Goal: Task Accomplishment & Management: Use online tool/utility

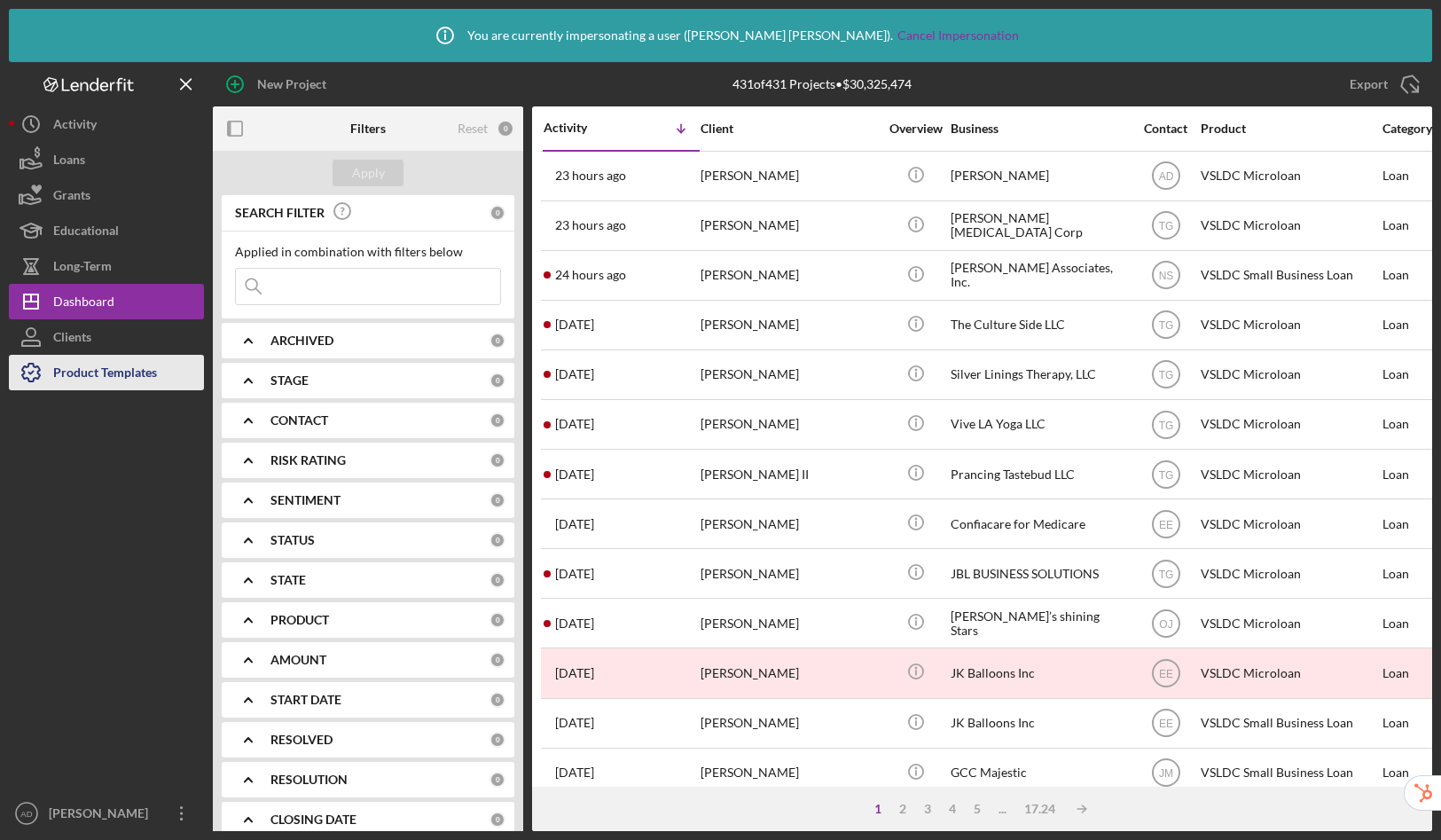
click at [117, 376] on div "Product Templates" at bounding box center [105, 375] width 104 height 40
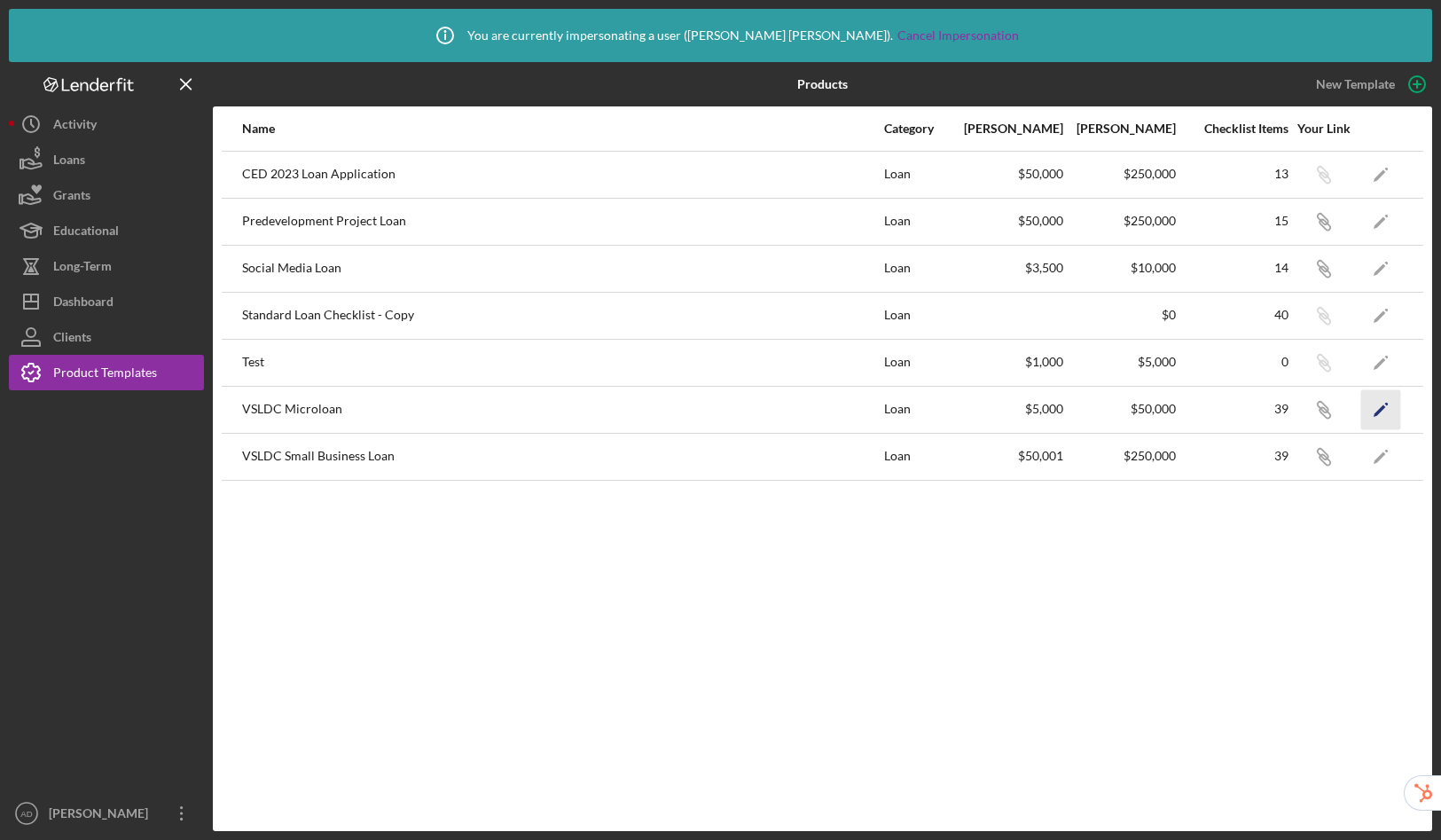
click at [1393, 408] on icon "Icon/Edit" at bounding box center [1381, 410] width 40 height 40
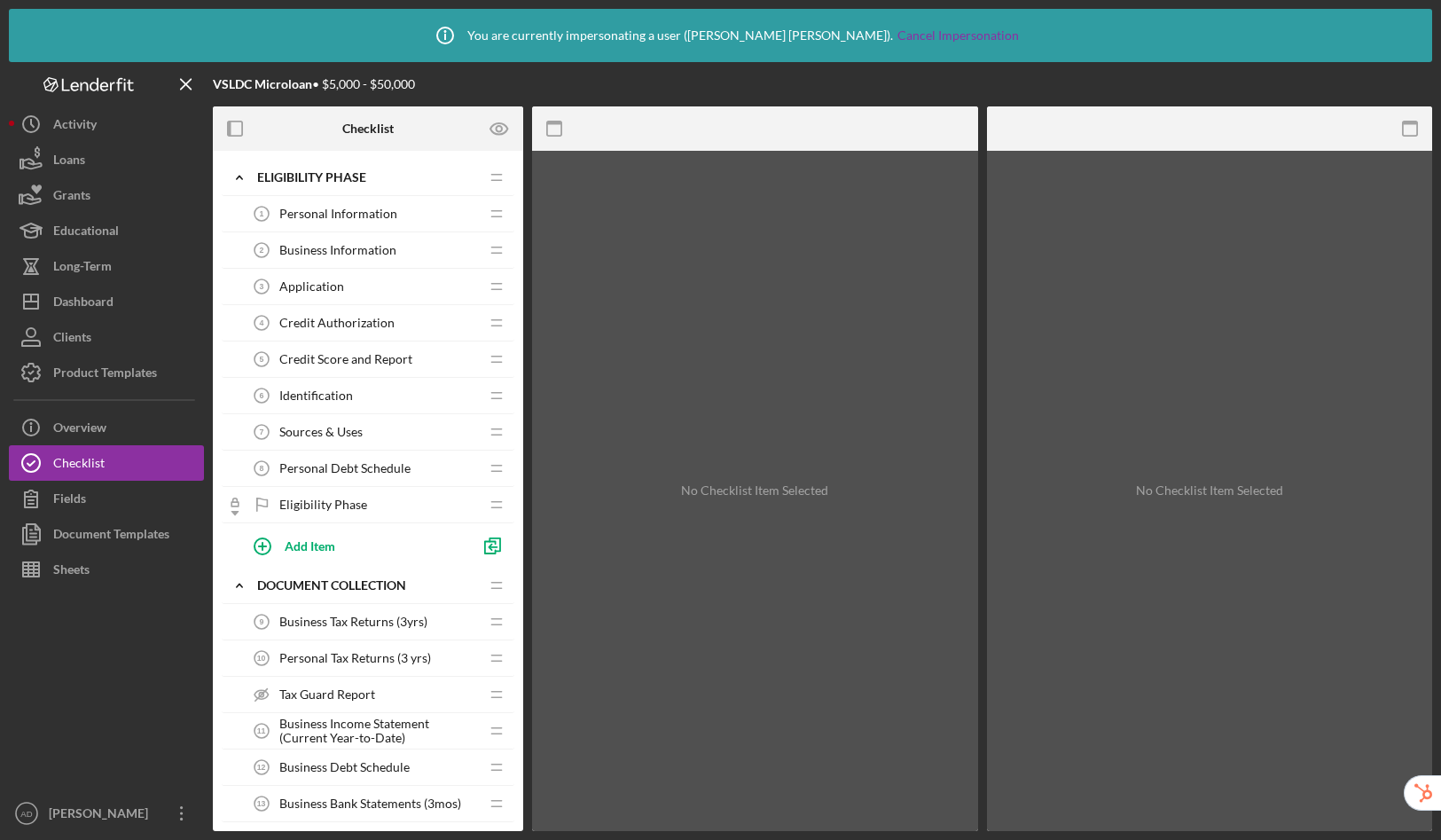
click at [338, 423] on div "Sources & Uses 7 Sources & Uses" at bounding box center [361, 431] width 235 height 35
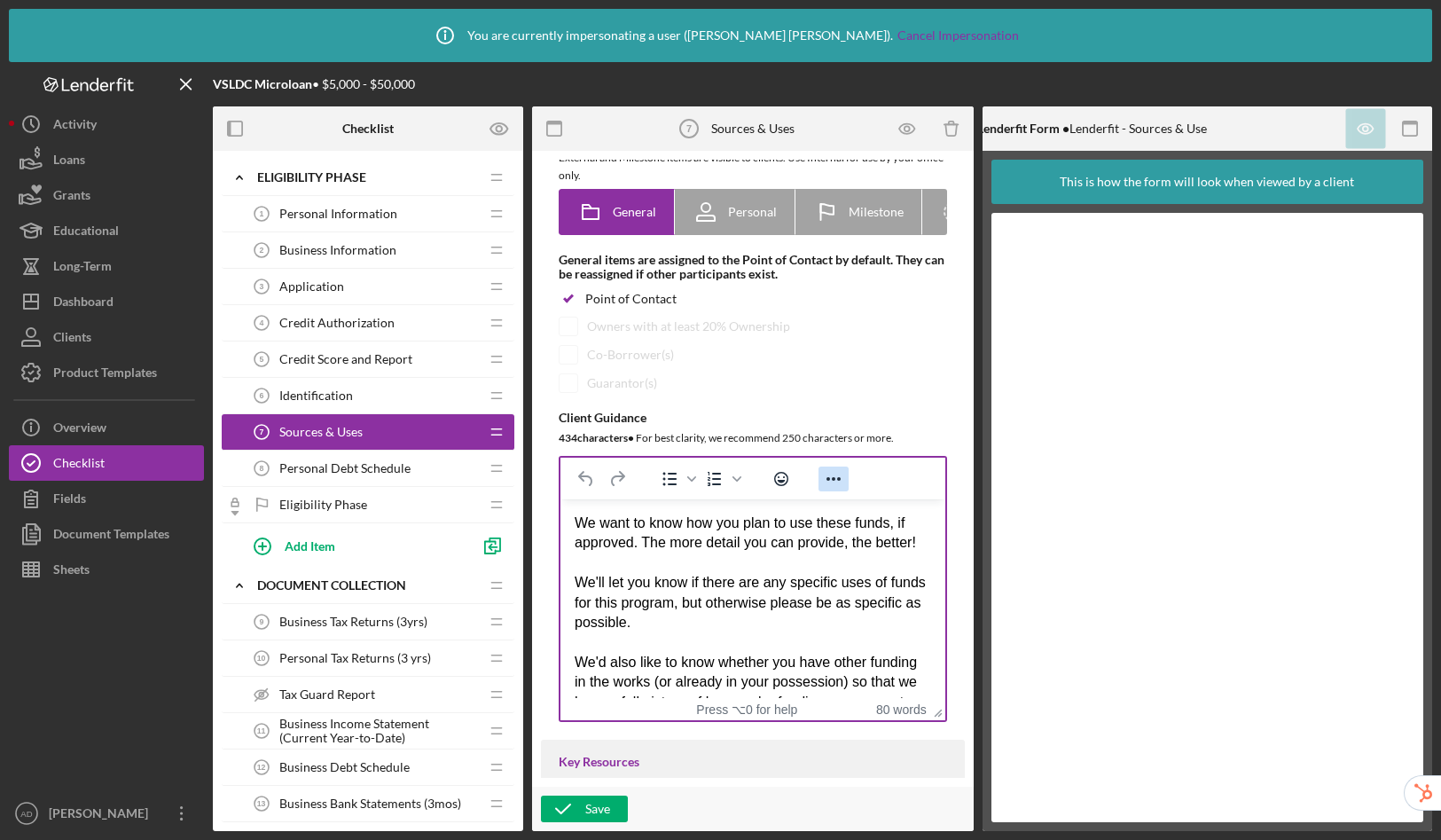
scroll to position [359, 0]
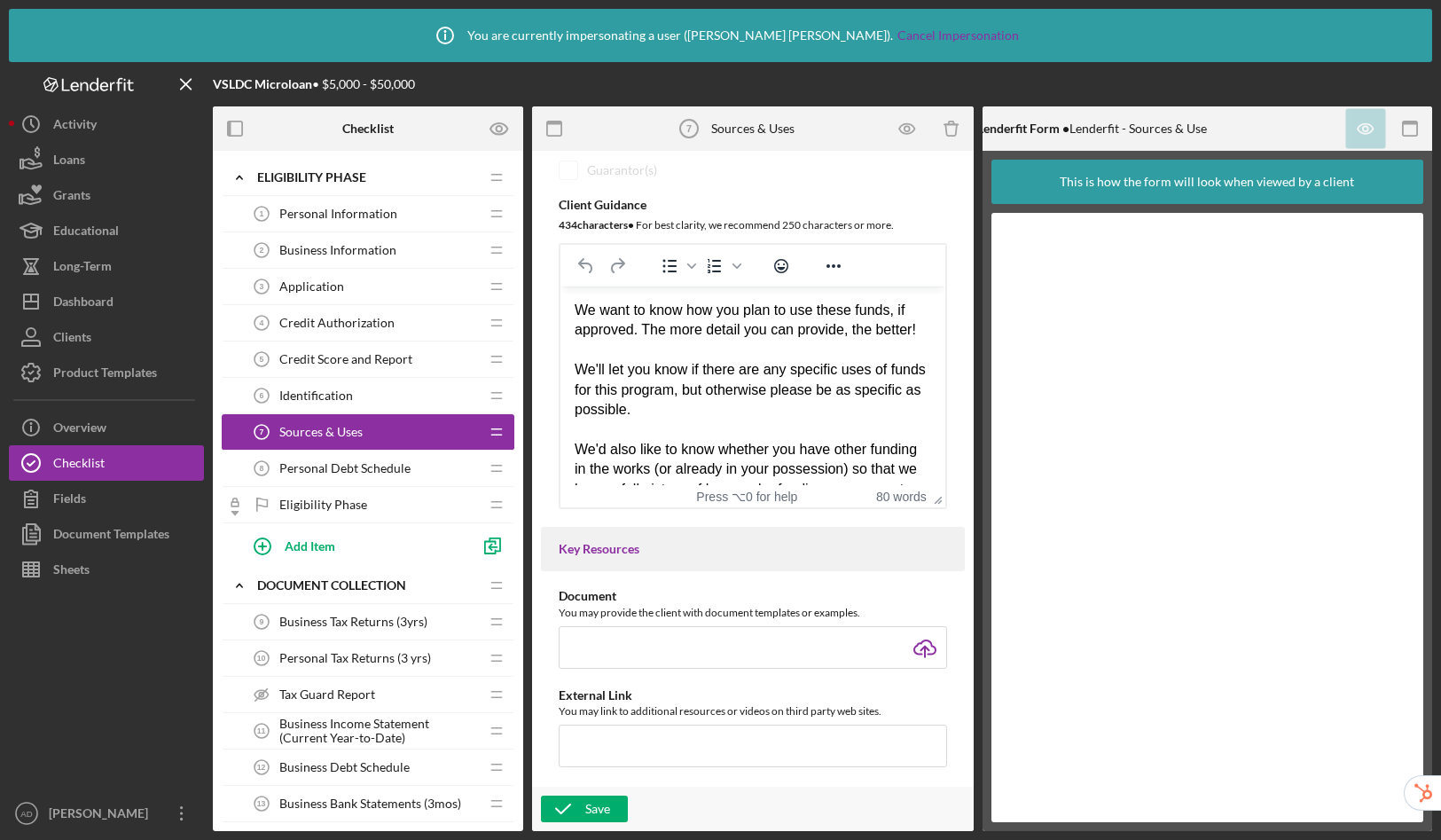
click at [371, 467] on span "Personal Debt Schedule" at bounding box center [344, 467] width 132 height 14
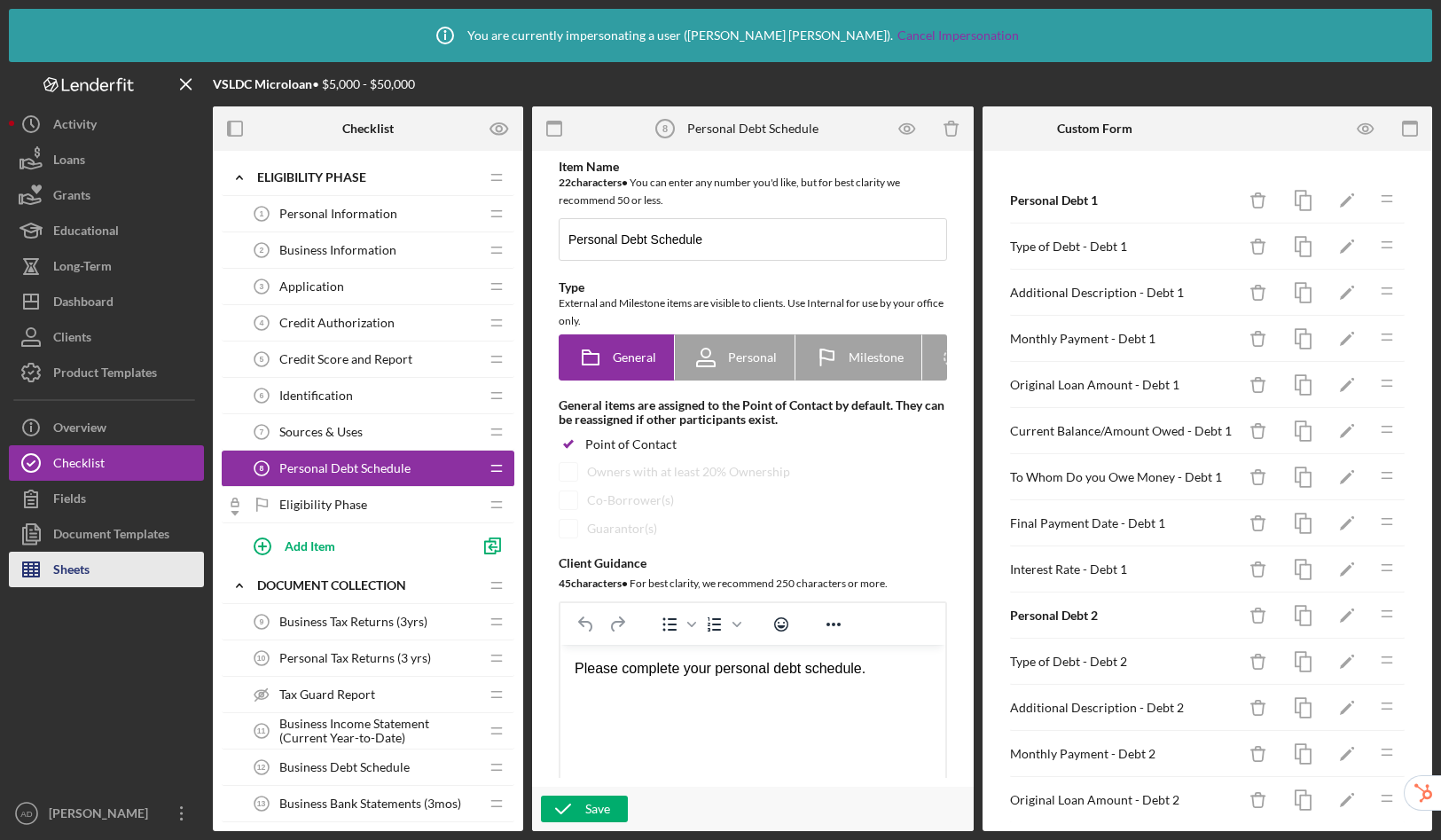
click at [95, 574] on button "Sheets" at bounding box center [106, 569] width 195 height 35
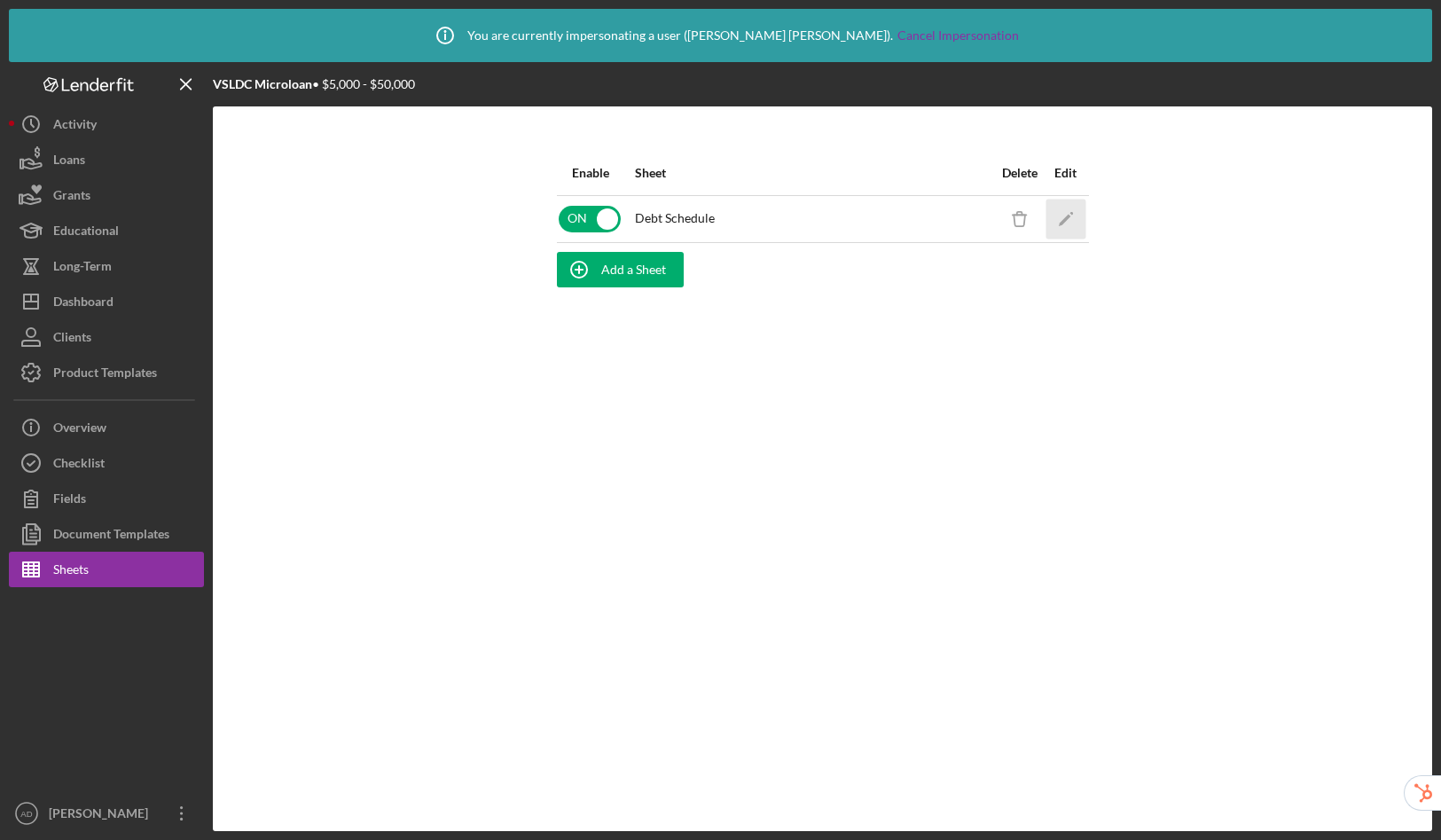
click at [1066, 225] on icon "Icon/Edit" at bounding box center [1065, 219] width 40 height 40
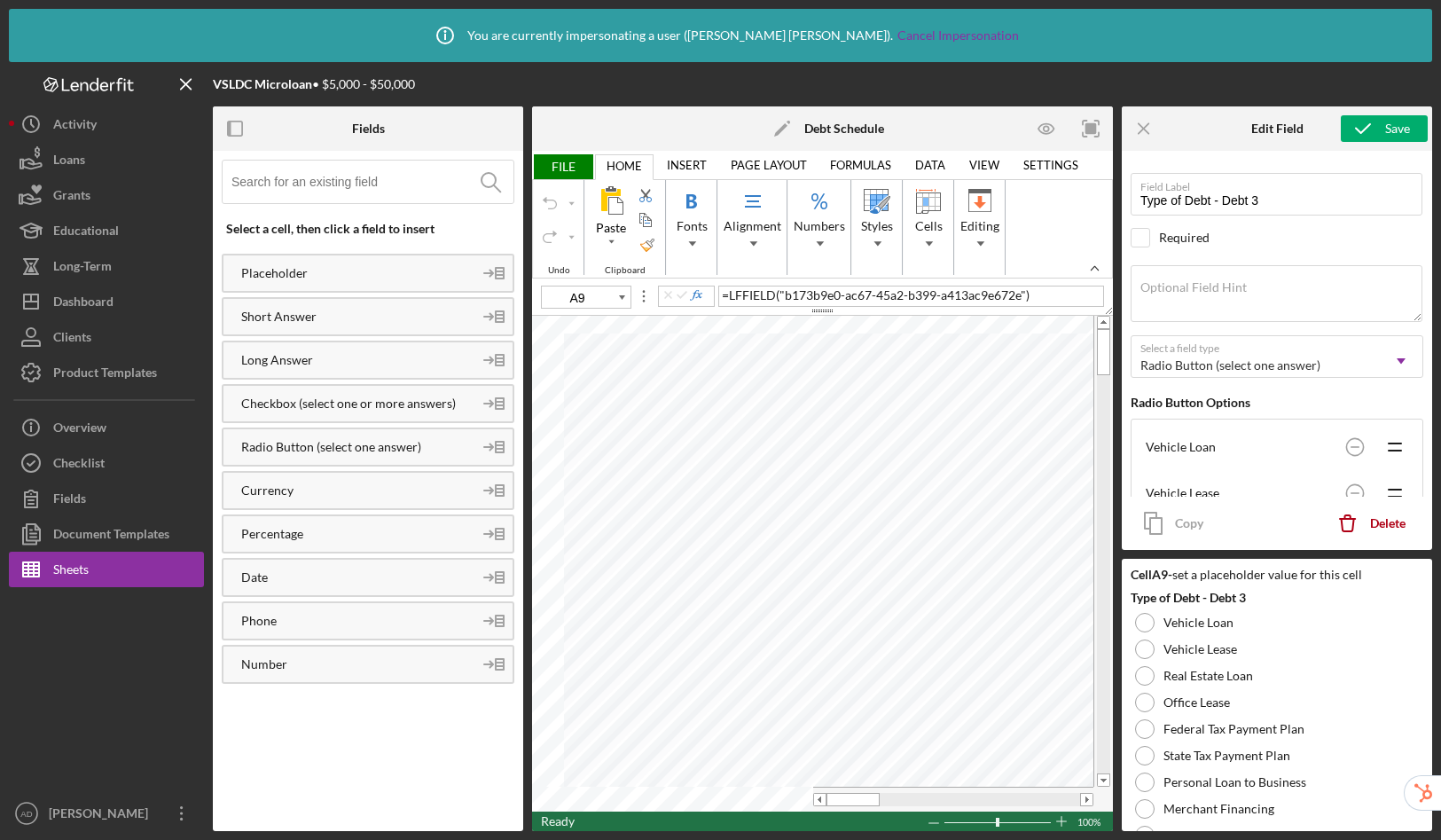
type input "A11"
click at [127, 367] on div "Product Templates" at bounding box center [105, 375] width 104 height 40
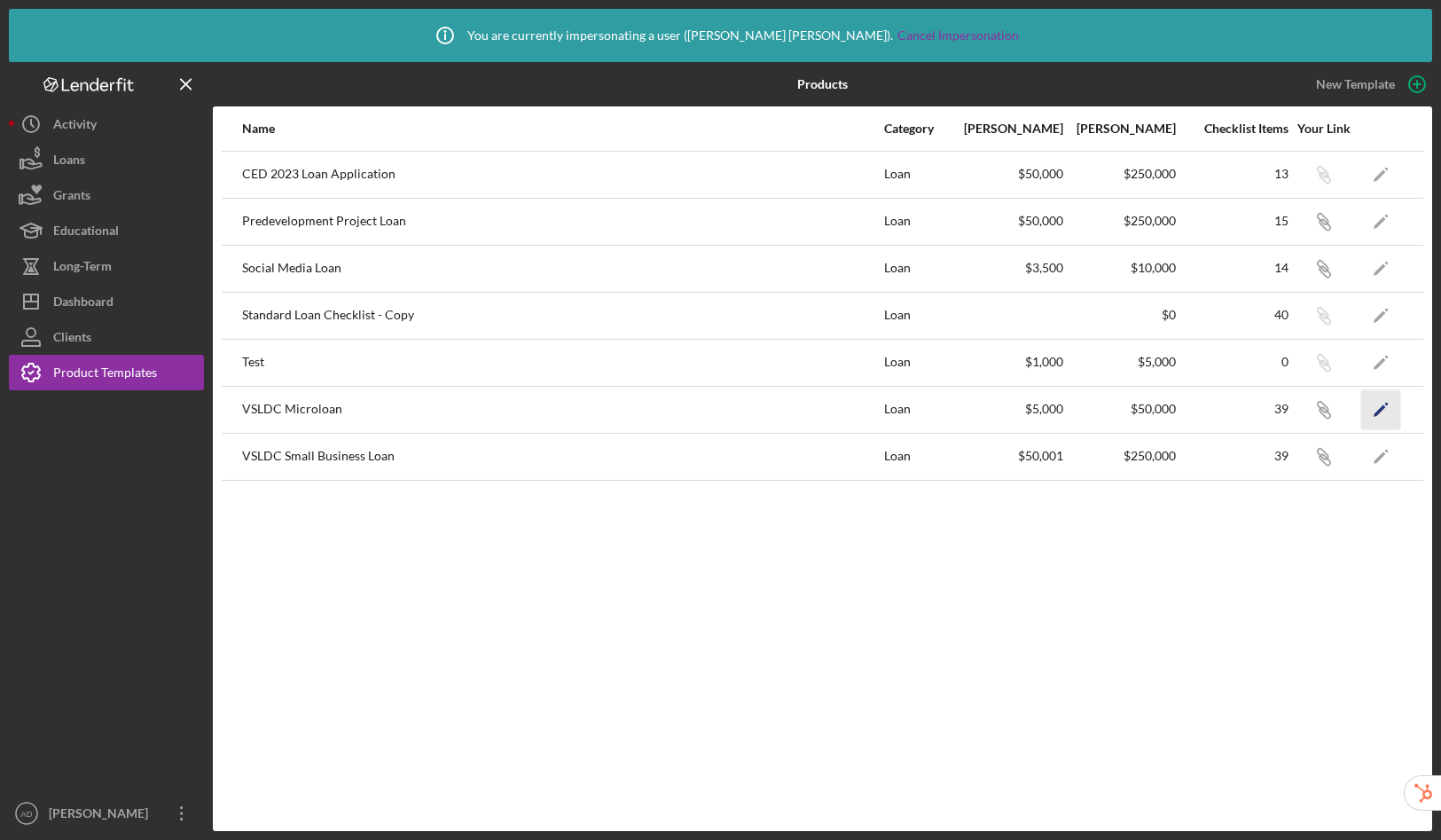
click at [1371, 411] on icon "Icon/Edit" at bounding box center [1381, 410] width 40 height 40
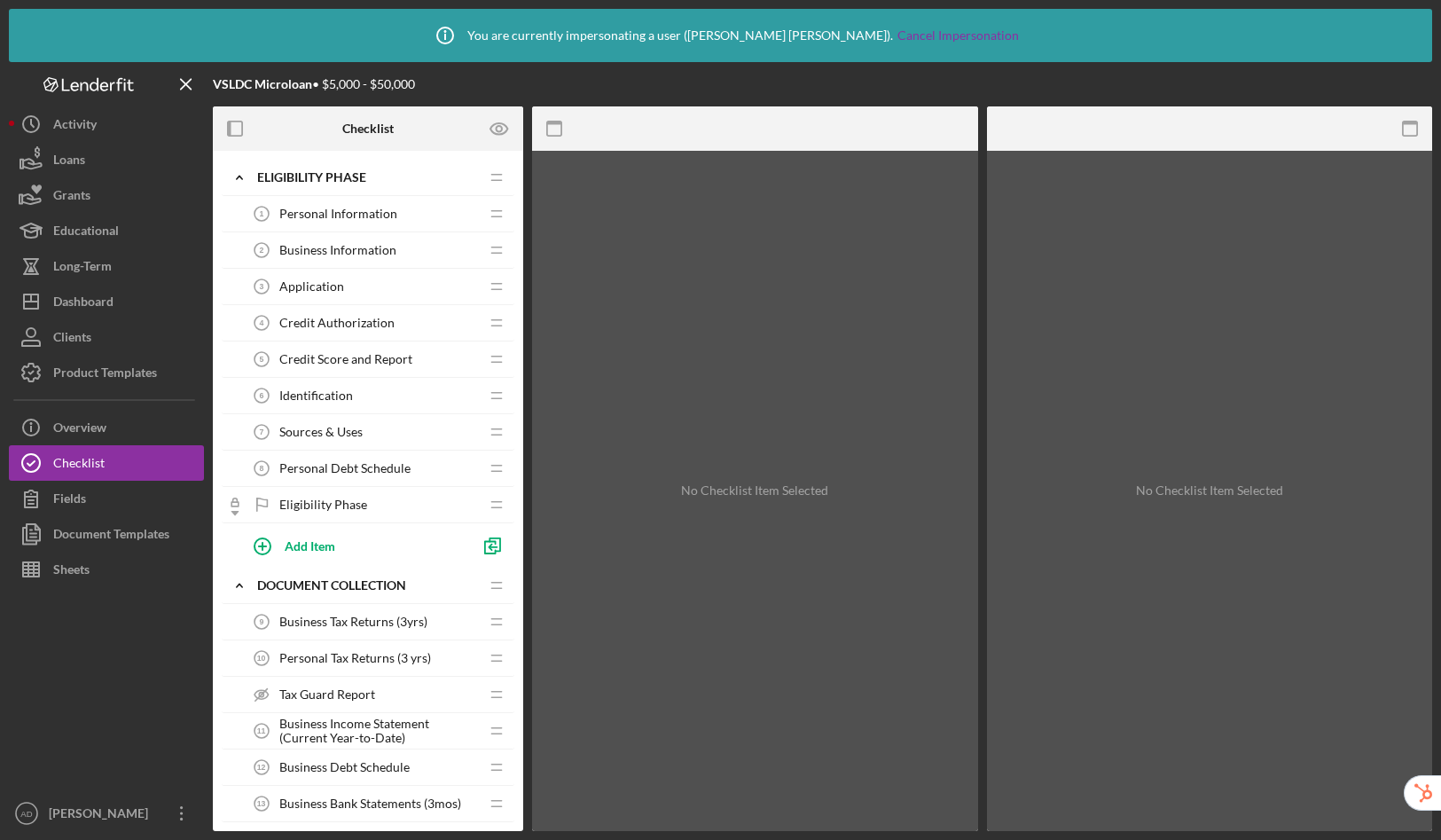
click at [356, 425] on span "Sources & Uses" at bounding box center [321, 431] width 83 height 14
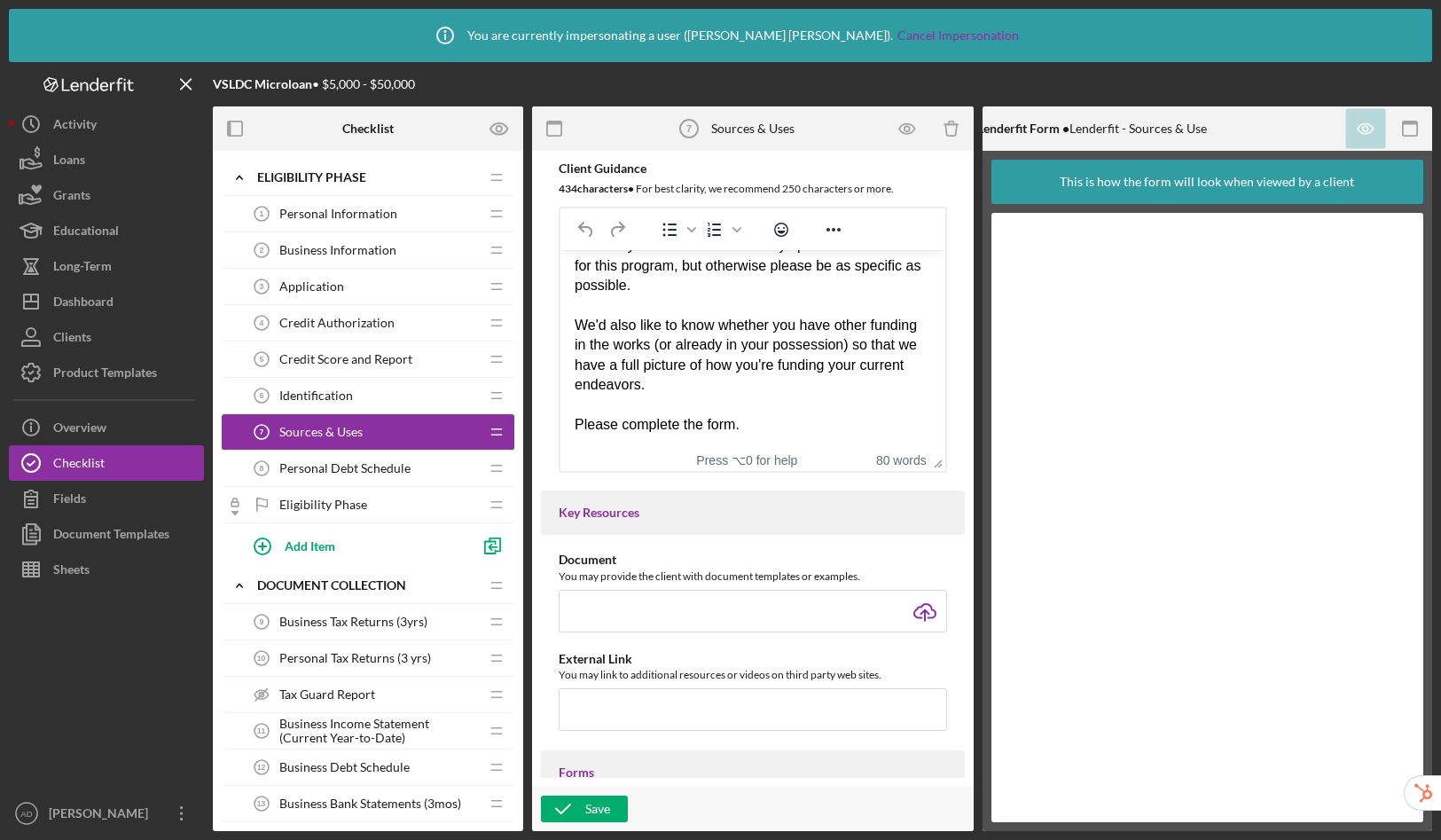
scroll to position [465, 0]
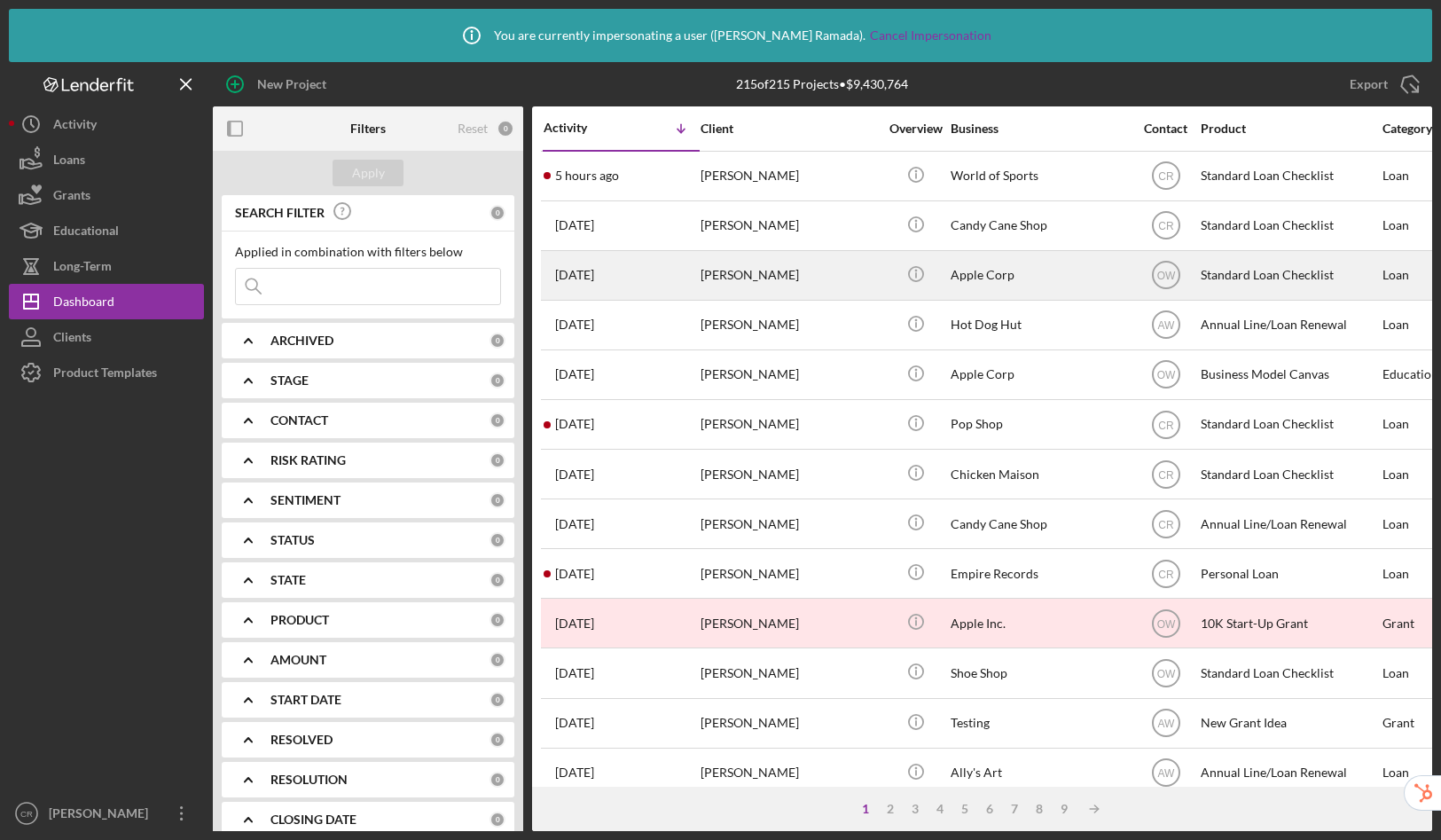
click at [782, 258] on div "Julie Cranston" at bounding box center [789, 275] width 177 height 47
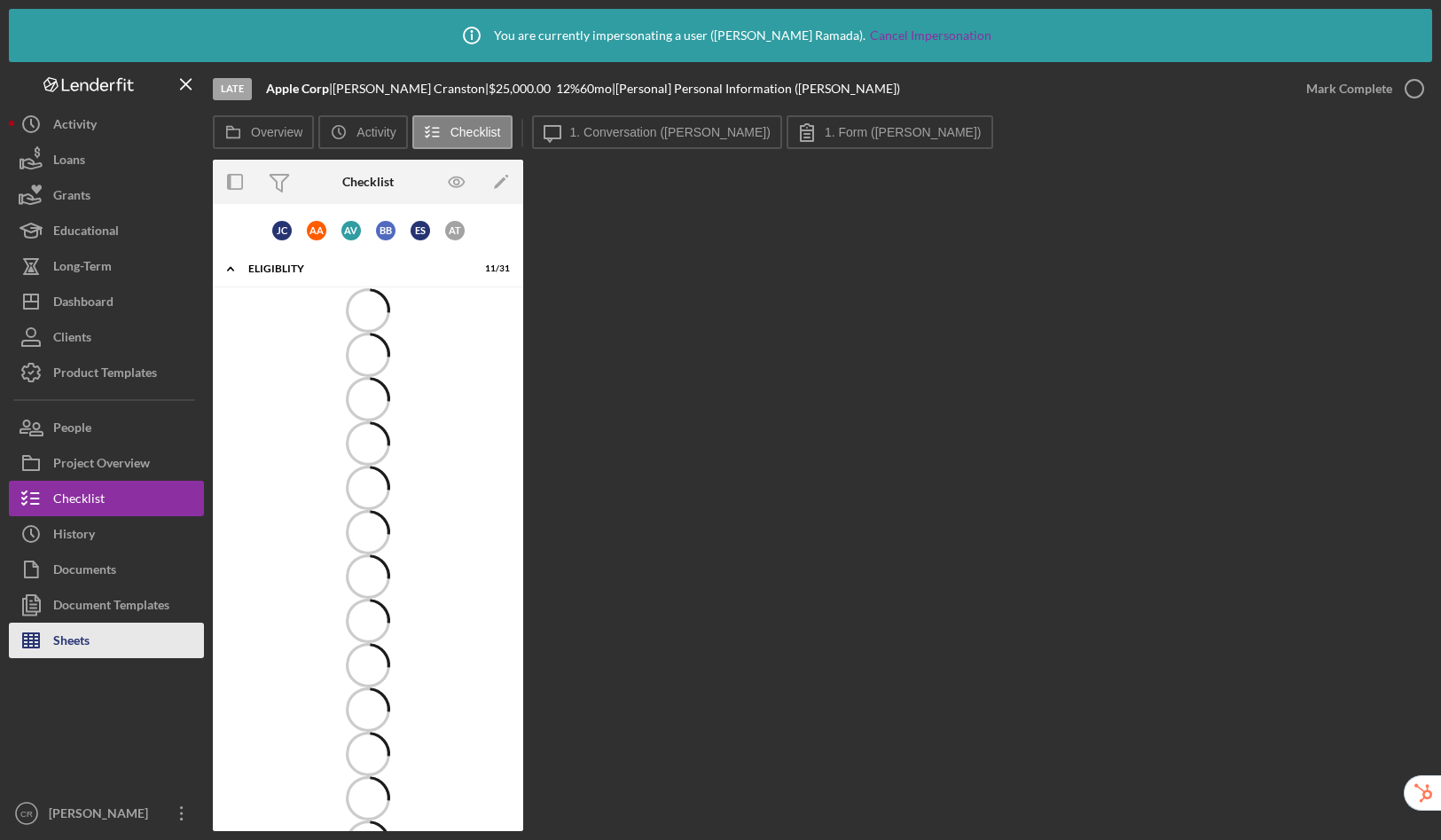
click at [86, 640] on div "Sheets" at bounding box center [71, 642] width 36 height 40
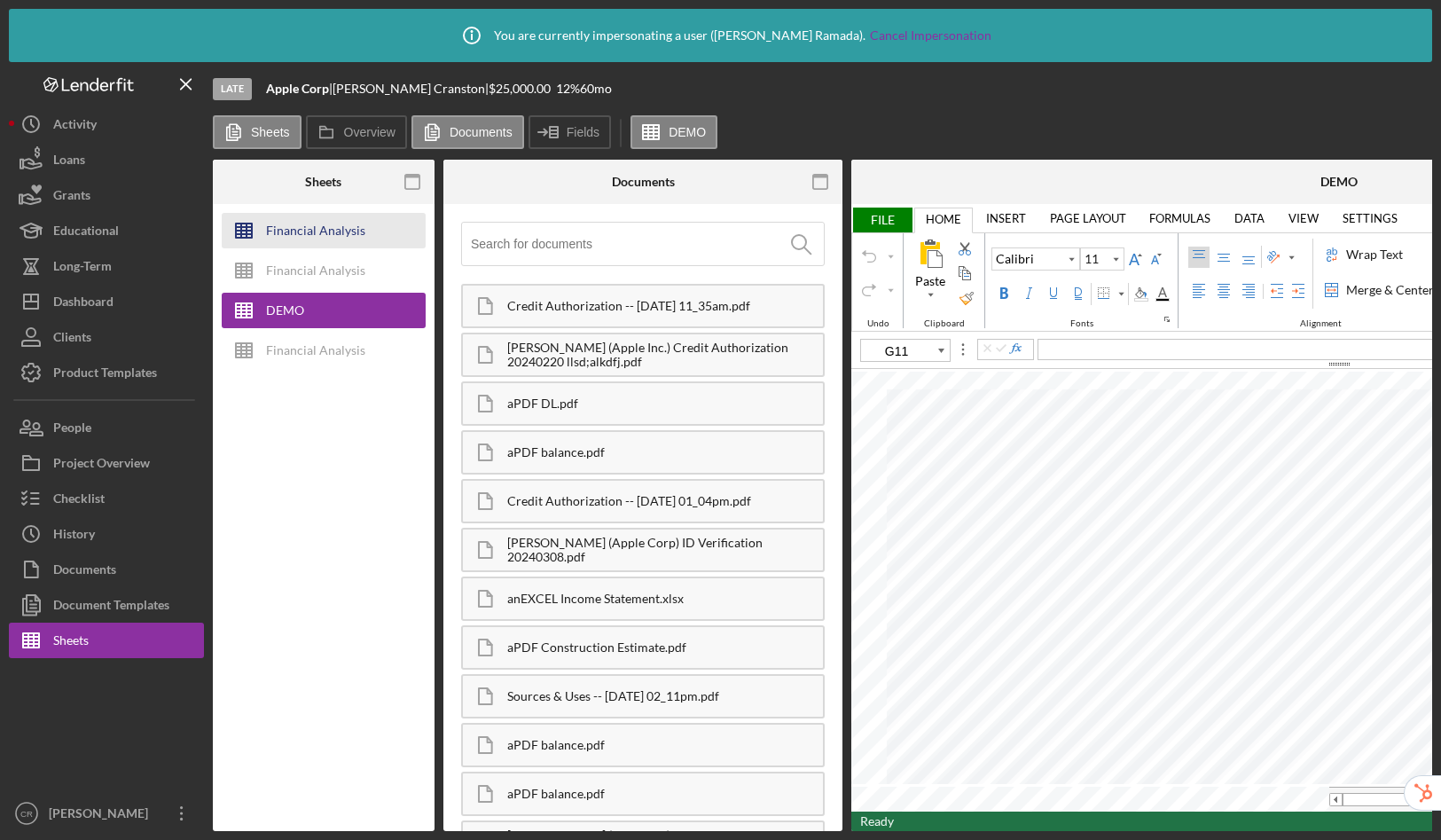
click at [305, 229] on div "Financial Analysis" at bounding box center [315, 230] width 99 height 35
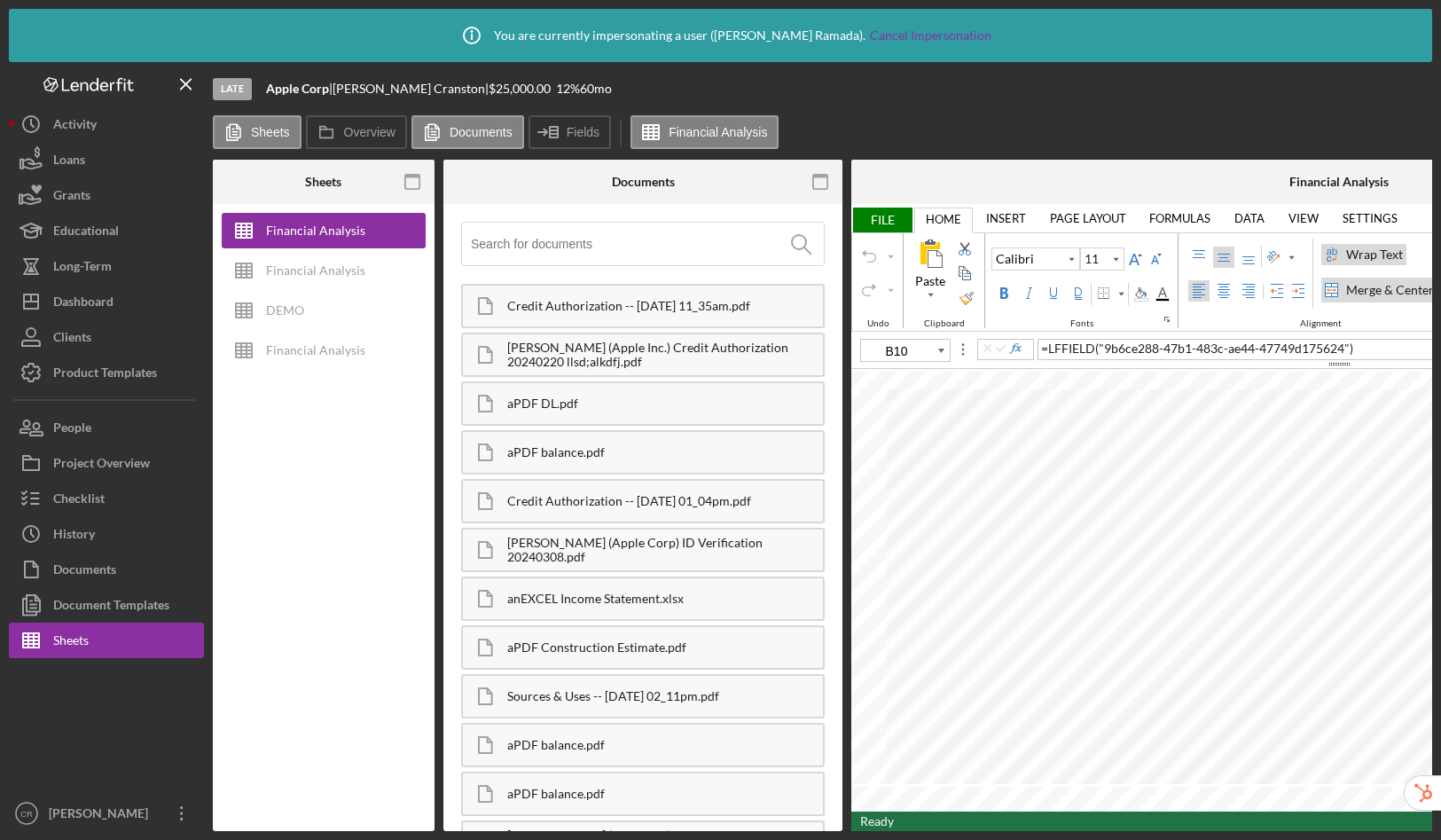
type input "10"
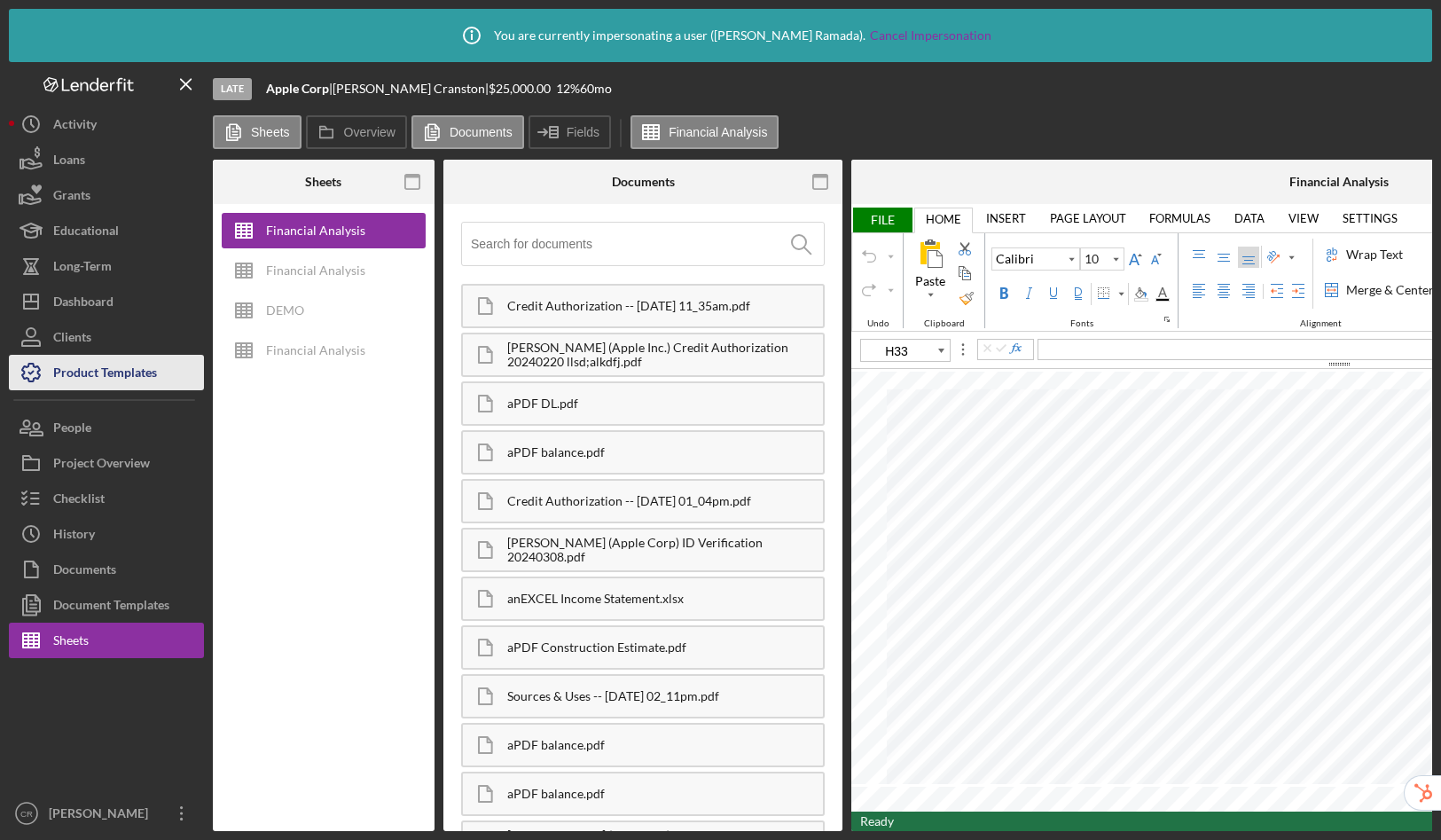
click at [92, 372] on div "Product Templates" at bounding box center [105, 375] width 104 height 40
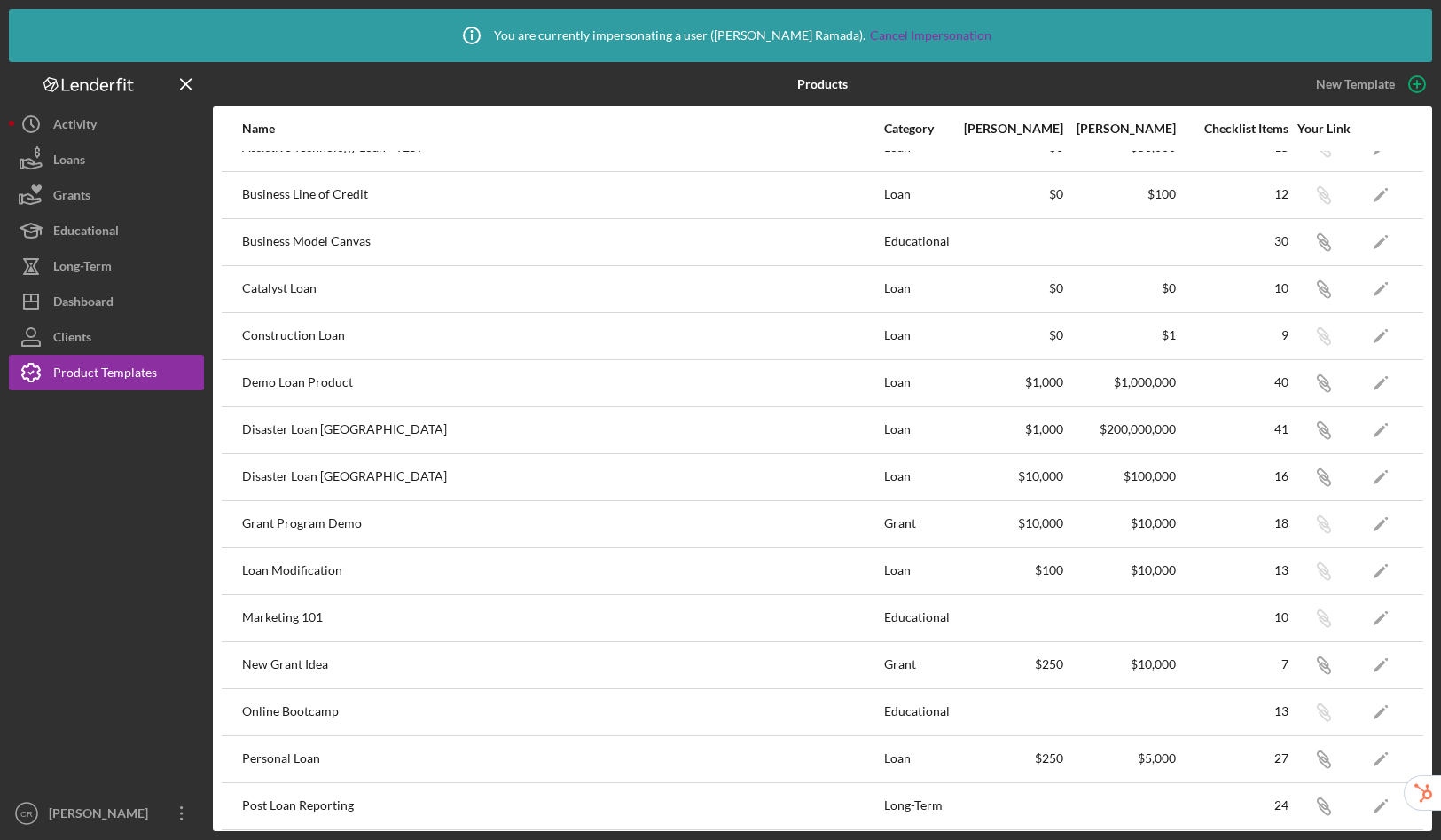
scroll to position [503, 0]
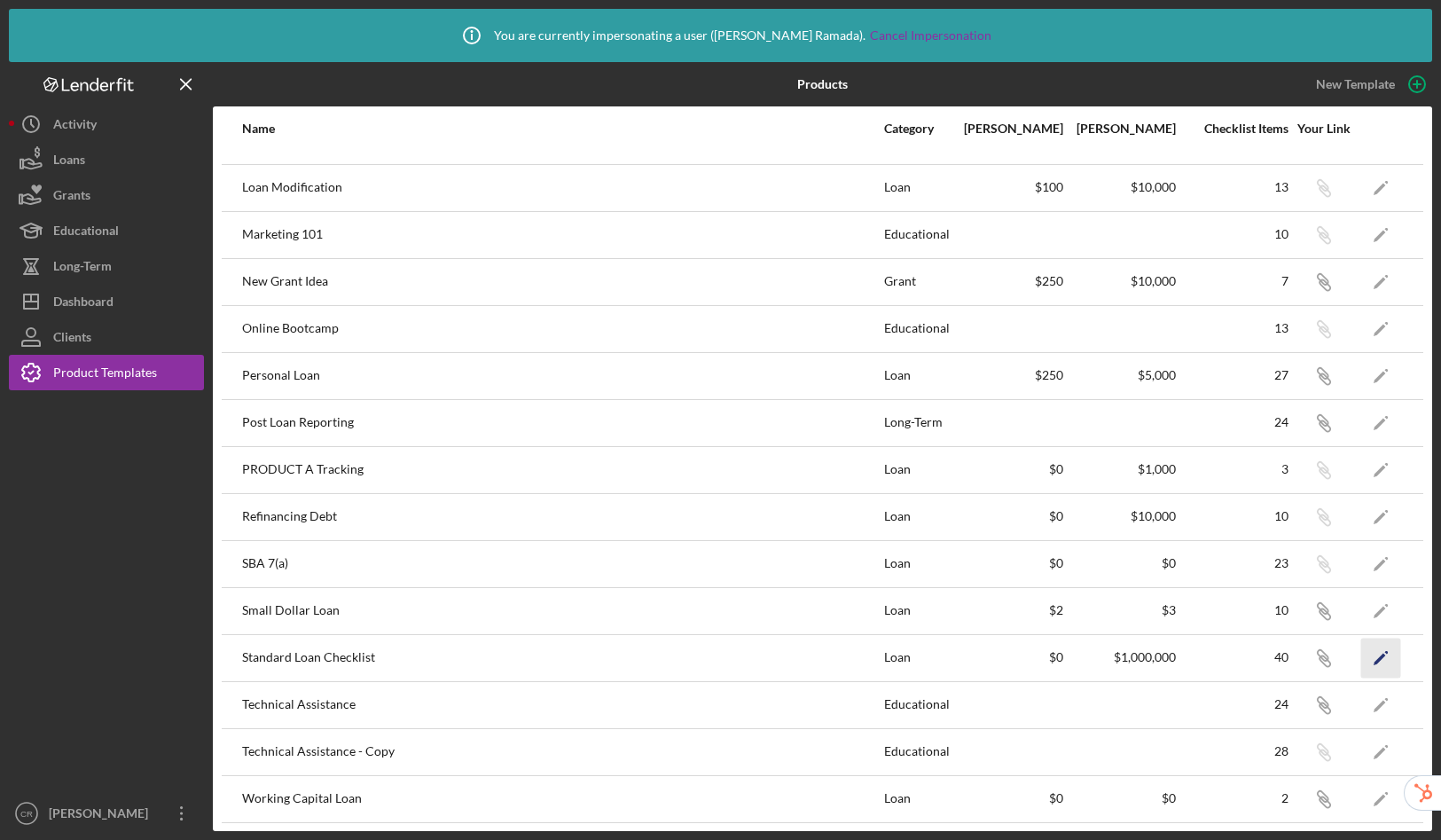
click at [1362, 656] on icon "Icon/Edit" at bounding box center [1381, 657] width 40 height 40
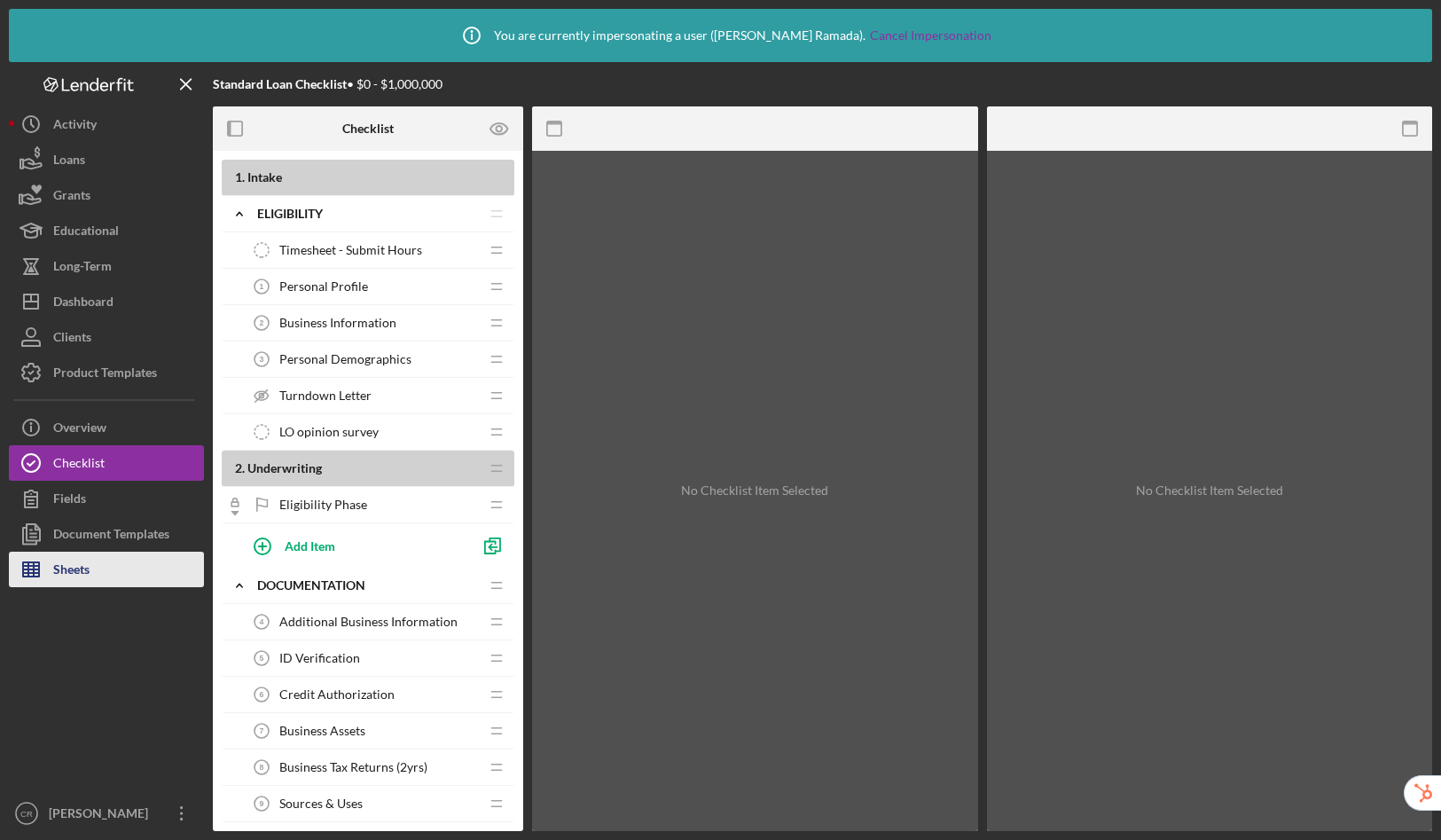
click at [83, 576] on div "Sheets" at bounding box center [71, 571] width 36 height 40
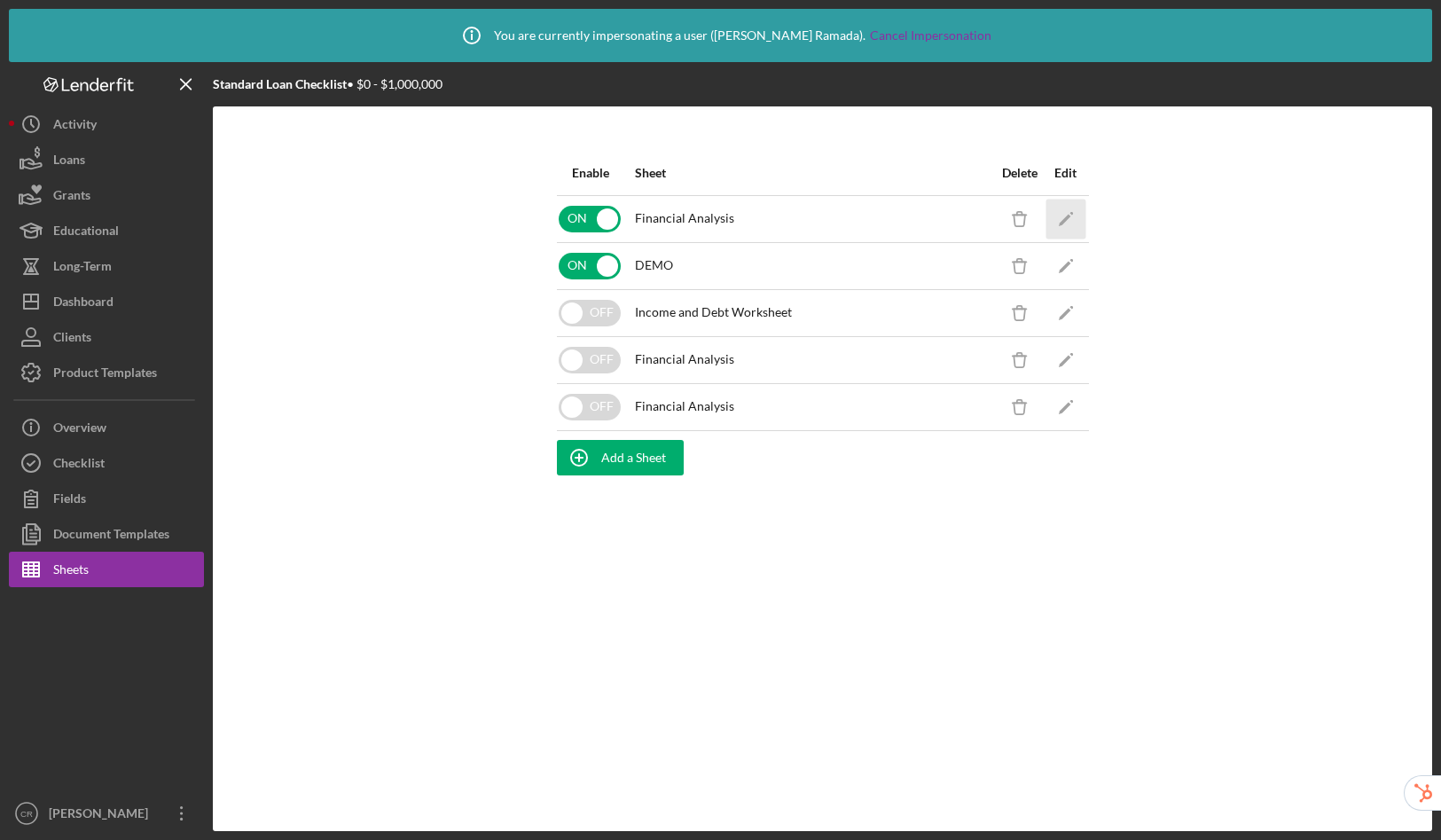
click at [1062, 212] on icon "Icon/Edit" at bounding box center [1065, 219] width 40 height 40
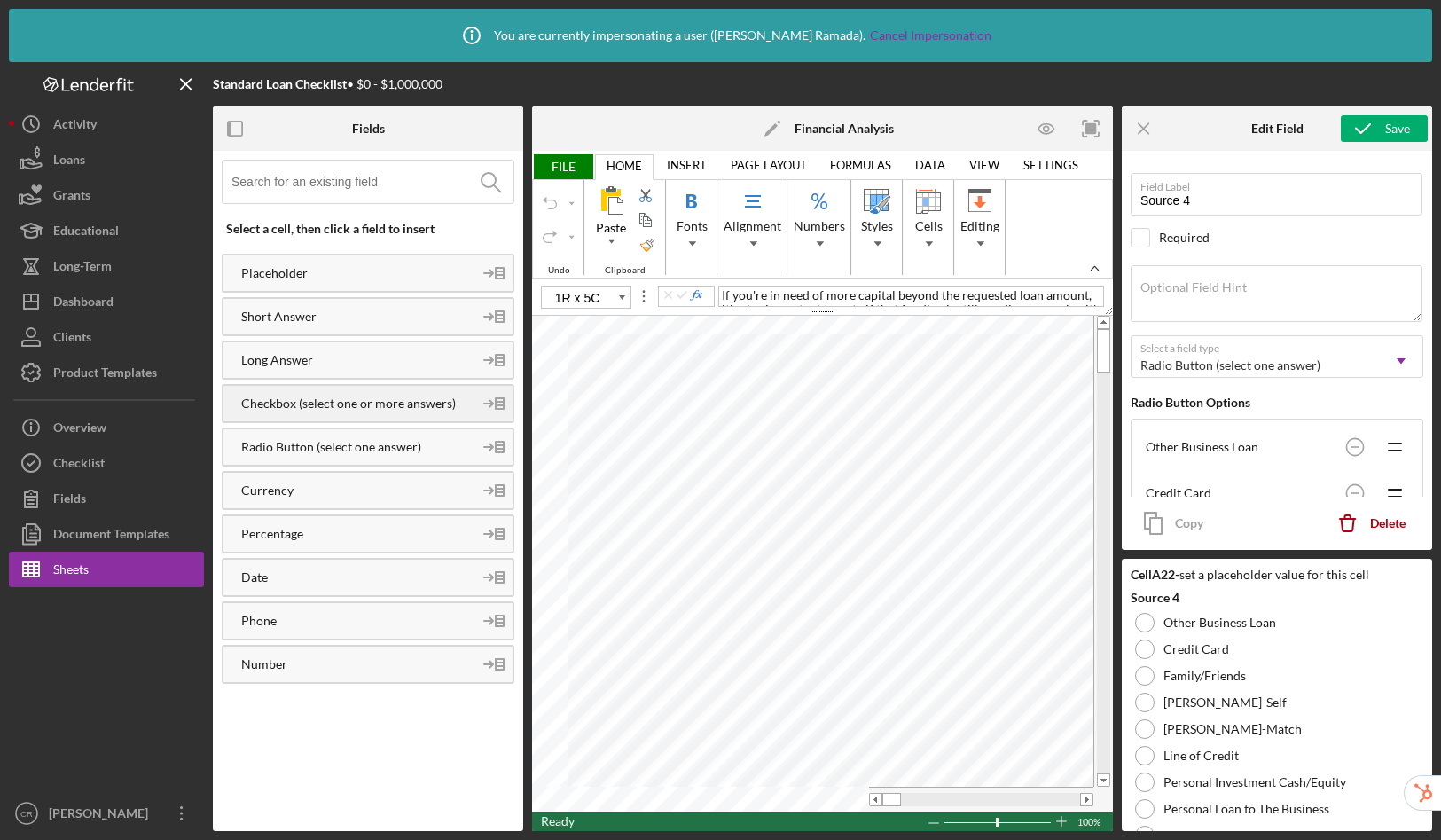
type input "A17"
click at [114, 369] on div "Product Templates" at bounding box center [105, 375] width 104 height 40
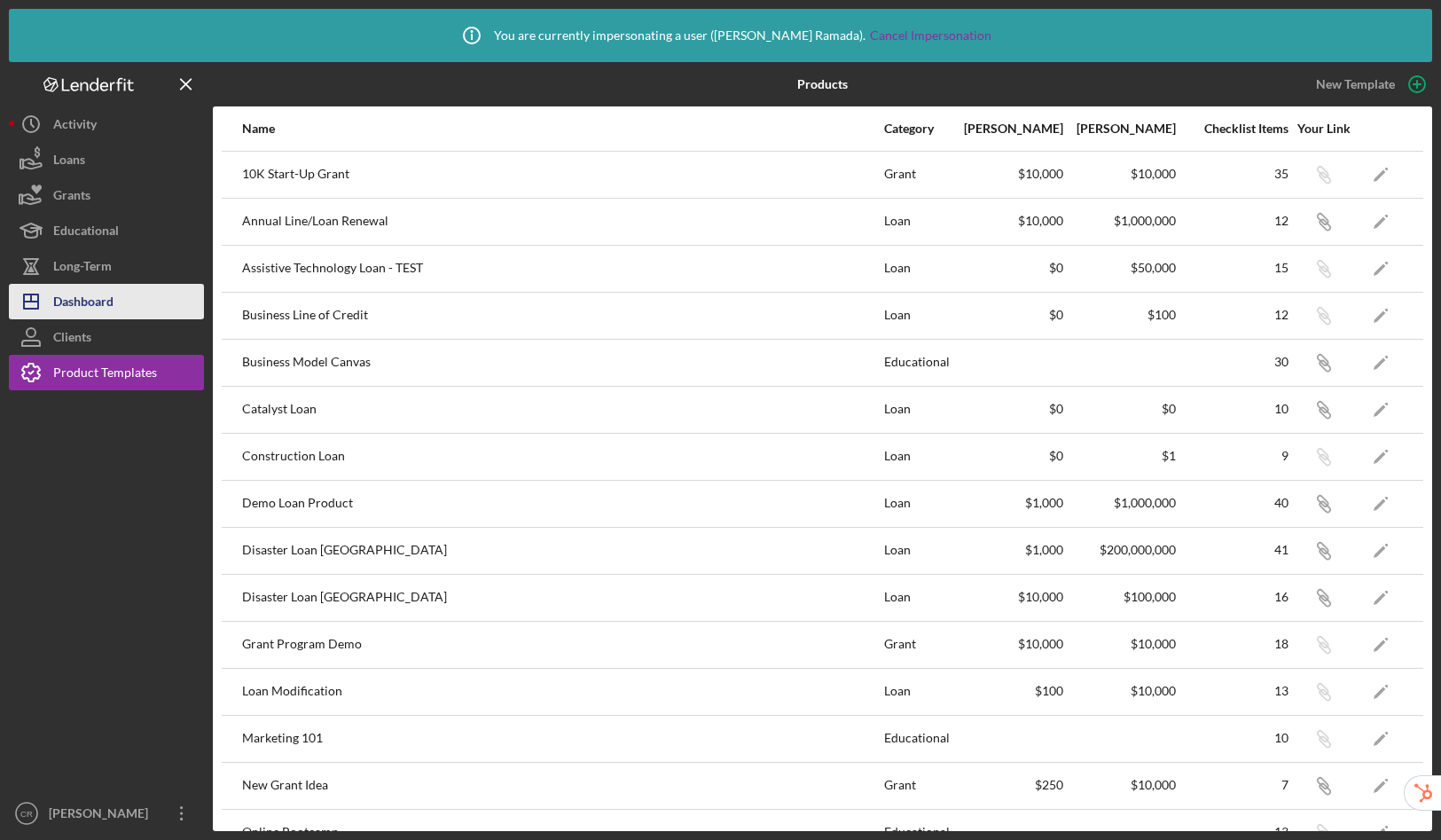
click at [93, 296] on div "Dashboard" at bounding box center [83, 304] width 61 height 40
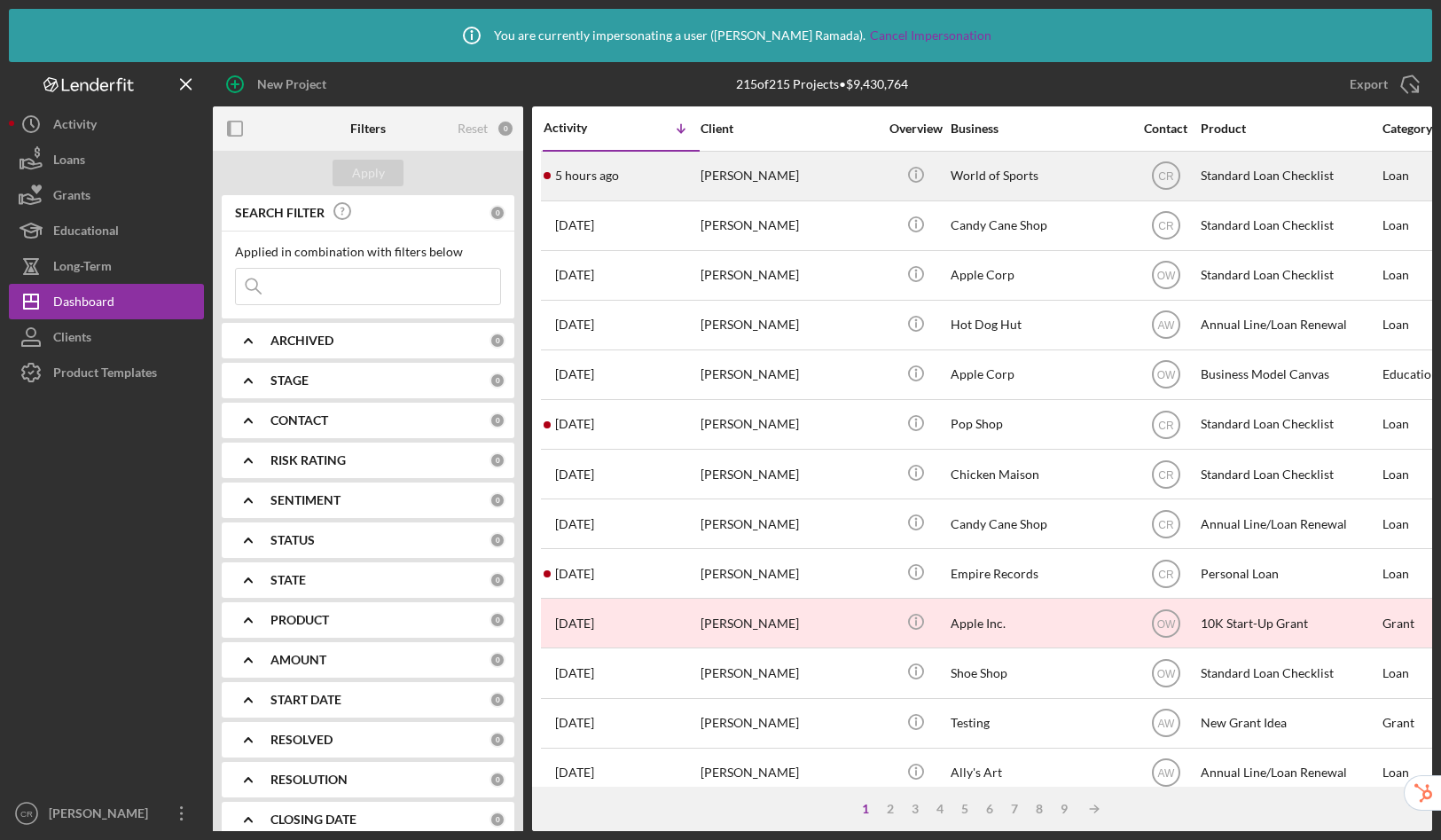
click at [1273, 170] on div "Standard Loan Checklist" at bounding box center [1289, 176] width 177 height 47
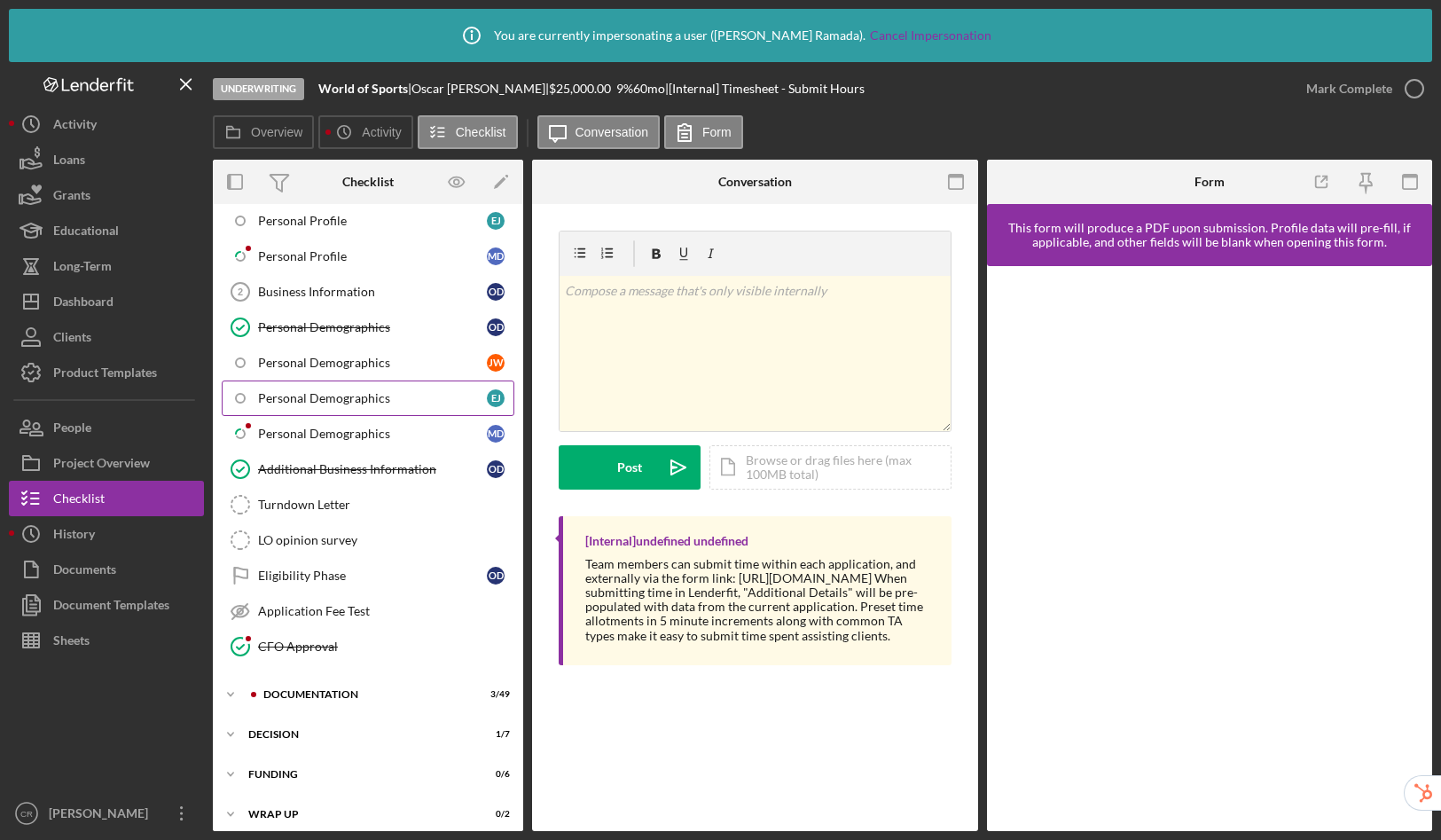
scroll to position [202, 0]
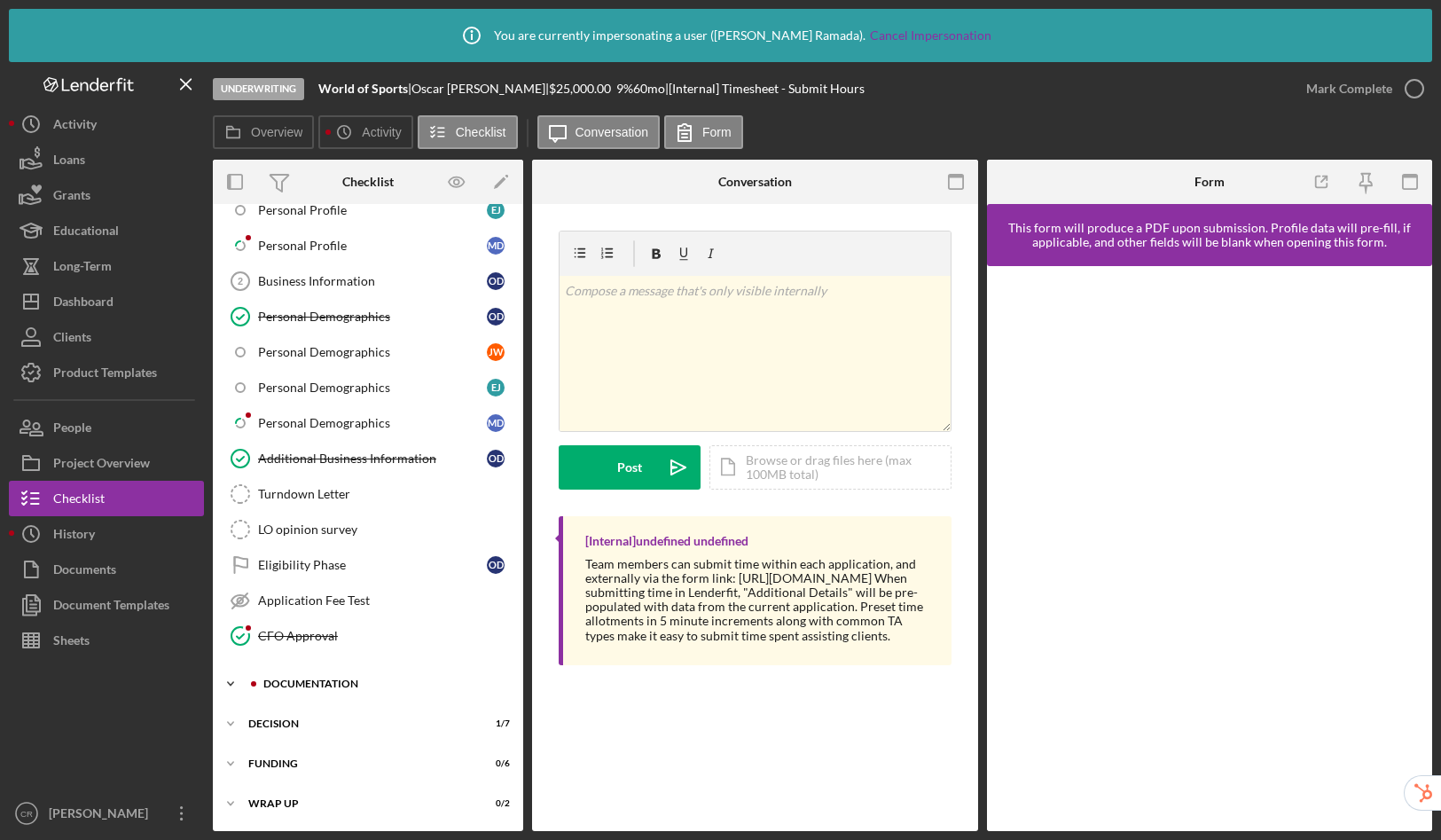
click at [327, 679] on div "Documentation" at bounding box center [381, 683] width 237 height 10
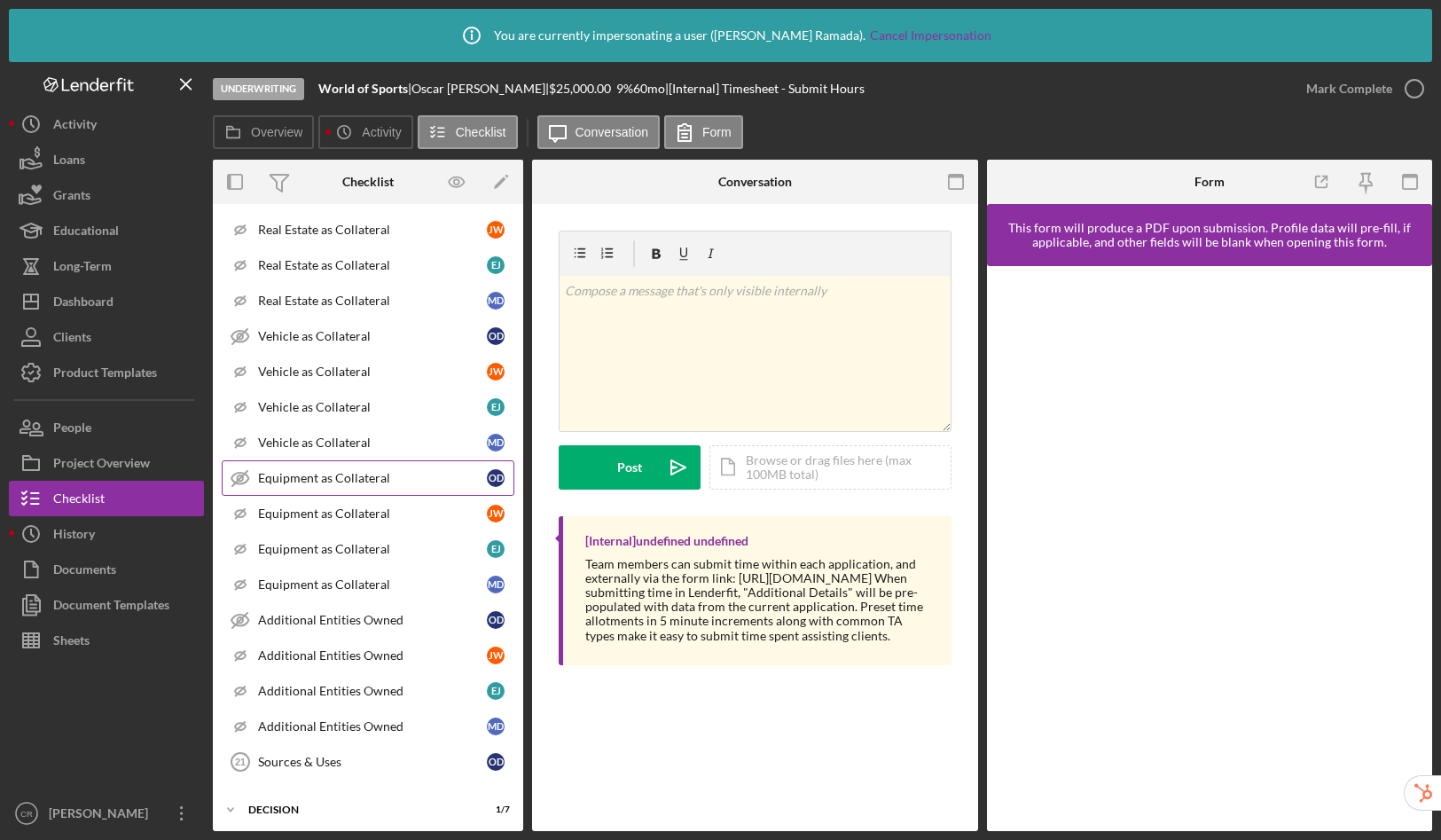
scroll to position [1950, 0]
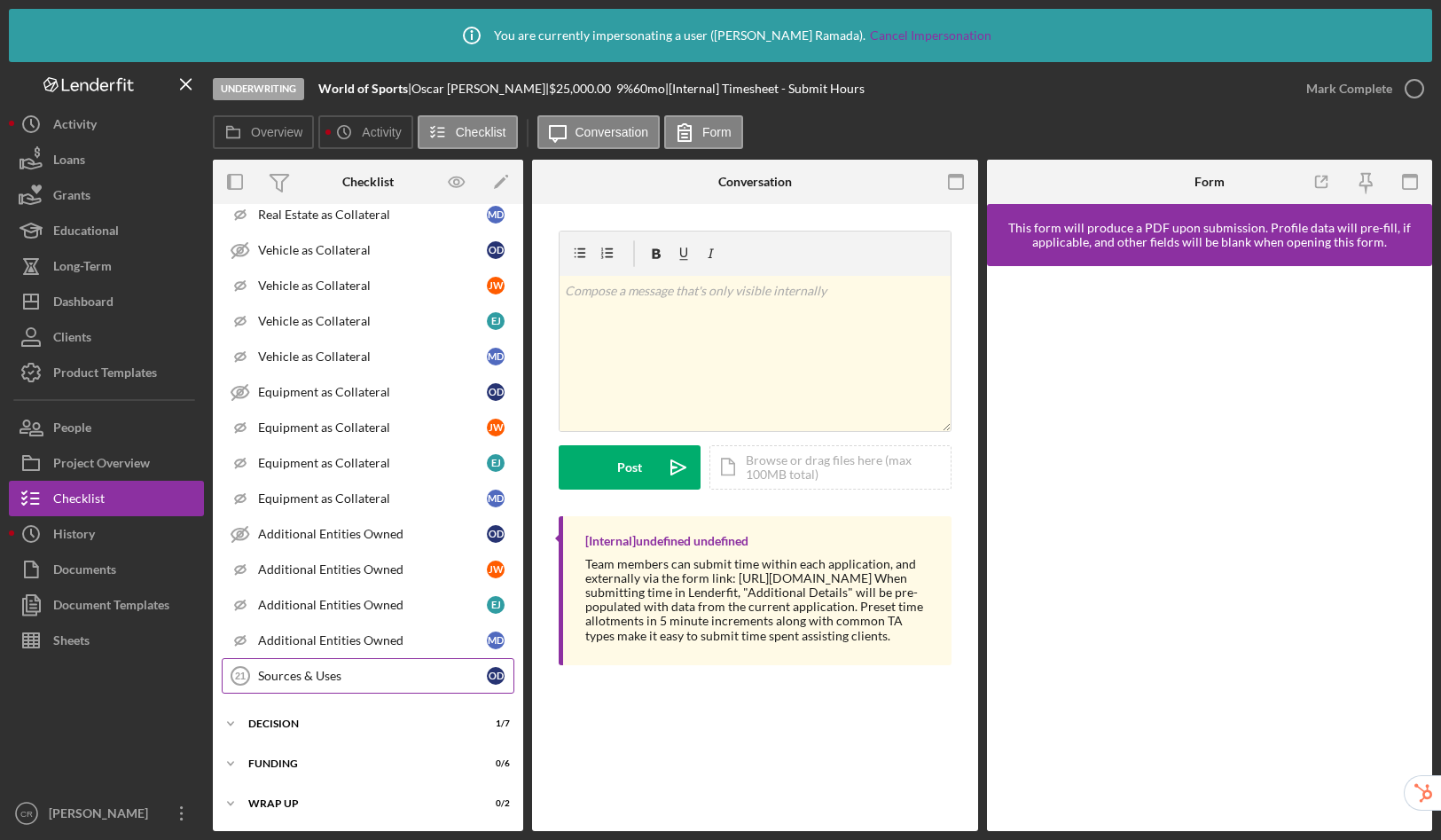
click at [321, 676] on div "Sources & Uses" at bounding box center [373, 675] width 229 height 14
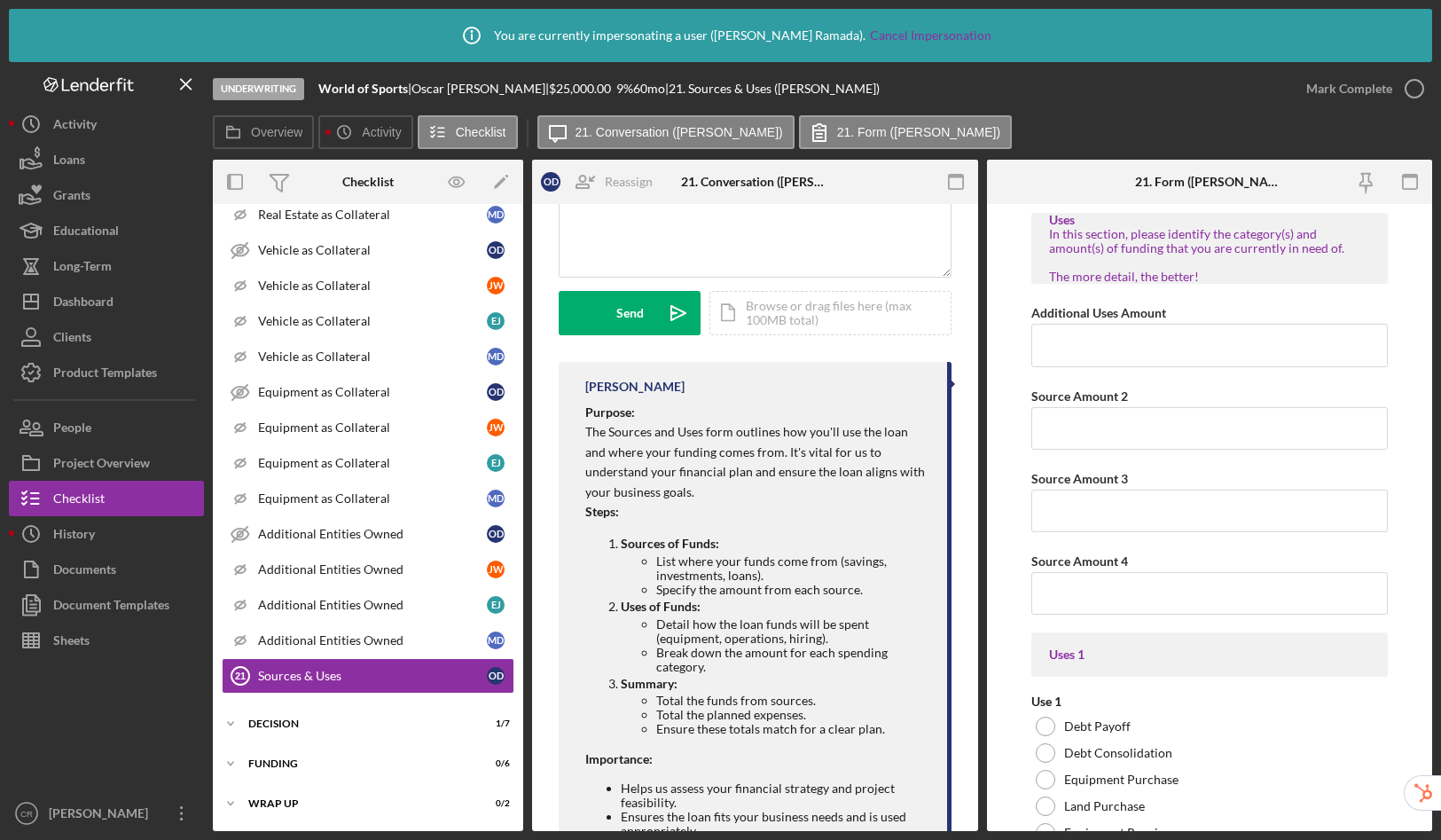
scroll to position [270, 0]
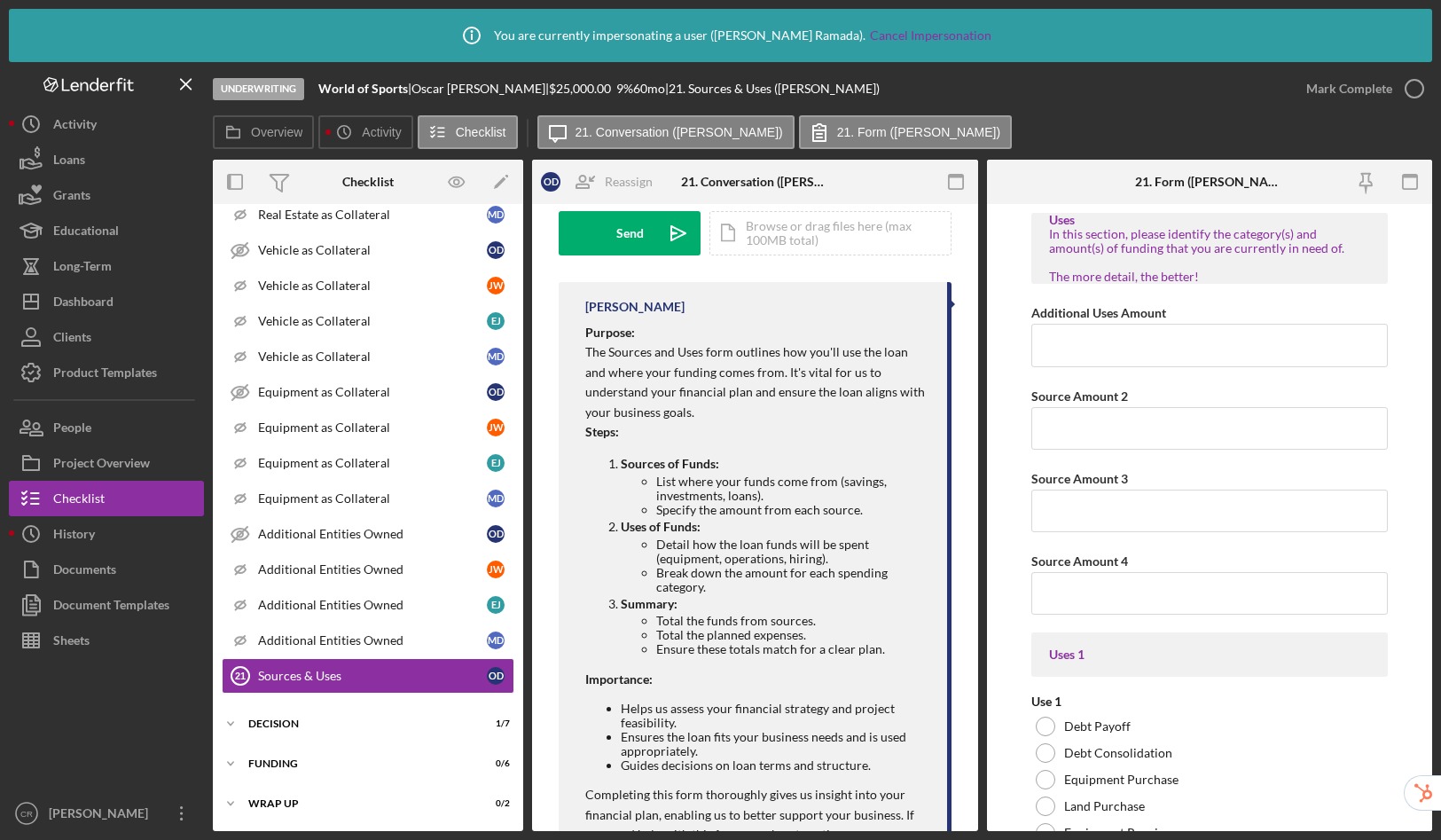
click at [739, 357] on p "The Sources and Uses form outlines how you'll use the loan and where your fundi…" at bounding box center [758, 382] width 344 height 79
click at [588, 346] on p "The Sources and Uses form outlines how you'll use the loan and where your fundi…" at bounding box center [758, 382] width 344 height 79
drag, startPoint x: 723, startPoint y: 346, endPoint x: 801, endPoint y: 358, distance: 78.9
click at [801, 358] on p "The Sources and Uses form outlines how you'll use the loan and where your fundi…" at bounding box center [758, 382] width 344 height 79
click at [805, 355] on p "The Sources and Uses form outlines how you'll use the loan and where your fundi…" at bounding box center [758, 382] width 344 height 79
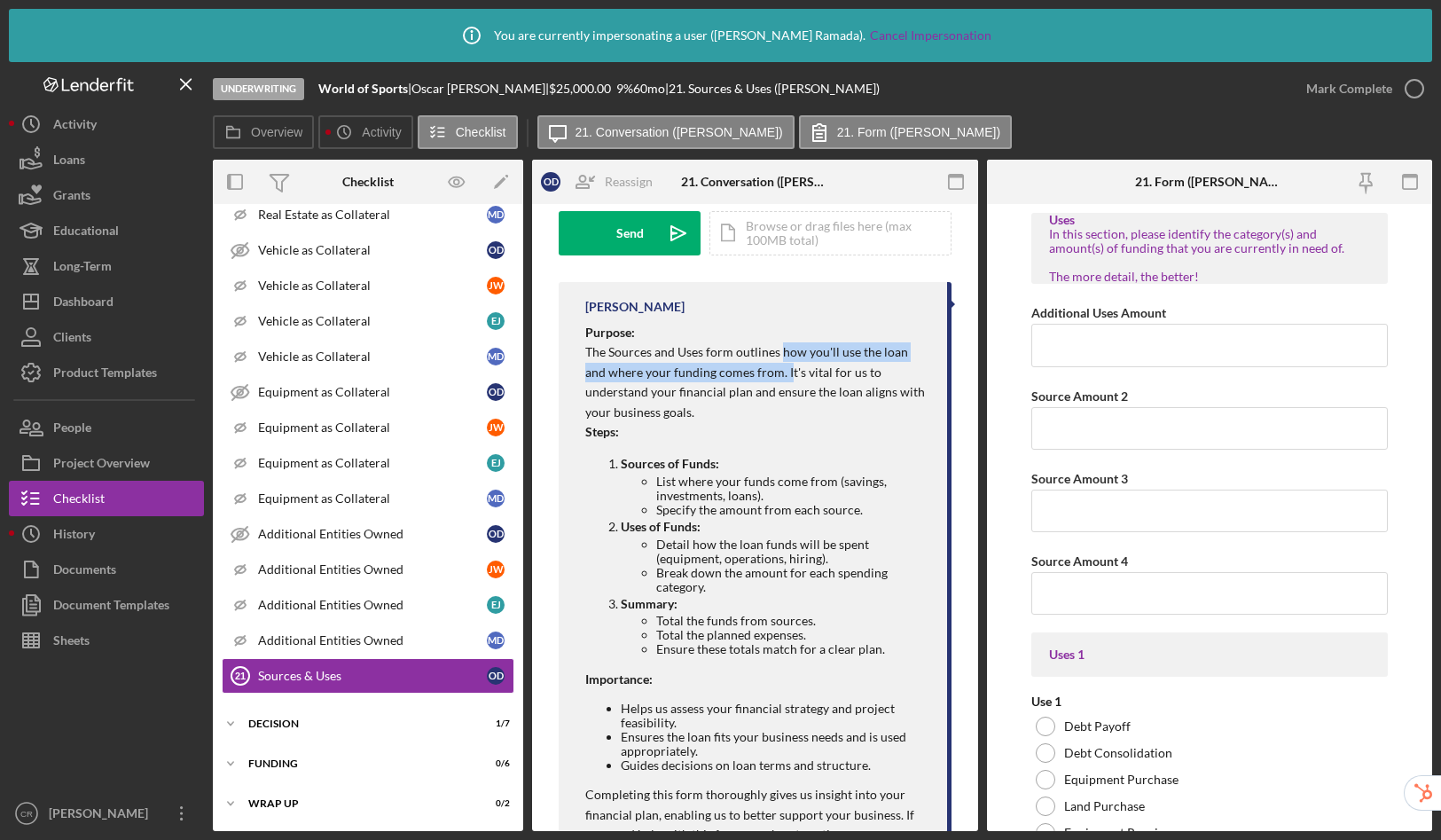
drag, startPoint x: 782, startPoint y: 347, endPoint x: 787, endPoint y: 372, distance: 25.5
click at [787, 372] on p "The Sources and Uses form outlines how you'll use the loan and where your fundi…" at bounding box center [758, 382] width 344 height 79
copy p "how you'll use the loan and where your funding comes from. I"
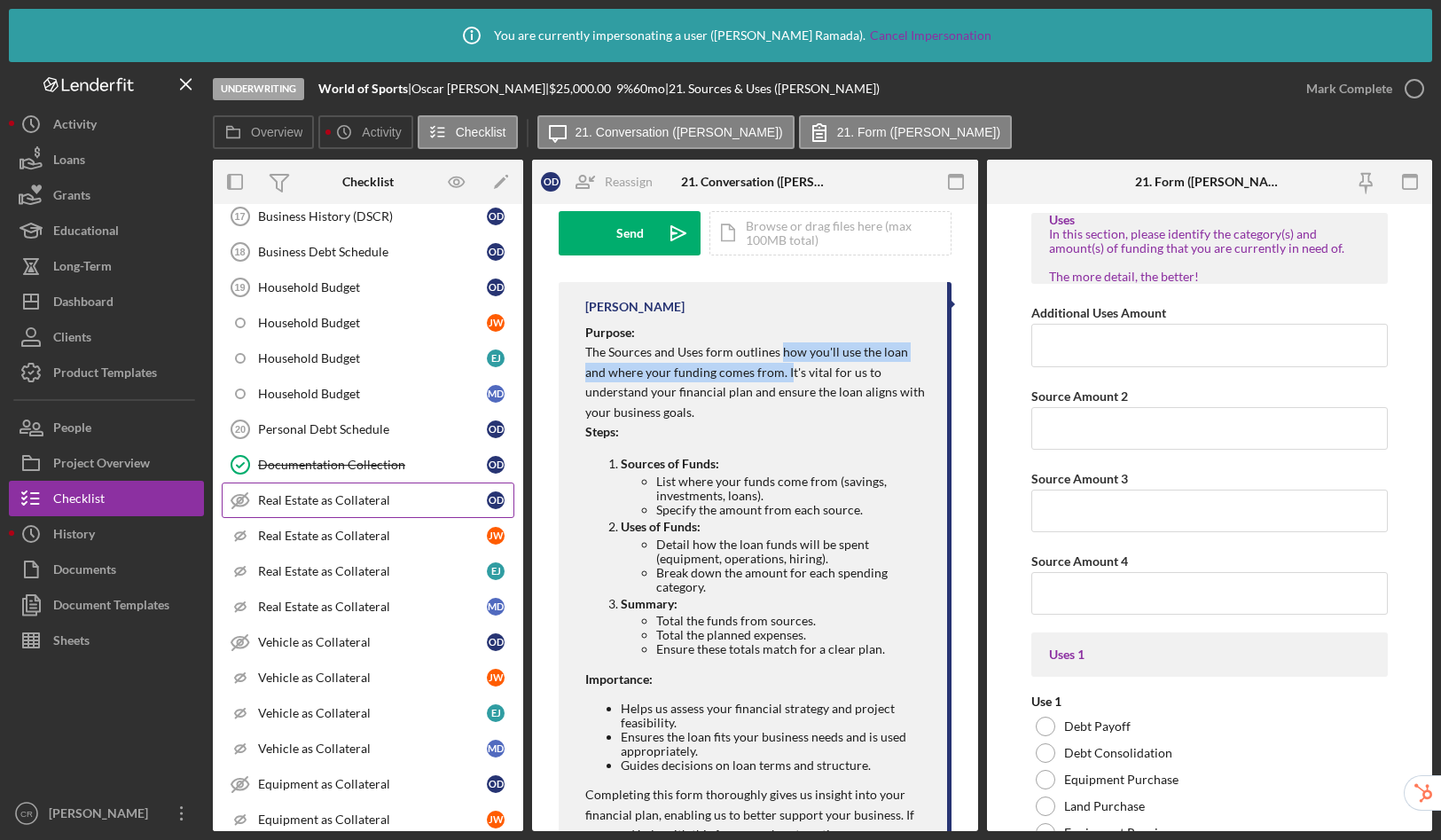
scroll to position [1351, 0]
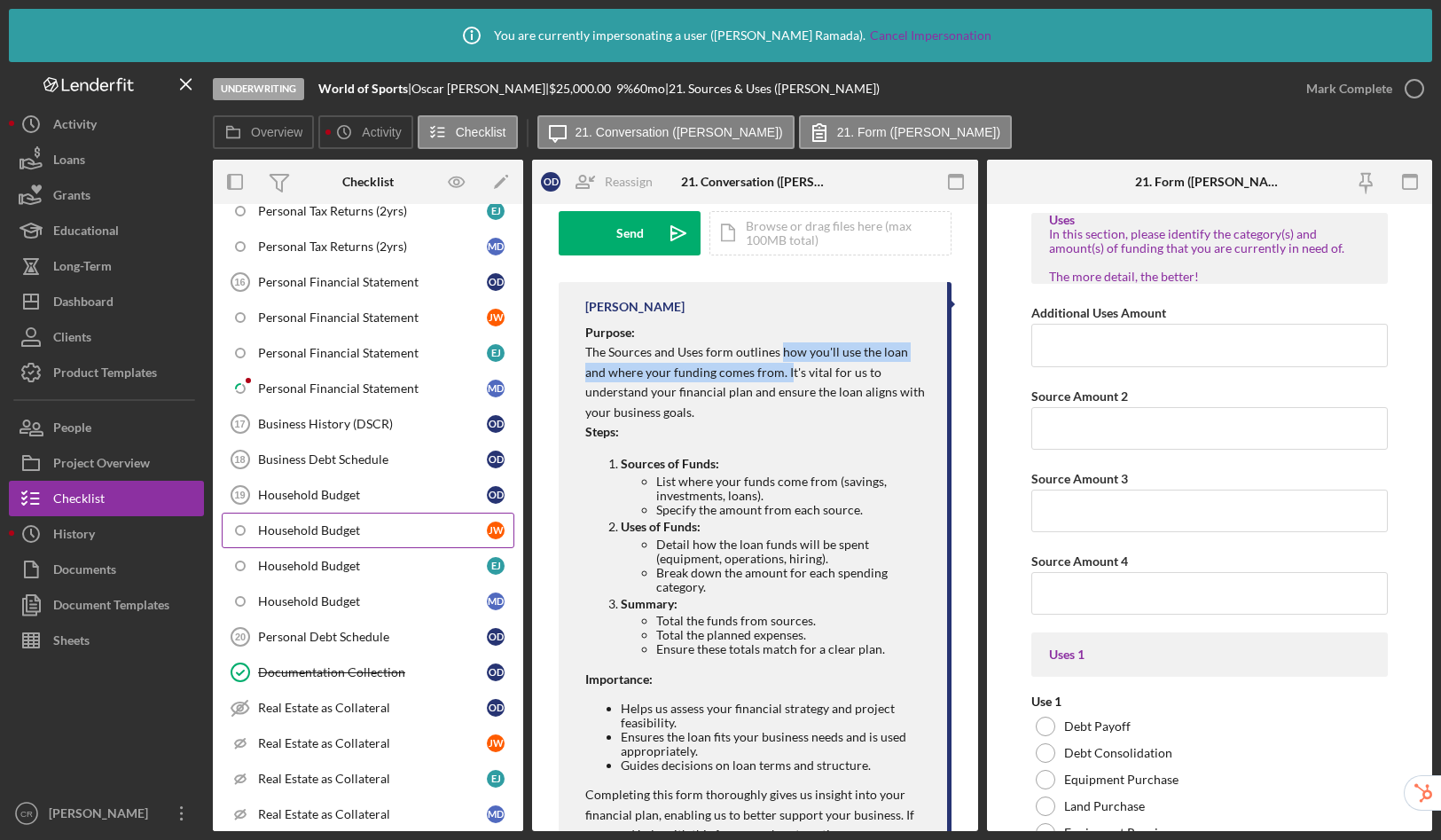
click at [343, 515] on link "Household Budget J W" at bounding box center [367, 530] width 292 height 35
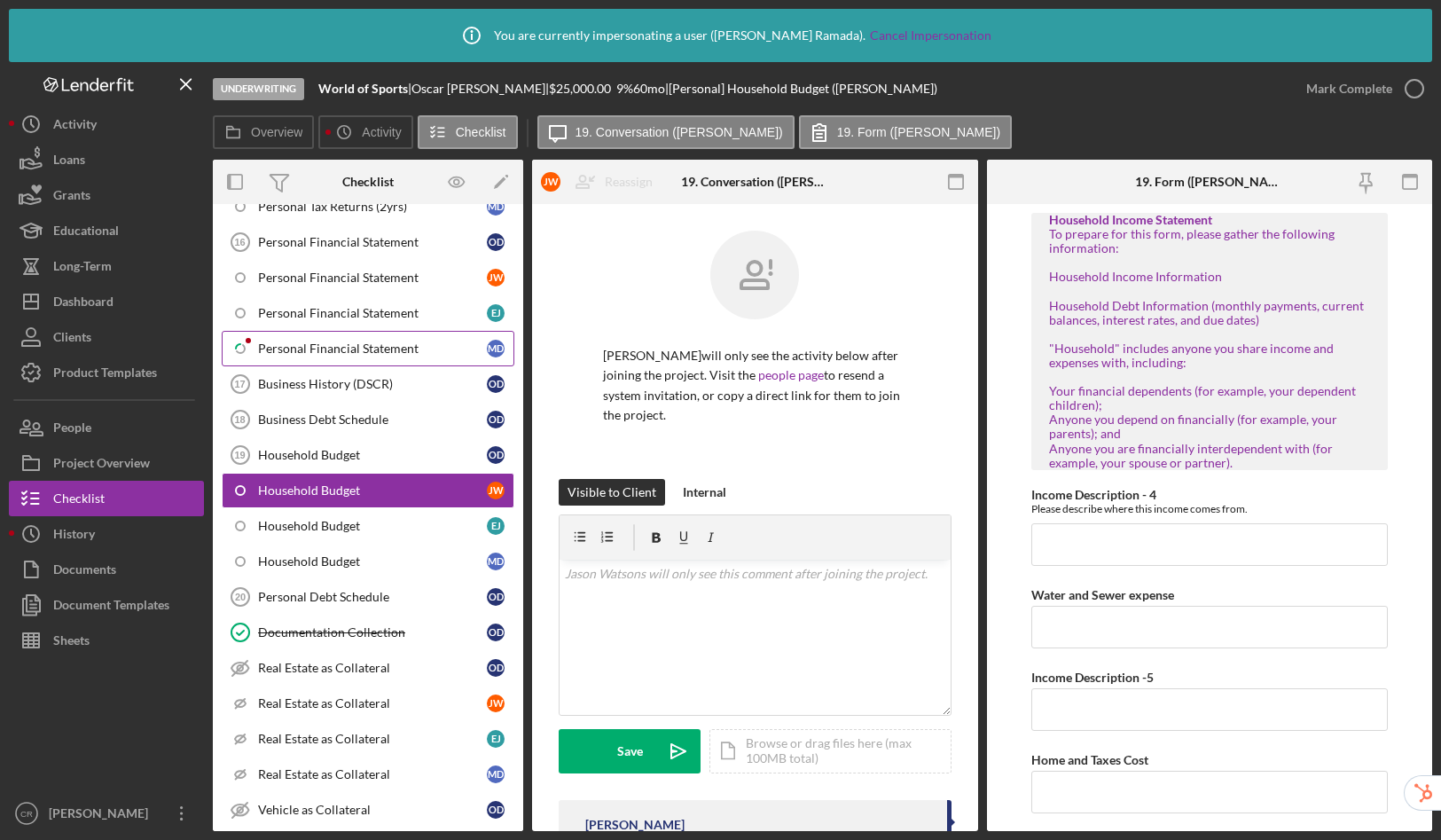
scroll to position [1394, 0]
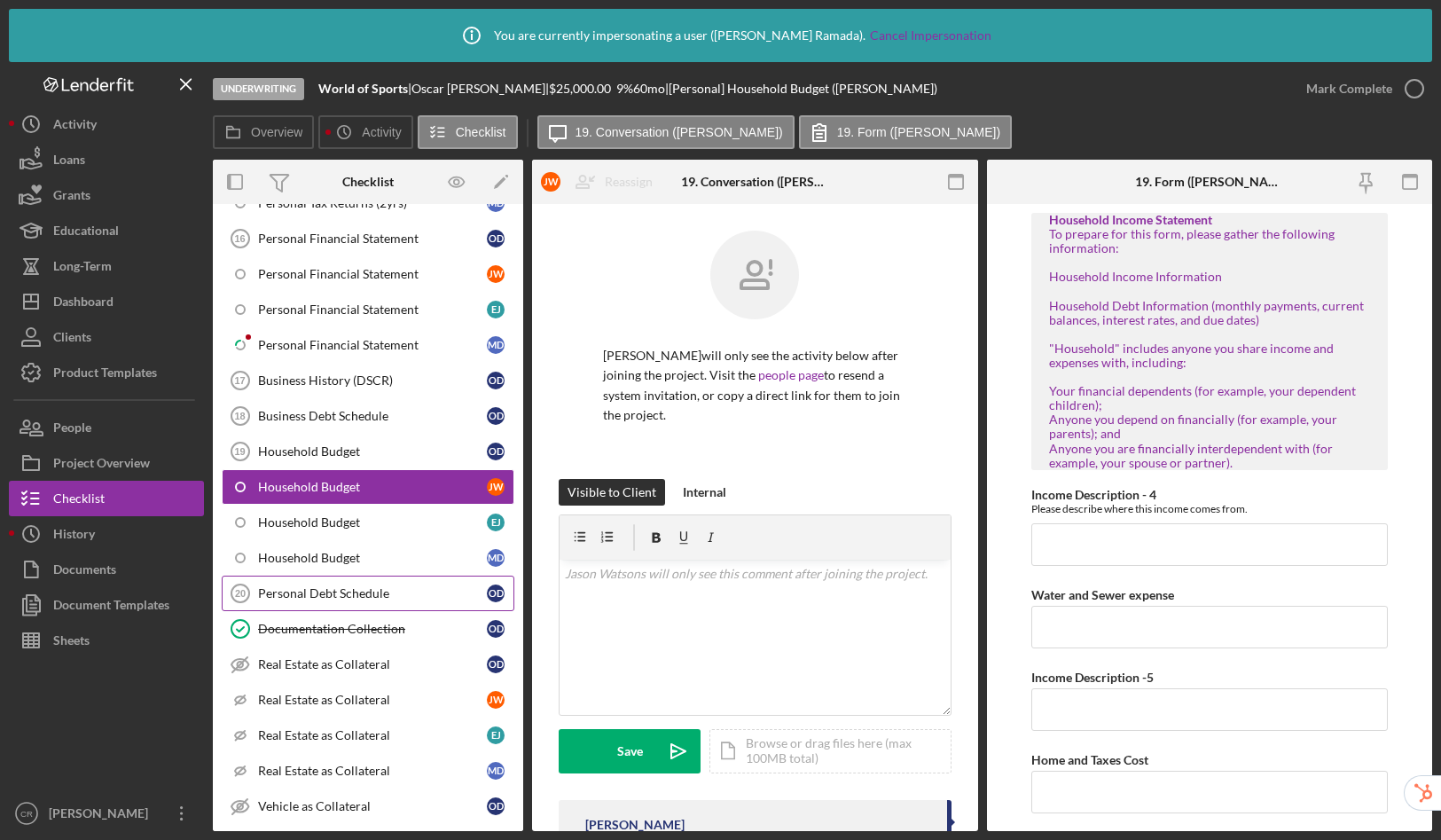
click at [333, 586] on div "Personal Debt Schedule" at bounding box center [373, 593] width 229 height 14
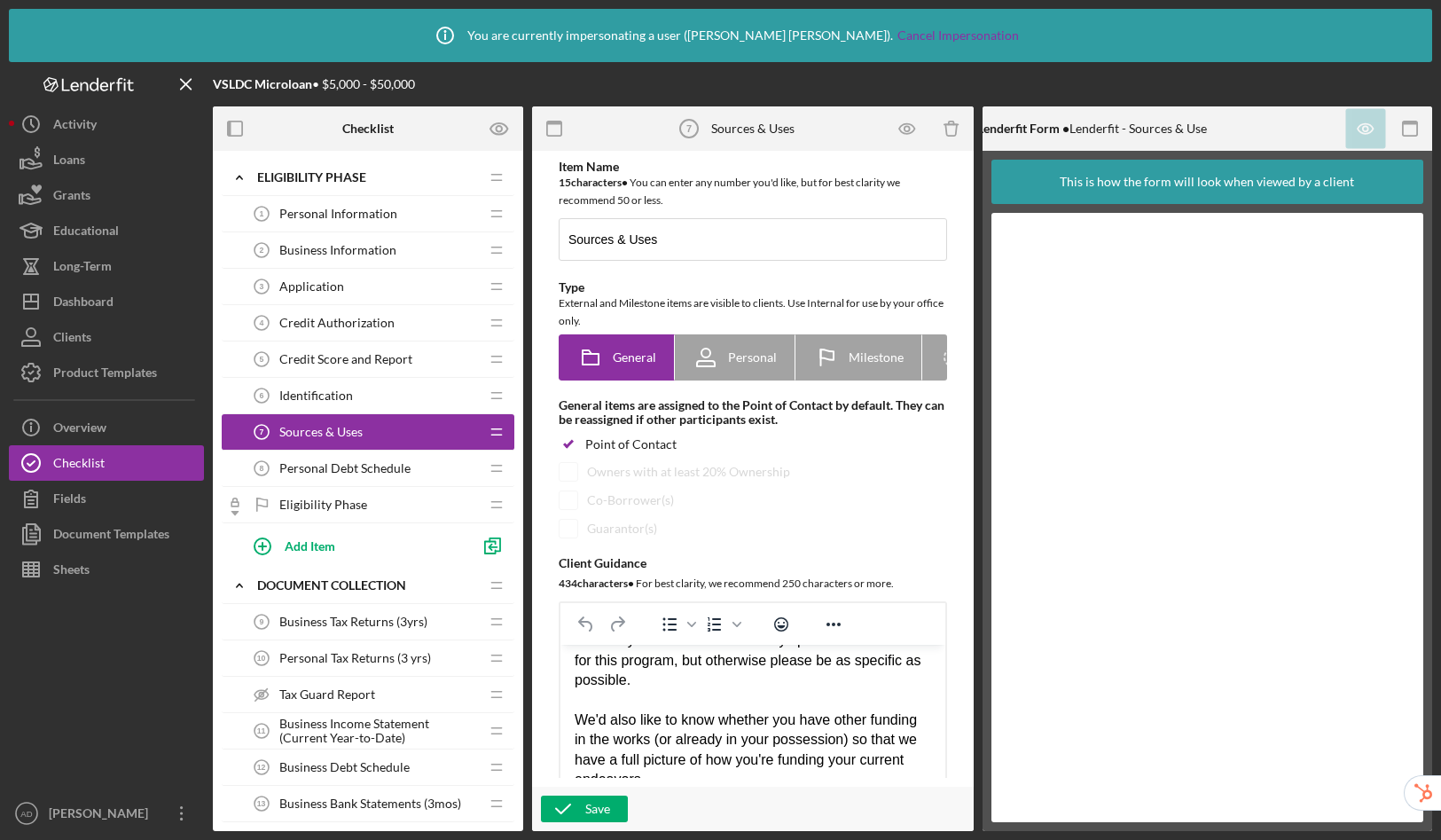
scroll to position [465, 0]
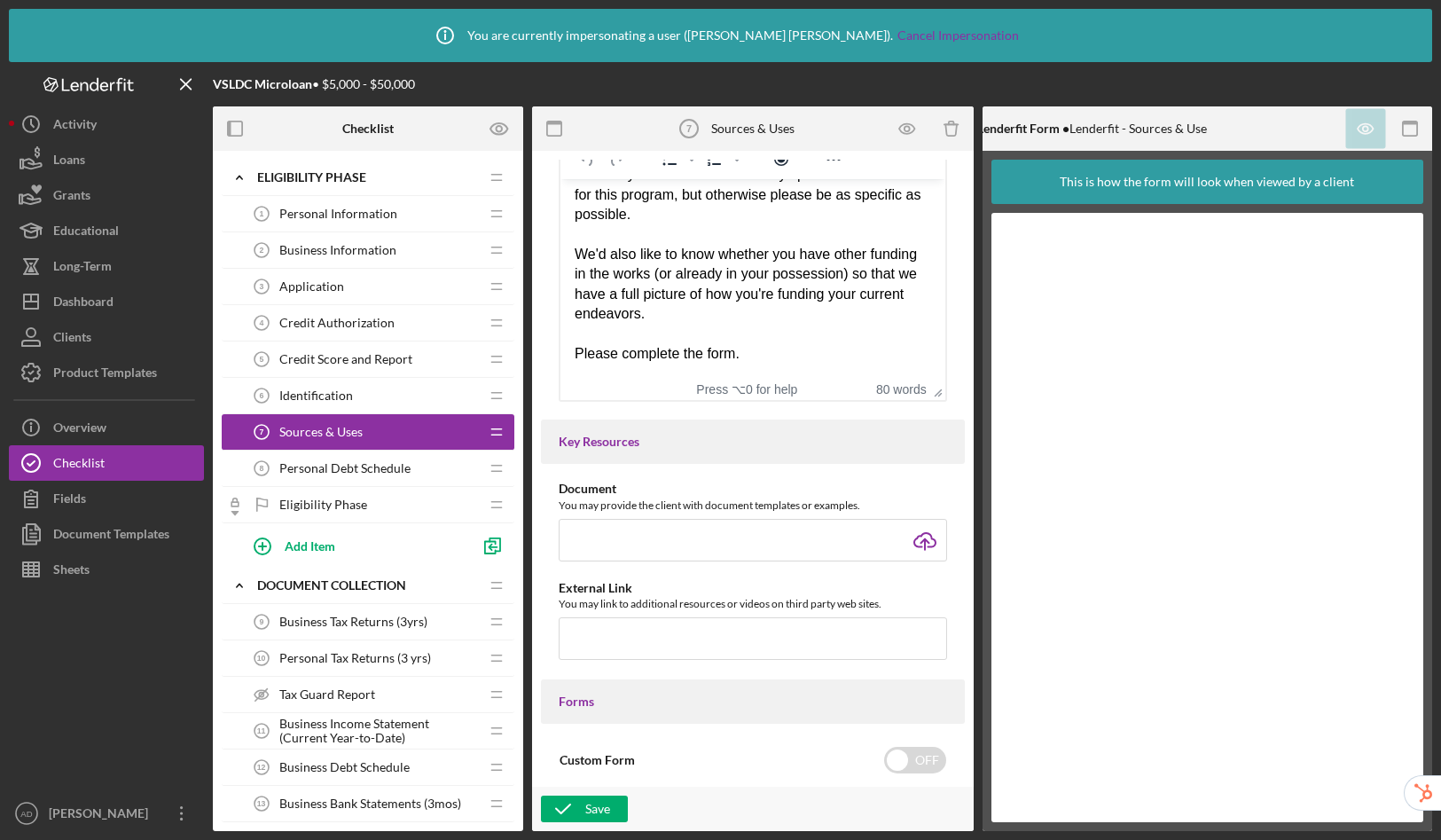
click at [360, 461] on span "Personal Debt Schedule" at bounding box center [344, 467] width 132 height 14
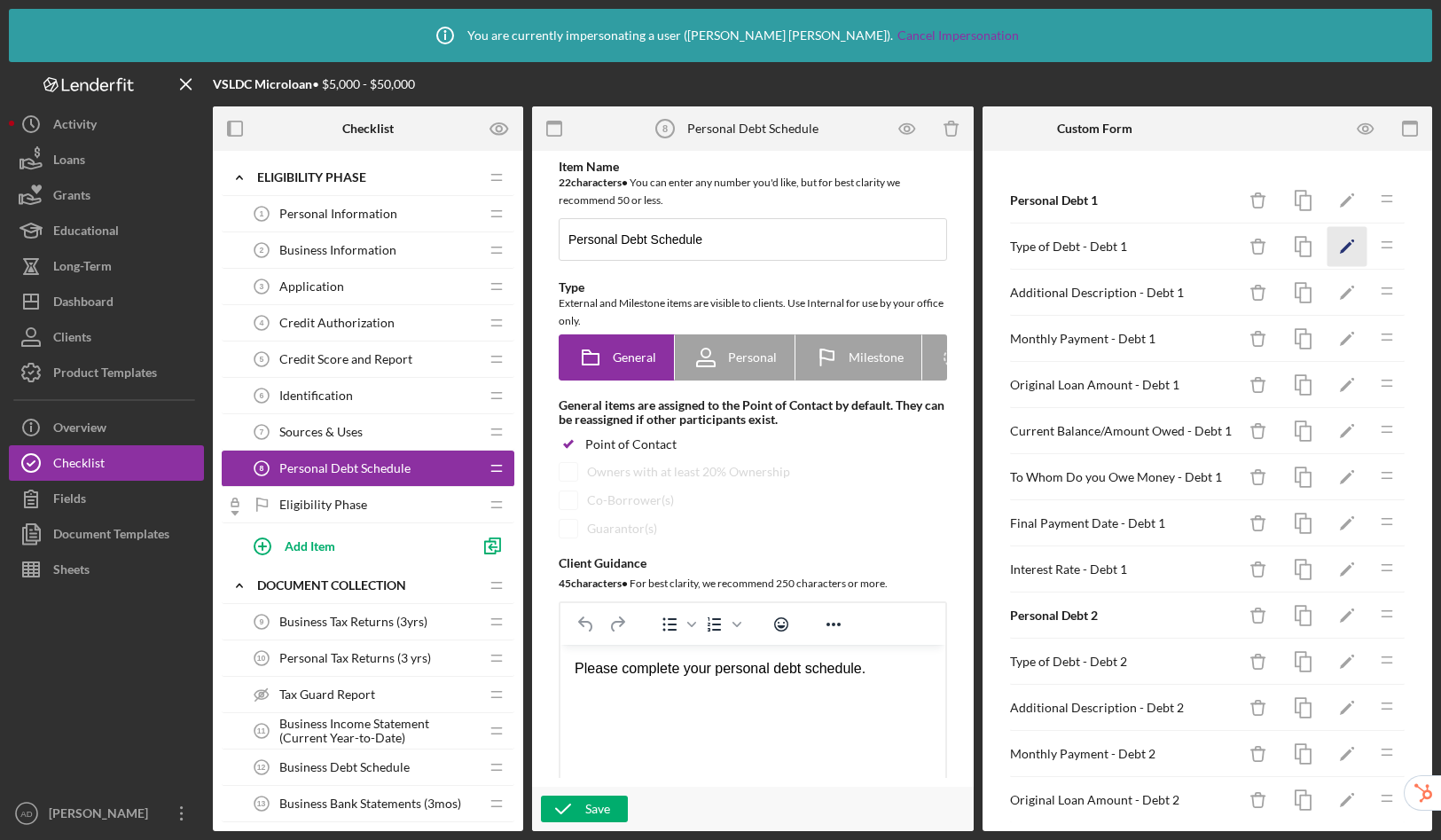
click at [1328, 239] on icon "Icon/Edit" at bounding box center [1347, 247] width 40 height 40
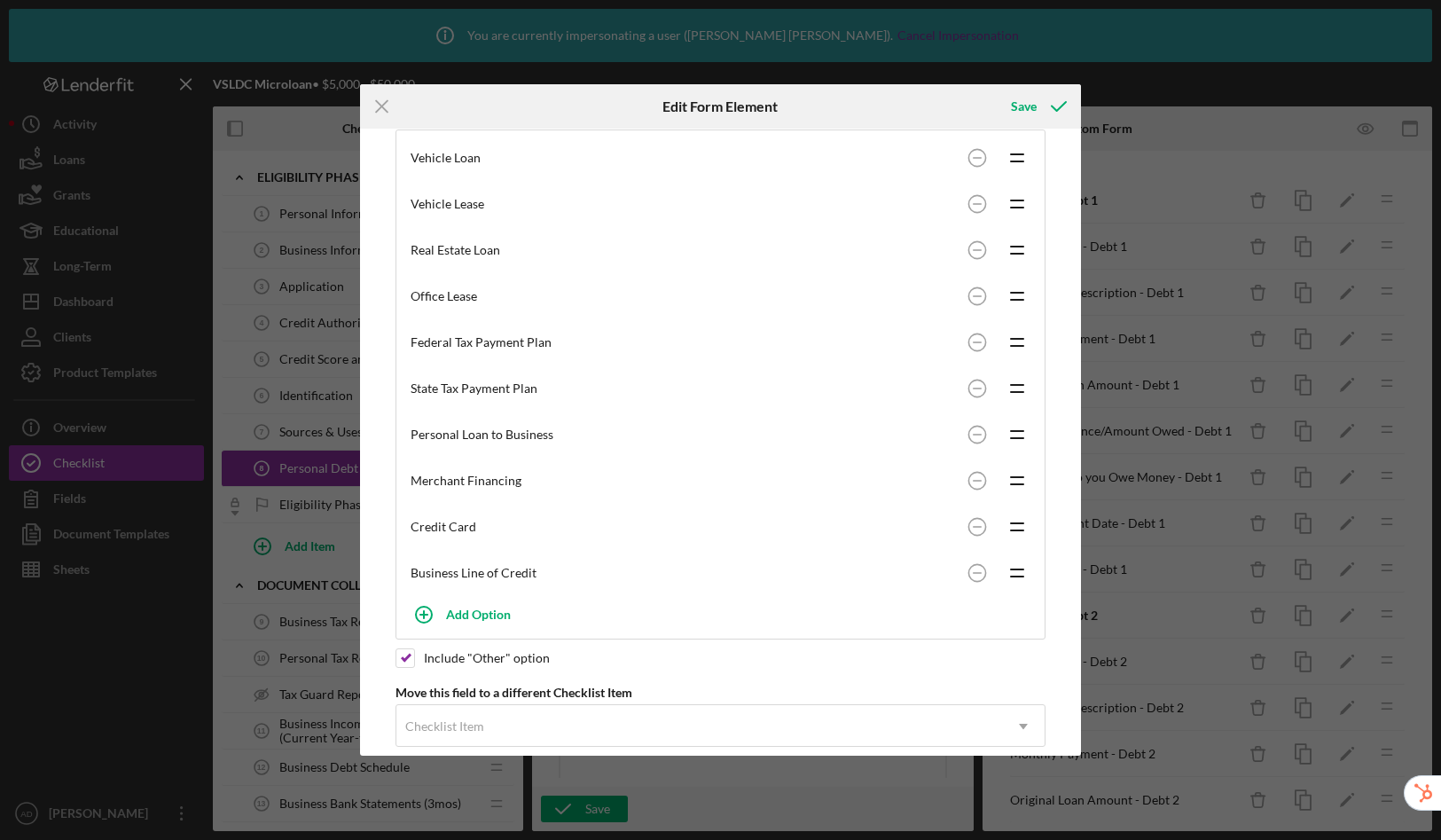
scroll to position [395, 0]
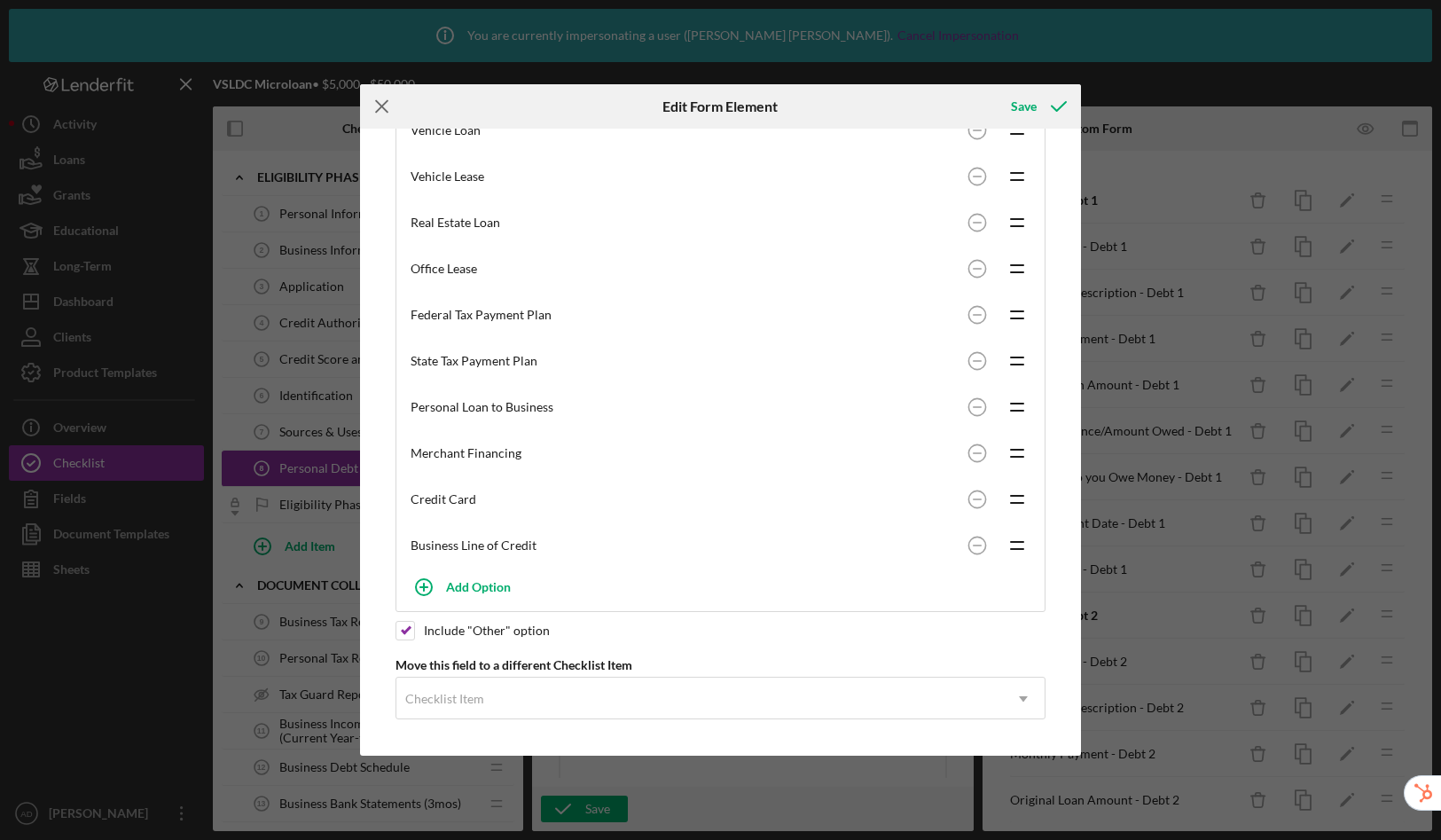
click at [381, 107] on icon "Icon/Menu Close" at bounding box center [382, 106] width 44 height 44
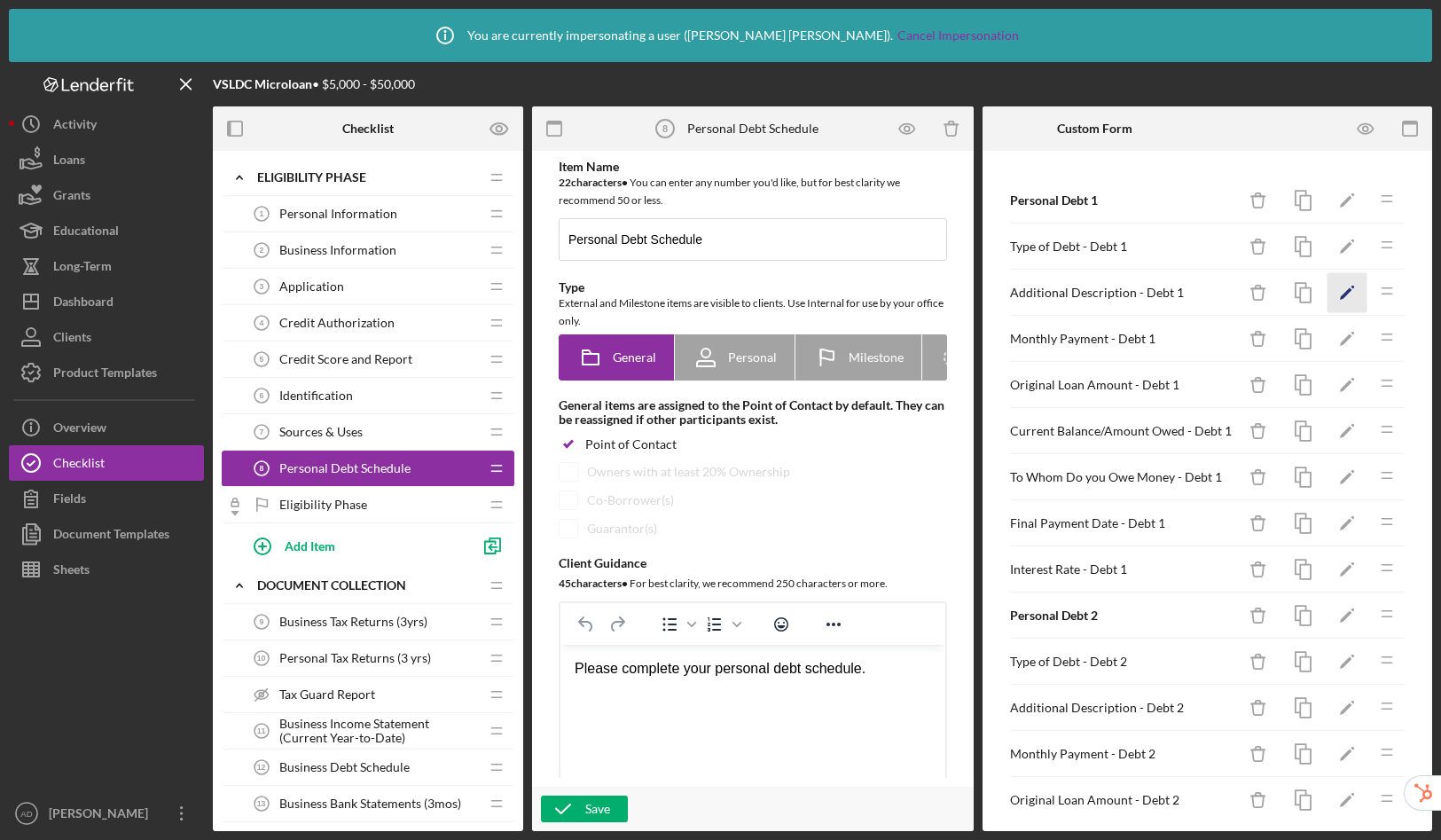
click at [1335, 289] on icon "Icon/Edit" at bounding box center [1347, 293] width 40 height 40
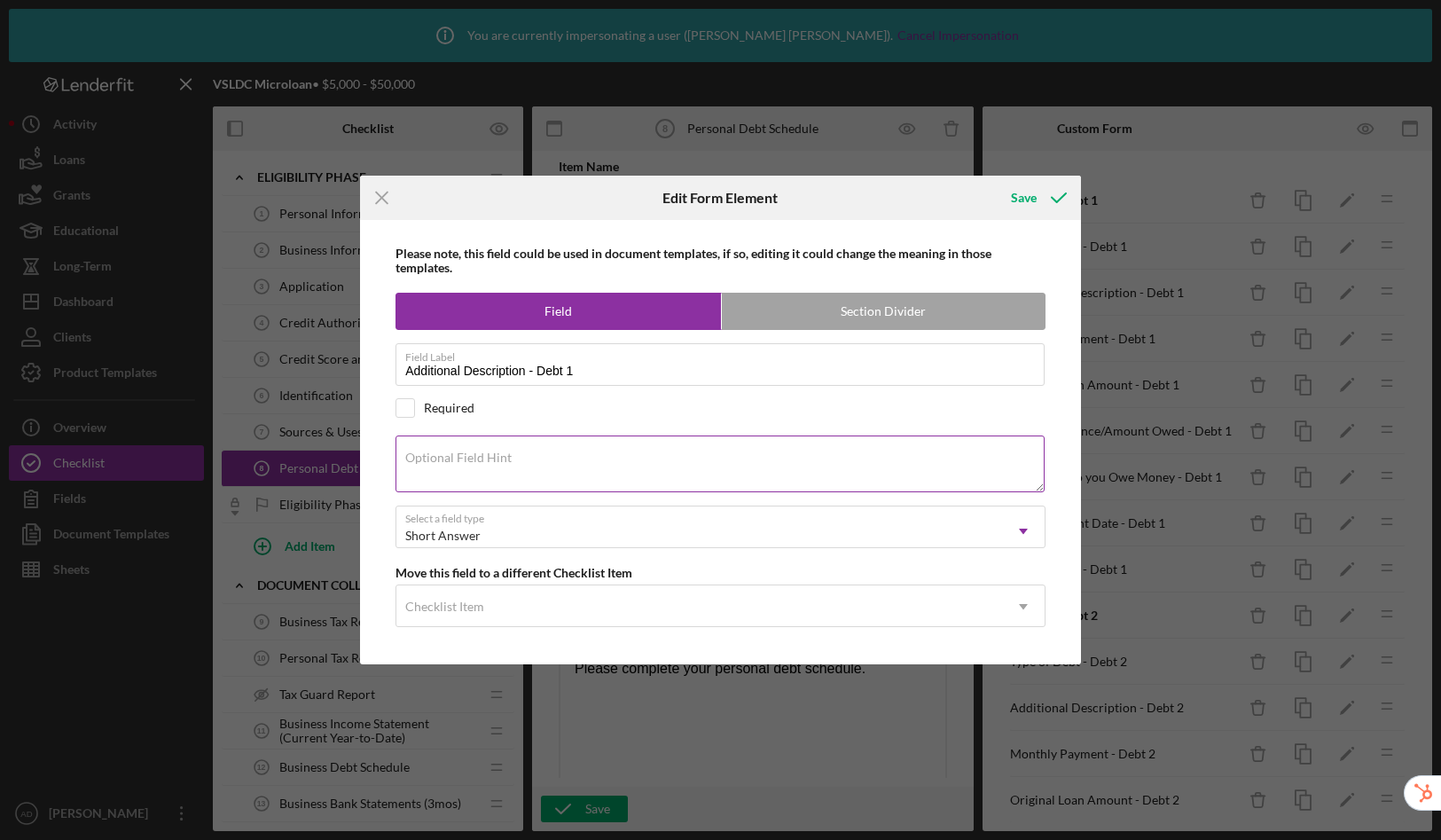
click at [498, 464] on label "Optional Field Hint" at bounding box center [458, 457] width 106 height 14
click at [498, 464] on textarea "Optional Field Hint" at bounding box center [720, 464] width 649 height 57
drag, startPoint x: 773, startPoint y: 464, endPoint x: 400, endPoint y: 457, distance: 373.1
click at [400, 457] on textarea "If you select other in the previous question, please describe ty" at bounding box center [720, 464] width 649 height 57
drag, startPoint x: 707, startPoint y: 466, endPoint x: 392, endPoint y: 459, distance: 315.1
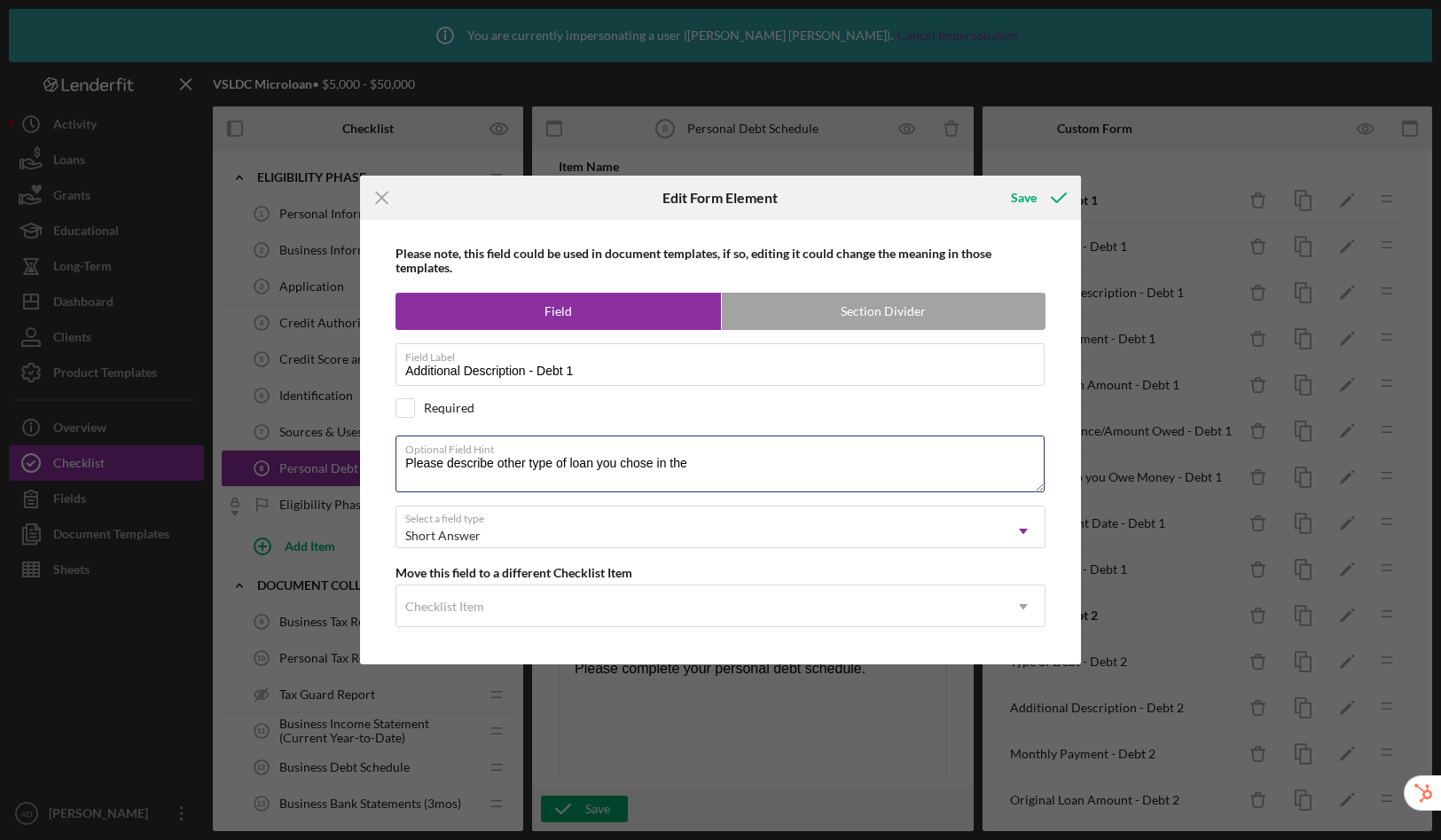
click at [392, 459] on div "Please note, this field could be used in document templates, if so, editing it …" at bounding box center [720, 442] width 703 height 446
type textarea "Use this space to describe other type of loan you chose in previous question."
click at [1033, 197] on div "Save" at bounding box center [1024, 197] width 26 height 35
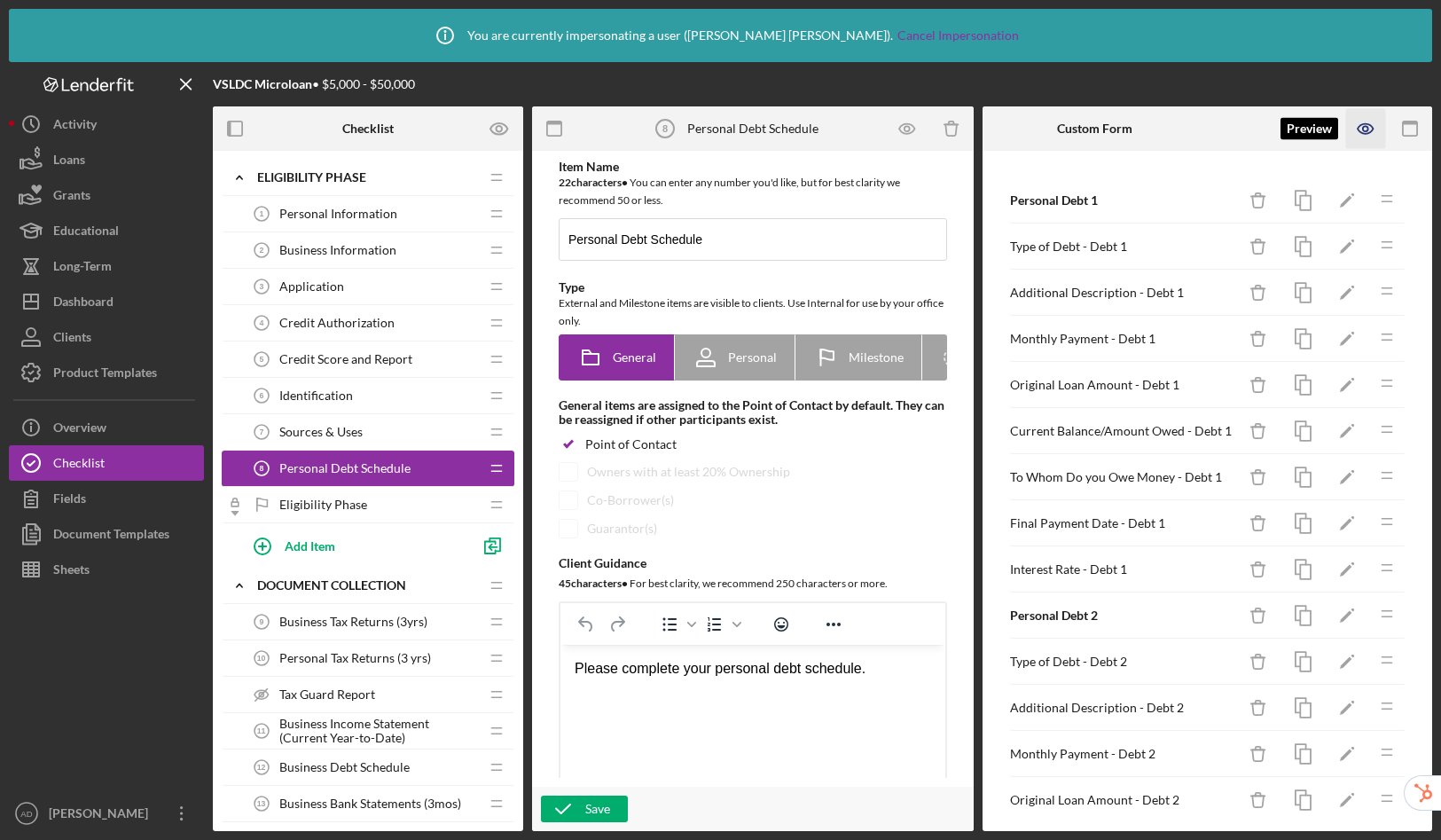
click at [1362, 131] on icon "button" at bounding box center [1366, 129] width 40 height 40
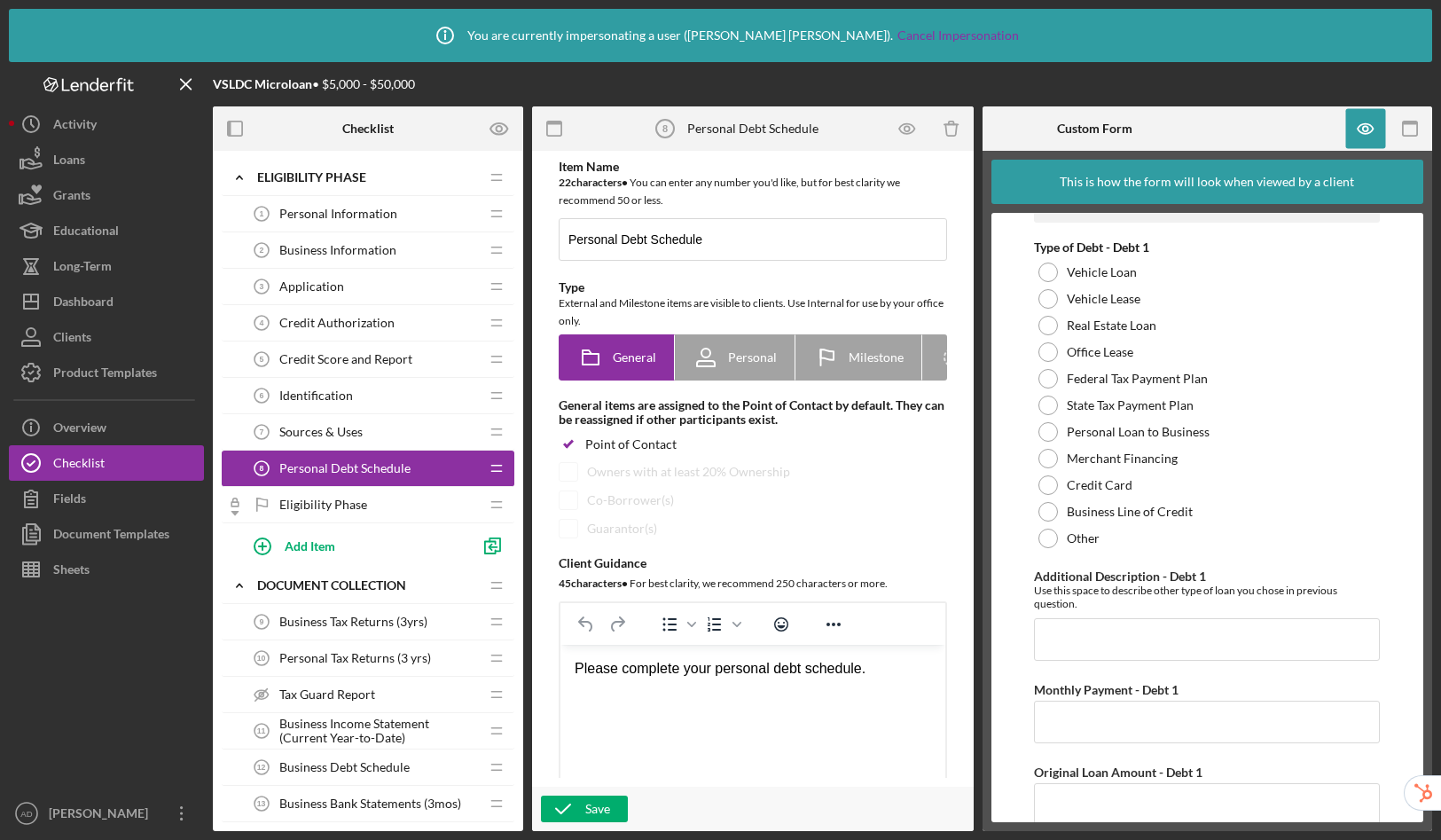
scroll to position [0, 0]
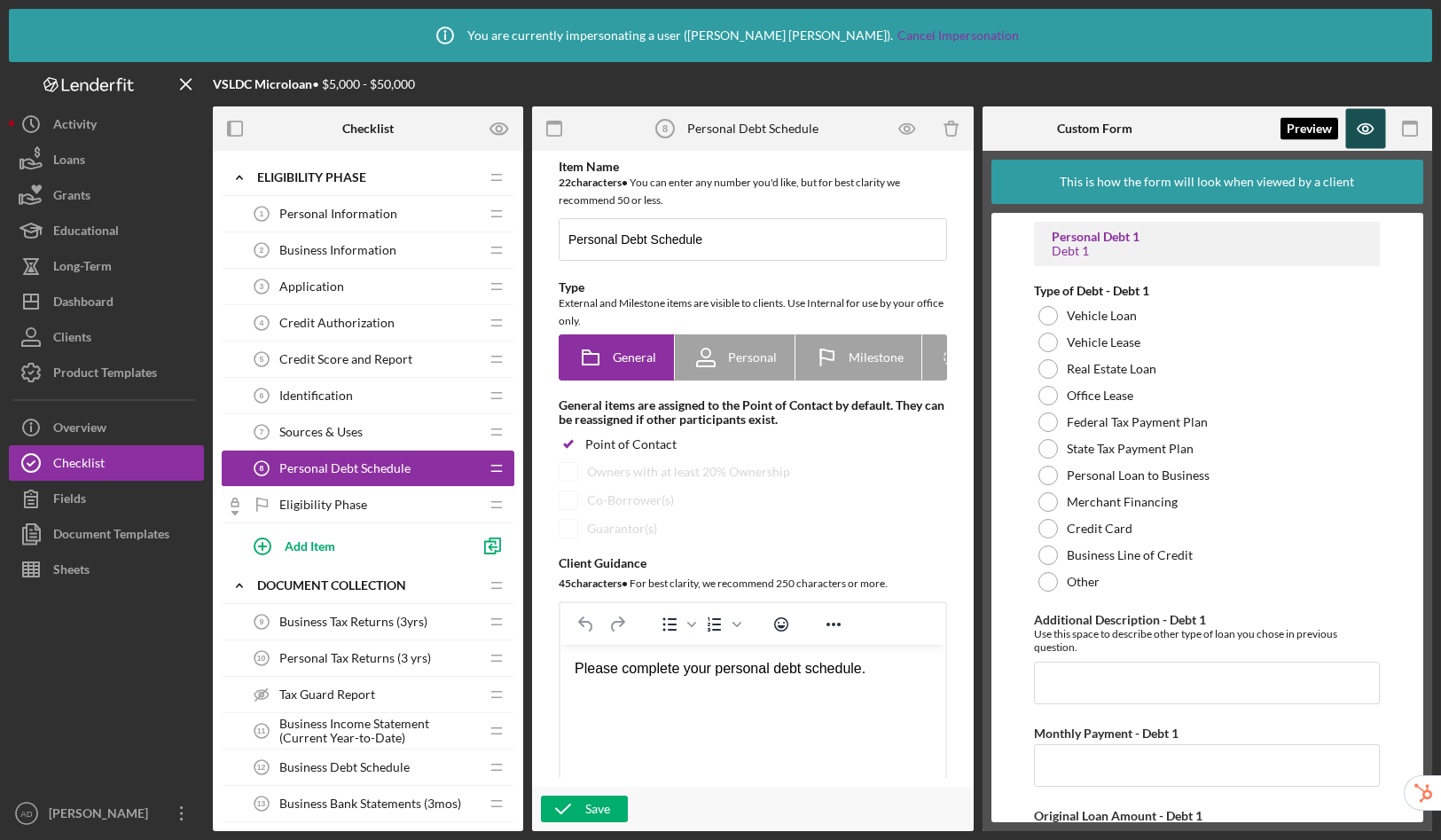
click at [1366, 131] on icon "button" at bounding box center [1366, 129] width 6 height 6
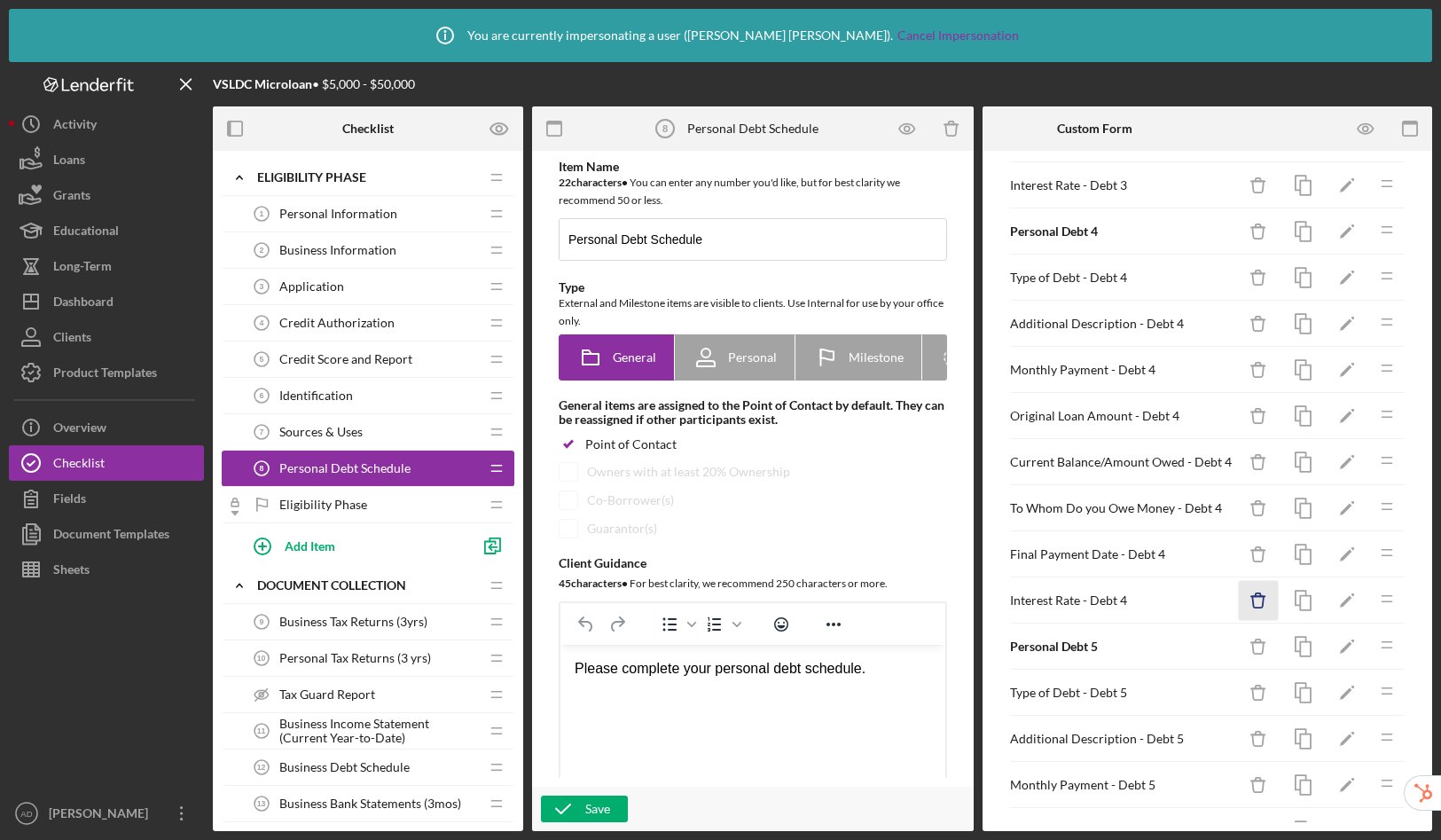
scroll to position [1488, 0]
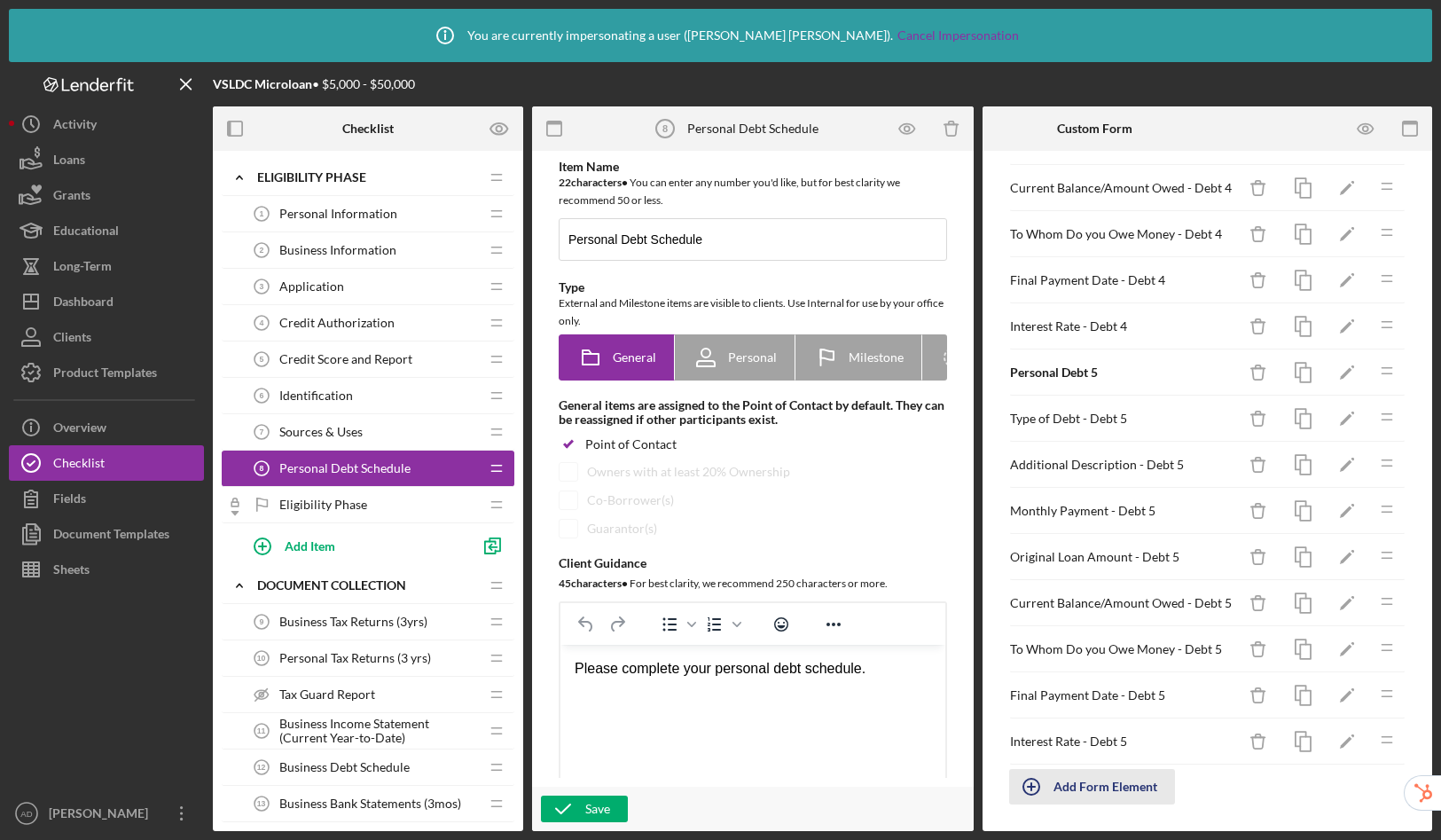
click at [1120, 785] on div "Add Form Element" at bounding box center [1106, 786] width 104 height 35
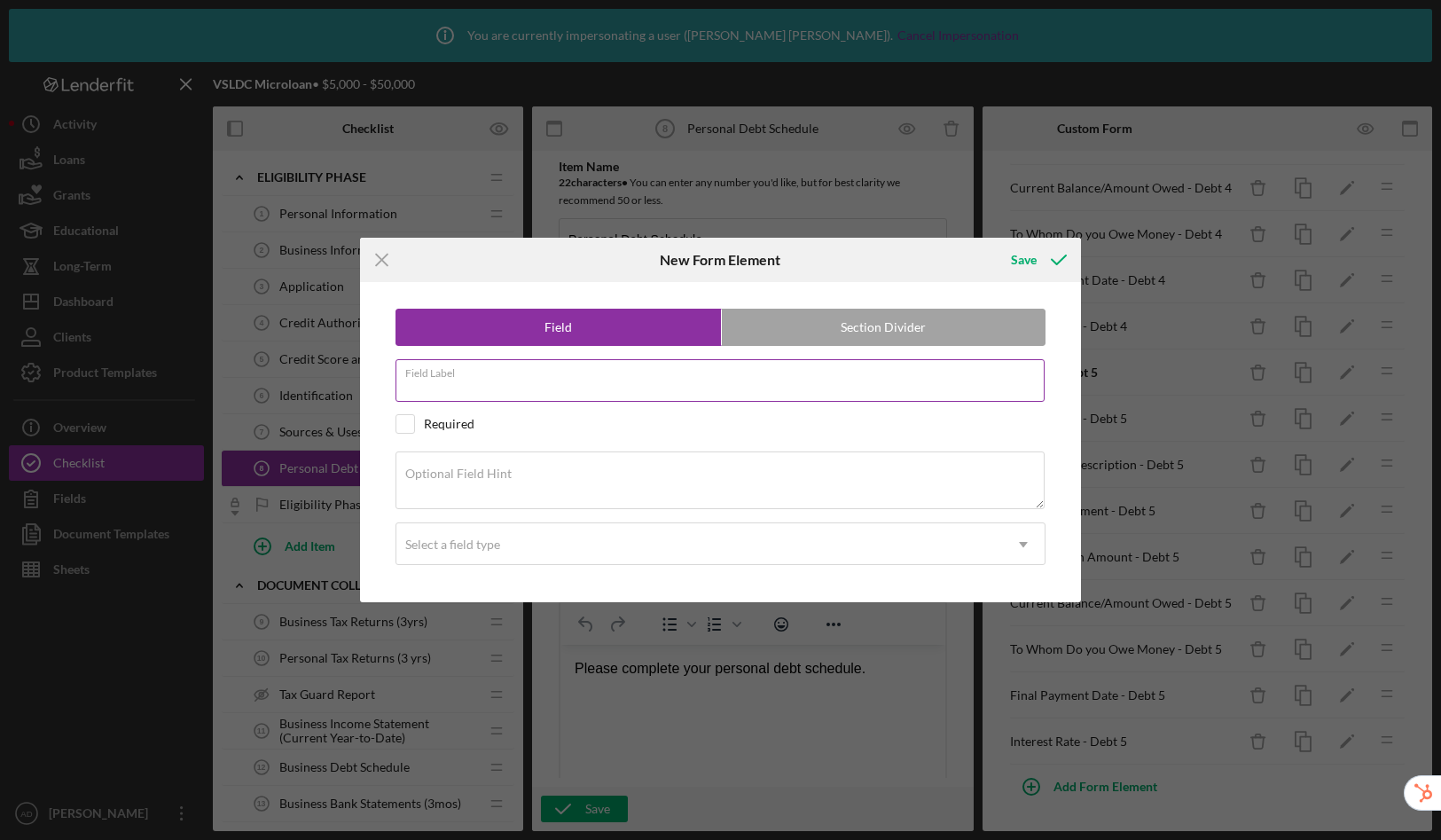
click at [509, 386] on input "Field Label" at bounding box center [720, 380] width 649 height 43
type input "Use of Funds - Debt 1"
click at [461, 539] on div "Select a field type" at bounding box center [452, 544] width 95 height 14
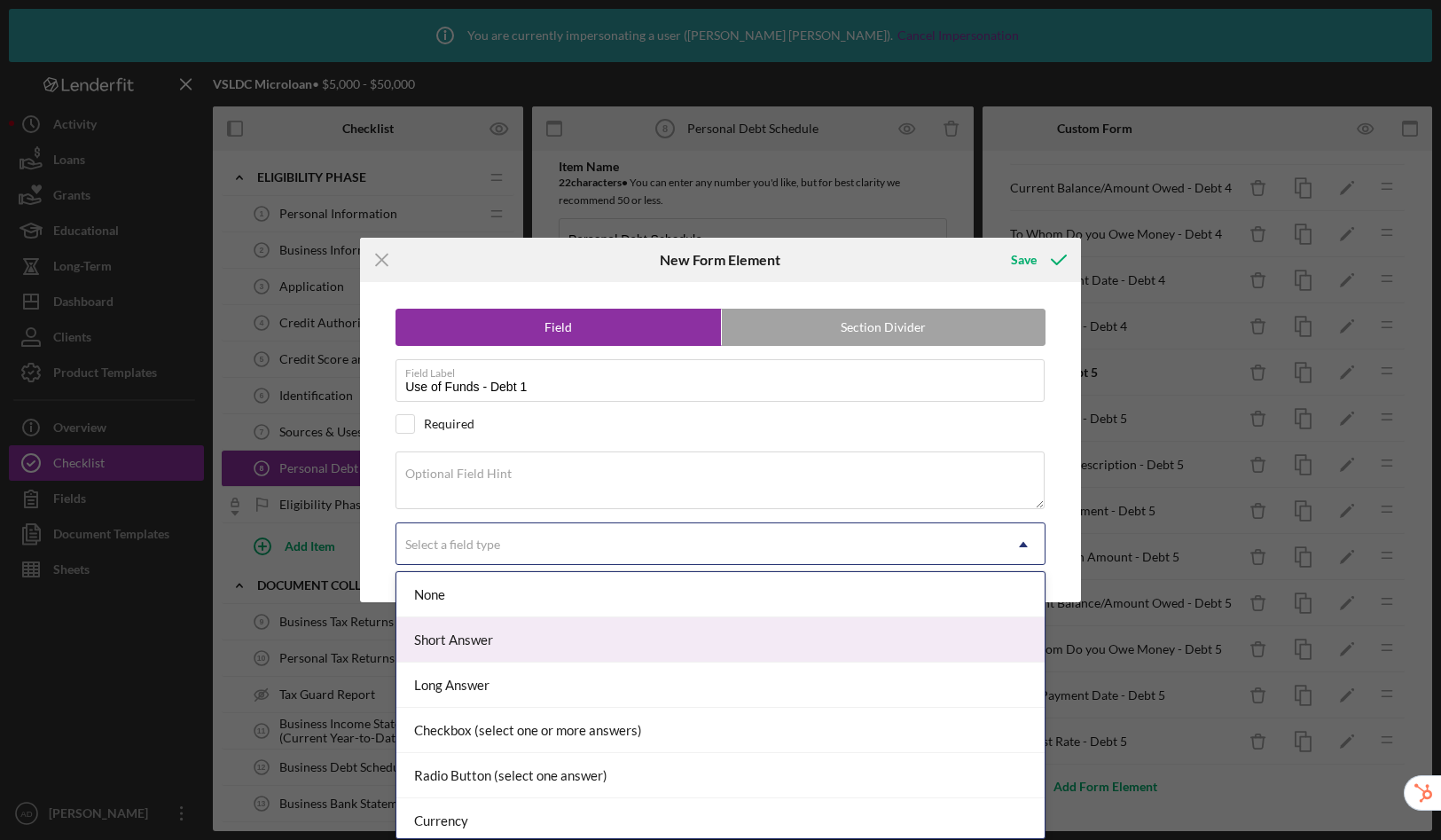
click at [449, 639] on div "Short Answer" at bounding box center [720, 639] width 648 height 45
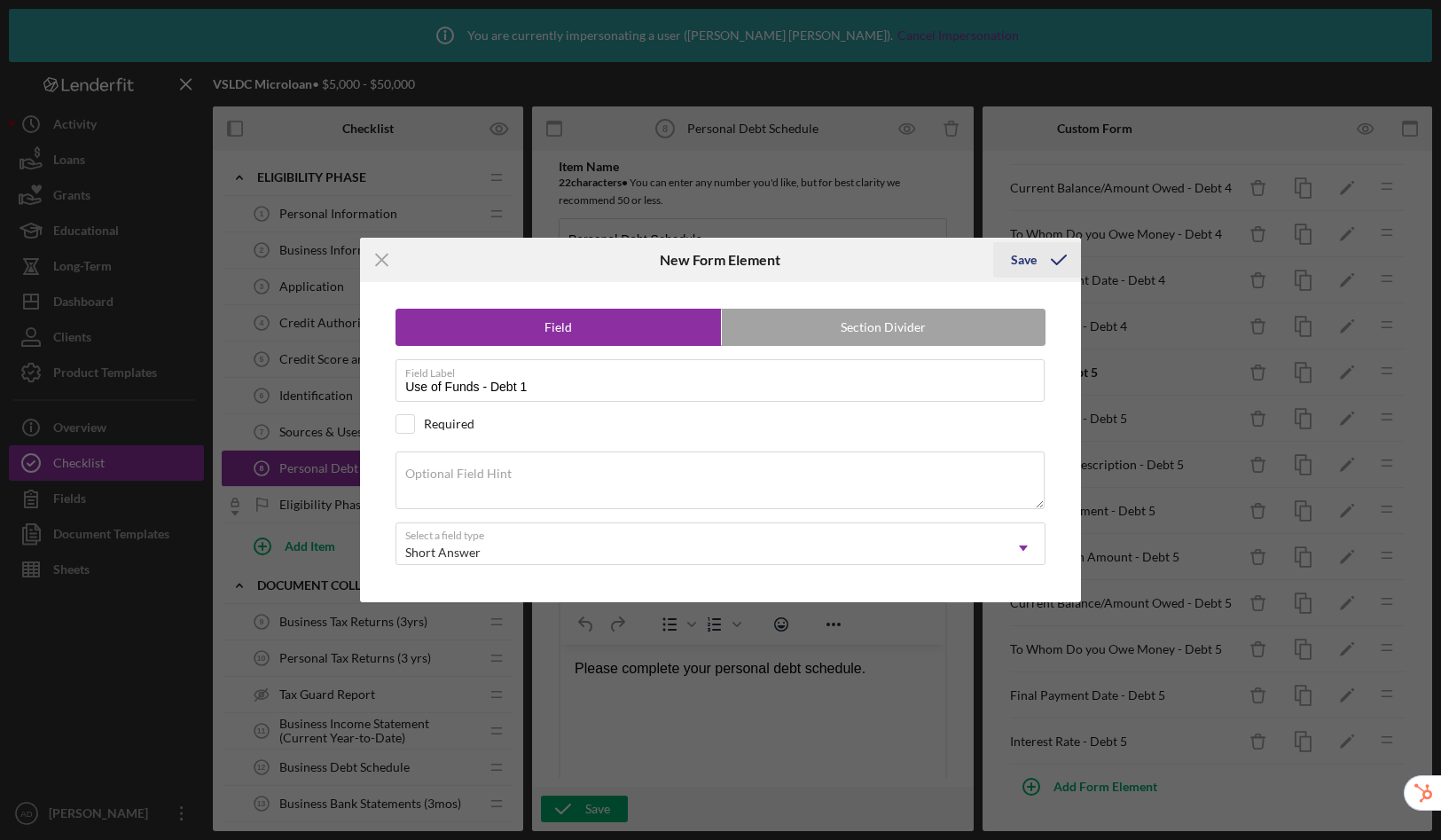
click at [1029, 262] on div "Save" at bounding box center [1024, 259] width 26 height 35
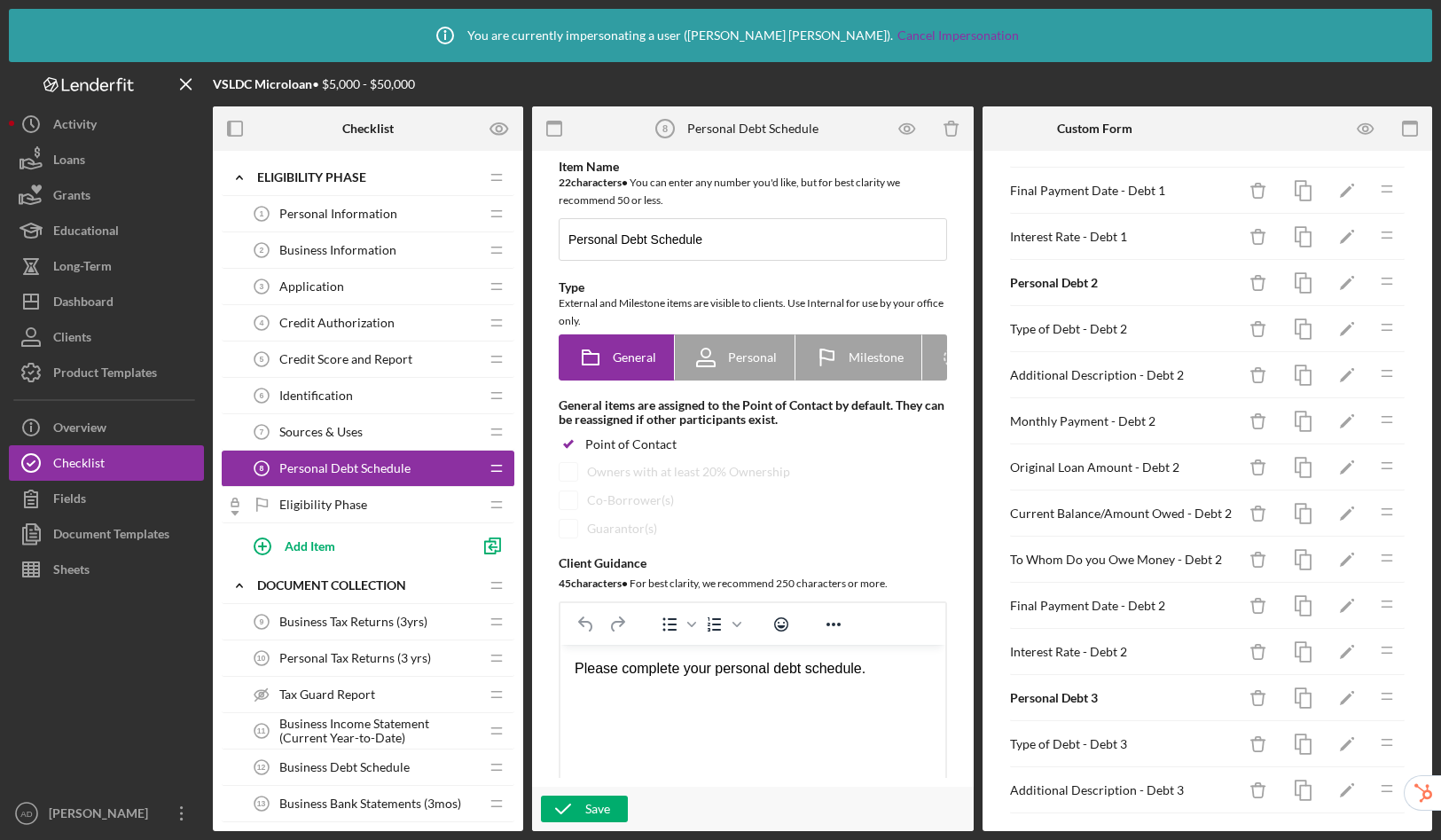
scroll to position [0, 0]
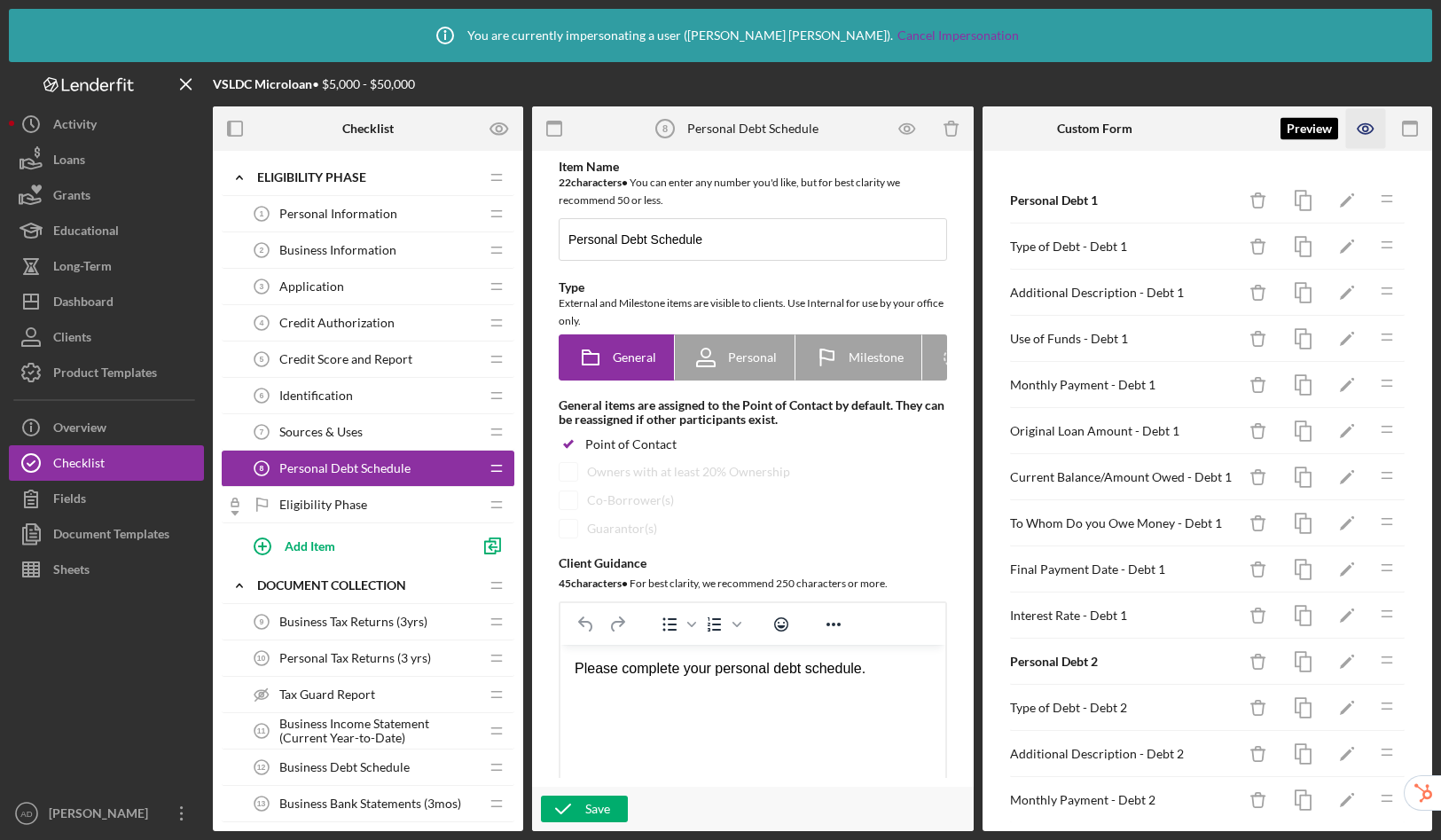
click at [1365, 124] on icon "button" at bounding box center [1366, 129] width 40 height 40
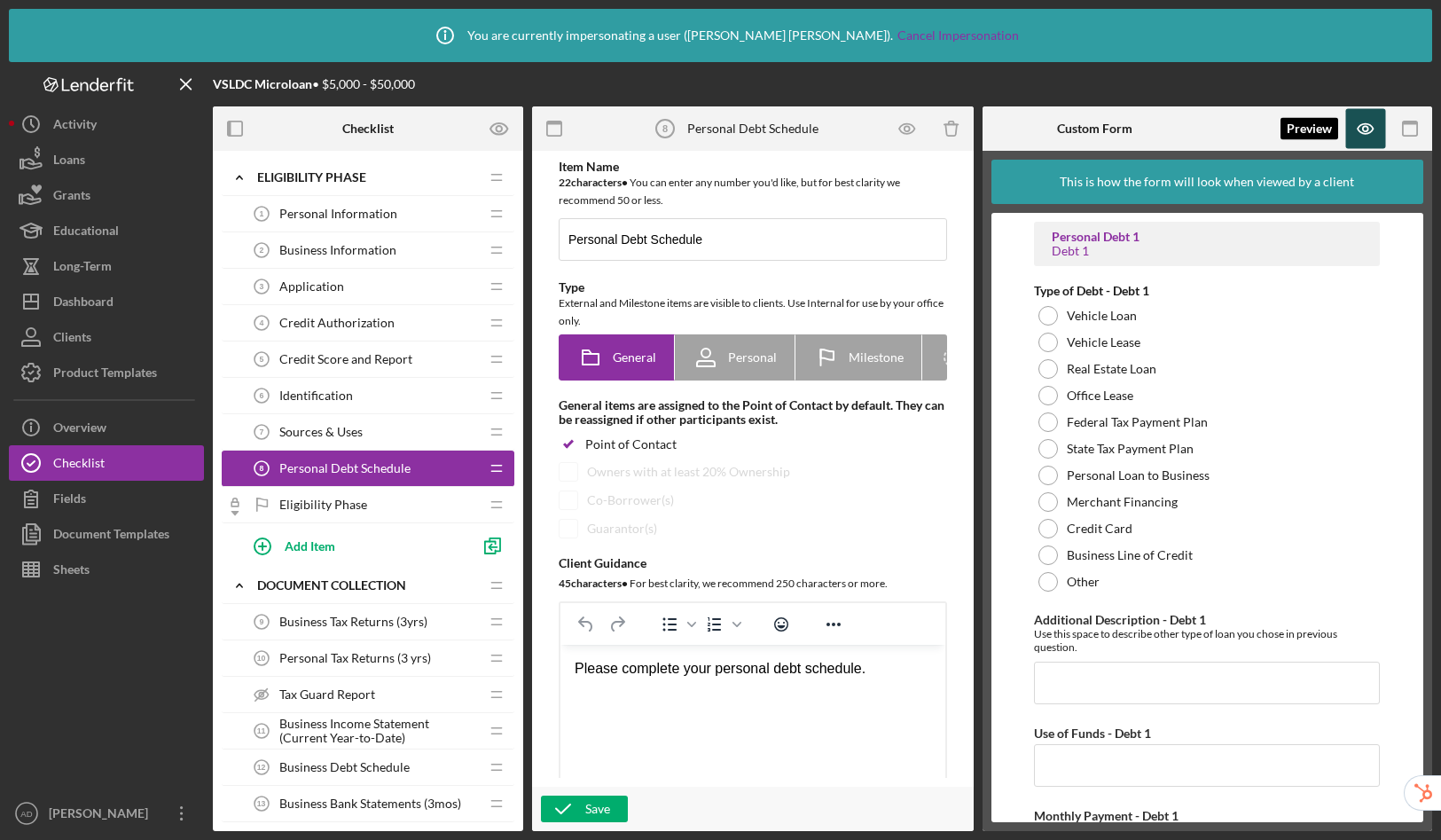
click at [1368, 133] on icon "button" at bounding box center [1365, 129] width 15 height 9
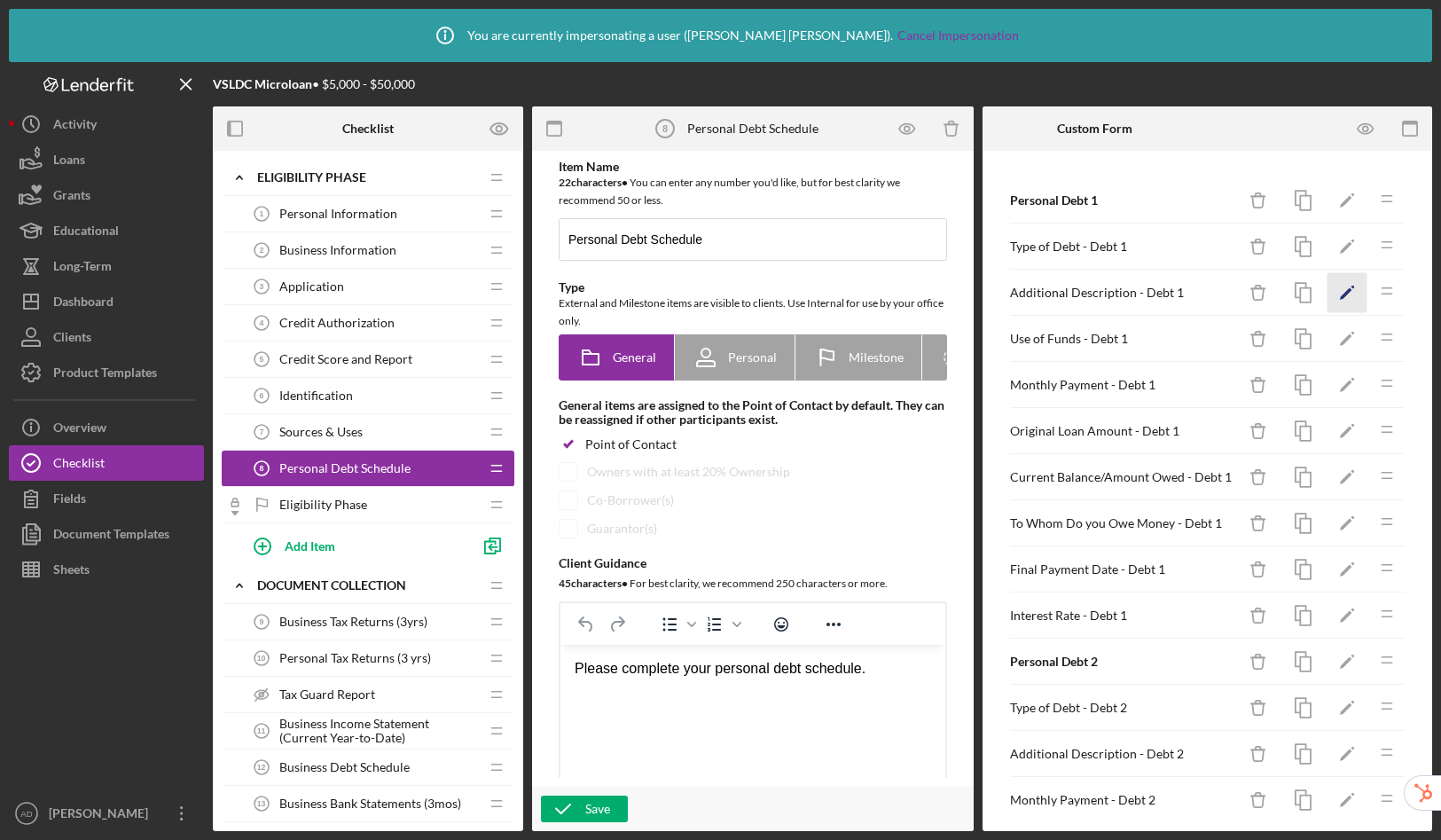
click at [1340, 295] on polygon "button" at bounding box center [1345, 294] width 12 height 12
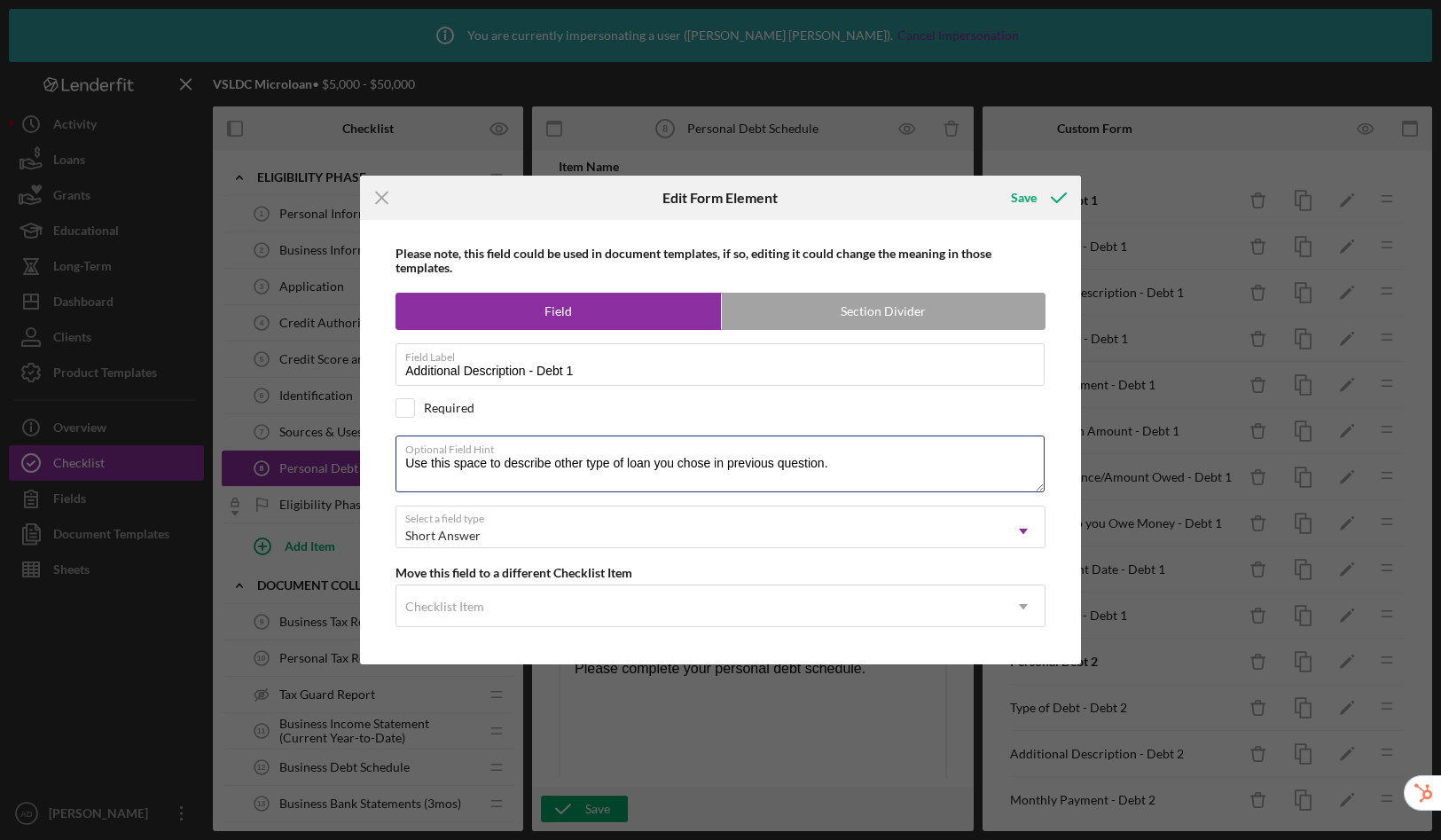
drag, startPoint x: 815, startPoint y: 461, endPoint x: 320, endPoint y: 457, distance: 495.0
click at [320, 457] on div "Icon/Menu Close Edit Form Element Save Please note, this field could be used in…" at bounding box center [720, 420] width 1441 height 840
paste textarea "Enter Other Type of Debt."
drag, startPoint x: 409, startPoint y: 464, endPoint x: 415, endPoint y: 436, distance: 28.6
click at [409, 464] on textarea "Enter Other Type of Debt." at bounding box center [720, 464] width 649 height 57
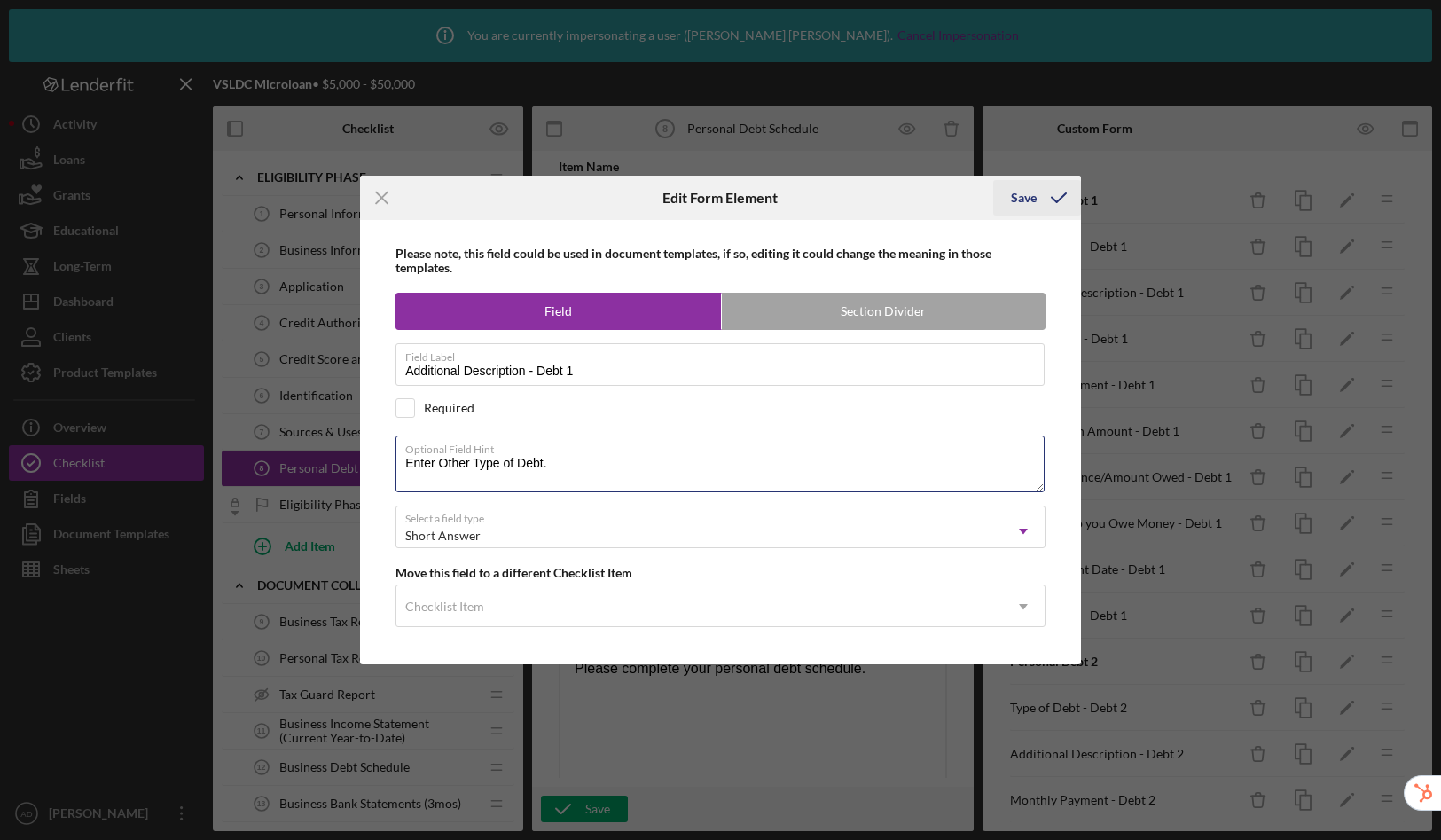
type textarea "Enter Other Type of Debt."
click at [1038, 198] on icon "submit" at bounding box center [1059, 198] width 44 height 44
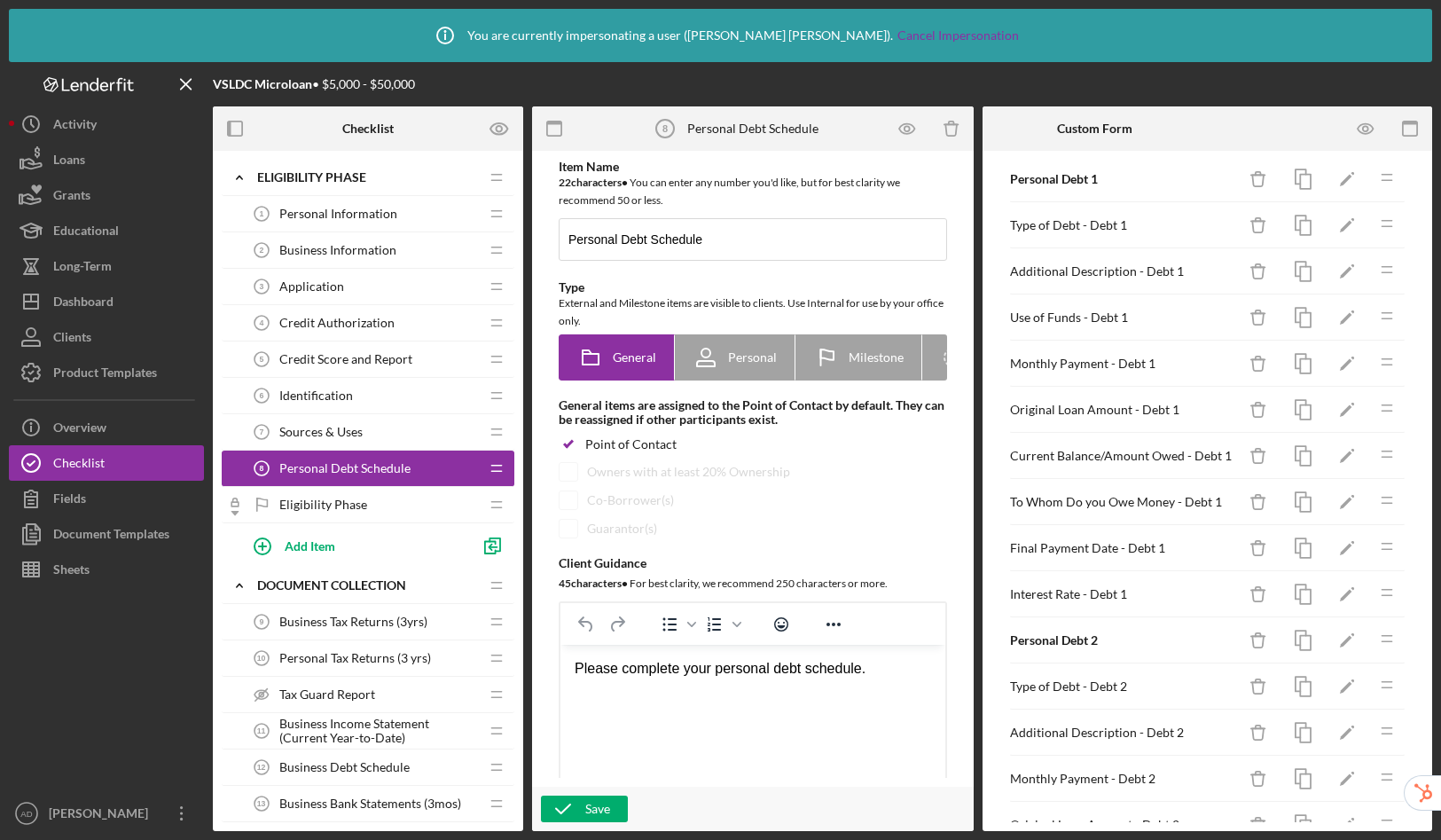
scroll to position [232, 0]
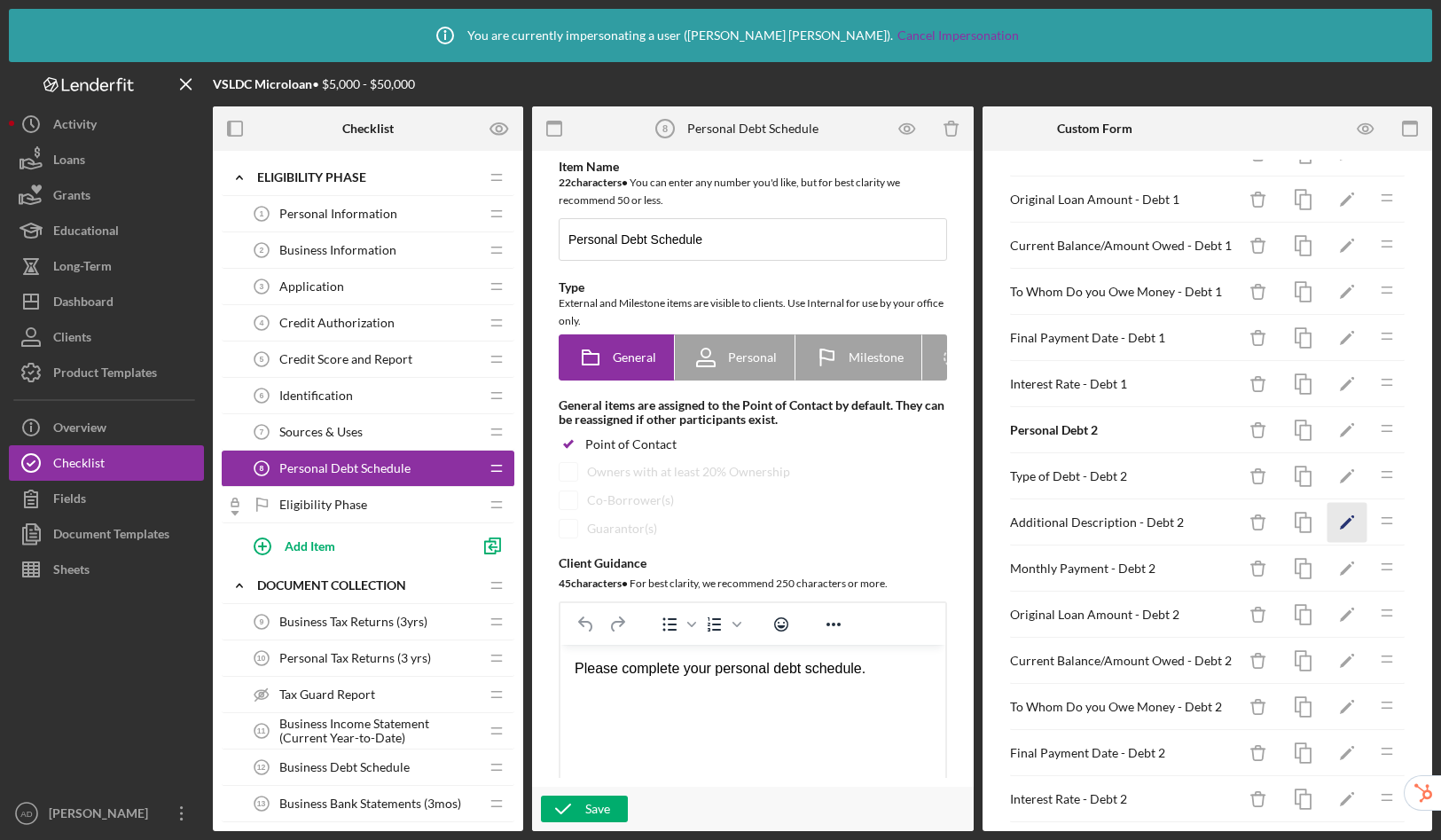
click at [1328, 516] on icon "Icon/Edit" at bounding box center [1347, 523] width 40 height 40
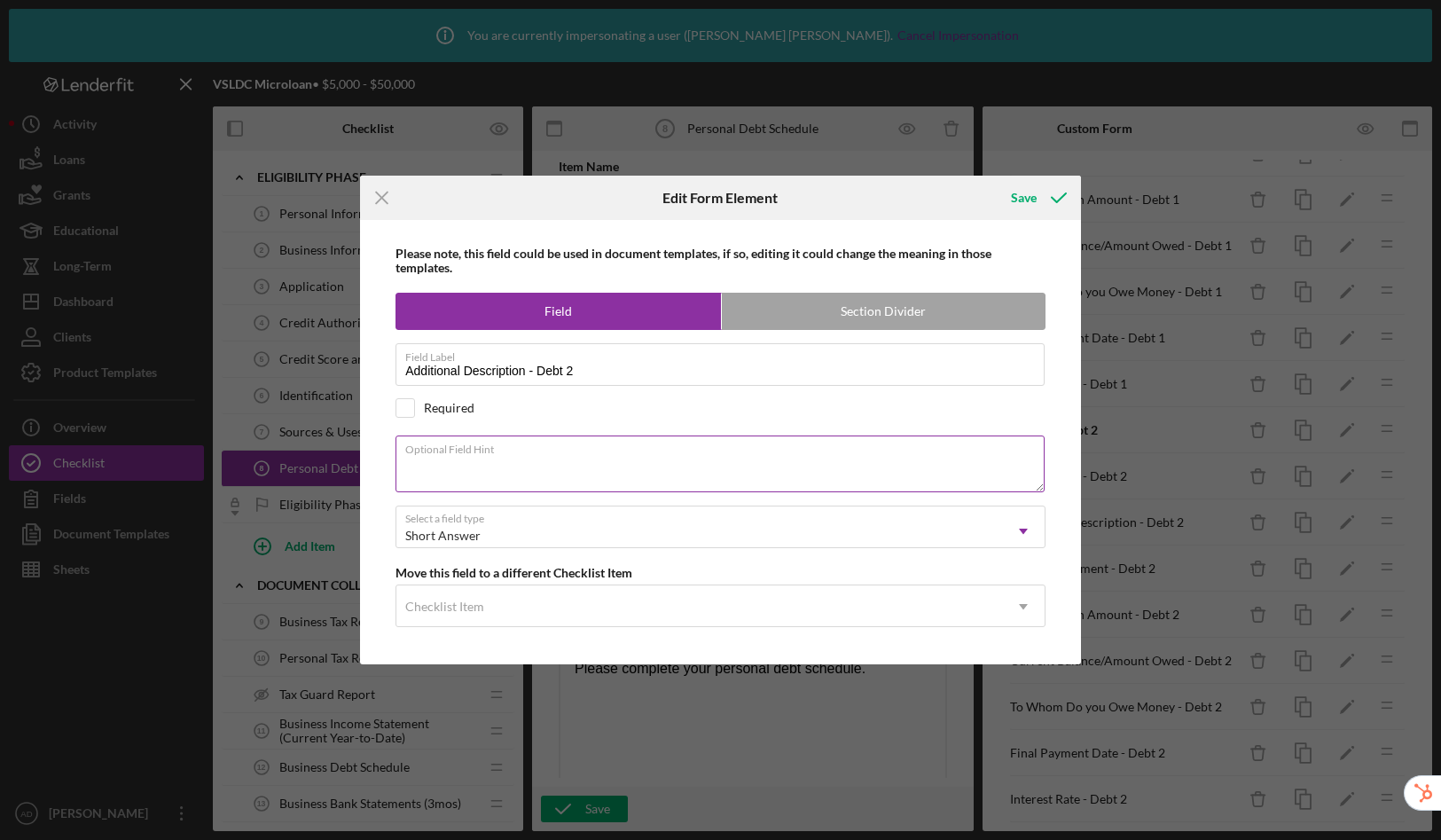
click at [524, 459] on textarea "Optional Field Hint" at bounding box center [720, 464] width 649 height 57
paste textarea "Enter Other Type of Debt."
click at [409, 468] on textarea "Enter Other Type of Debt." at bounding box center [720, 464] width 649 height 57
type textarea "Enter Other Type of Debt."
click at [1041, 204] on icon "submit" at bounding box center [1059, 198] width 44 height 44
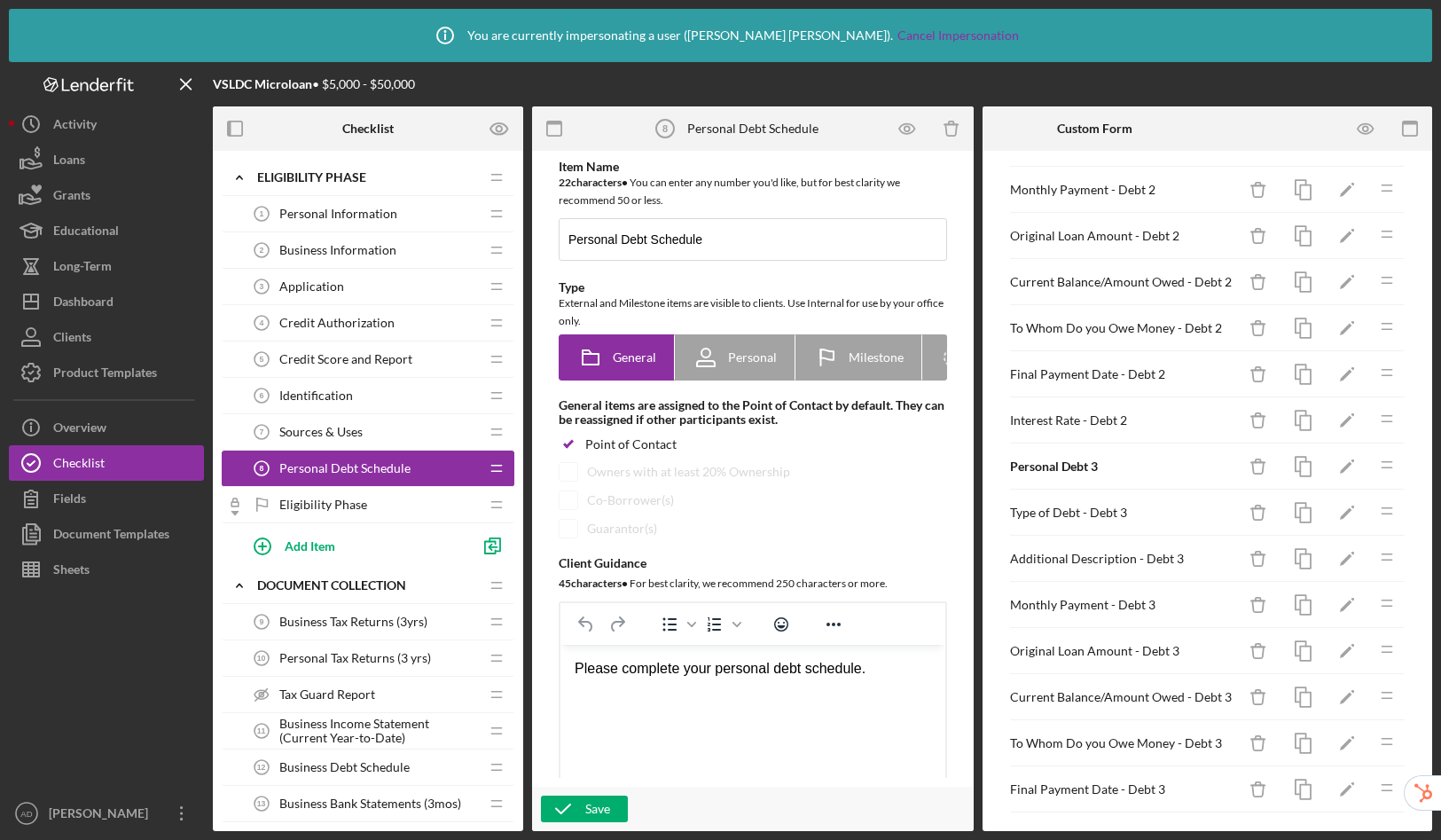
scroll to position [617, 0]
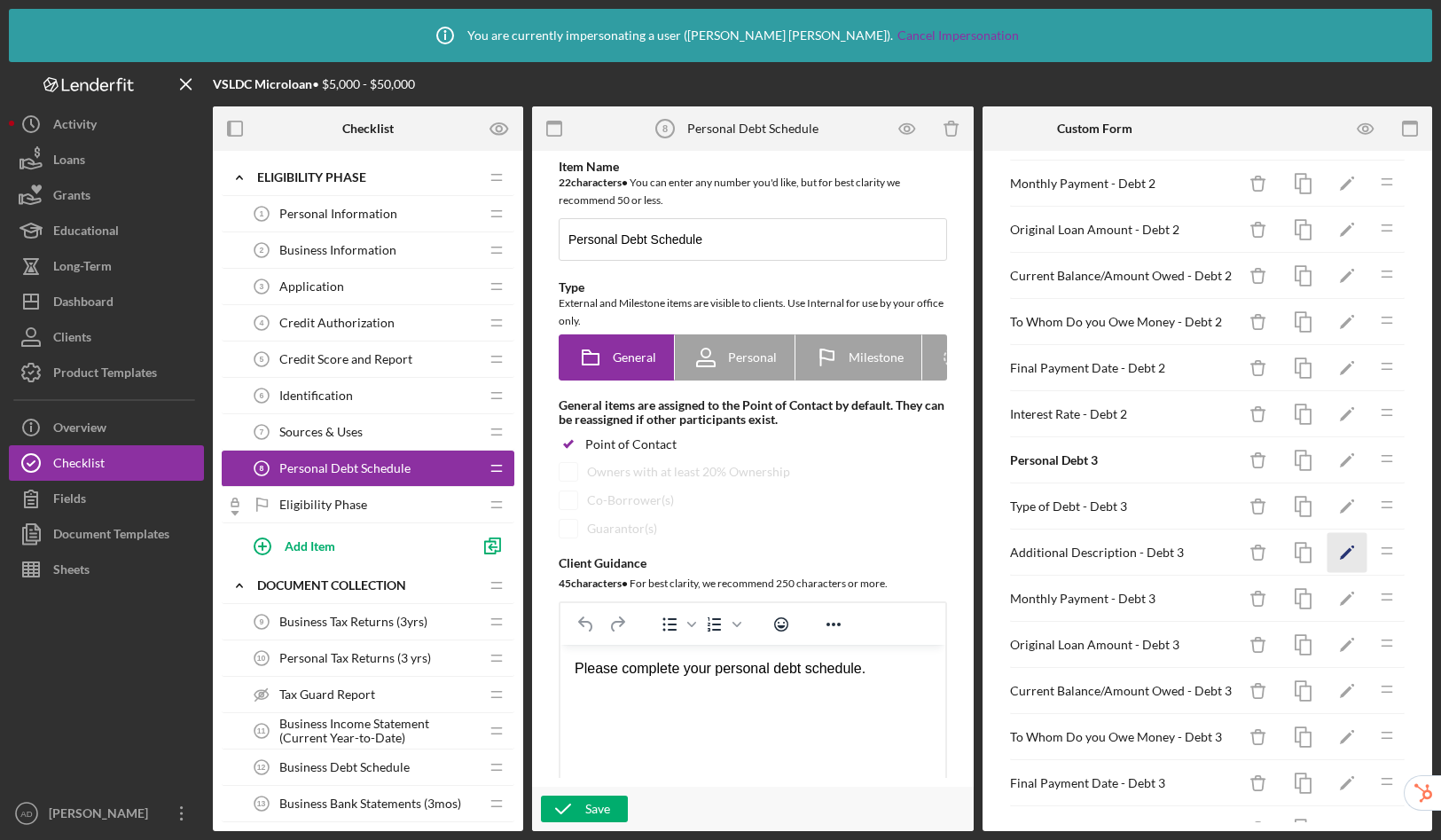
click at [1327, 553] on icon "Icon/Edit" at bounding box center [1347, 552] width 40 height 40
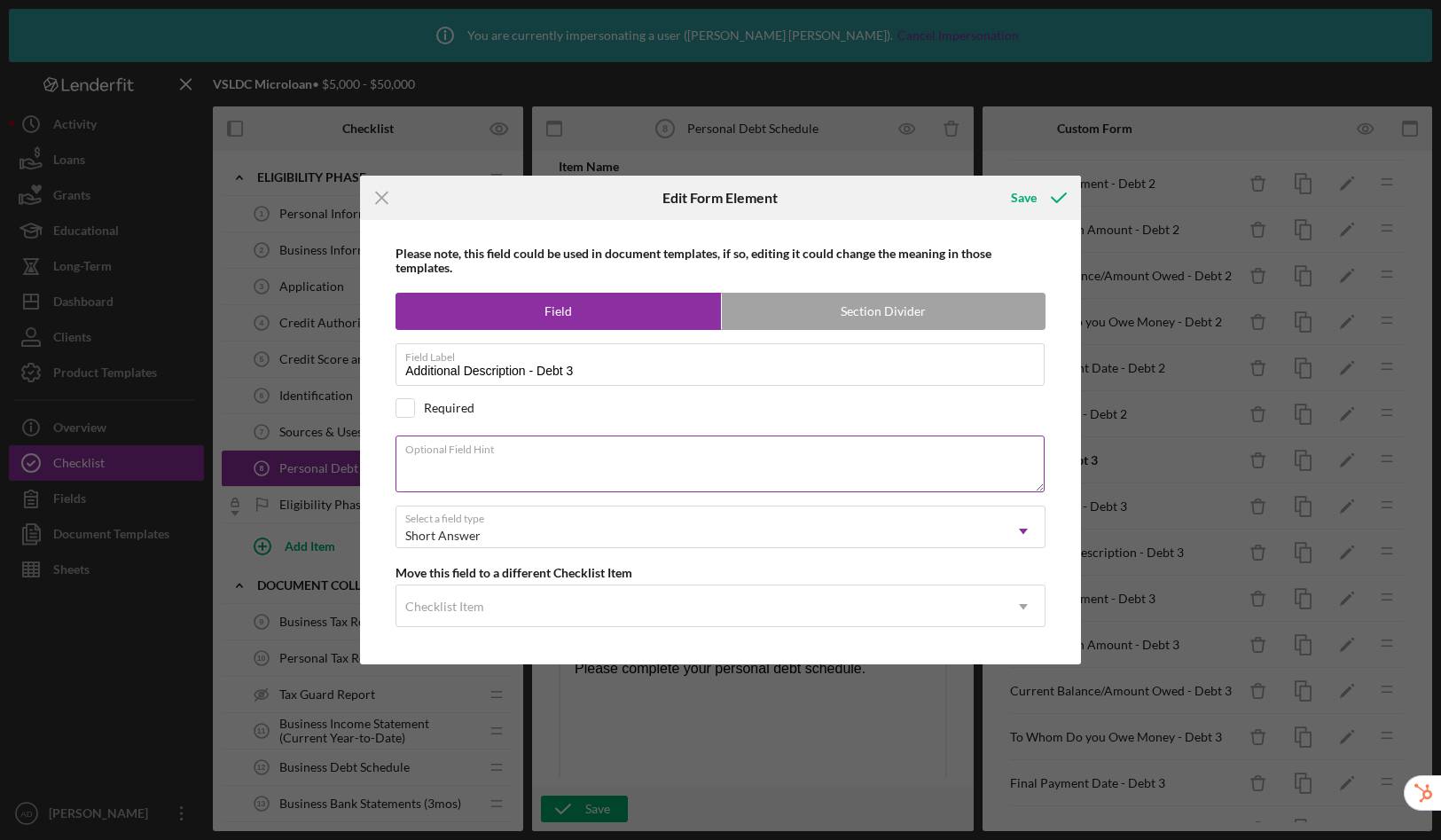
click at [557, 451] on div "Optional Field Hint" at bounding box center [720, 464] width 650 height 60
paste textarea "Enter Other Type of Debt."
click at [406, 465] on textarea "Enter Other Type of Debt." at bounding box center [720, 464] width 649 height 57
type textarea "Enter Other Type of Debt."
click at [1042, 195] on icon "submit" at bounding box center [1059, 198] width 44 height 44
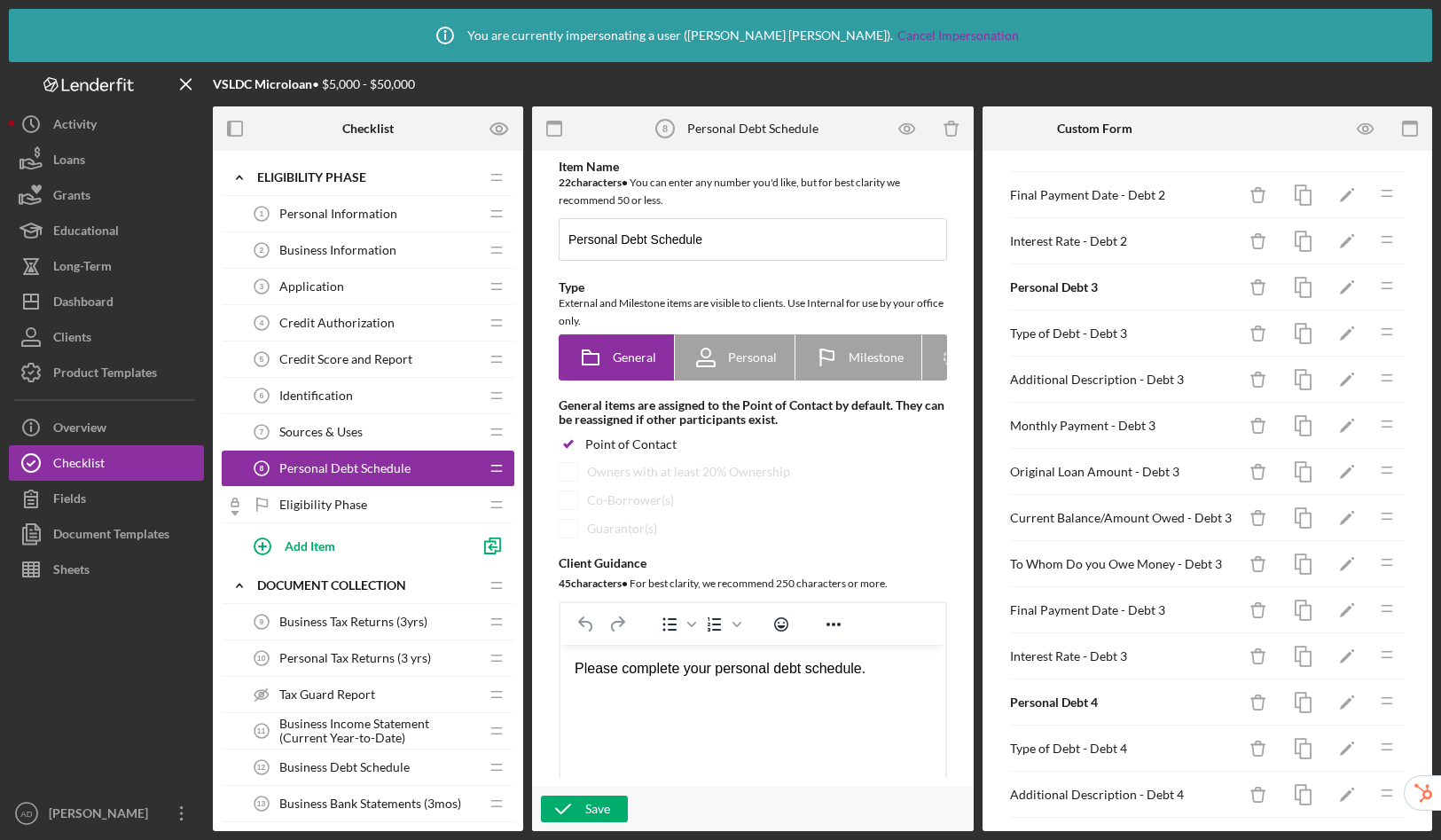
scroll to position [1130, 0]
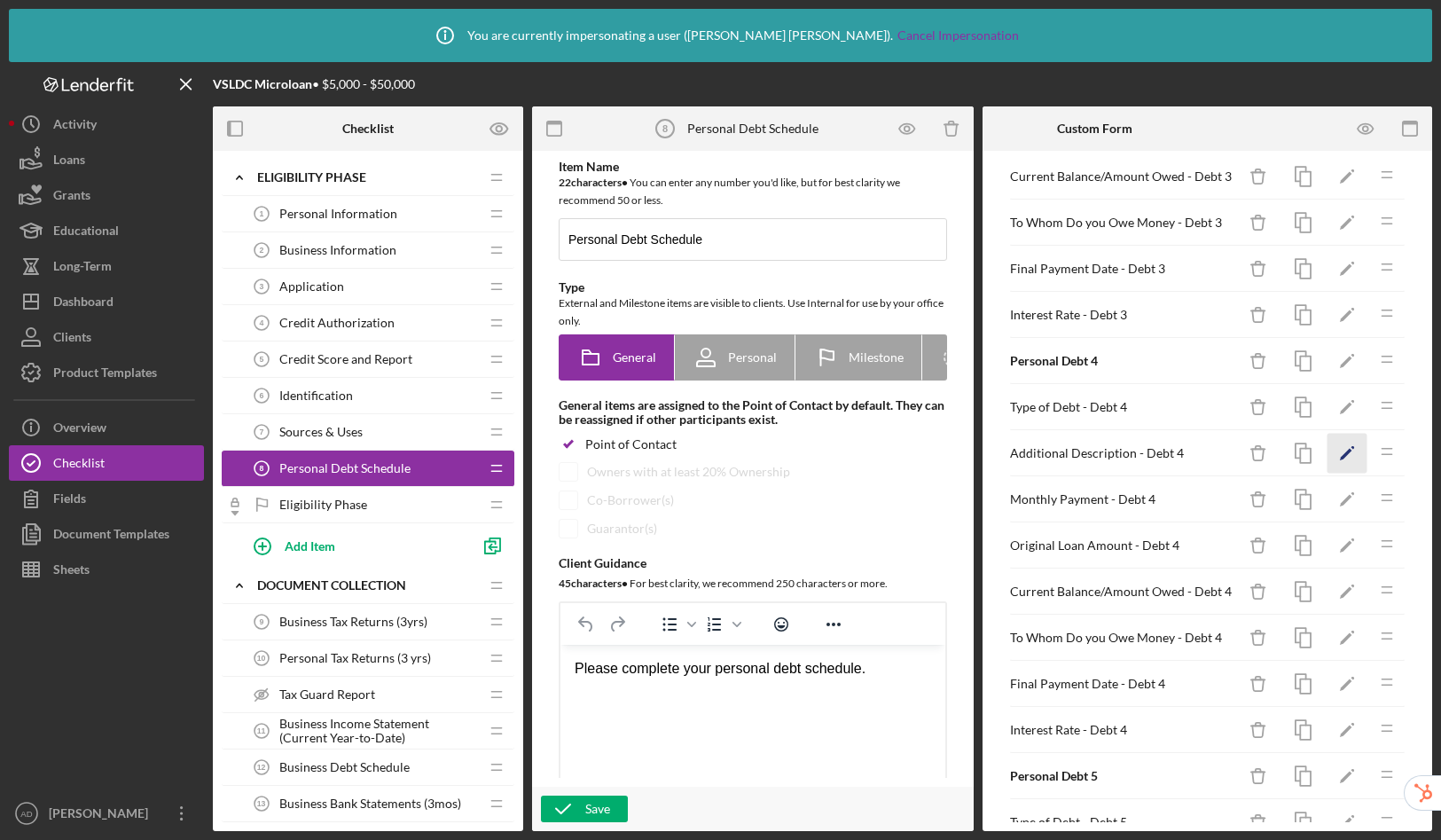
click at [1340, 450] on polygon "button" at bounding box center [1345, 454] width 12 height 11
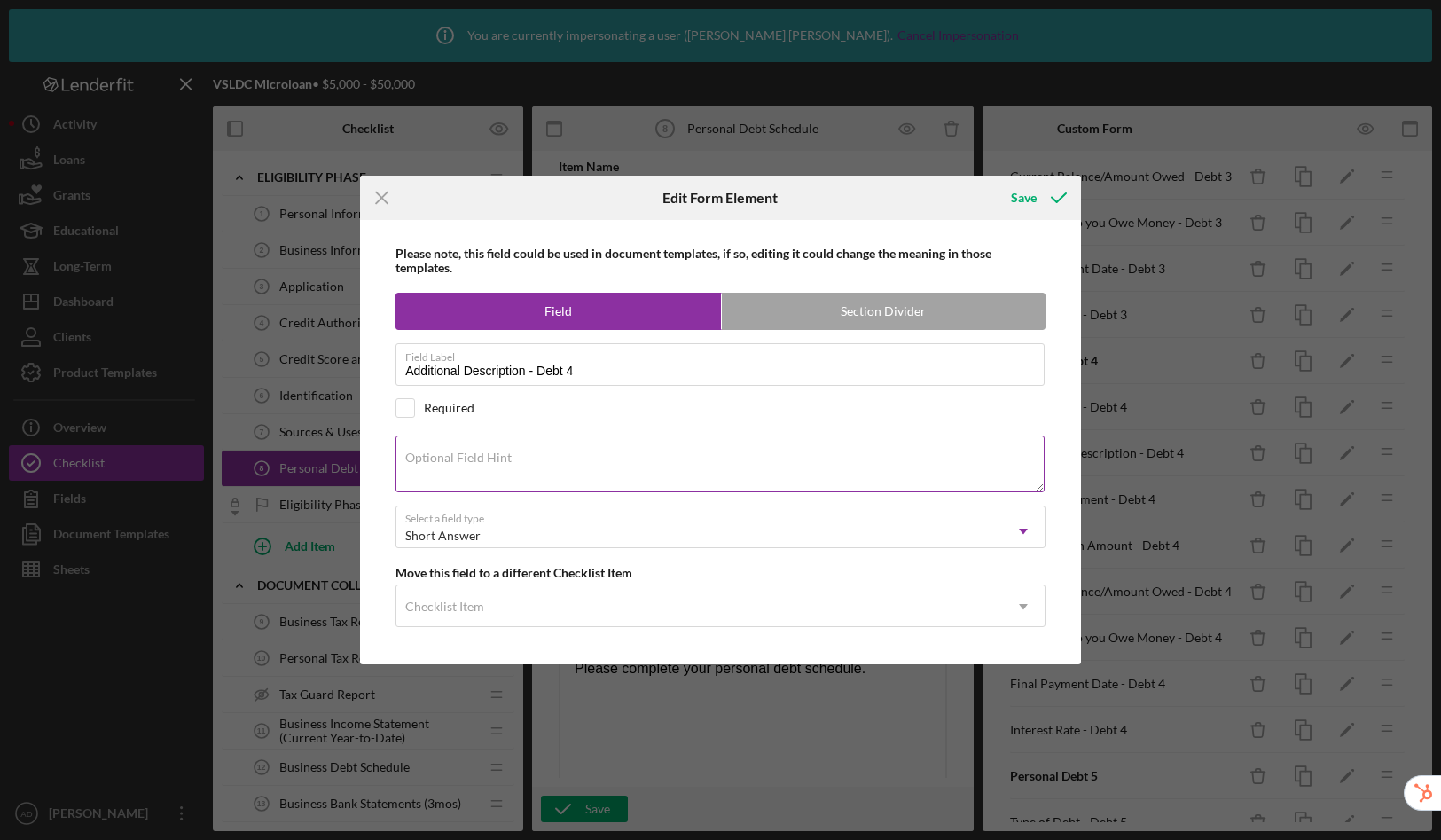
click at [403, 467] on textarea "Optional Field Hint" at bounding box center [720, 464] width 649 height 57
paste textarea "Enter Other Type of Debt."
click at [409, 464] on textarea "Enter Other Type of Debt." at bounding box center [720, 464] width 649 height 57
type textarea "Enter Other Type of Debt."
click at [1046, 193] on icon "submit" at bounding box center [1059, 198] width 44 height 44
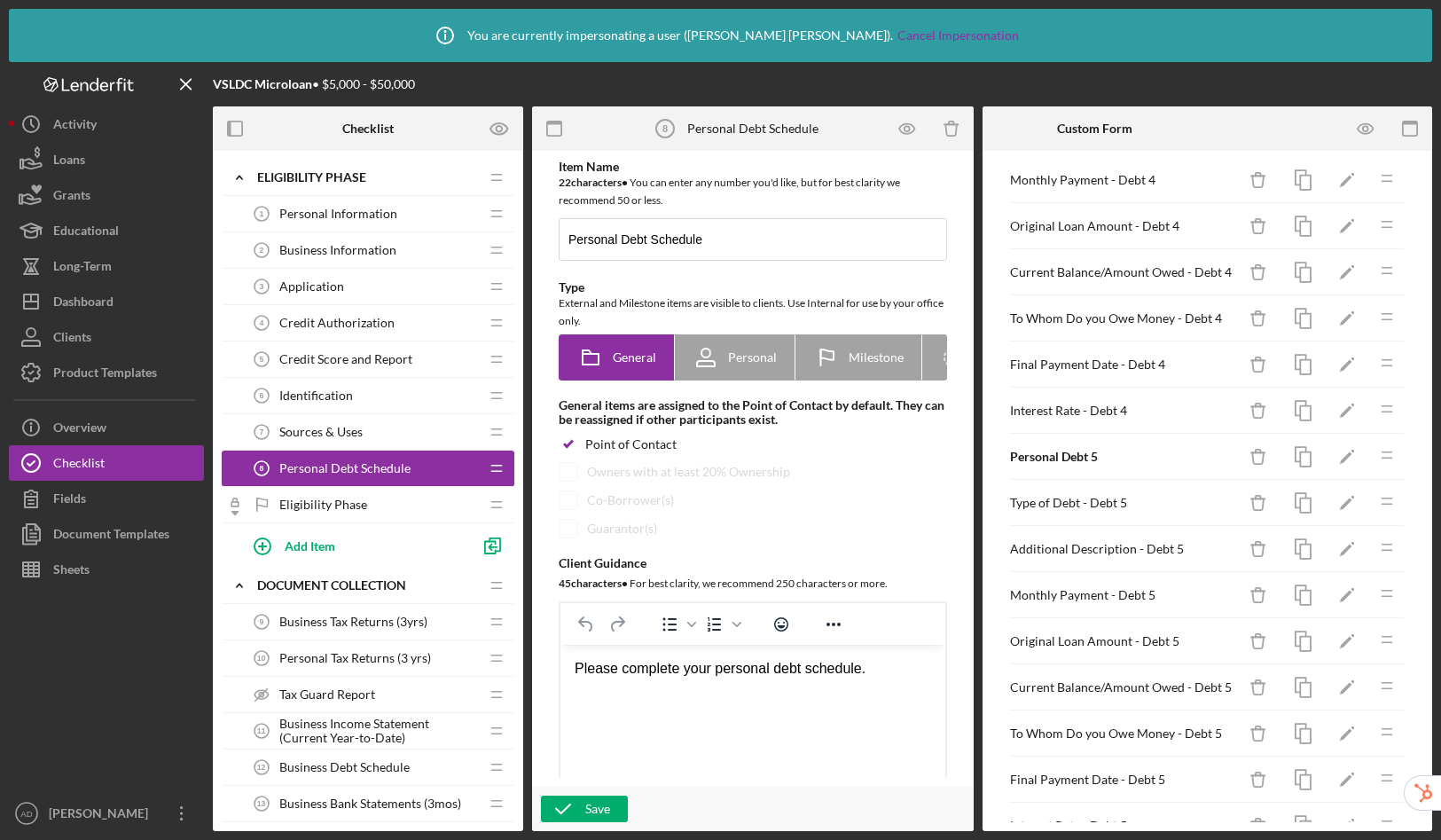
scroll to position [1534, 0]
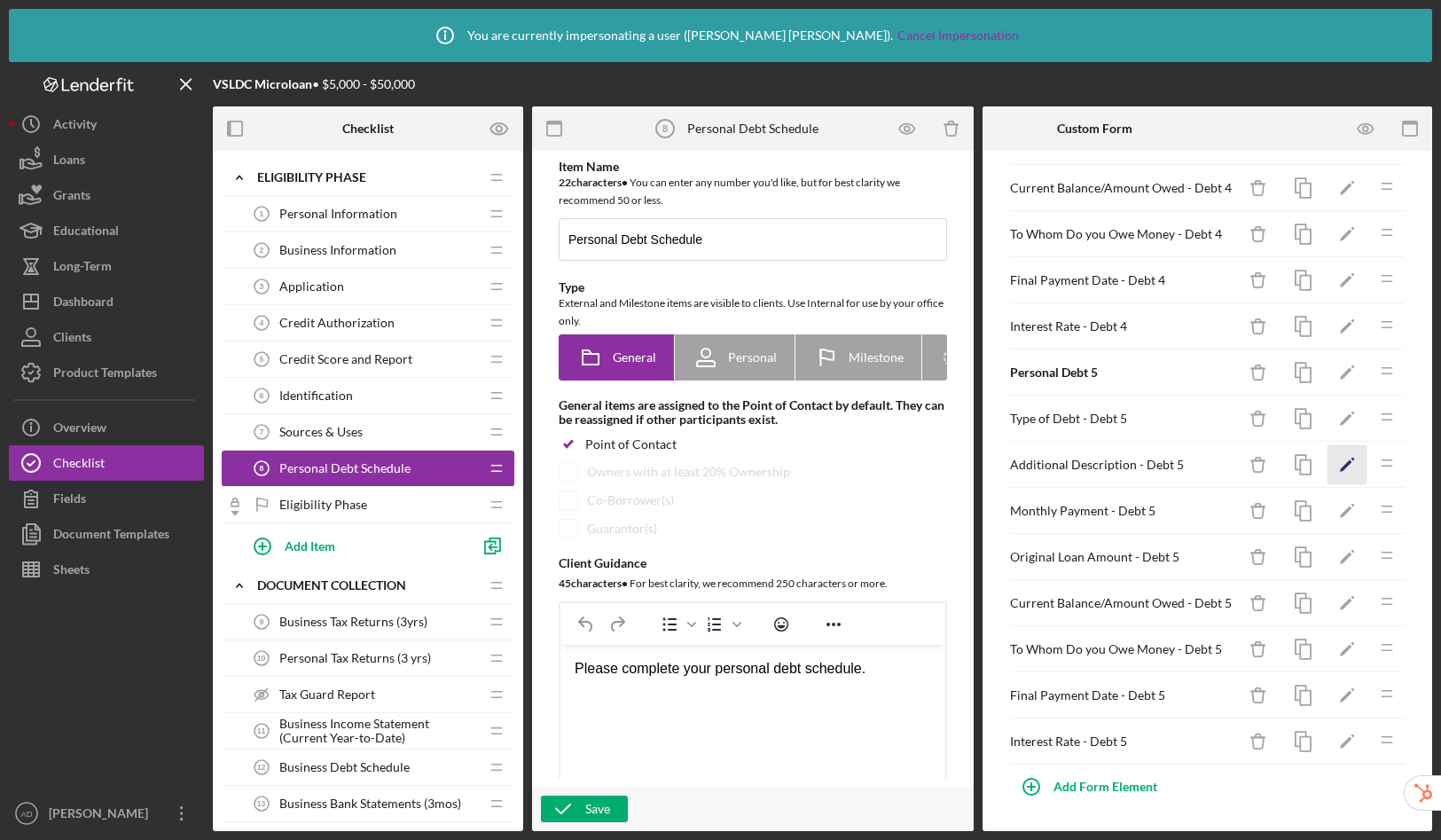
click at [1327, 464] on icon "Icon/Edit" at bounding box center [1347, 465] width 40 height 40
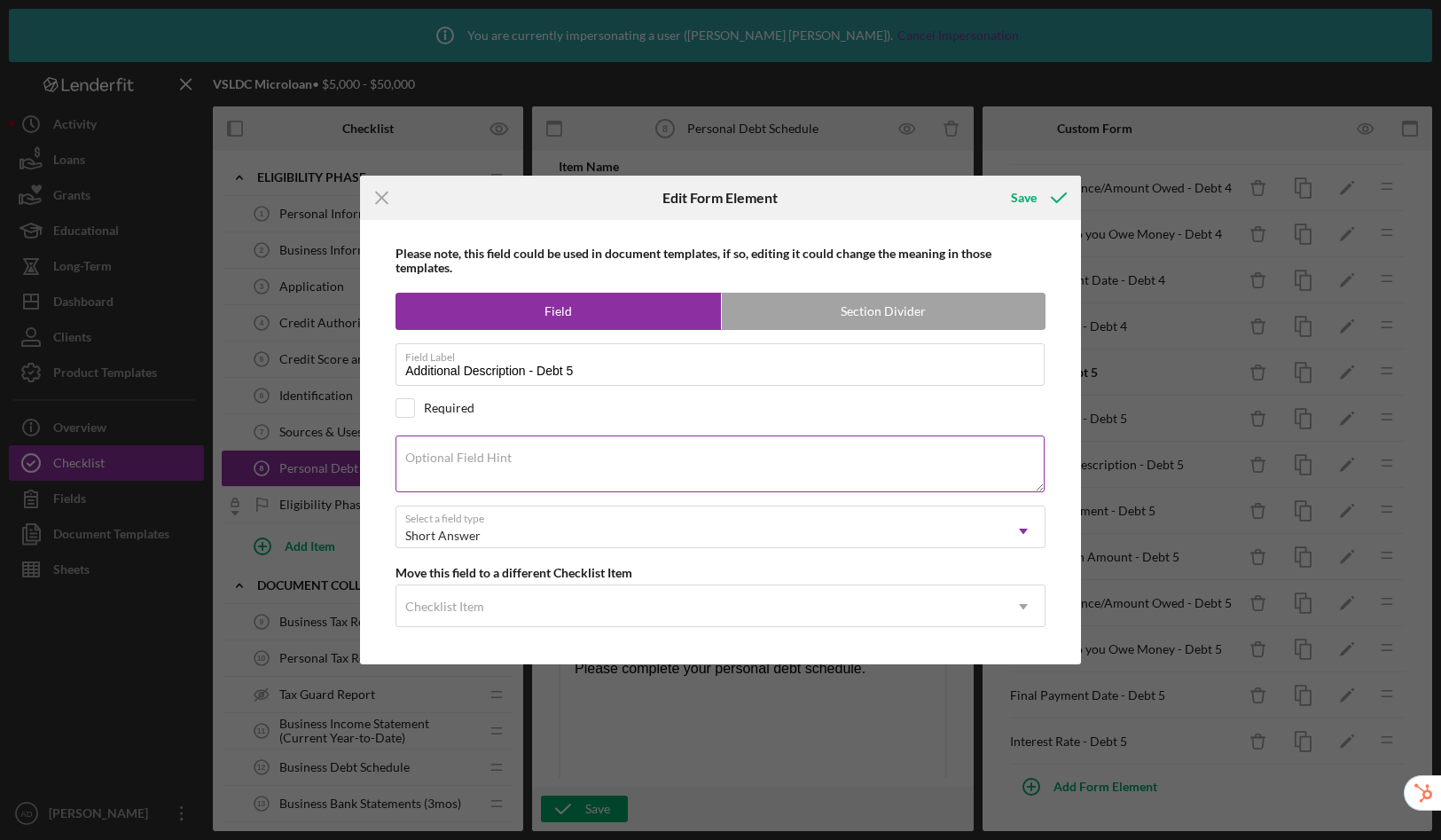
click at [409, 461] on label "Optional Field Hint" at bounding box center [458, 457] width 106 height 14
click at [409, 461] on textarea "Optional Field Hint" at bounding box center [720, 464] width 649 height 57
paste textarea "Enter Other Type of Debt."
click at [406, 464] on textarea "Enter Other Type of Debt." at bounding box center [720, 464] width 649 height 57
type textarea "Enter Other Type of Debt."
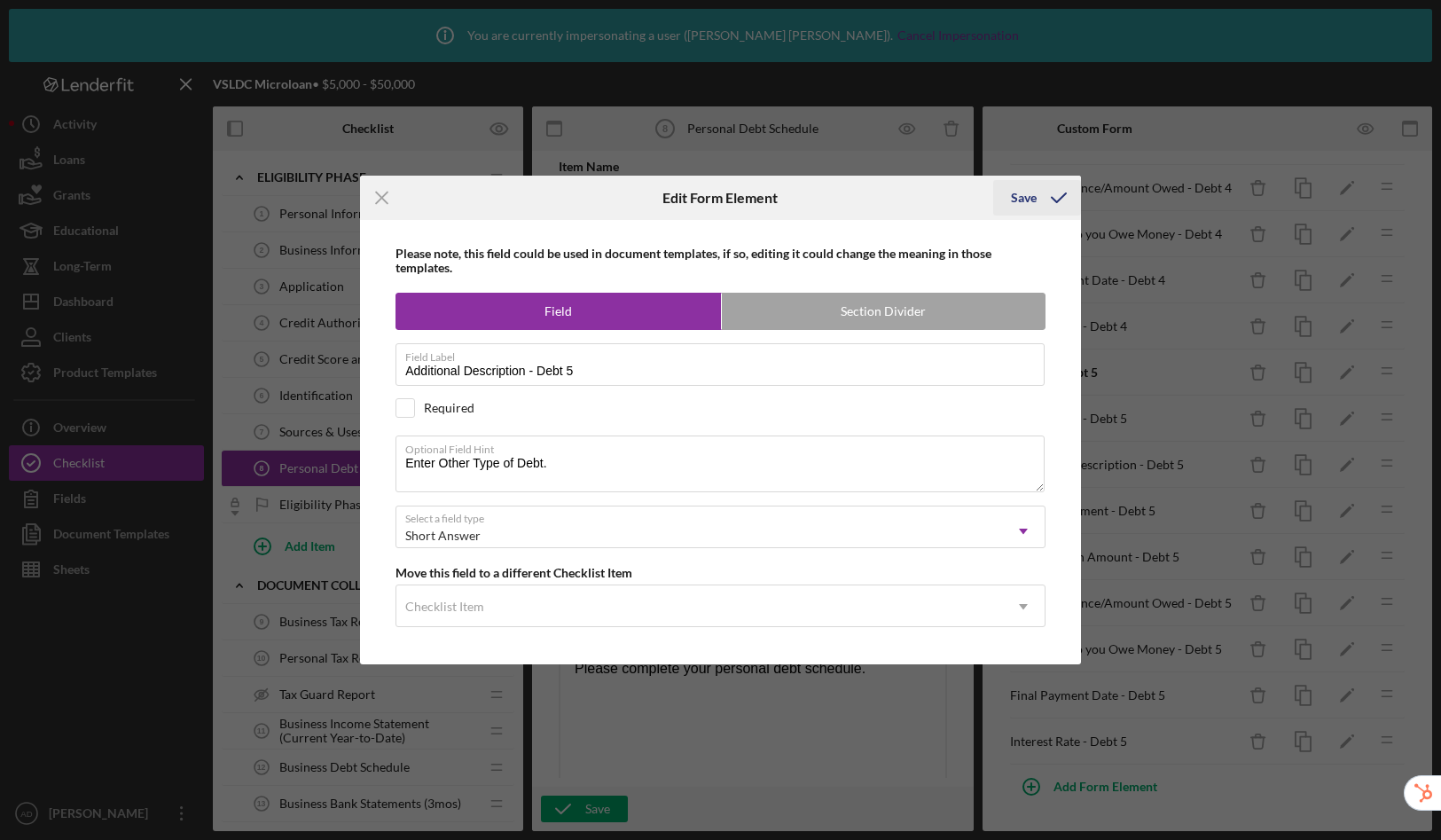
click at [1026, 193] on div "Save" at bounding box center [1024, 197] width 26 height 35
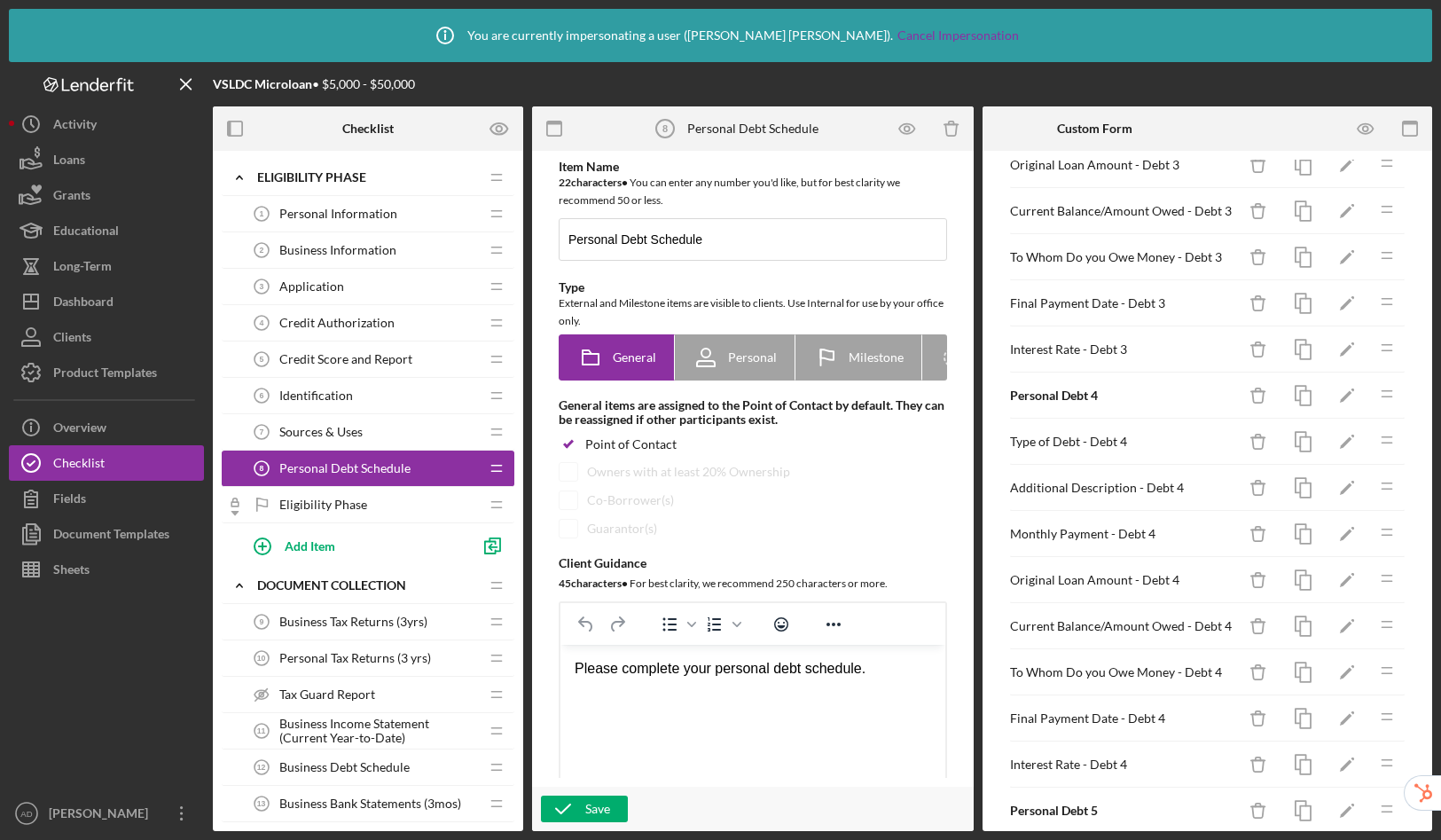
scroll to position [0, 0]
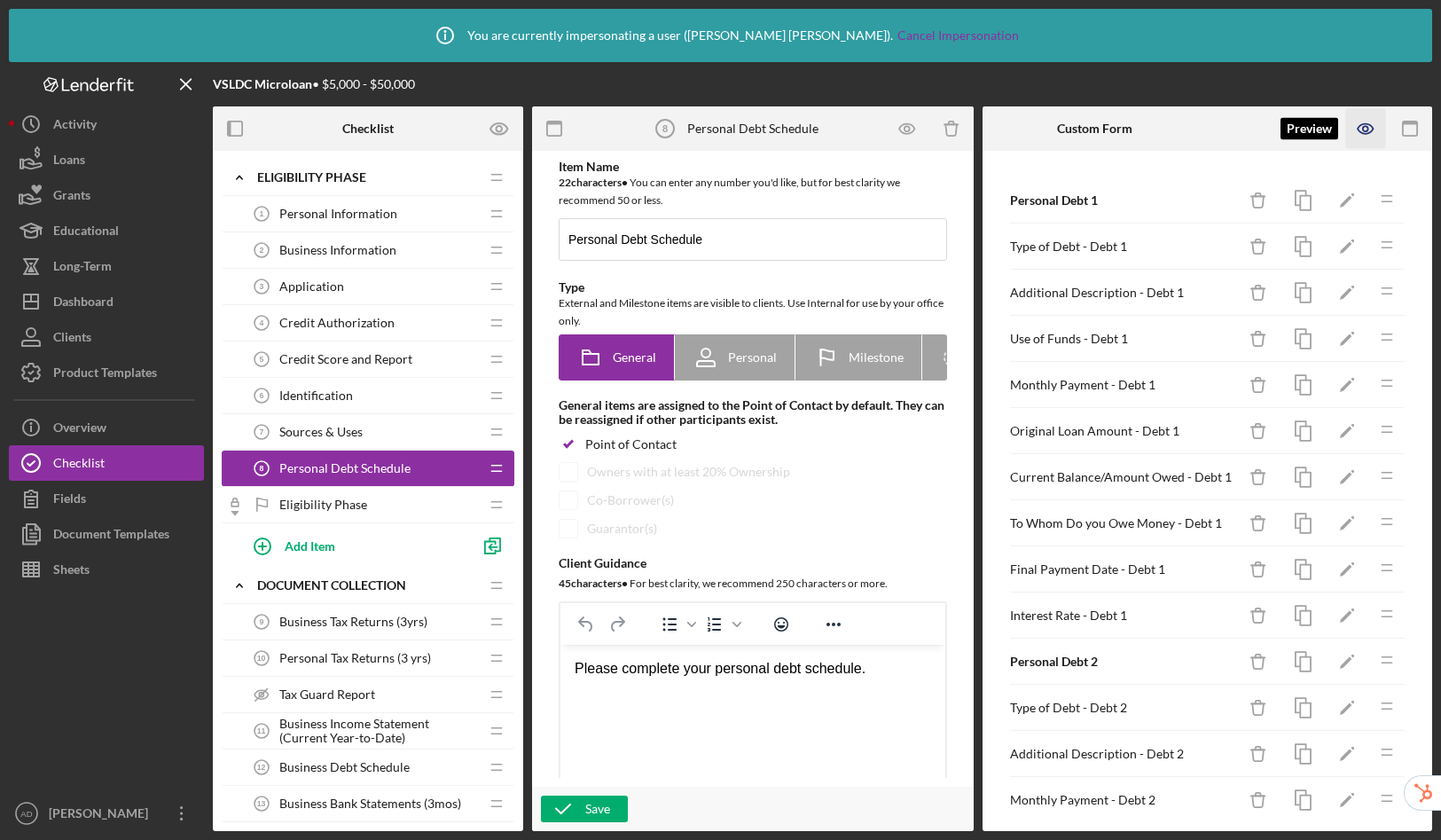
click at [1370, 125] on icon "button" at bounding box center [1365, 129] width 15 height 9
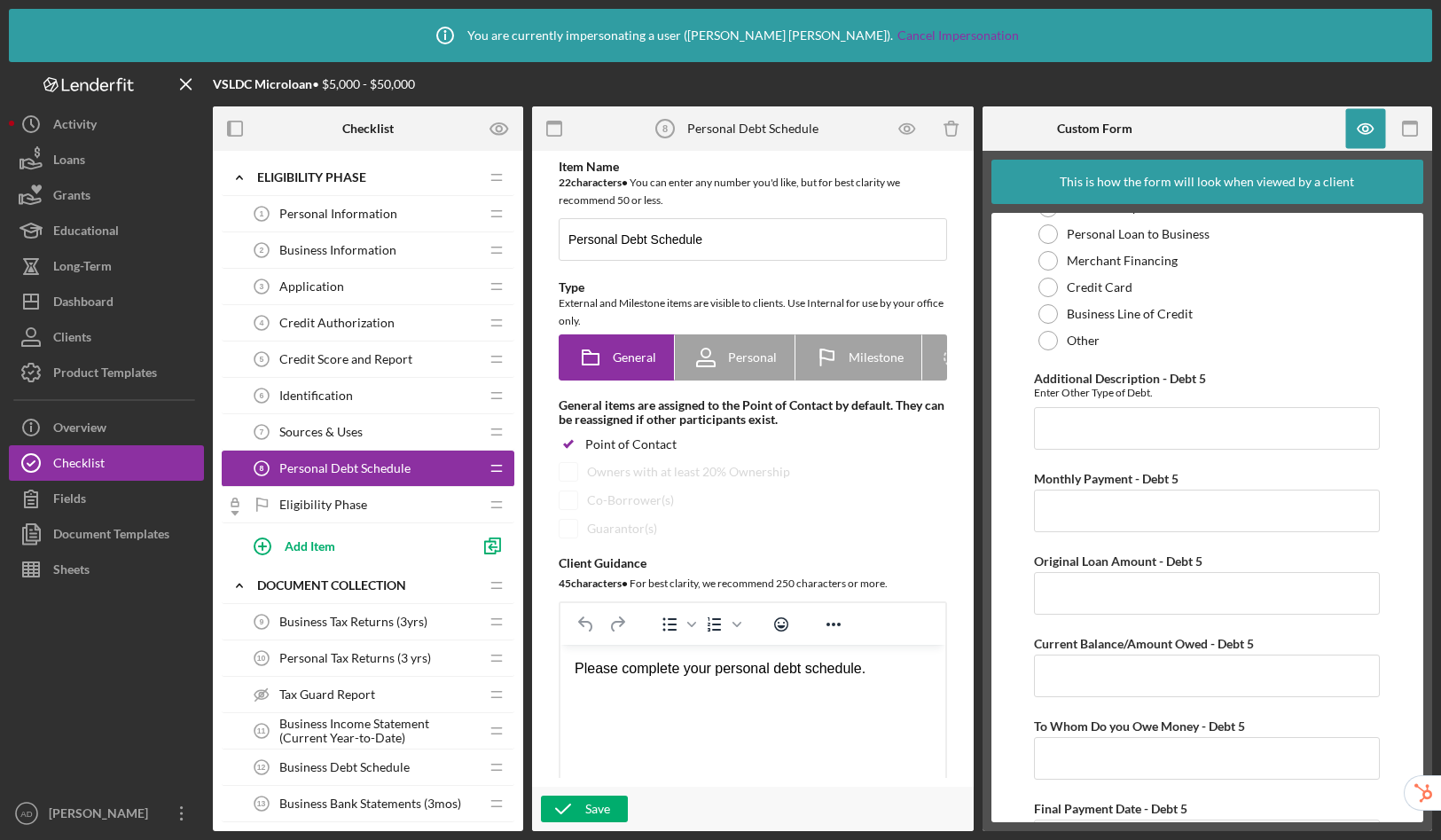
scroll to position [4402, 0]
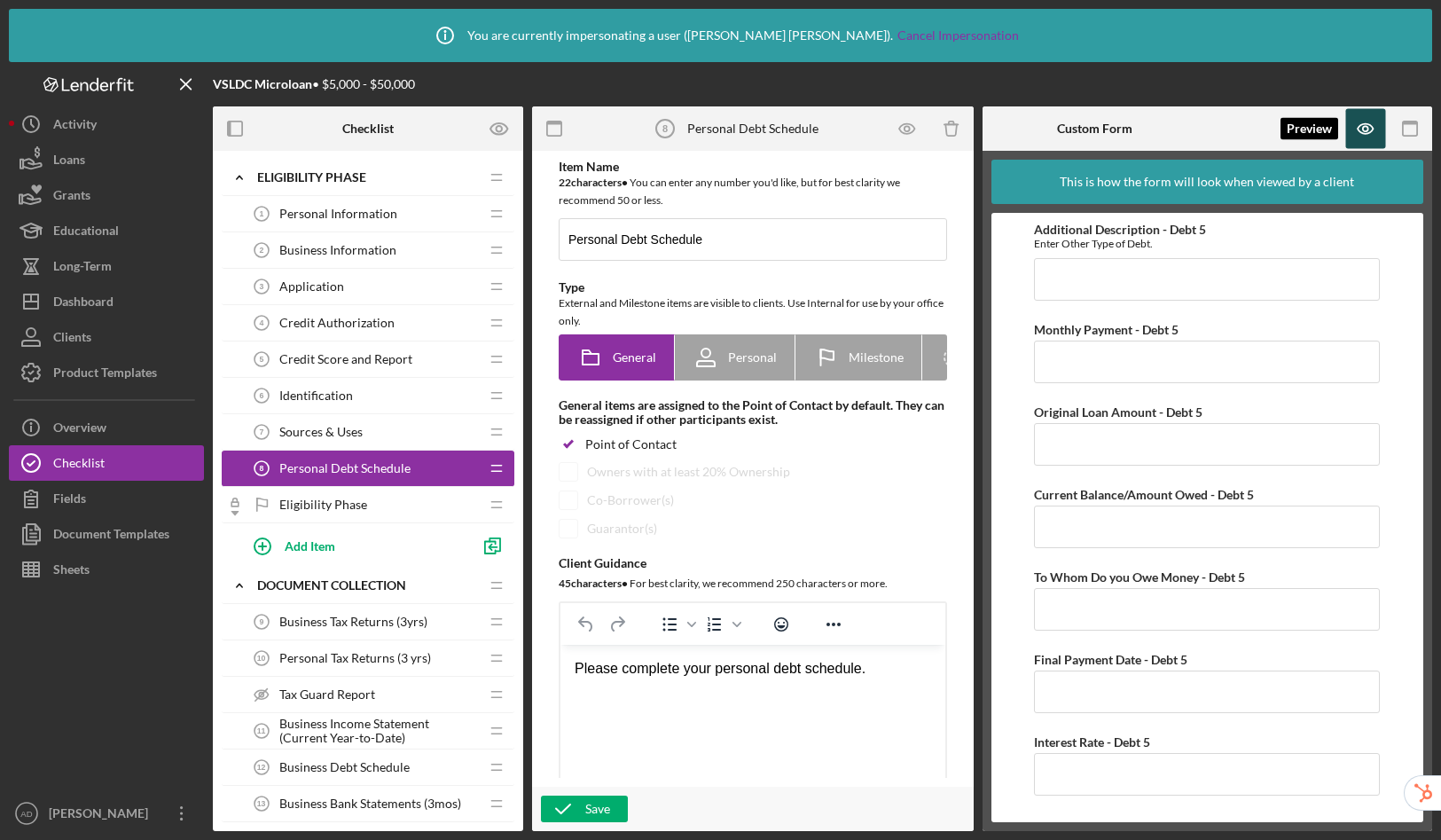
click at [1357, 134] on icon "button" at bounding box center [1366, 129] width 40 height 40
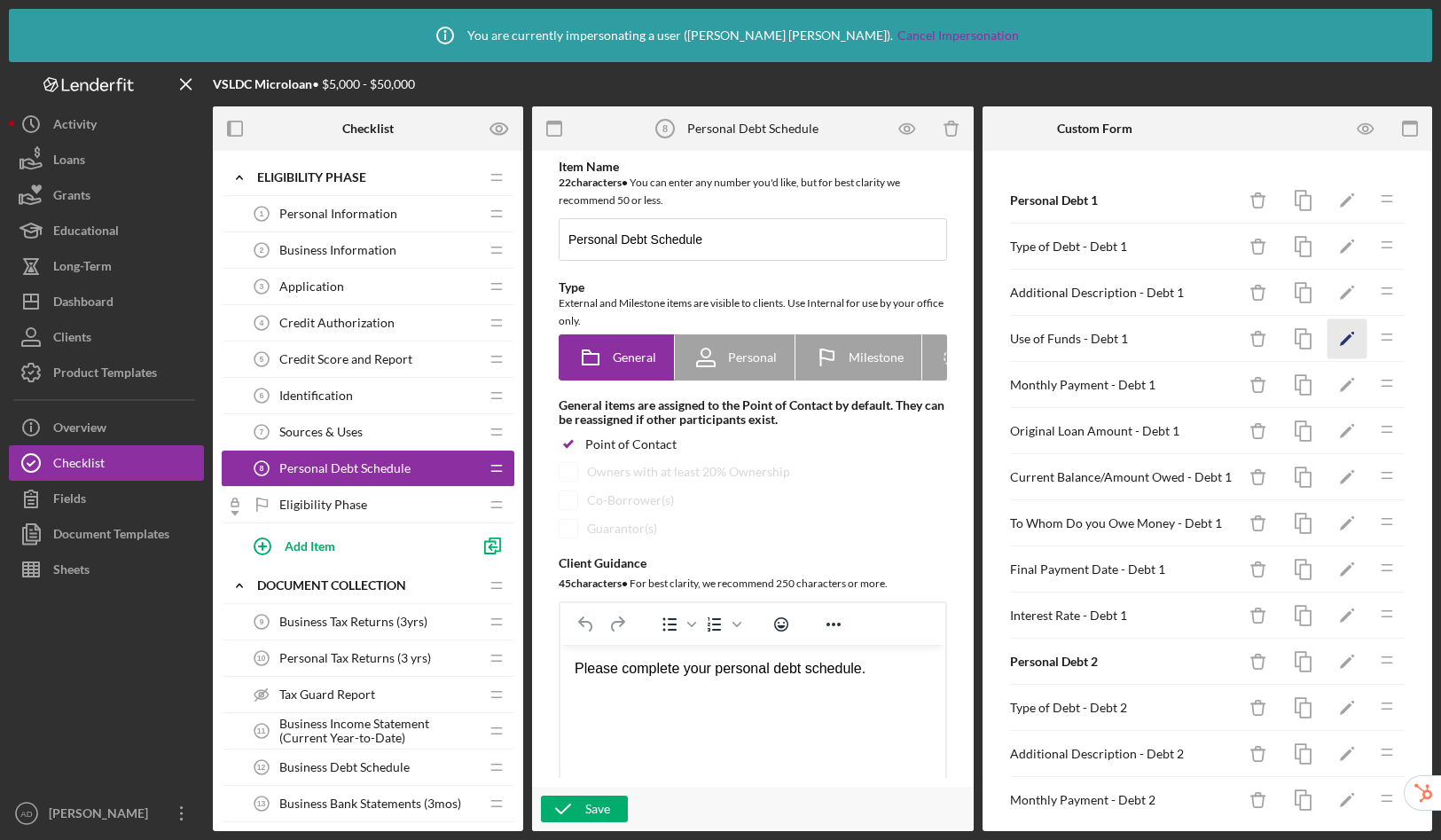
click at [1340, 341] on polygon "button" at bounding box center [1345, 340] width 12 height 12
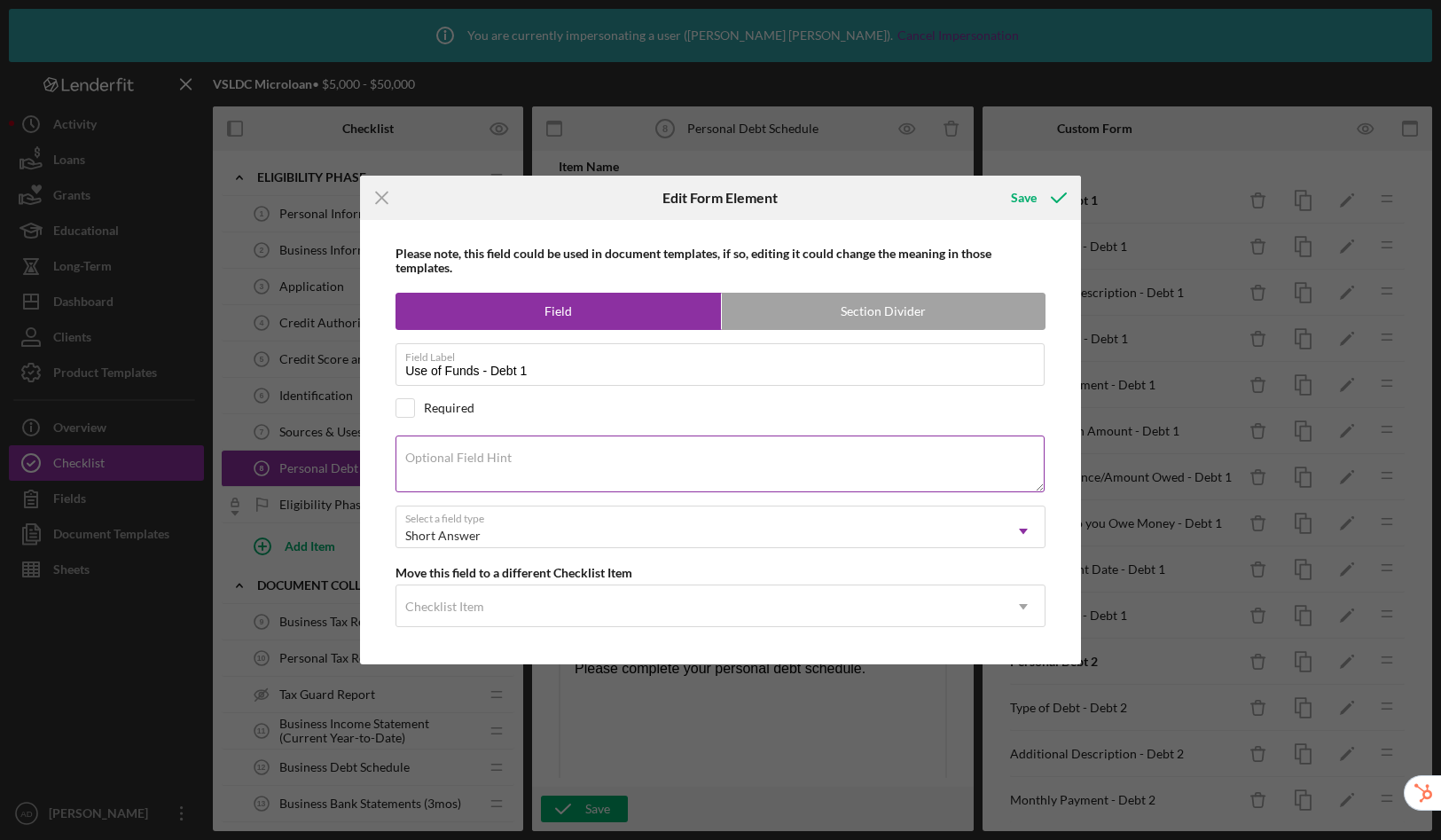
click at [410, 459] on label "Optional Field Hint" at bounding box center [458, 457] width 106 height 14
click at [410, 459] on textarea "Optional Field Hint" at bounding box center [720, 464] width 649 height 57
paste textarea "please describe briefly what the funds where used for. Please complete for any …"
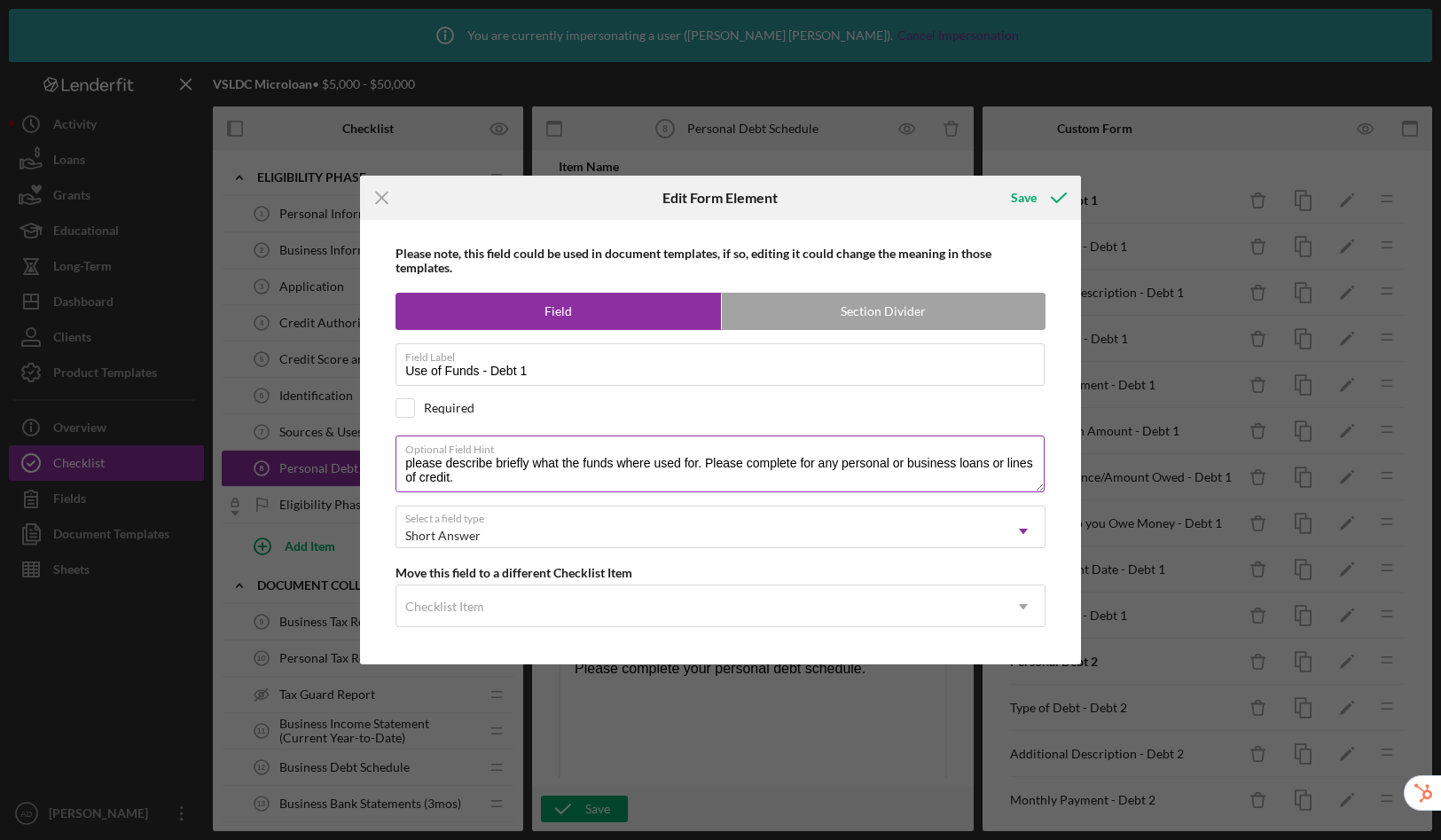
drag, startPoint x: 896, startPoint y: 463, endPoint x: 944, endPoint y: 464, distance: 48.0
click at [944, 464] on textarea "please describe briefly what the funds where used for. Please complete for any …" at bounding box center [720, 464] width 649 height 57
drag, startPoint x: 957, startPoint y: 464, endPoint x: 890, endPoint y: 459, distance: 67.2
click at [890, 459] on textarea "please describe briefly what the funds where used for. Please complete for any …" at bounding box center [720, 464] width 649 height 57
type textarea "please describe briefly what the funds where used for. Please complete for any …"
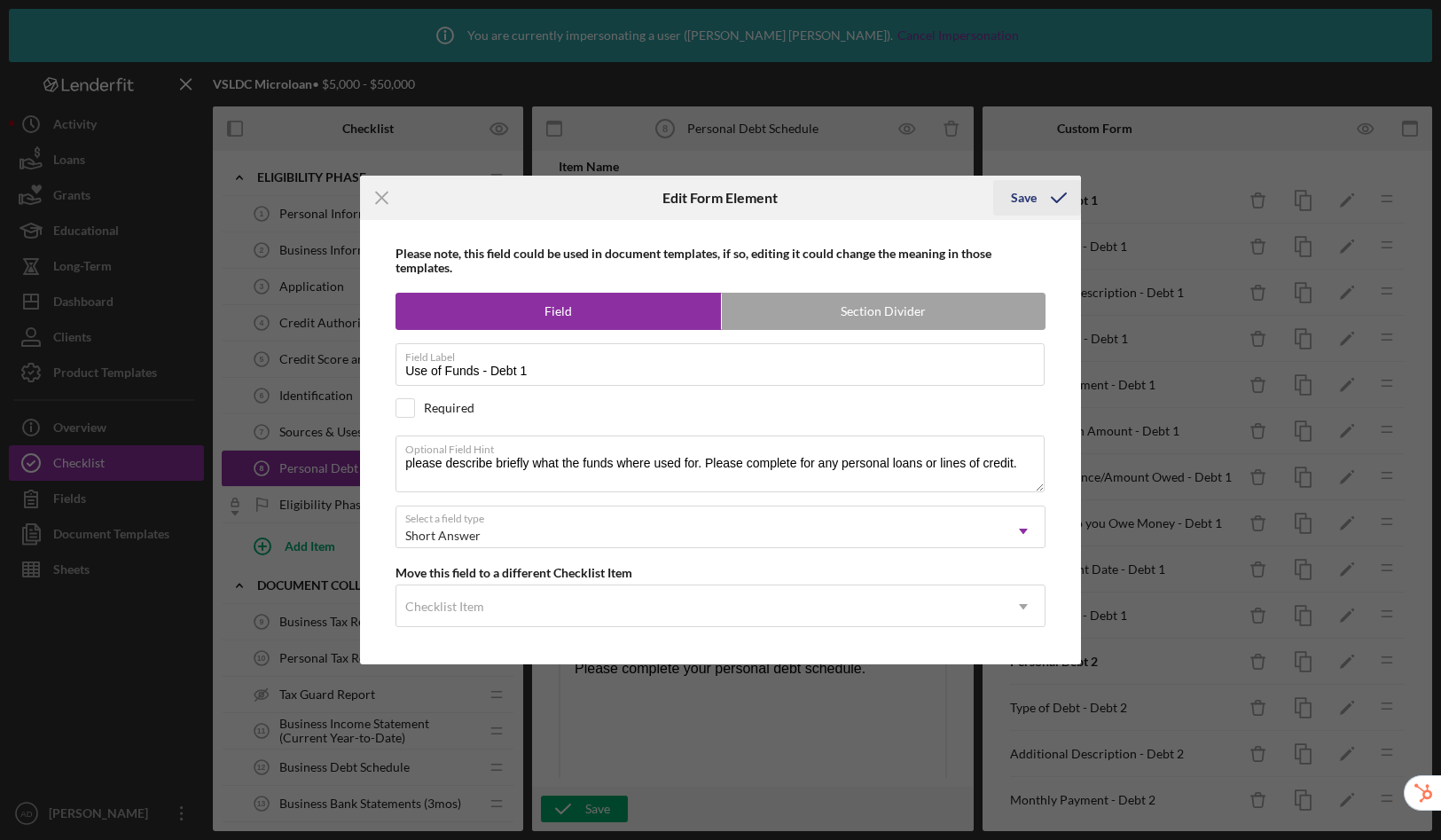
click at [1028, 195] on div "Save" at bounding box center [1024, 197] width 26 height 35
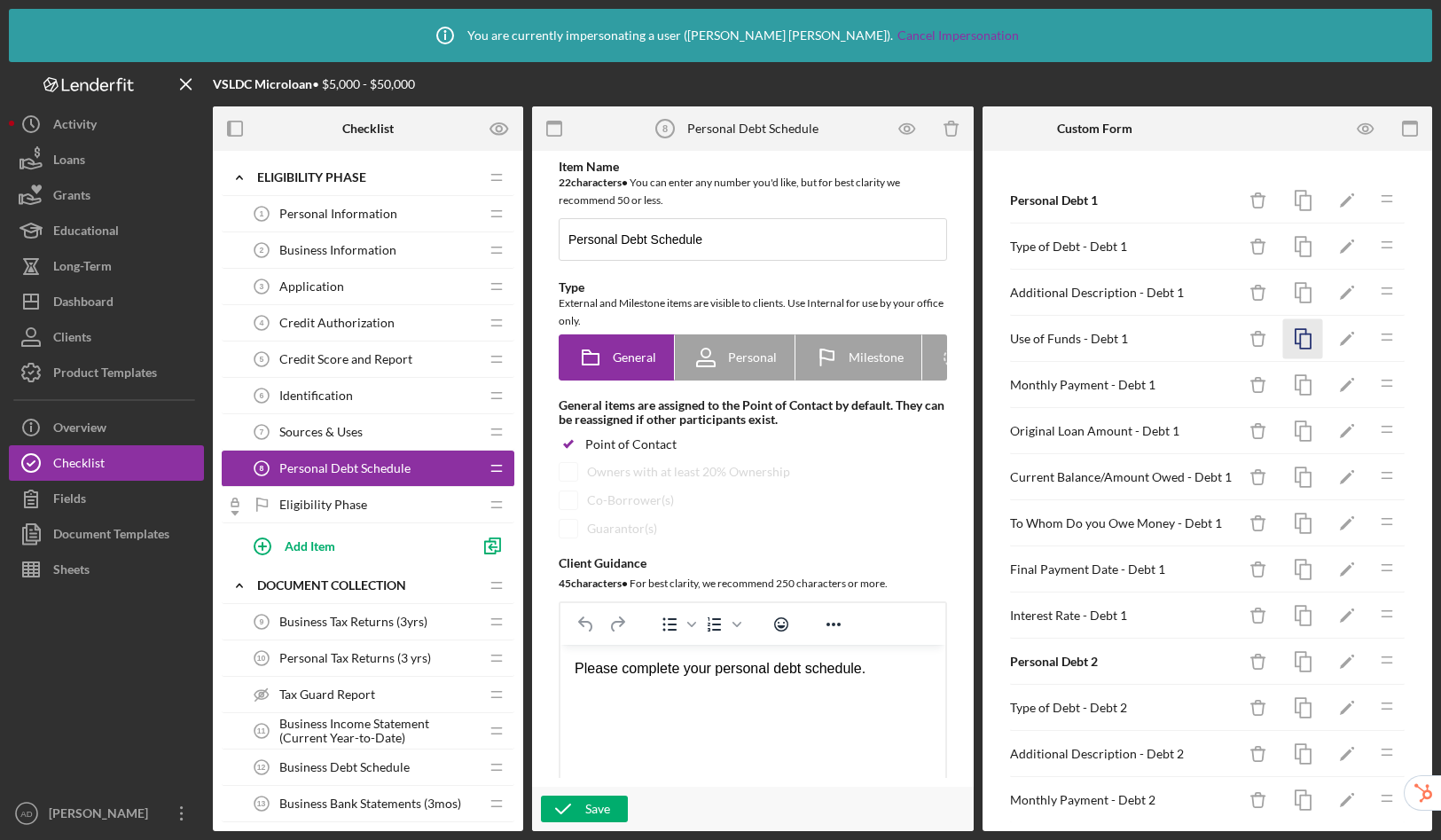
click at [1289, 337] on icon "button" at bounding box center [1303, 339] width 40 height 40
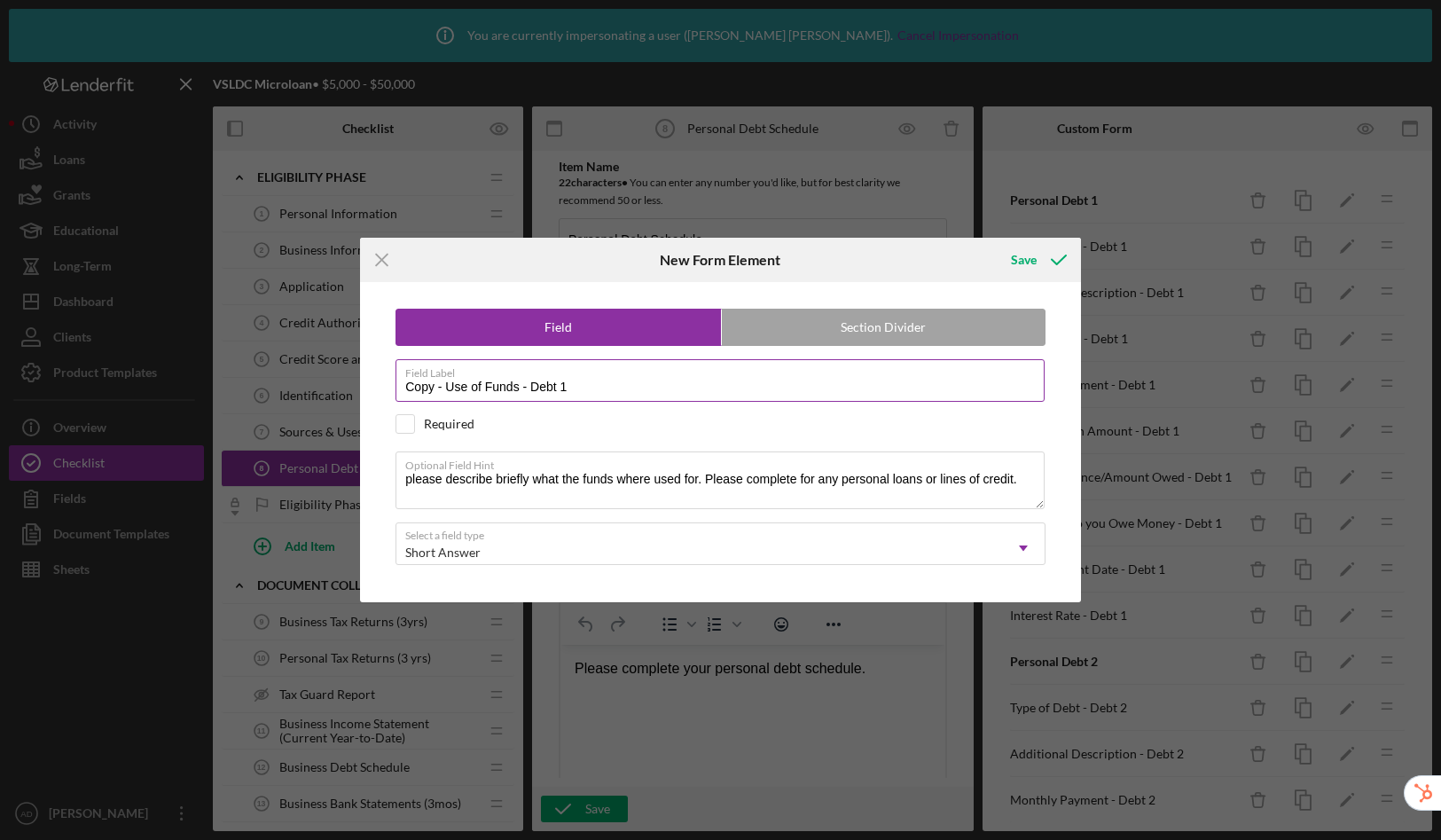
click at [643, 380] on input "Copy - Use of Funds - Debt 1" at bounding box center [720, 380] width 649 height 43
drag, startPoint x: 447, startPoint y: 389, endPoint x: 353, endPoint y: 378, distance: 94.6
click at [353, 378] on div "Icon/Menu Close New Form Element Save Field Section Divider Field Label Copy - …" at bounding box center [720, 420] width 1441 height 840
type input "Use of Funds - Debt 2"
click at [1032, 262] on div "Save" at bounding box center [1024, 259] width 26 height 35
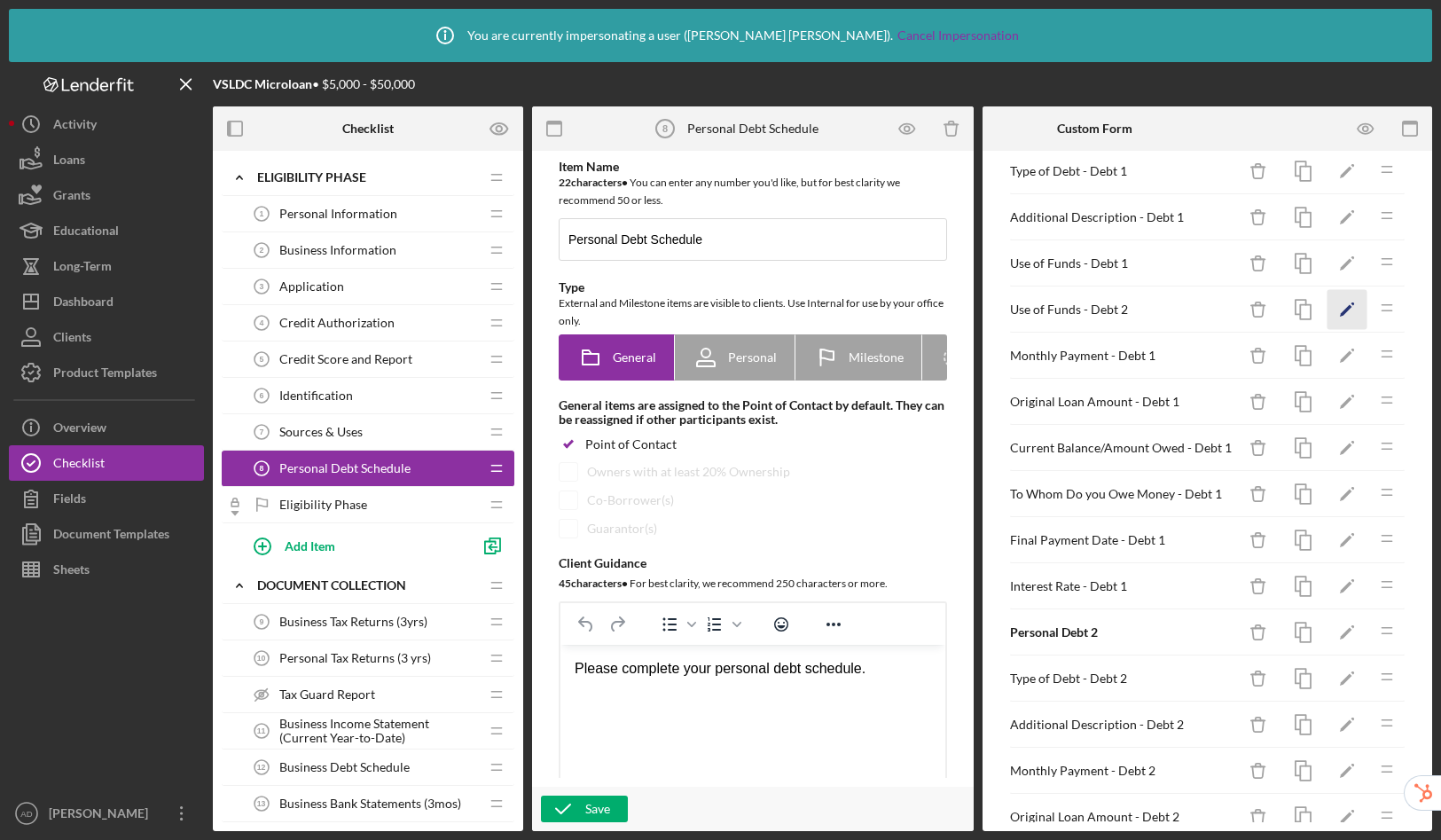
scroll to position [77, 0]
click at [1292, 312] on icon "button" at bounding box center [1303, 309] width 40 height 40
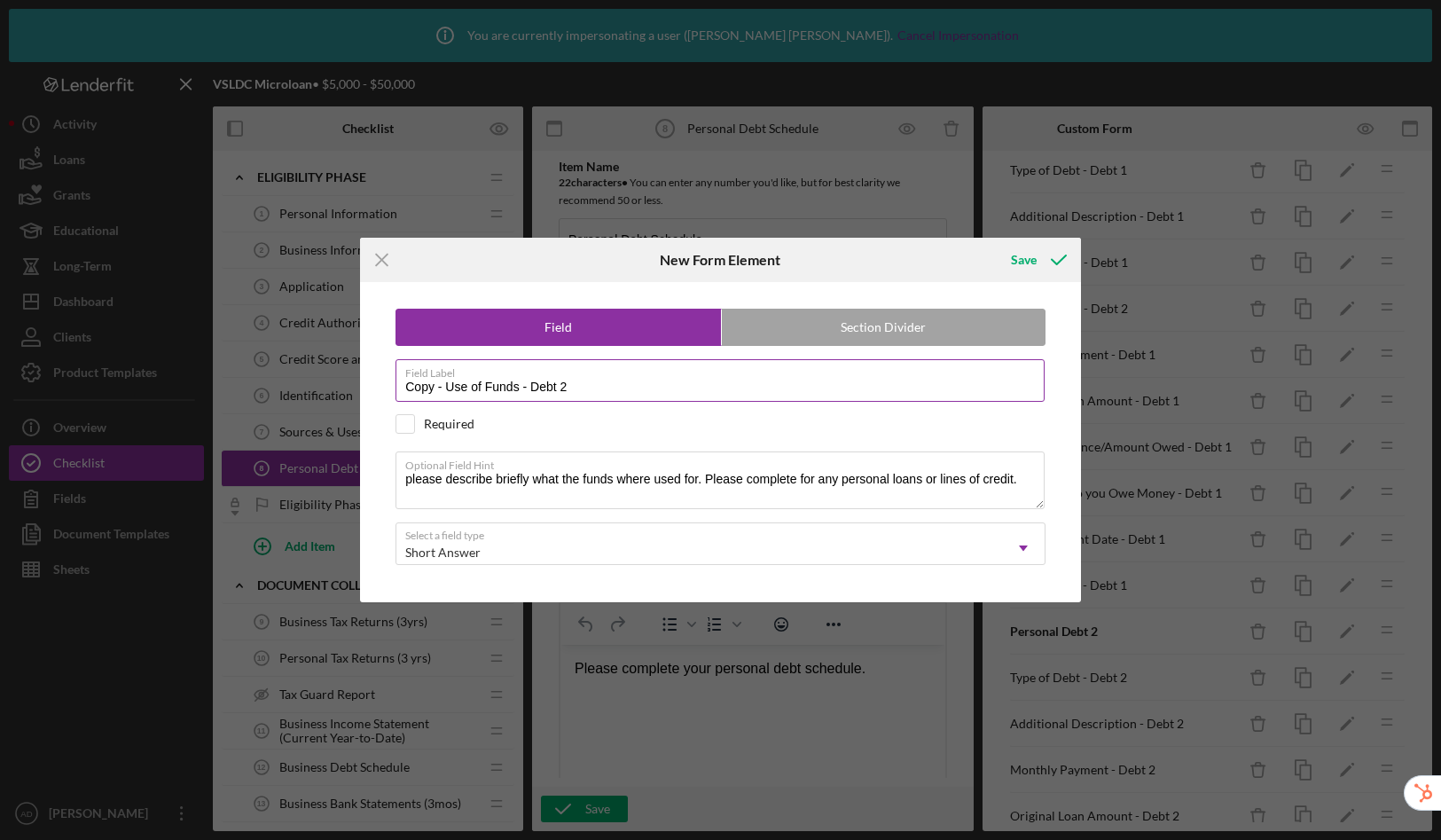
click at [659, 393] on input "Copy - Use of Funds - Debt 2" at bounding box center [720, 380] width 649 height 43
drag, startPoint x: 445, startPoint y: 390, endPoint x: 305, endPoint y: 365, distance: 142.2
click at [305, 365] on div "Icon/Menu Close New Form Element Save Field Section Divider Field Label Copy - …" at bounding box center [720, 420] width 1441 height 840
type input "Use of Funds - Debt 3"
click at [1013, 261] on div "Save" at bounding box center [1024, 259] width 26 height 35
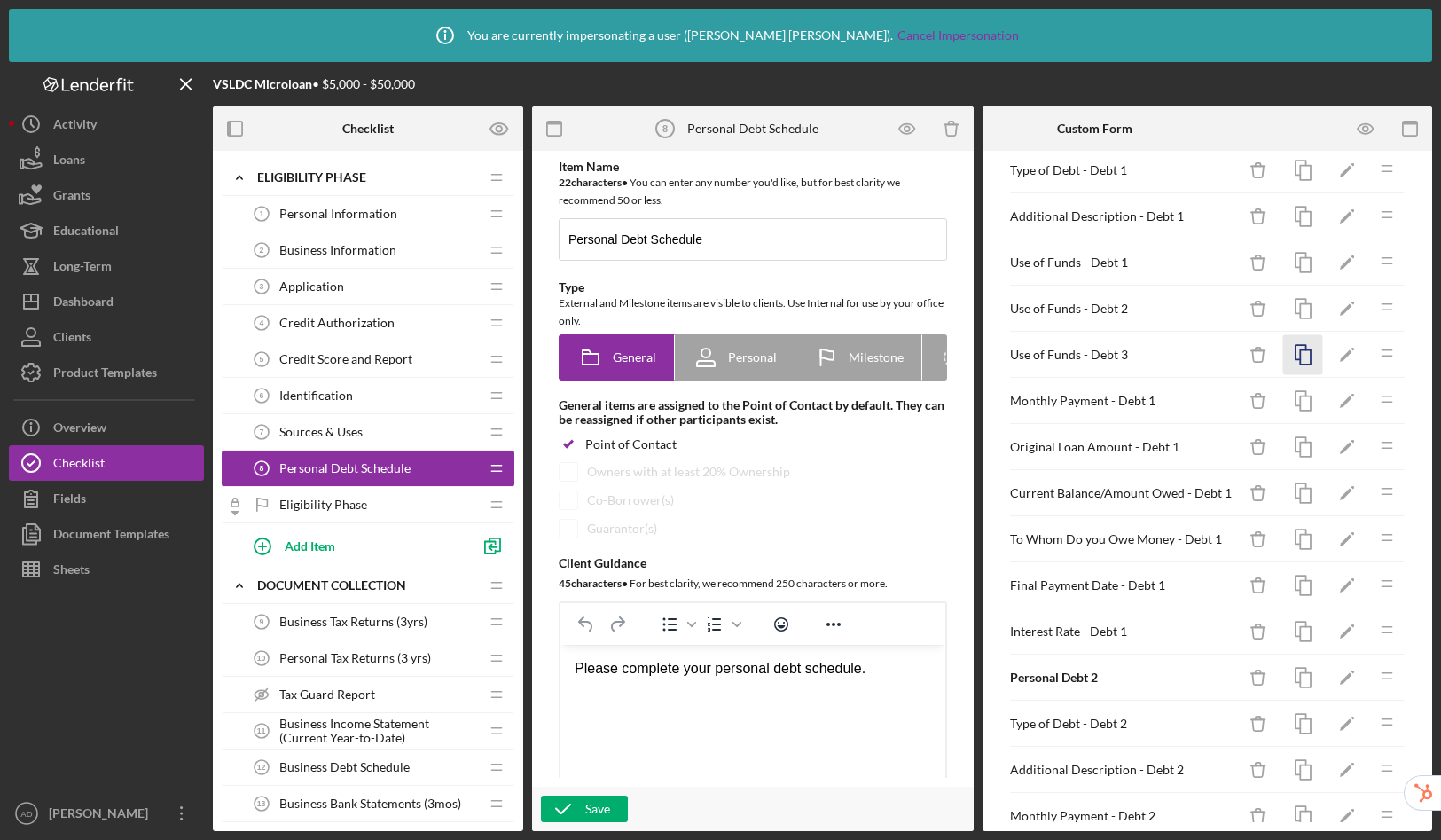
click at [1290, 360] on icon "button" at bounding box center [1303, 355] width 40 height 40
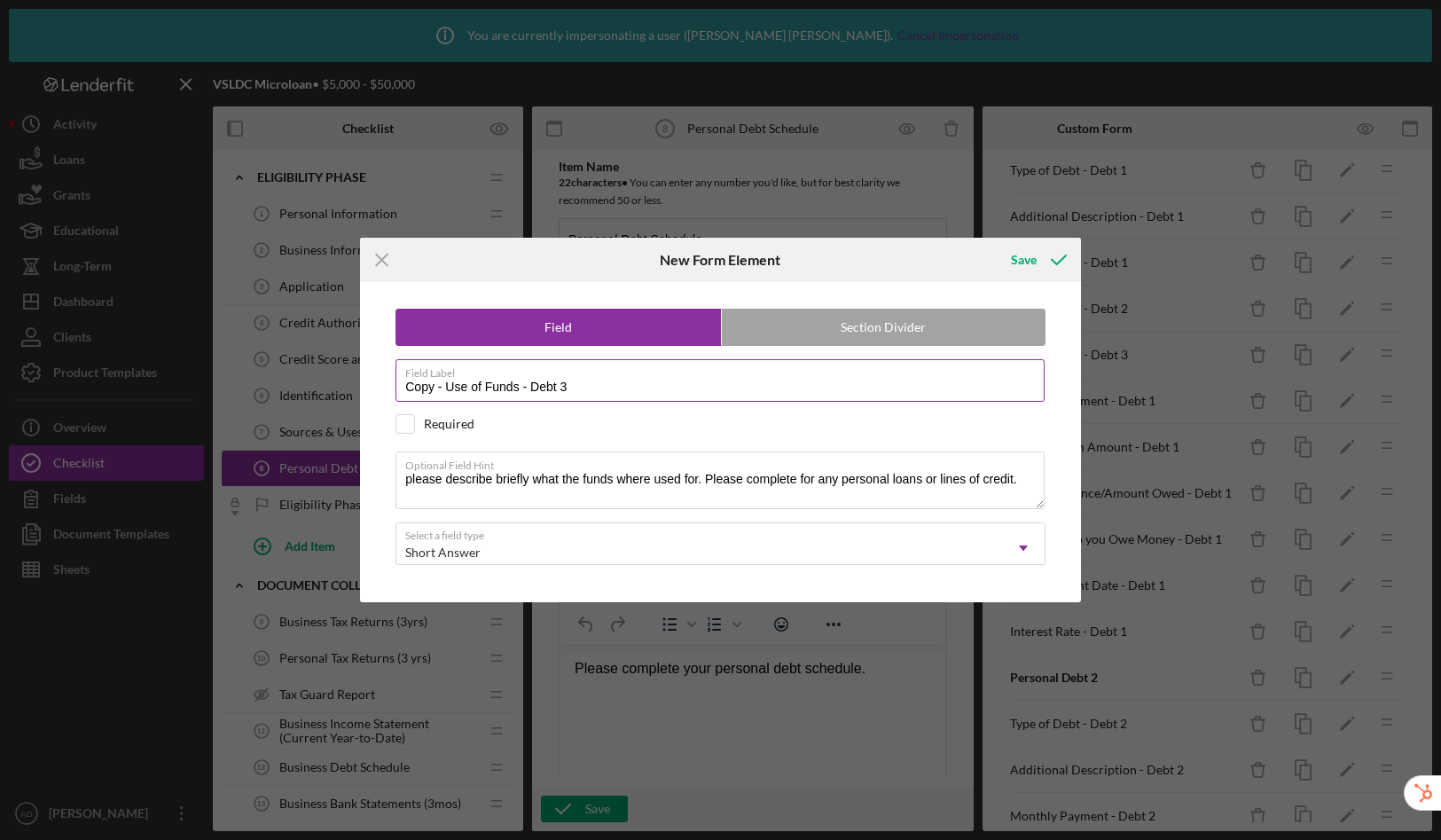
click at [619, 394] on input "Copy - Use of Funds - Debt 3" at bounding box center [720, 380] width 649 height 43
drag, startPoint x: 447, startPoint y: 388, endPoint x: 322, endPoint y: 381, distance: 125.2
click at [322, 381] on div "Icon/Menu Close New Form Element Save Field Section Divider Field Label Copy - …" at bounding box center [720, 420] width 1441 height 840
type input "Use of Funds - Debt 4"
click at [1027, 262] on div "Save" at bounding box center [1024, 259] width 26 height 35
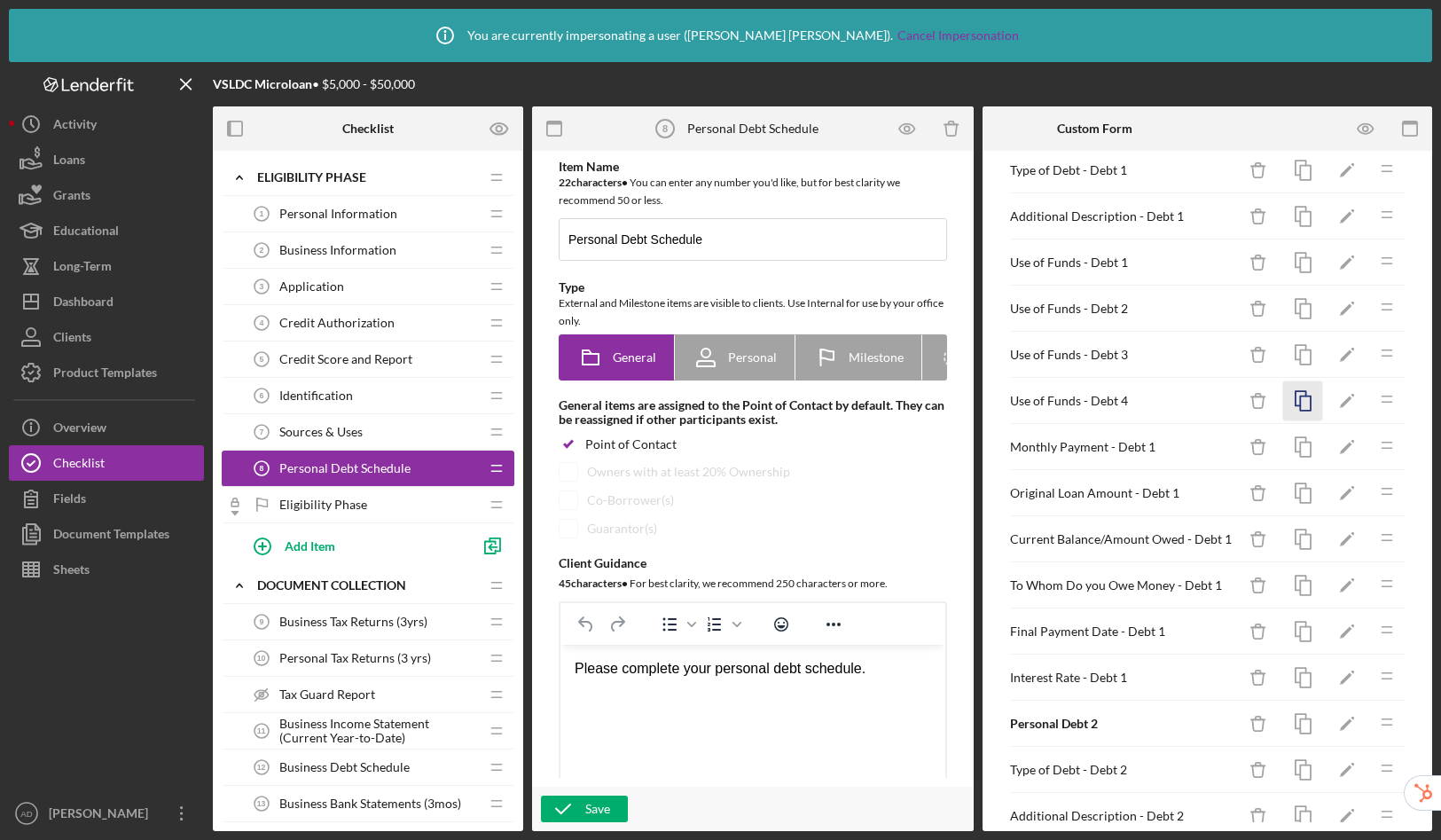
click at [1298, 407] on icon "button" at bounding box center [1303, 401] width 40 height 40
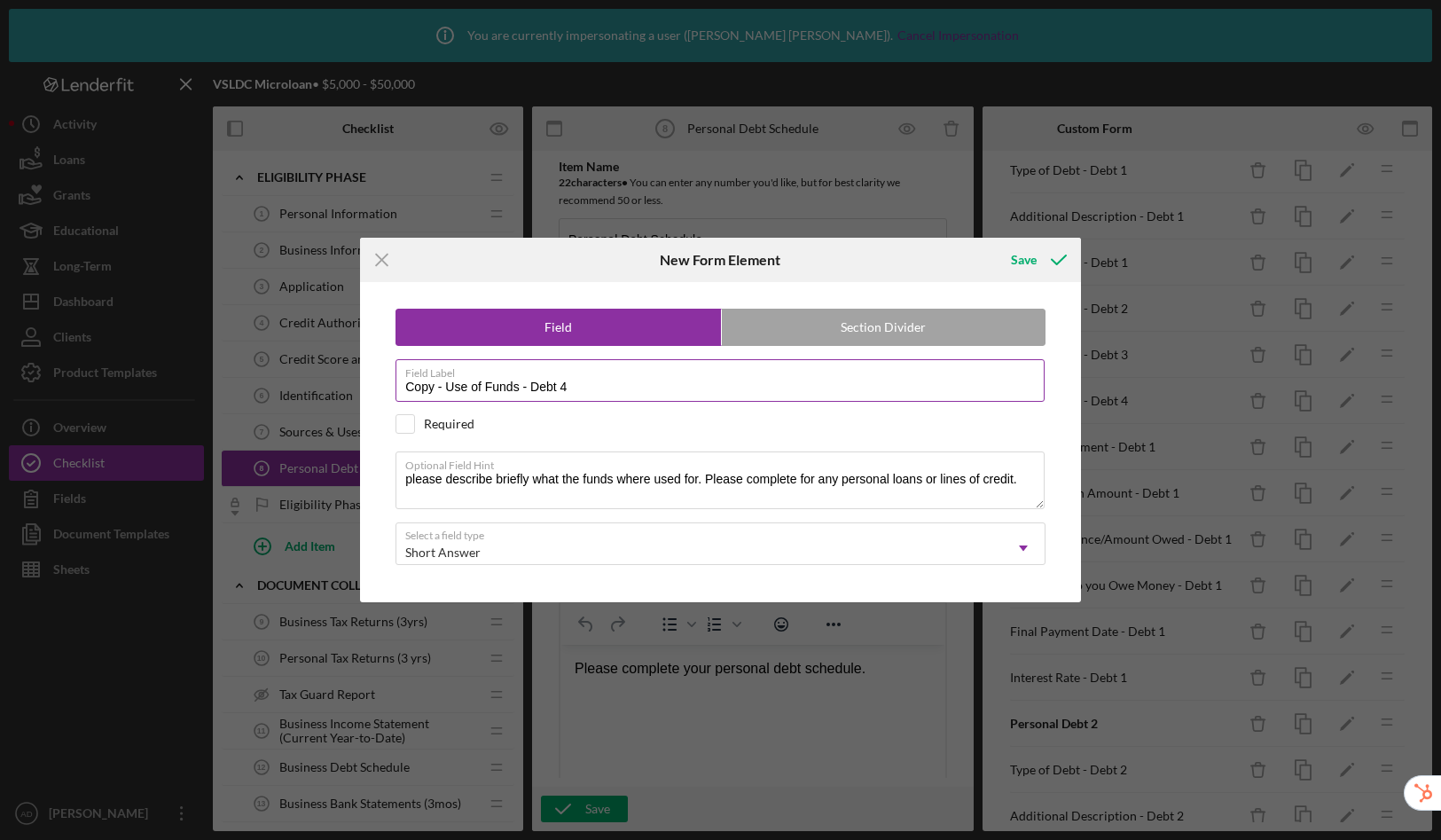
click at [576, 382] on input "Copy - Use of Funds - Debt 4" at bounding box center [720, 380] width 649 height 43
drag, startPoint x: 445, startPoint y: 387, endPoint x: 335, endPoint y: 386, distance: 110.0
click at [335, 386] on div "Icon/Menu Close New Form Element Save Field Section Divider Field Label Copy - …" at bounding box center [720, 420] width 1441 height 840
type input "Use of Funds - Debt 5"
click at [1023, 254] on div "Save" at bounding box center [1024, 259] width 26 height 35
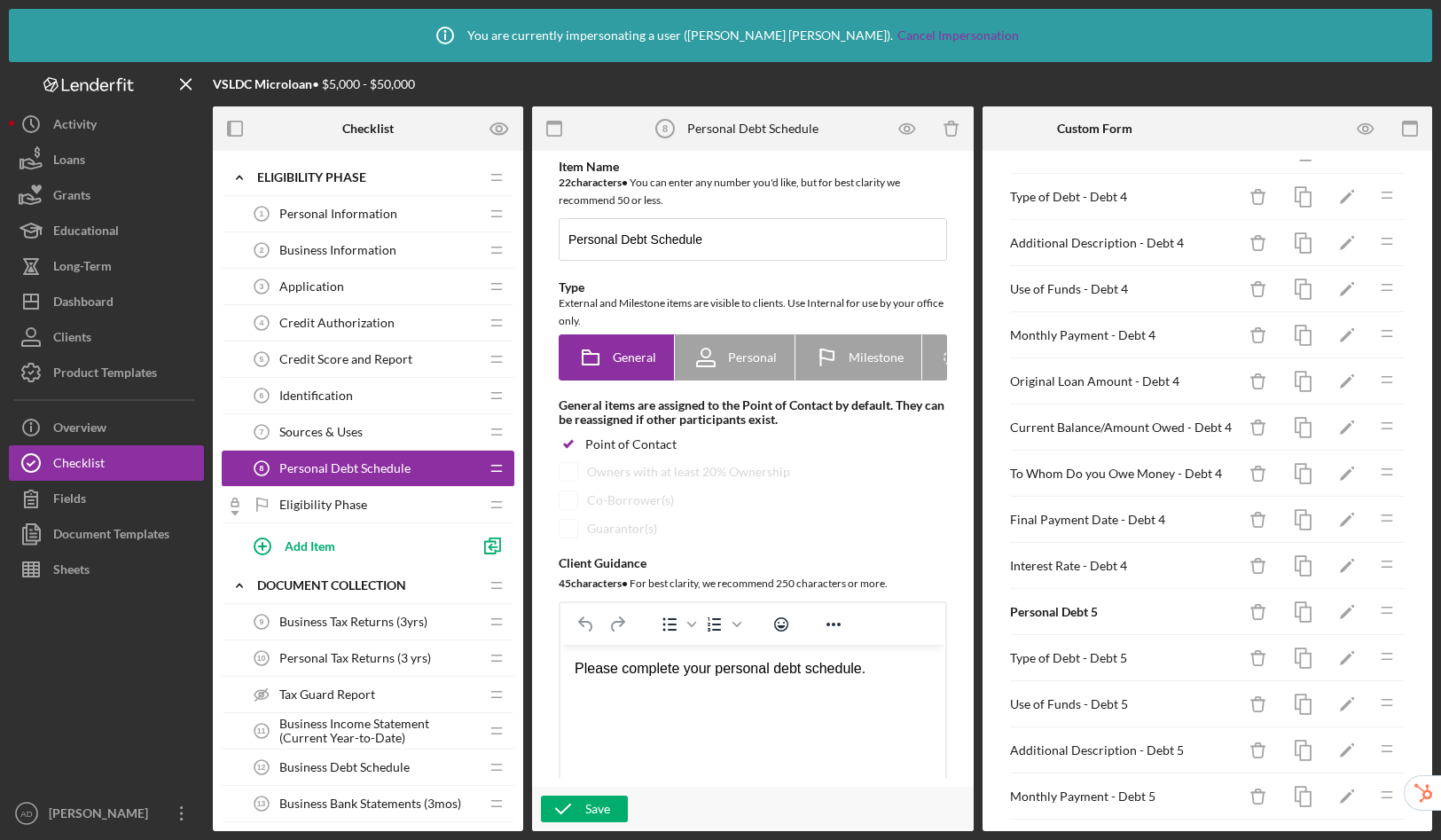
scroll to position [1719, 0]
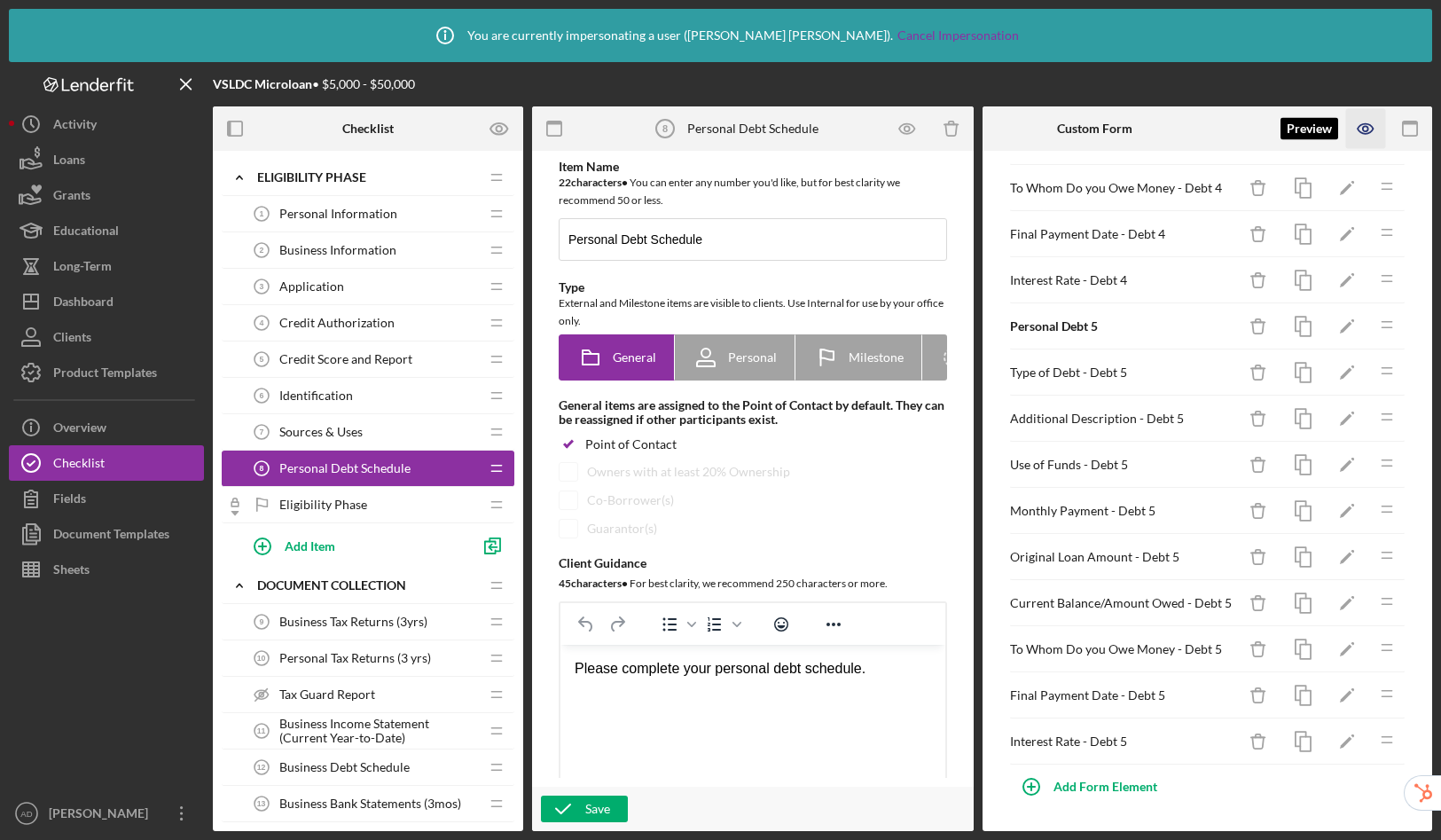
click at [1365, 119] on icon "button" at bounding box center [1366, 129] width 40 height 40
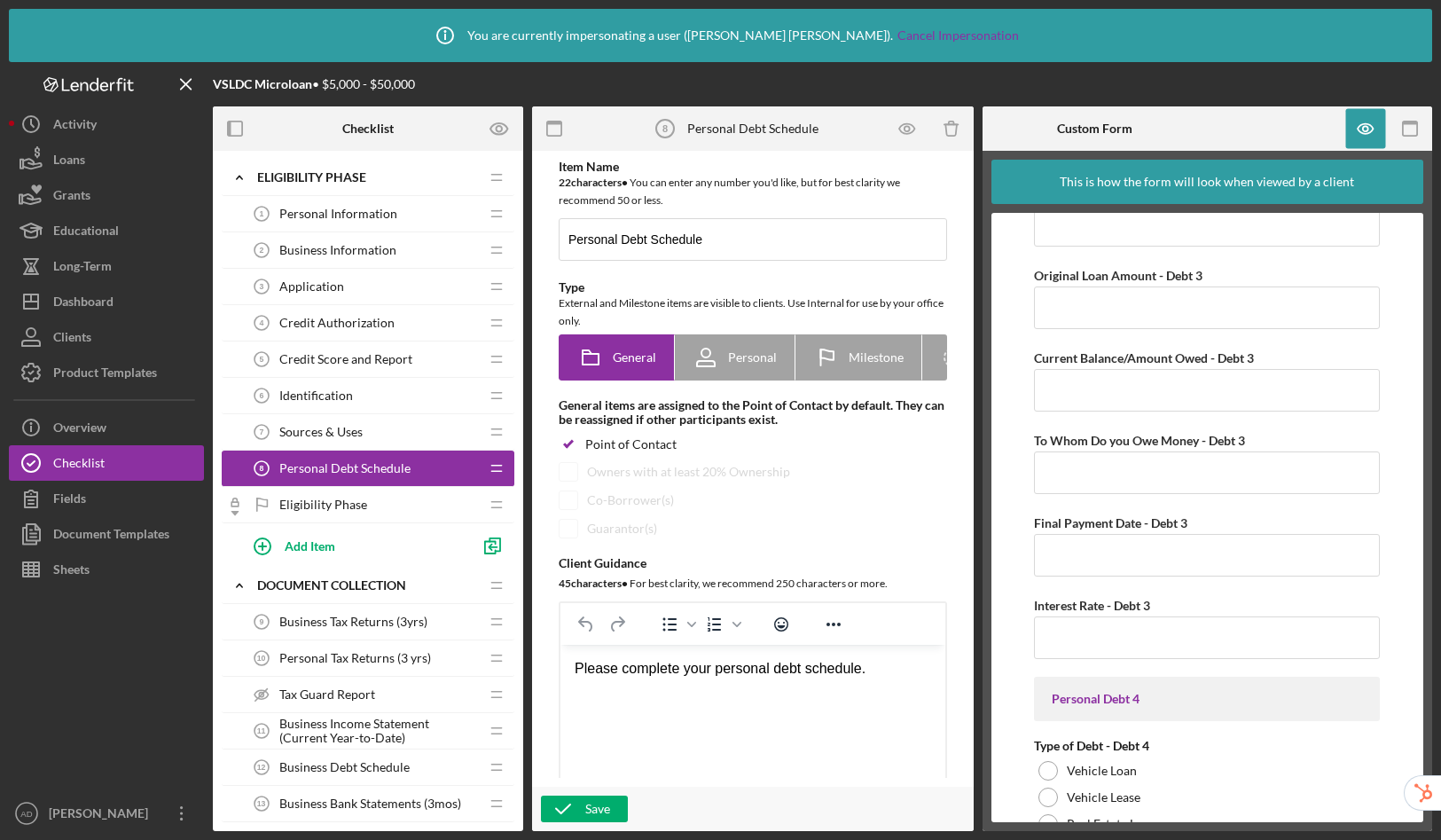
scroll to position [1905, 0]
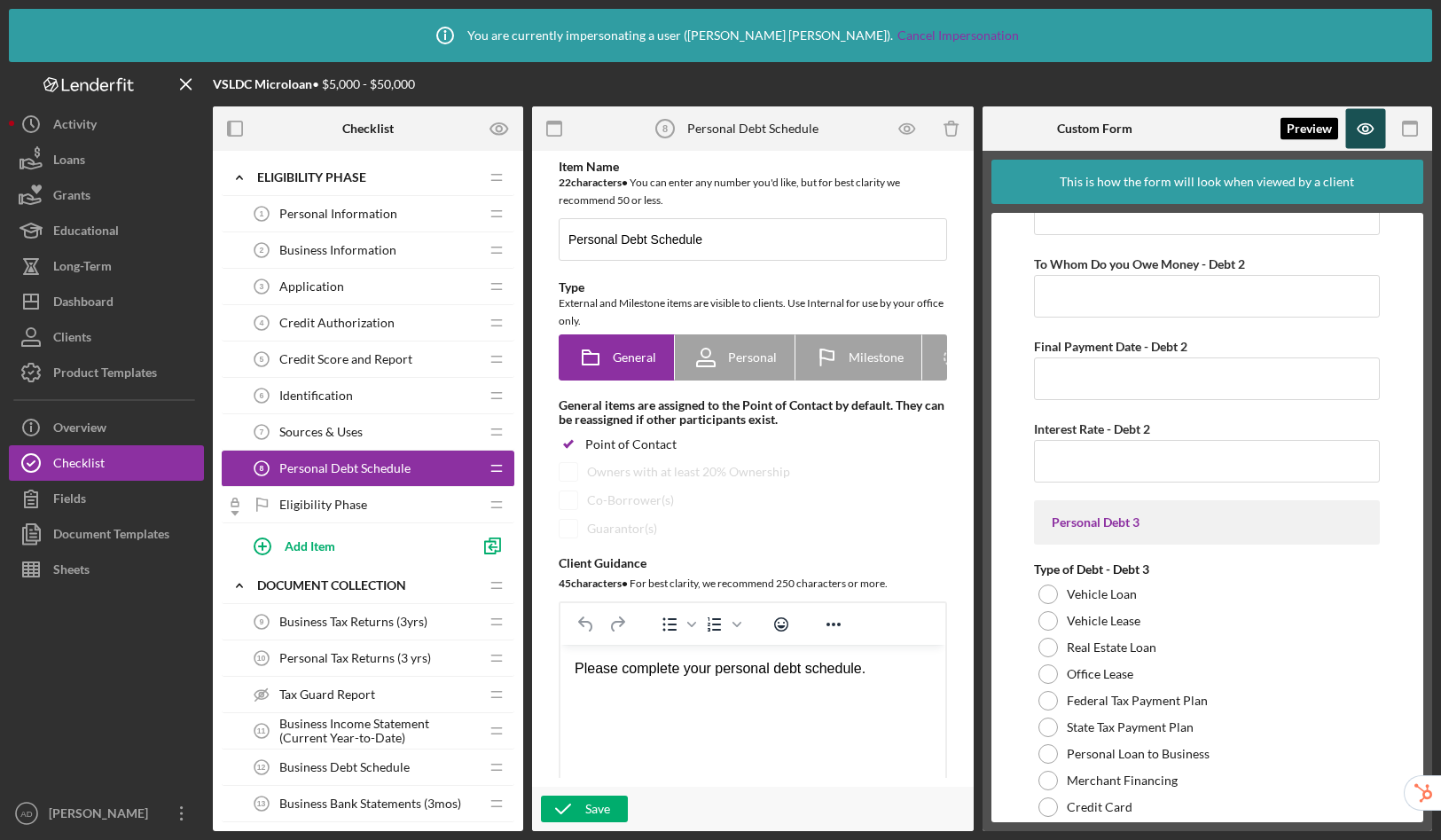
click at [1374, 130] on icon "button" at bounding box center [1366, 129] width 40 height 40
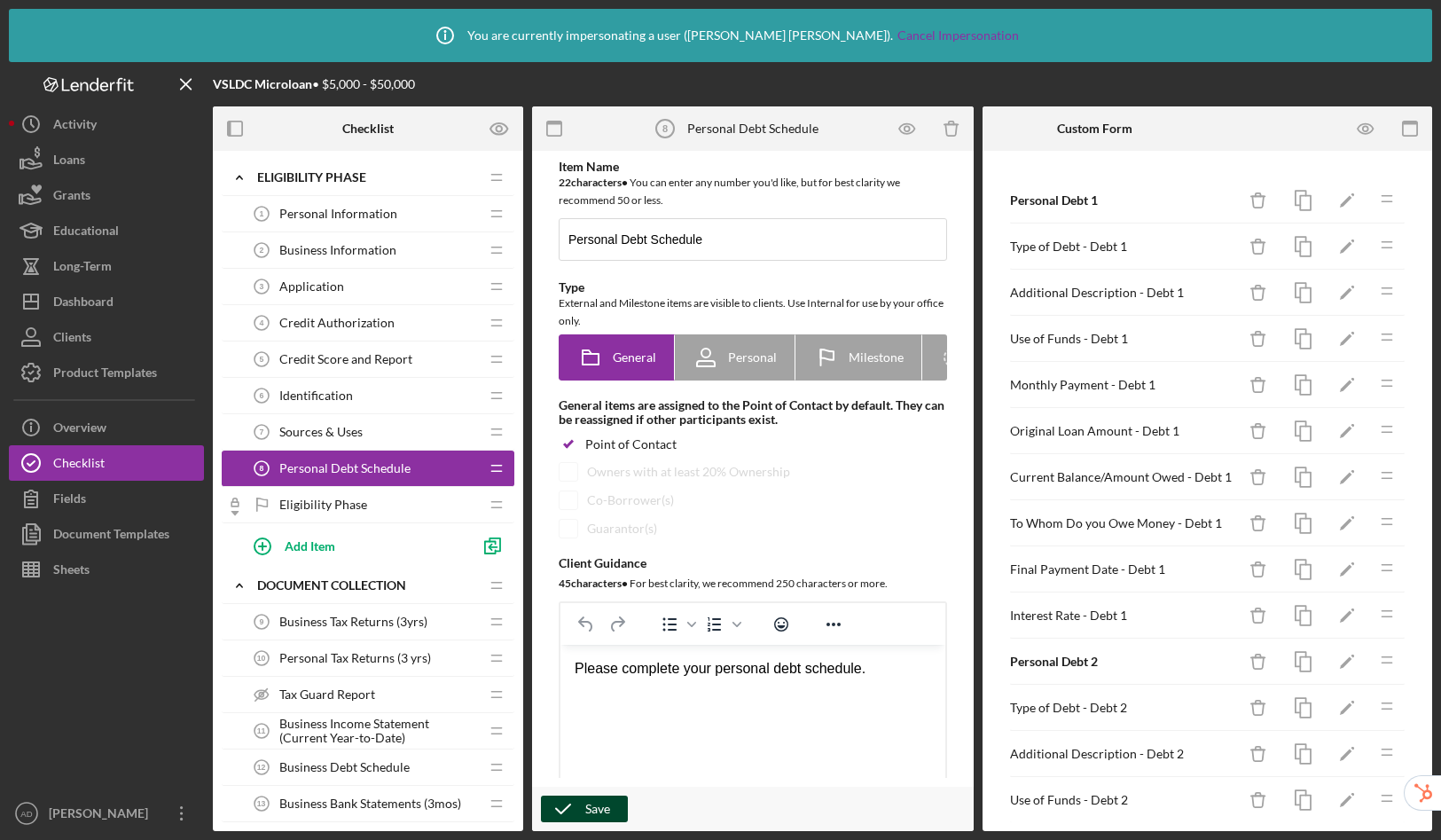
click at [599, 815] on div "Save" at bounding box center [598, 809] width 25 height 26
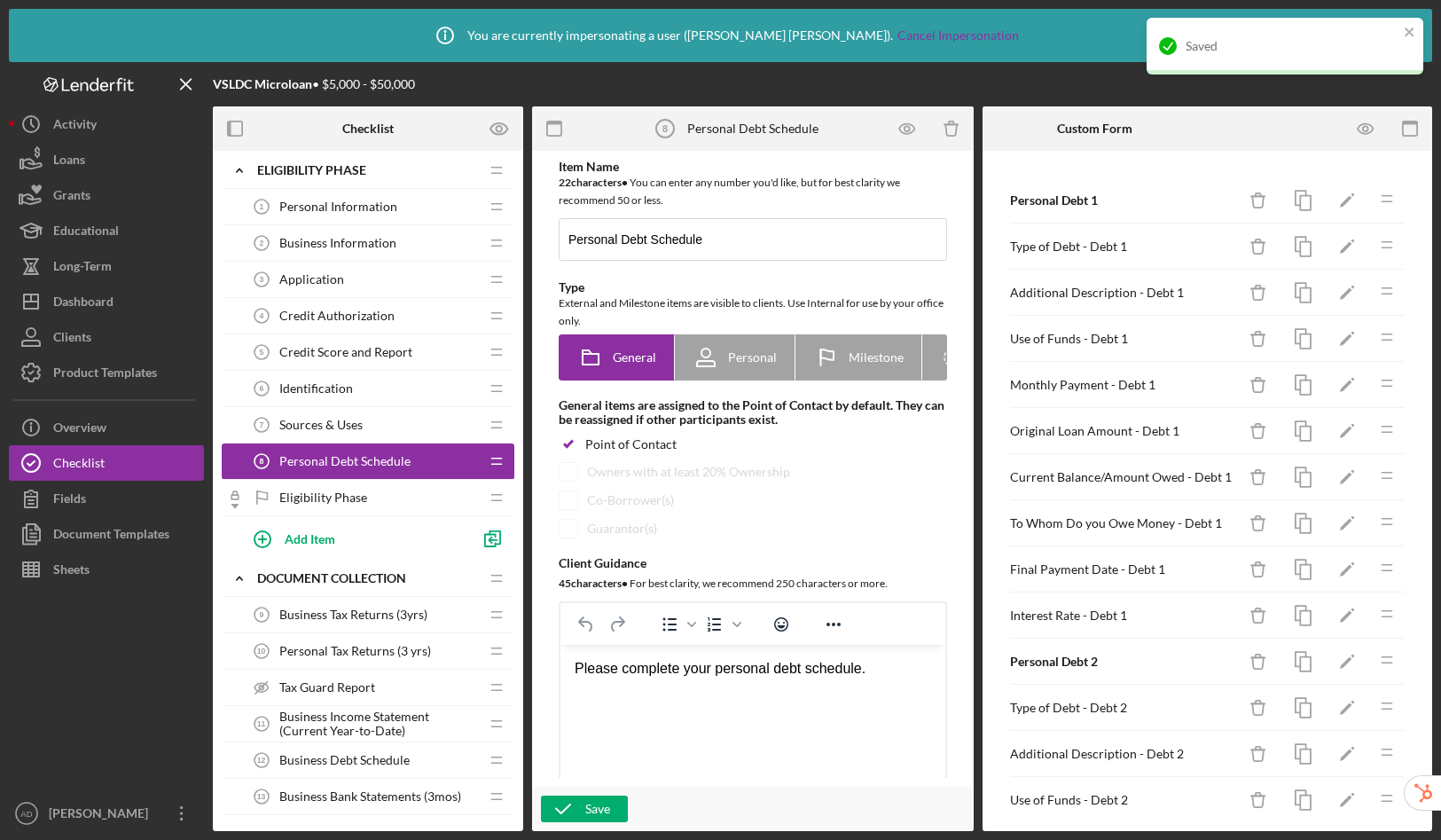
scroll to position [147, 0]
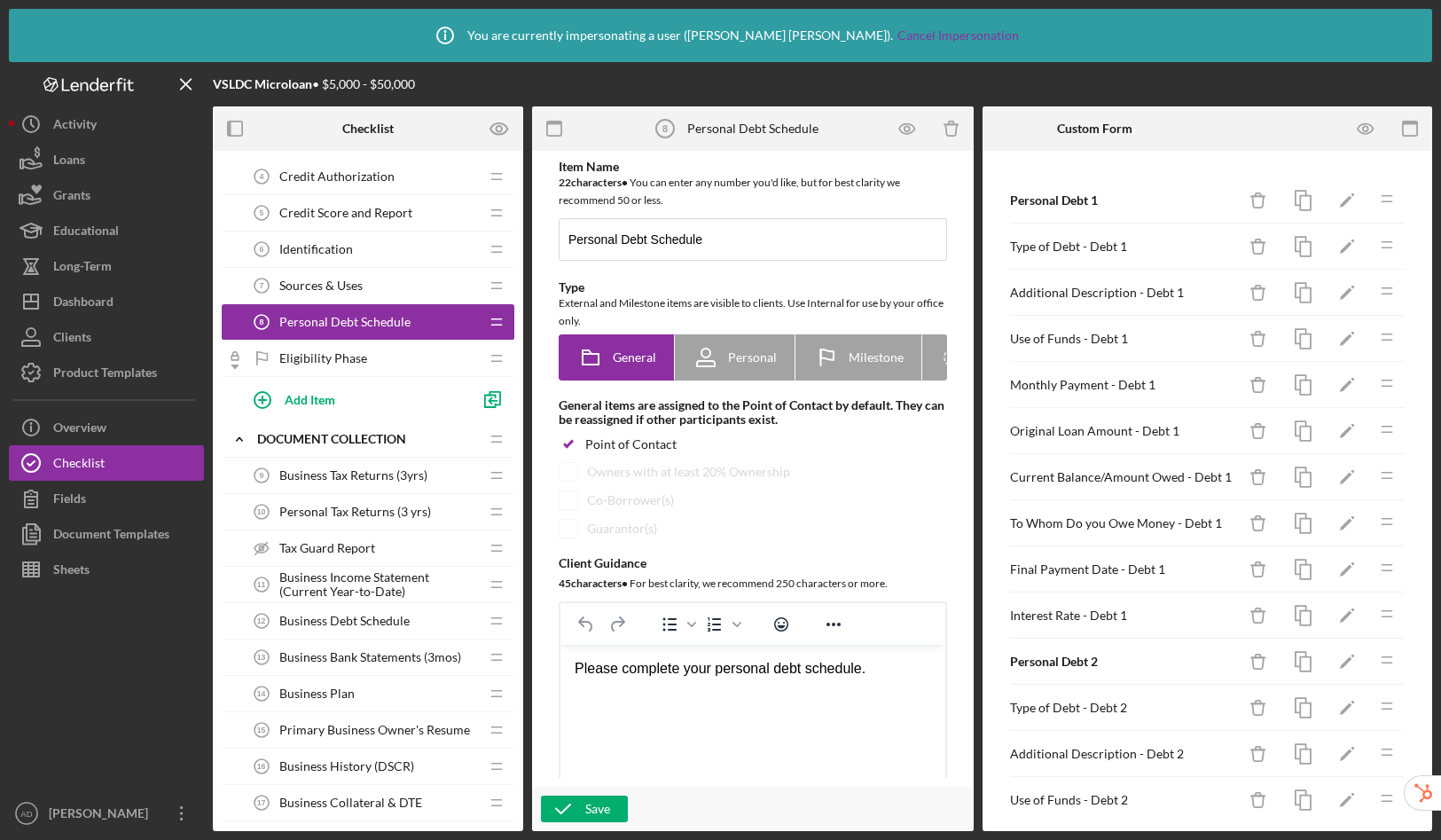
click at [341, 625] on span "Business Debt Schedule" at bounding box center [344, 621] width 131 height 14
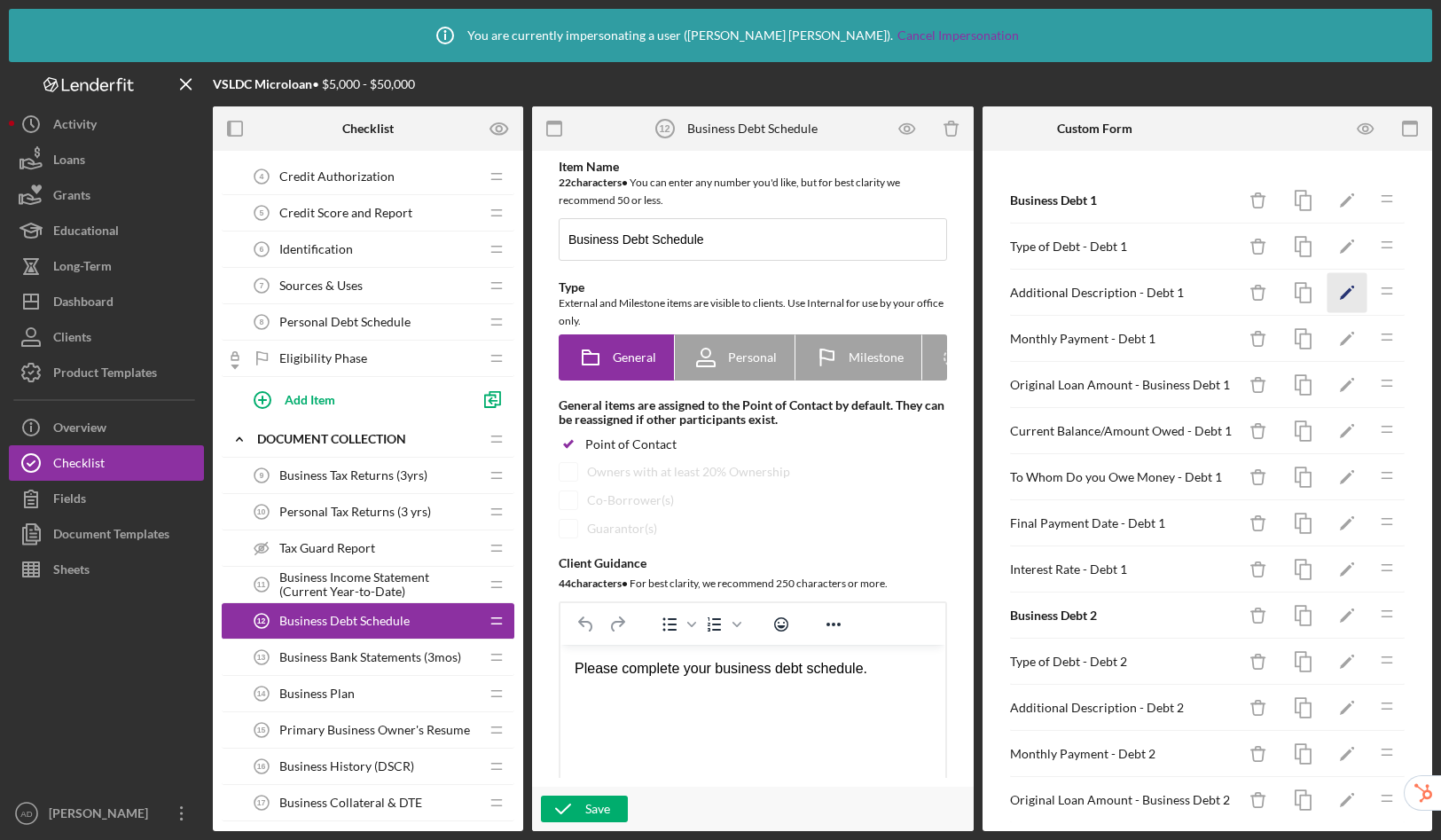
click at [1327, 289] on icon "Icon/Edit" at bounding box center [1347, 293] width 40 height 40
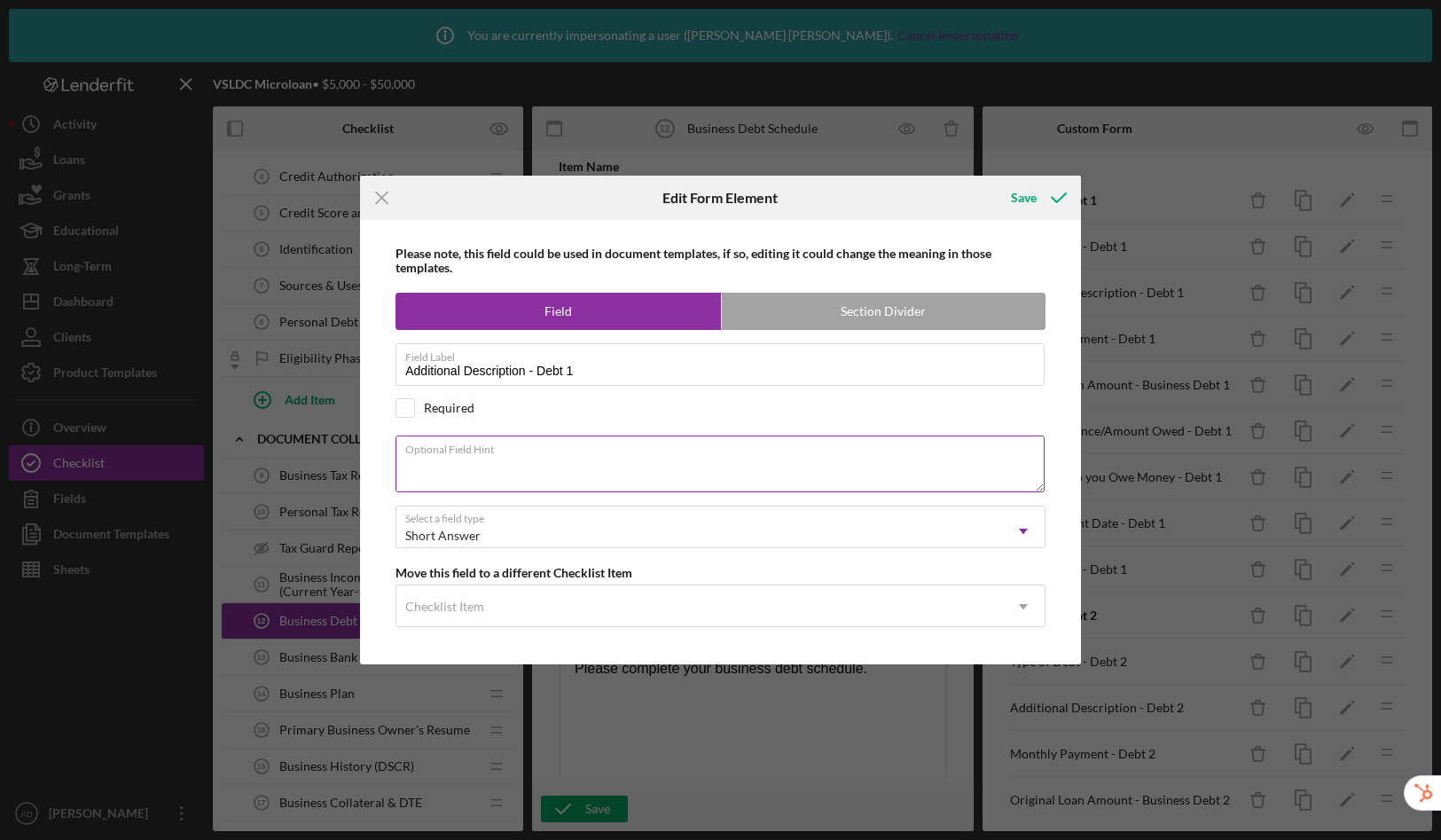
click at [477, 468] on textarea "Optional Field Hint" at bounding box center [720, 464] width 649 height 57
paste textarea "please describe briefly what the funds where used for. Please complete for any …"
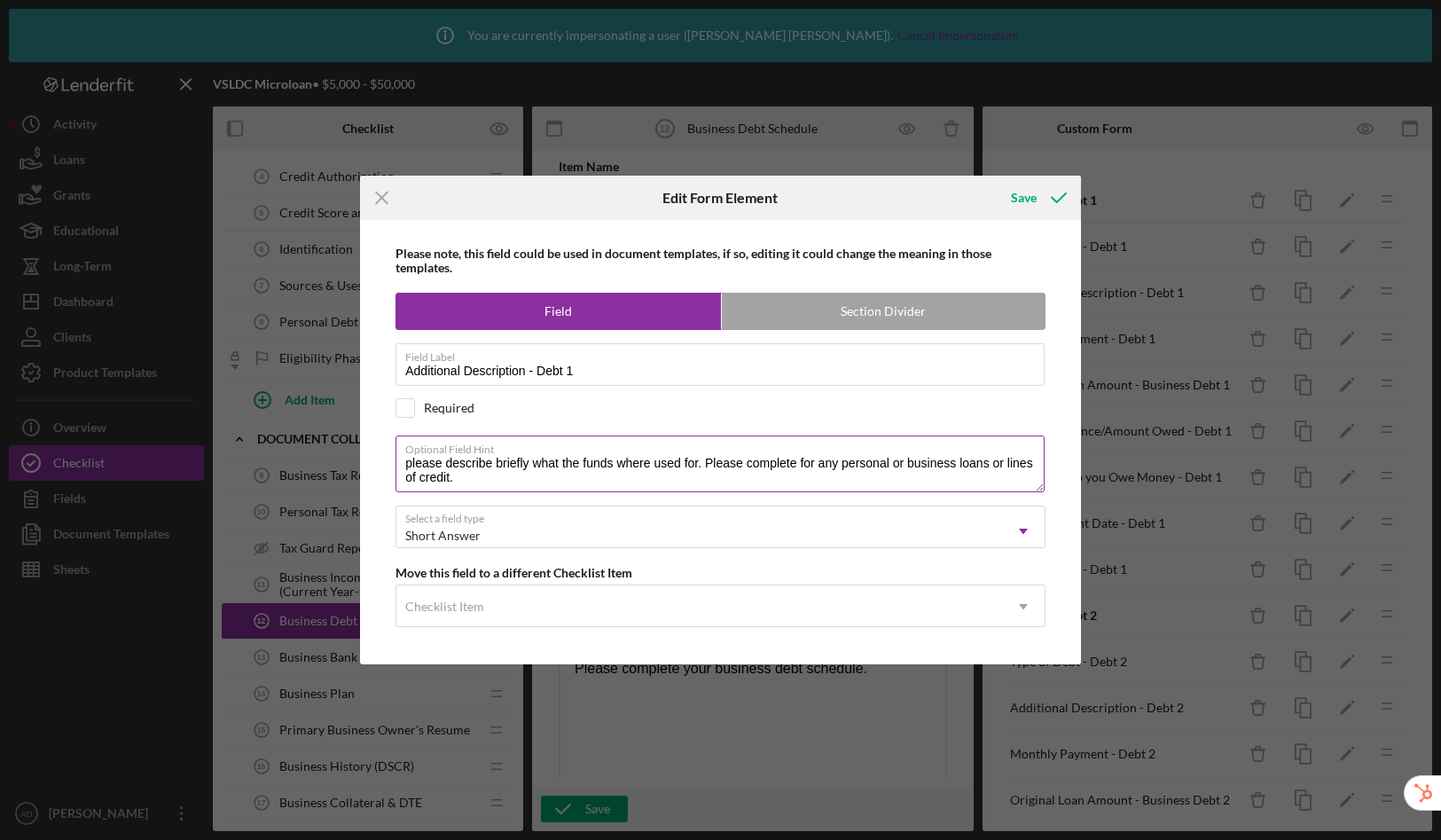
drag, startPoint x: 903, startPoint y: 461, endPoint x: 839, endPoint y: 465, distance: 64.1
click at [839, 465] on textarea "please describe briefly what the funds where used for. Please complete for any …" at bounding box center [720, 464] width 649 height 57
click at [413, 464] on textarea "please describe briefly what the funds where used for. Please complete for any …" at bounding box center [720, 464] width 649 height 57
type textarea "Please describe briefly what the funds where used for. Please complete for any …"
click at [1034, 202] on div "Save" at bounding box center [1024, 197] width 26 height 35
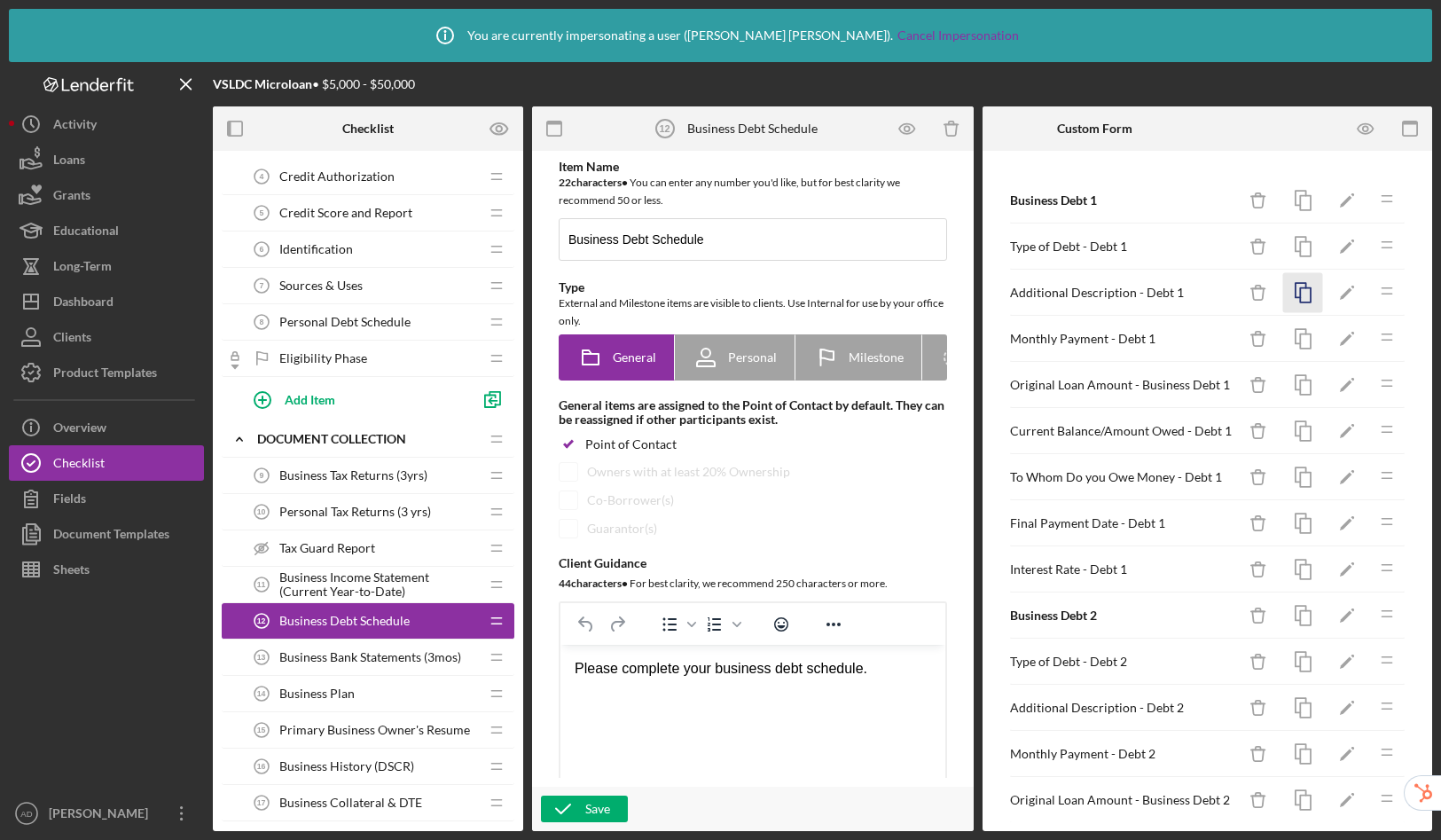
click at [1290, 290] on icon "button" at bounding box center [1303, 293] width 40 height 40
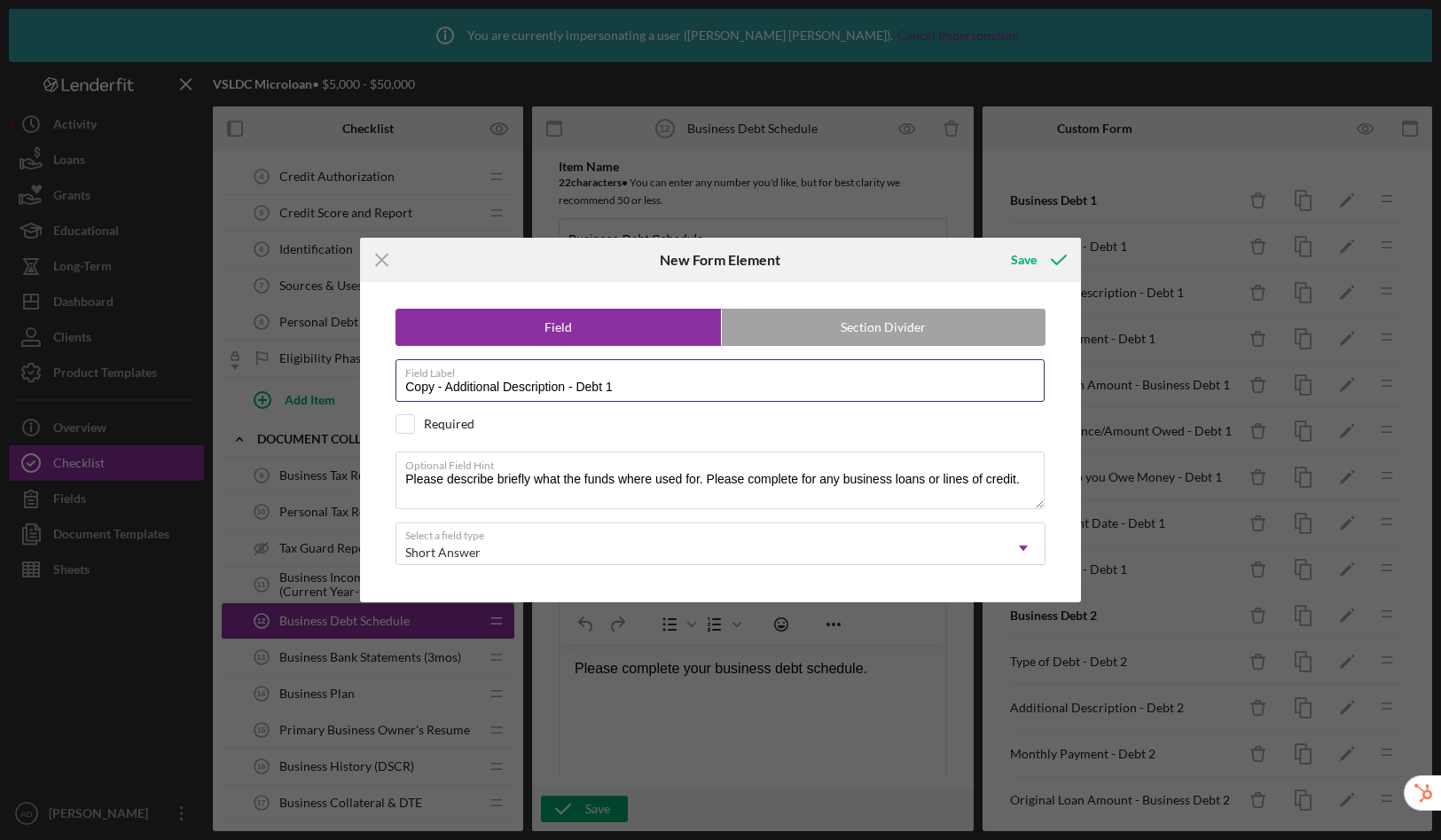
drag, startPoint x: 566, startPoint y: 389, endPoint x: 339, endPoint y: 376, distance: 227.4
click at [339, 376] on div "Icon/Menu Close New Form Element Save Field Section Divider Field Label Copy - …" at bounding box center [720, 420] width 1441 height 840
type input "Use of Funds - Debt 1"
click at [1030, 262] on div "Save" at bounding box center [1024, 259] width 26 height 35
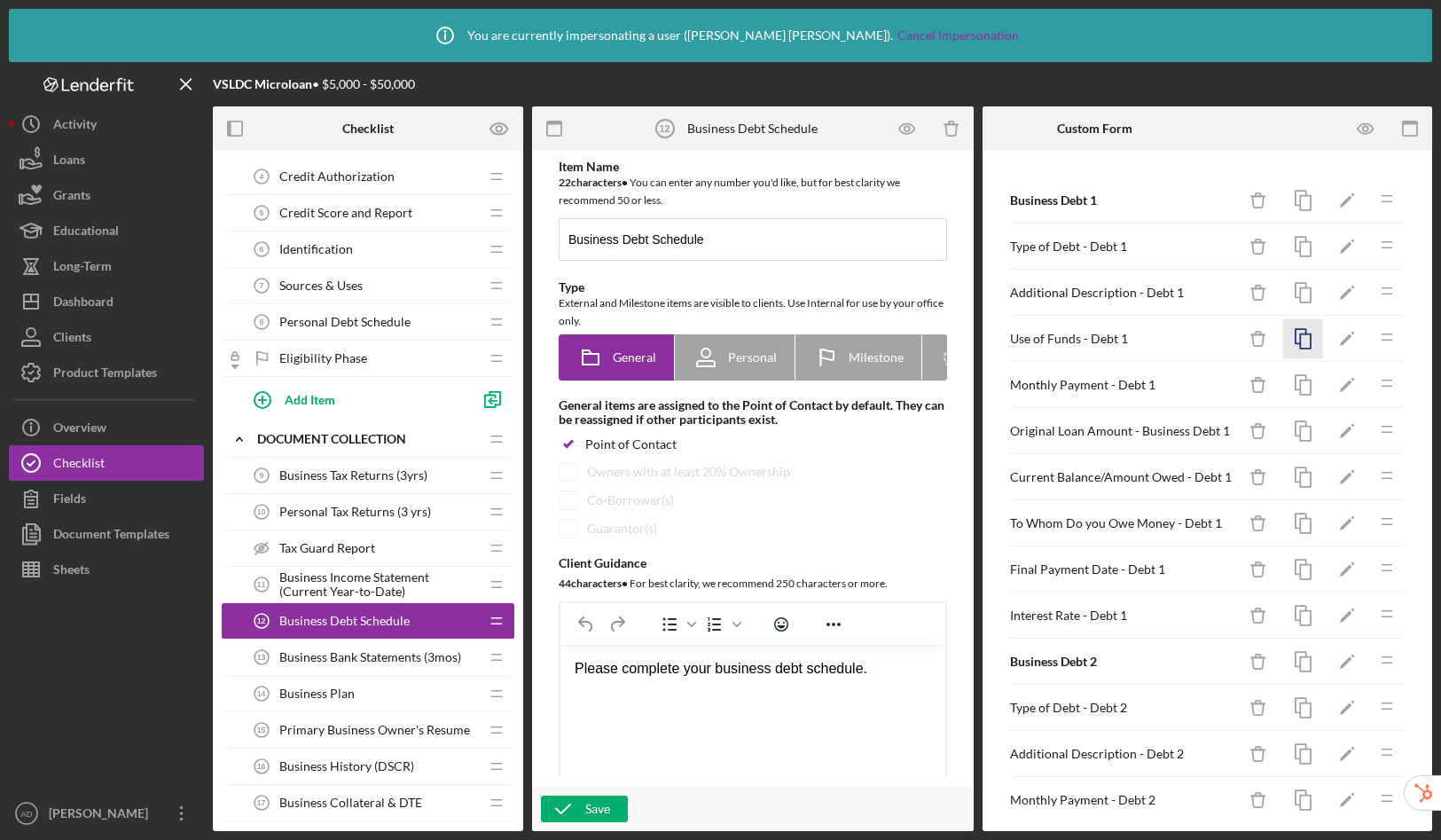
click at [1291, 336] on icon "button" at bounding box center [1303, 339] width 40 height 40
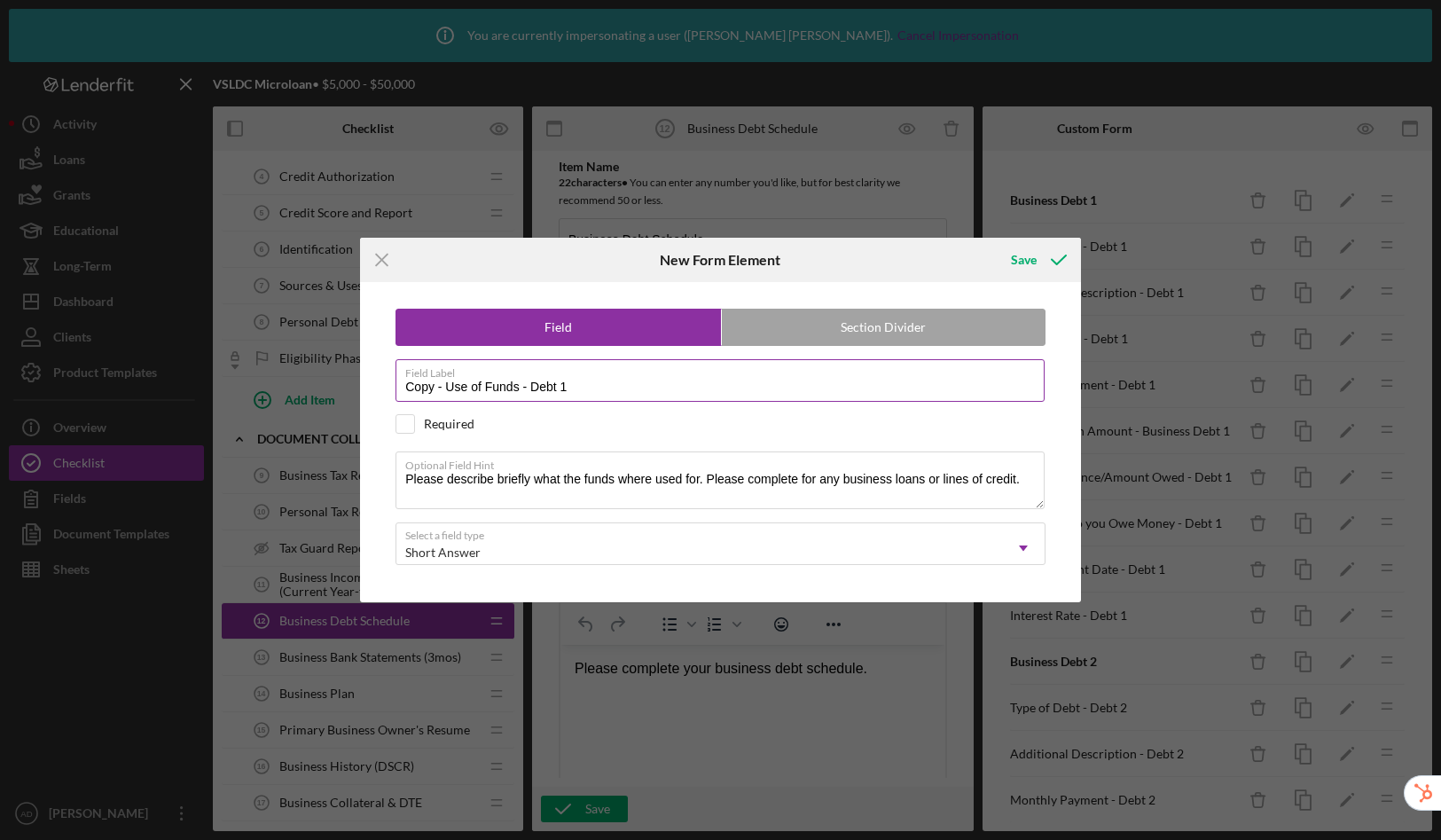
click at [589, 392] on input "Copy - Use of Funds - Debt 1" at bounding box center [720, 380] width 649 height 43
drag, startPoint x: 446, startPoint y: 385, endPoint x: 307, endPoint y: 378, distance: 139.2
click at [307, 378] on div "Icon/Menu Close New Form Element Save Field Section Divider Field Label Copy - …" at bounding box center [720, 420] width 1441 height 840
type input "Use of Funds - Debt 2"
click at [1027, 261] on div "Save" at bounding box center [1024, 259] width 26 height 35
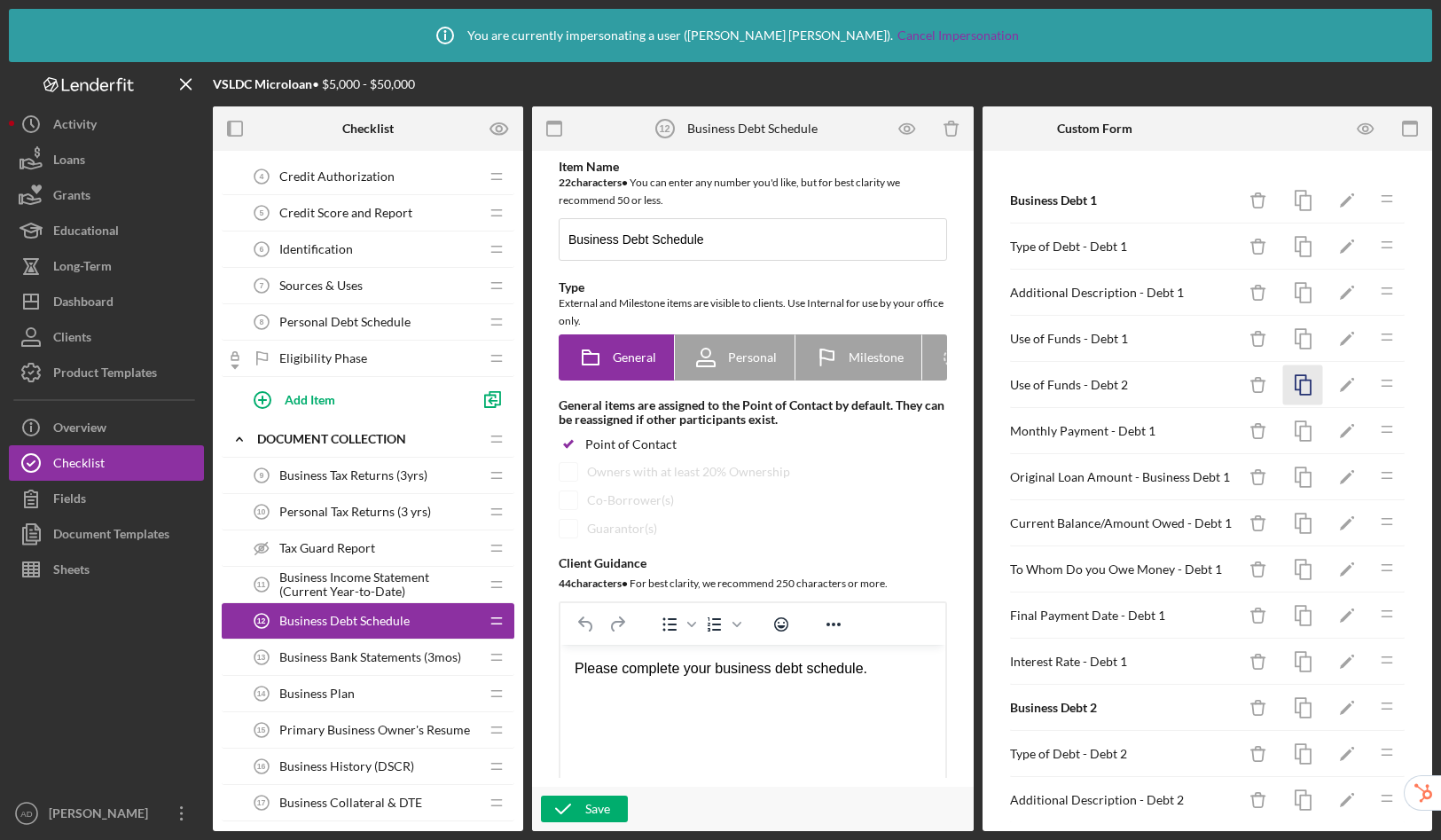
click at [1295, 385] on icon "button" at bounding box center [1303, 385] width 40 height 40
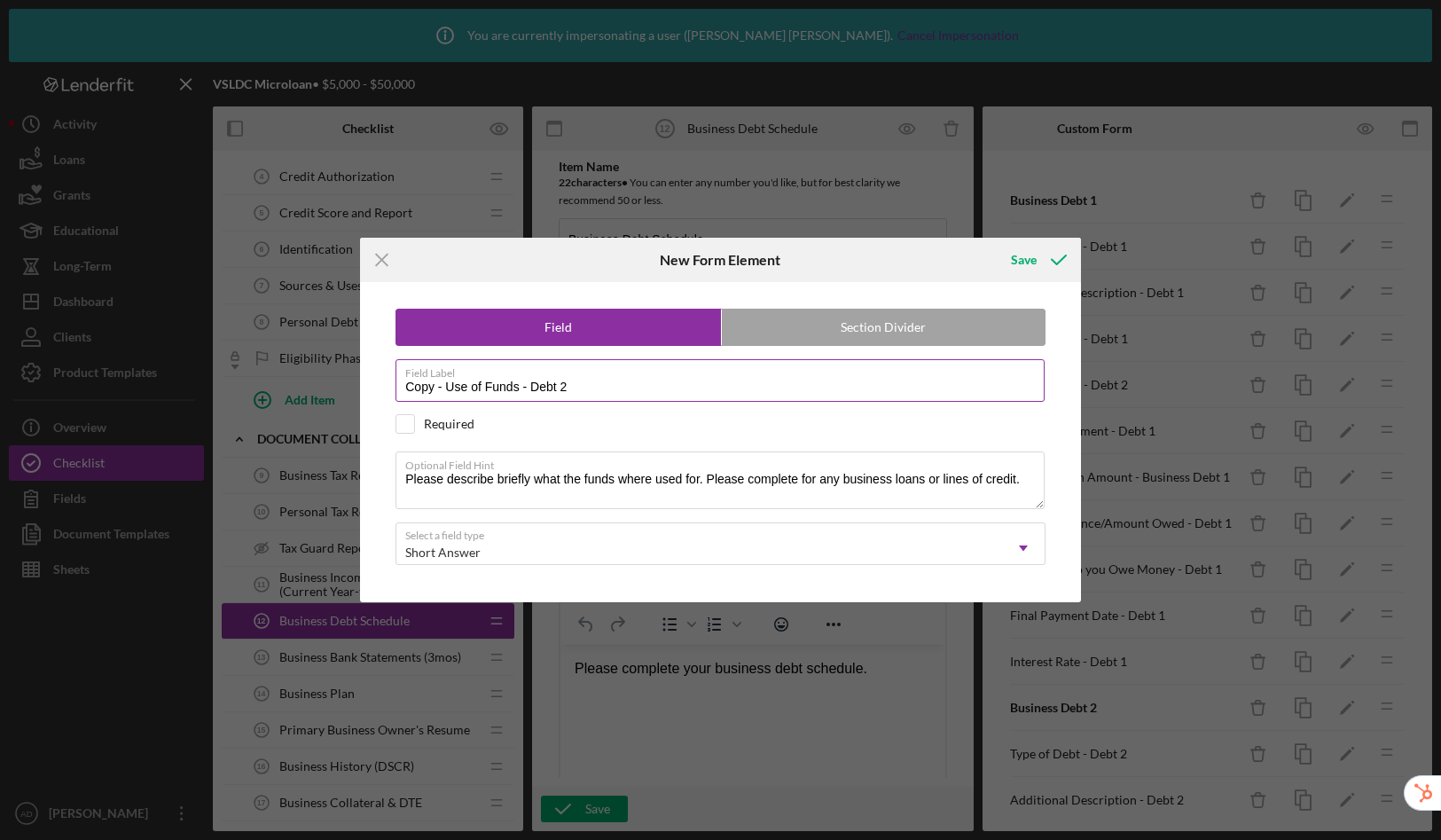
click at [587, 381] on input "Copy - Use of Funds - Debt 2" at bounding box center [720, 380] width 649 height 43
drag, startPoint x: 448, startPoint y: 387, endPoint x: 287, endPoint y: 374, distance: 161.5
click at [287, 374] on div "Icon/Menu Close New Form Element Save Field Section Divider Field Label Copy - …" at bounding box center [720, 420] width 1441 height 840
type input "Use of Funds - Debt 3"
click at [1028, 264] on div "Save" at bounding box center [1024, 259] width 26 height 35
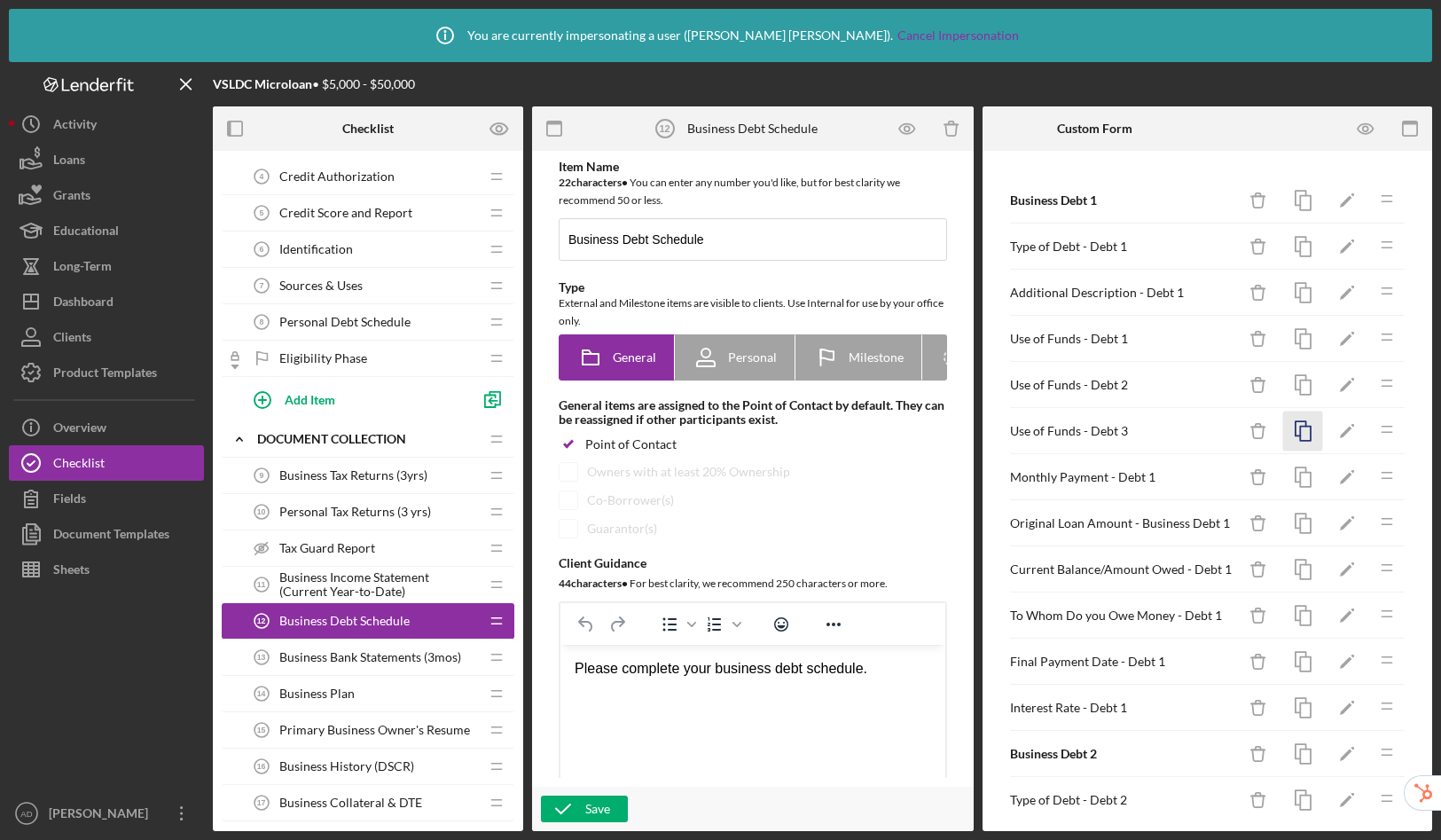
click at [1291, 432] on icon "button" at bounding box center [1303, 431] width 40 height 40
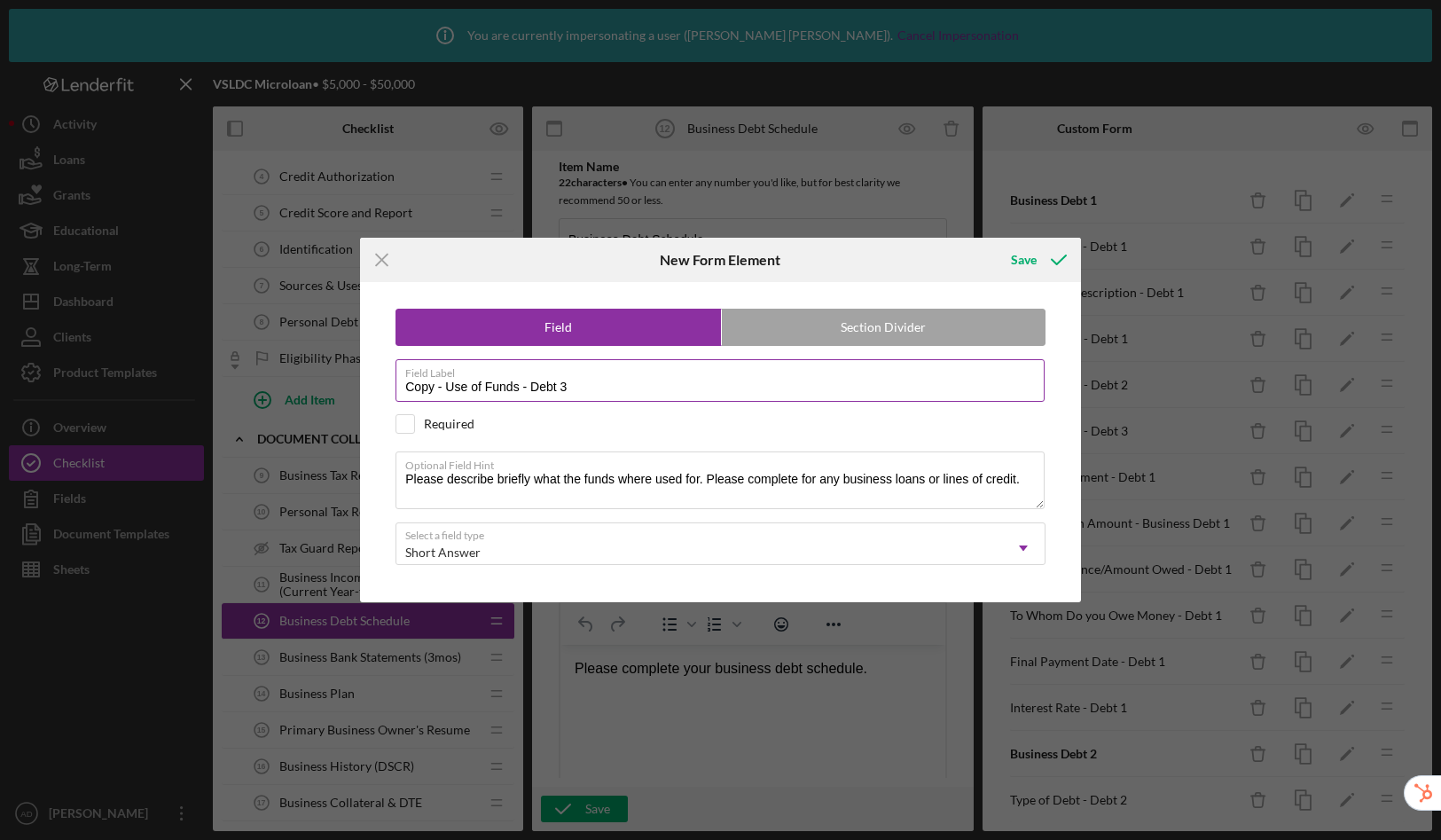
click at [597, 382] on input "Copy - Use of Funds - Debt 3" at bounding box center [720, 380] width 649 height 43
drag, startPoint x: 446, startPoint y: 385, endPoint x: 296, endPoint y: 369, distance: 150.9
click at [296, 369] on div "Icon/Menu Close New Form Element Save Field Section Divider Field Label Copy - …" at bounding box center [720, 420] width 1441 height 840
type input "Use of Funds - Debt 4"
click at [1033, 263] on div "Save" at bounding box center [1024, 259] width 26 height 35
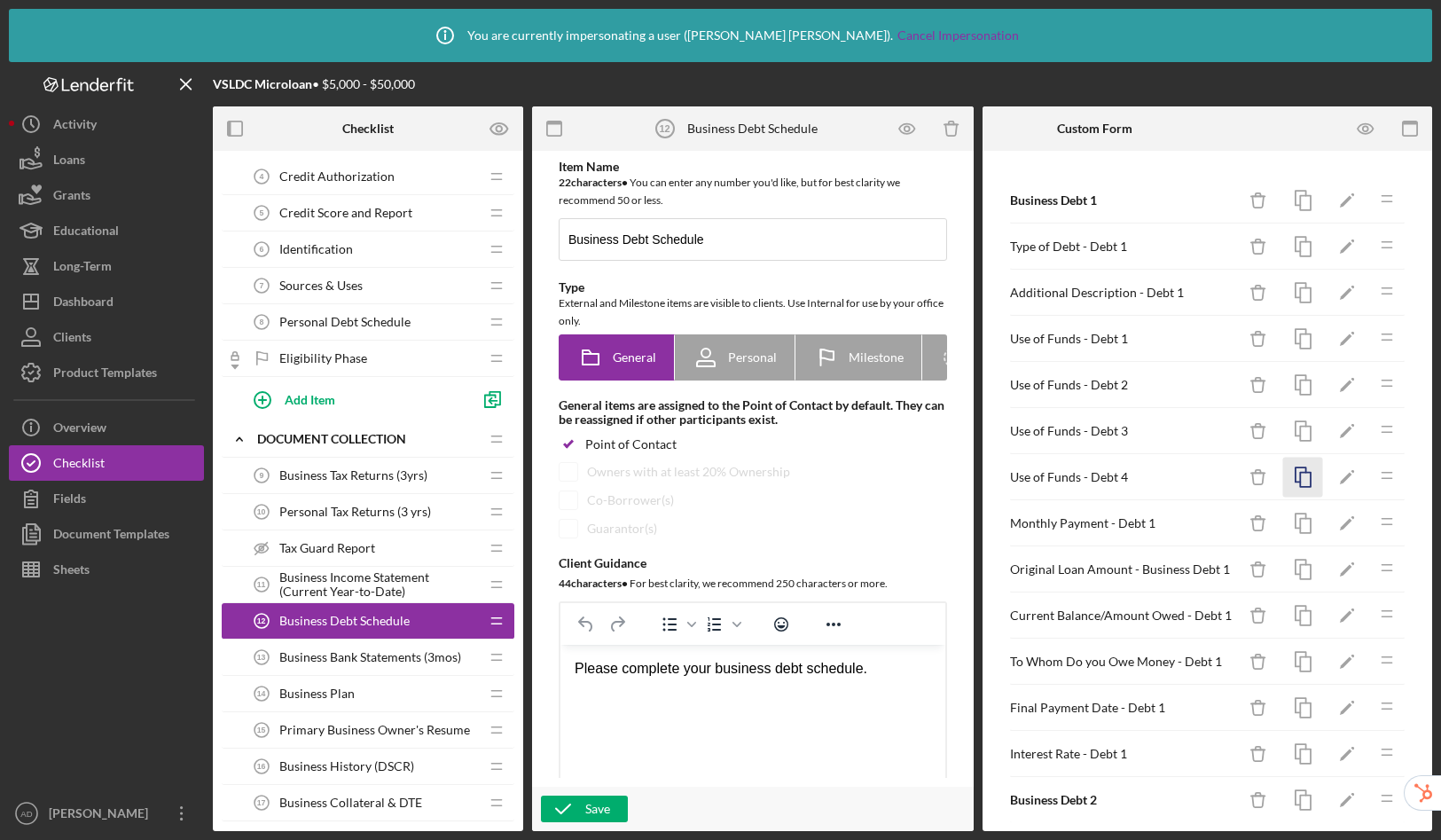
click at [1290, 479] on icon "button" at bounding box center [1303, 478] width 40 height 40
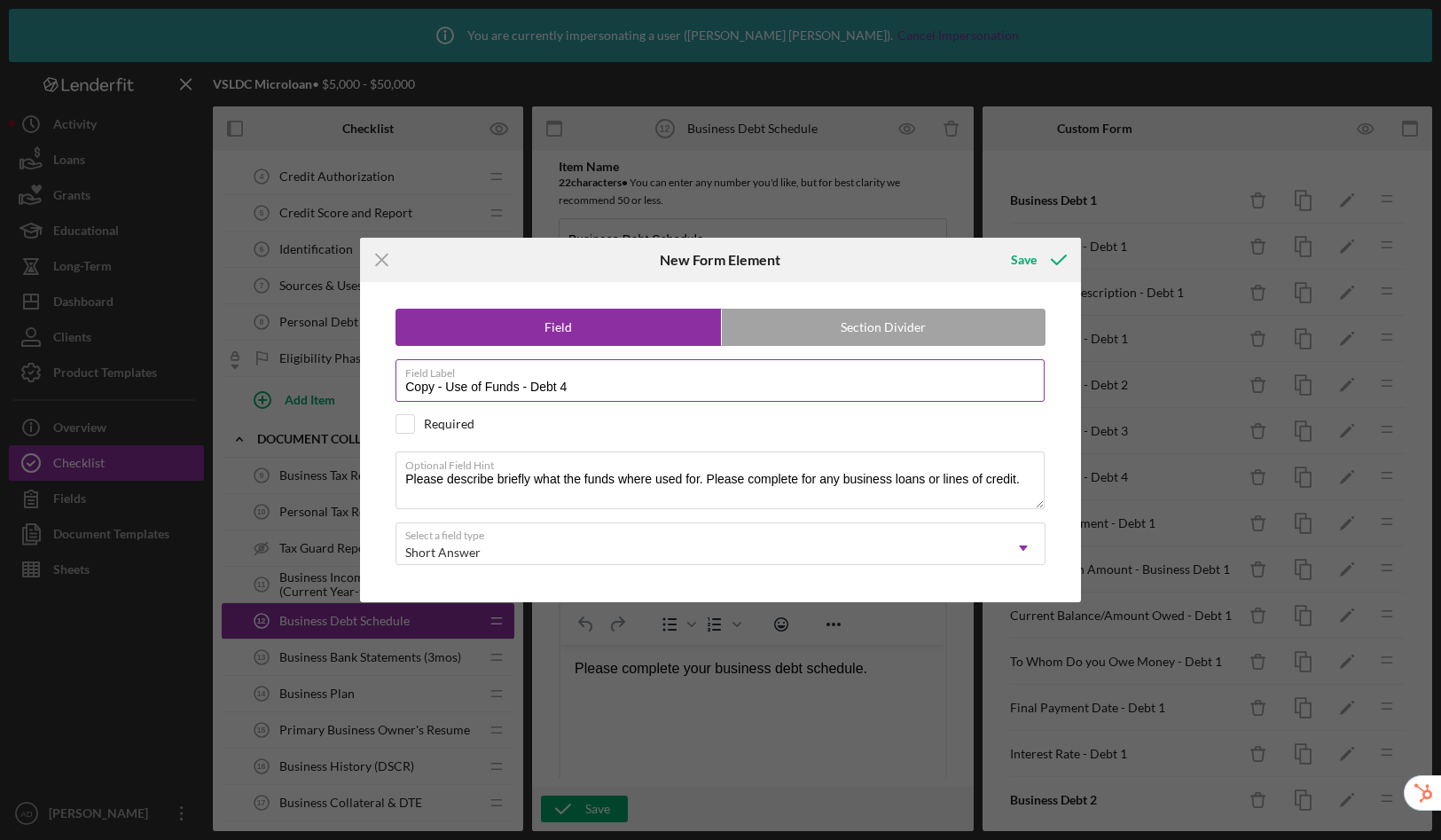
click at [627, 398] on input "Copy - Use of Funds - Debt 4" at bounding box center [720, 380] width 649 height 43
drag, startPoint x: 448, startPoint y: 390, endPoint x: 360, endPoint y: 381, distance: 88.5
click at [360, 381] on div "Icon/Menu Close New Form Element Save Field Section Divider Field Label Copy - …" at bounding box center [720, 420] width 1441 height 840
type input "Use of Funds - Debt 5"
click at [1025, 264] on div "Save" at bounding box center [1024, 259] width 26 height 35
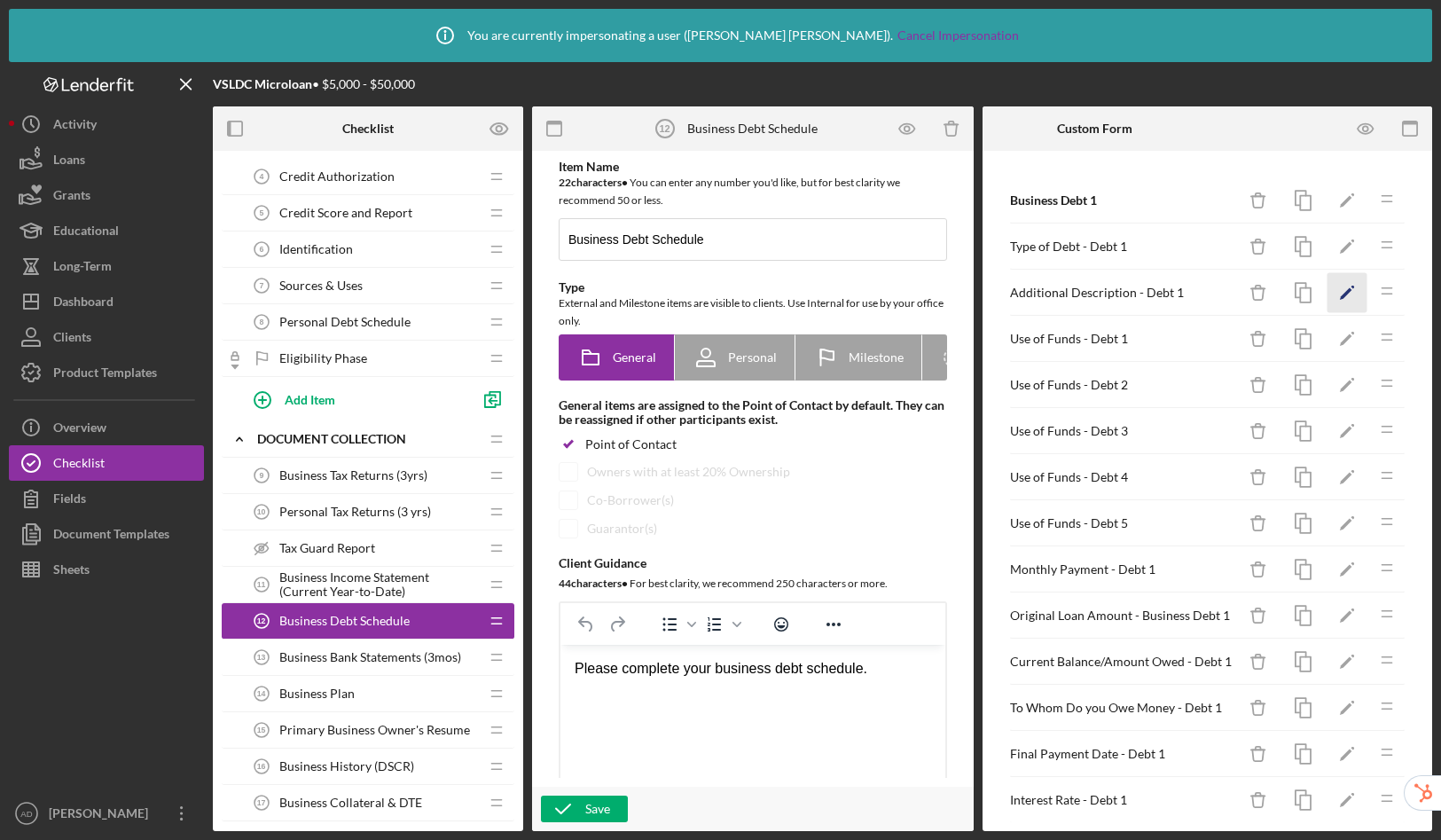
click at [1327, 290] on icon "Icon/Edit" at bounding box center [1347, 293] width 40 height 40
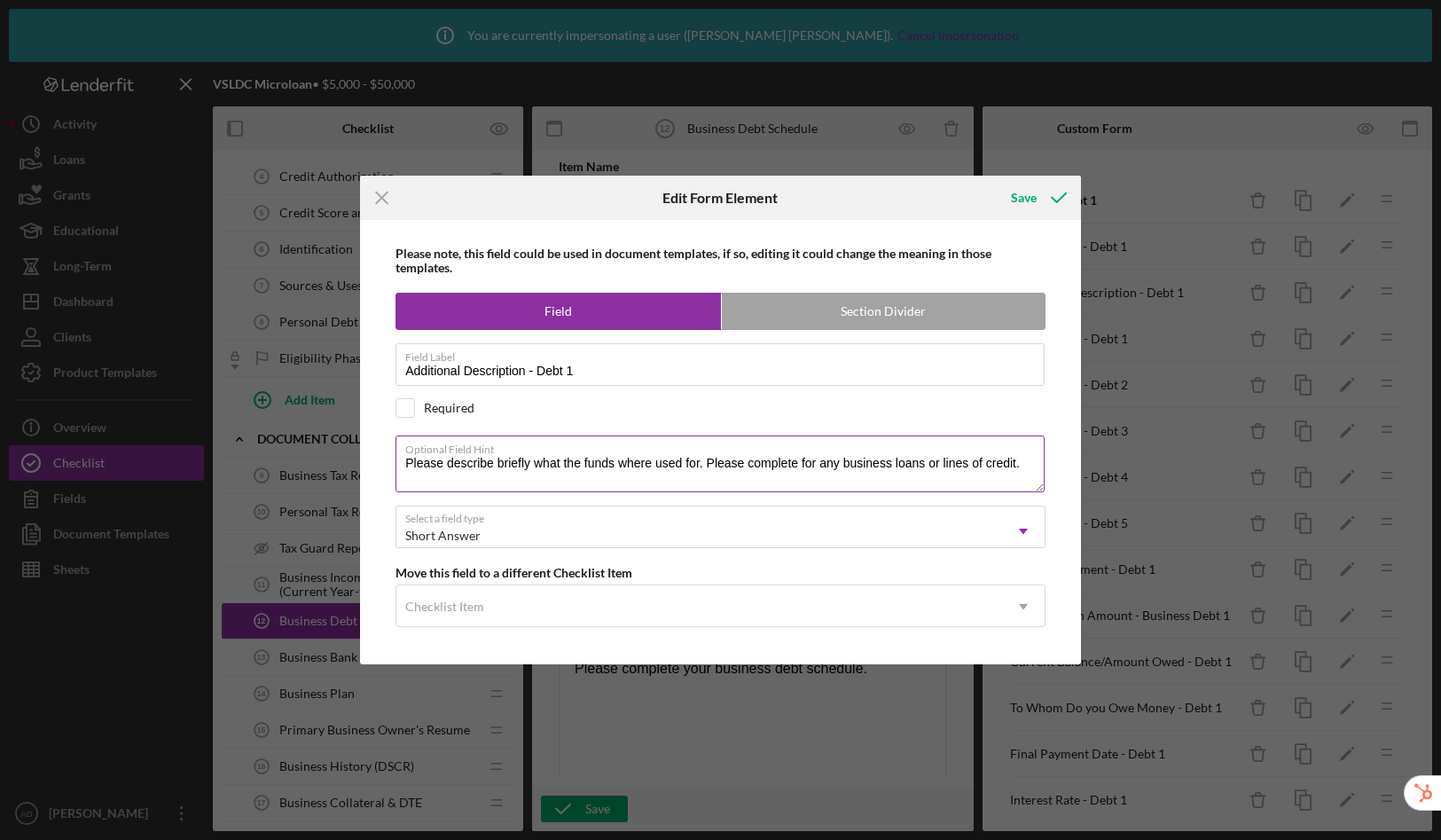
drag, startPoint x: 407, startPoint y: 463, endPoint x: 1044, endPoint y: 463, distance: 637.0
click at [1044, 463] on textarea "Please describe briefly what the funds where used for. Please complete for any …" at bounding box center [720, 464] width 649 height 57
drag, startPoint x: 551, startPoint y: 465, endPoint x: 353, endPoint y: 461, distance: 198.0
click at [353, 461] on div "Icon/Menu Close Edit Form Element Save Please note, this field could be used in…" at bounding box center [720, 420] width 1441 height 840
type textarea "Enter Other Type of Debt."
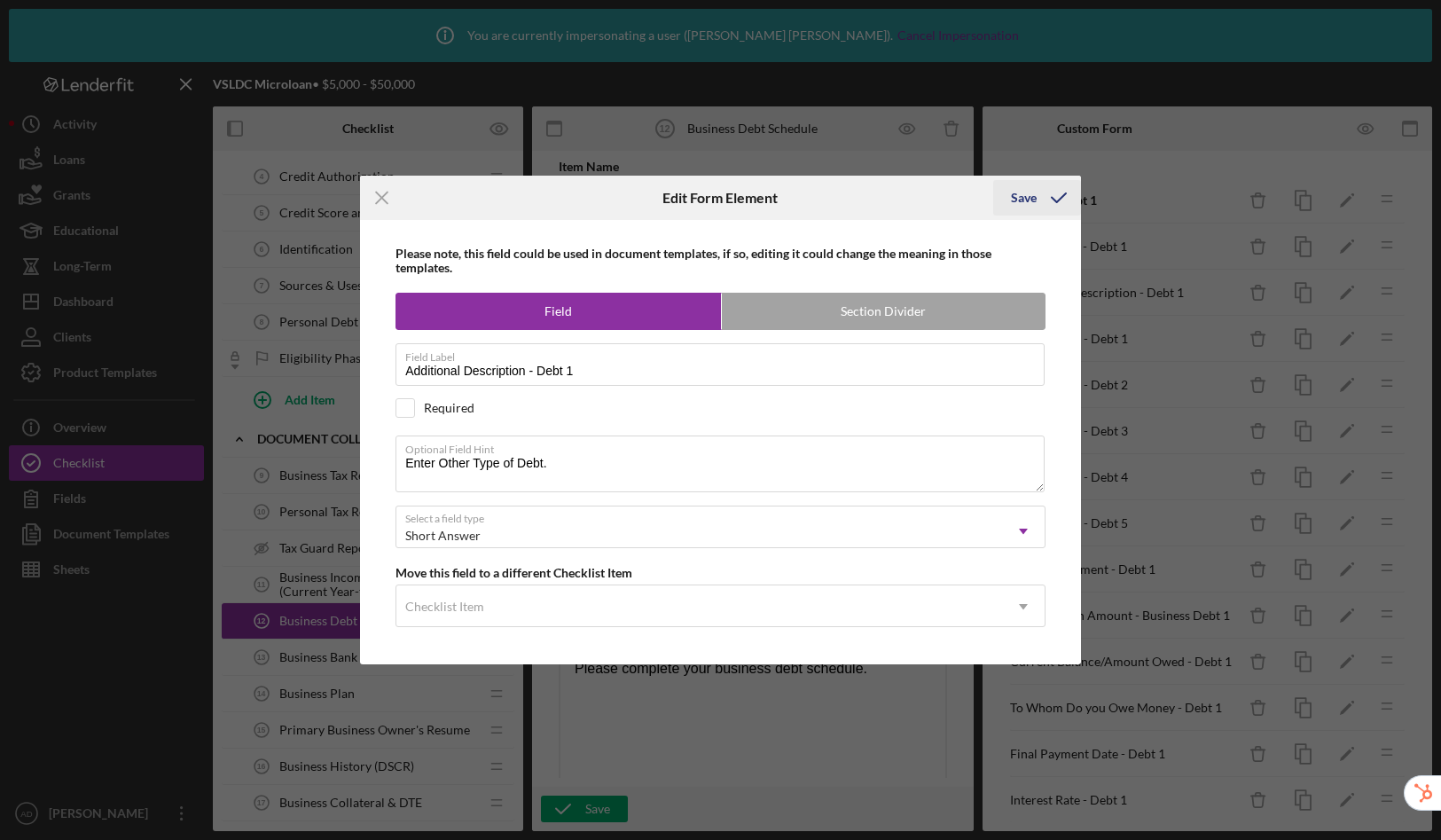
click at [1026, 201] on div "Save" at bounding box center [1024, 197] width 26 height 35
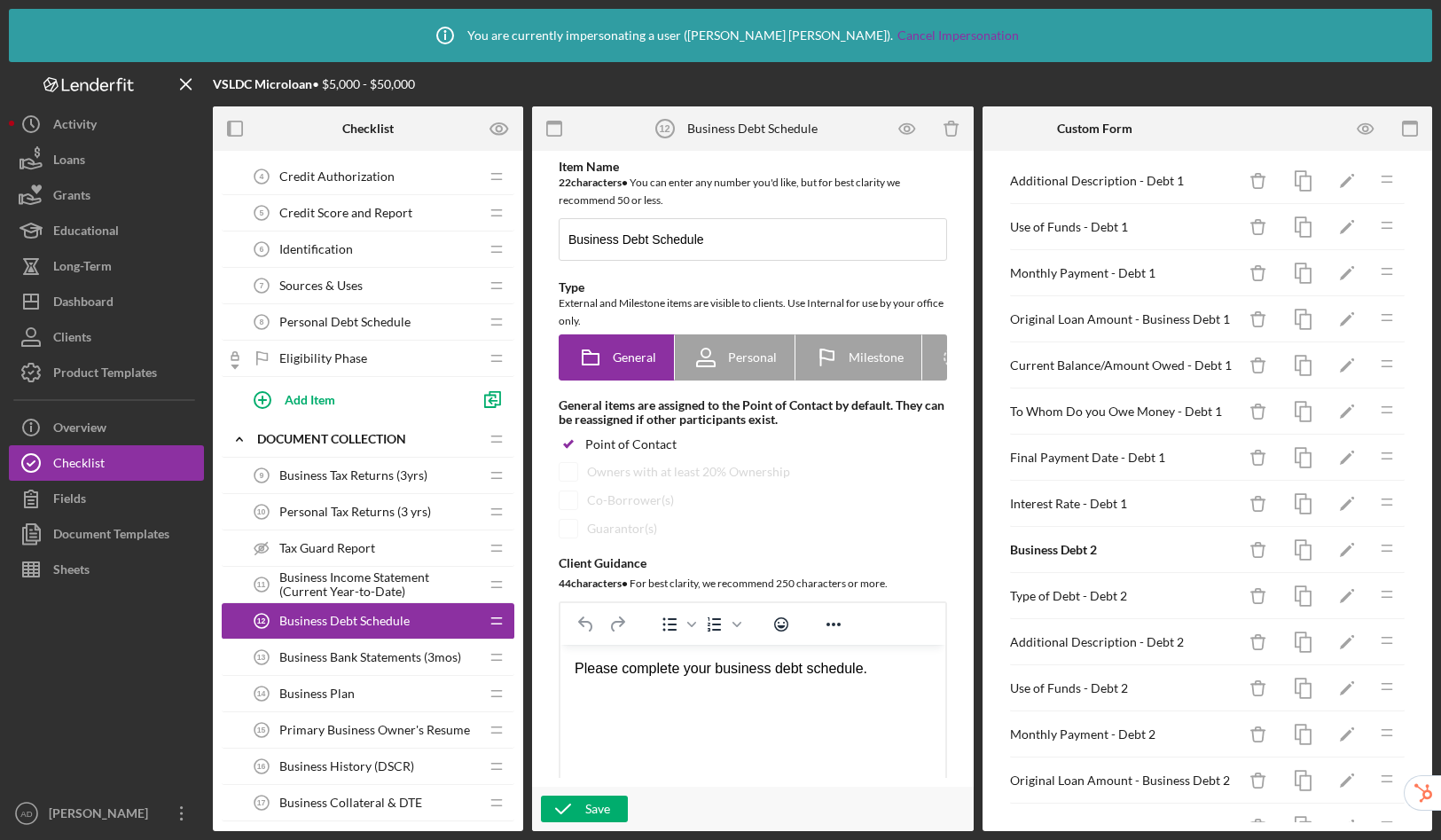
scroll to position [351, 0]
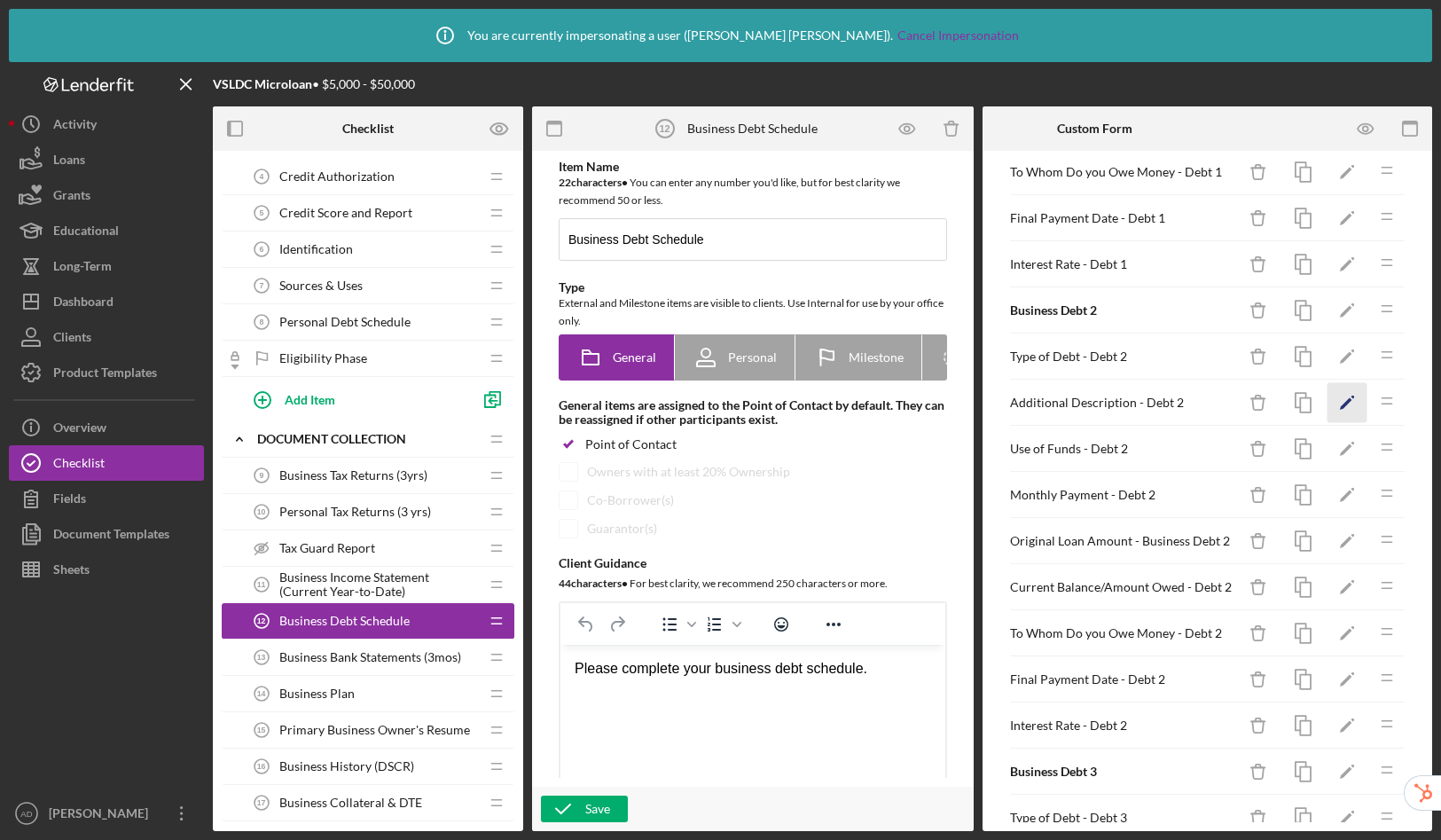
click at [1327, 404] on icon "Icon/Edit" at bounding box center [1347, 403] width 40 height 40
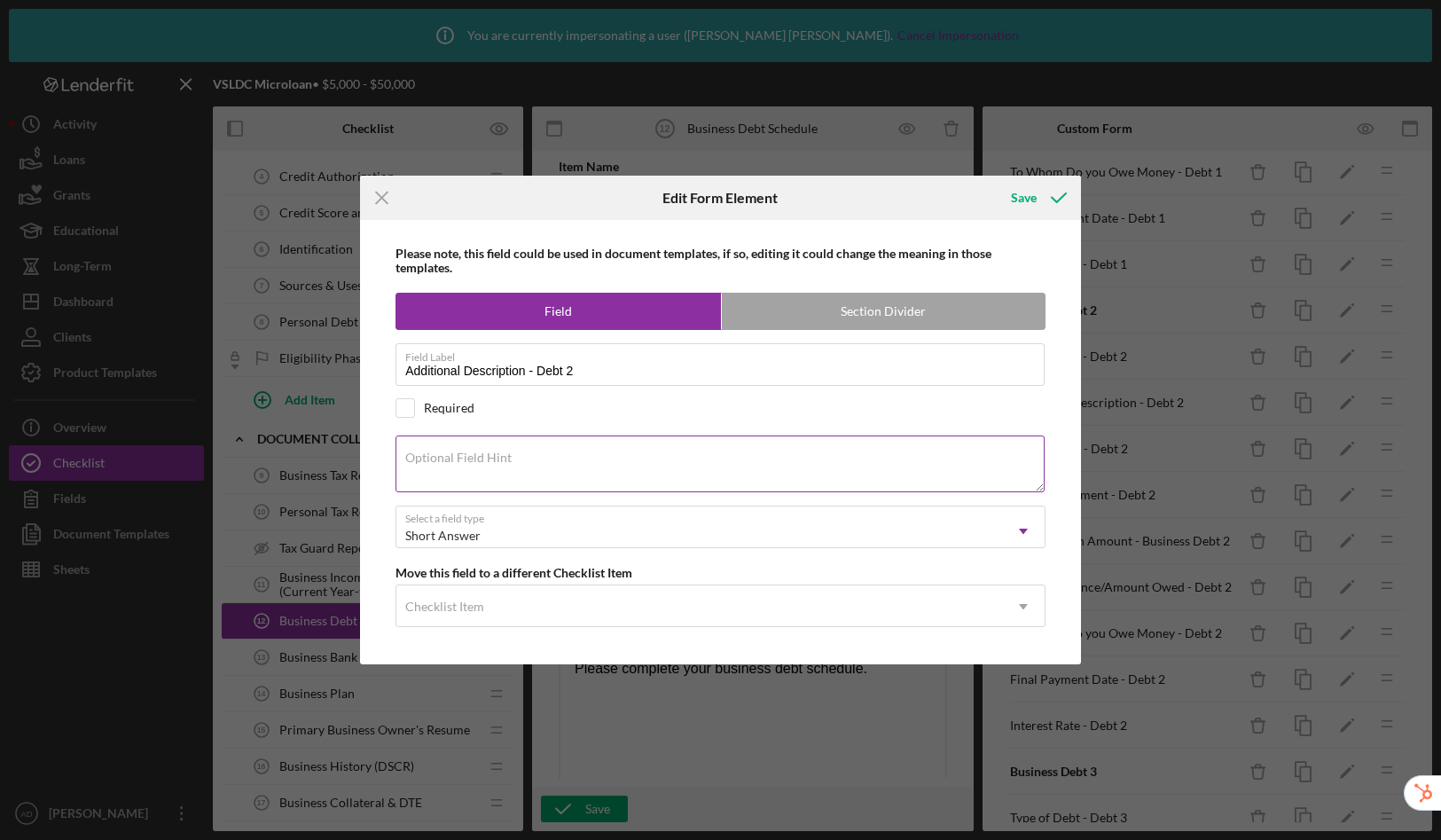
click at [466, 462] on label "Optional Field Hint" at bounding box center [458, 457] width 106 height 14
click at [466, 462] on textarea "Optional Field Hint" at bounding box center [720, 464] width 649 height 57
paste textarea "Enter Other Type of Debt."
type textarea "Enter Other Type of Debt."
click at [1027, 200] on div "Save" at bounding box center [1024, 197] width 26 height 35
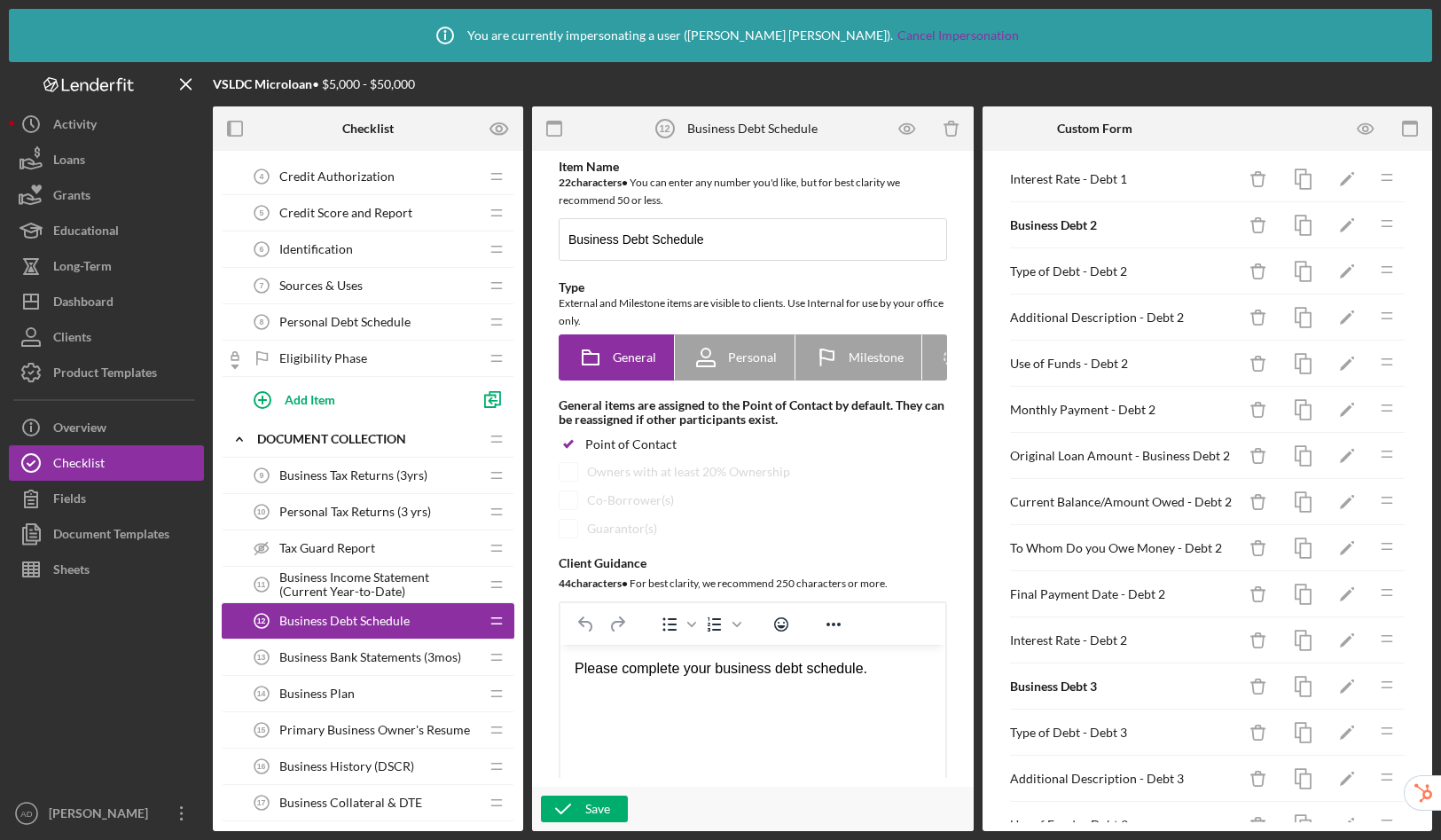
scroll to position [516, 0]
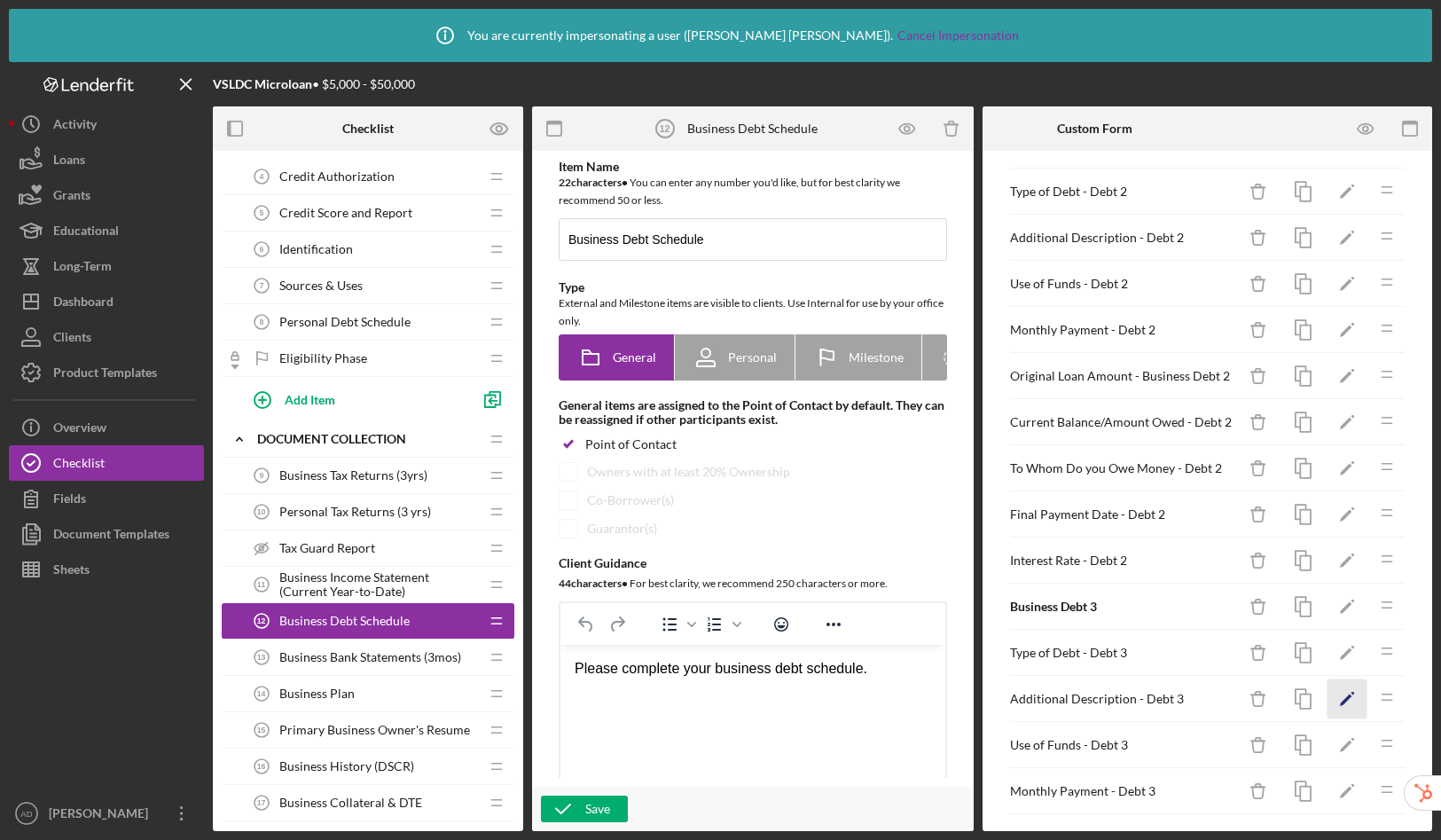
click at [1327, 698] on icon "Icon/Edit" at bounding box center [1347, 699] width 40 height 40
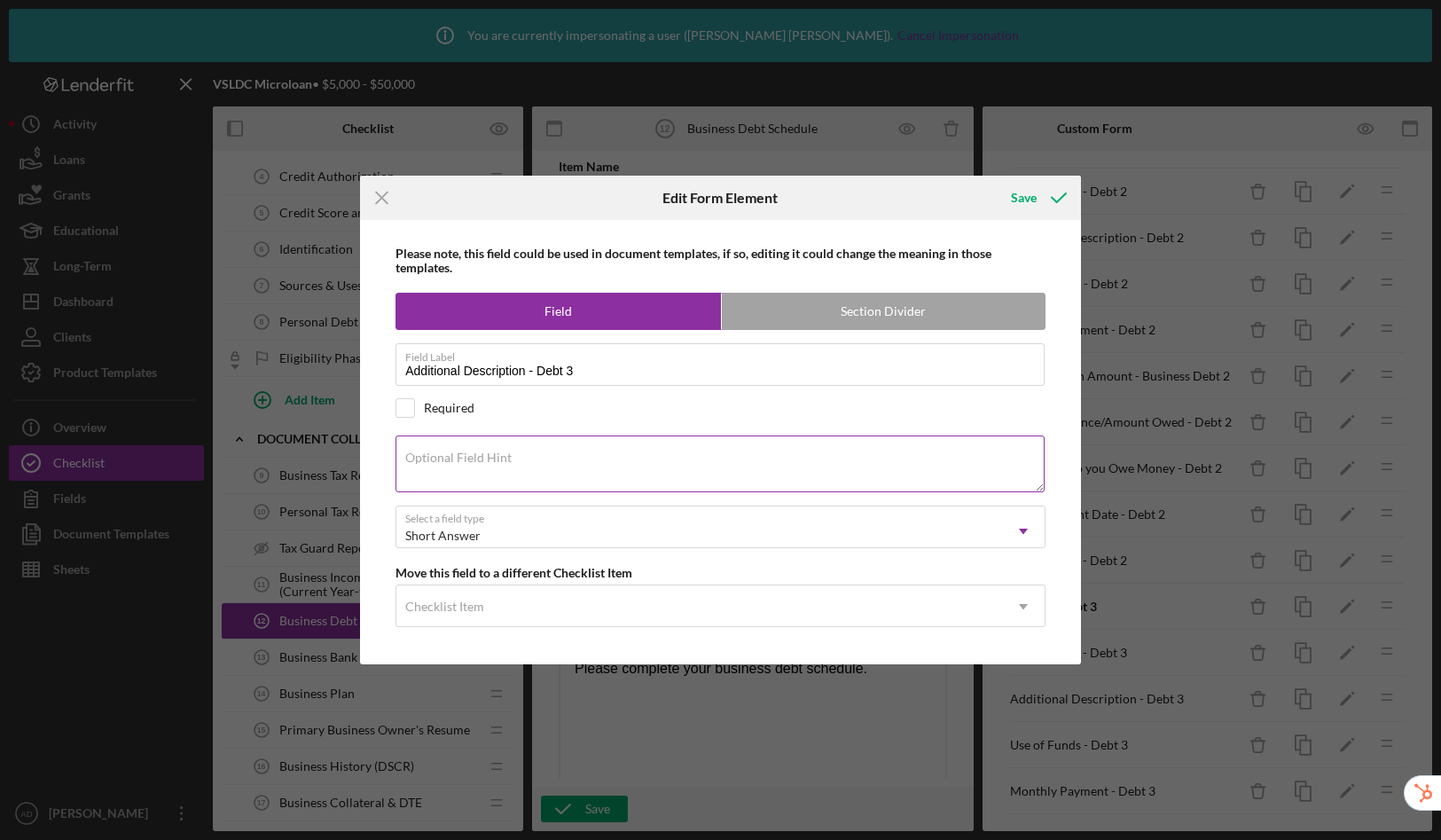
click at [470, 457] on label "Optional Field Hint" at bounding box center [458, 457] width 106 height 14
click at [470, 457] on textarea "Optional Field Hint" at bounding box center [720, 464] width 649 height 57
paste textarea "Enter Other Type of Debt."
type textarea "Enter Other Type of Debt."
click at [1018, 195] on div "Save" at bounding box center [1024, 197] width 26 height 35
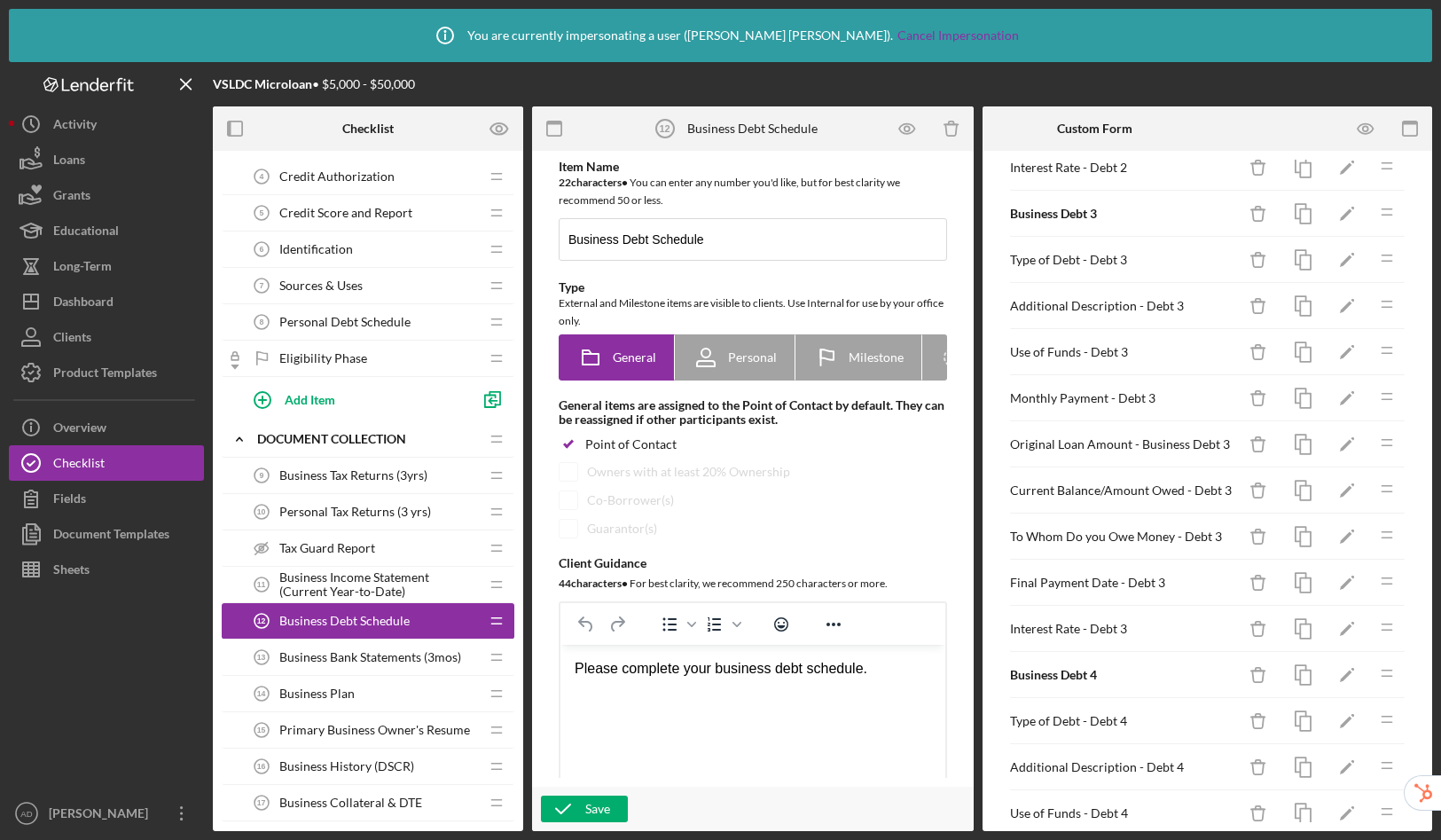
scroll to position [1169, 0]
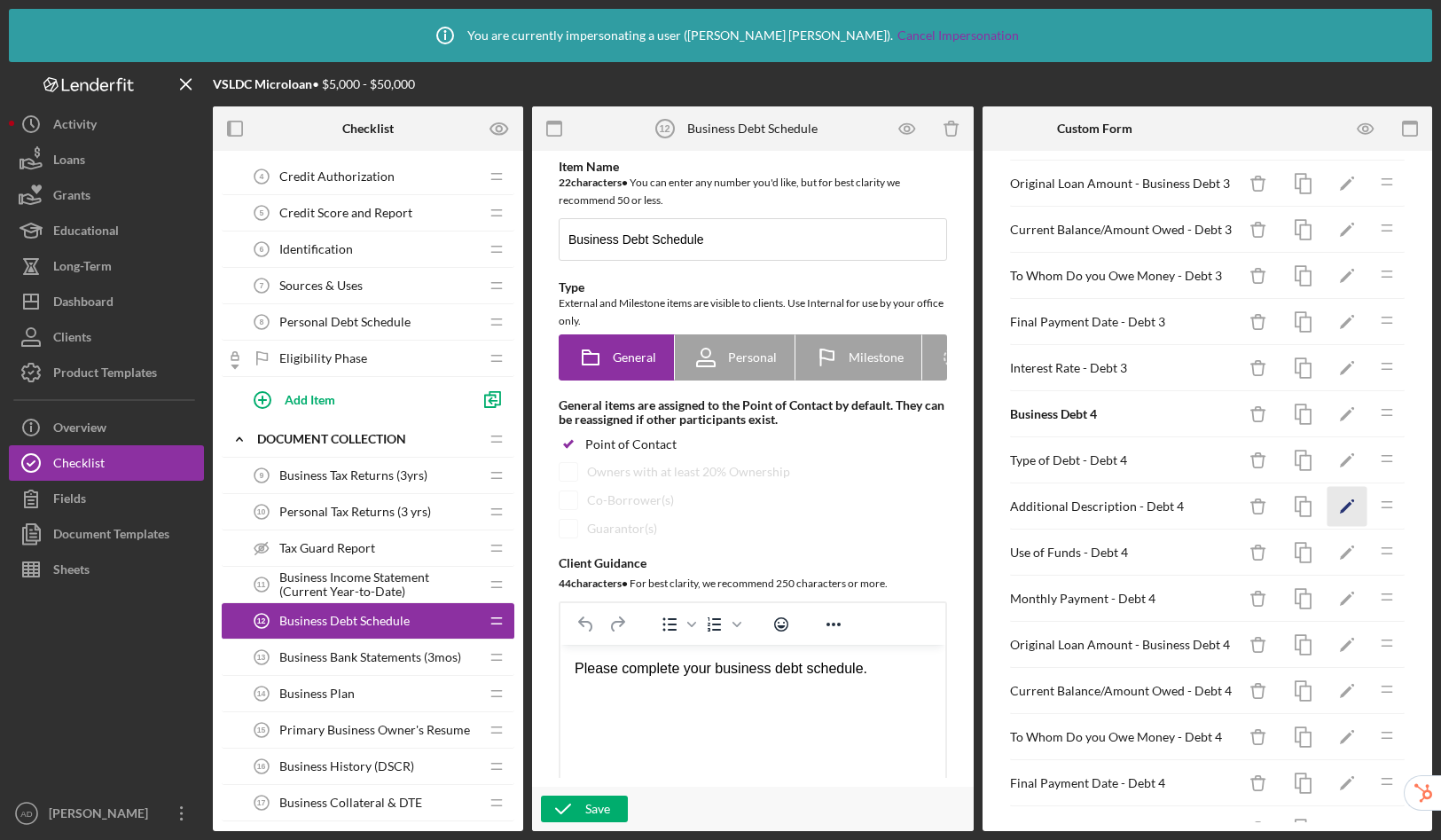
click at [1344, 507] on icon "Icon/Edit" at bounding box center [1347, 507] width 40 height 40
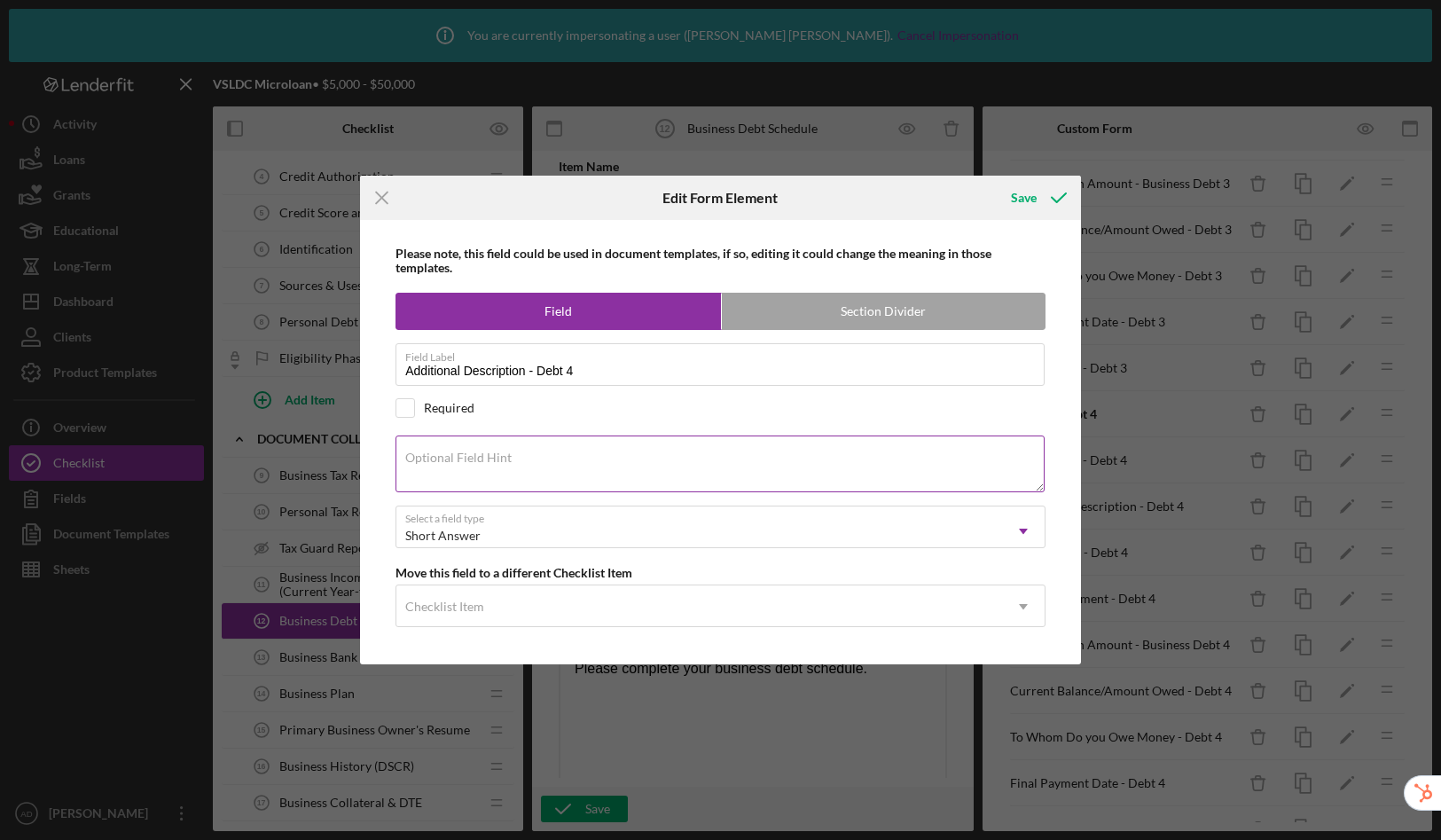
click at [506, 461] on label "Optional Field Hint" at bounding box center [458, 457] width 106 height 14
click at [506, 461] on textarea "Optional Field Hint" at bounding box center [720, 464] width 649 height 57
paste textarea "Enter Other Type of Debt."
type textarea "Enter Other Type of Debt."
click at [1023, 200] on div "Save" at bounding box center [1024, 197] width 26 height 35
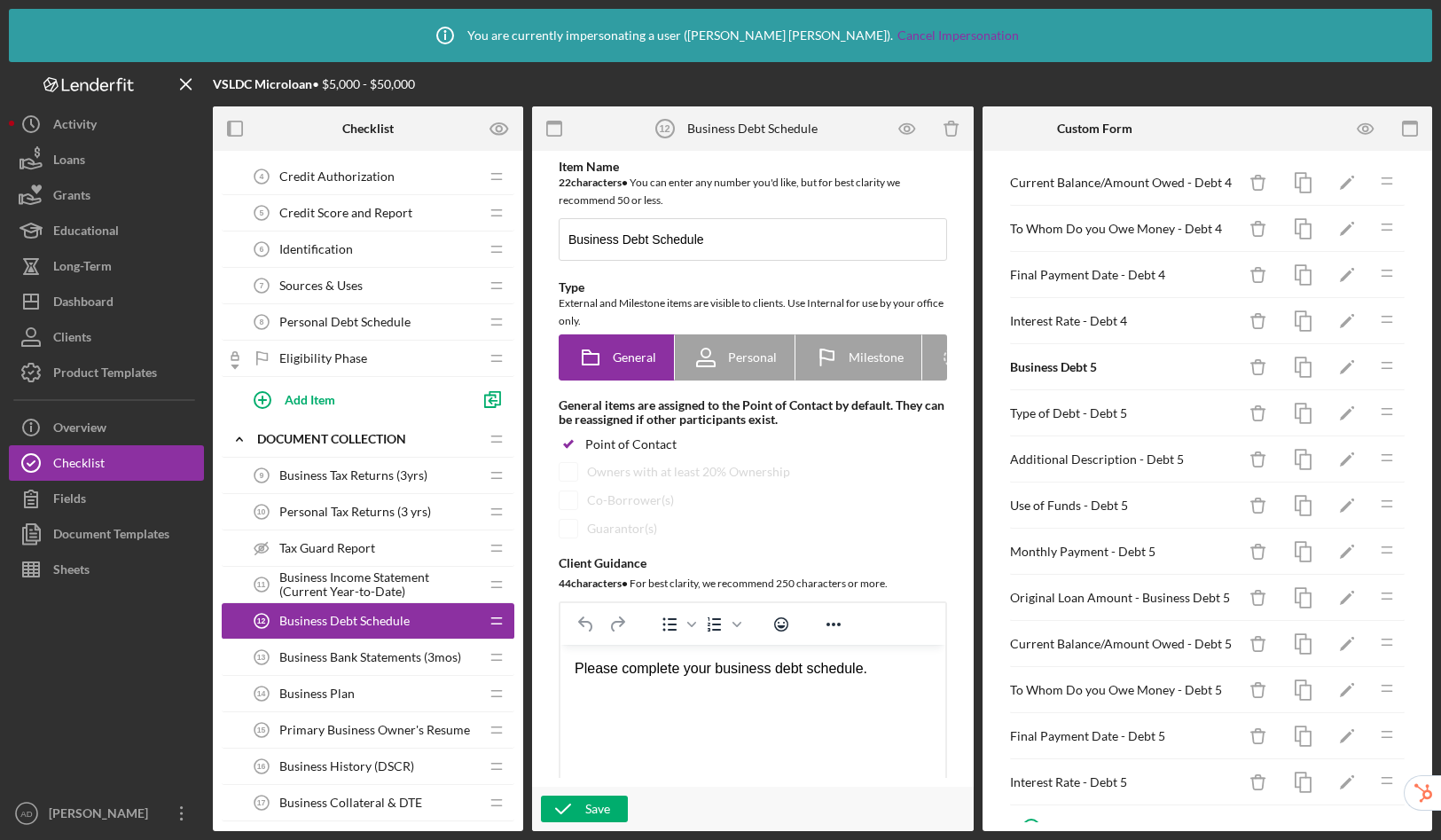
scroll to position [1719, 0]
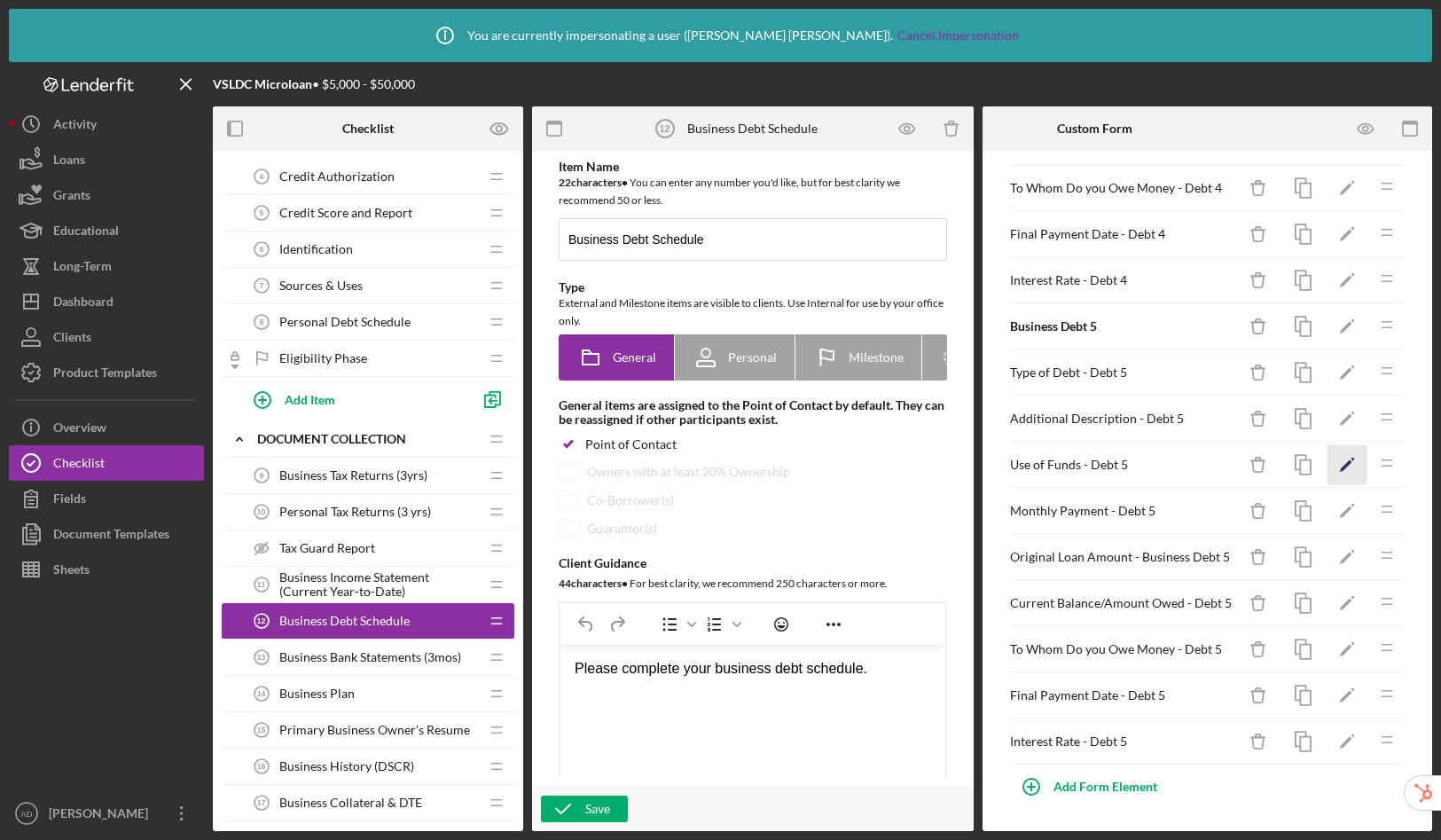
click at [1339, 464] on icon "Icon/Edit" at bounding box center [1347, 465] width 40 height 40
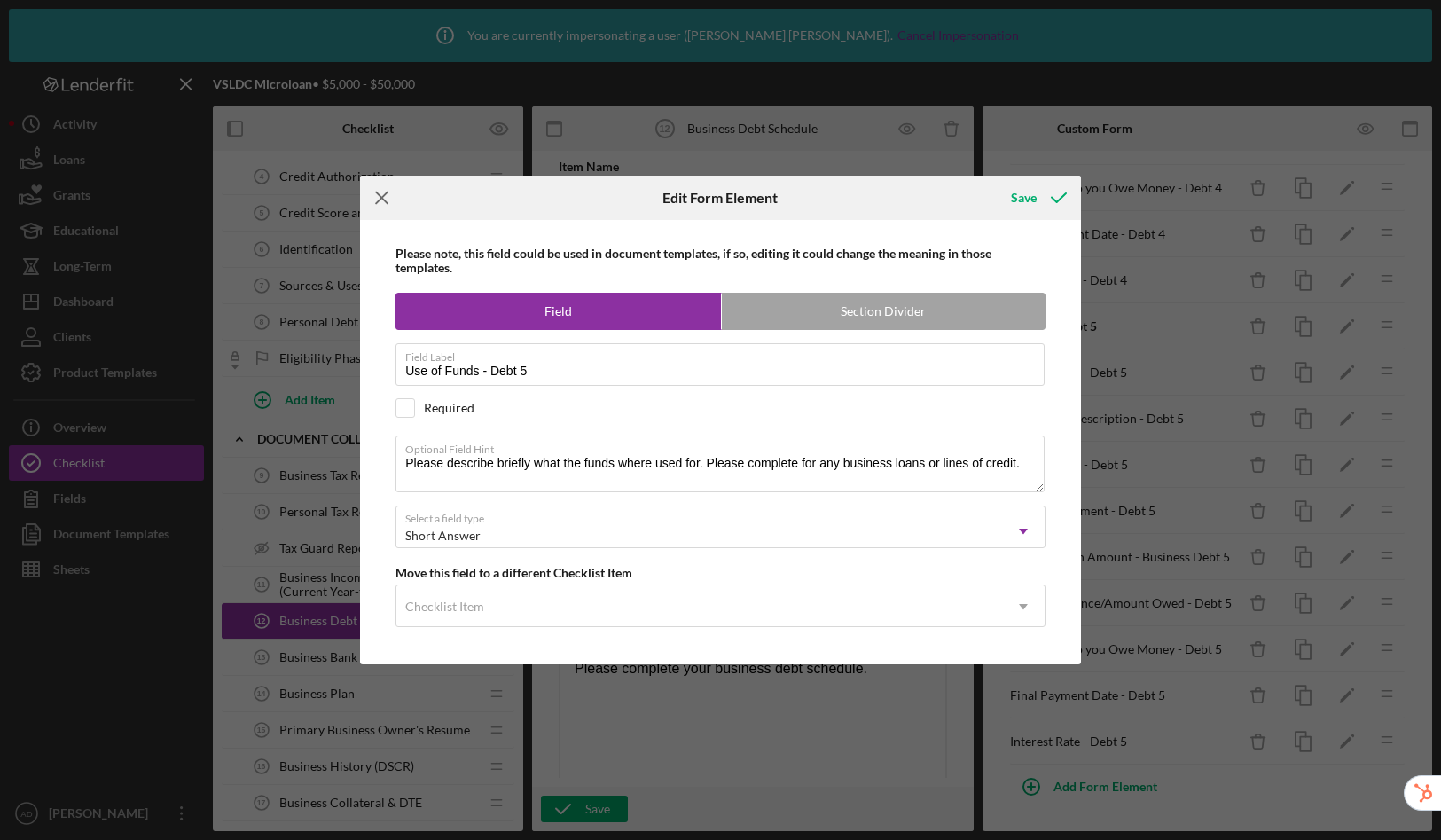
click at [376, 194] on icon "Icon/Menu Close" at bounding box center [382, 198] width 44 height 44
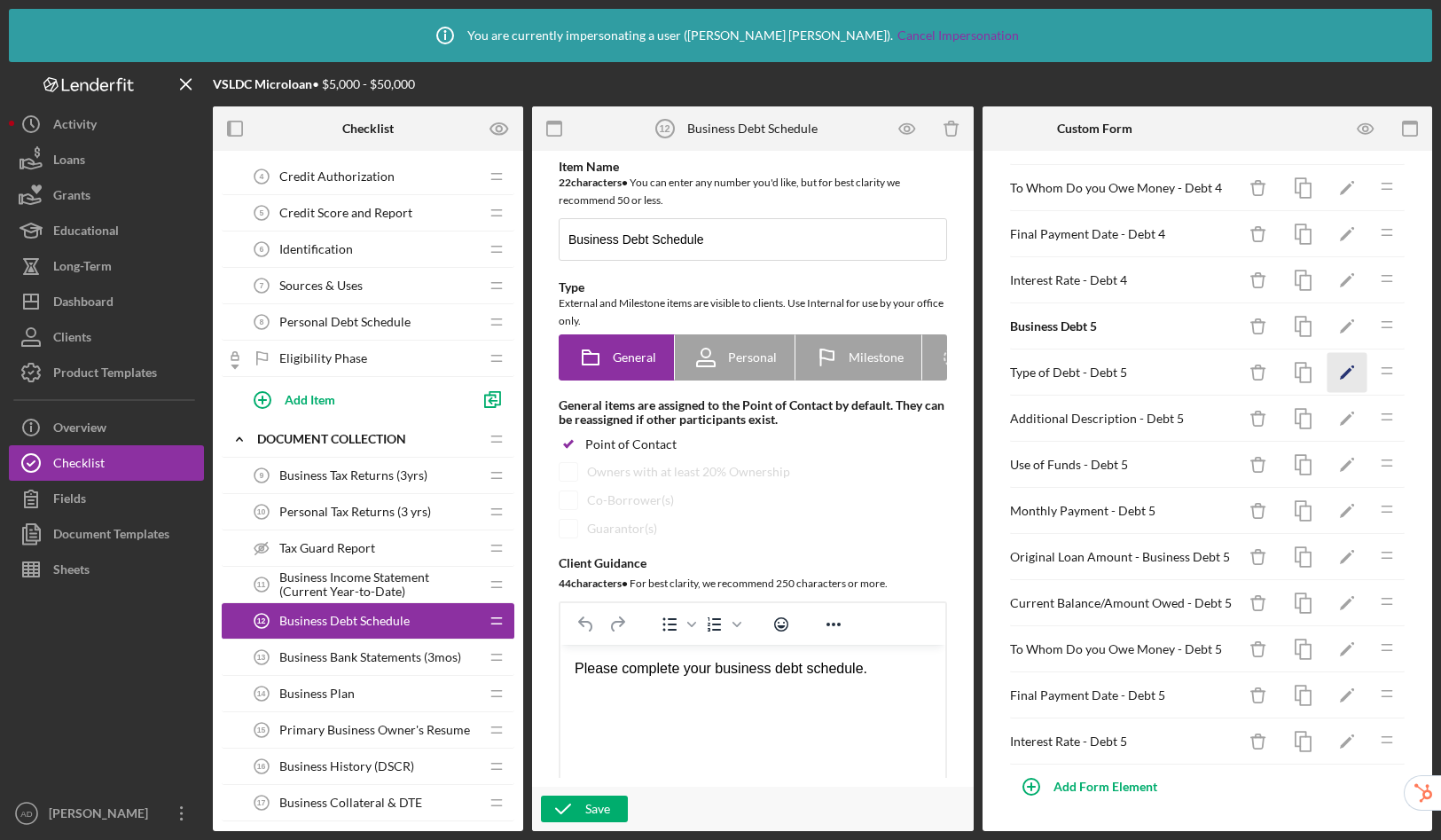
click at [1333, 377] on icon "Icon/Edit" at bounding box center [1347, 373] width 40 height 40
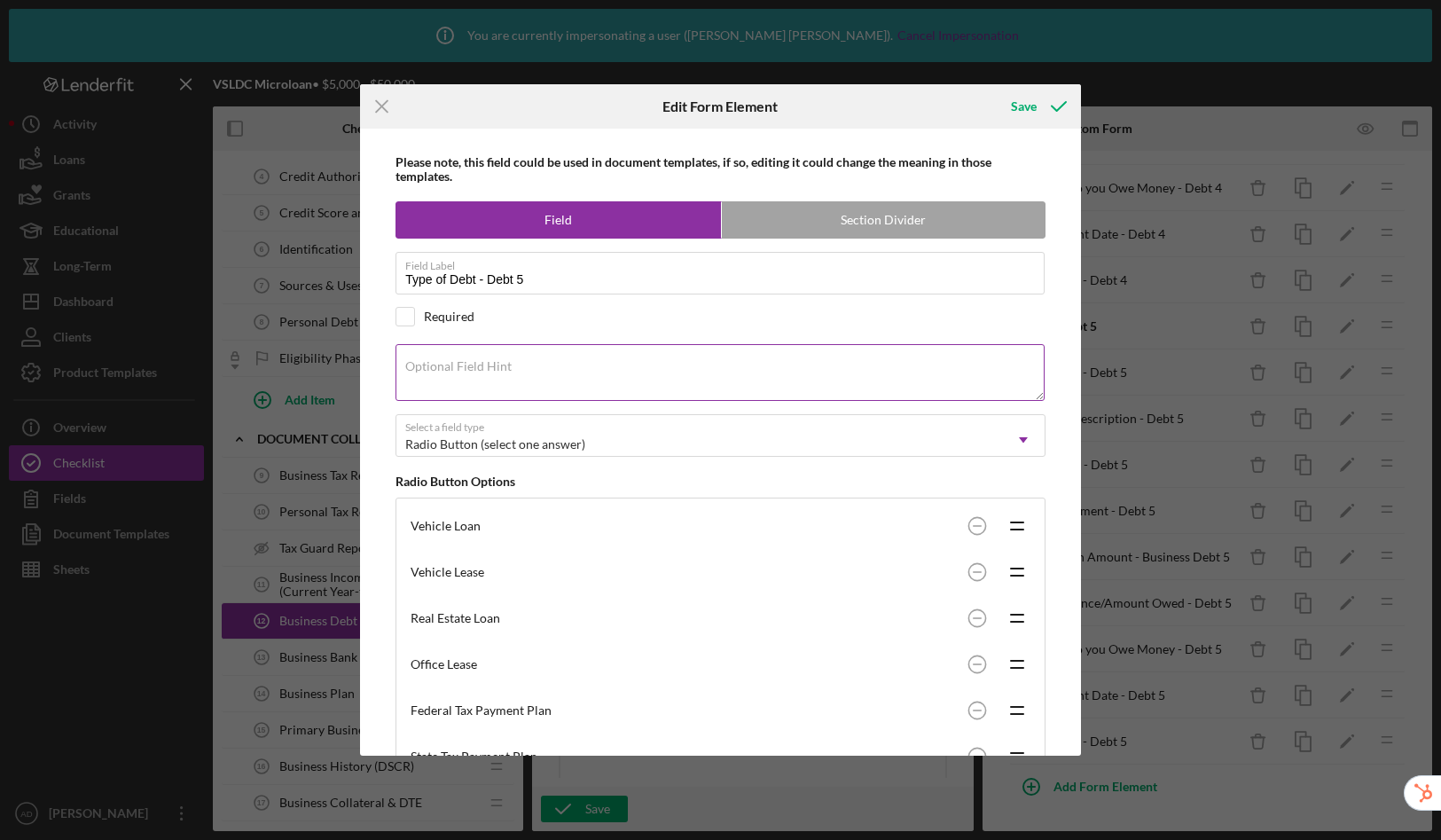
click at [523, 356] on div "Optional Field Hint" at bounding box center [720, 374] width 650 height 60
paste textarea "Enter Other Type of Debt."
type textarea "Enter Other Type of Debt."
click at [1032, 101] on div "Save" at bounding box center [1024, 106] width 26 height 35
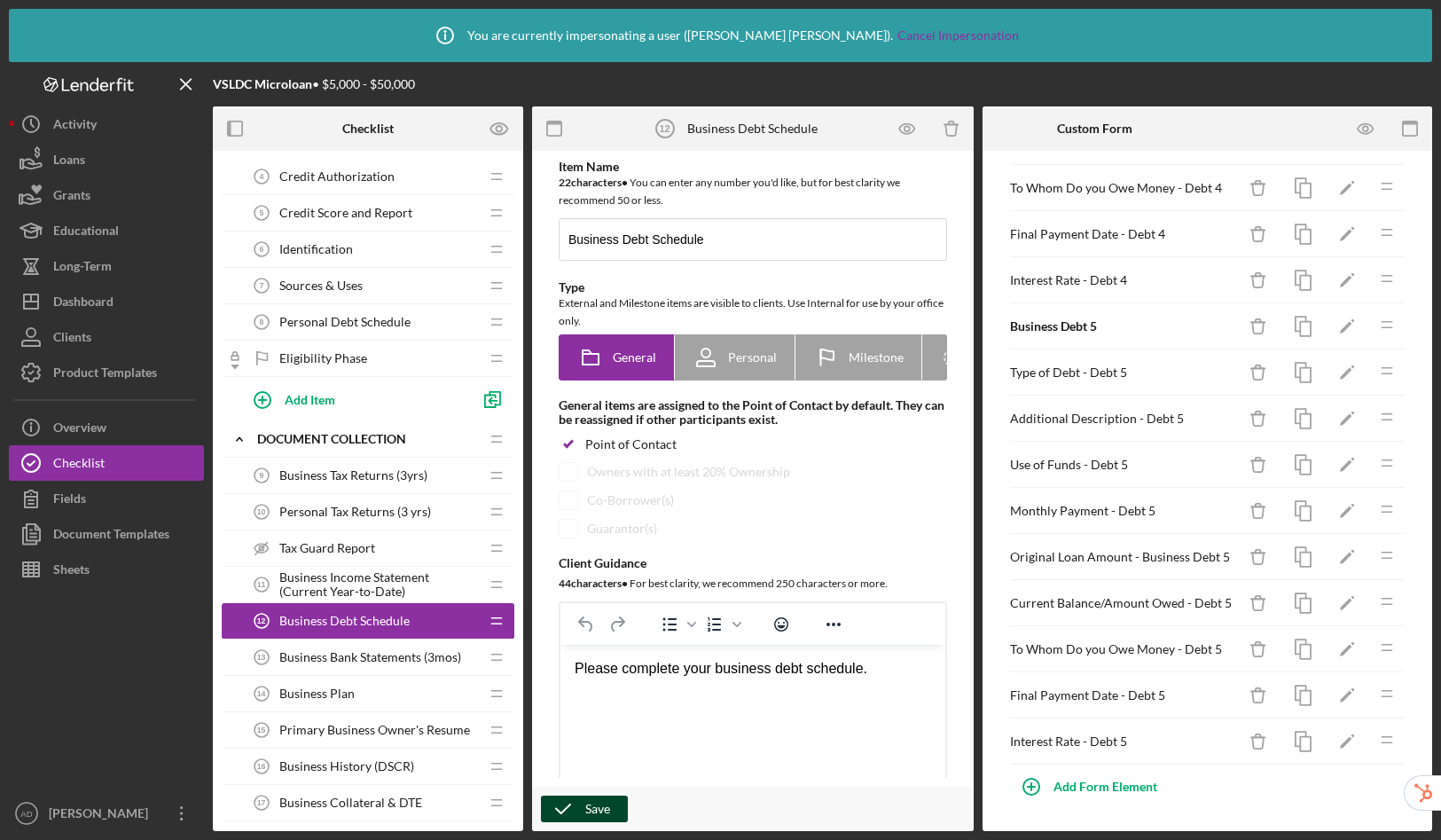
click at [589, 802] on div "Save" at bounding box center [598, 809] width 25 height 26
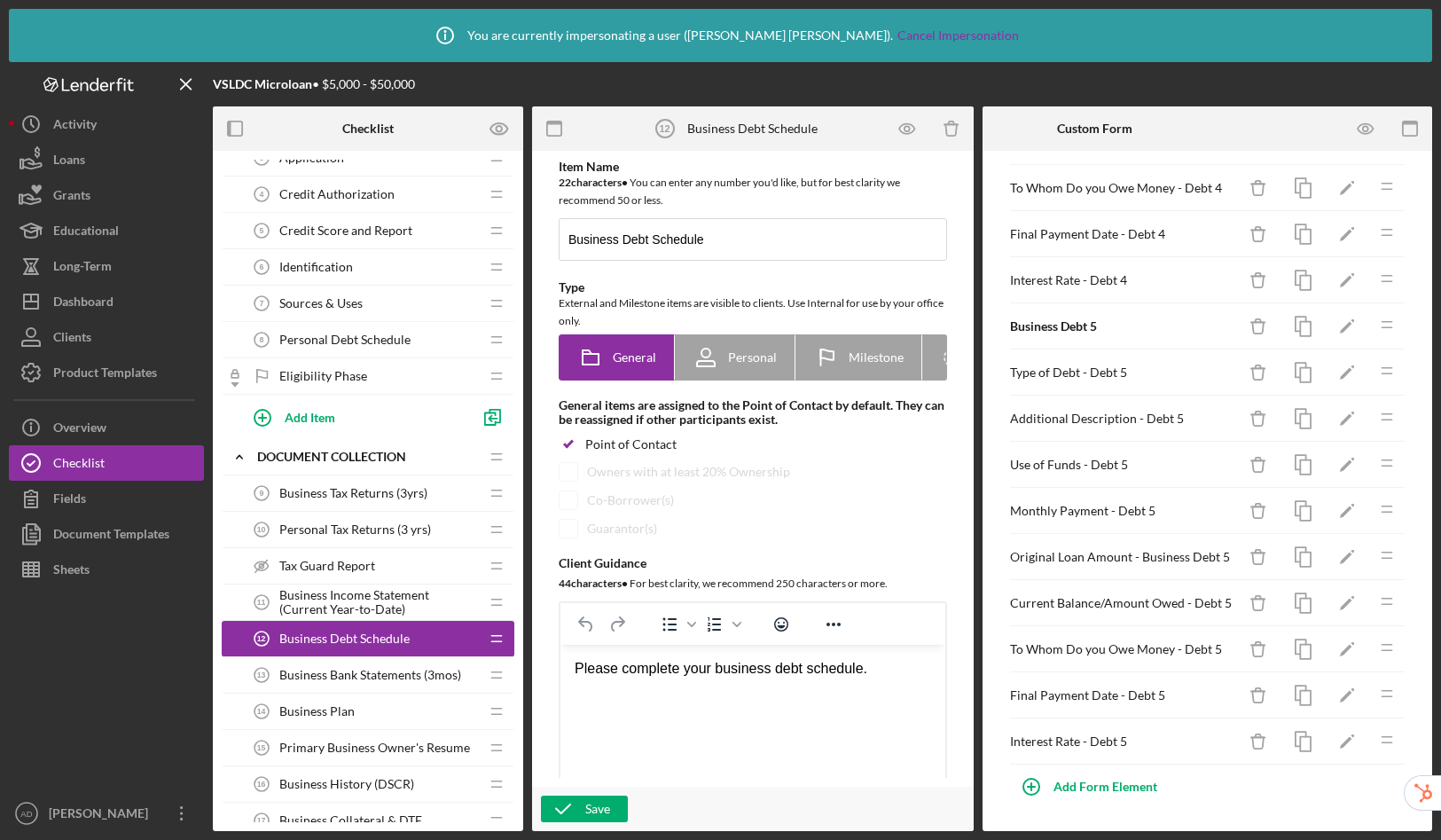
scroll to position [116, 0]
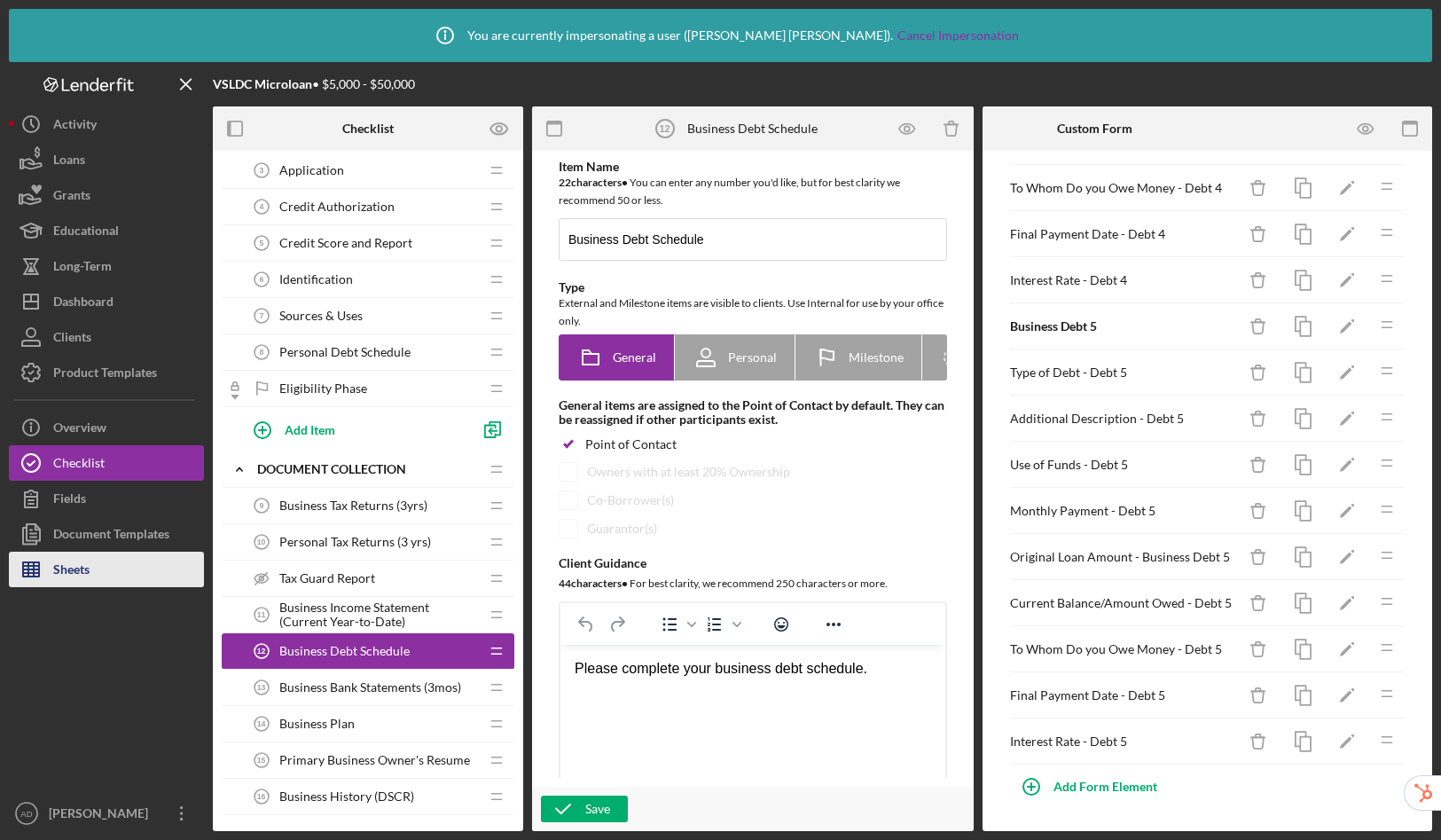
click at [78, 571] on div "Sheets" at bounding box center [71, 571] width 36 height 40
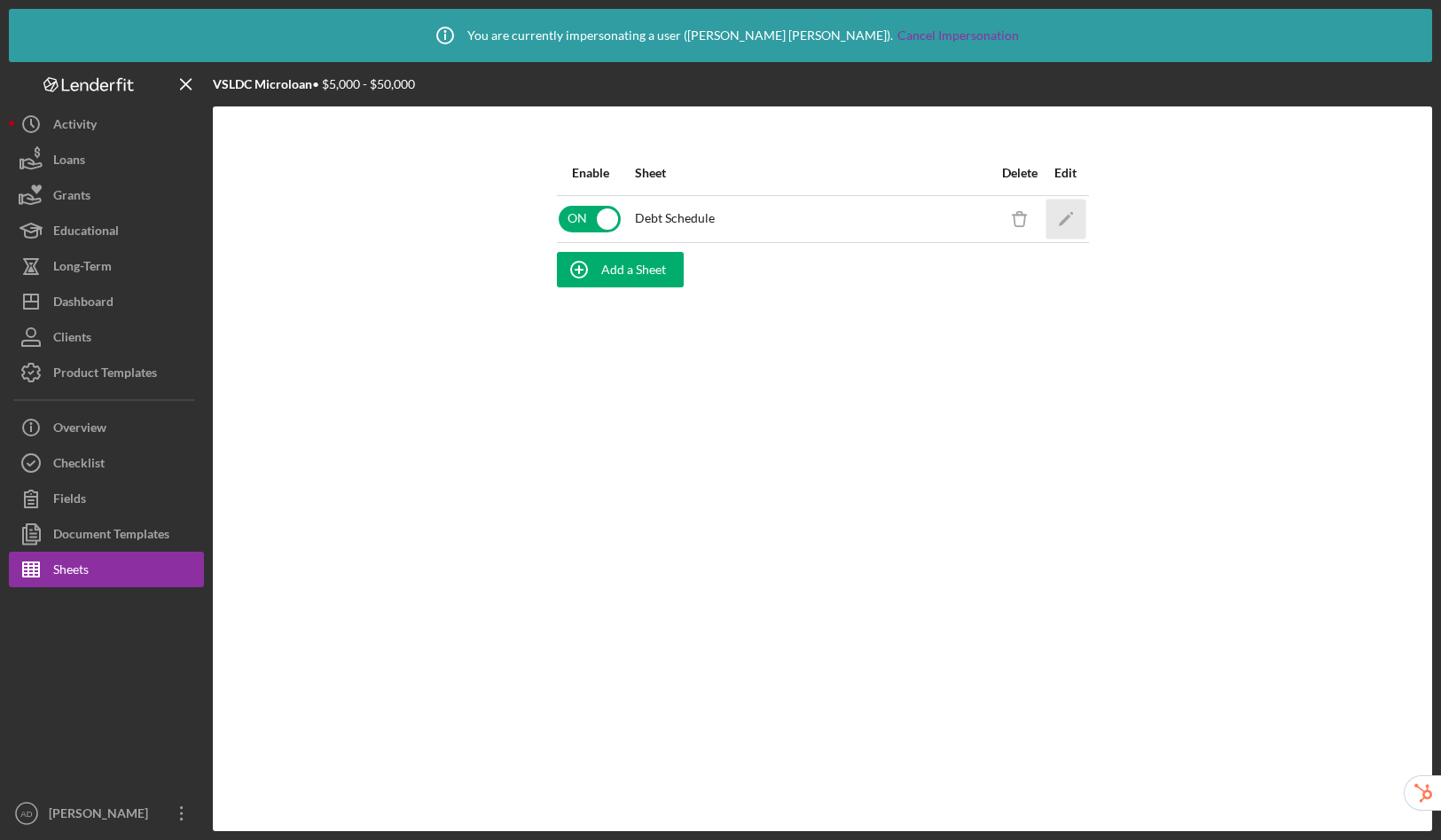
click at [1055, 214] on icon "Icon/Edit" at bounding box center [1065, 219] width 40 height 40
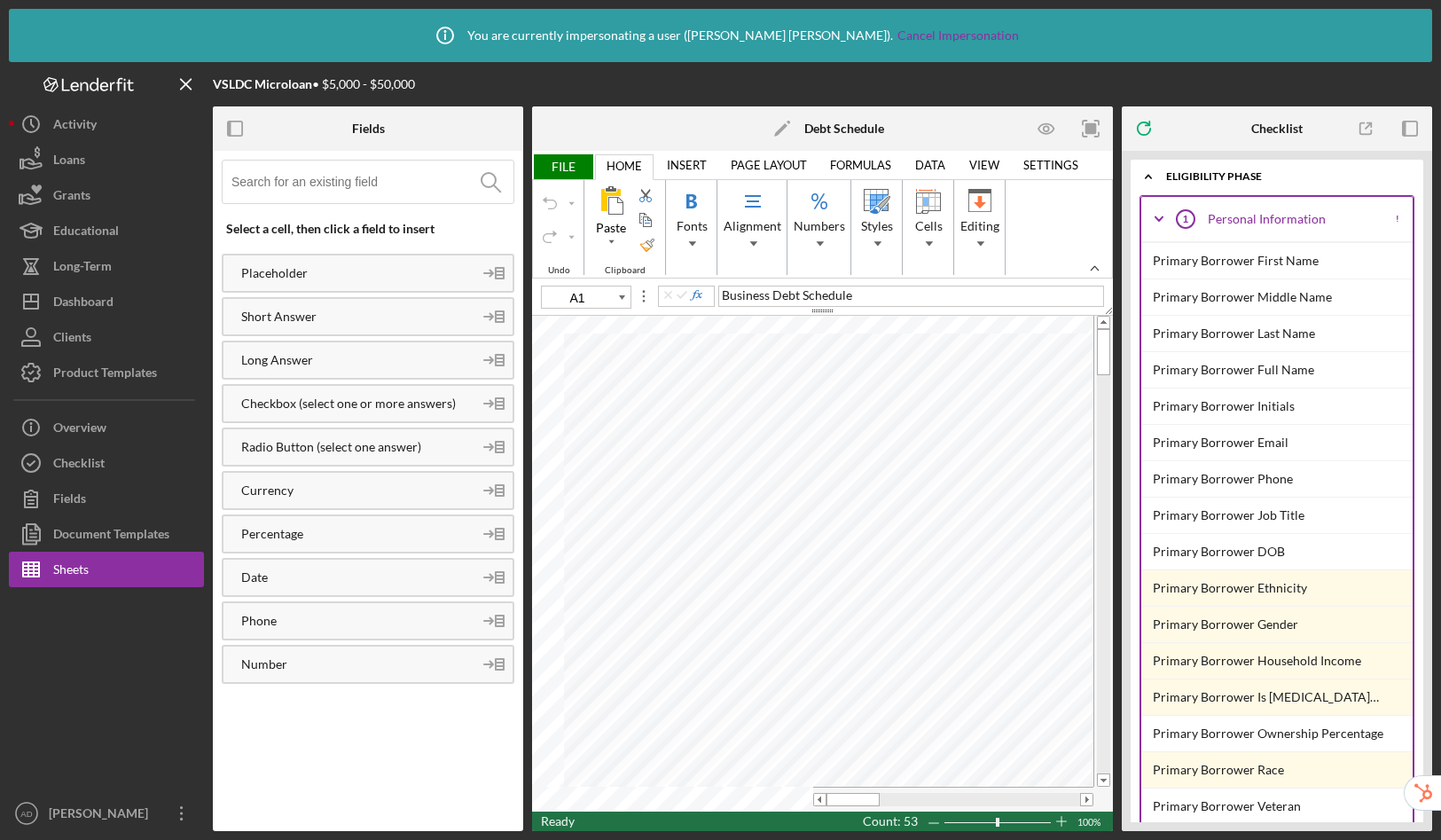
type input "B16"
click at [75, 463] on div "Checklist" at bounding box center [79, 465] width 51 height 40
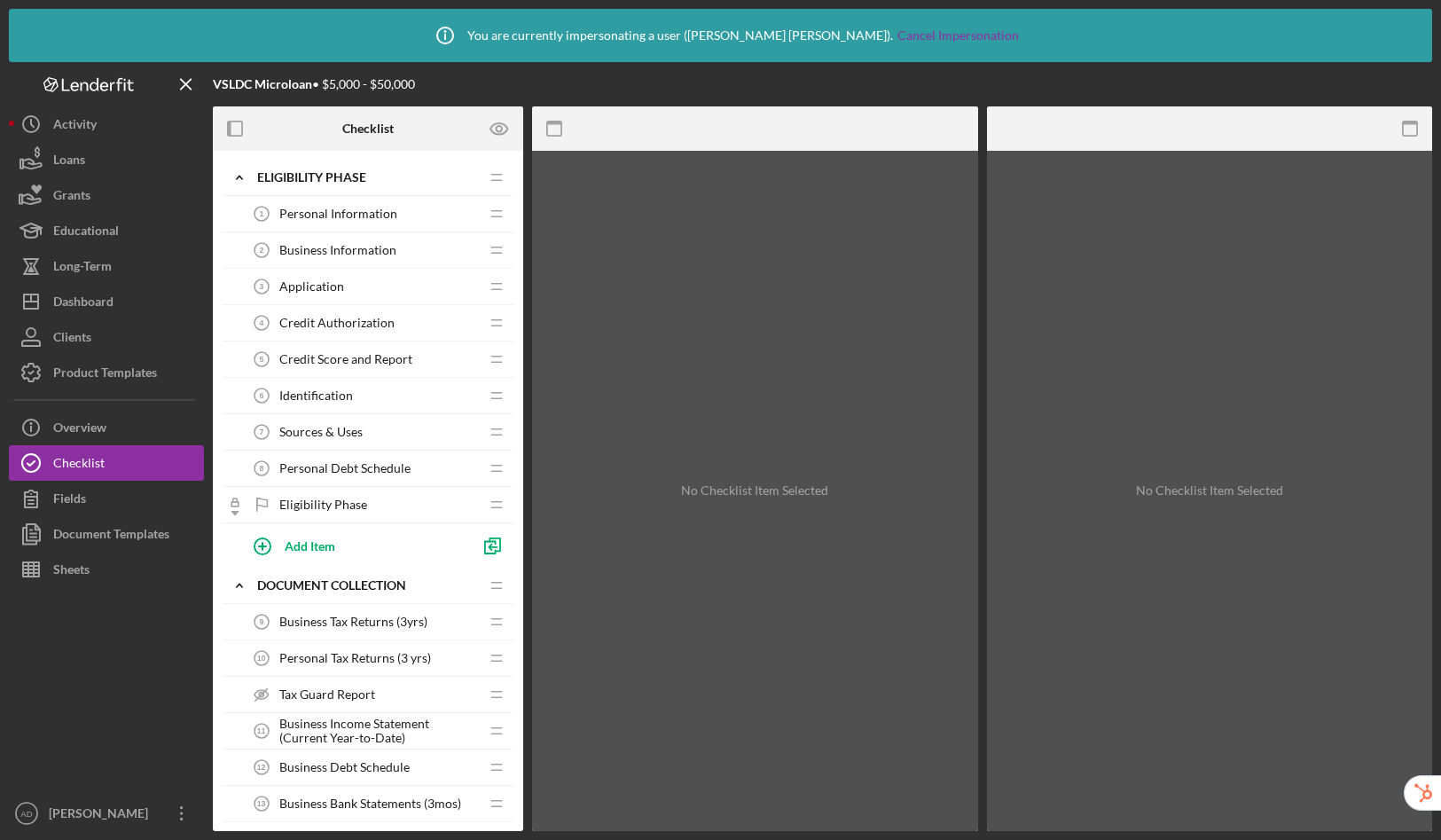
click at [324, 463] on span "Personal Debt Schedule" at bounding box center [344, 467] width 132 height 14
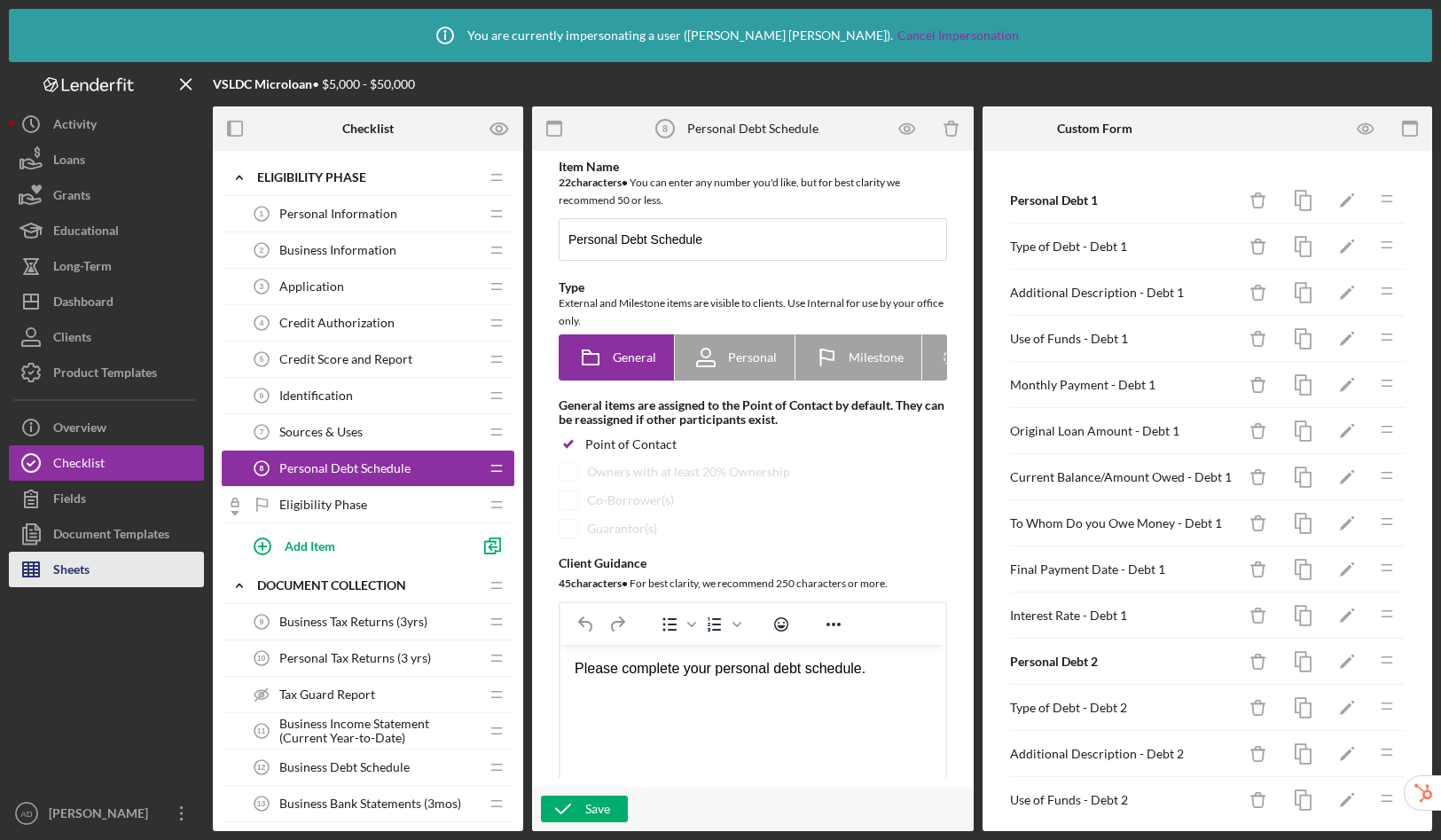
click at [31, 569] on line "button" at bounding box center [30, 569] width 16 height 0
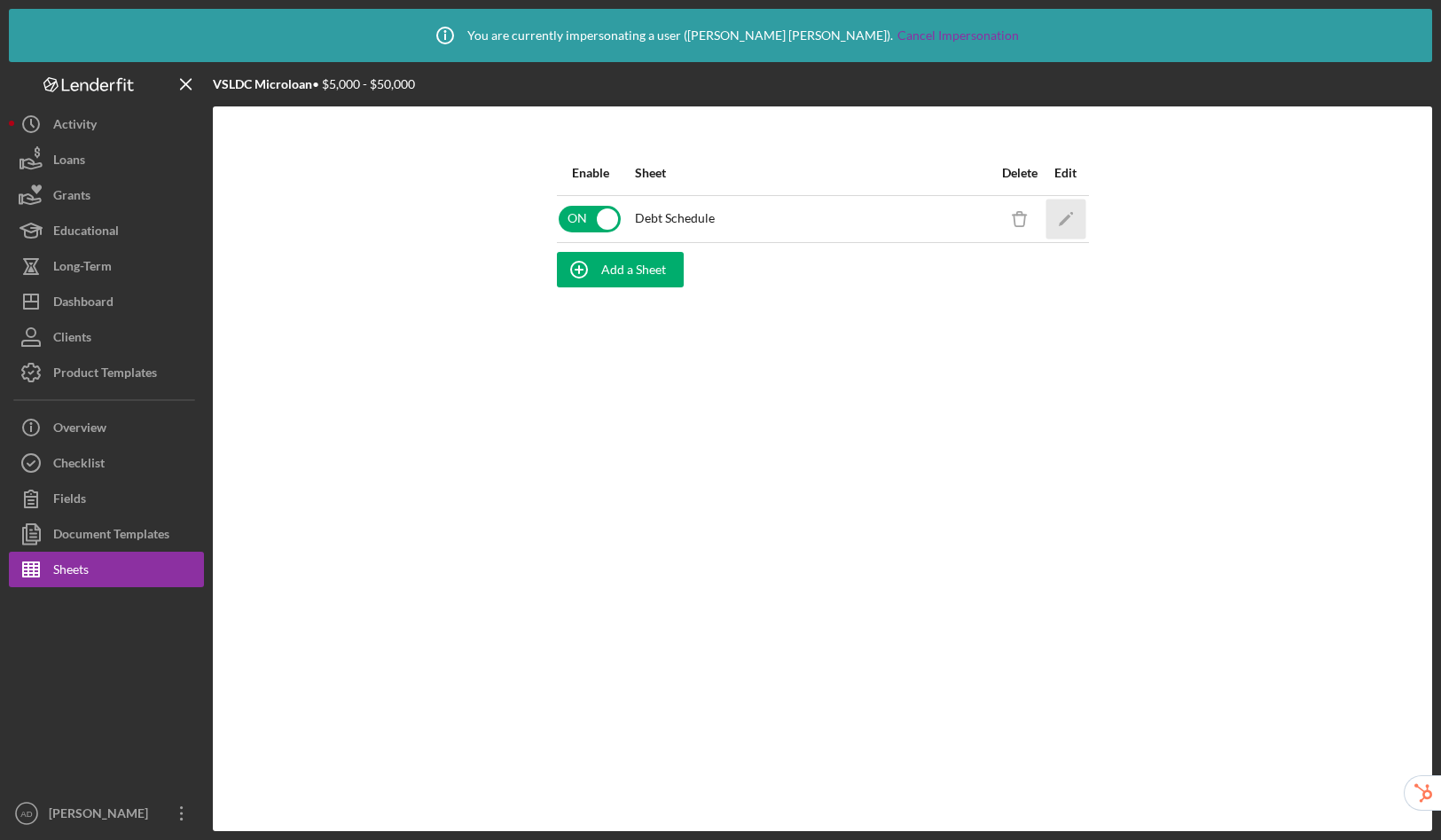
click at [1072, 222] on icon "Icon/Edit" at bounding box center [1065, 219] width 40 height 40
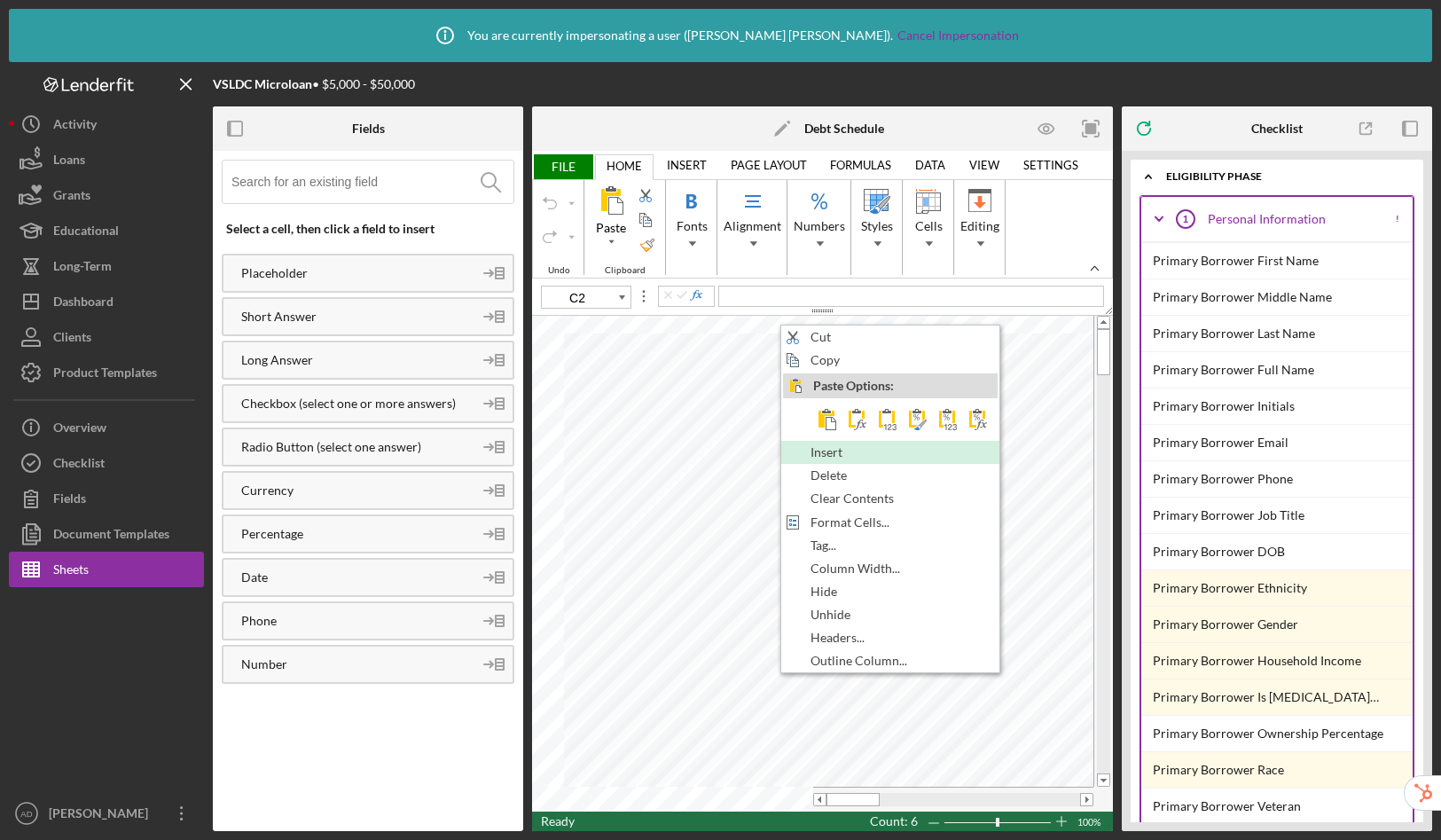
click at [816, 449] on span "Insert" at bounding box center [836, 452] width 52 height 14
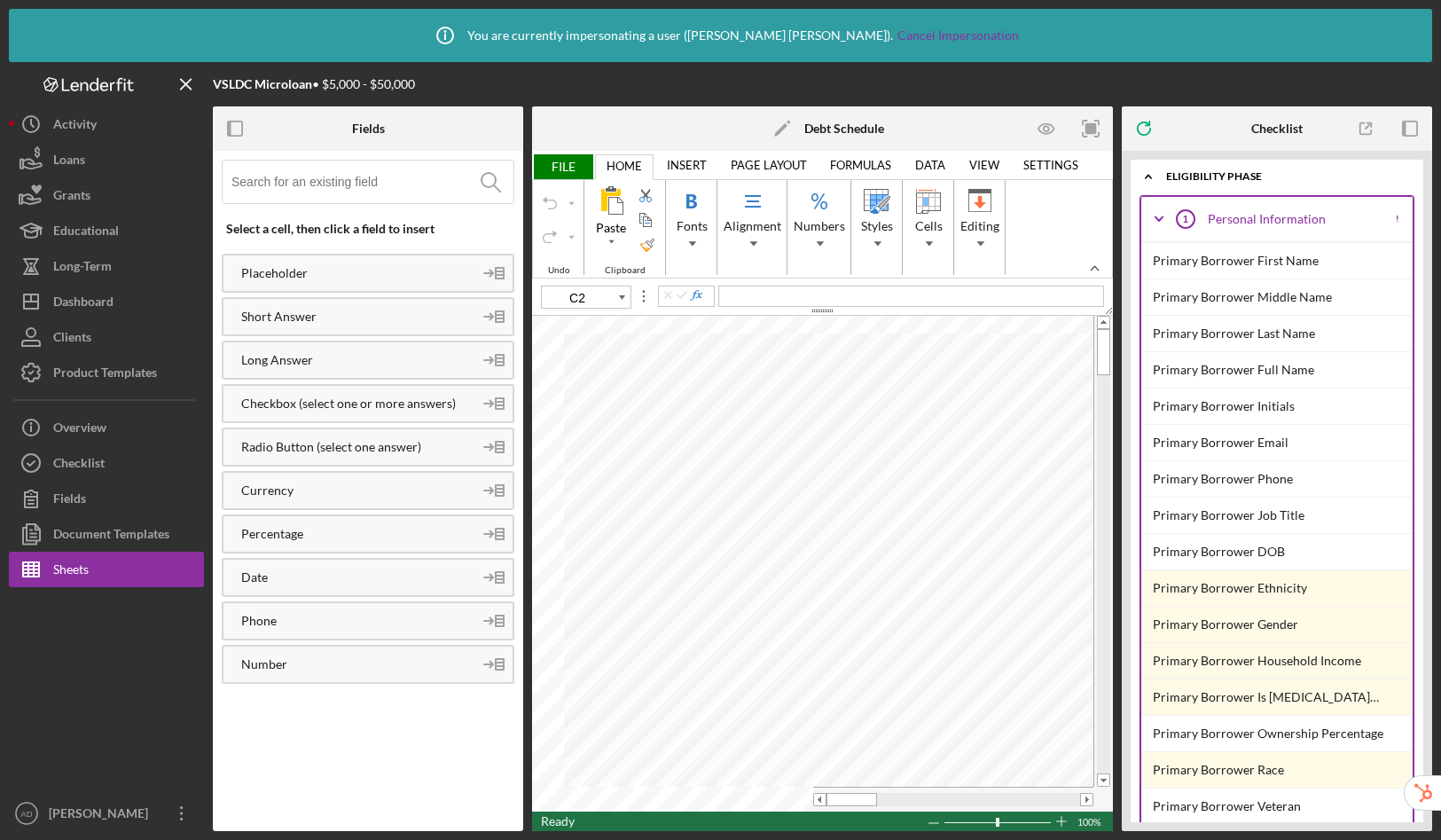
type input "C6"
click at [645, 245] on div "Format Painter" at bounding box center [647, 244] width 14 height 14
click at [232, 130] on icon "button" at bounding box center [236, 129] width 40 height 40
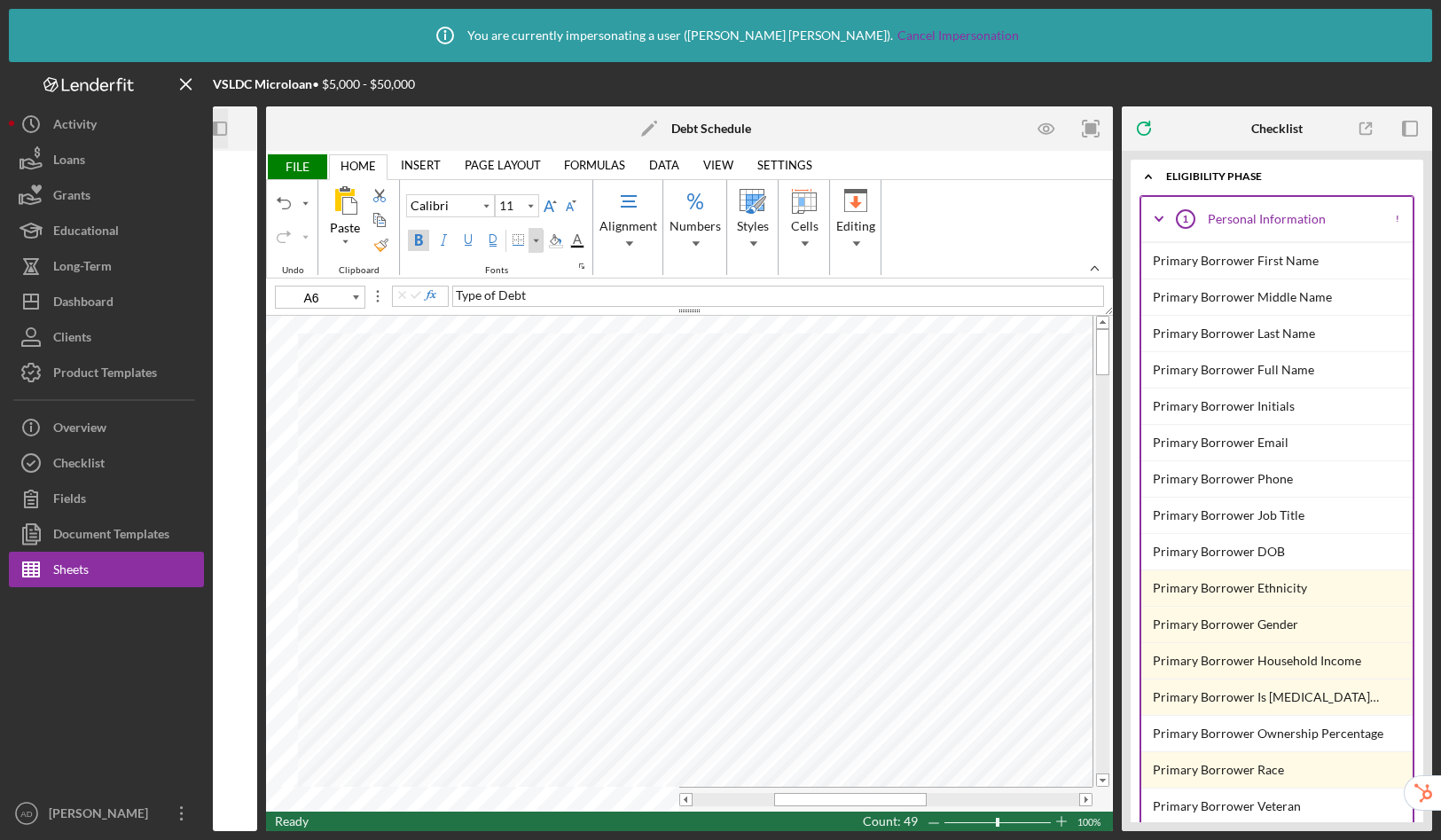
click at [536, 244] on div "Border" at bounding box center [536, 240] width 9 height 25
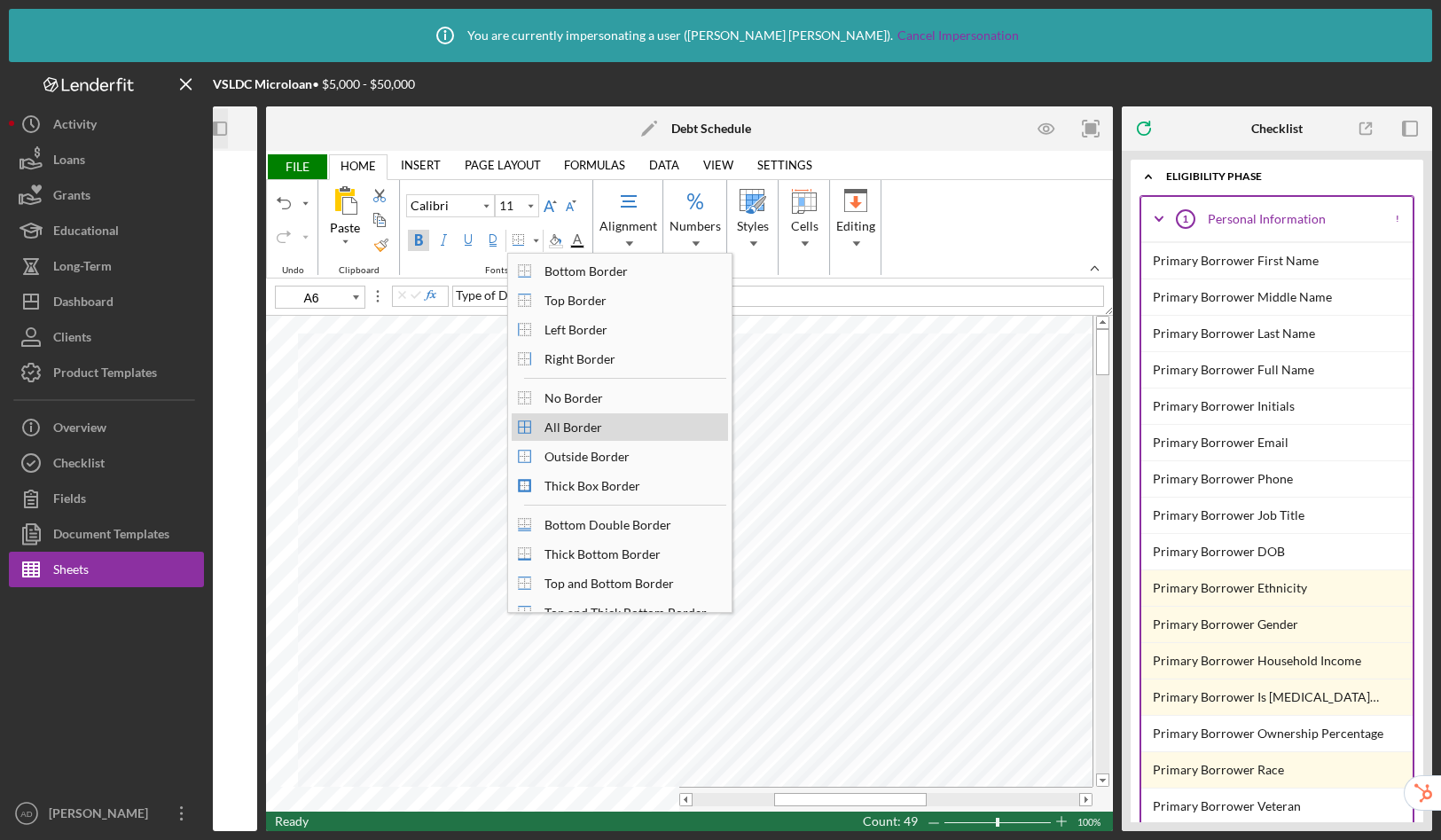
click at [589, 424] on div "All Border" at bounding box center [573, 427] width 76 height 24
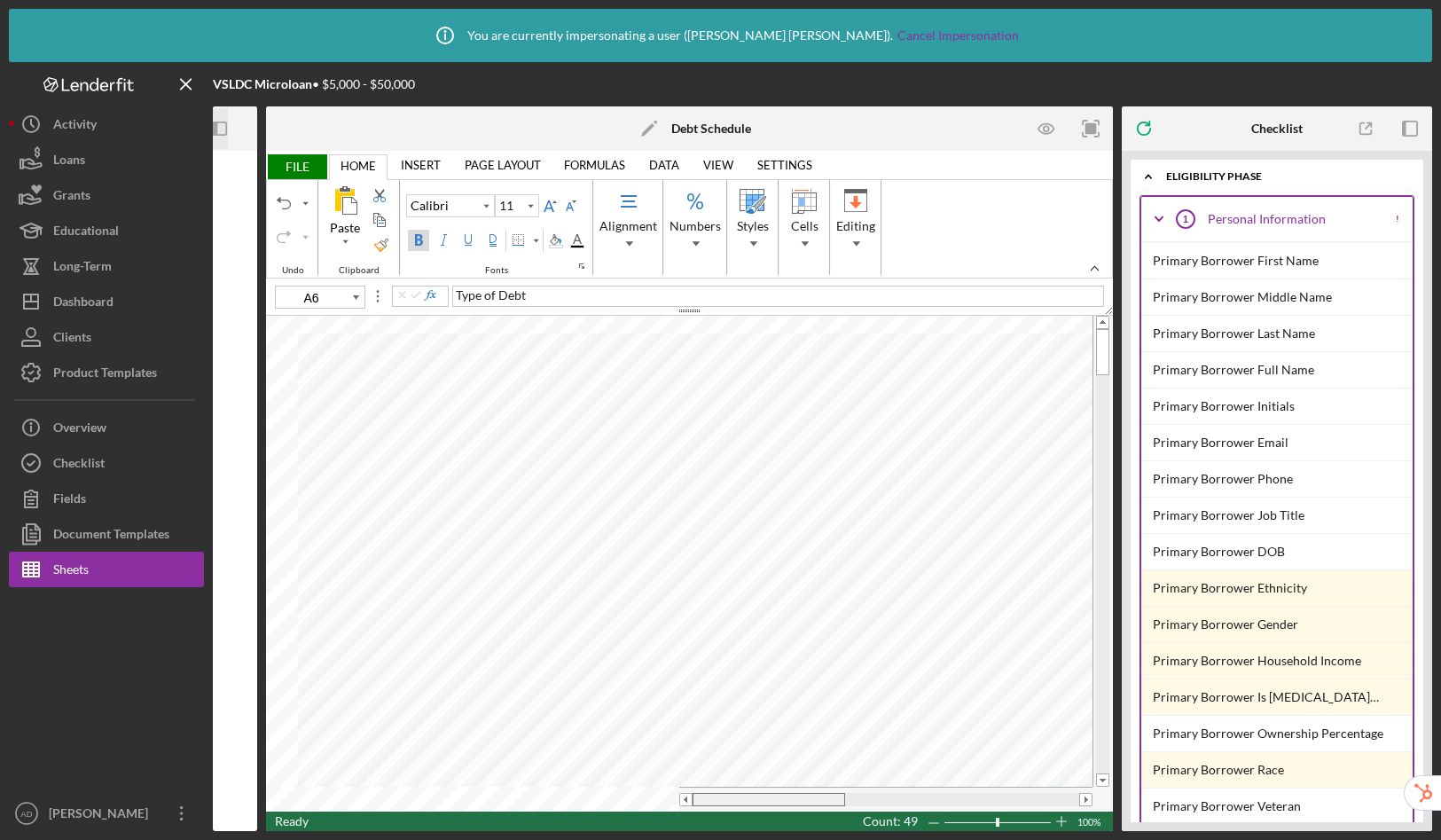
click at [606, 765] on table at bounding box center [689, 564] width 846 height 496
click at [664, 779] on table at bounding box center [689, 564] width 846 height 496
type input "C7"
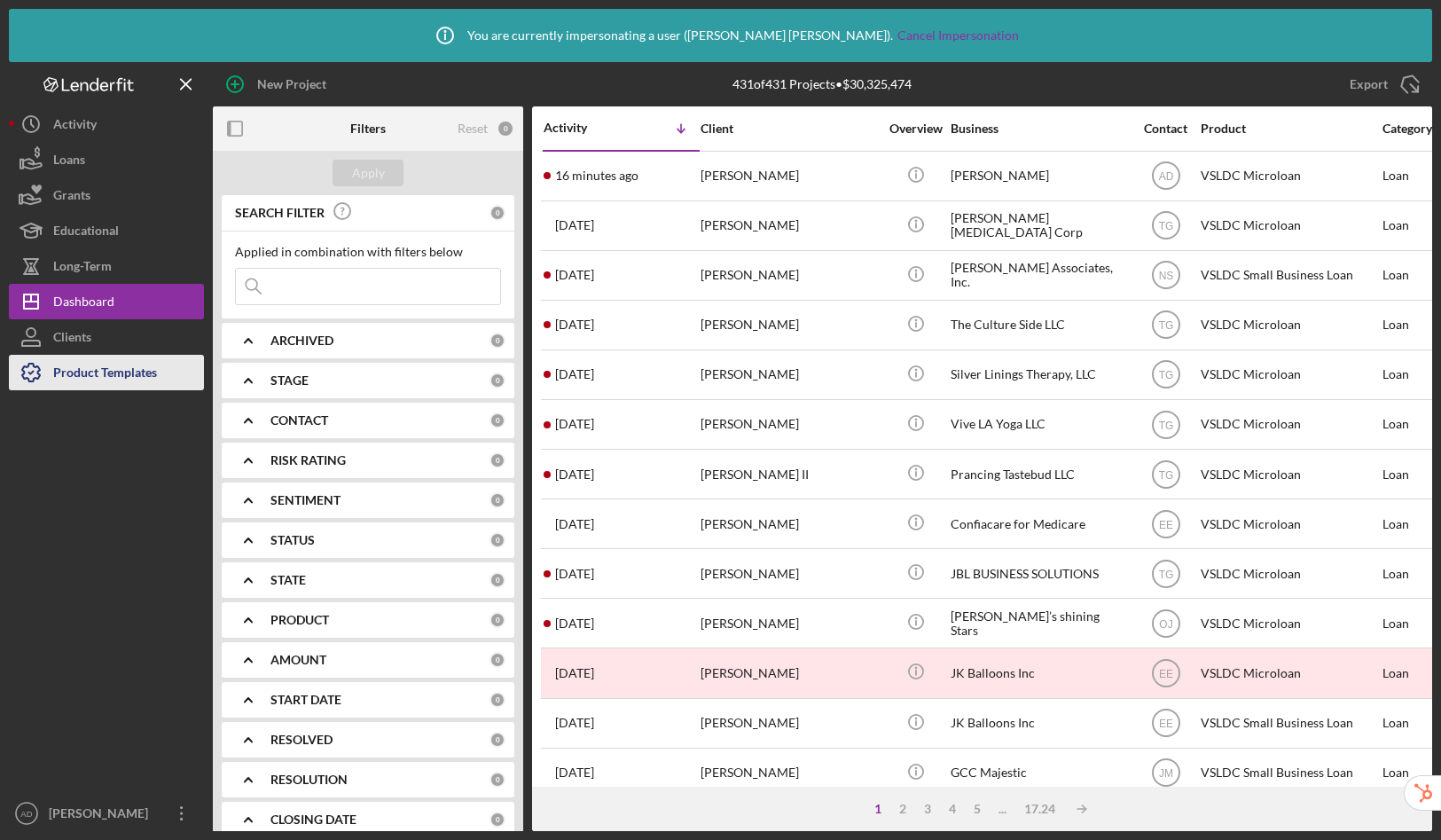
click at [148, 377] on div "Product Templates" at bounding box center [105, 375] width 104 height 40
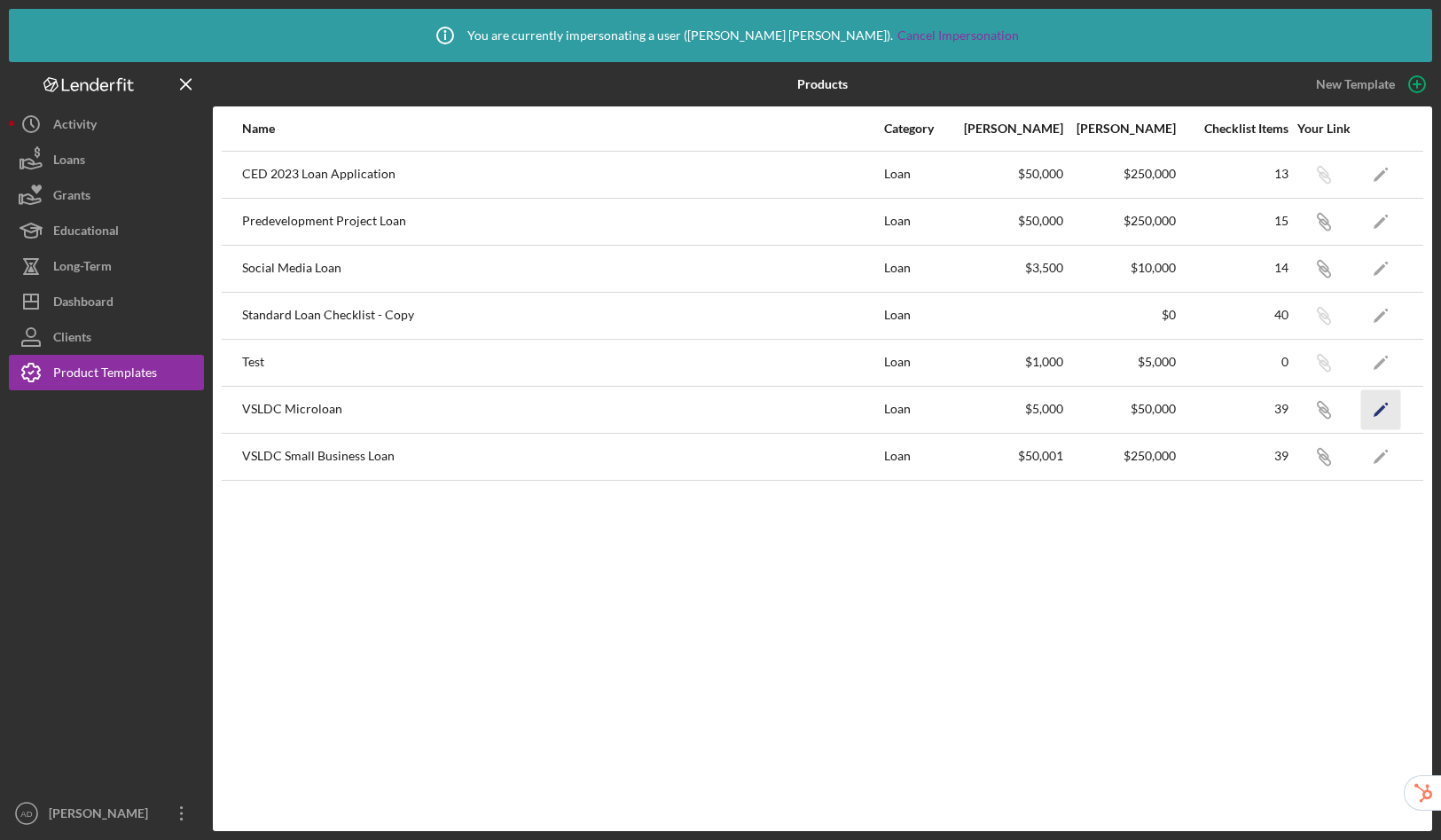
click at [1387, 407] on icon "Icon/Edit" at bounding box center [1381, 410] width 40 height 40
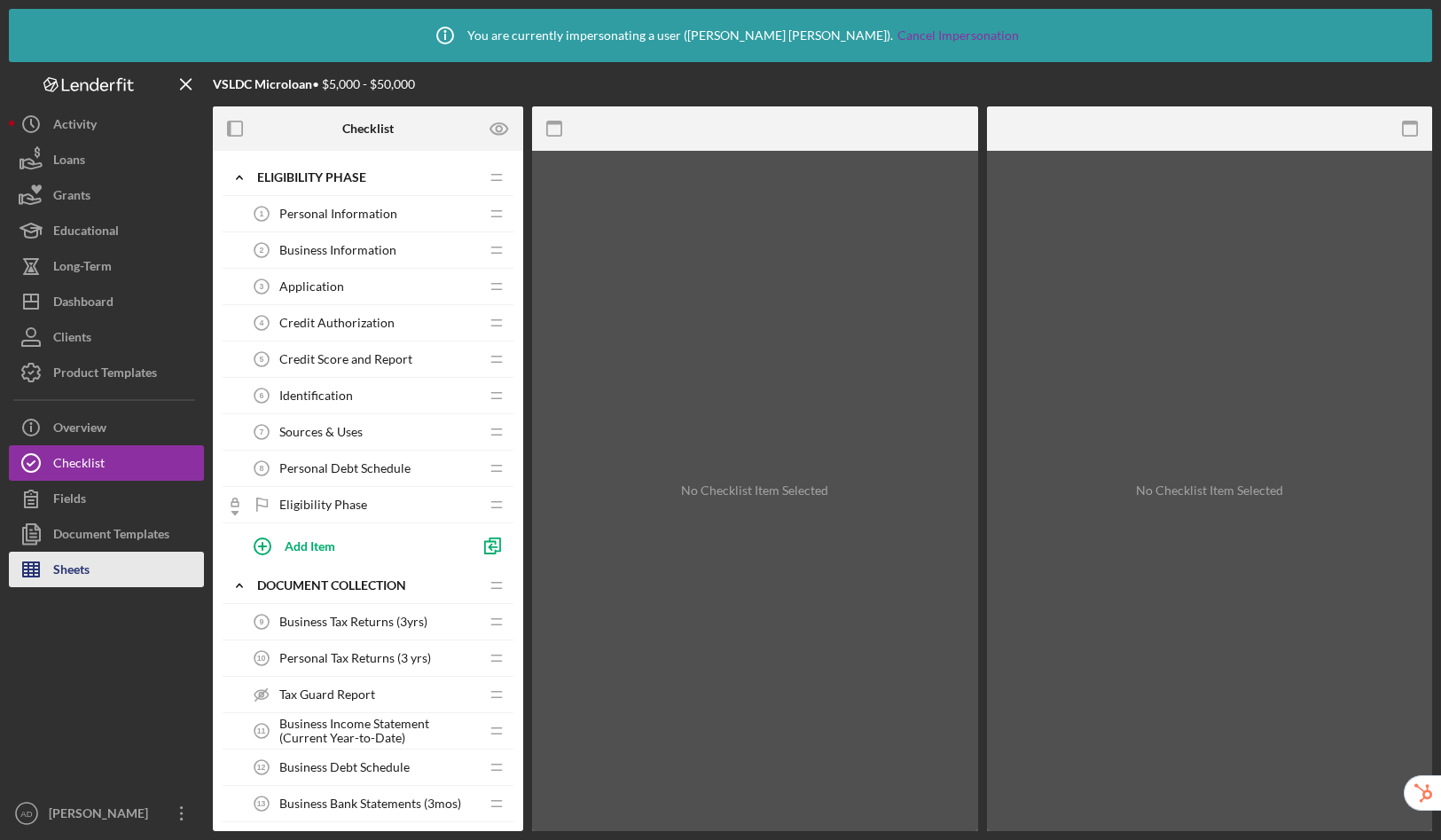
click at [109, 567] on button "Sheets" at bounding box center [106, 569] width 195 height 35
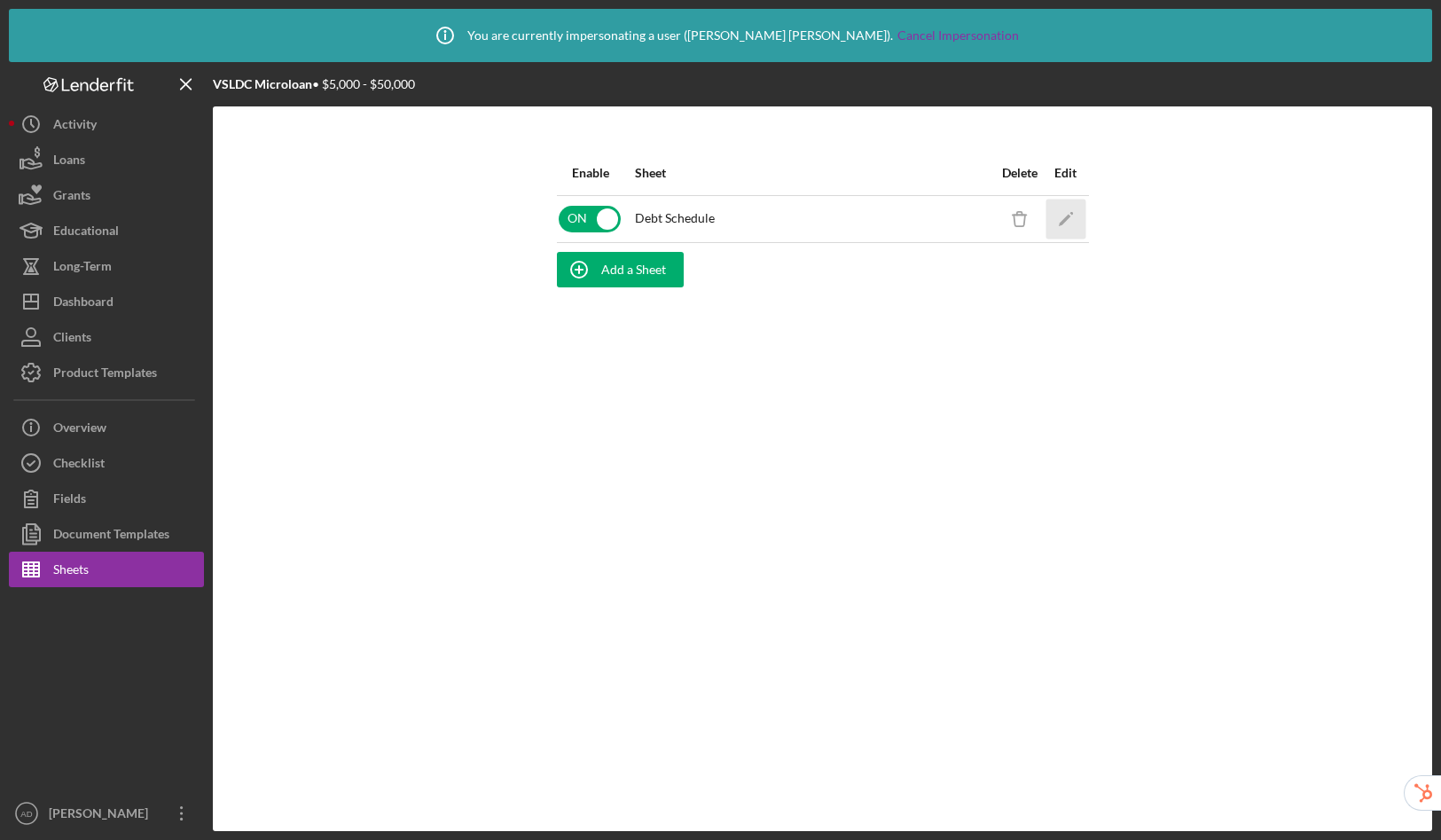
click at [1076, 220] on icon "Icon/Edit" at bounding box center [1065, 219] width 40 height 40
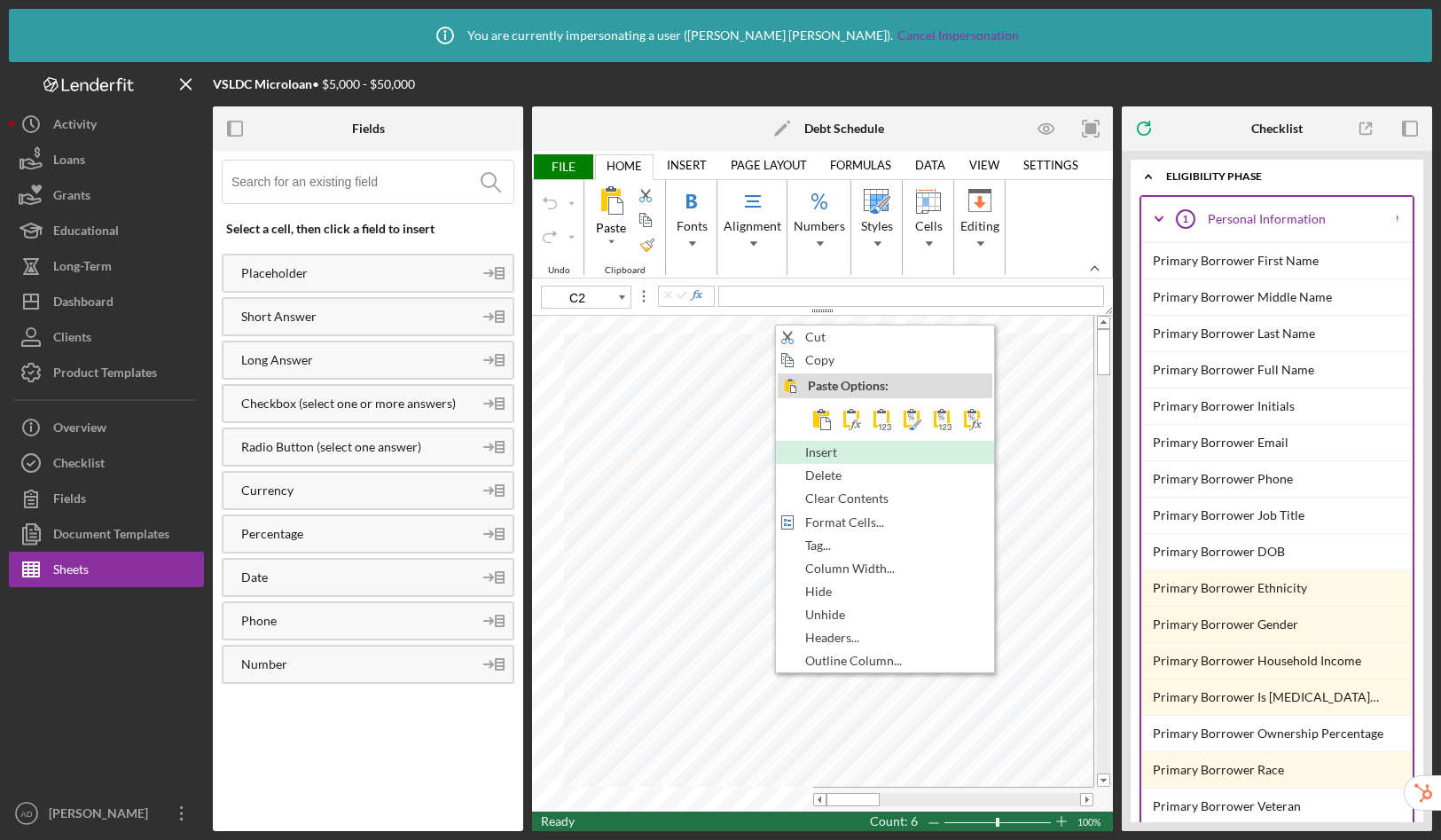
click at [818, 446] on span "Insert" at bounding box center [831, 452] width 52 height 14
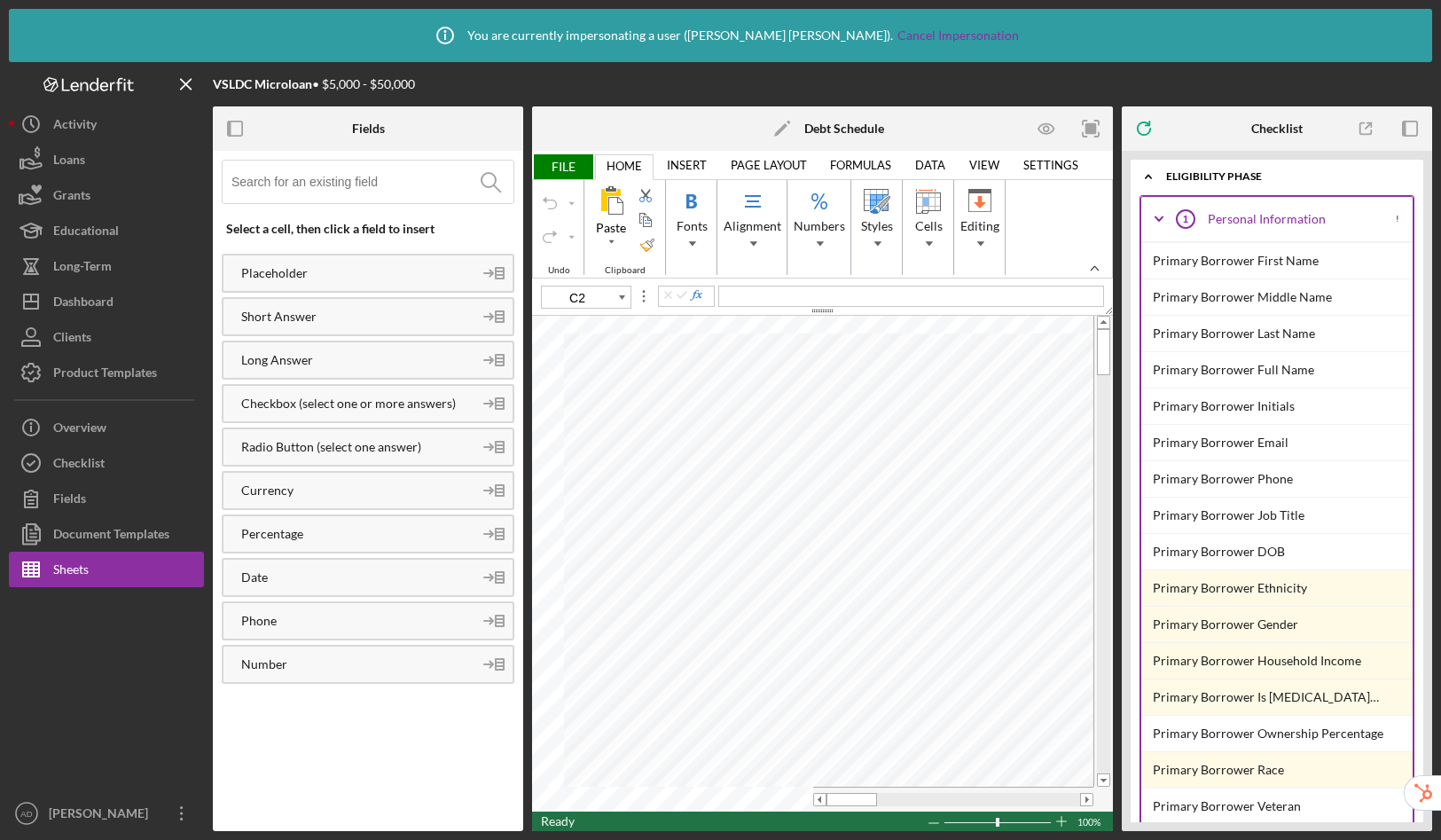
type input "C6"
click at [647, 251] on div "Format Painter" at bounding box center [647, 244] width 14 height 14
click at [574, 164] on span "FILE" at bounding box center [562, 166] width 62 height 25
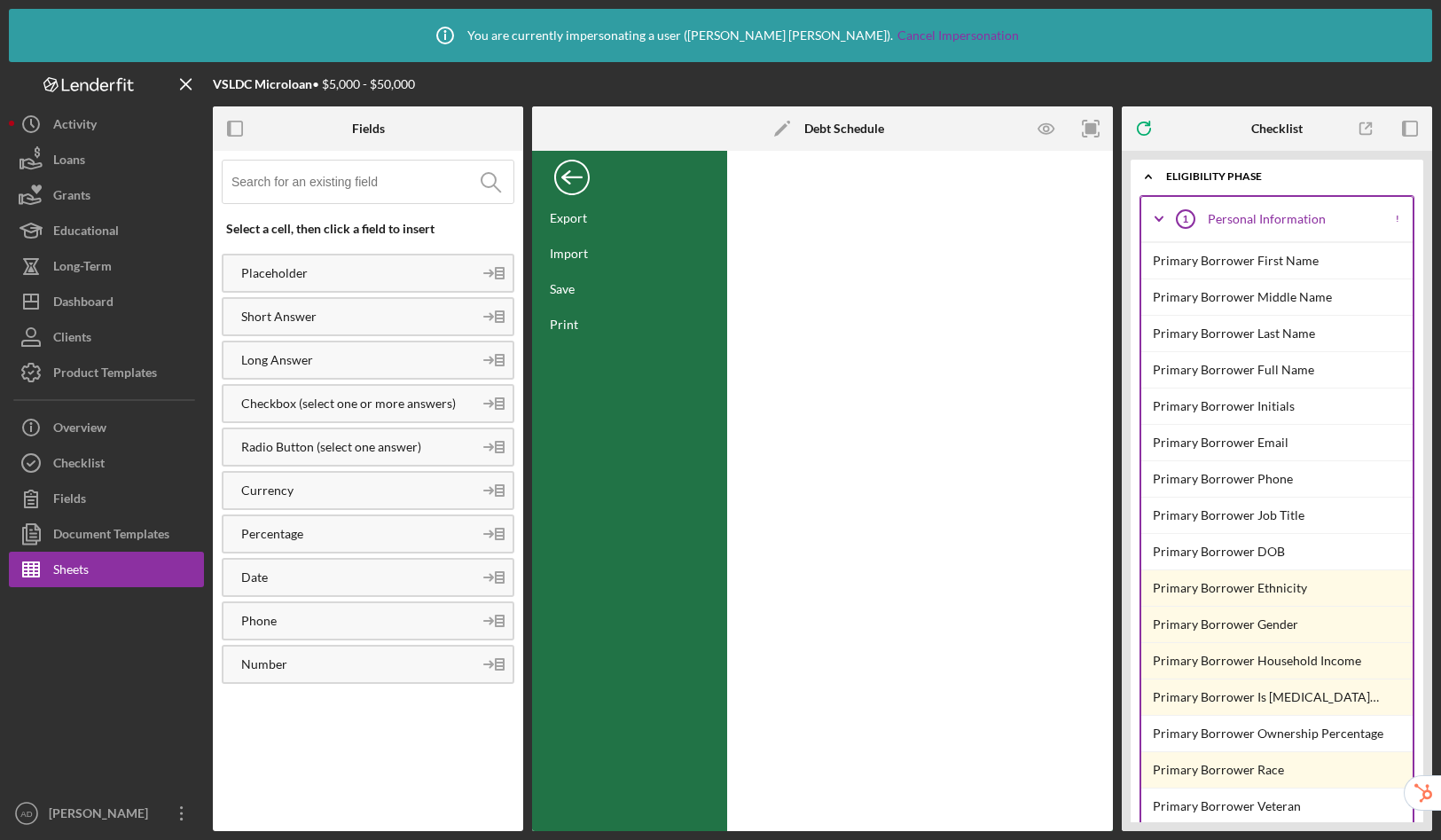
click at [574, 170] on div "Back" at bounding box center [571, 172] width 35 height 35
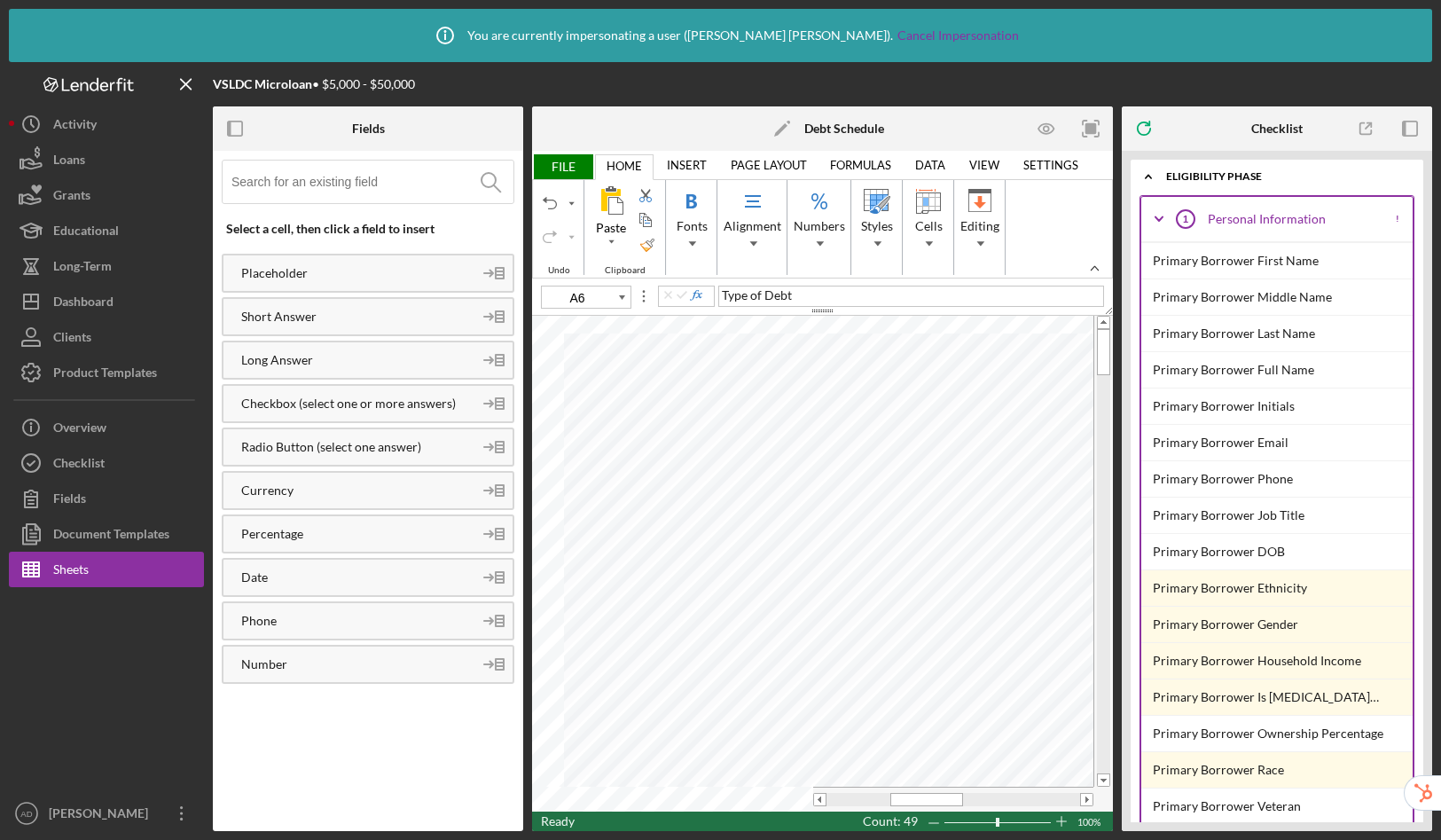
click at [685, 166] on link "INSERT" at bounding box center [687, 165] width 62 height 25
click at [624, 166] on link "HOME" at bounding box center [624, 165] width 57 height 25
click at [230, 126] on rect "button" at bounding box center [230, 128] width 4 height 14
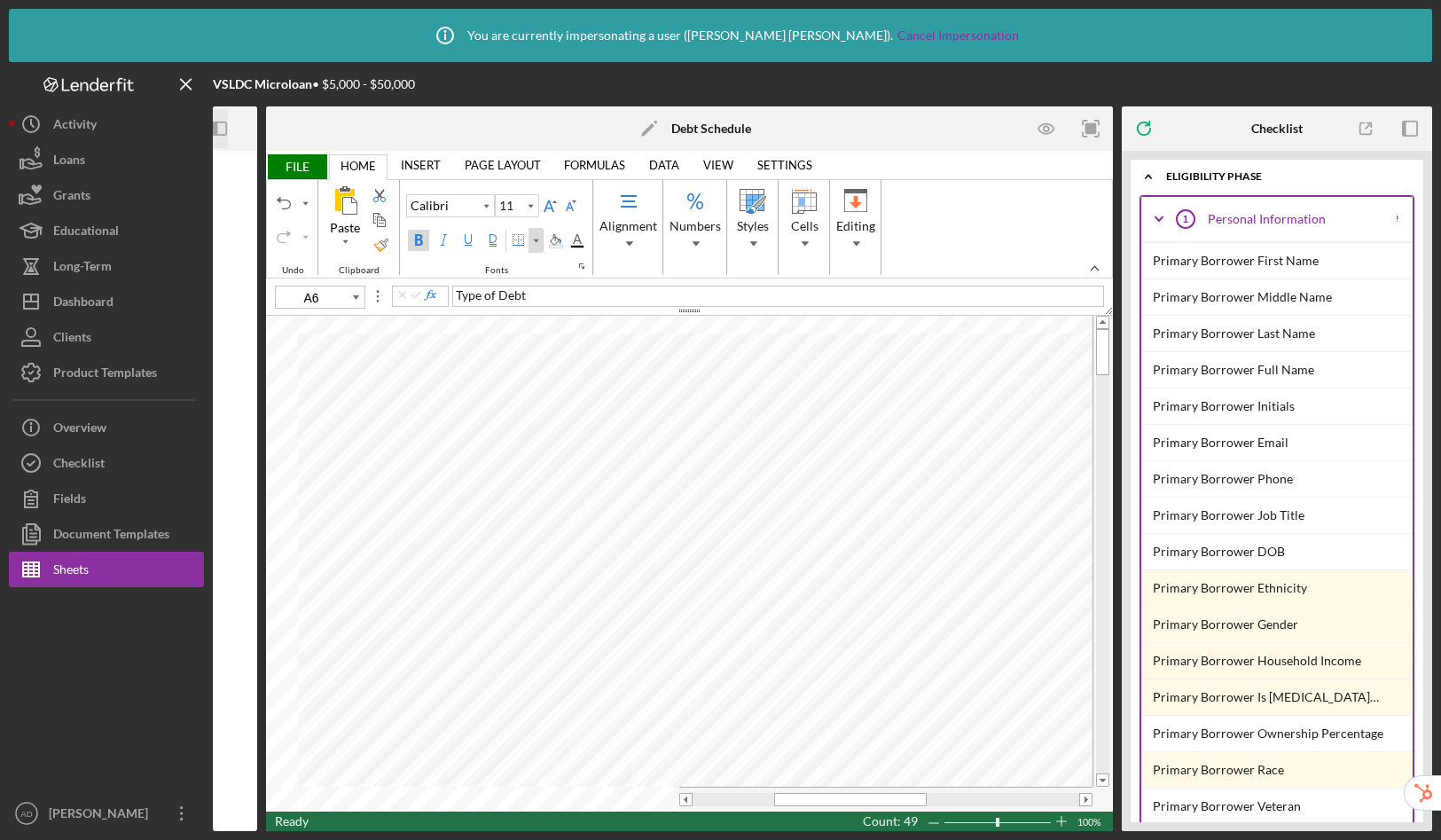
click at [536, 240] on div "Border" at bounding box center [536, 240] width 9 height 25
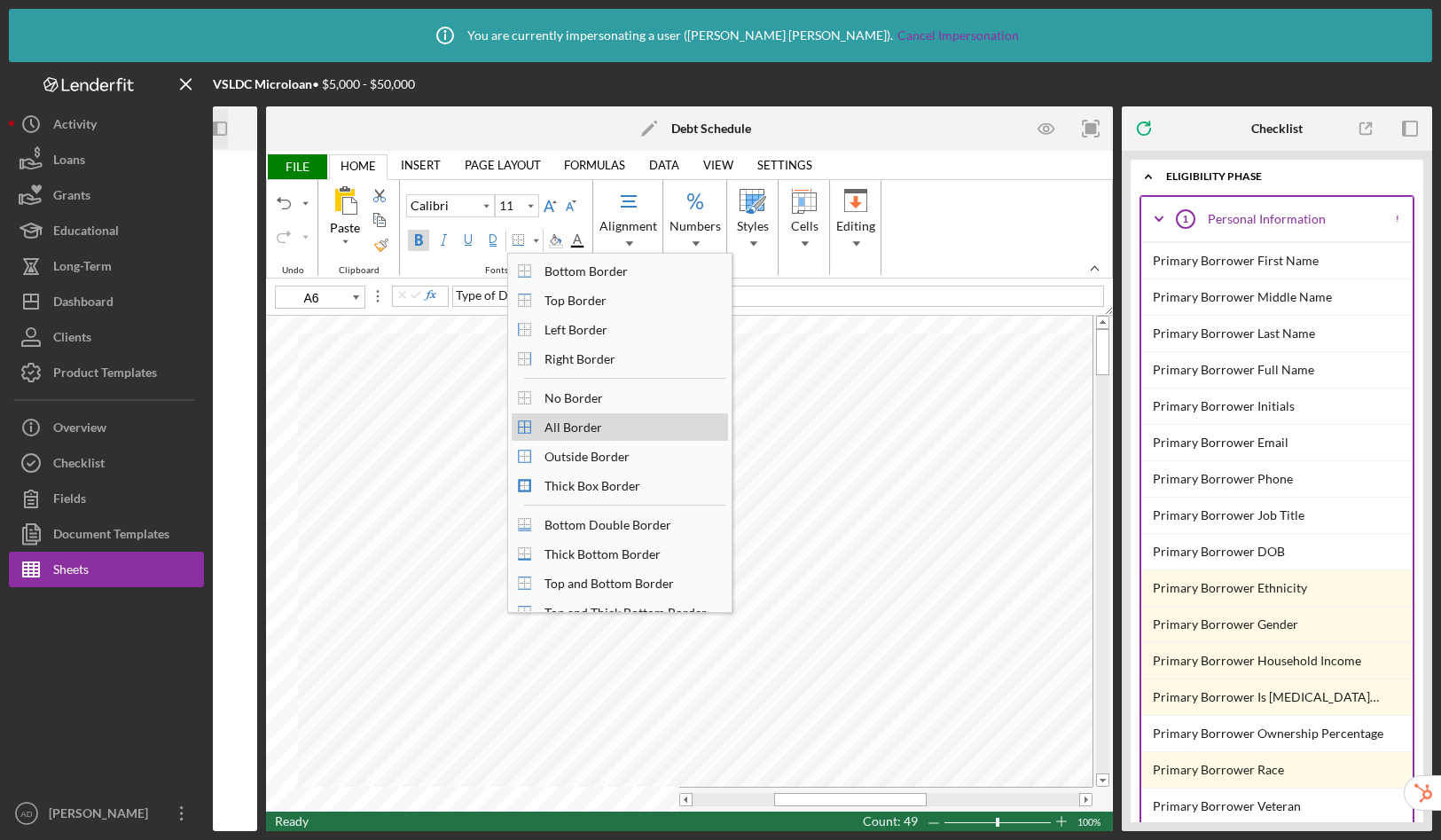
click at [562, 429] on div "All Border" at bounding box center [573, 427] width 76 height 24
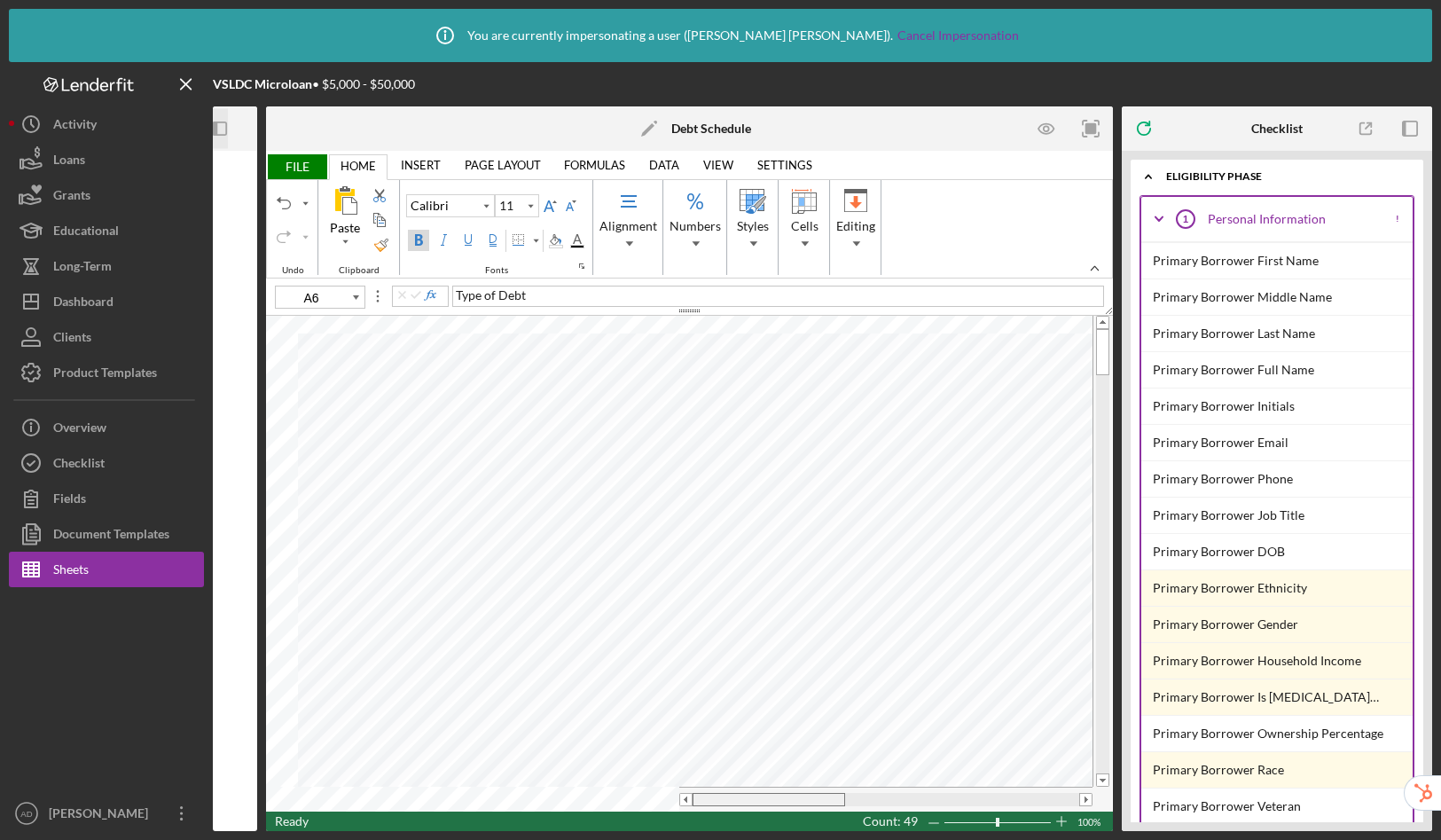
click at [554, 769] on table at bounding box center [689, 564] width 846 height 496
type input "C7"
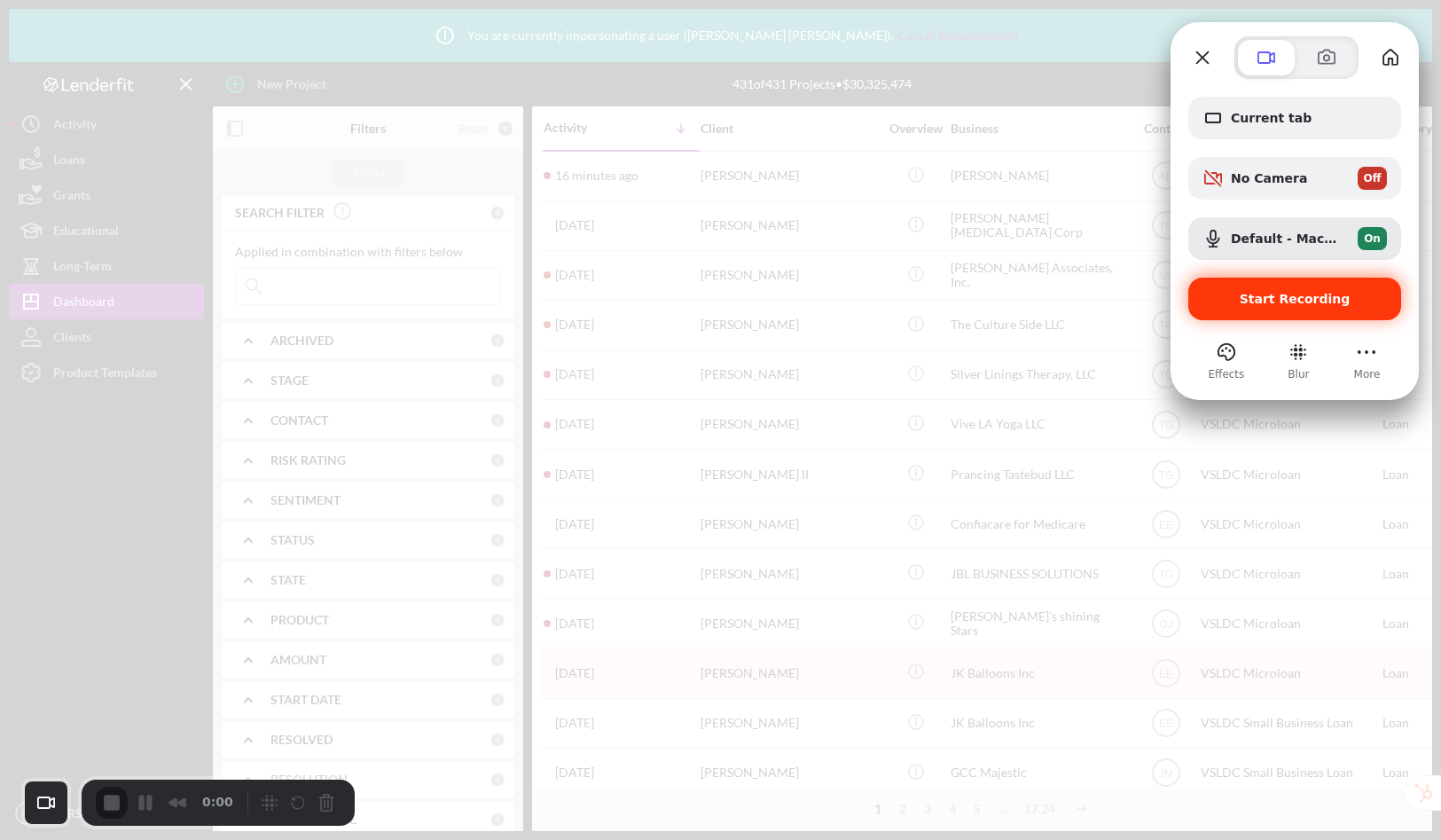
click at [1301, 302] on span "Start Recording" at bounding box center [1295, 298] width 111 height 14
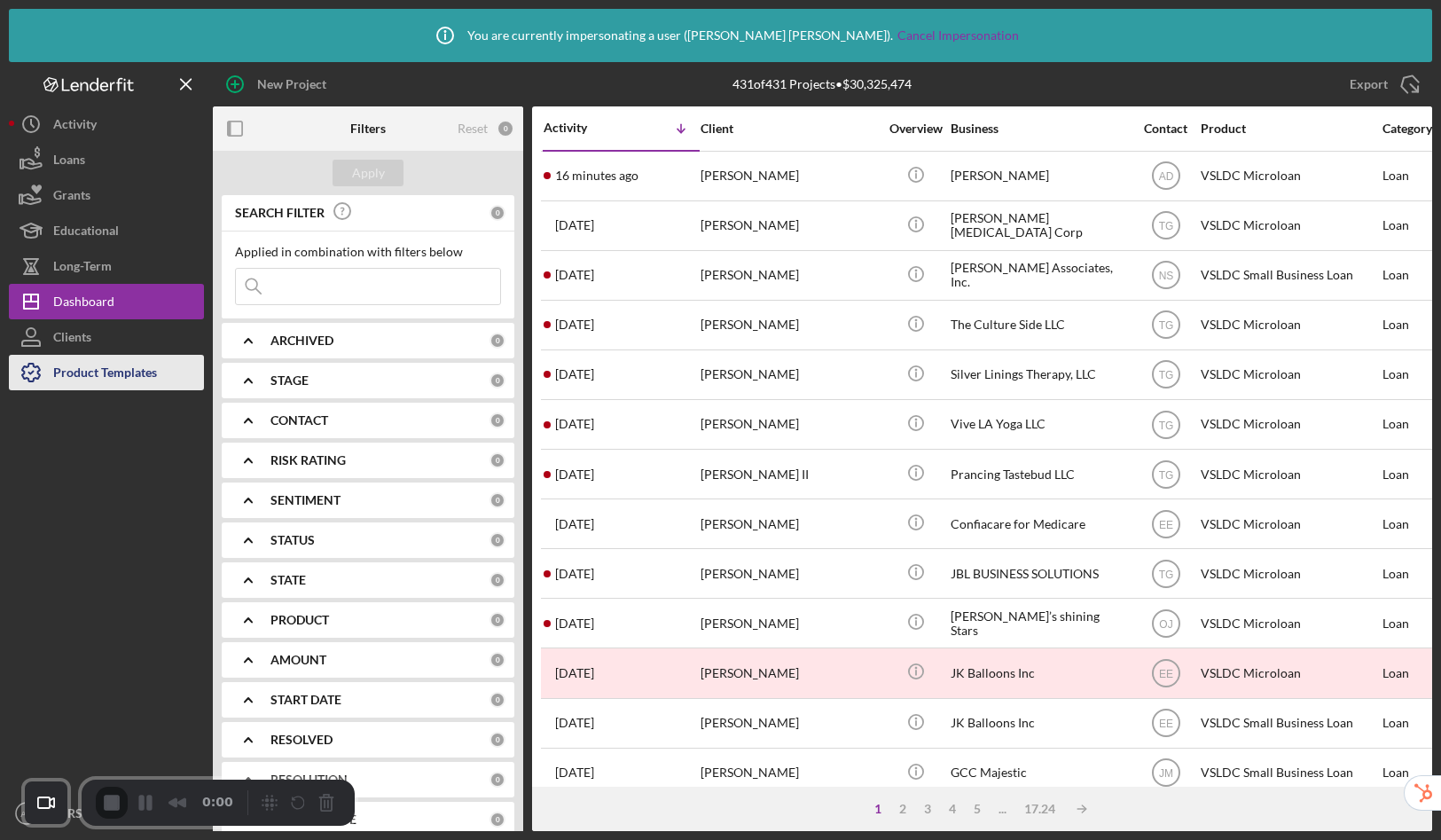
click at [114, 376] on div "Product Templates" at bounding box center [105, 375] width 104 height 40
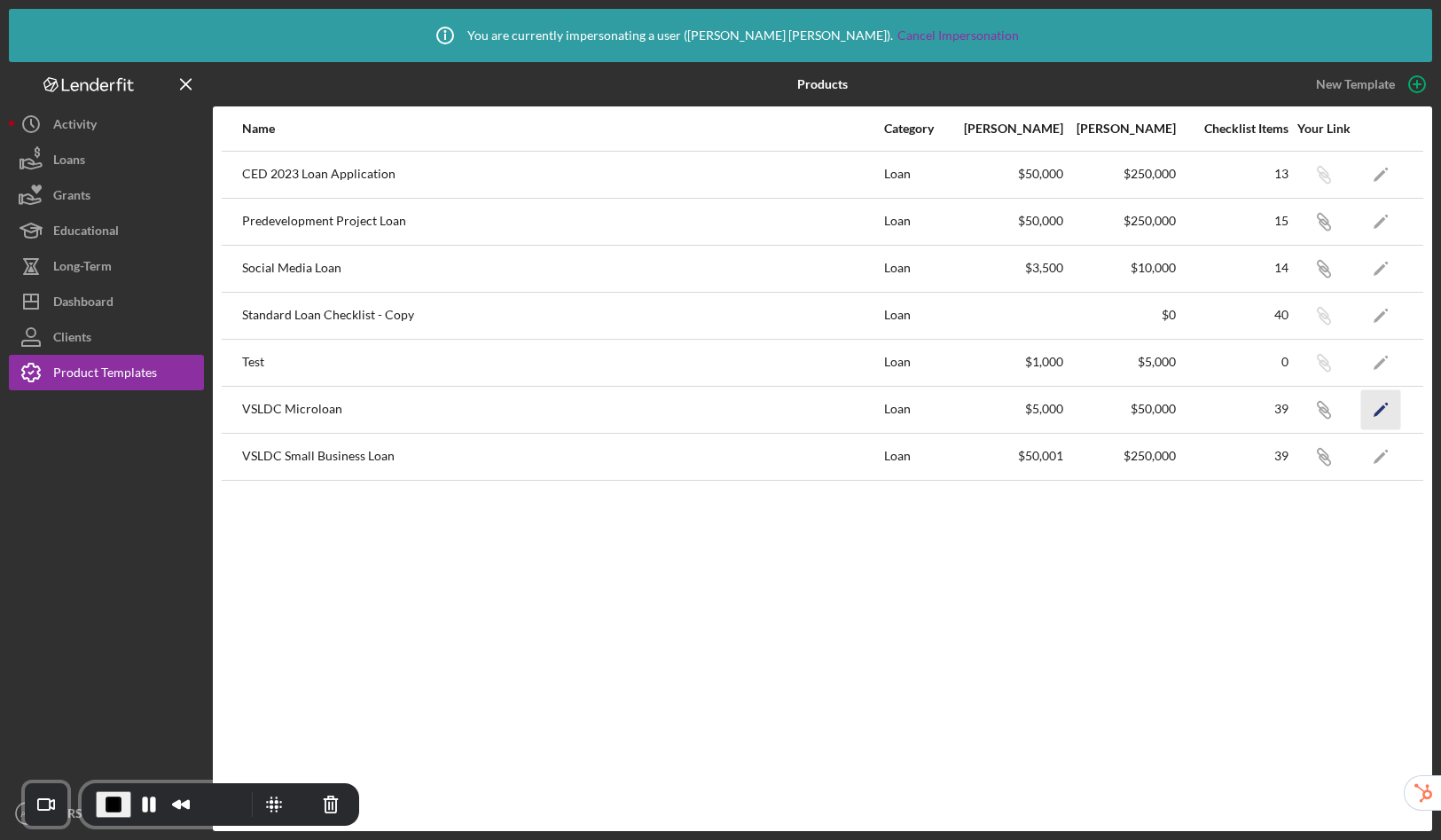
click at [1381, 411] on icon "Icon/Edit" at bounding box center [1381, 410] width 40 height 40
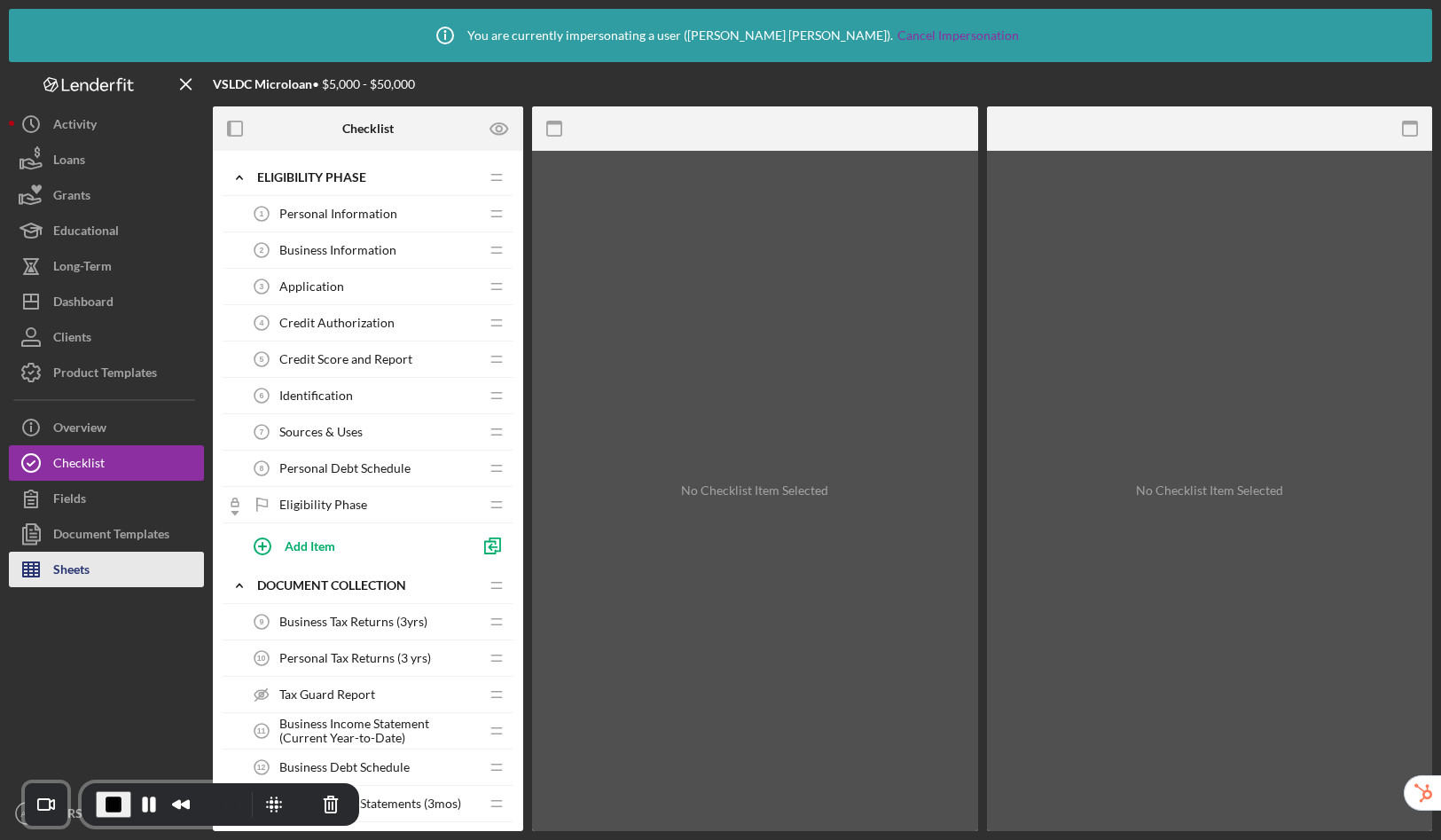
click at [104, 577] on button "Sheets" at bounding box center [106, 569] width 195 height 35
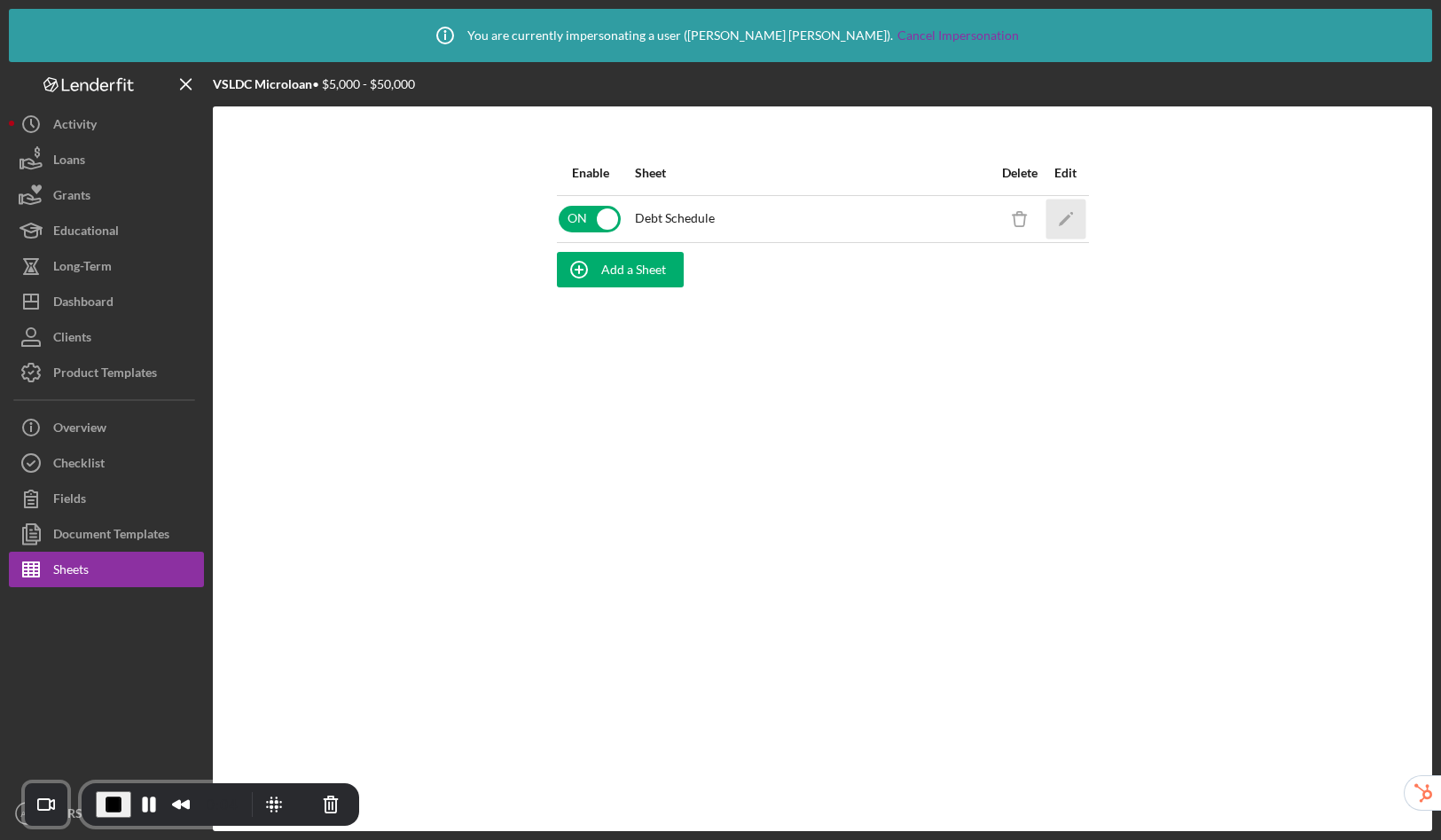
click at [1073, 216] on icon "Icon/Edit" at bounding box center [1065, 219] width 40 height 40
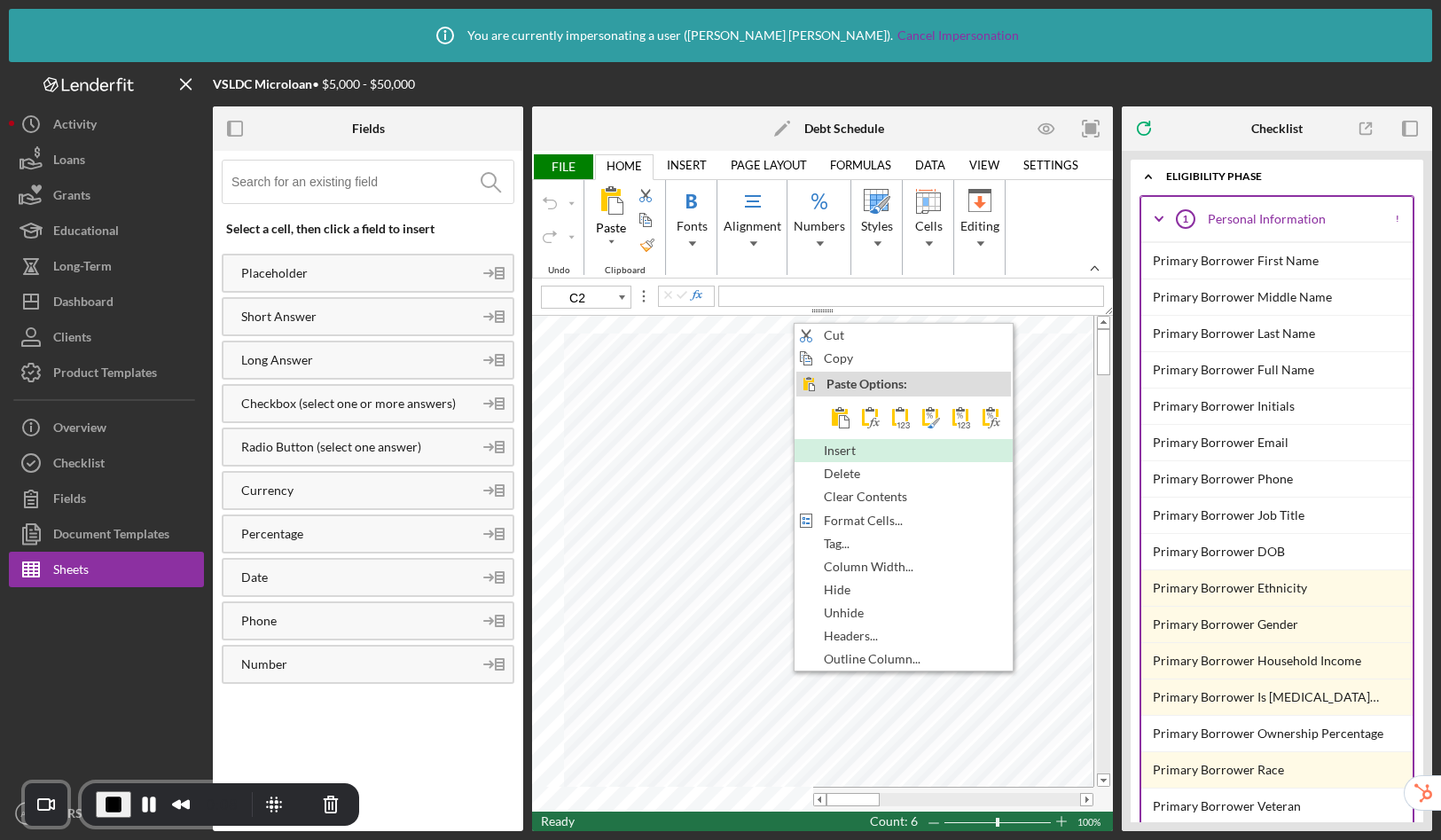
click at [839, 449] on span "Insert" at bounding box center [850, 450] width 52 height 14
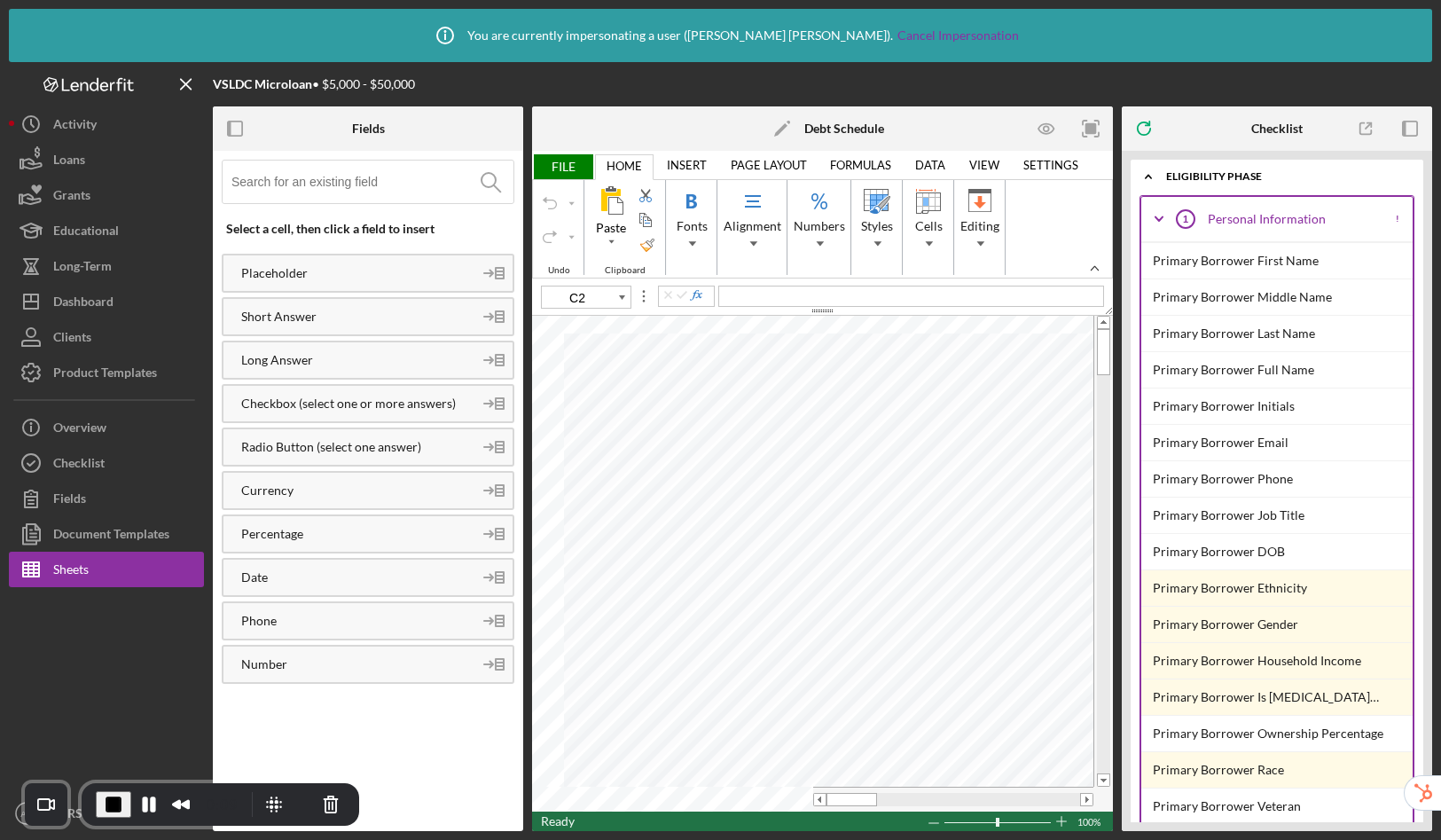
type input "C6"
click at [229, 127] on rect "button" at bounding box center [230, 128] width 4 height 14
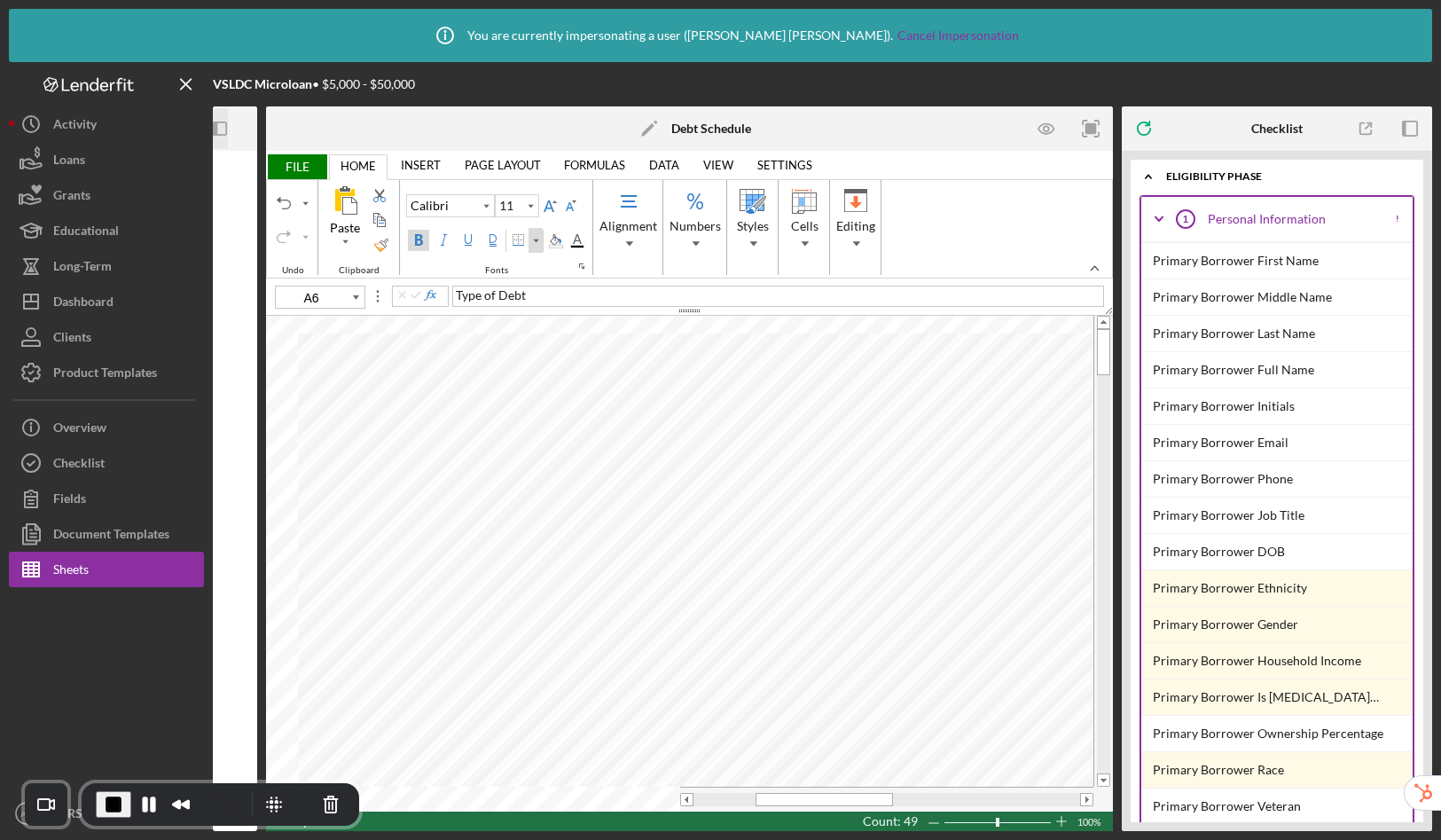
click at [536, 248] on div "Border" at bounding box center [536, 240] width 9 height 25
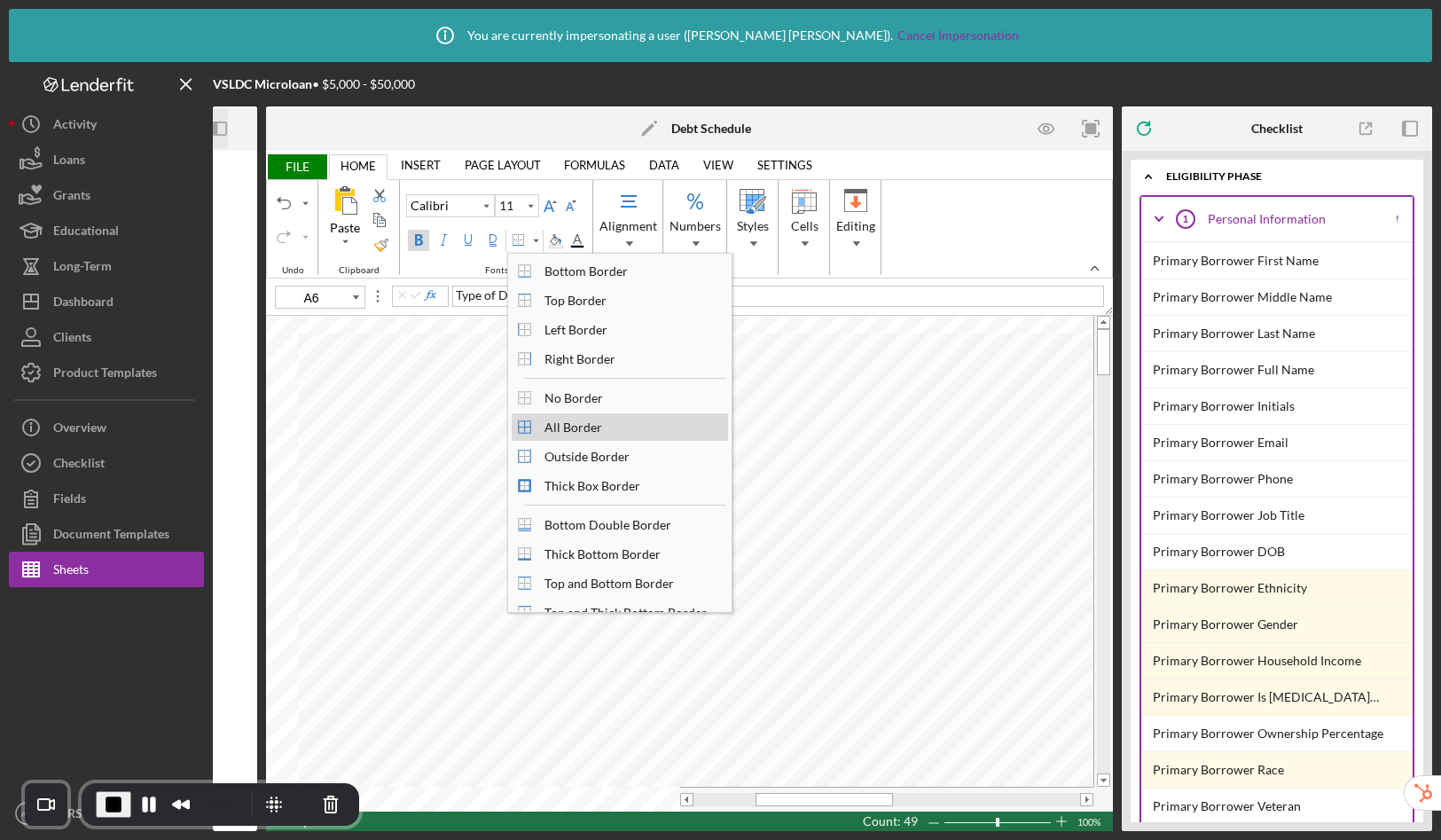
click at [578, 429] on div "All Border" at bounding box center [573, 427] width 76 height 24
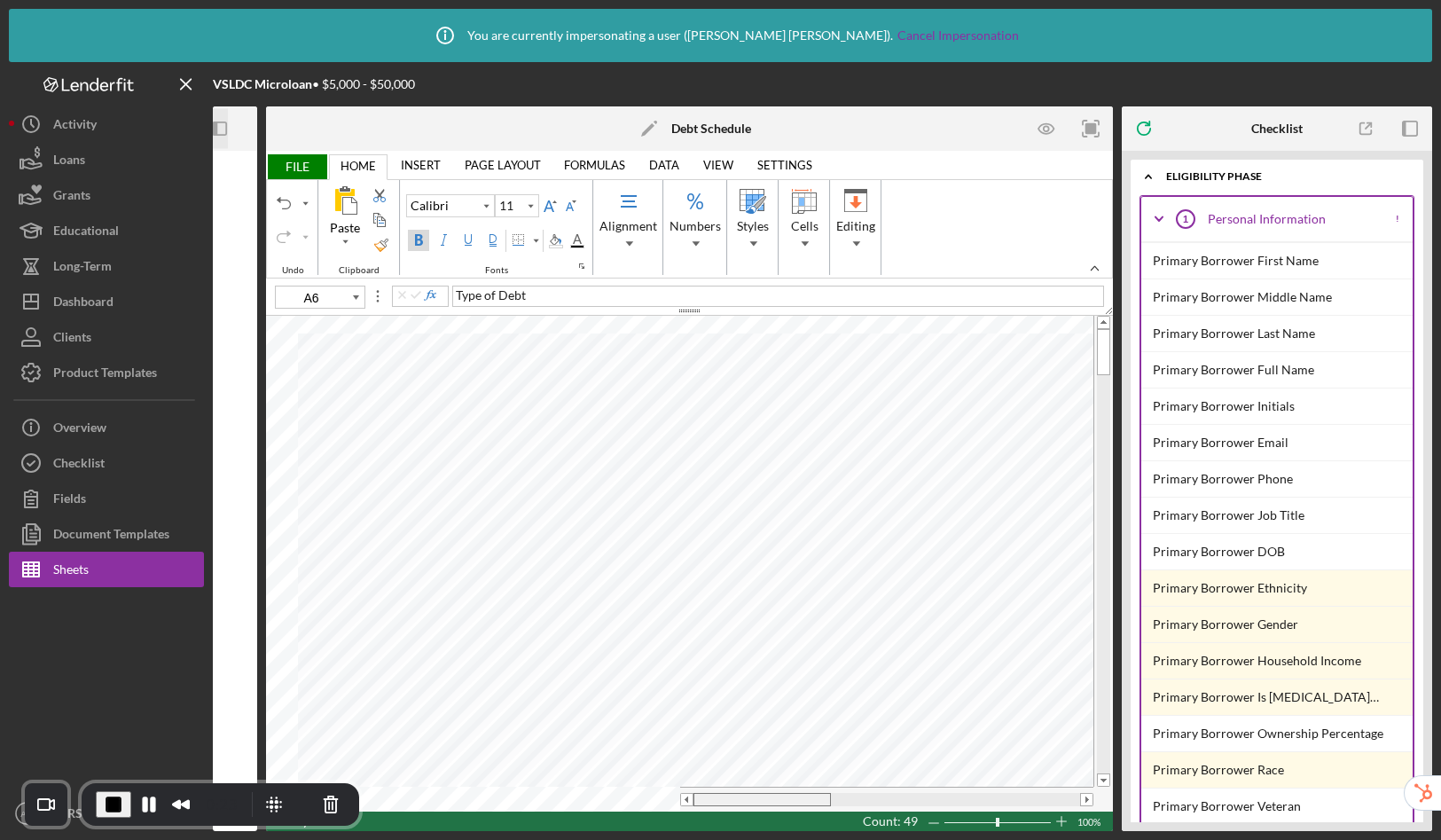
click at [589, 778] on table at bounding box center [689, 564] width 847 height 496
click at [372, 235] on label "Format Painter" at bounding box center [381, 244] width 21 height 21
click at [223, 123] on icon "Icon/Panel Side Expand" at bounding box center [220, 129] width 40 height 40
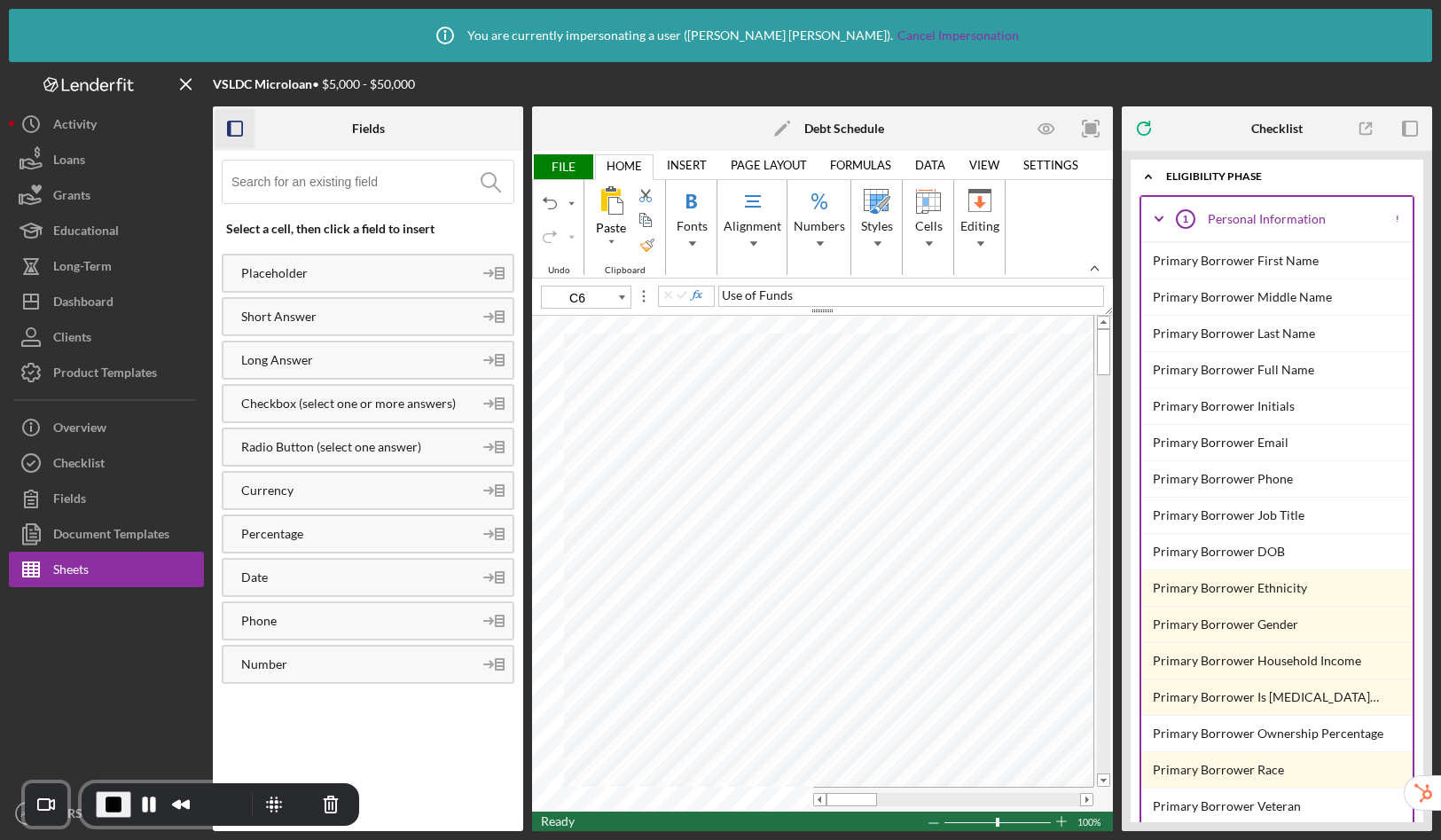
type input "C7"
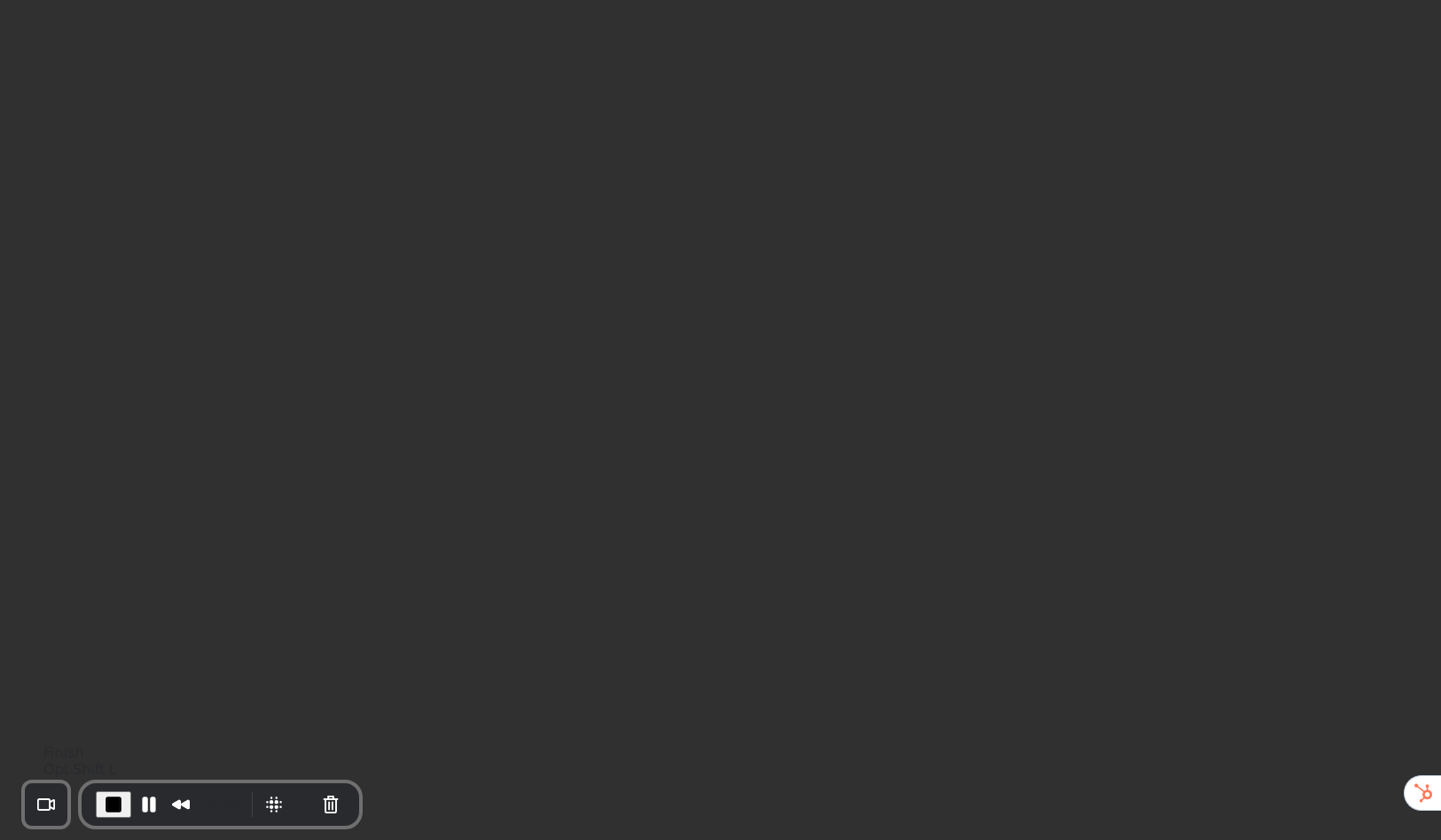
click at [106, 801] on span "End Recording" at bounding box center [114, 804] width 21 height 21
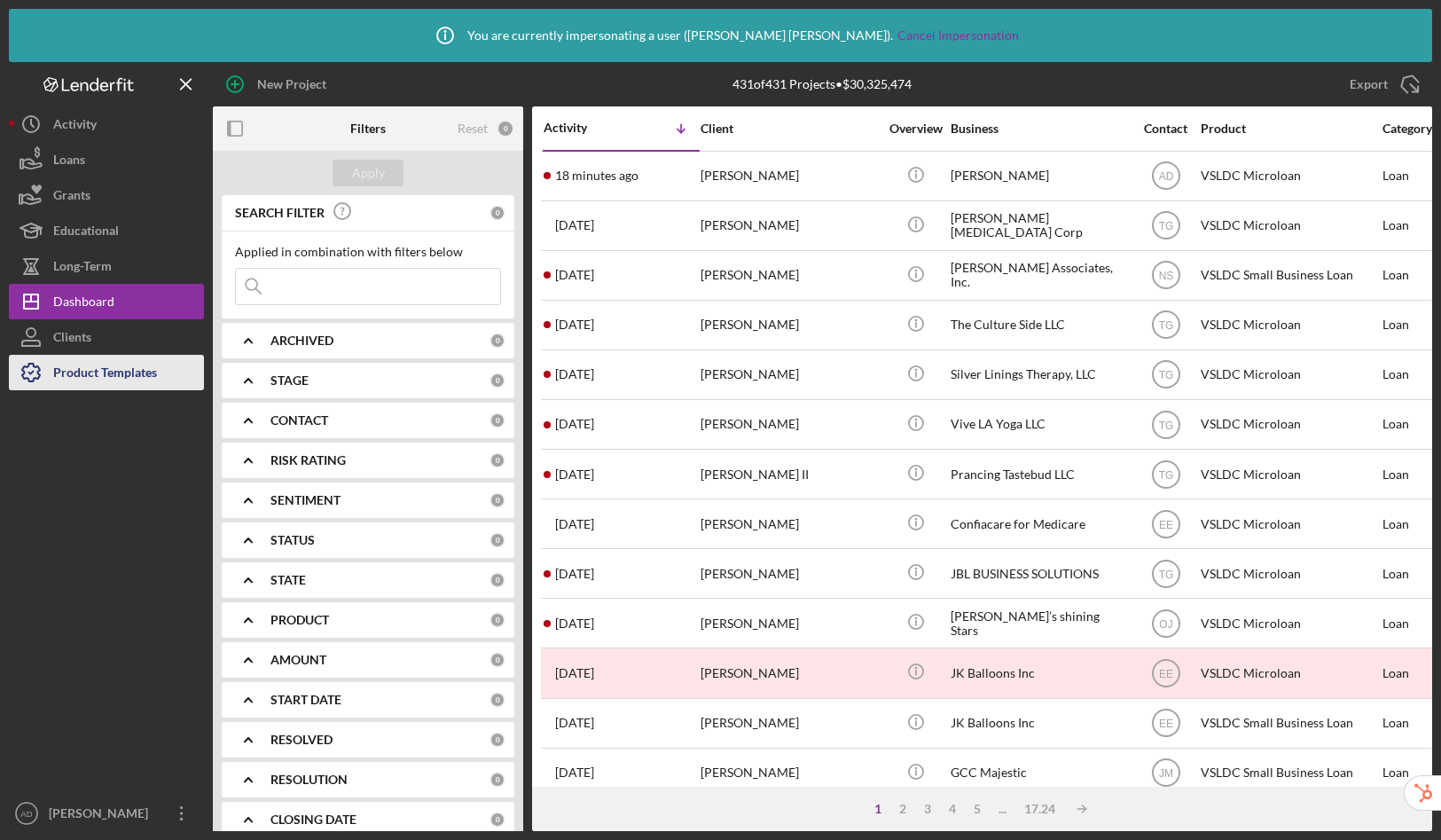
click at [89, 376] on div "Product Templates" at bounding box center [105, 375] width 104 height 40
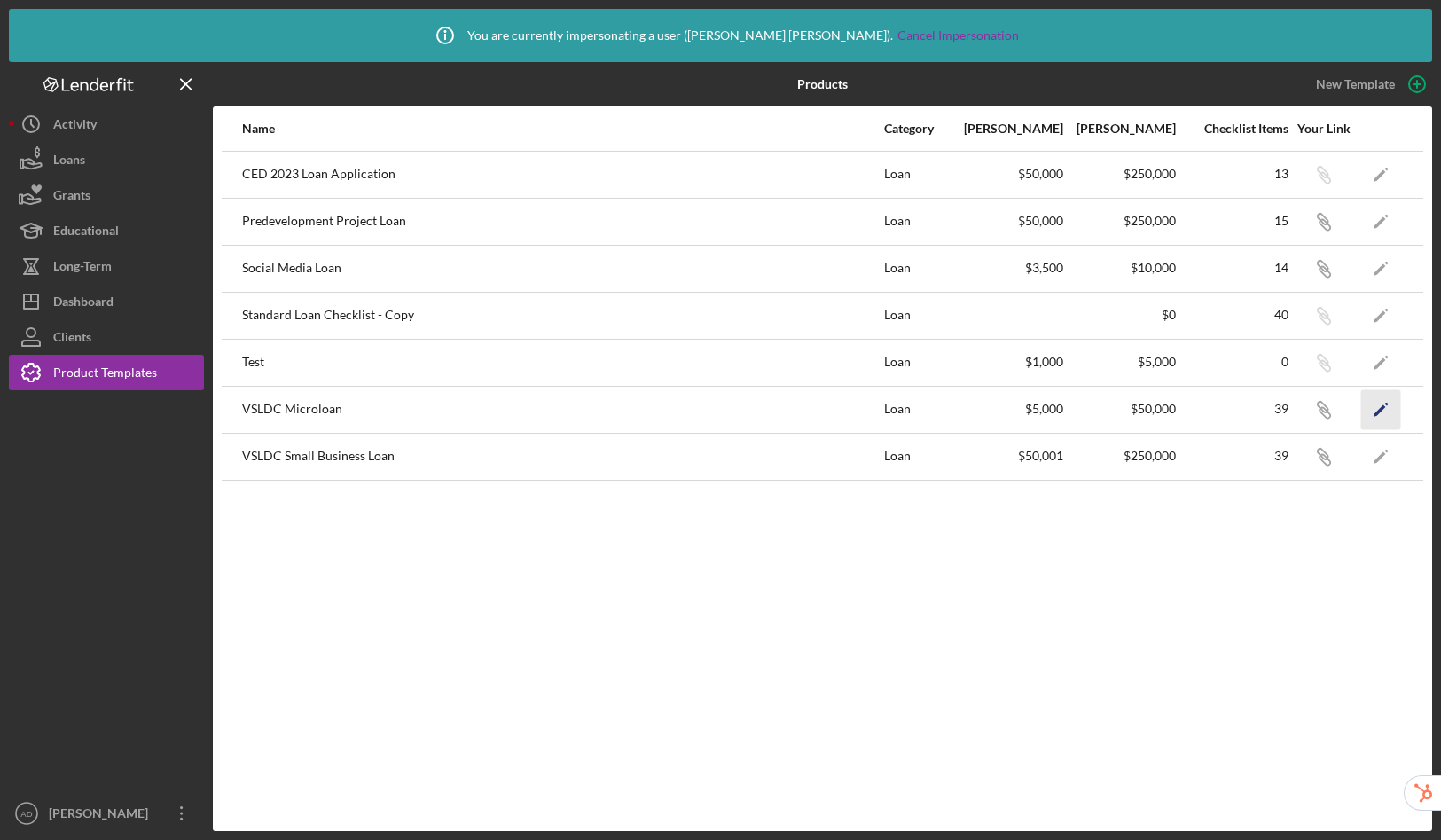
click at [1376, 404] on icon "Icon/Edit" at bounding box center [1381, 410] width 40 height 40
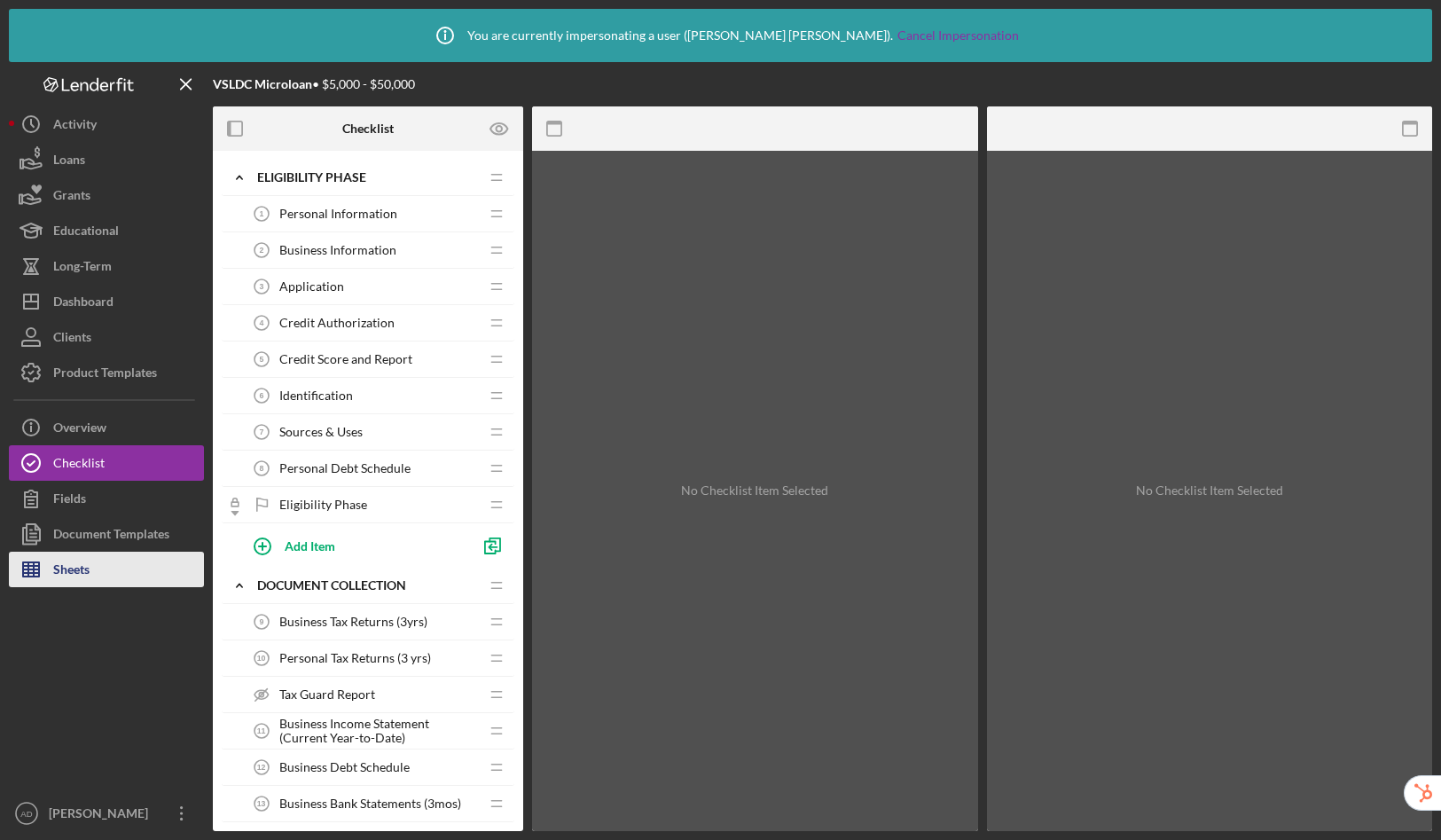
click at [115, 564] on button "Sheets" at bounding box center [106, 569] width 195 height 35
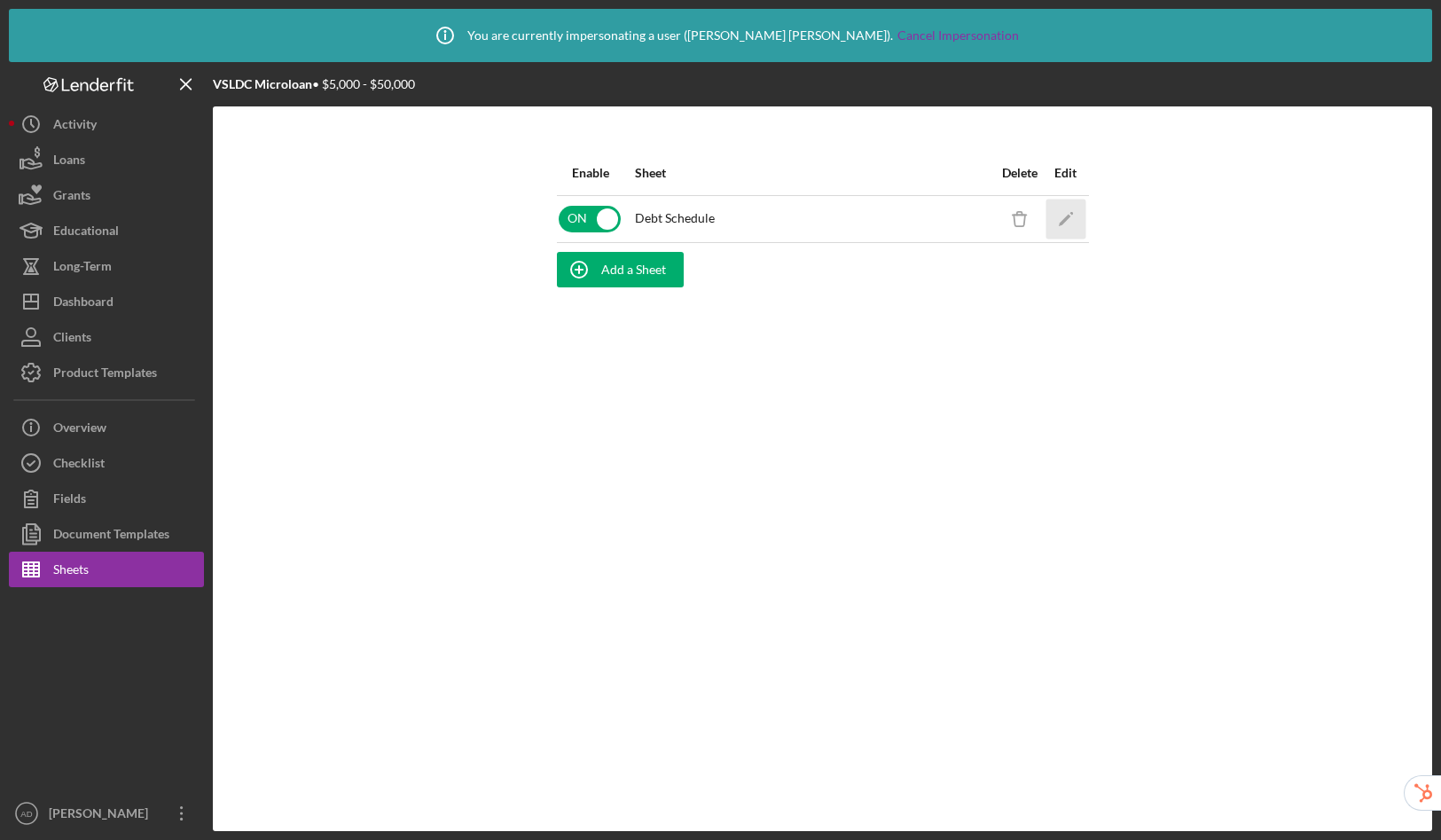
click at [1065, 218] on polygon "button" at bounding box center [1063, 219] width 12 height 12
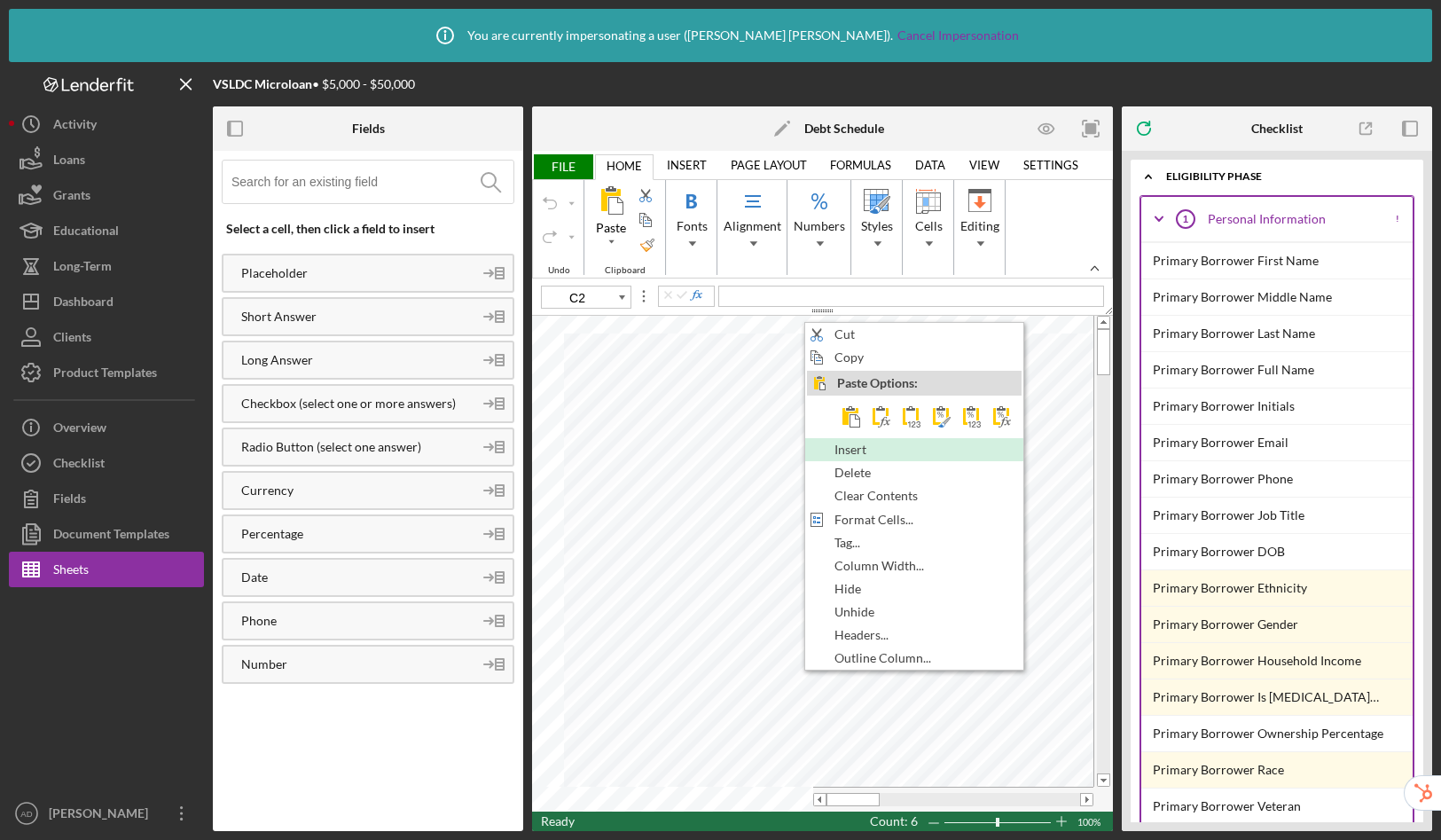
click at [839, 456] on span "Insert" at bounding box center [860, 449] width 52 height 14
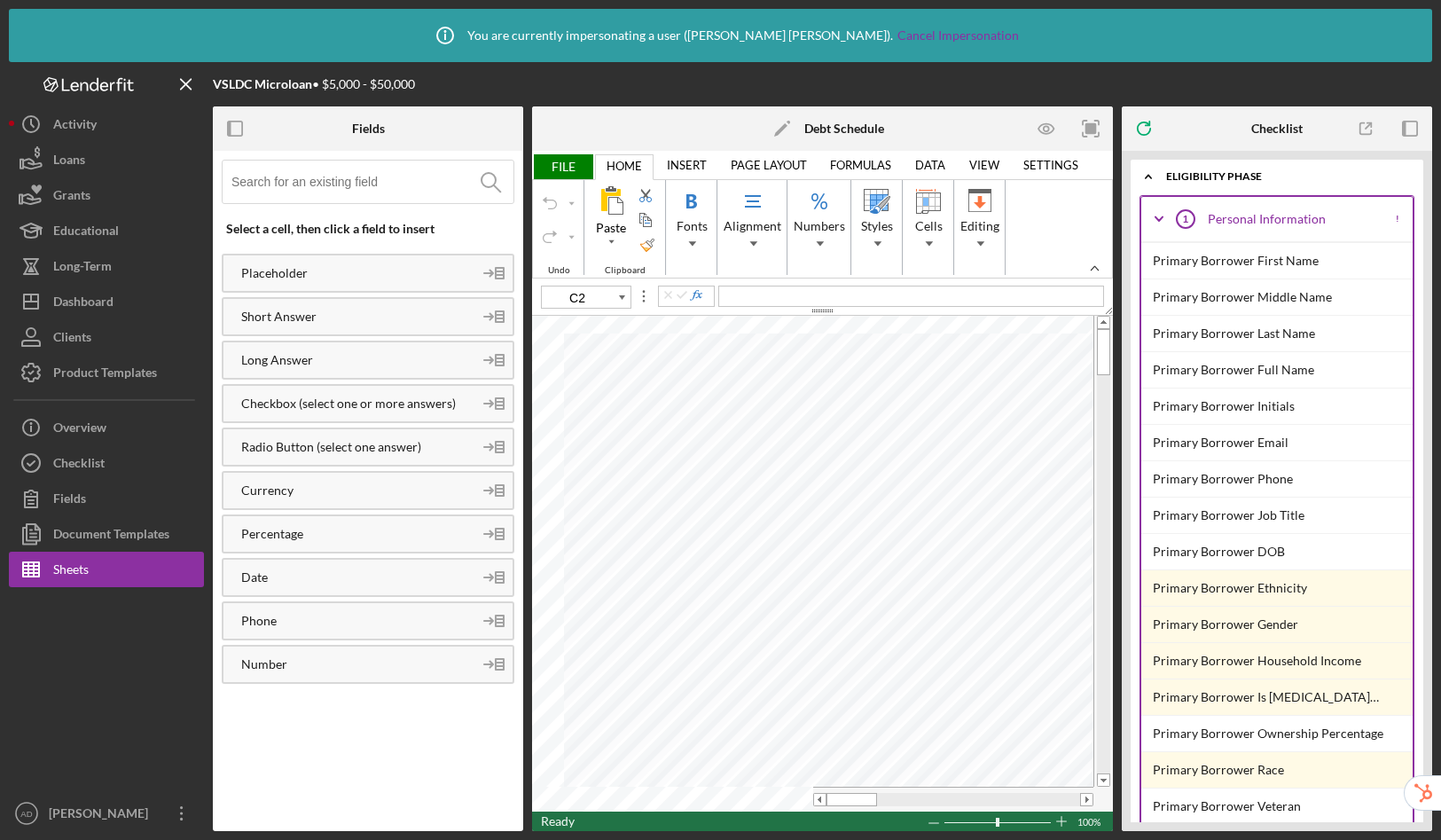
type input "C6"
type input "C7"
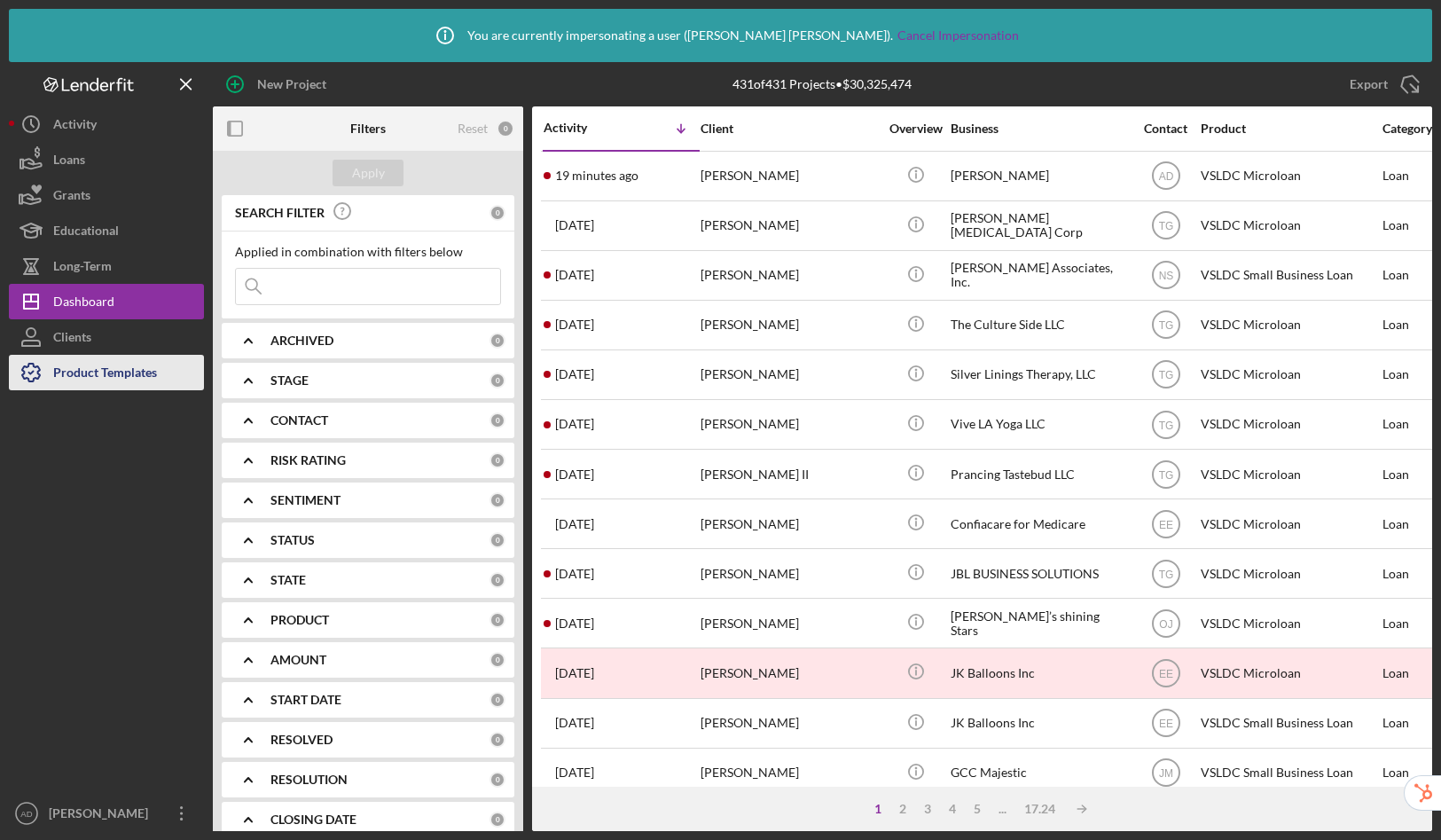
click at [118, 369] on div "Product Templates" at bounding box center [105, 375] width 104 height 40
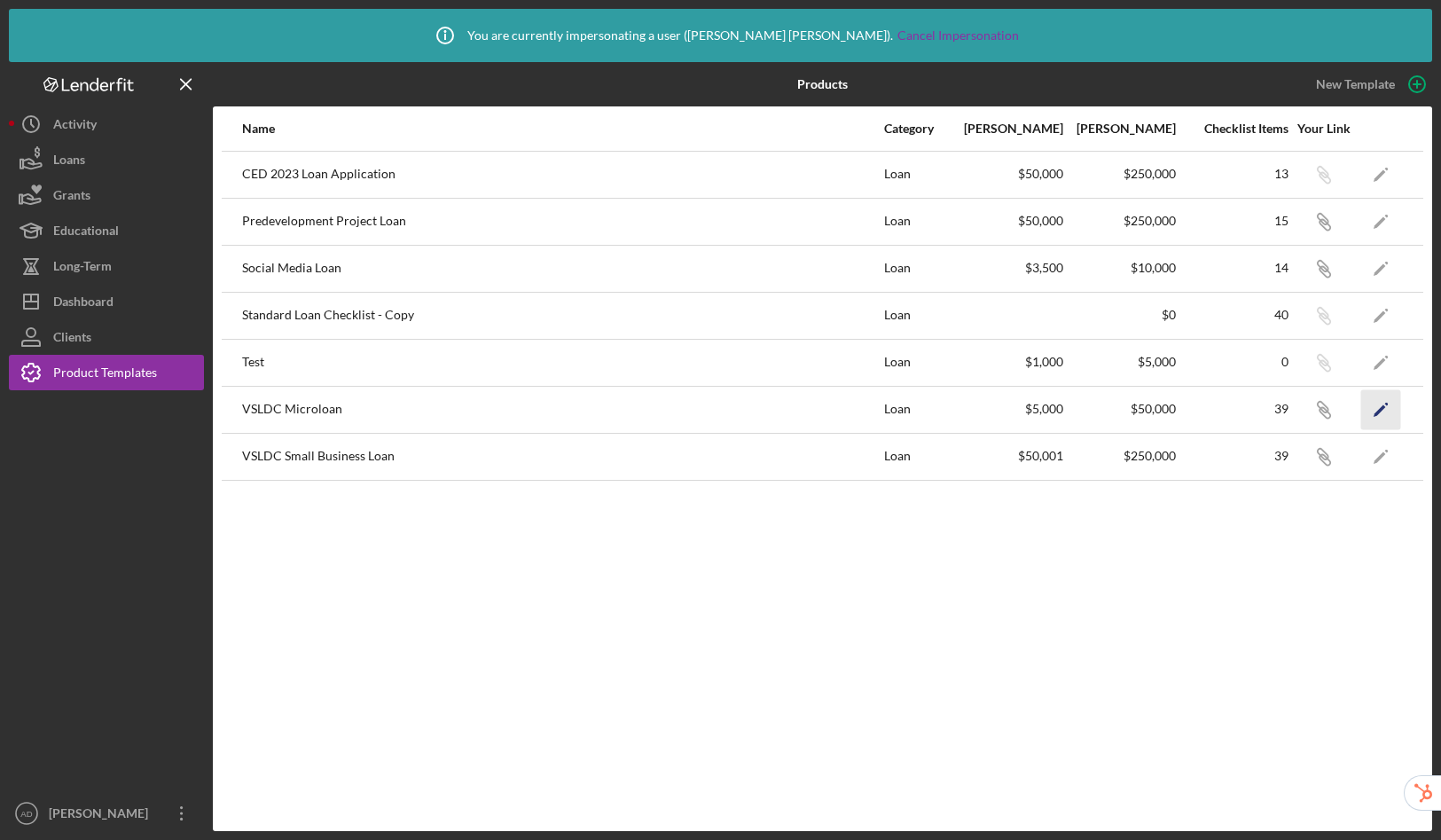
click at [1387, 411] on icon "Icon/Edit" at bounding box center [1381, 410] width 40 height 40
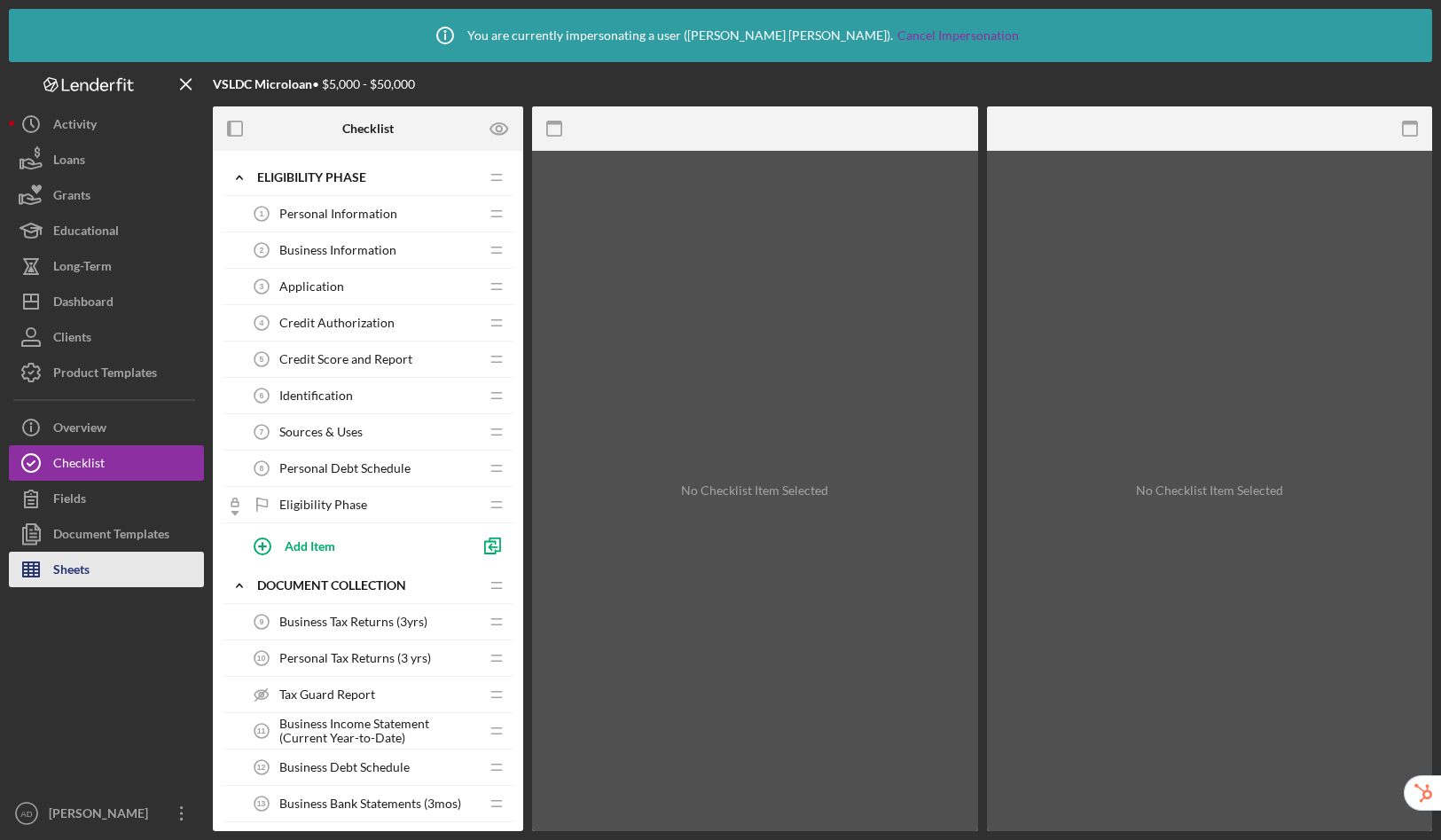
click at [92, 569] on button "Sheets" at bounding box center [106, 569] width 195 height 35
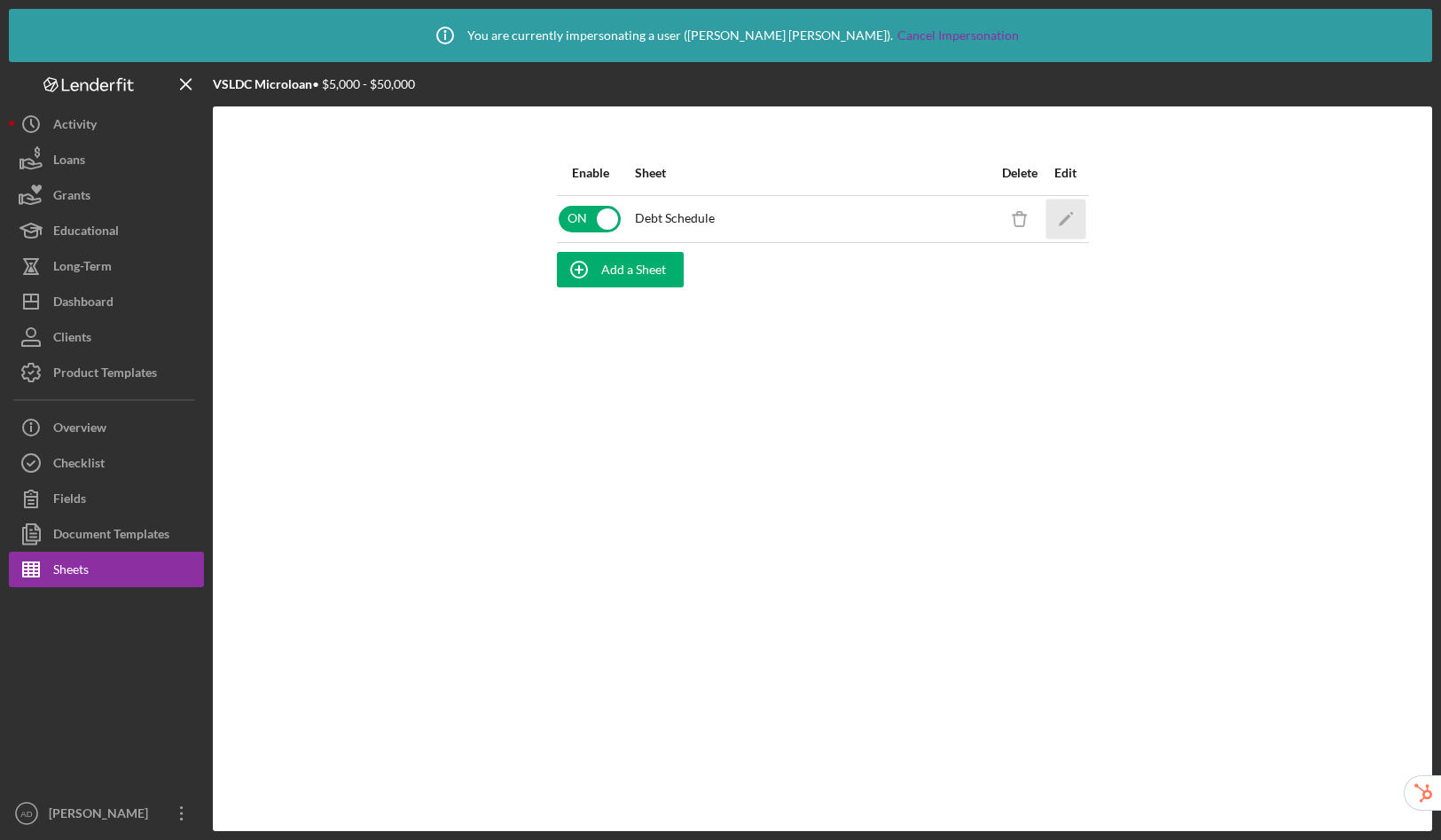
click at [1064, 205] on icon "Icon/Edit" at bounding box center [1065, 219] width 40 height 40
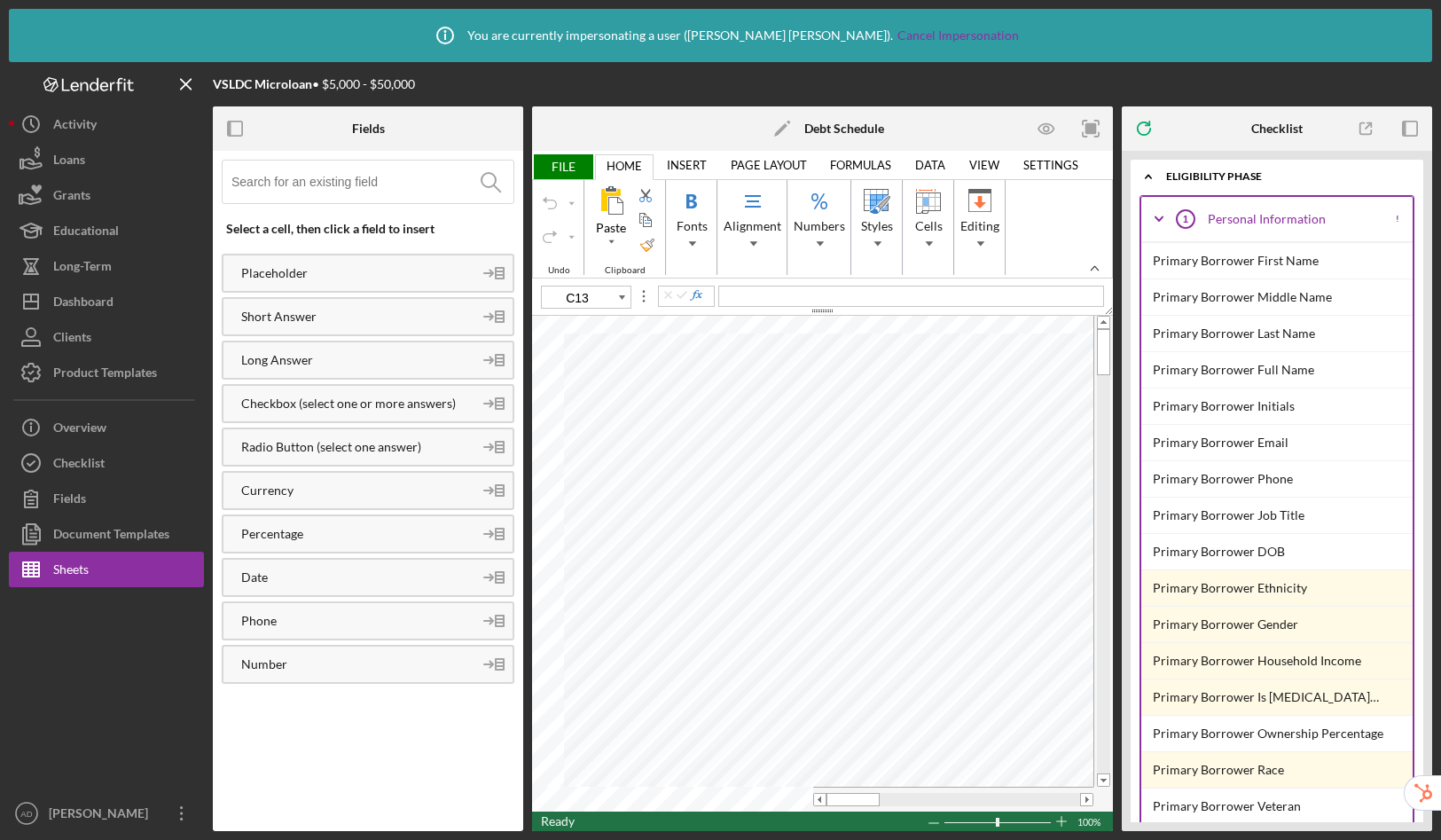
click at [282, 175] on input at bounding box center [373, 182] width 282 height 43
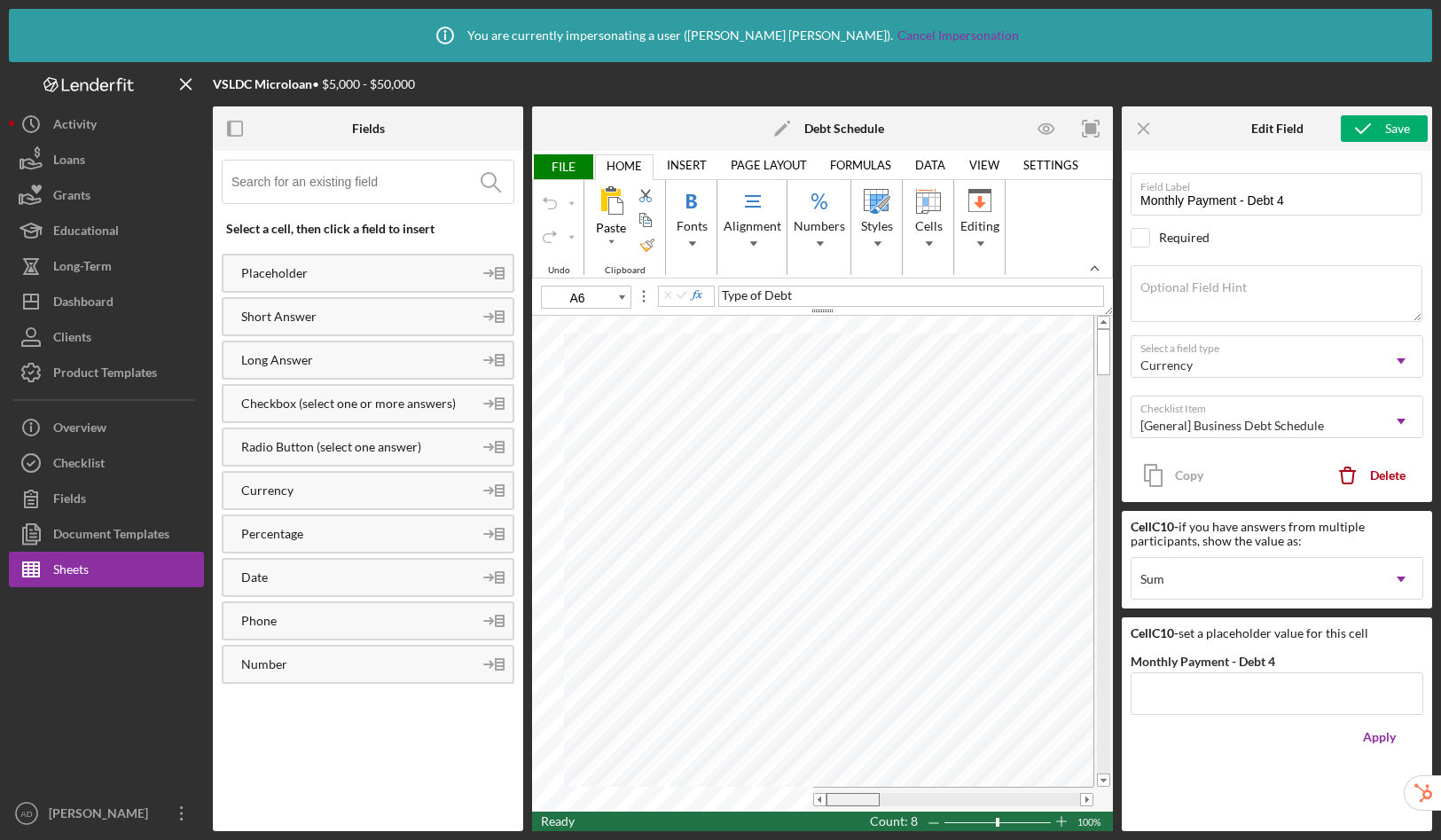
click at [660, 765] on table at bounding box center [822, 564] width 581 height 496
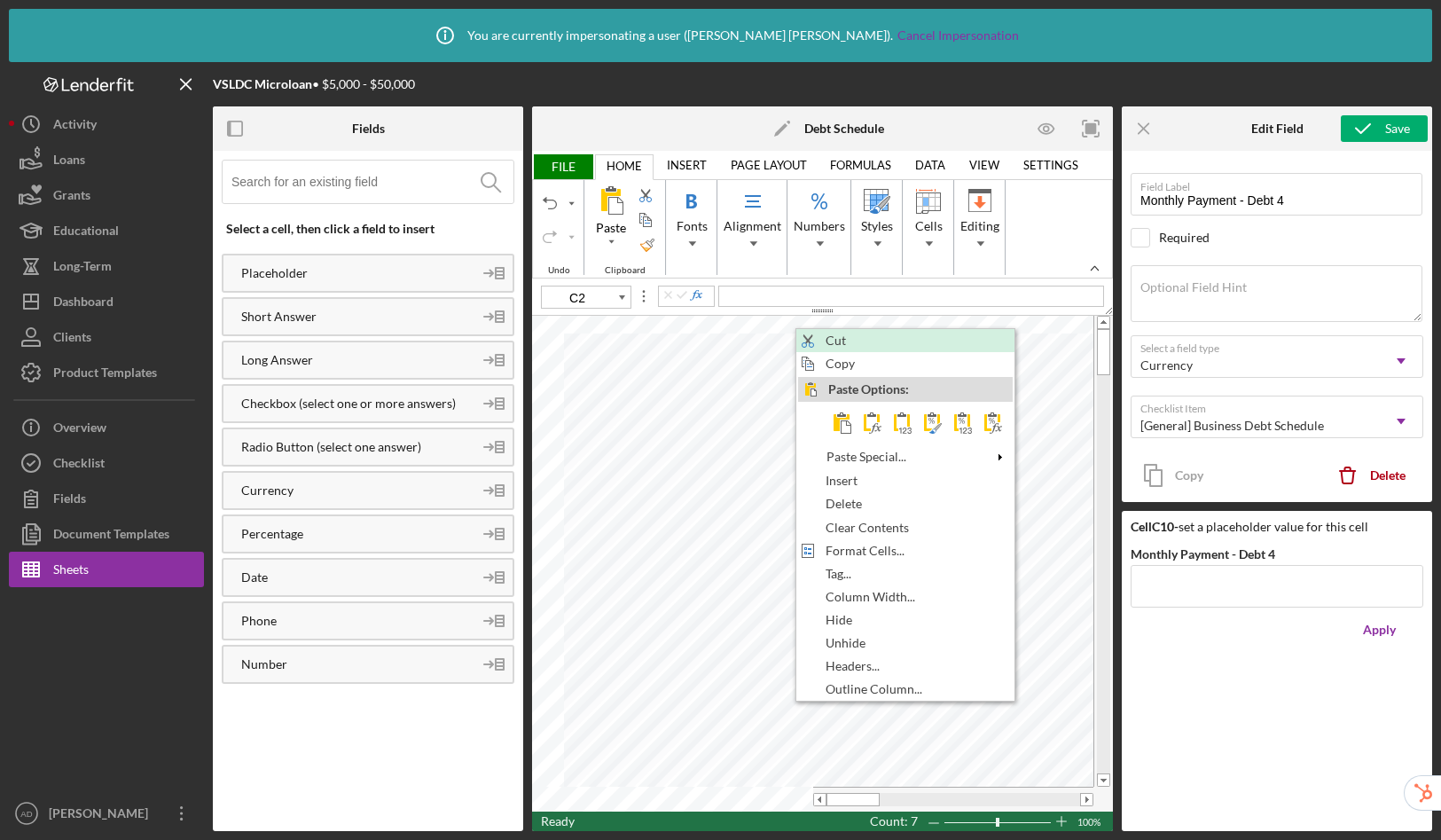
drag, startPoint x: 924, startPoint y: 798, endPoint x: 814, endPoint y: 793, distance: 110.1
click at [852, 482] on span "Insert" at bounding box center [852, 481] width 52 height 14
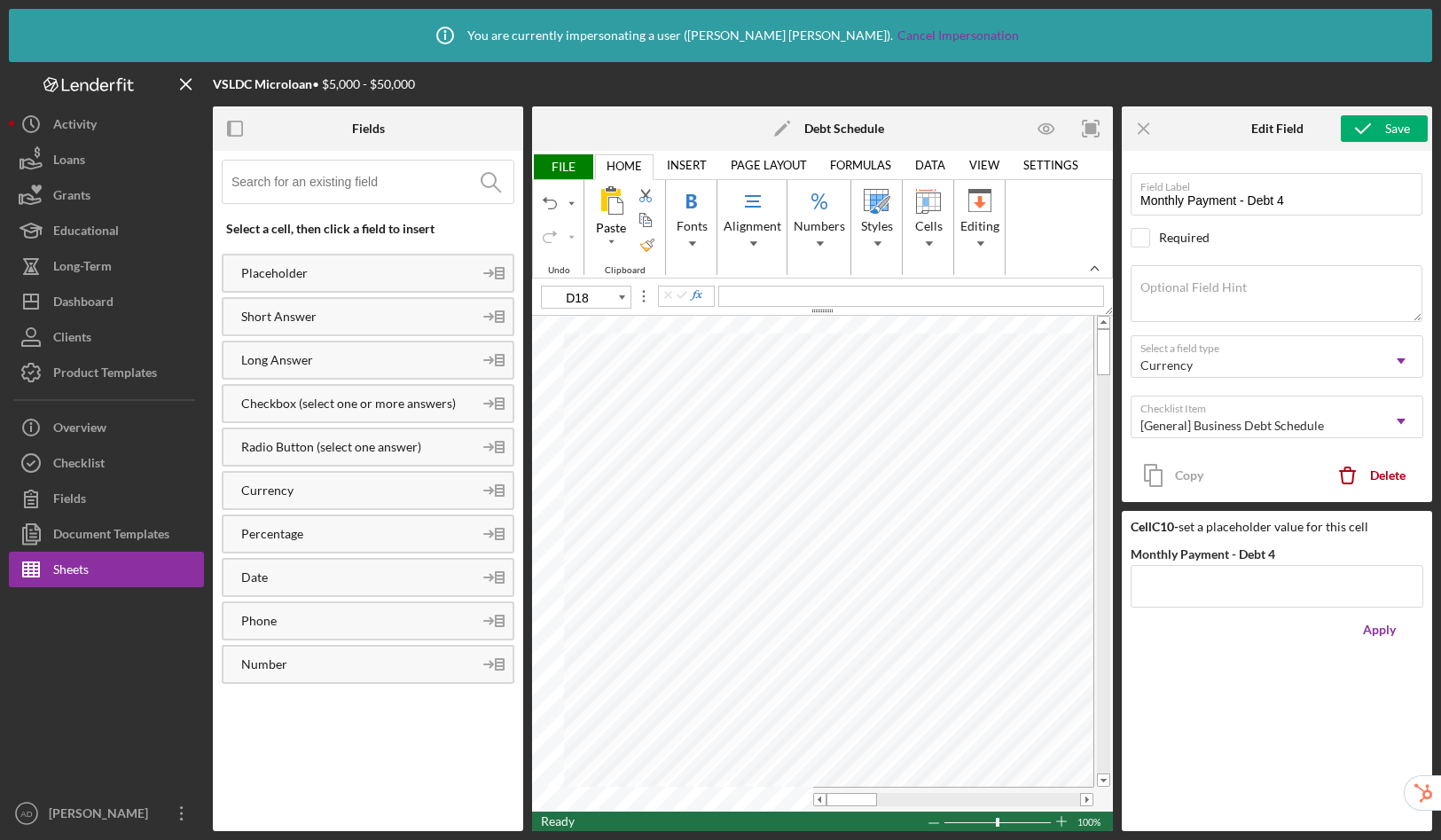
type input "C13"
click at [350, 279] on div "Placeholder" at bounding box center [347, 272] width 249 height 14
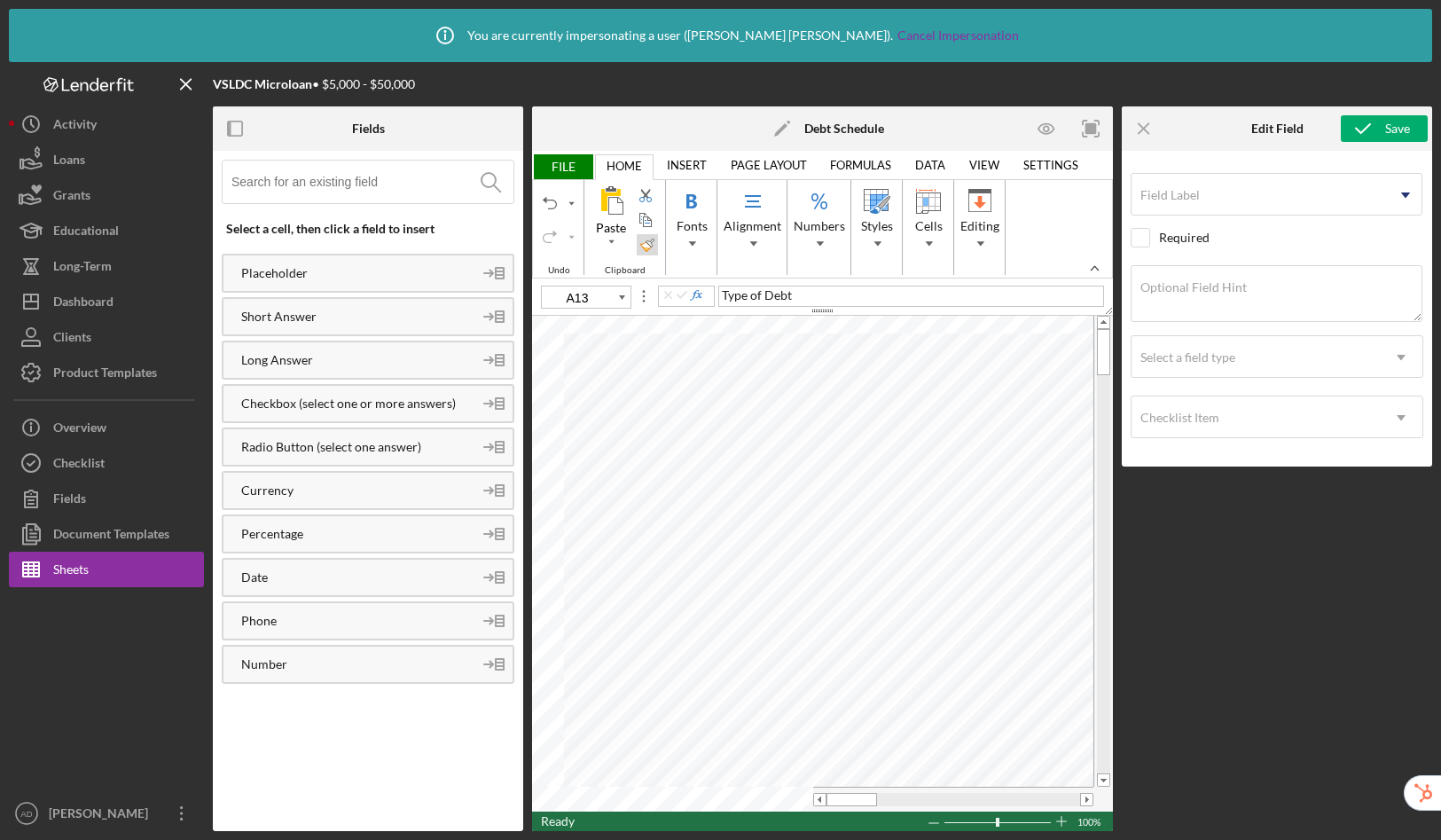
click at [649, 249] on div "Format Painter" at bounding box center [647, 244] width 14 height 14
type input "A14"
click at [86, 423] on div "Overview" at bounding box center [79, 429] width 53 height 40
click at [91, 428] on div "Overview" at bounding box center [79, 429] width 53 height 40
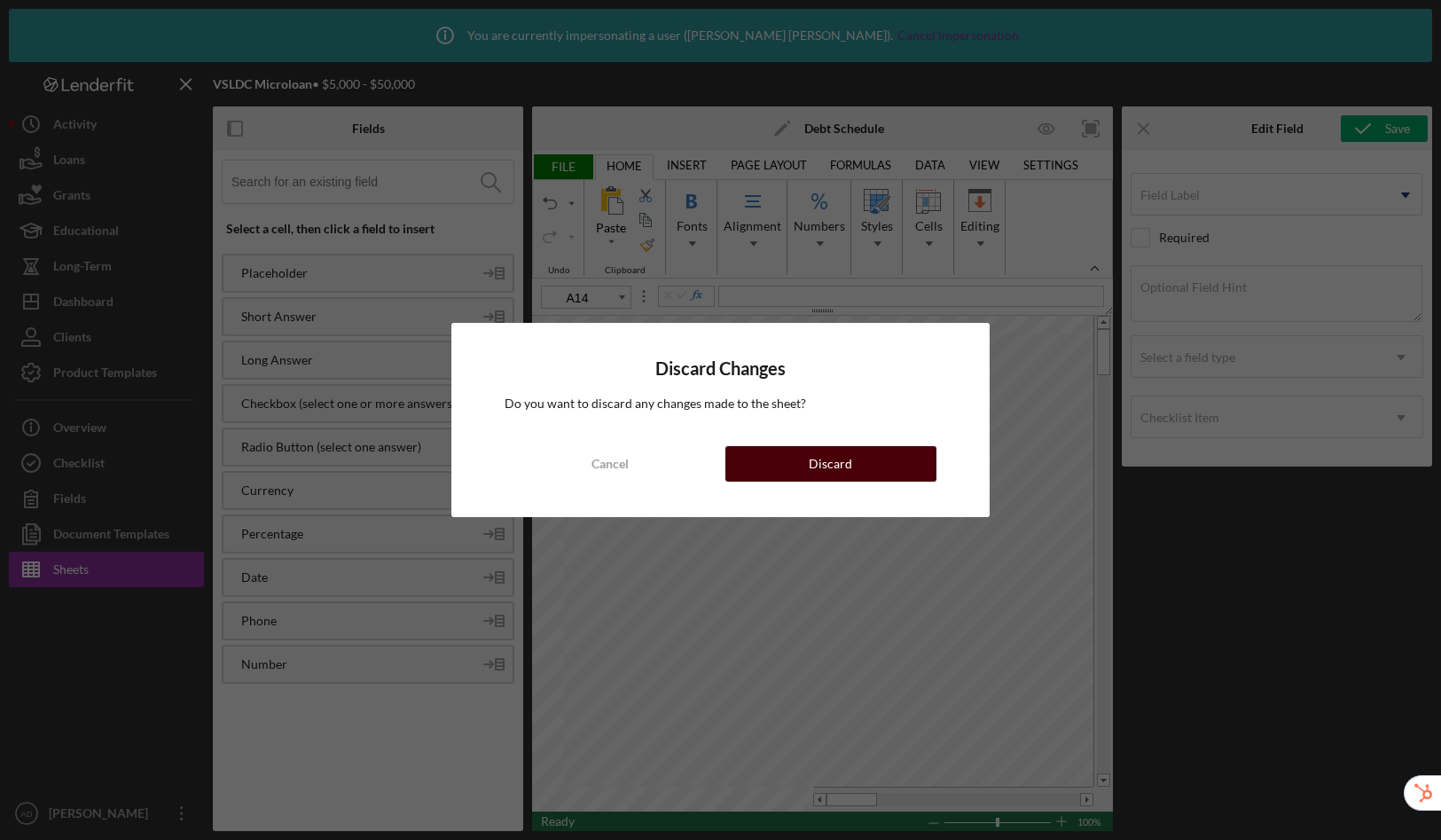
click at [903, 467] on button "Discard" at bounding box center [832, 464] width 212 height 35
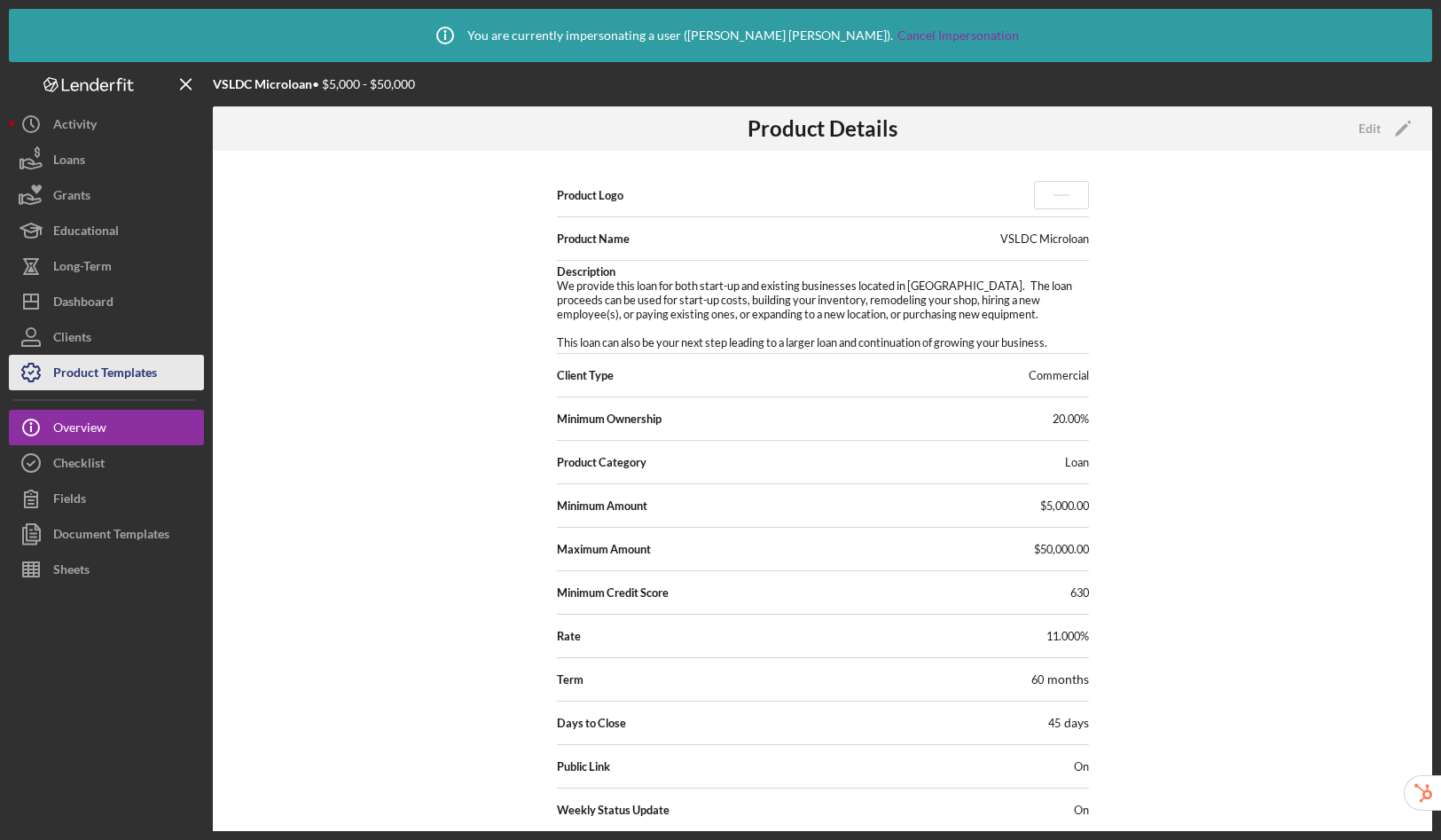
click at [128, 367] on div "Product Templates" at bounding box center [105, 375] width 104 height 40
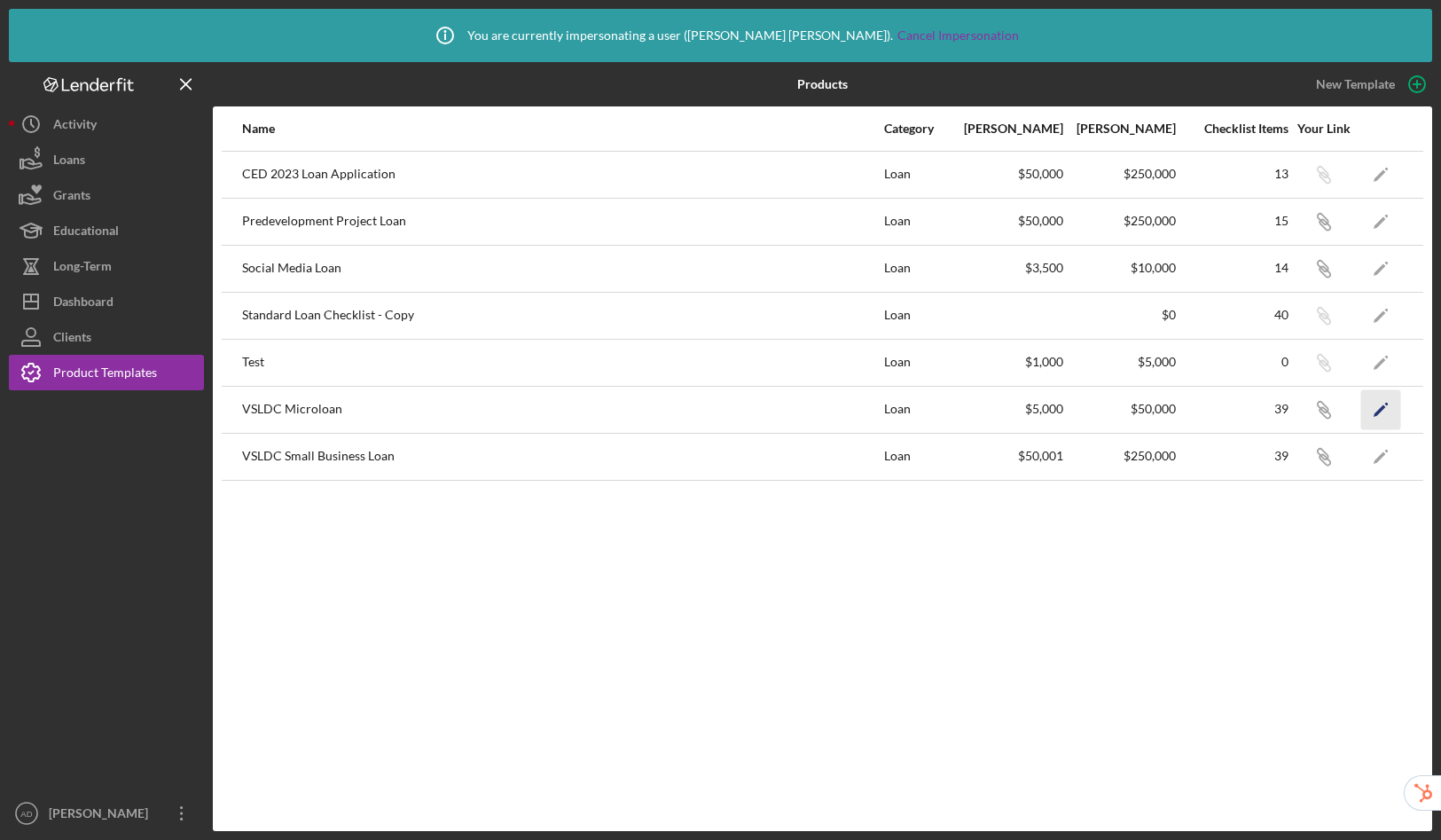
click at [1370, 407] on icon "Icon/Edit" at bounding box center [1381, 410] width 40 height 40
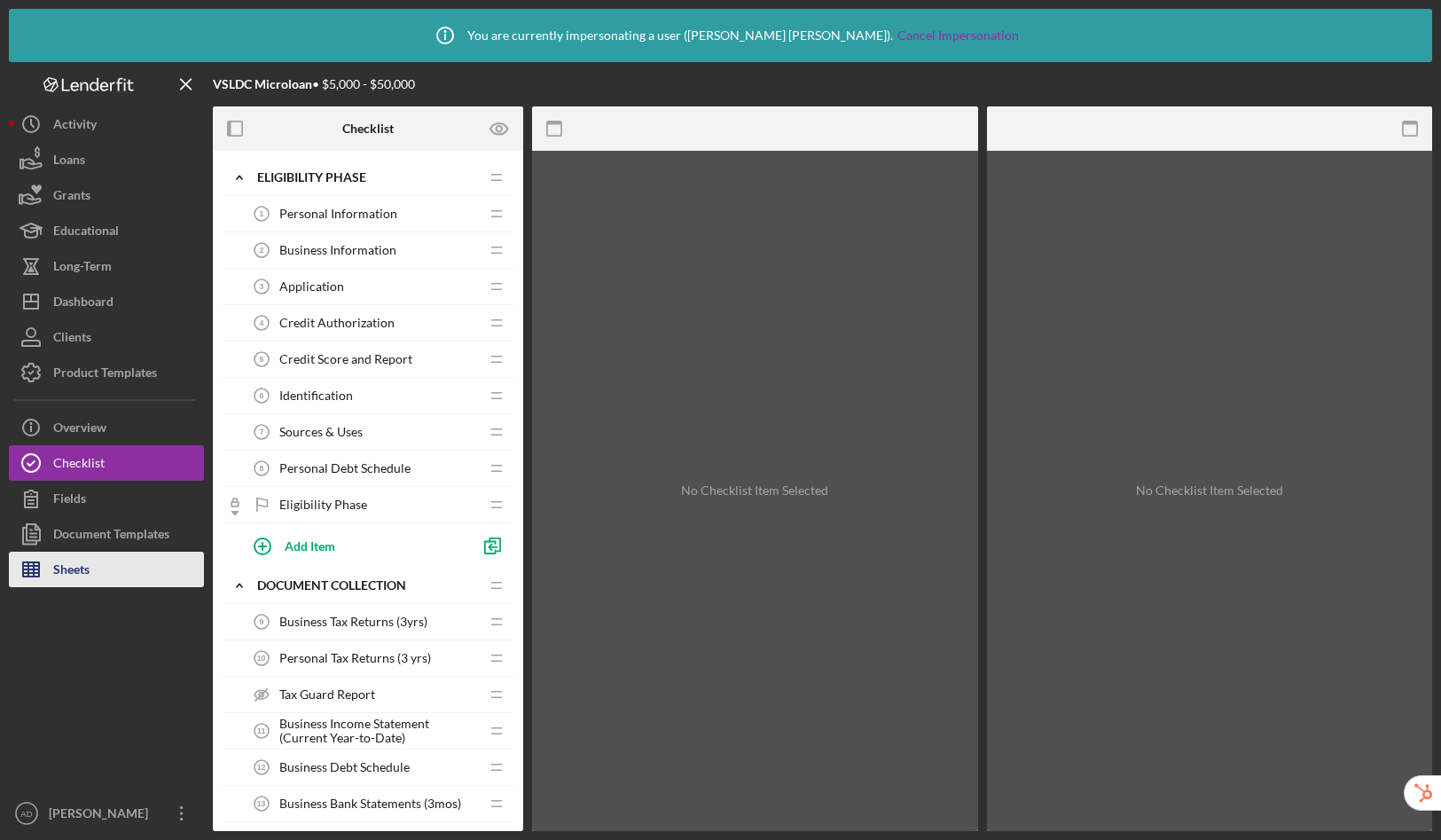
click at [86, 569] on div "Sheets" at bounding box center [71, 571] width 36 height 40
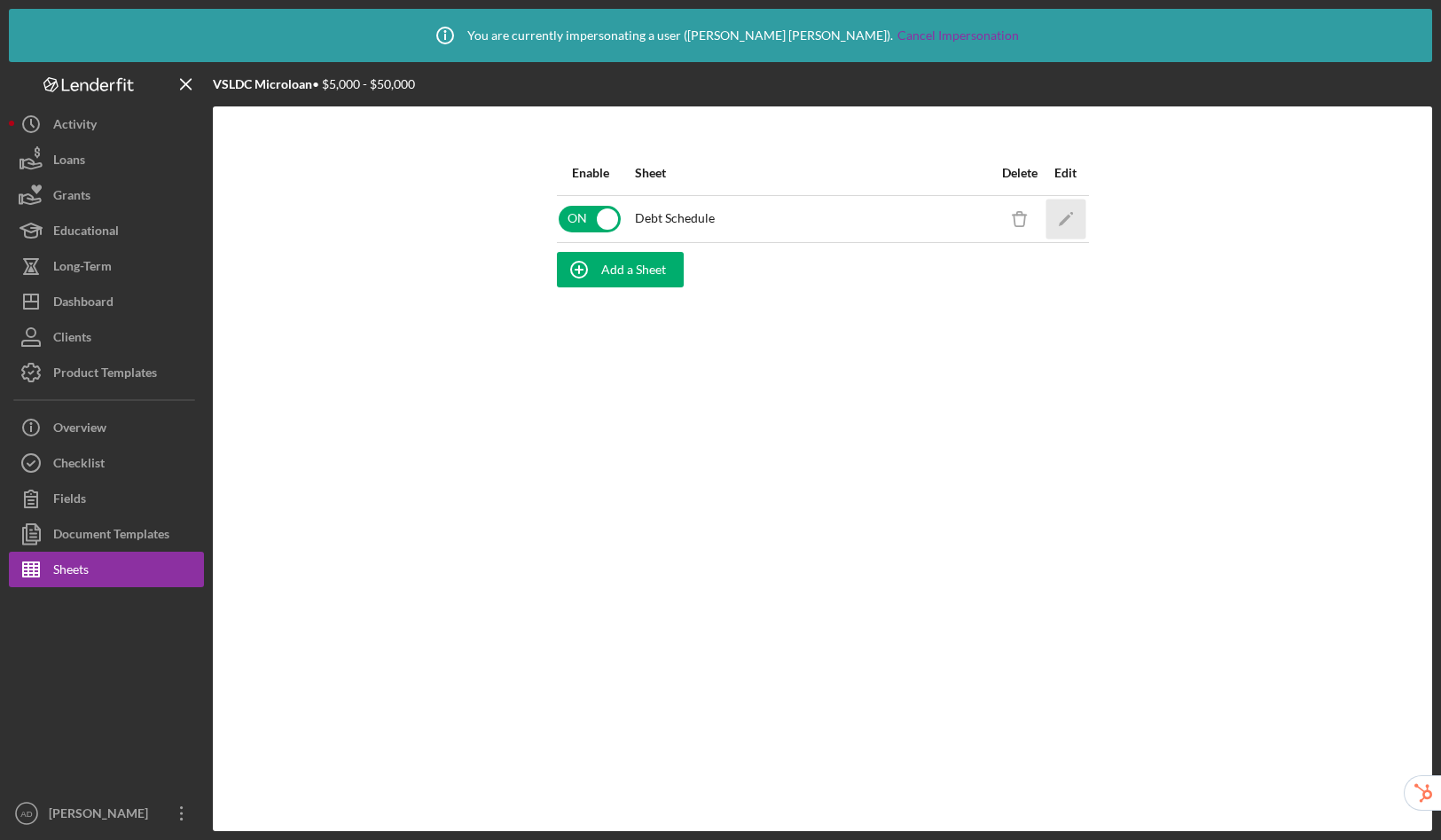
click at [1070, 222] on icon "Icon/Edit" at bounding box center [1065, 219] width 40 height 40
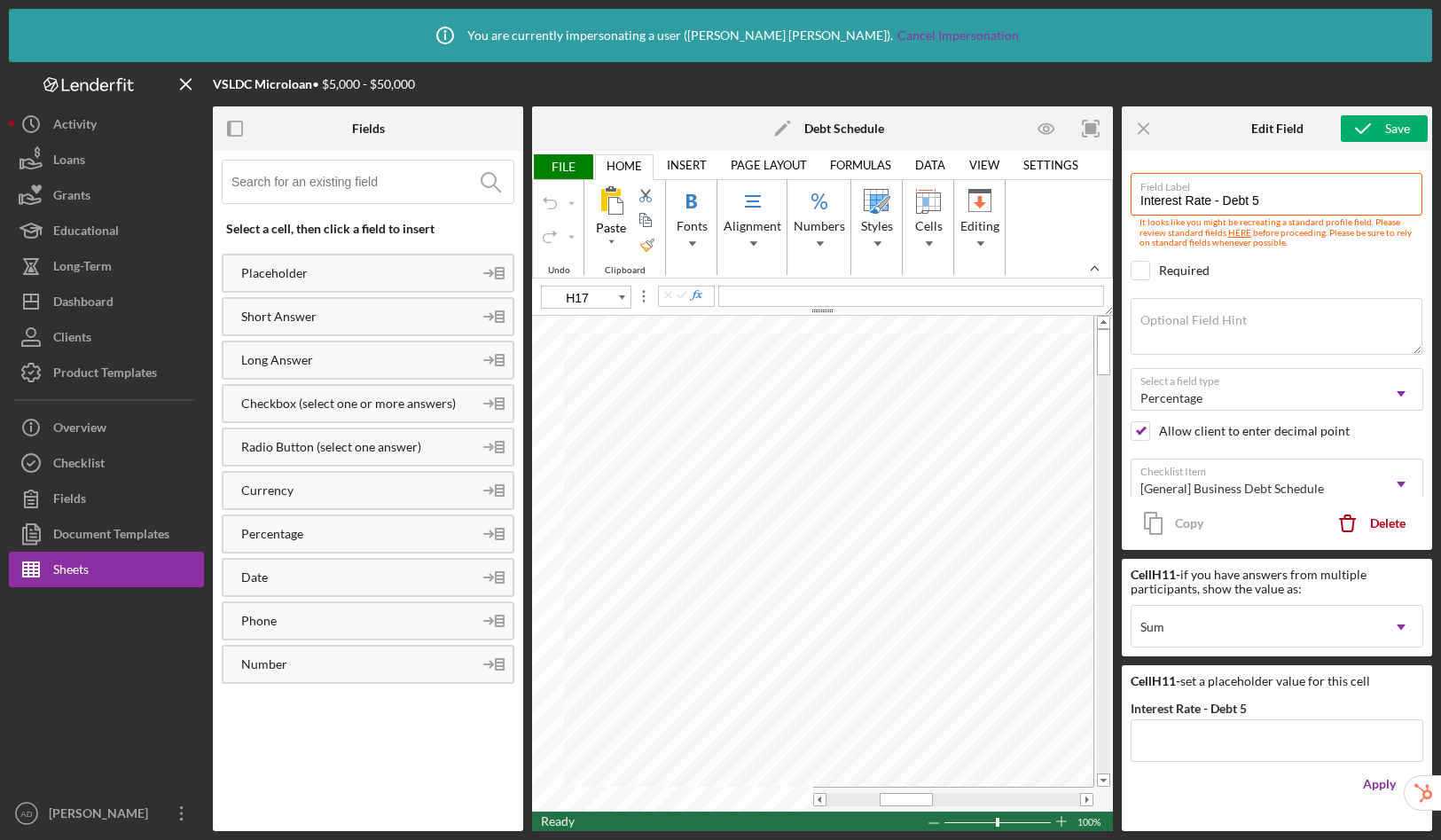
type input "I6"
click at [765, 786] on table at bounding box center [822, 564] width 581 height 496
click at [756, 780] on table at bounding box center [822, 564] width 581 height 496
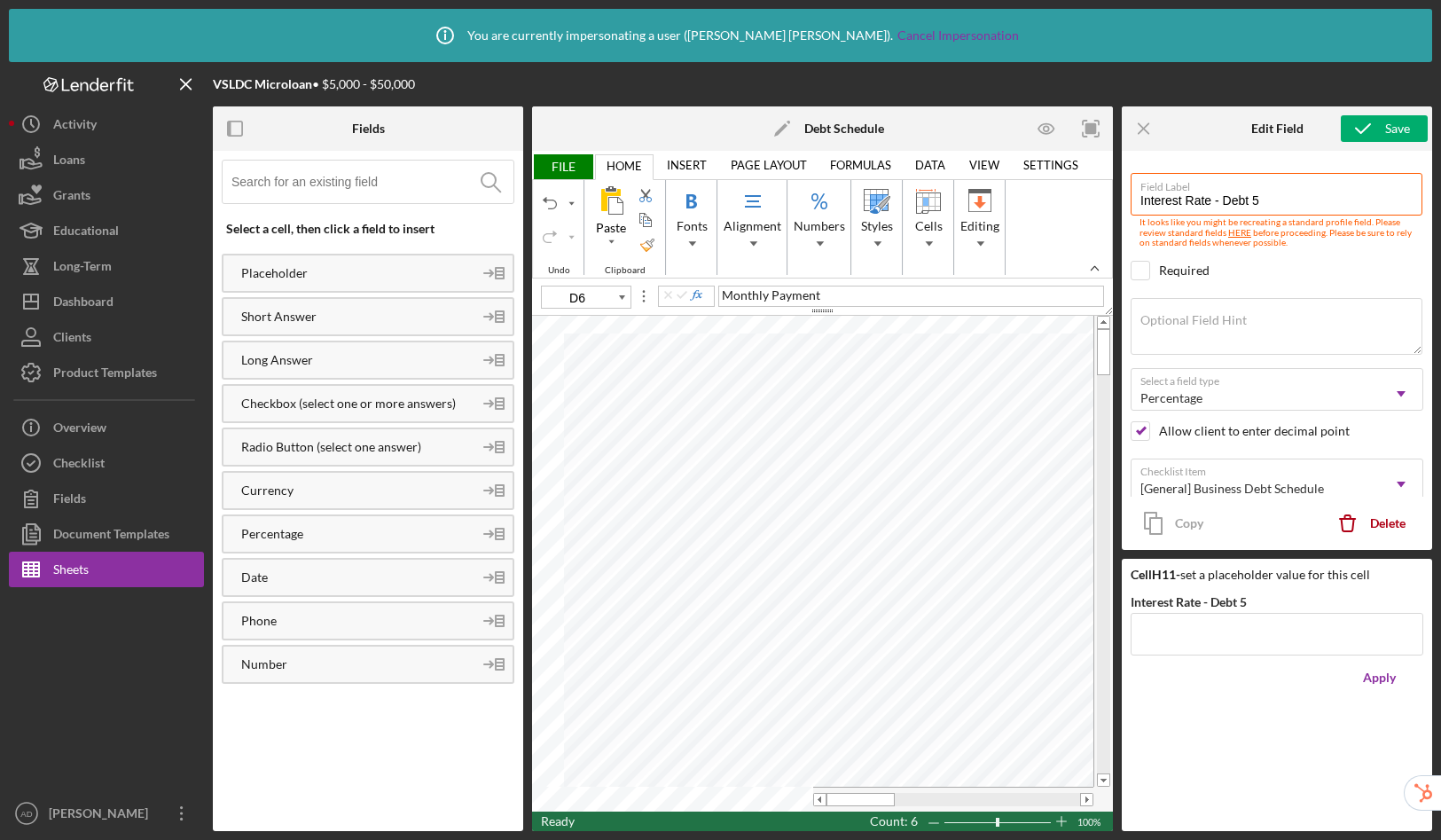
type input "C6"
type input "C7"
type input "Monthly Payment - Debt 1"
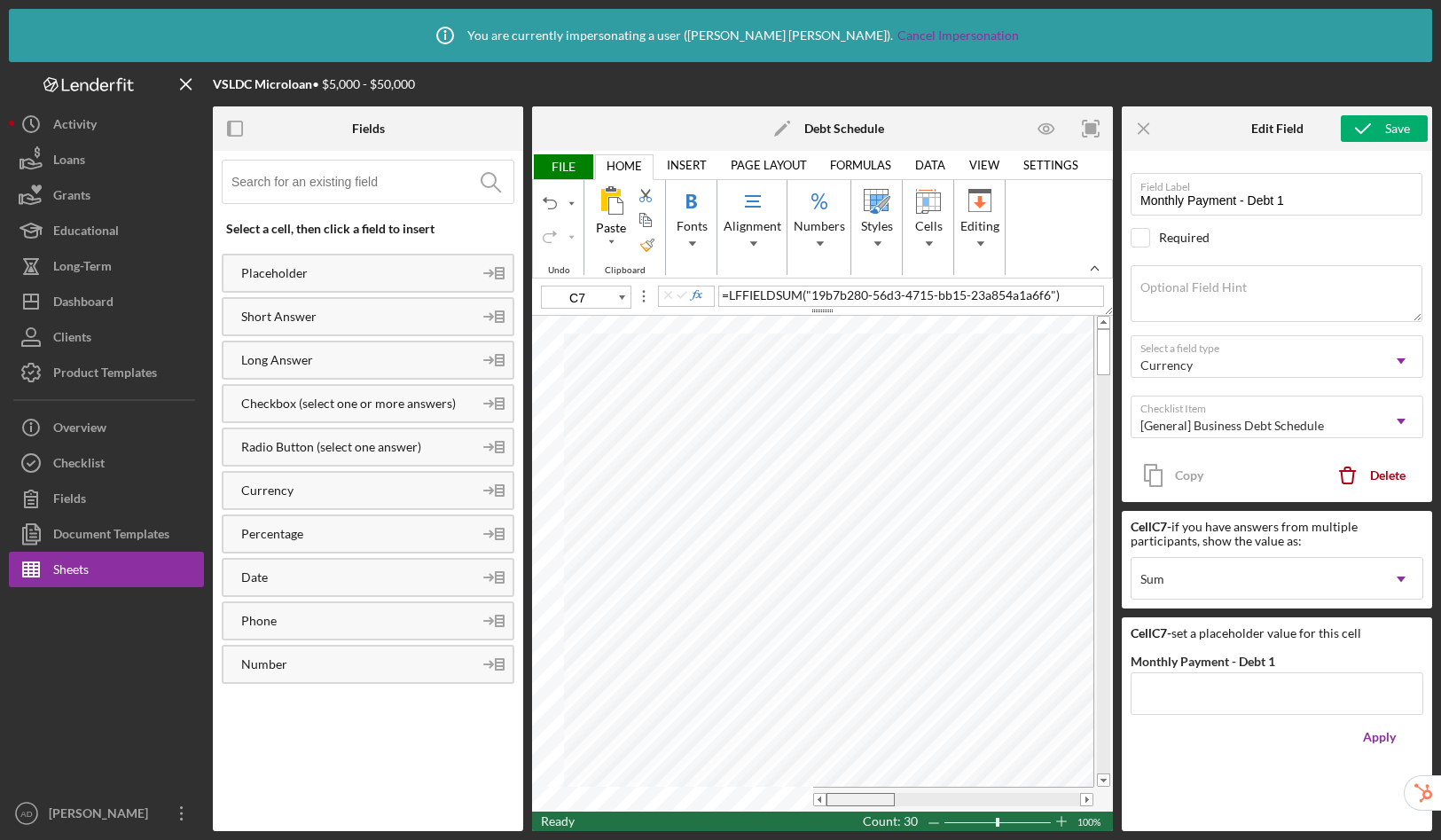
drag, startPoint x: 920, startPoint y: 797, endPoint x: 835, endPoint y: 793, distance: 85.1
click at [835, 793] on div at bounding box center [861, 799] width 68 height 13
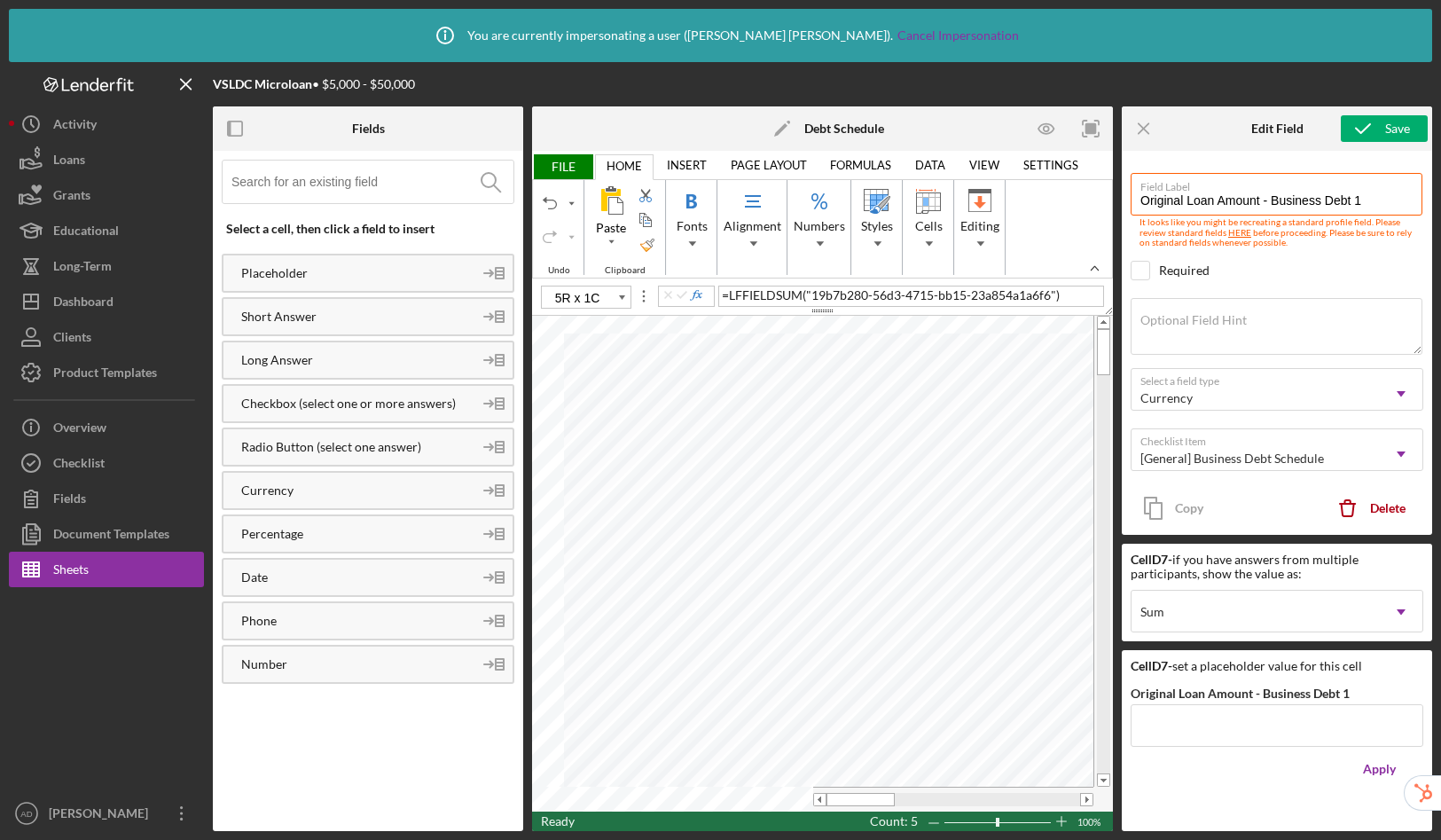
type input "C7"
type input "Monthly Payment - Debt 1"
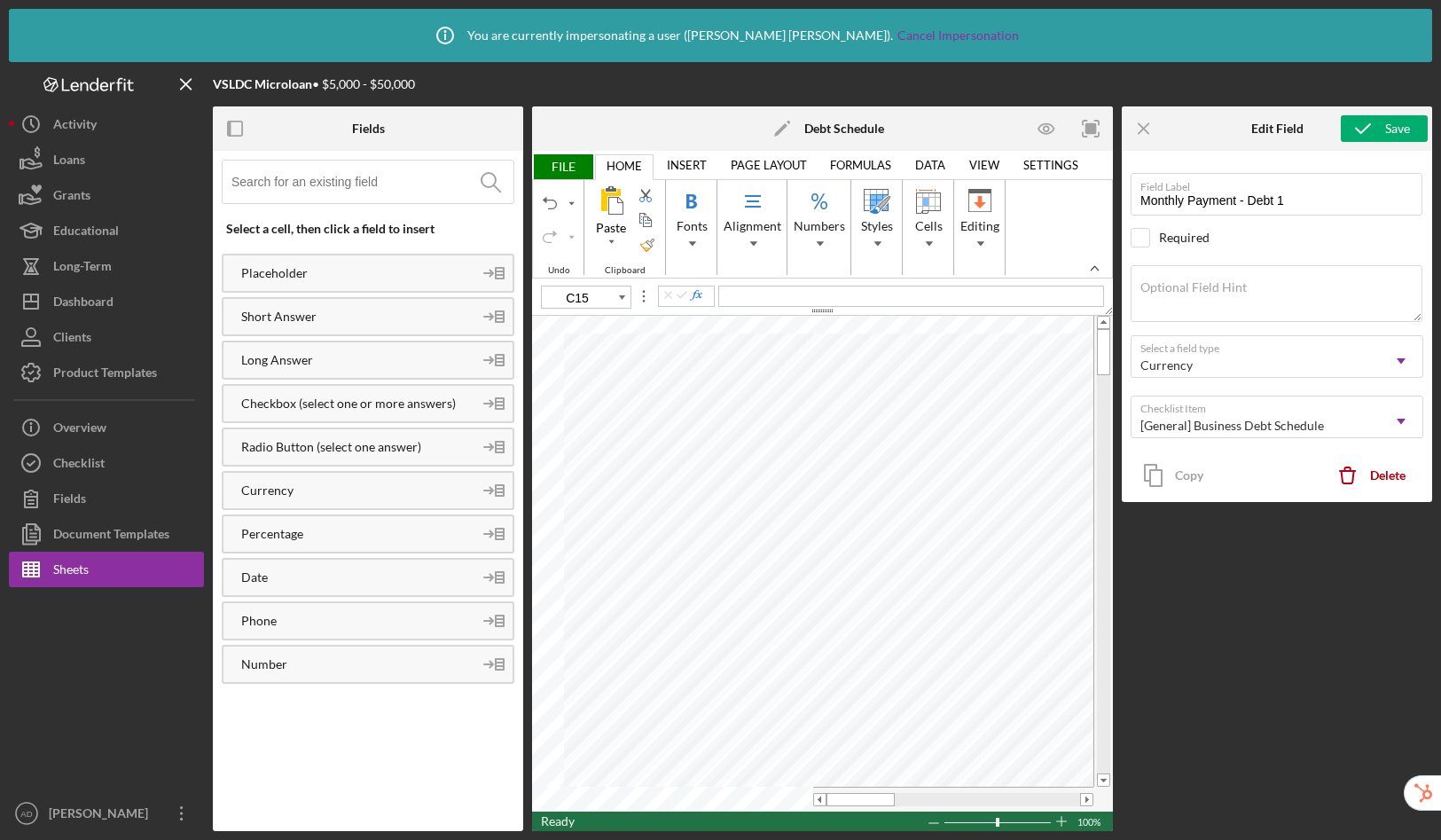
type input "C7"
click at [348, 188] on input at bounding box center [373, 182] width 282 height 43
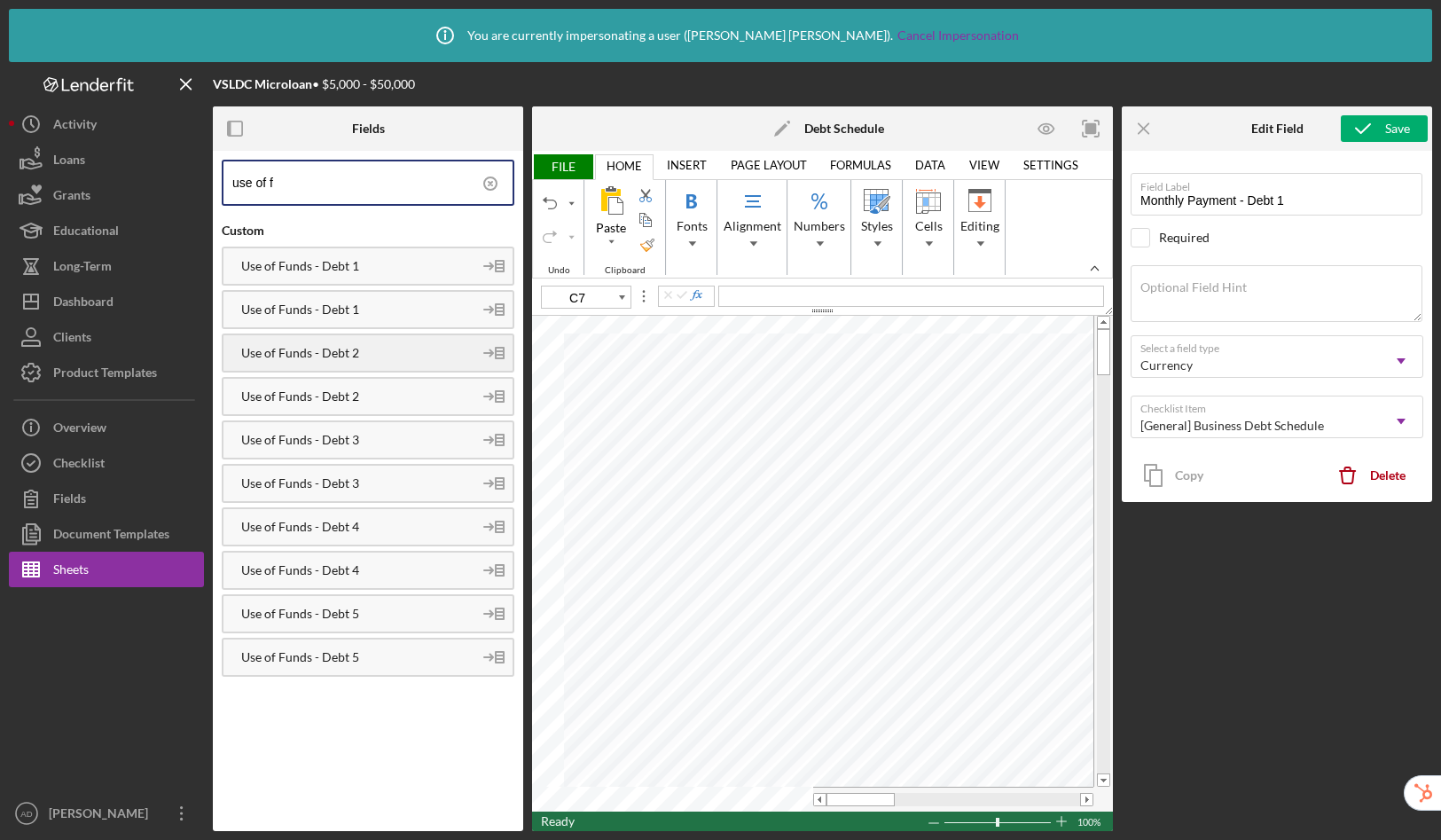
type input "use of f"
click at [290, 308] on div "Use of Funds - Debt 1" at bounding box center [347, 309] width 249 height 14
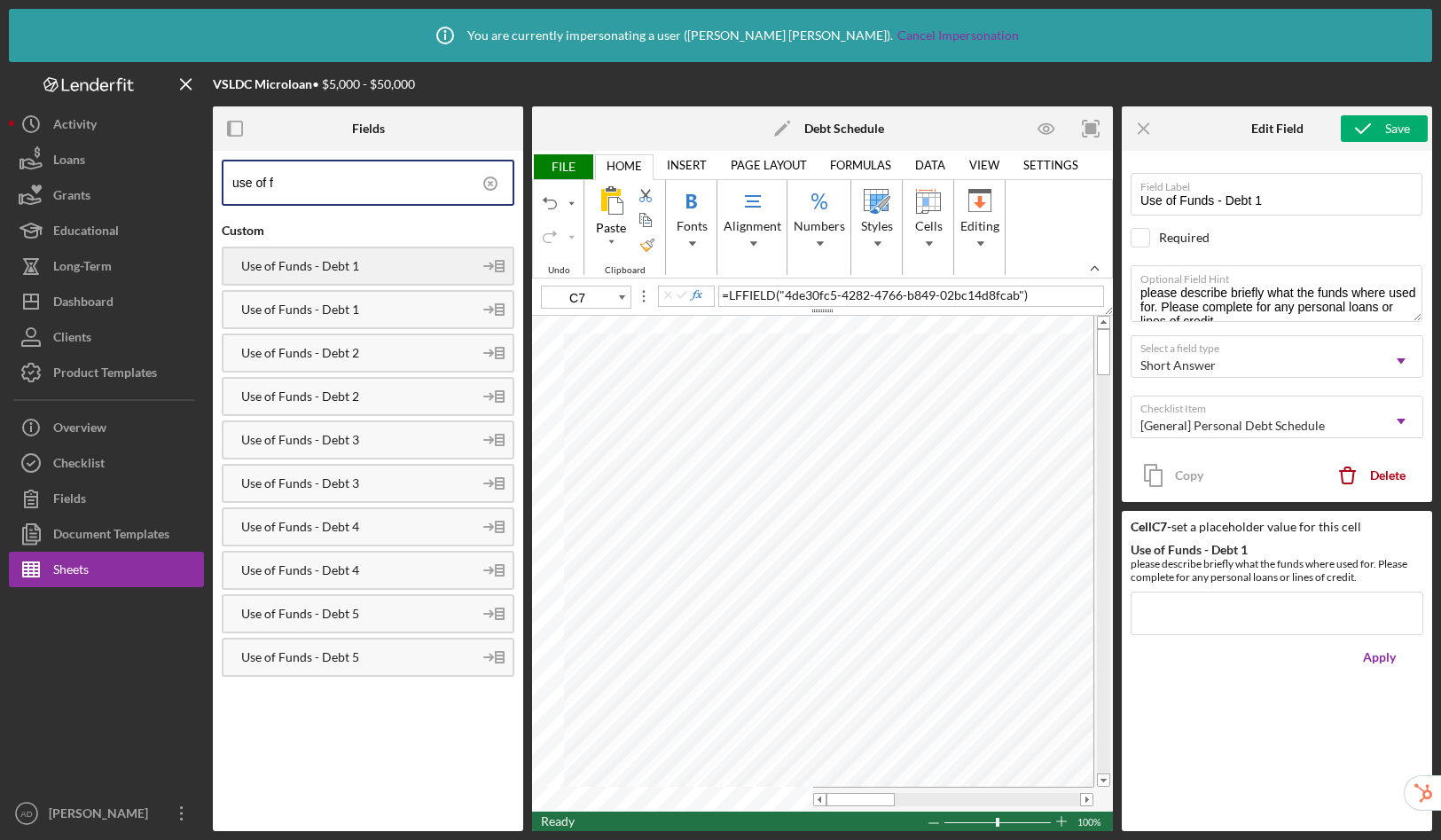
click at [373, 262] on div "Use of Funds - Debt 1" at bounding box center [347, 266] width 249 height 14
click at [355, 349] on div "Use of Funds - Debt 2" at bounding box center [347, 353] width 249 height 14
click at [391, 393] on div "Use of Funds - Debt 2" at bounding box center [347, 396] width 249 height 14
click at [352, 481] on div "Use of Funds - Debt 3" at bounding box center [347, 482] width 249 height 14
click at [335, 572] on div "Use of Funds - Debt 4" at bounding box center [347, 569] width 249 height 14
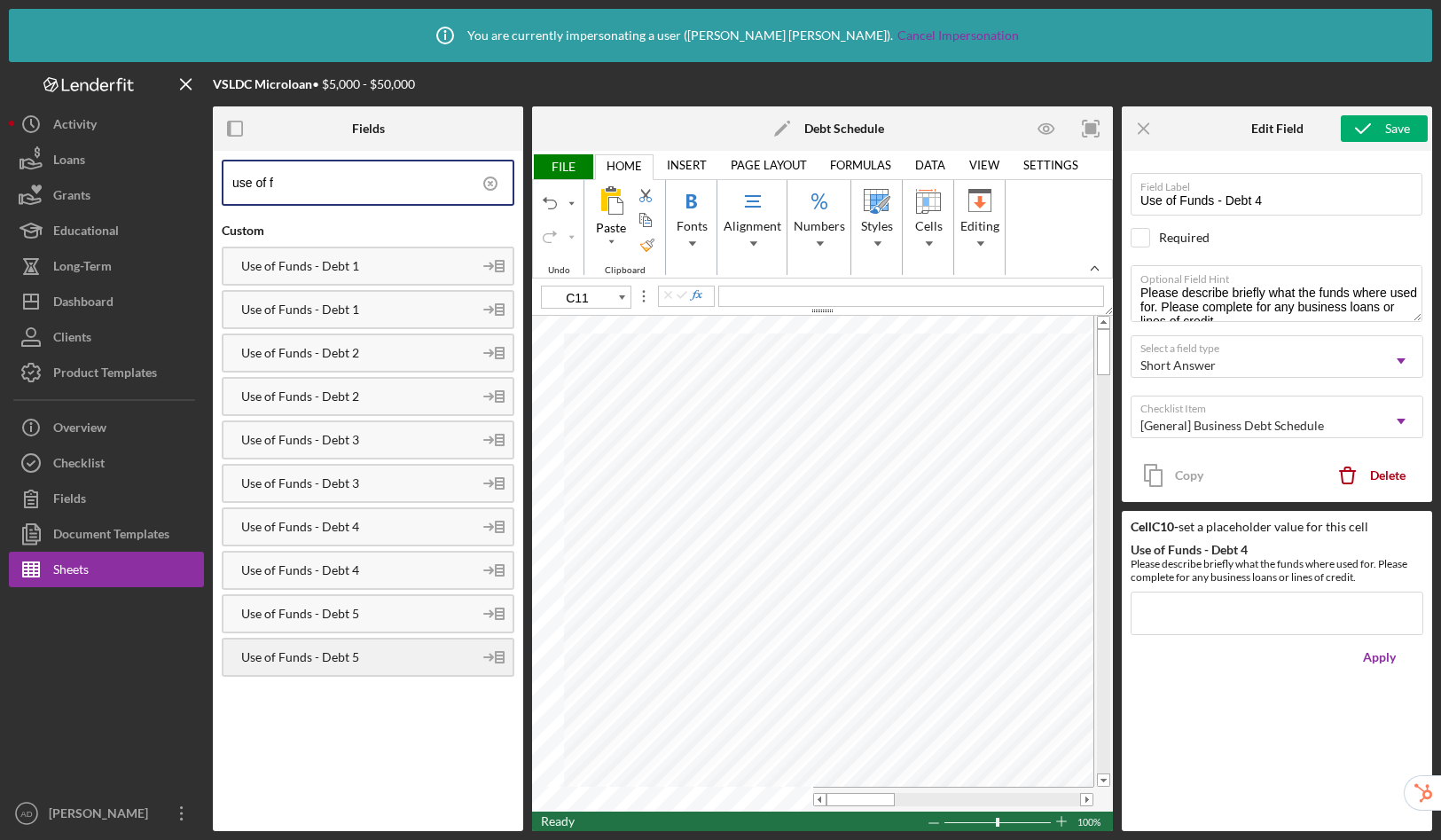
click at [341, 654] on div "Use of Funds - Debt 5" at bounding box center [347, 656] width 249 height 14
click at [582, 168] on span "FILE" at bounding box center [562, 166] width 62 height 25
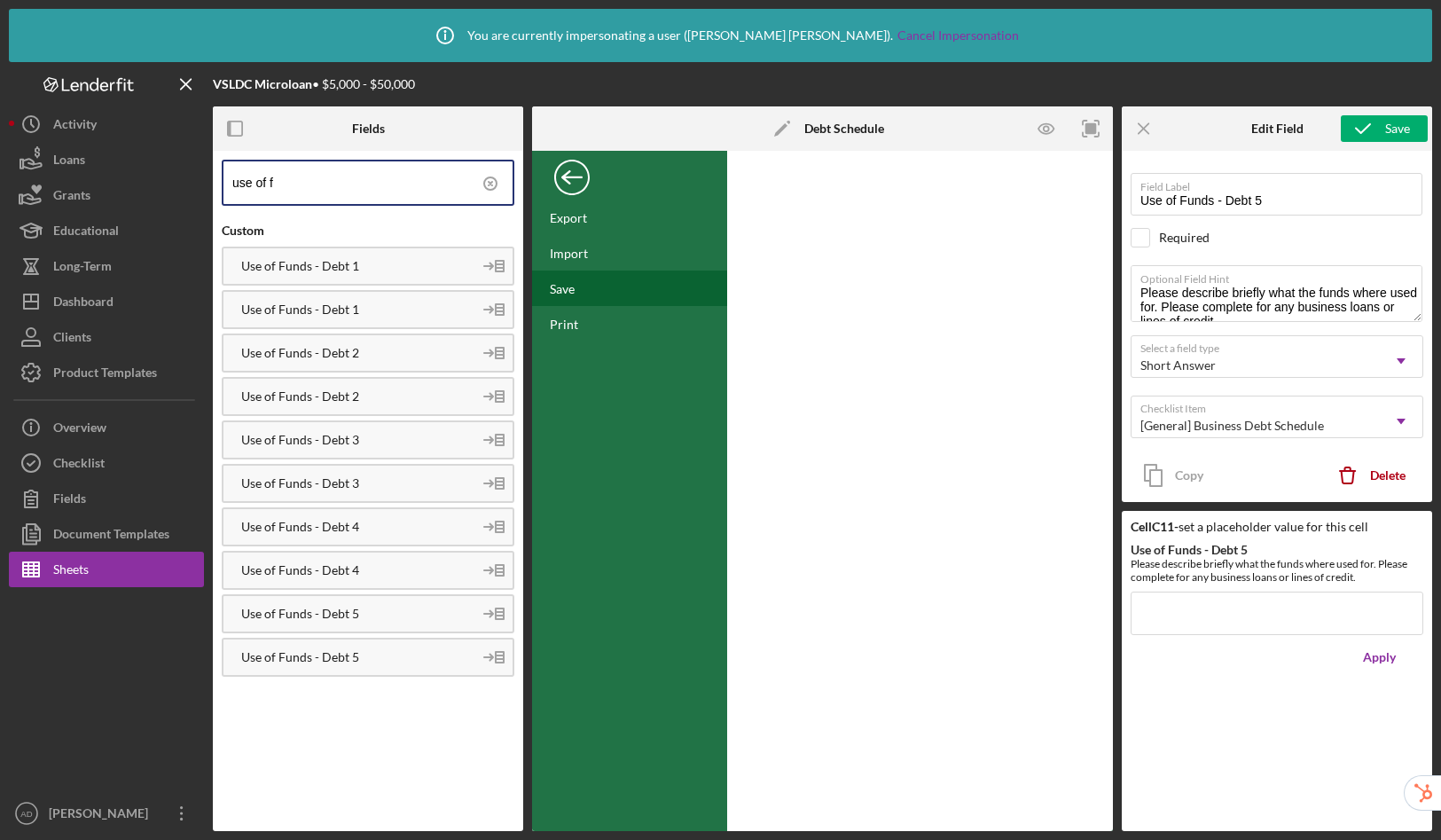
click at [563, 290] on div "Save" at bounding box center [562, 289] width 25 height 15
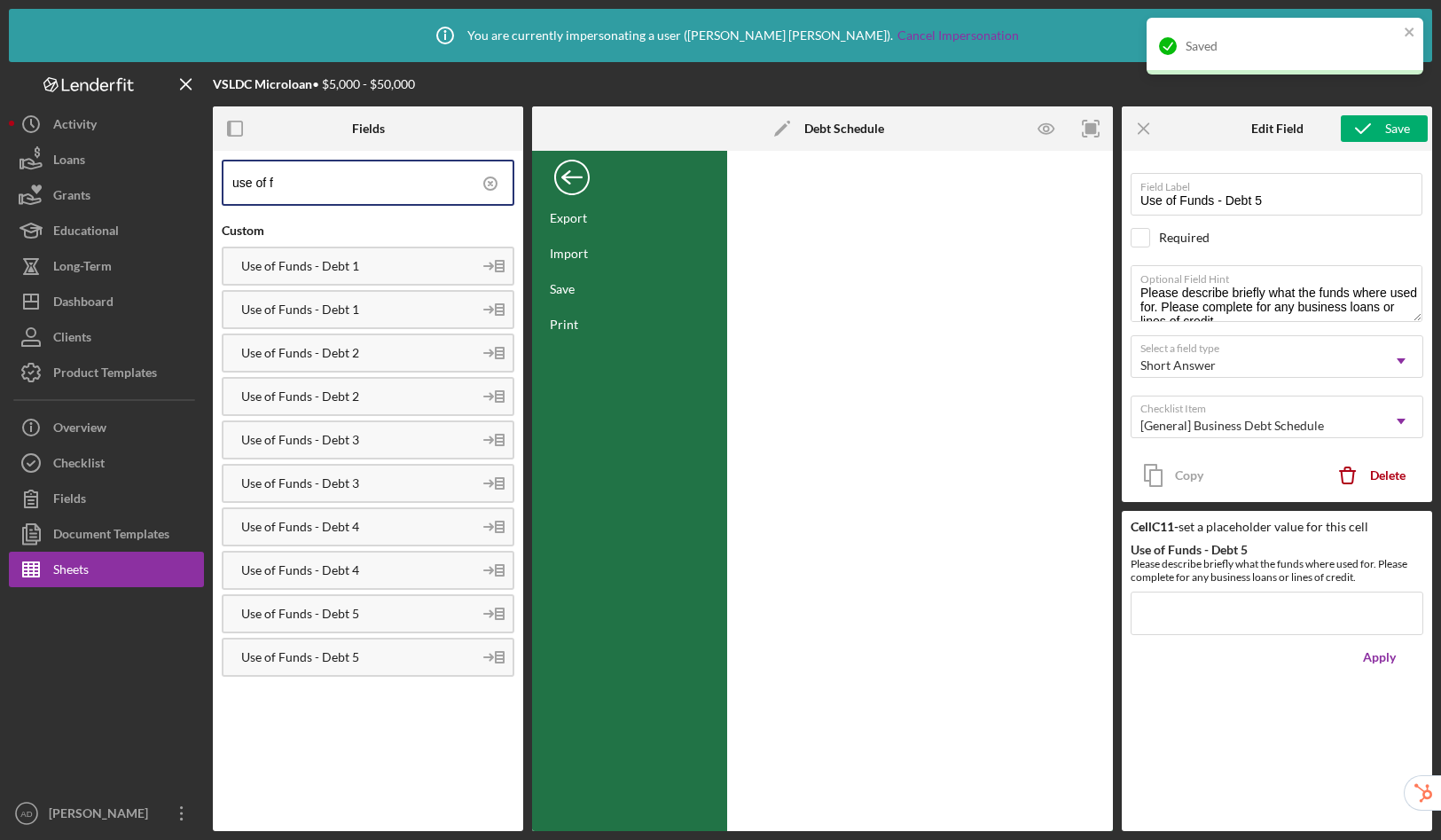
click at [571, 174] on div "Back" at bounding box center [571, 172] width 35 height 35
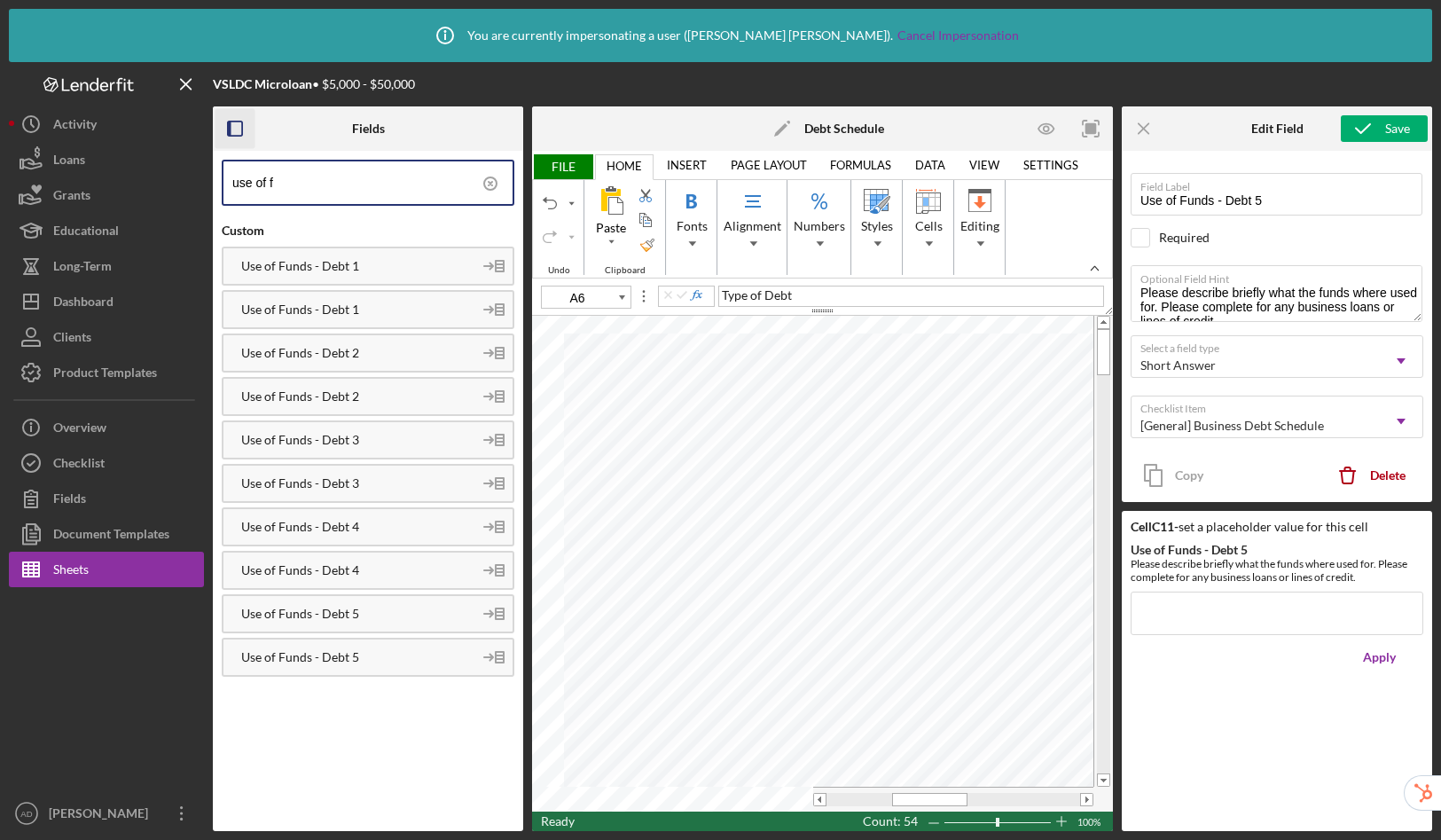
click at [236, 127] on icon "button" at bounding box center [236, 129] width 40 height 40
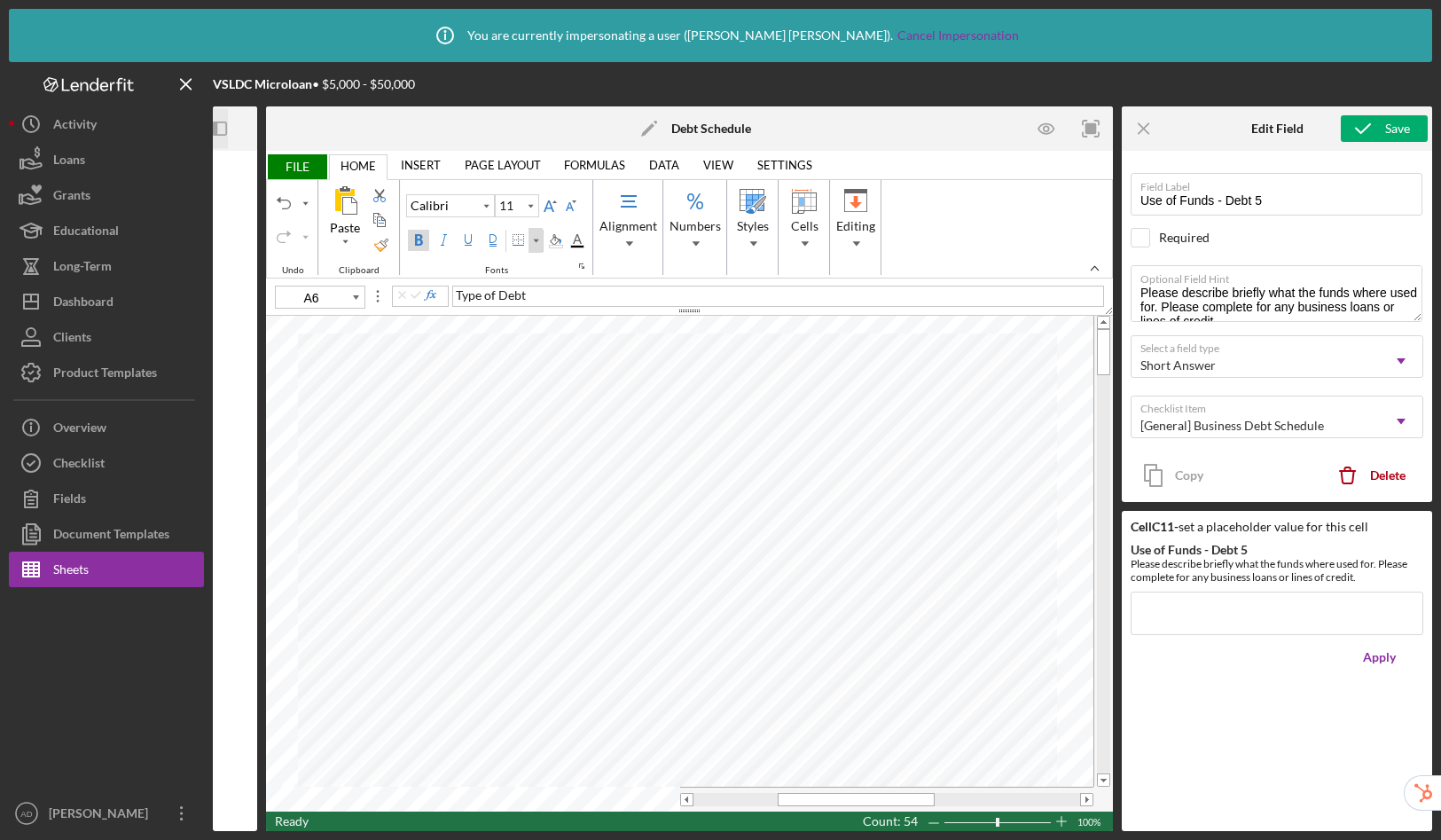
click at [540, 240] on div "Border" at bounding box center [536, 240] width 14 height 25
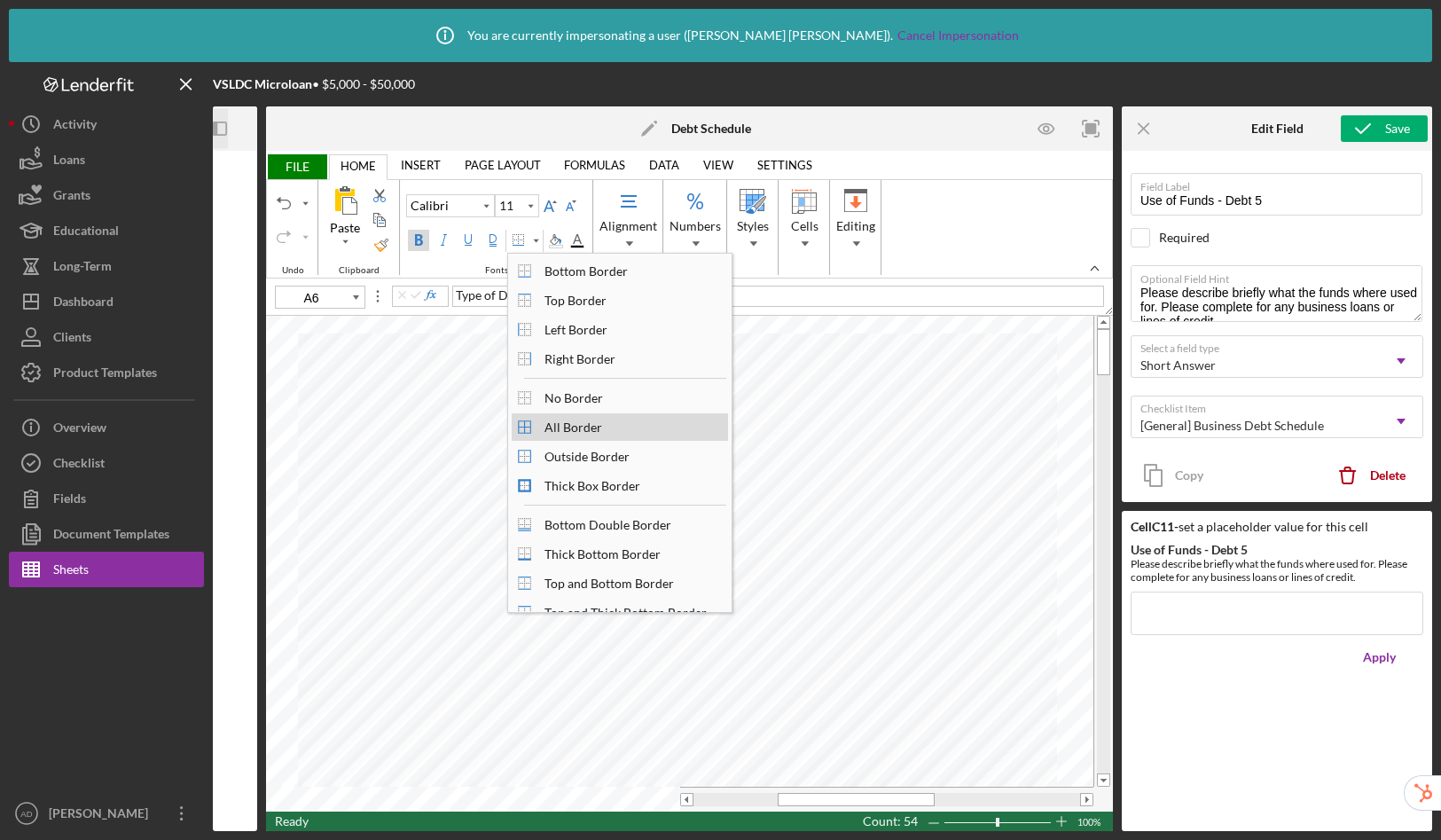
click at [571, 424] on div "All Border" at bounding box center [573, 427] width 76 height 24
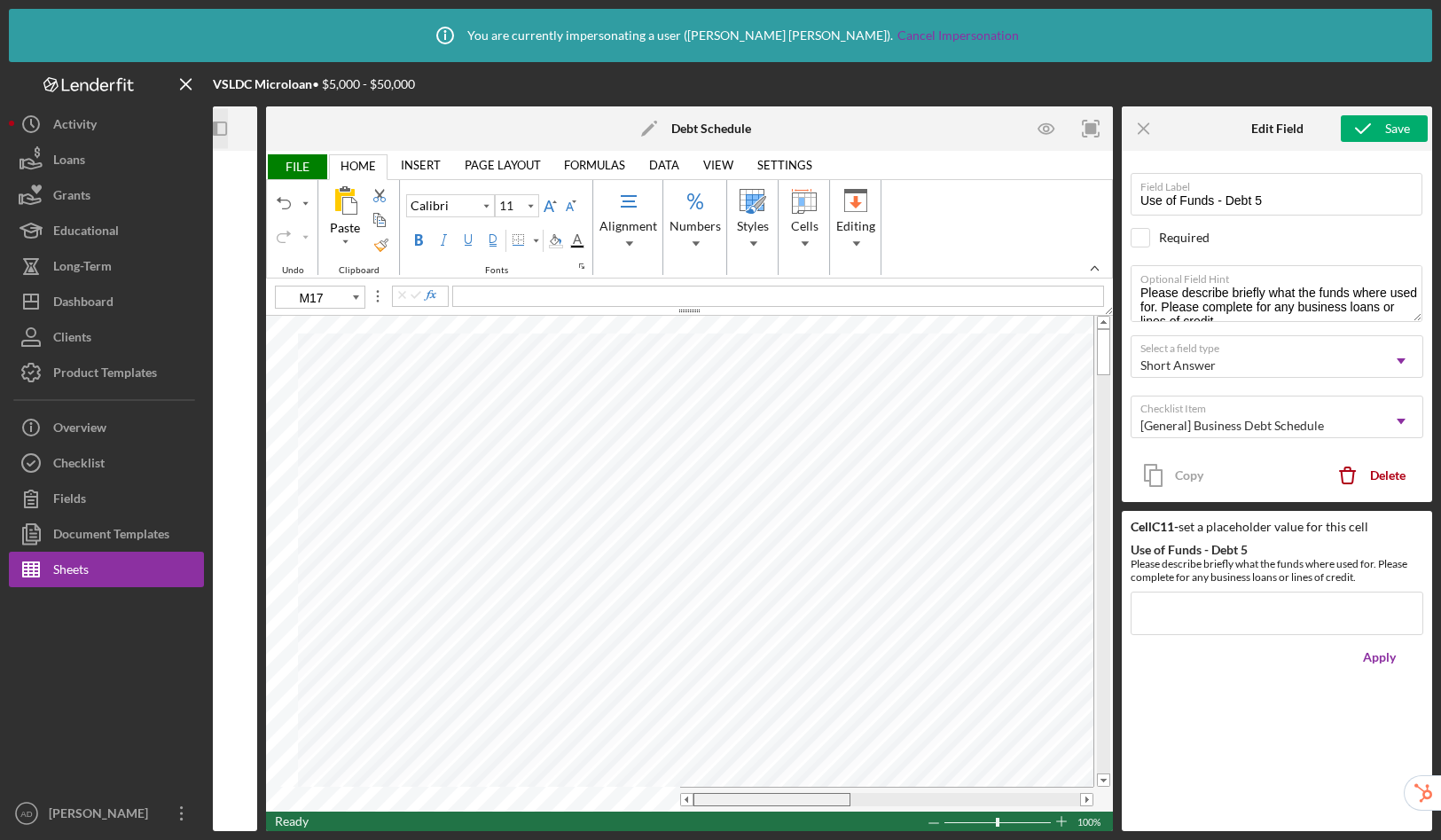
click at [645, 768] on table at bounding box center [689, 564] width 847 height 496
type input "C7"
type input "Use of Funds - Debt 1"
type input "C8"
type input "Use of Funds - Debt 2"
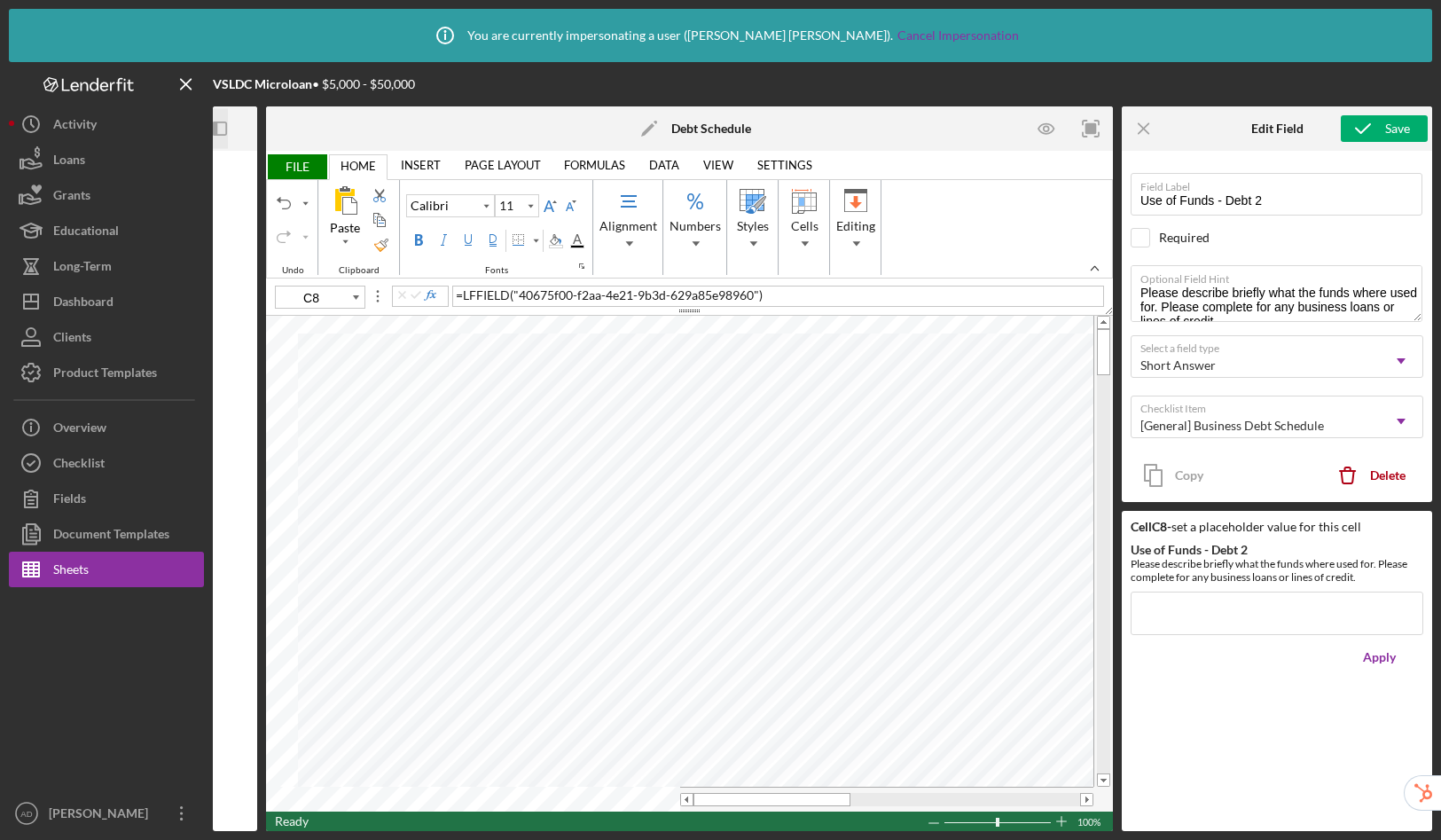
type input "C9"
type input "Use of Funds - Debt 3"
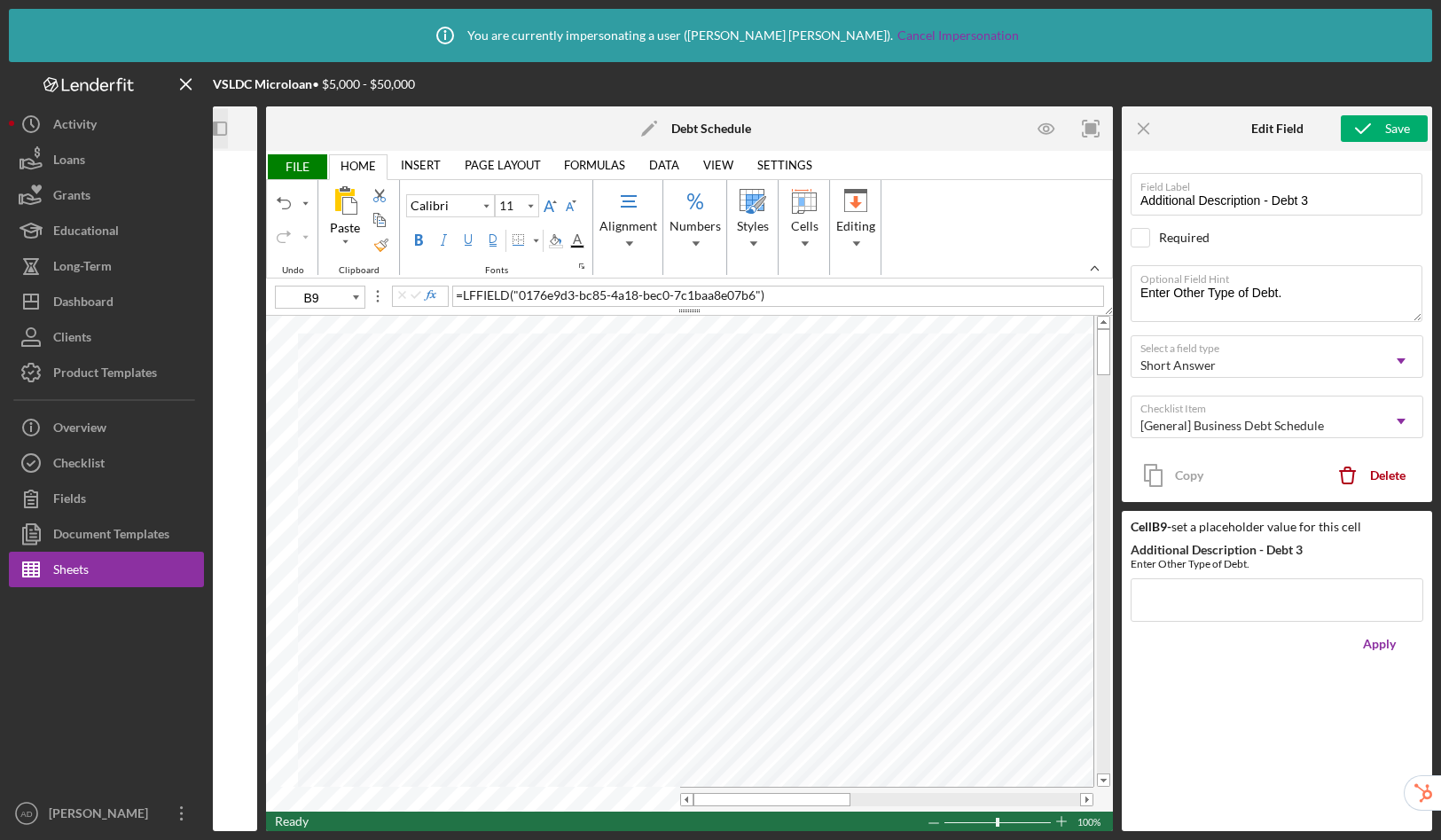
type input "C7"
type input "Use of Funds - Debt 1"
type textarea "Please describe briefly what the funds where used for. Please complete for any …"
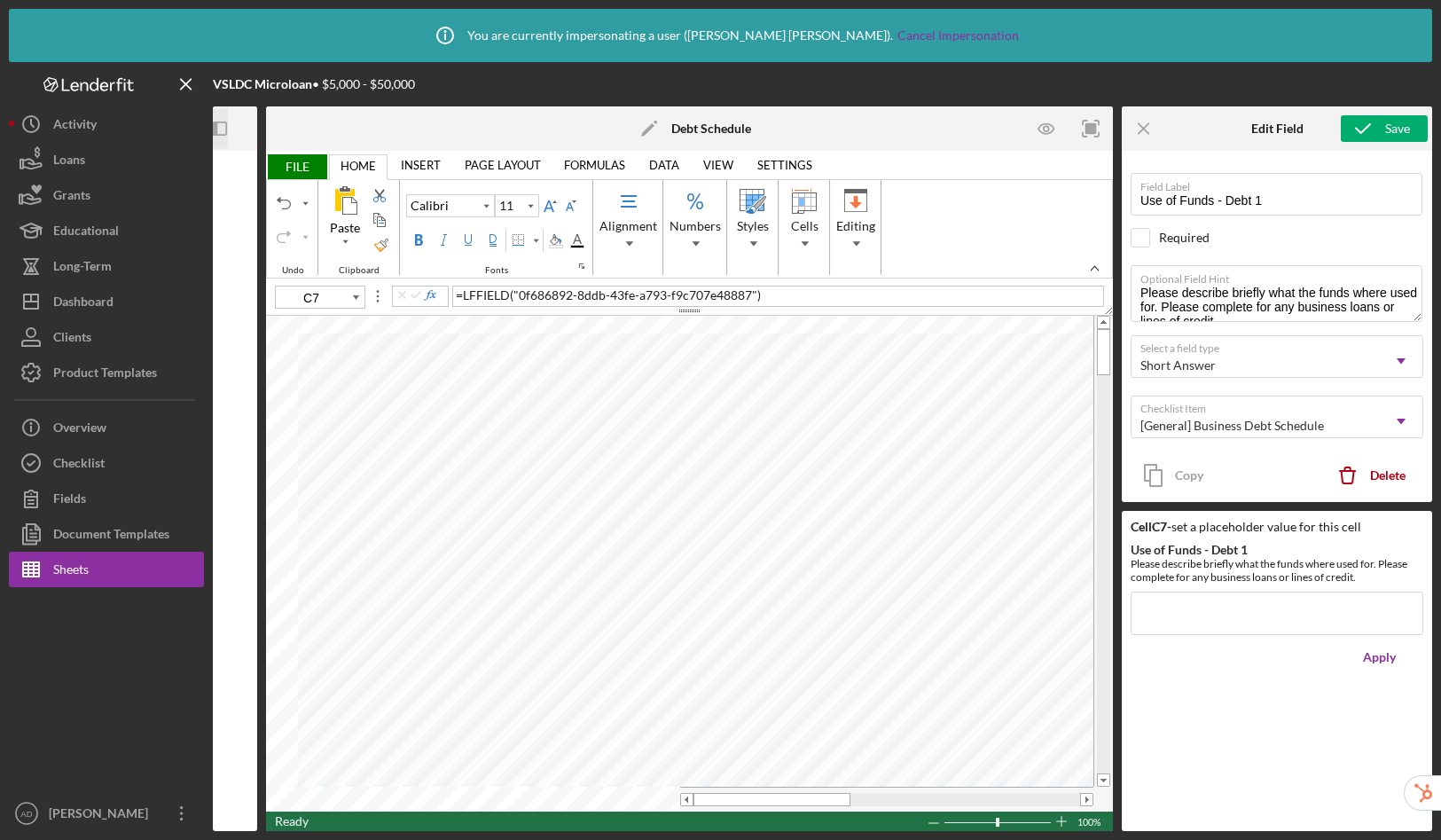
type input "C8"
type input "Use of Funds - Debt 2"
type input "C7"
type input "Use of Funds - Debt 1"
type input "C8"
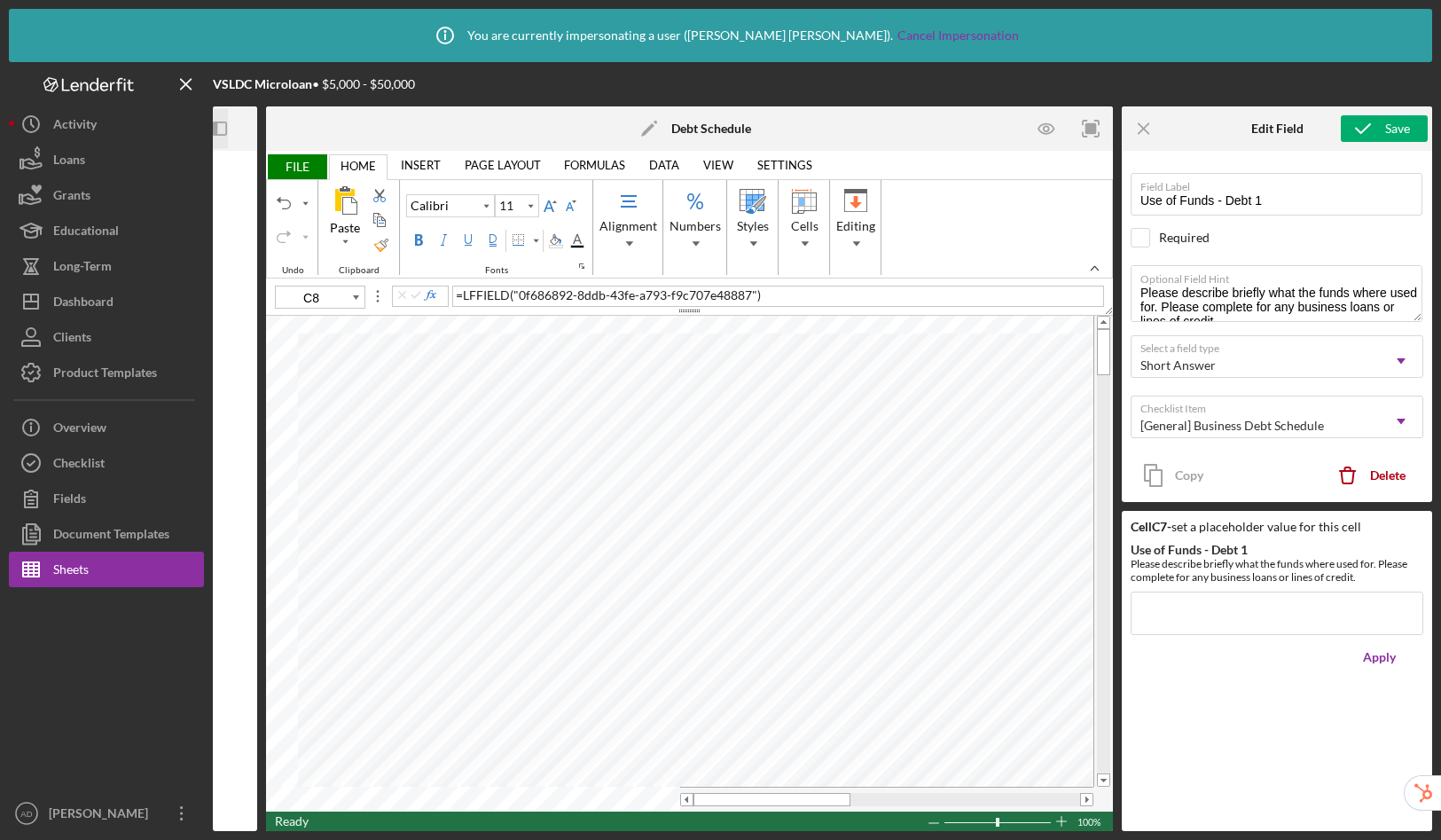
type input "Use of Funds - Debt 2"
type input "C9"
type input "Use of Funds - Debt 3"
type input "C10"
type input "Use of Funds - Debt 4"
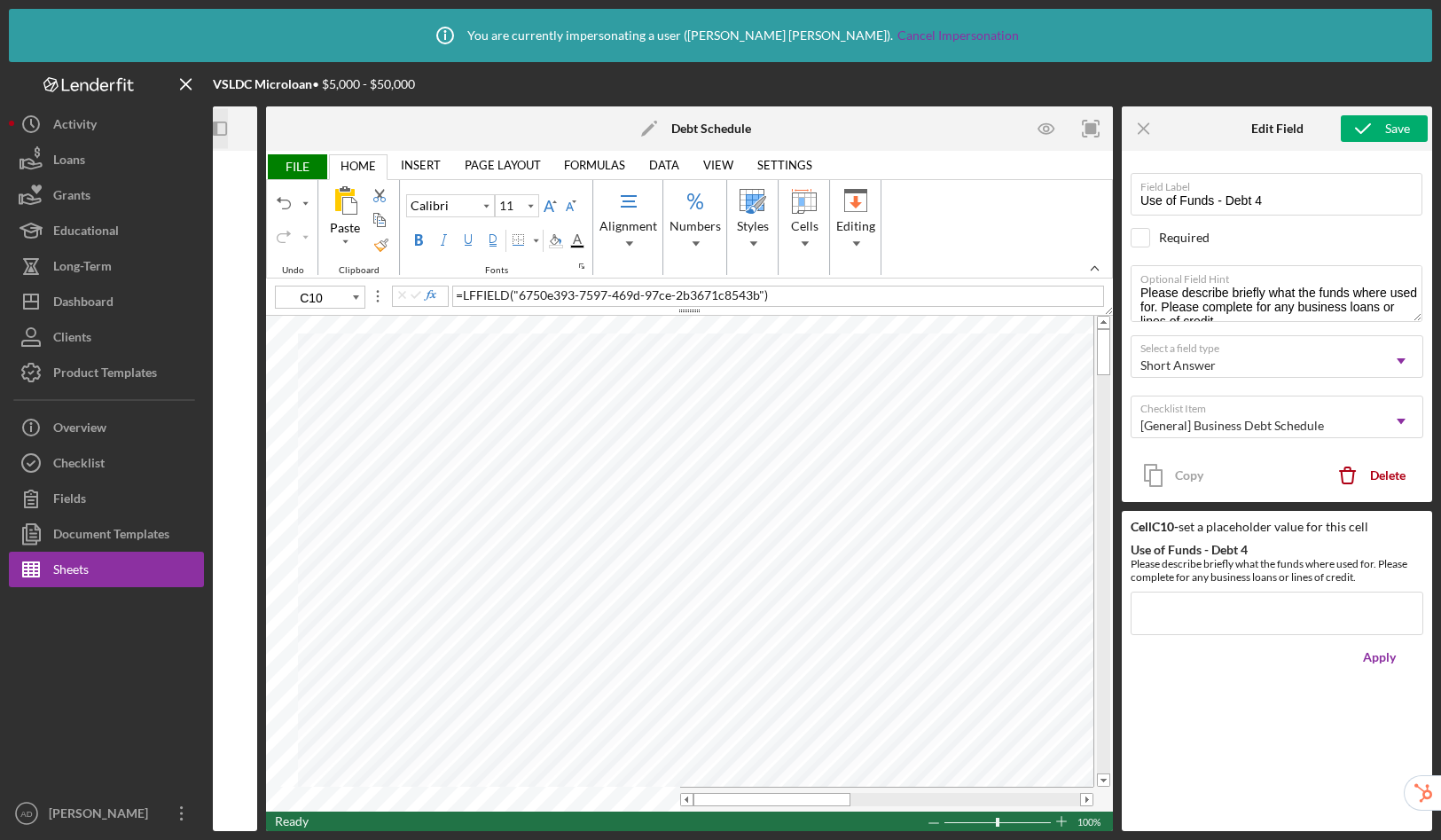
type input "C11"
type input "Use of Funds - Debt 5"
type input "B7"
type input "Additional Description - Debt 1"
type textarea "Enter Other Type of Debt."
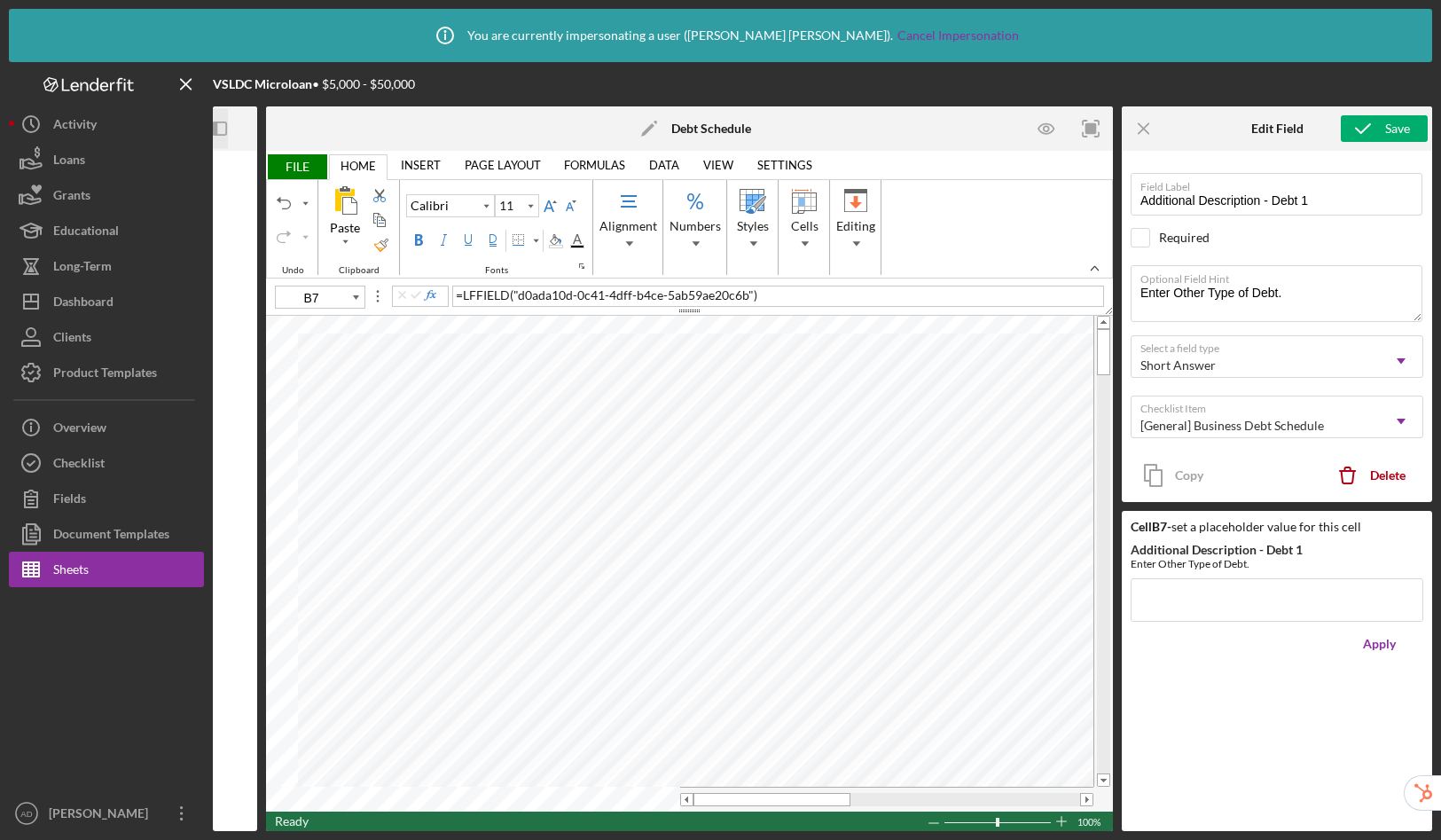
type input "B8"
type input "Additional Description - Debt 2"
type input "B9"
type input "Additional Description - Debt 3"
click at [520, 742] on table at bounding box center [689, 564] width 847 height 496
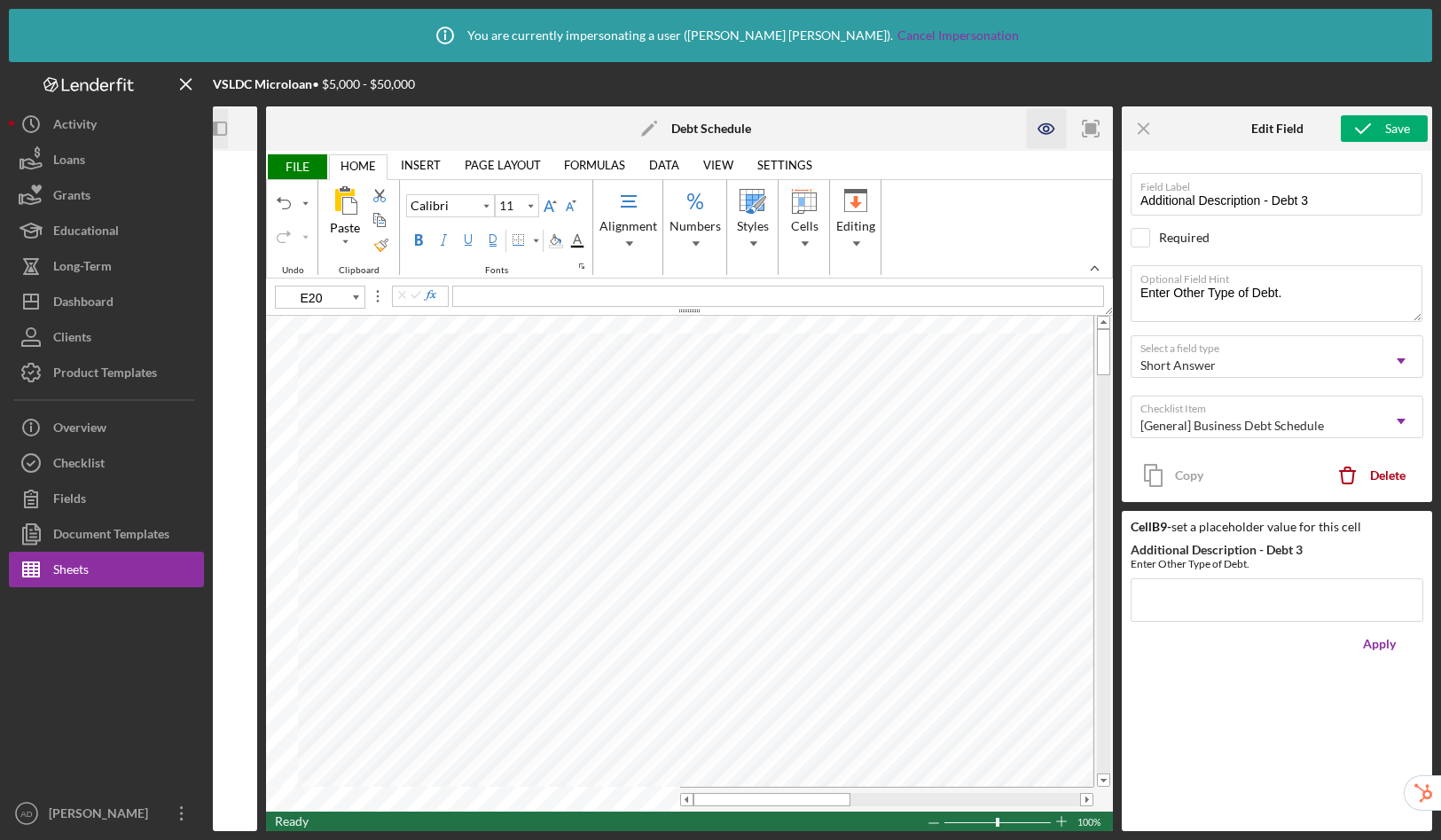
click at [1051, 128] on icon "button" at bounding box center [1046, 129] width 40 height 40
type input "B16"
click at [1056, 129] on icon "button" at bounding box center [1046, 129] width 40 height 40
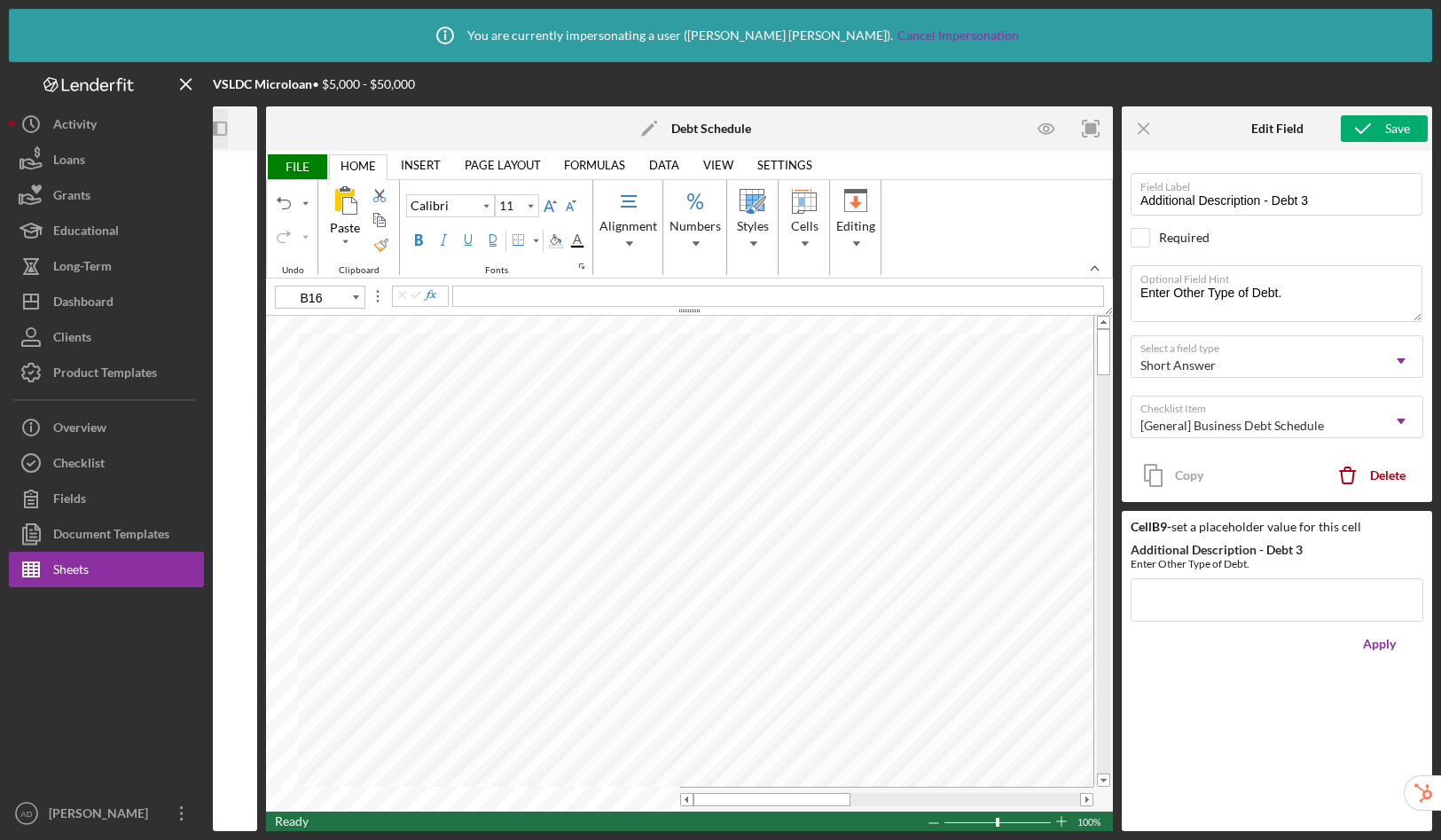
click at [302, 160] on span "FILE" at bounding box center [296, 166] width 62 height 25
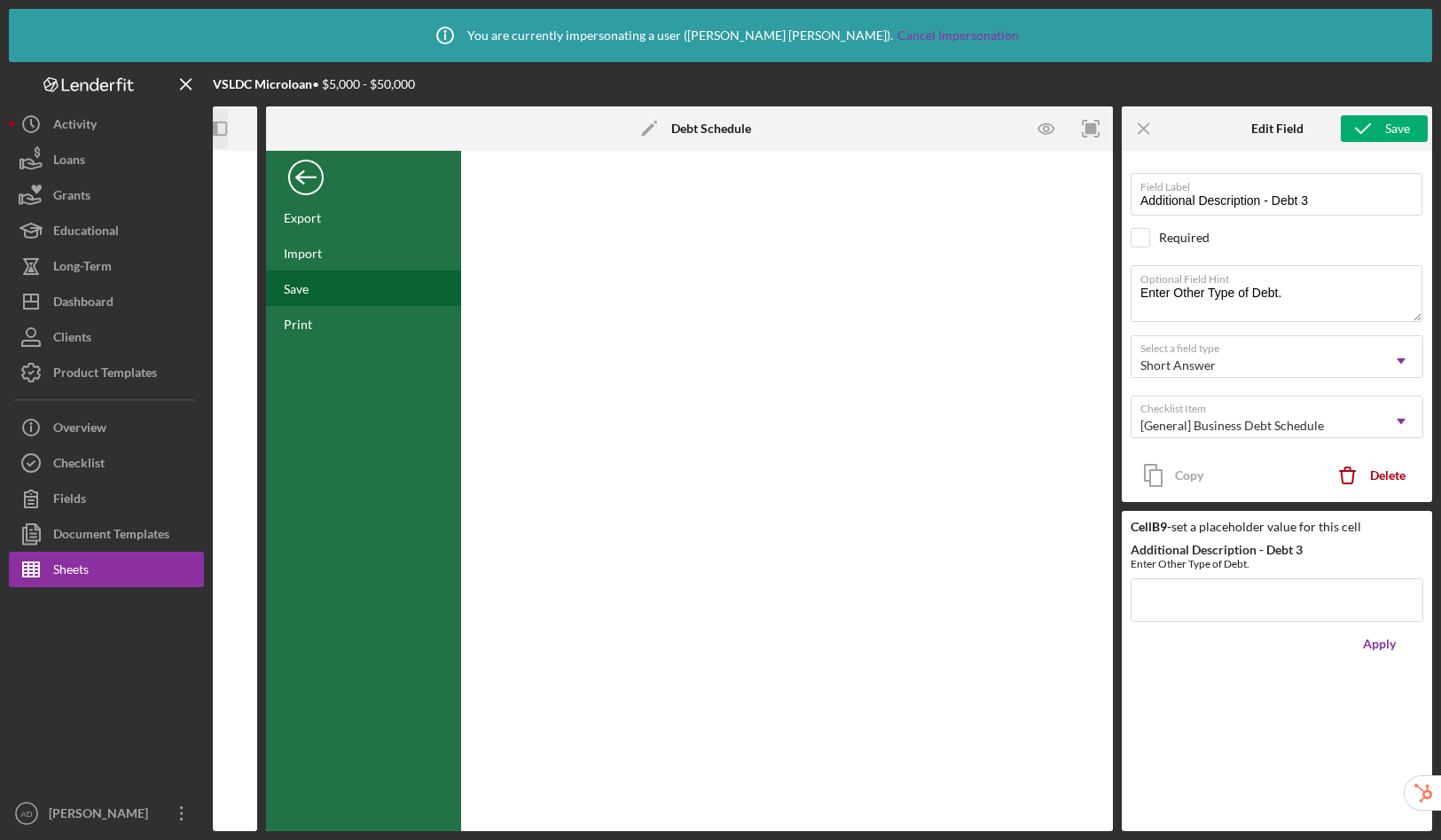
click at [310, 293] on div "Save" at bounding box center [363, 288] width 195 height 35
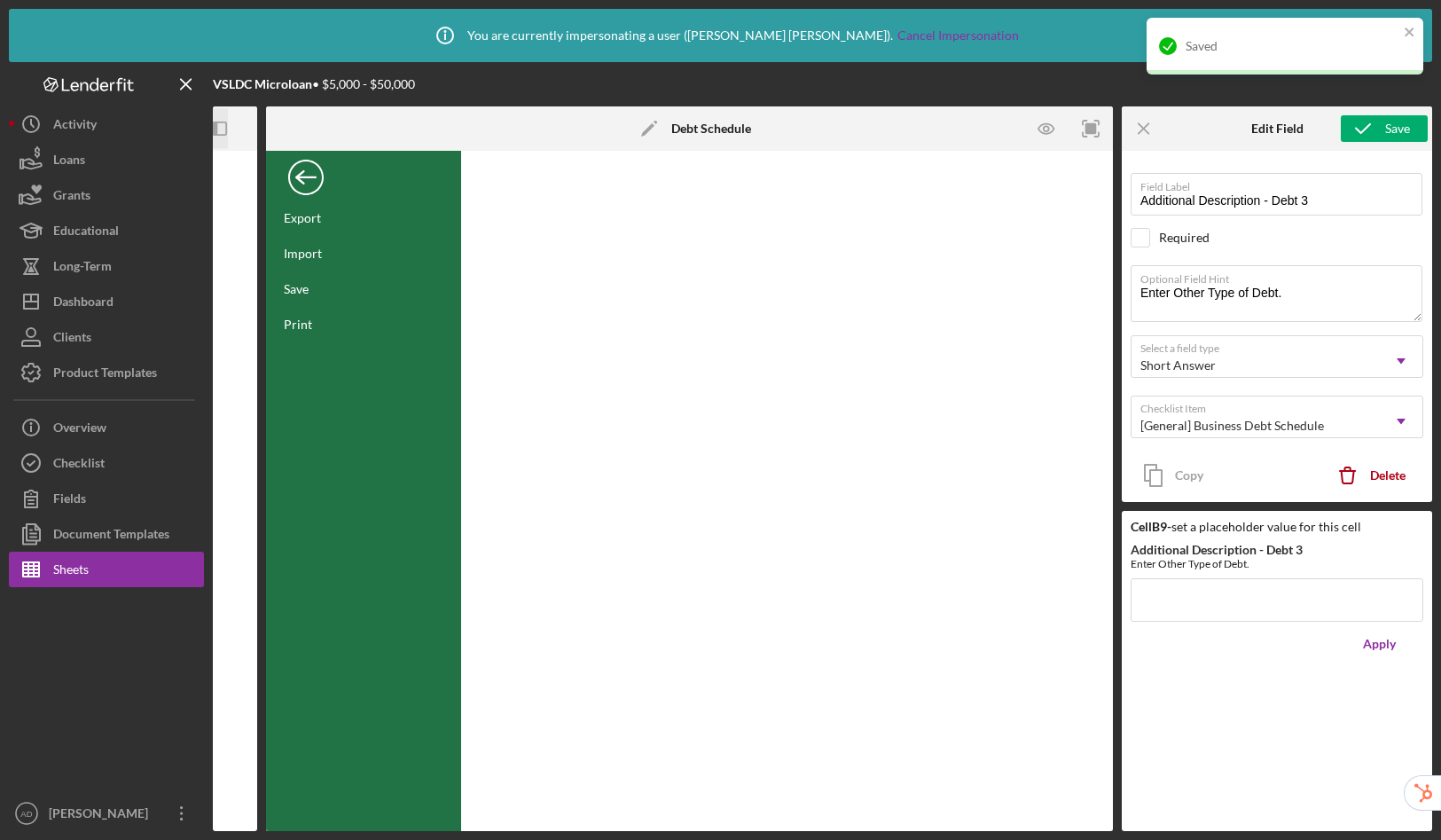
click at [299, 170] on div "Back" at bounding box center [306, 172] width 35 height 35
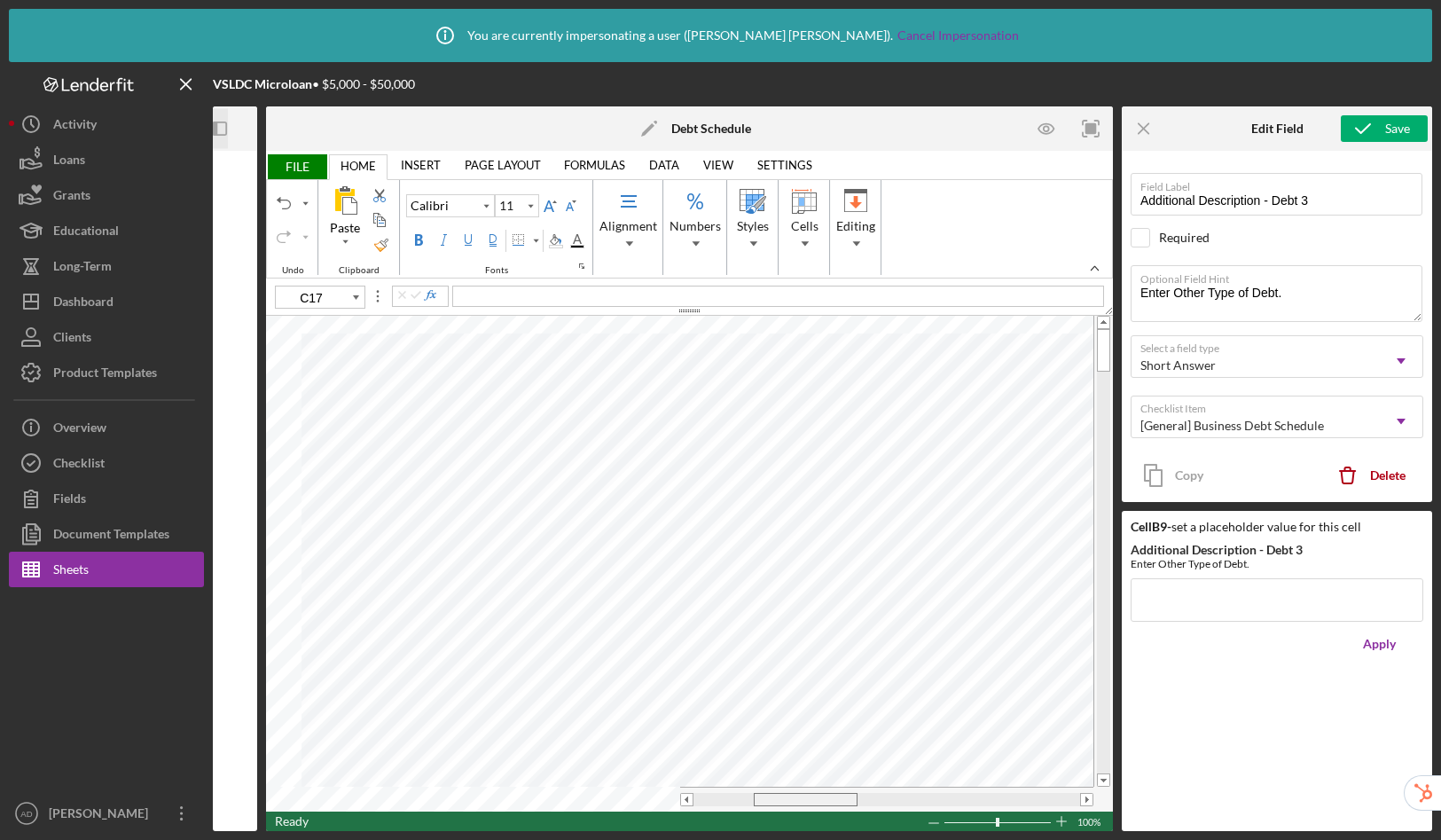
drag, startPoint x: 772, startPoint y: 800, endPoint x: 832, endPoint y: 796, distance: 60.1
click at [832, 796] on div at bounding box center [806, 799] width 104 height 13
type input "I6"
drag, startPoint x: 855, startPoint y: 798, endPoint x: 749, endPoint y: 788, distance: 106.5
click at [749, 788] on div at bounding box center [887, 799] width 413 height 25
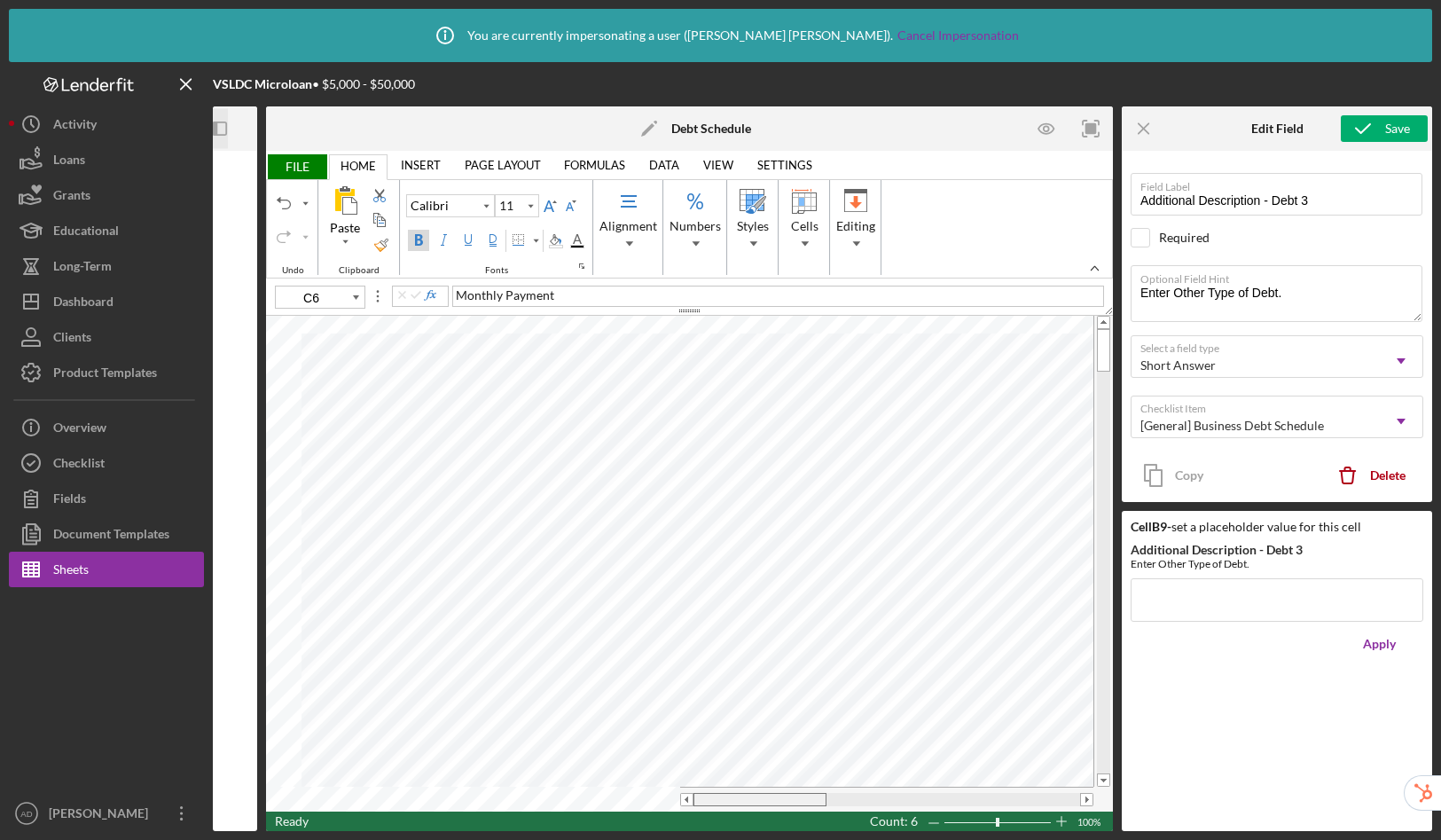
click at [668, 772] on table at bounding box center [689, 564] width 847 height 496
type input "C6"
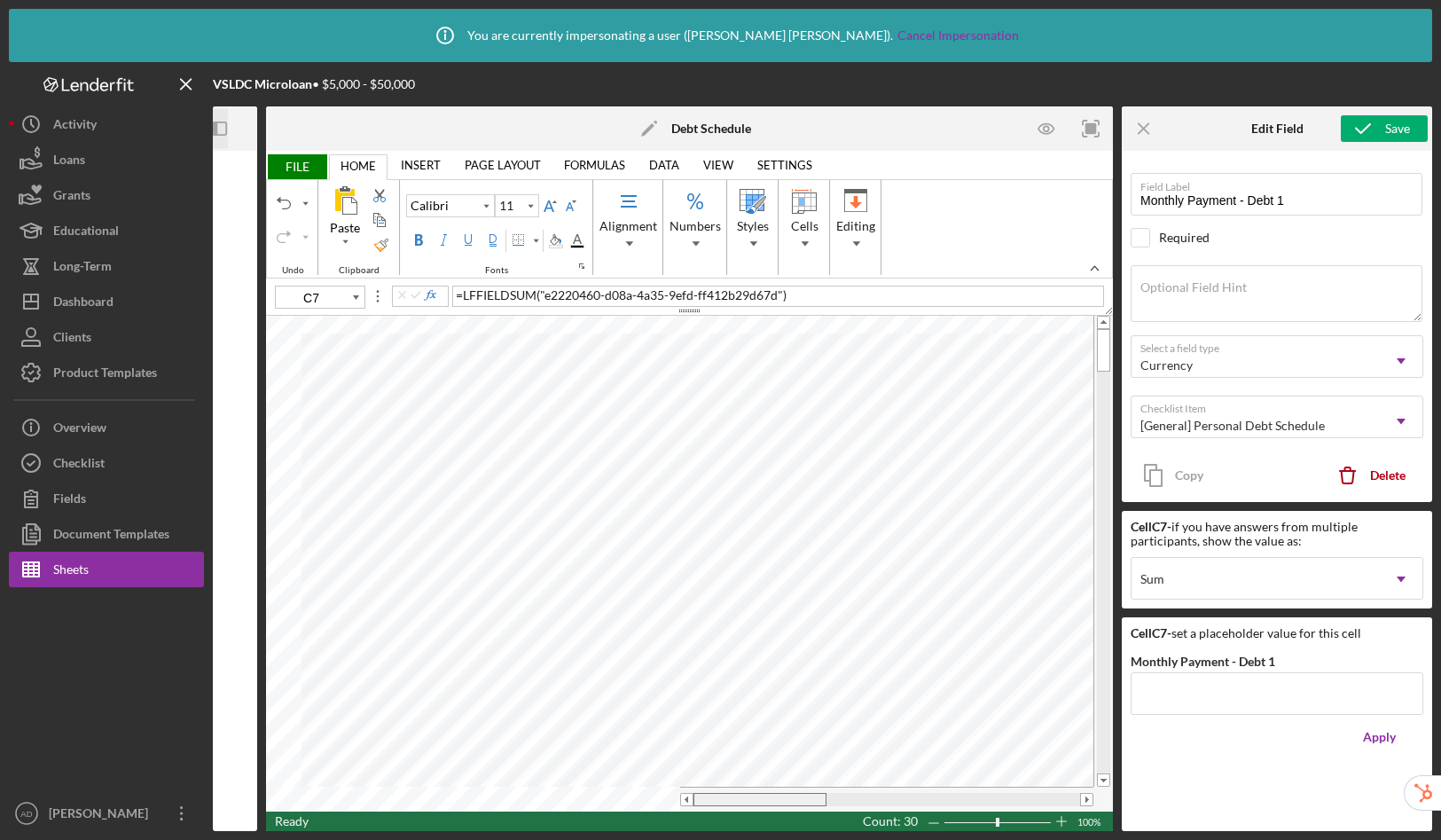
click at [717, 784] on table at bounding box center [689, 564] width 847 height 496
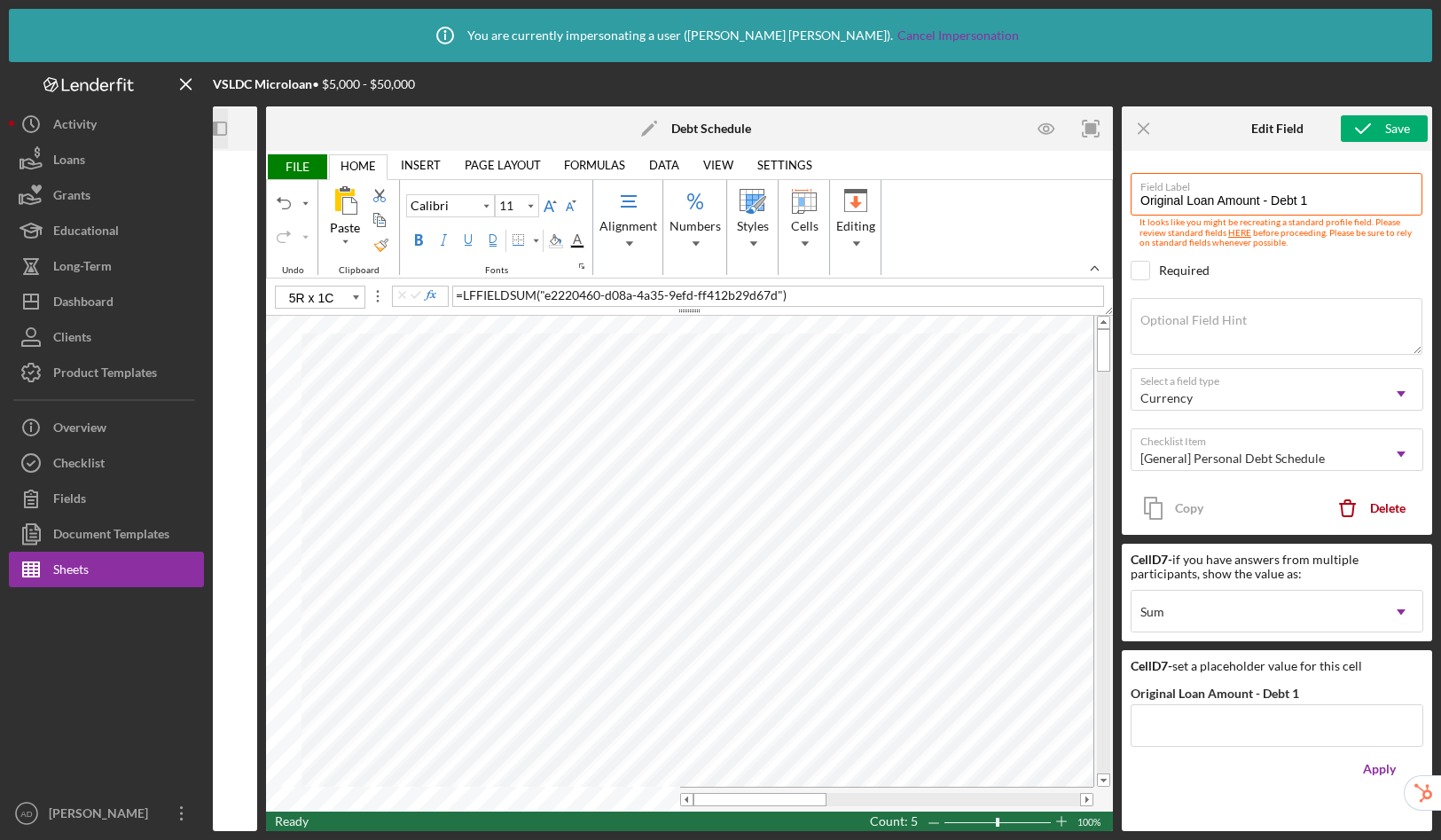
type input "C7"
type input "Monthly Payment - Debt 1"
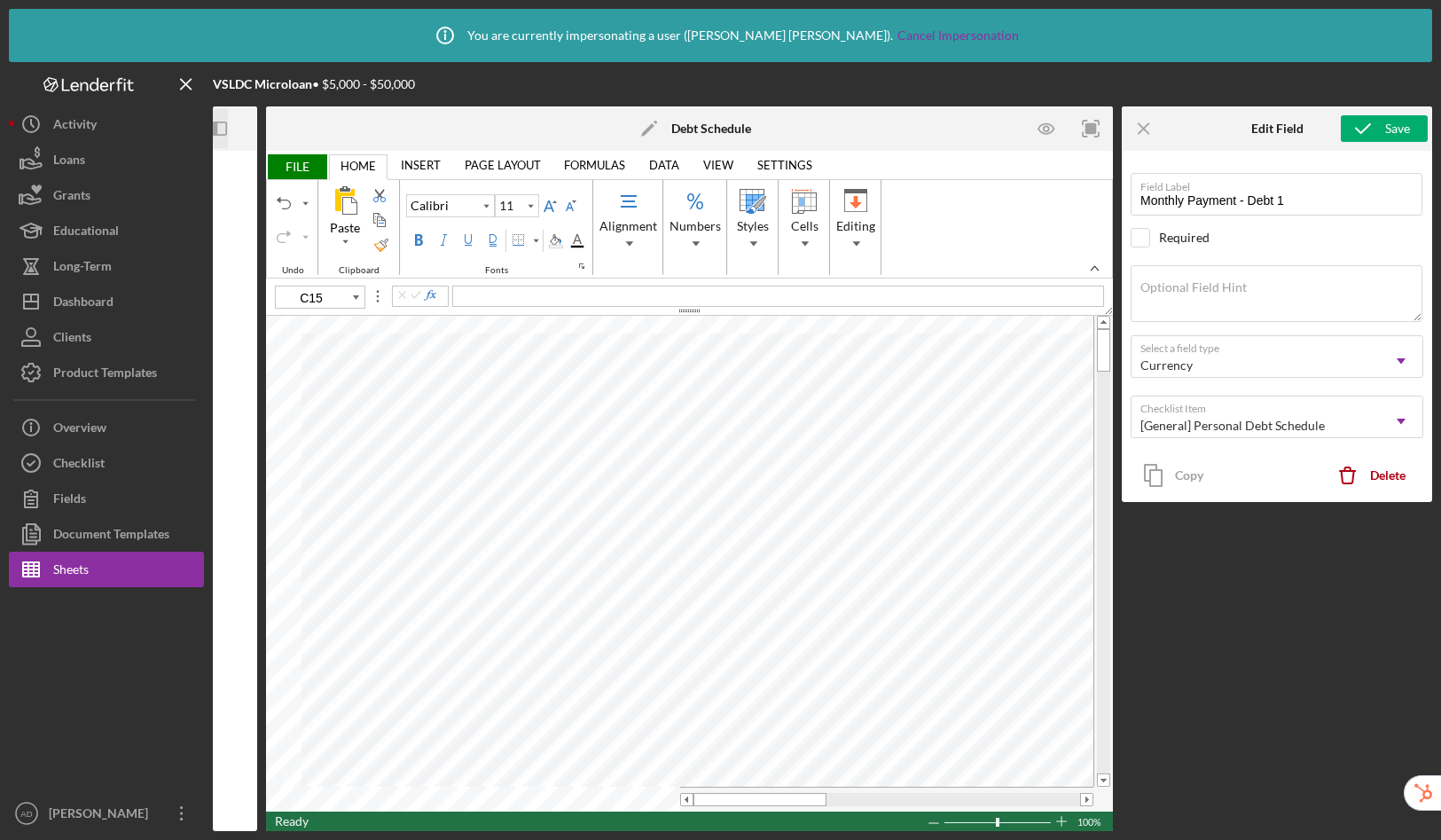
click at [221, 129] on icon "Icon/Panel Side Expand" at bounding box center [220, 129] width 40 height 40
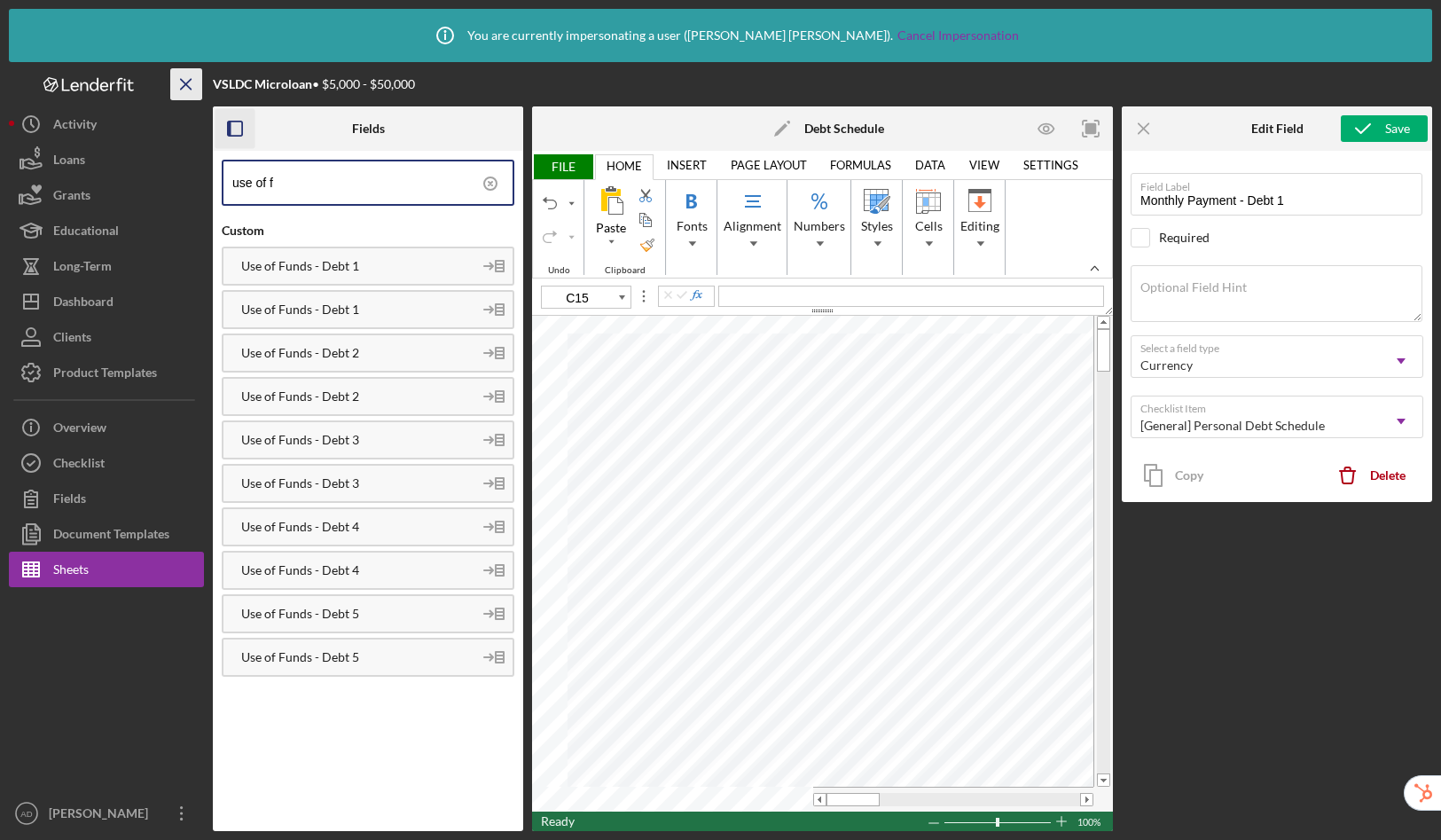
click at [186, 80] on icon "Icon/Menu Close" at bounding box center [186, 84] width 40 height 40
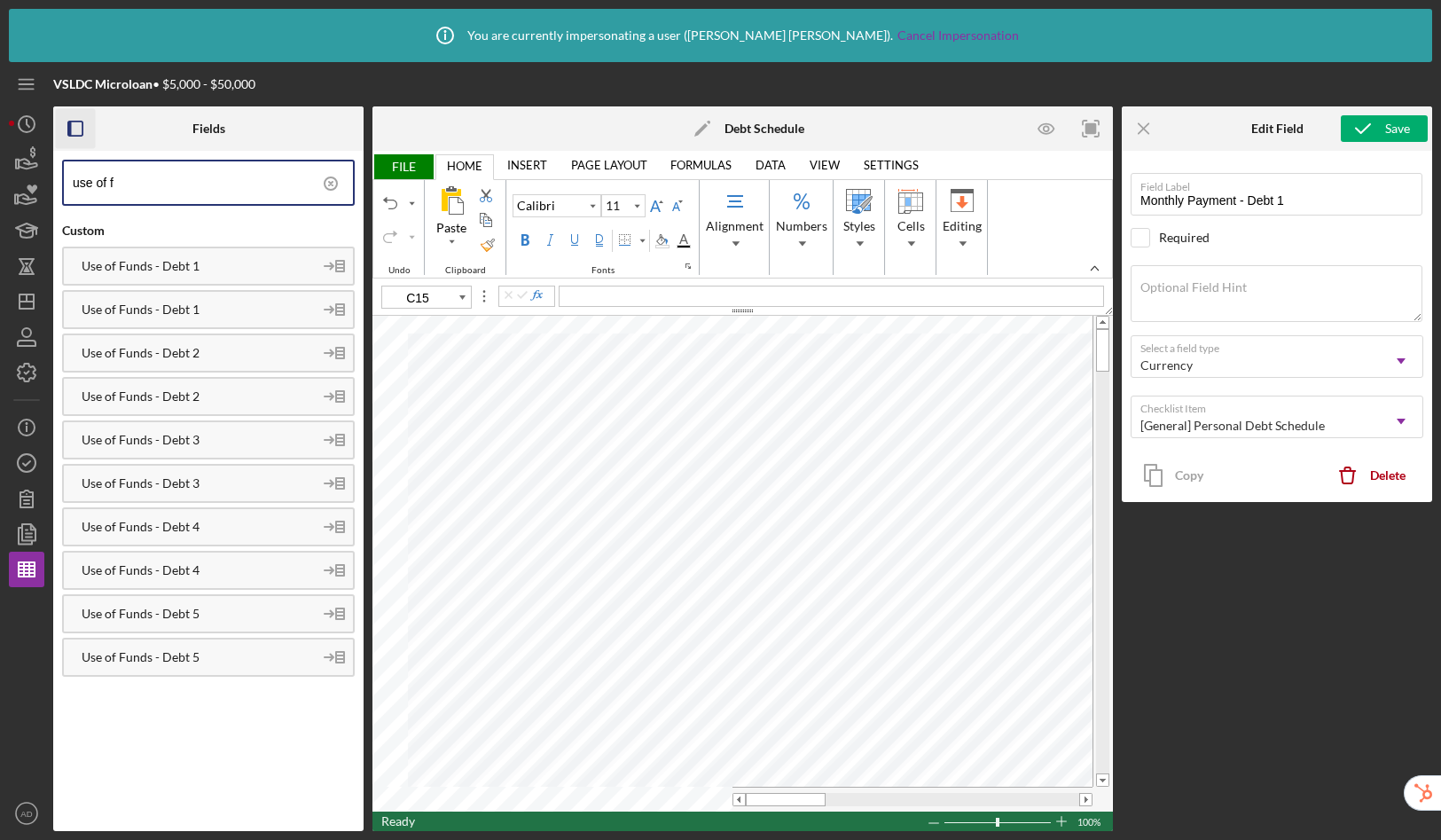
click at [221, 184] on input "use of f" at bounding box center [213, 183] width 280 height 43
type input "C7"
click at [249, 254] on div "Use of Funds - Debt 1" at bounding box center [208, 266] width 292 height 39
type input "Use of Funds - Debt 1"
type textarea "Please describe briefly what the funds where used for. Please complete for any …"
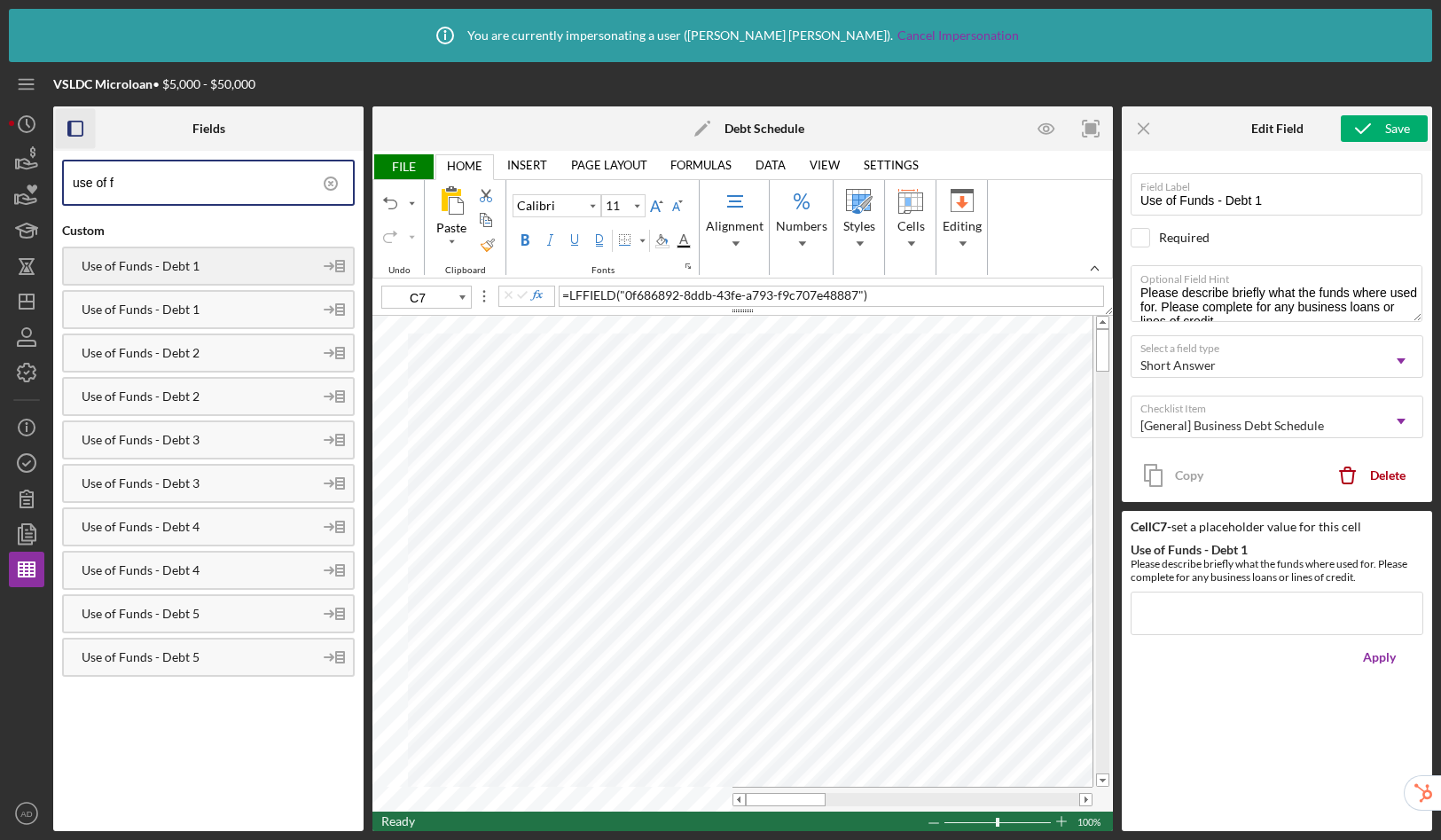
click at [214, 263] on div "Use of Funds - Debt 1" at bounding box center [187, 266] width 249 height 14
click at [202, 306] on div "Use of Funds - Debt 1" at bounding box center [187, 309] width 249 height 14
type input "Use of Funds - Debt 1"
type textarea "please describe briefly what the funds where used for. Please complete for any …"
type input "C8"
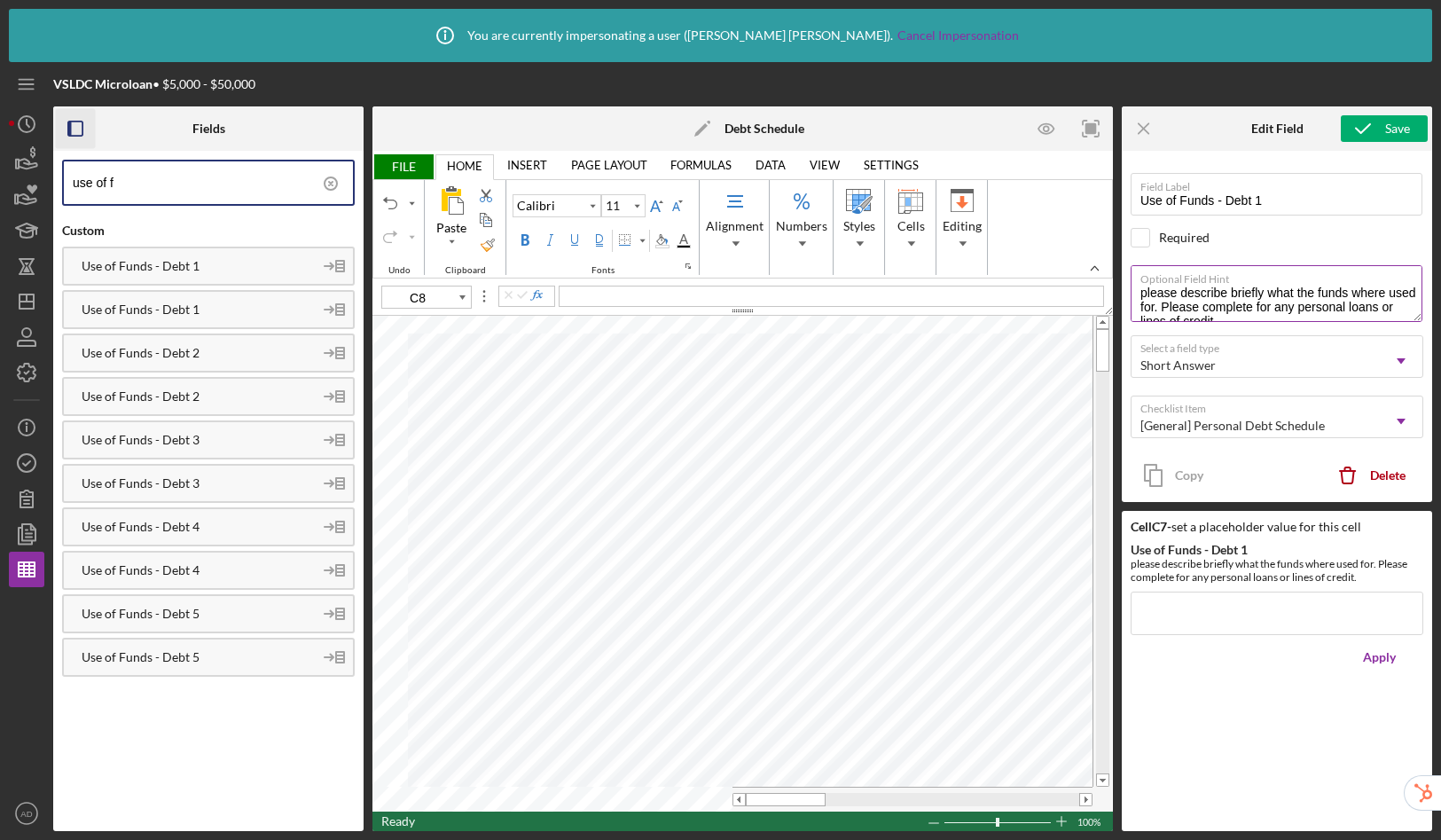
click at [1147, 296] on textarea "please describe briefly what the funds where used for. Please complete for any …" at bounding box center [1276, 293] width 291 height 57
type textarea "Please describe briefly what the funds where used for. Please complete for any …"
click at [1414, 120] on button "Save" at bounding box center [1384, 129] width 87 height 26
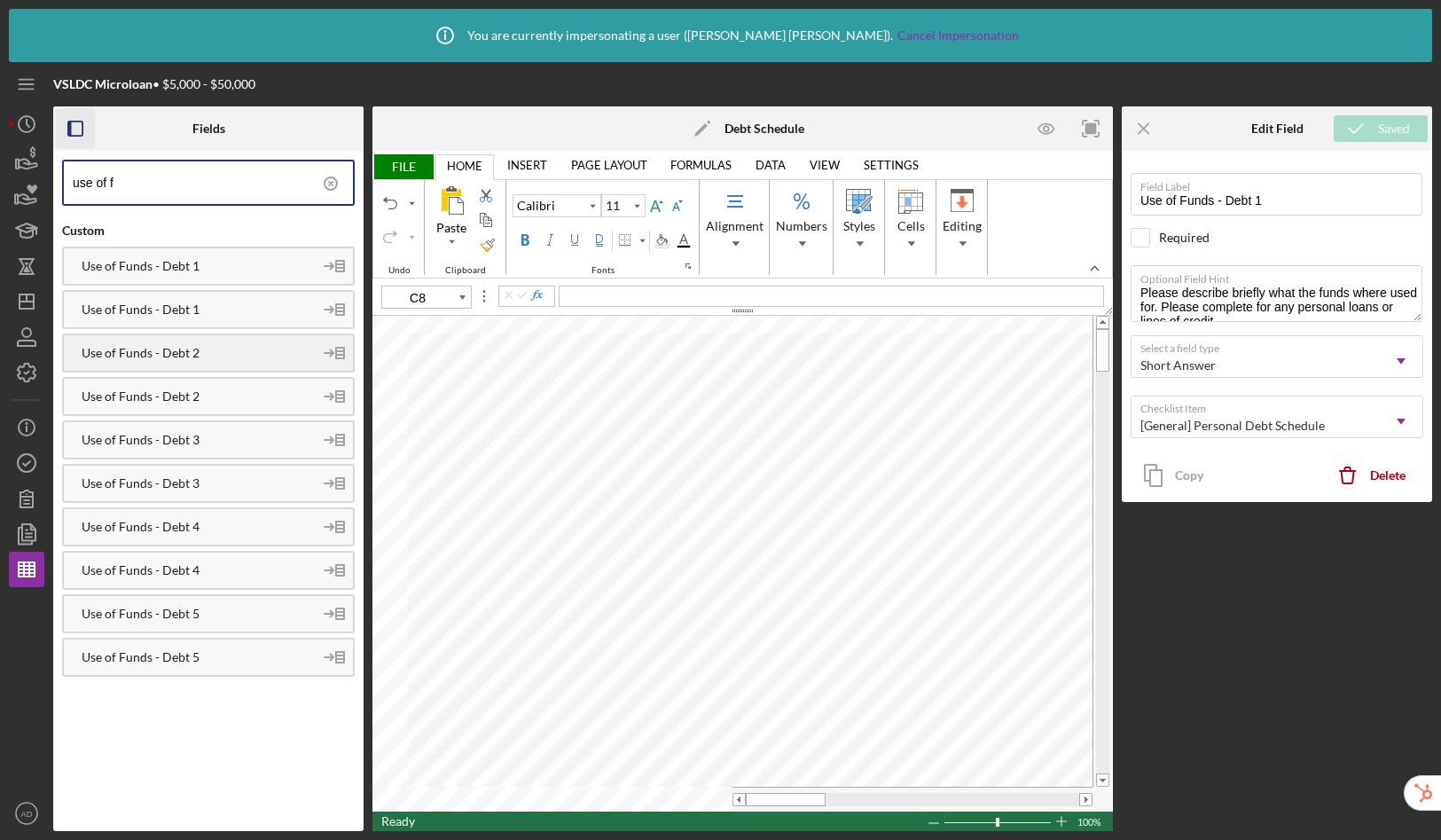
click at [196, 356] on div "Use of Funds - Debt 2" at bounding box center [187, 353] width 249 height 14
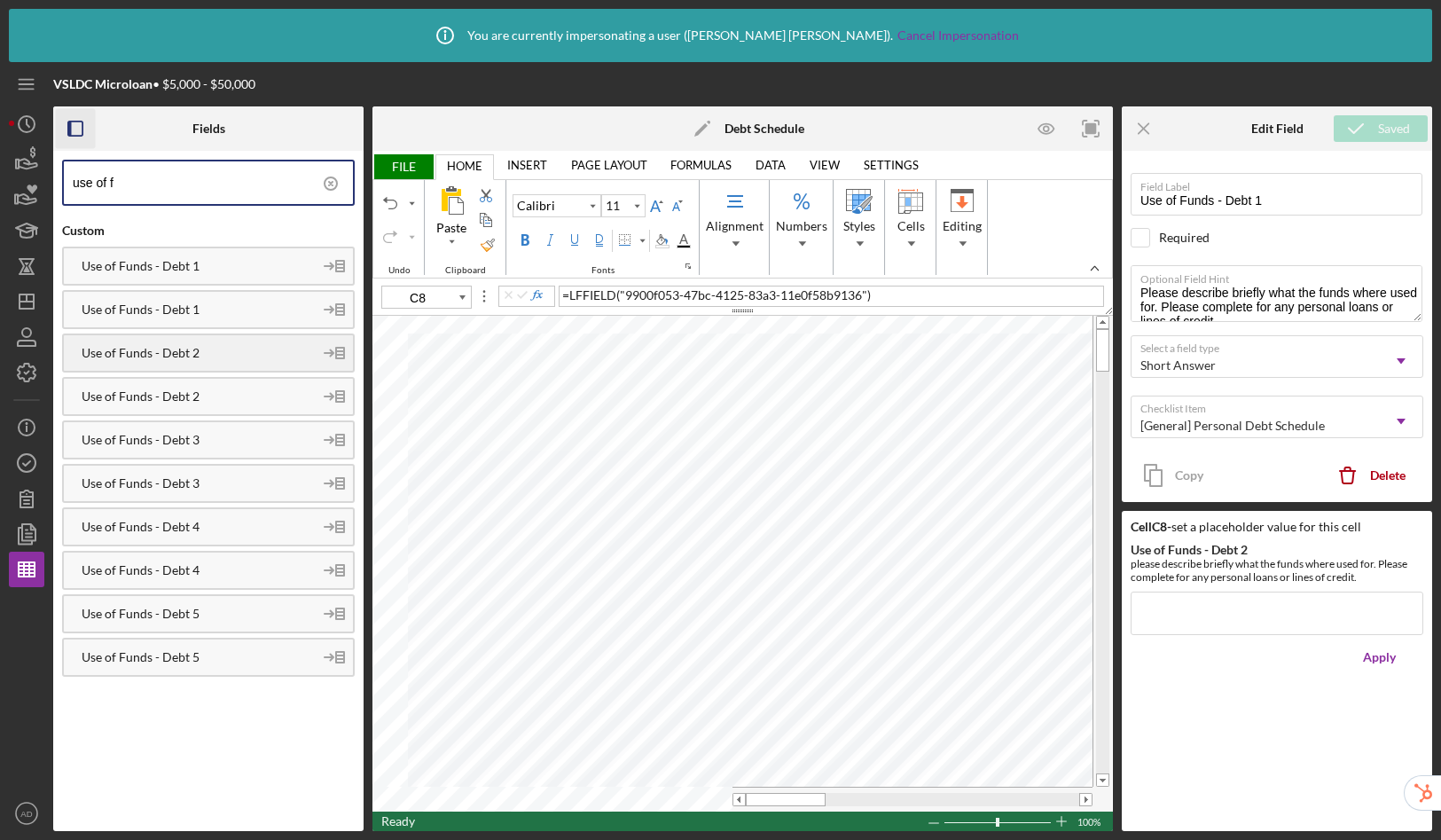
type input "Use of Funds - Debt 2"
click at [1144, 295] on textarea "please describe briefly what the funds where used for. Please complete for any …" at bounding box center [1276, 293] width 291 height 57
type textarea "Please describe briefly what the funds where used for. Please complete for any …"
click at [1367, 127] on polyline "submit" at bounding box center [1362, 128] width 14 height 9
type input "C9"
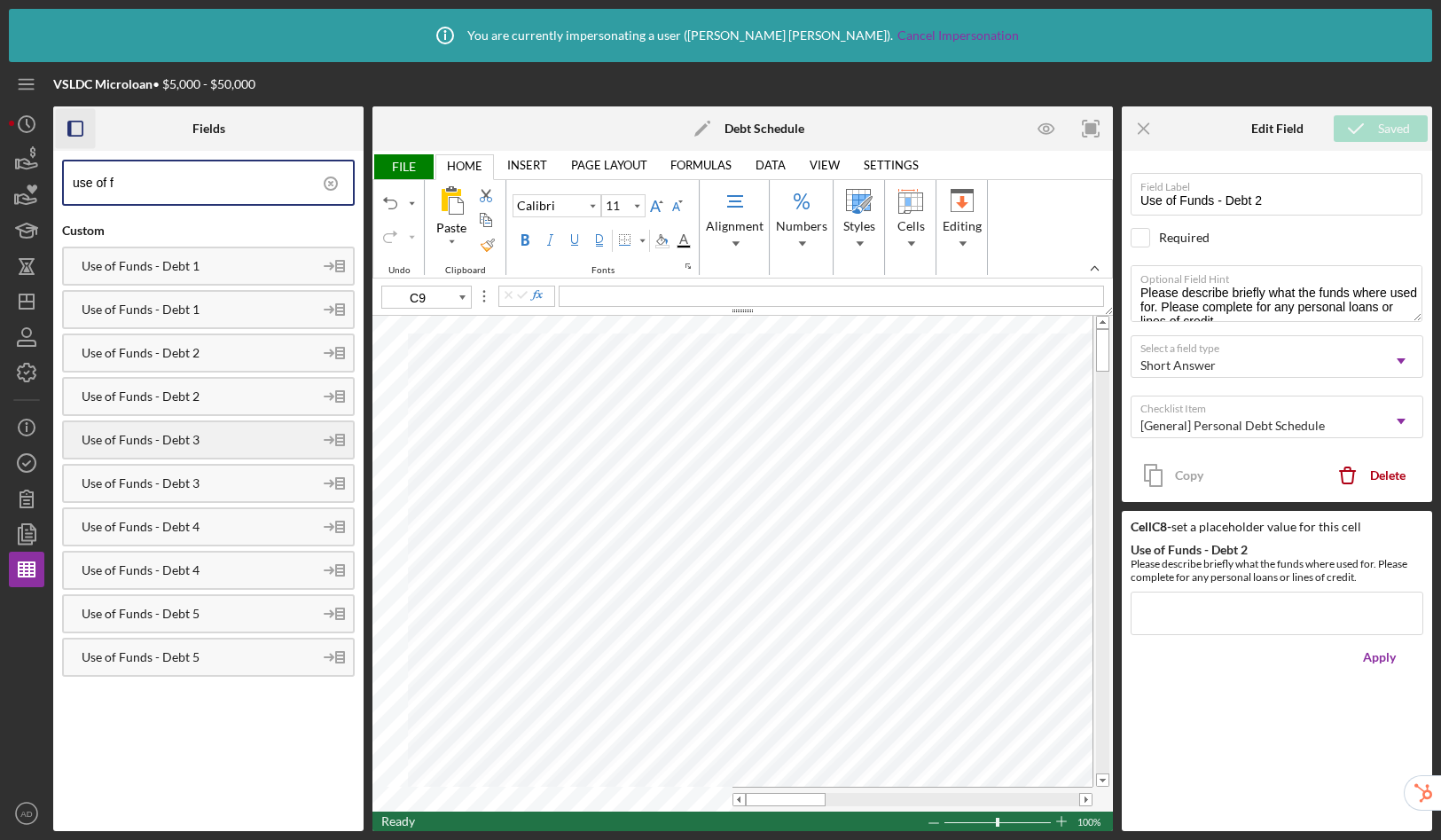
click at [231, 433] on div "Use of Funds - Debt 3" at bounding box center [187, 439] width 249 height 14
click at [1146, 294] on textarea "please describe briefly what the funds where used for. Please complete for any …" at bounding box center [1276, 293] width 291 height 57
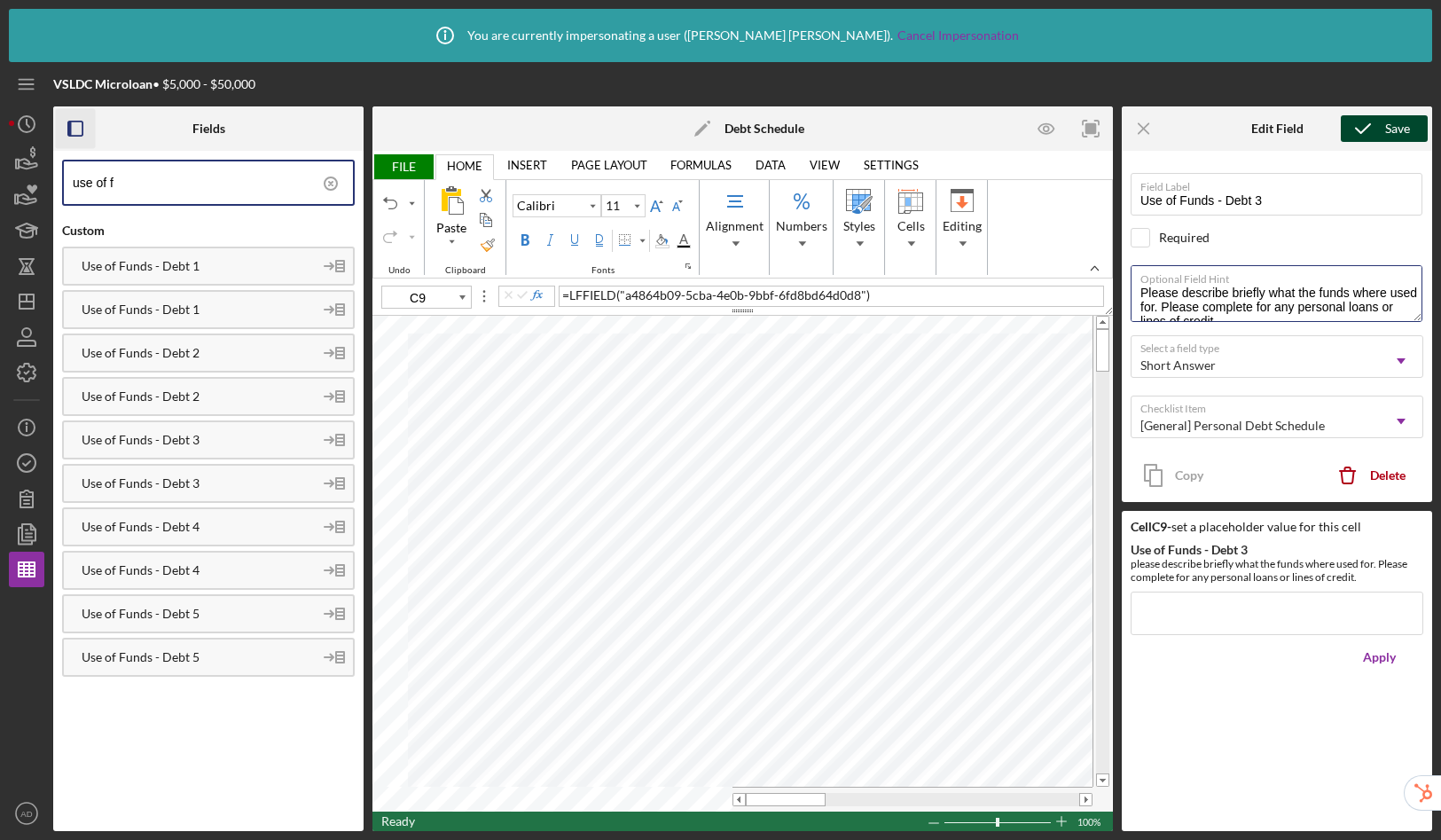
type textarea "Please describe briefly what the funds where used for. Please complete for any …"
click at [1375, 128] on icon "submit" at bounding box center [1362, 128] width 44 height 44
type input "C10"
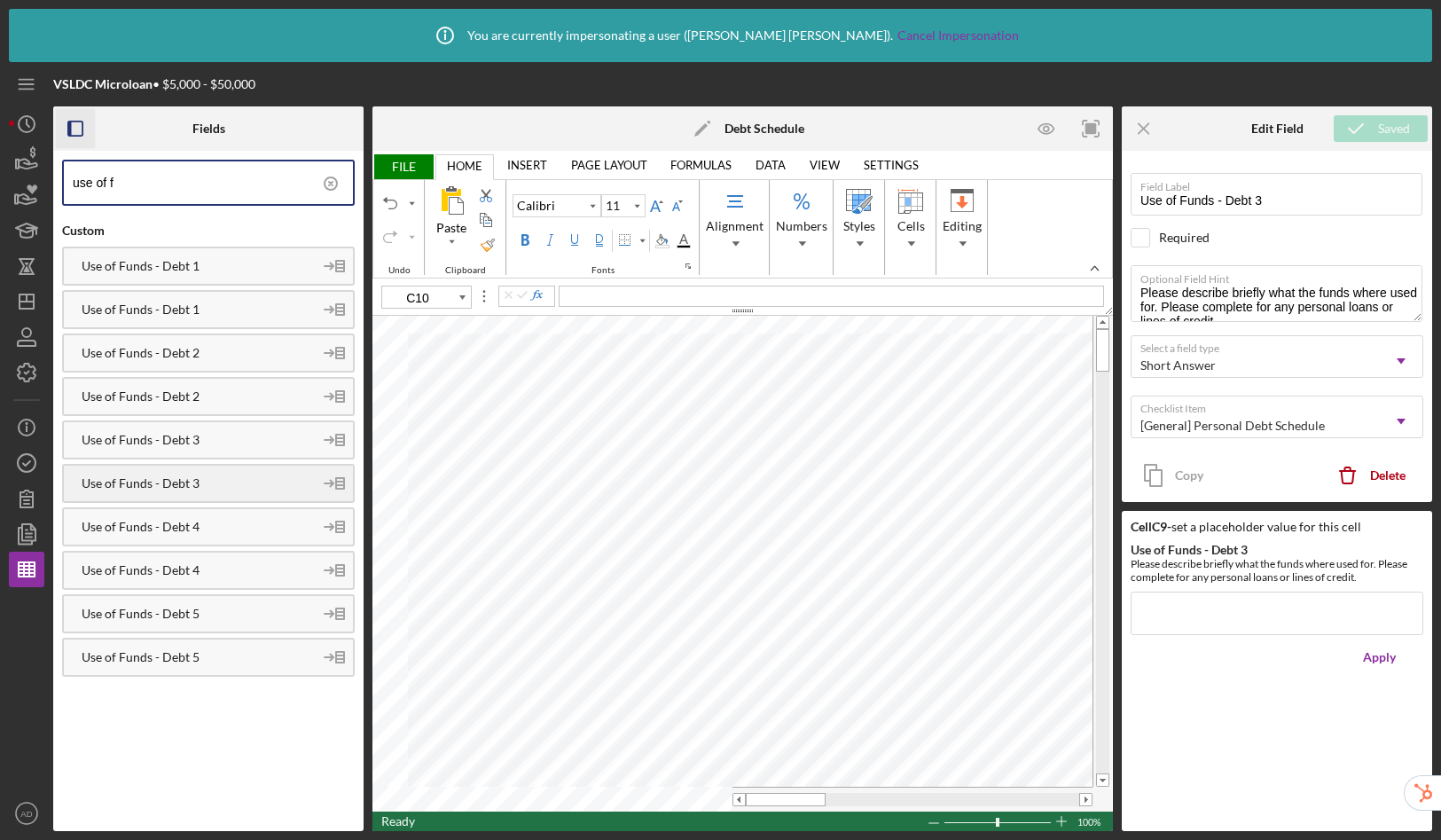
click at [205, 525] on div "Use of Funds - Debt 4" at bounding box center [187, 526] width 249 height 14
click at [1145, 291] on textarea "please describe briefly what the funds where used for. Please complete for any …" at bounding box center [1276, 293] width 291 height 57
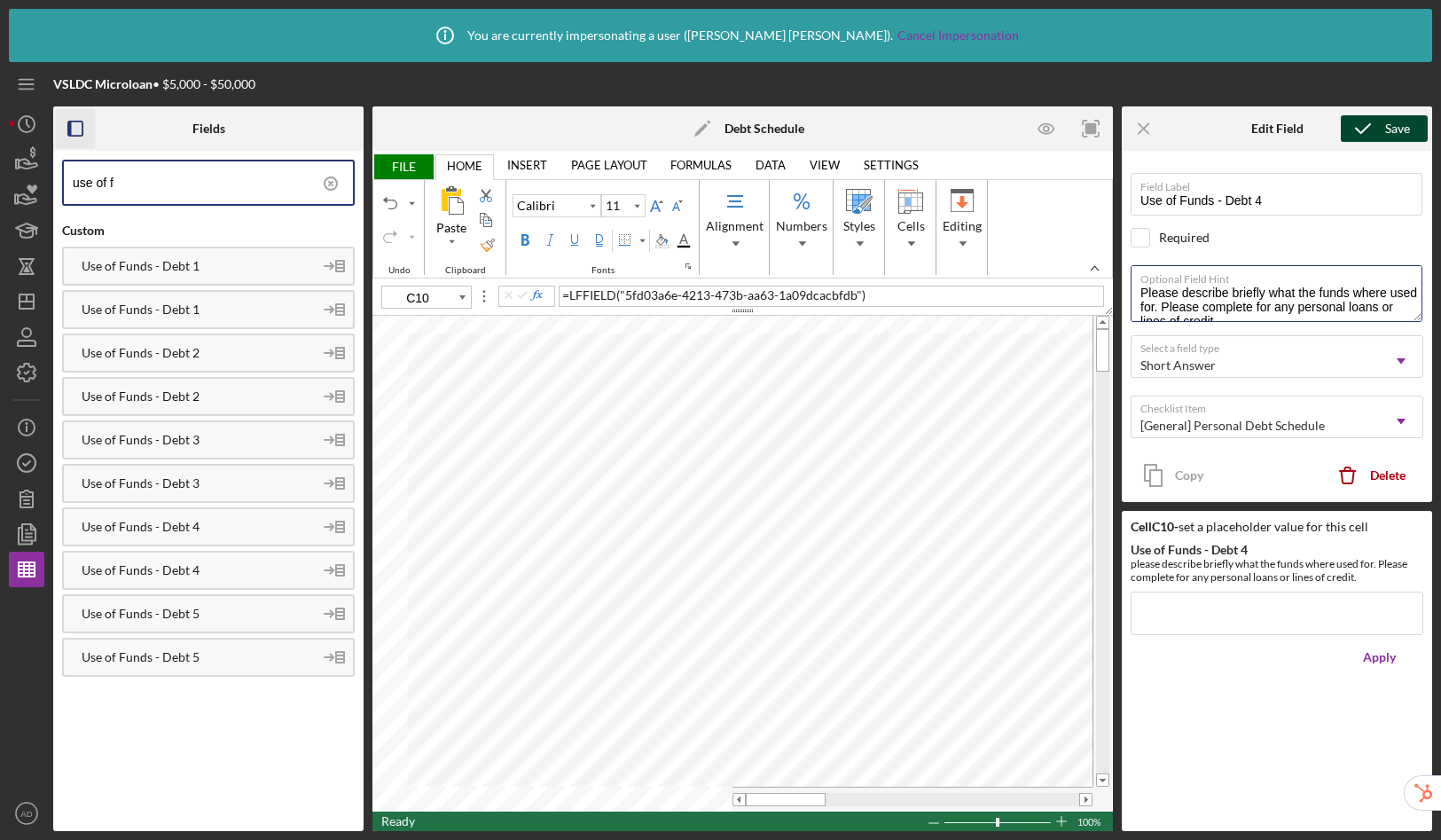
type textarea "Please describe briefly what the funds where used for. Please complete for any …"
click at [1355, 127] on icon "submit" at bounding box center [1362, 128] width 44 height 44
type input "C11"
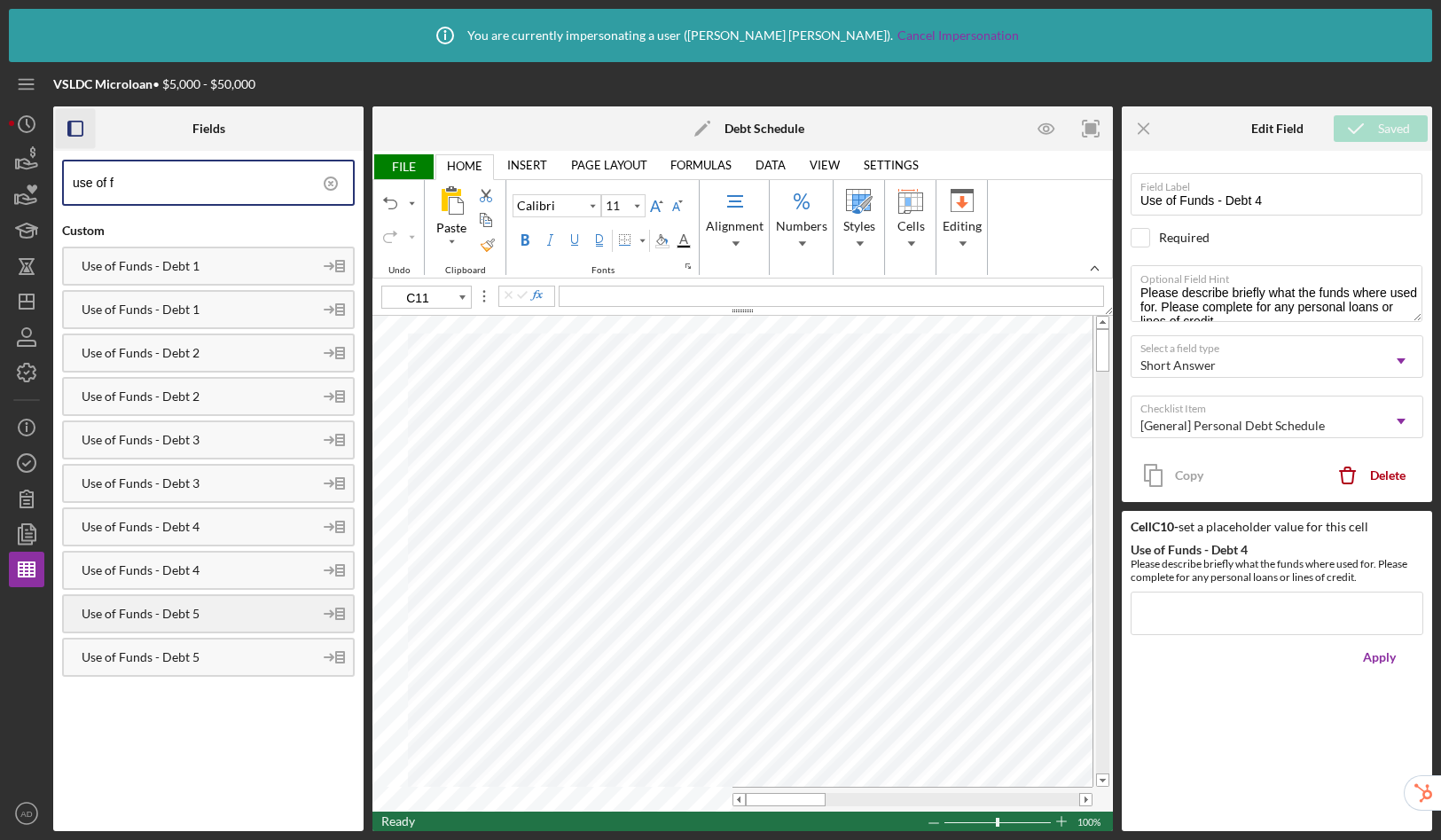
drag, startPoint x: 176, startPoint y: 609, endPoint x: 183, endPoint y: 602, distance: 9.9
click at [176, 609] on div "Use of Funds - Debt 5" at bounding box center [187, 613] width 249 height 14
click at [1145, 294] on textarea "please describe briefly what the funds where used for. Please complete for any …" at bounding box center [1276, 293] width 291 height 57
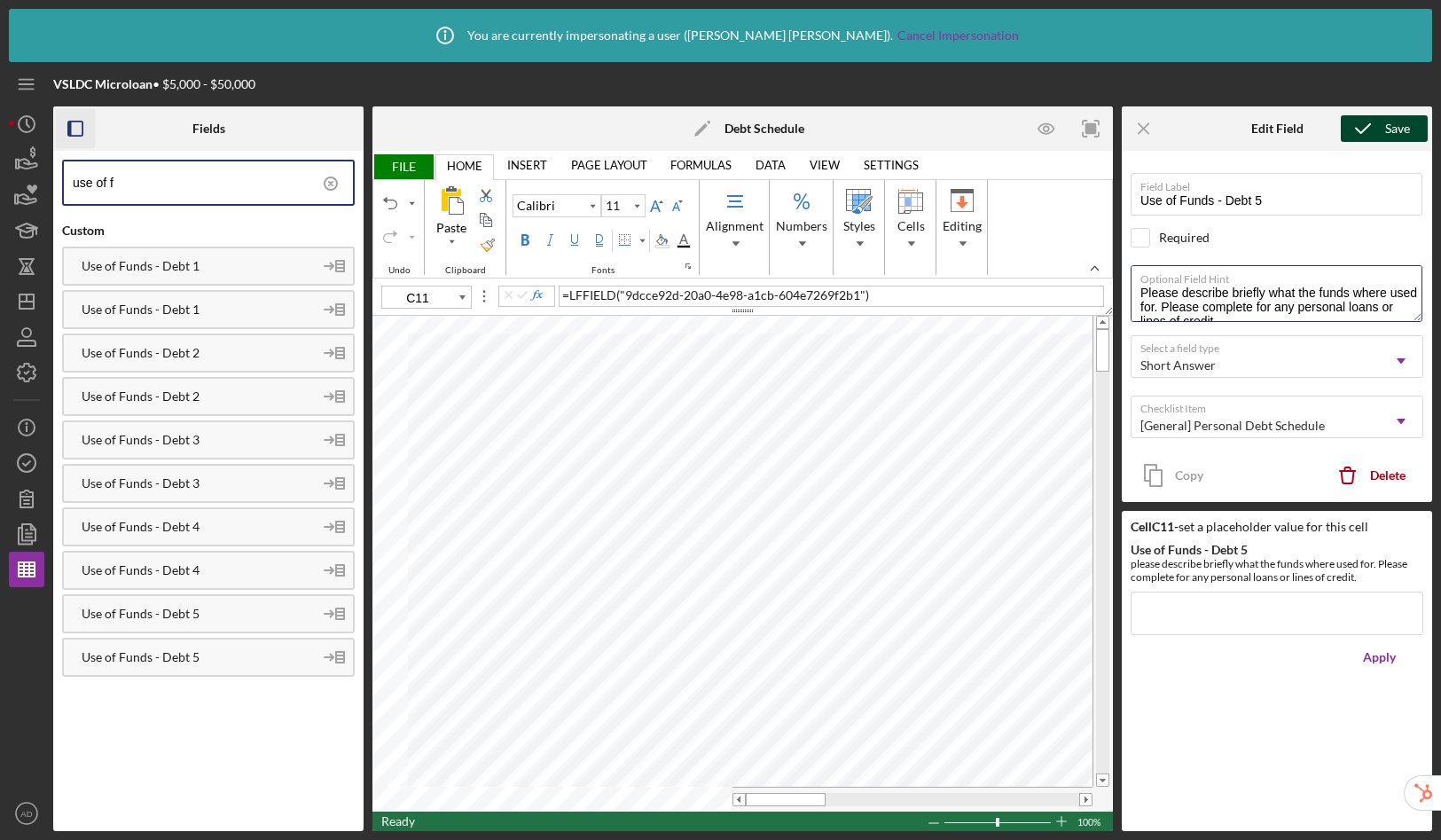
type textarea "Please describe briefly what the funds where used for. Please complete for any …"
click at [1357, 128] on polyline "submit" at bounding box center [1362, 128] width 14 height 9
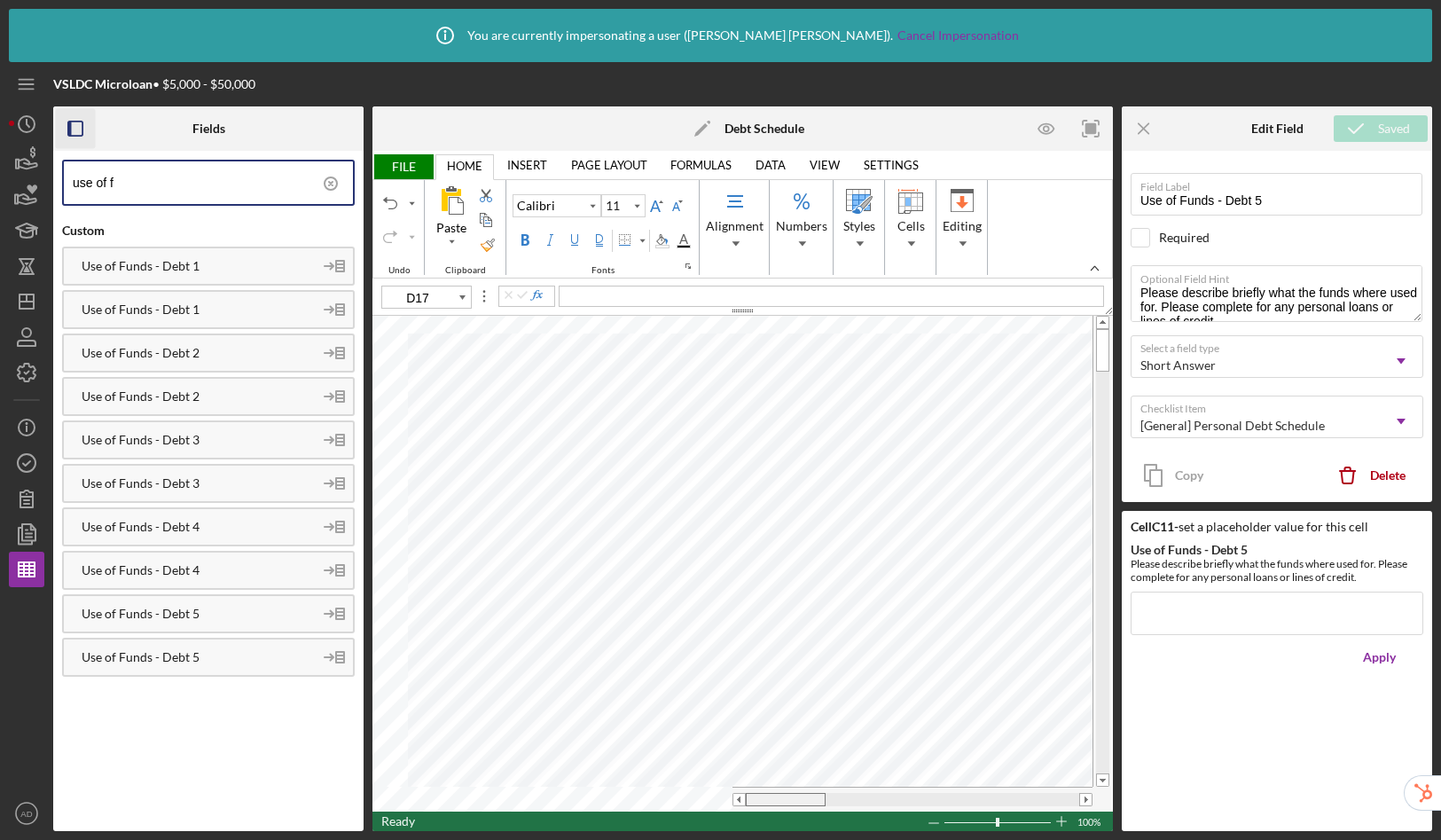
click at [652, 779] on table at bounding box center [743, 564] width 740 height 496
click at [645, 241] on div "Border" at bounding box center [641, 240] width 9 height 25
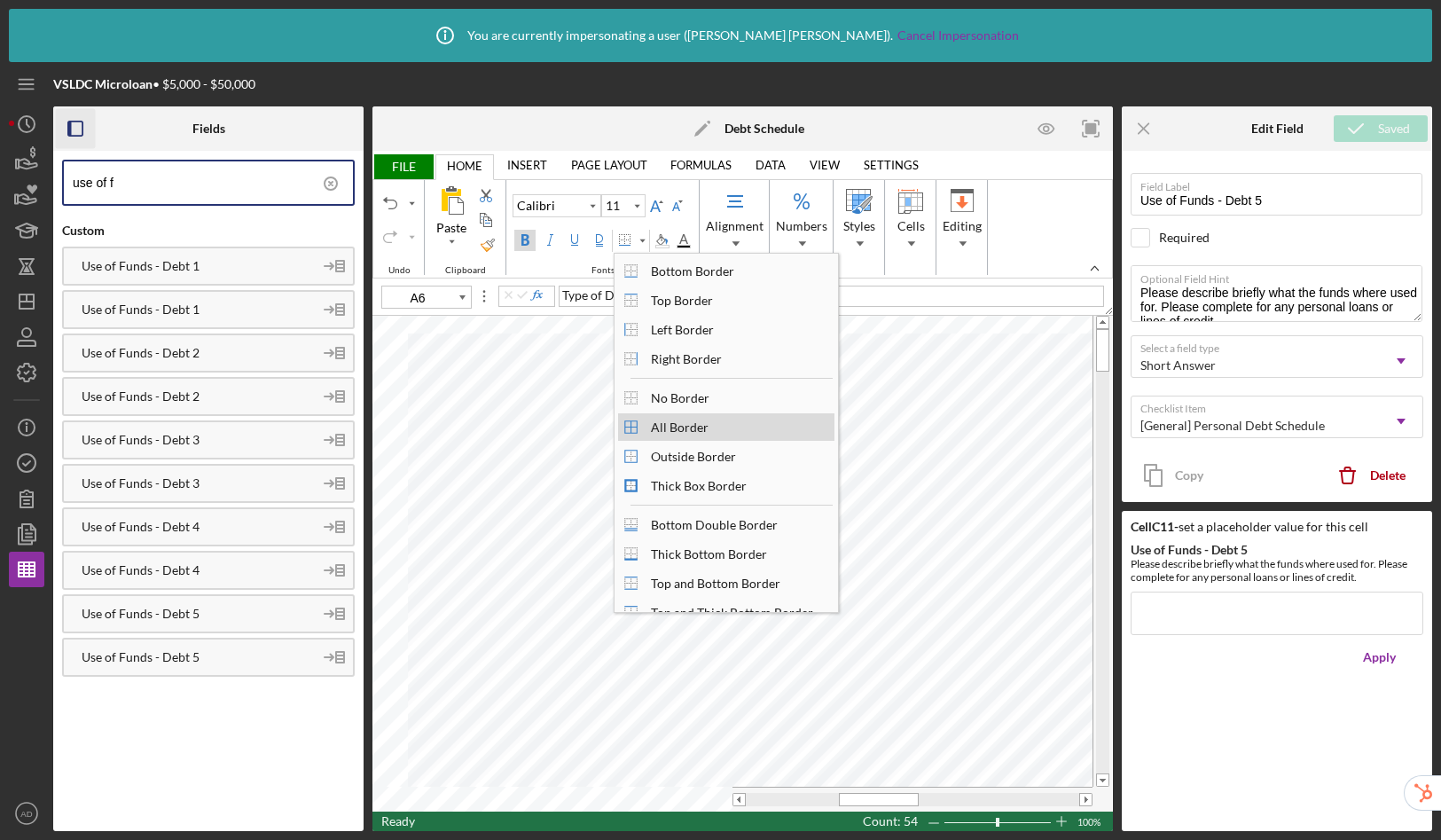
click at [671, 419] on div "All Border" at bounding box center [680, 427] width 76 height 24
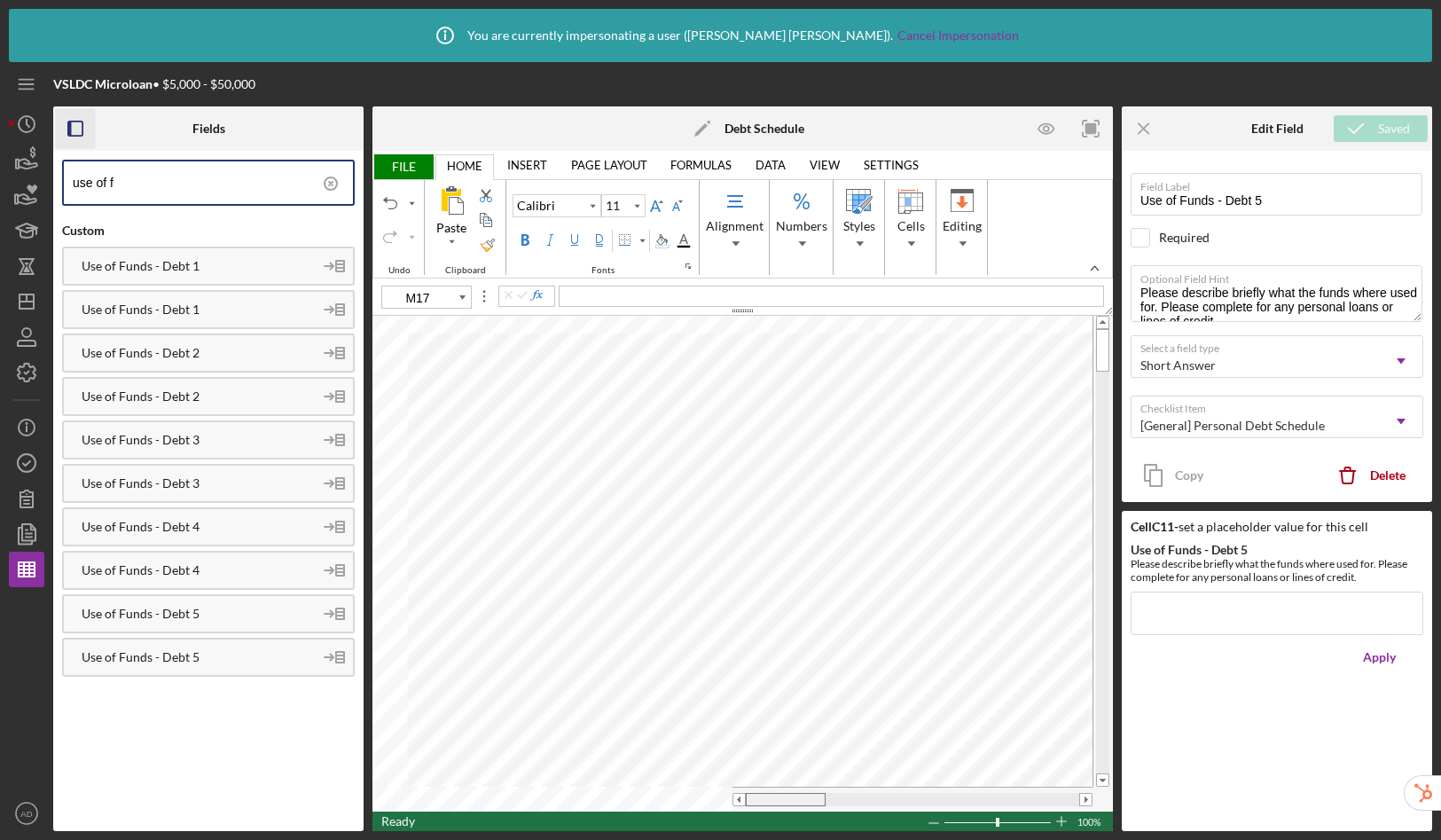
click at [617, 766] on table at bounding box center [743, 564] width 740 height 496
type input "B15"
click at [410, 166] on span "FILE" at bounding box center [403, 166] width 62 height 25
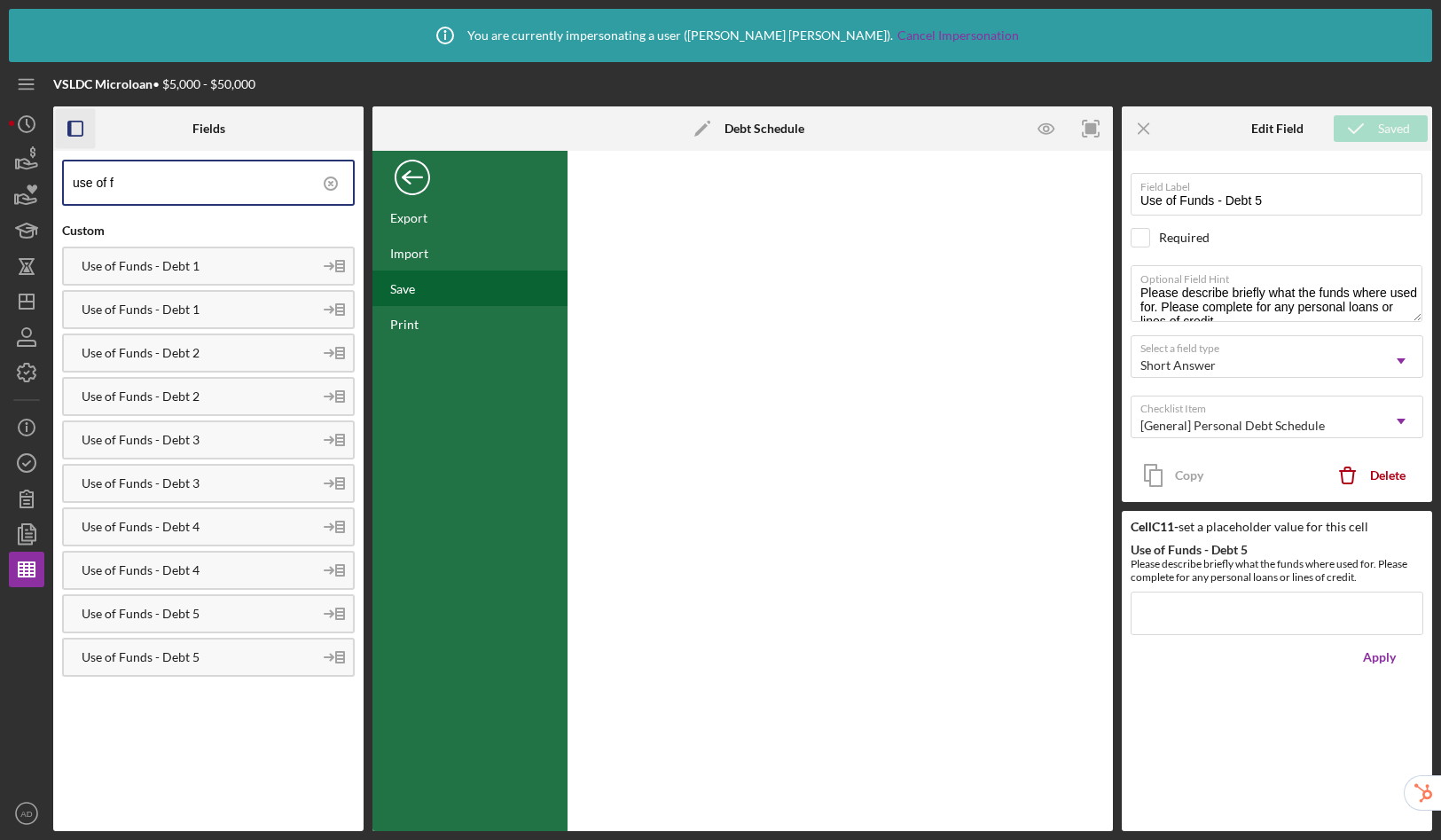
click at [415, 294] on div "Save" at bounding box center [402, 289] width 25 height 15
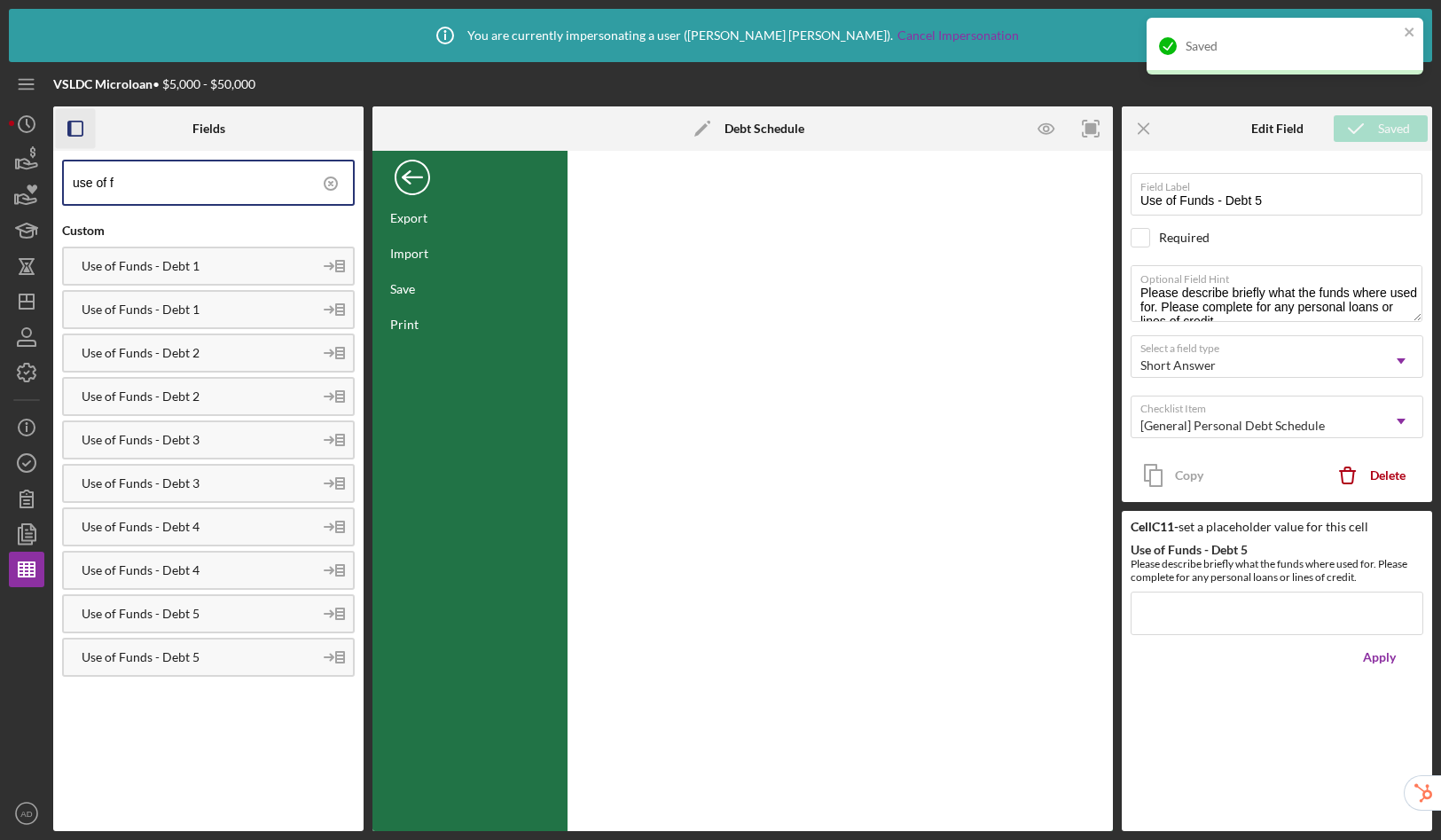
click at [415, 179] on div "Back" at bounding box center [412, 172] width 35 height 35
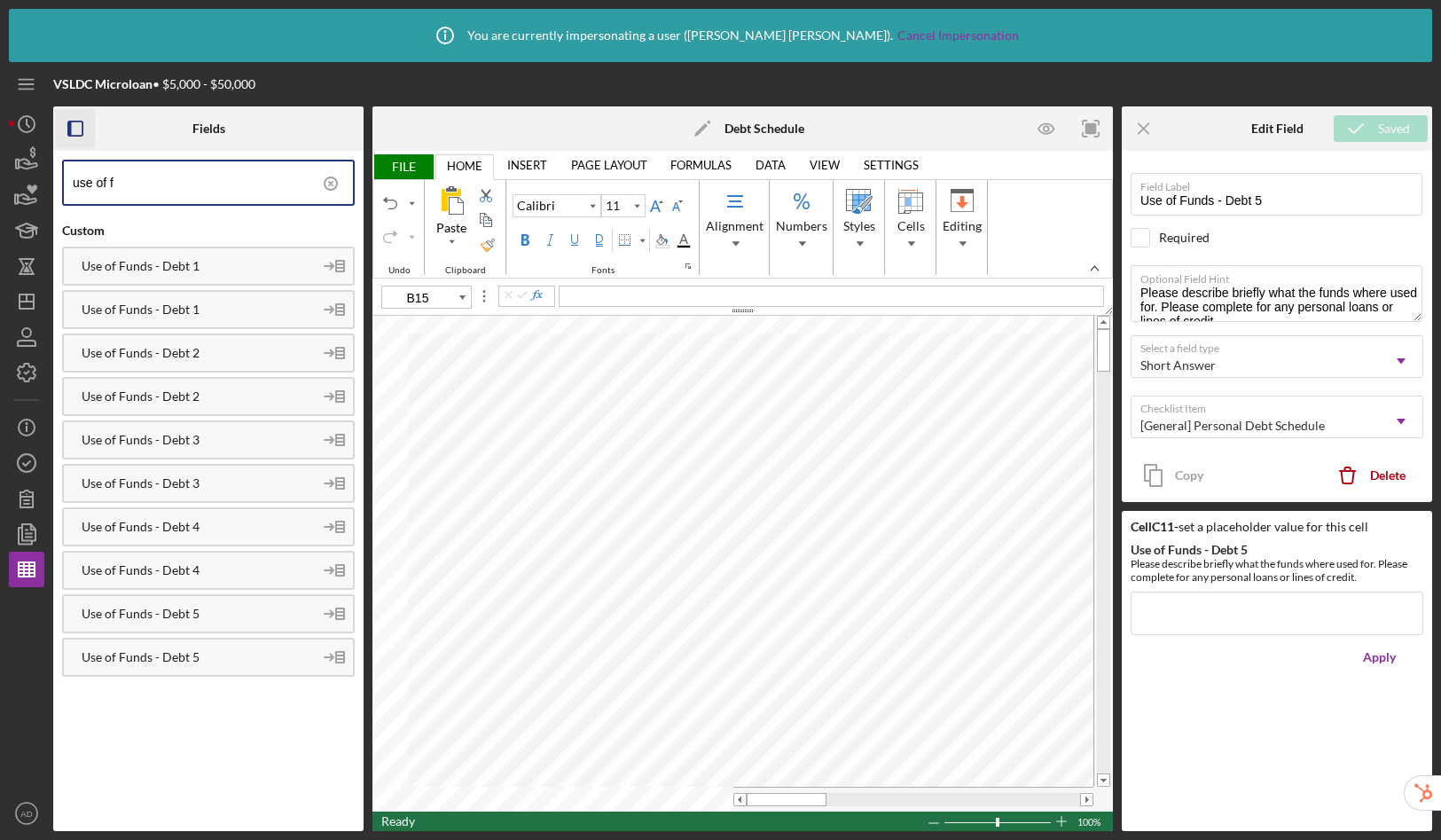
click at [414, 164] on span "FILE" at bounding box center [403, 166] width 62 height 25
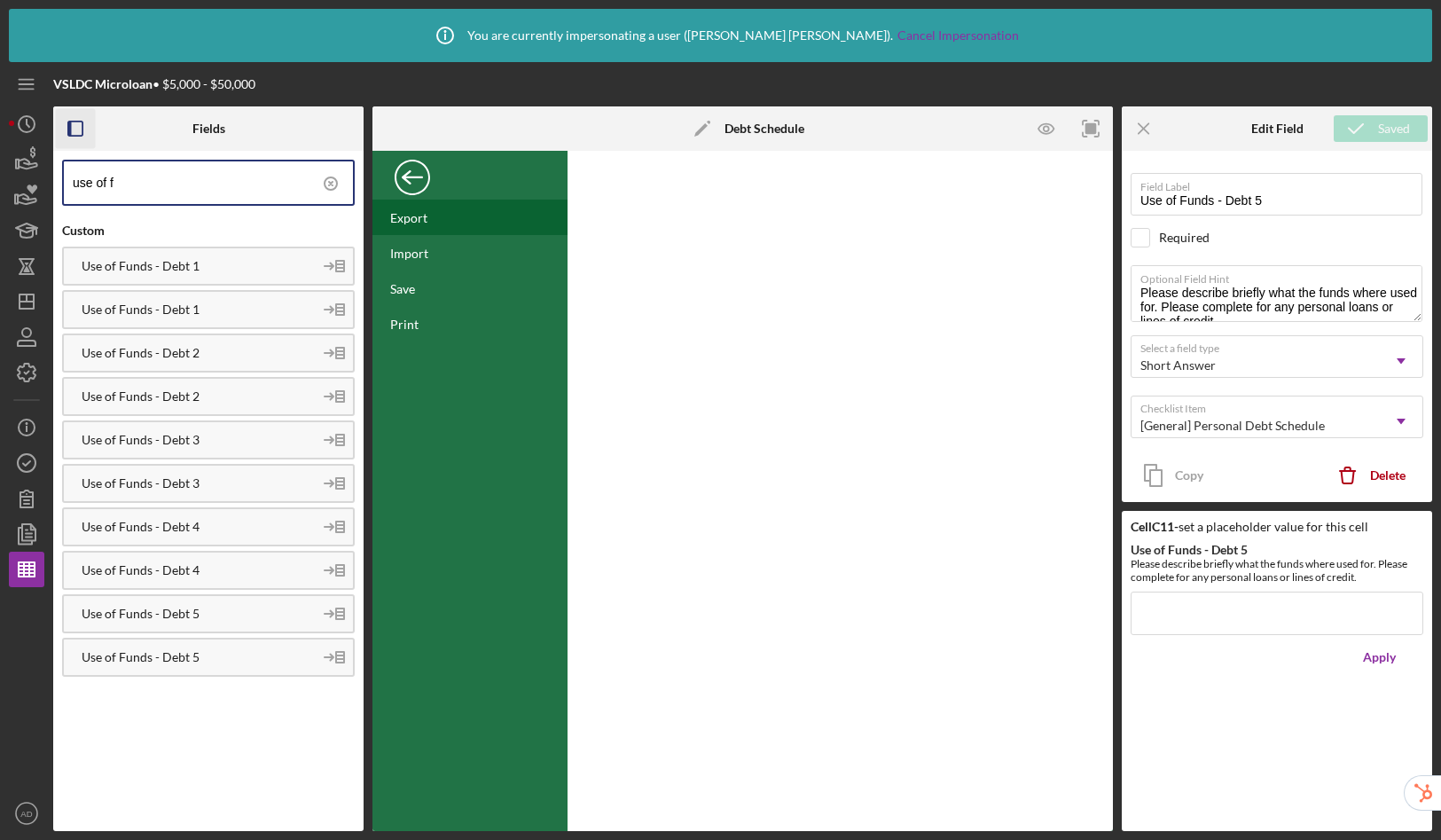
click at [422, 220] on div "Export" at bounding box center [408, 218] width 37 height 15
click at [26, 84] on icon "Icon/Menu" at bounding box center [26, 84] width 40 height 40
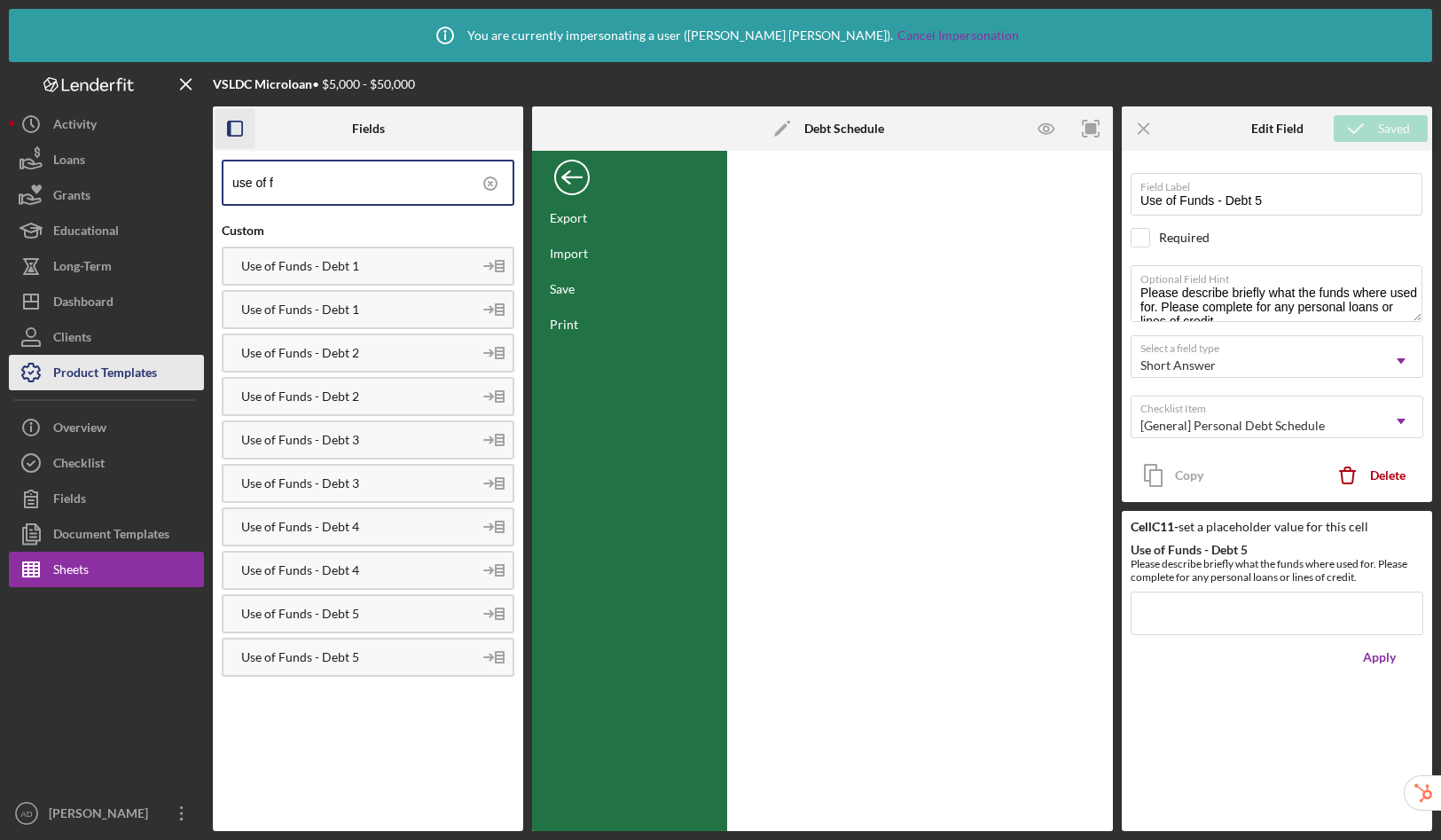
click at [146, 370] on div "Product Templates" at bounding box center [105, 375] width 104 height 40
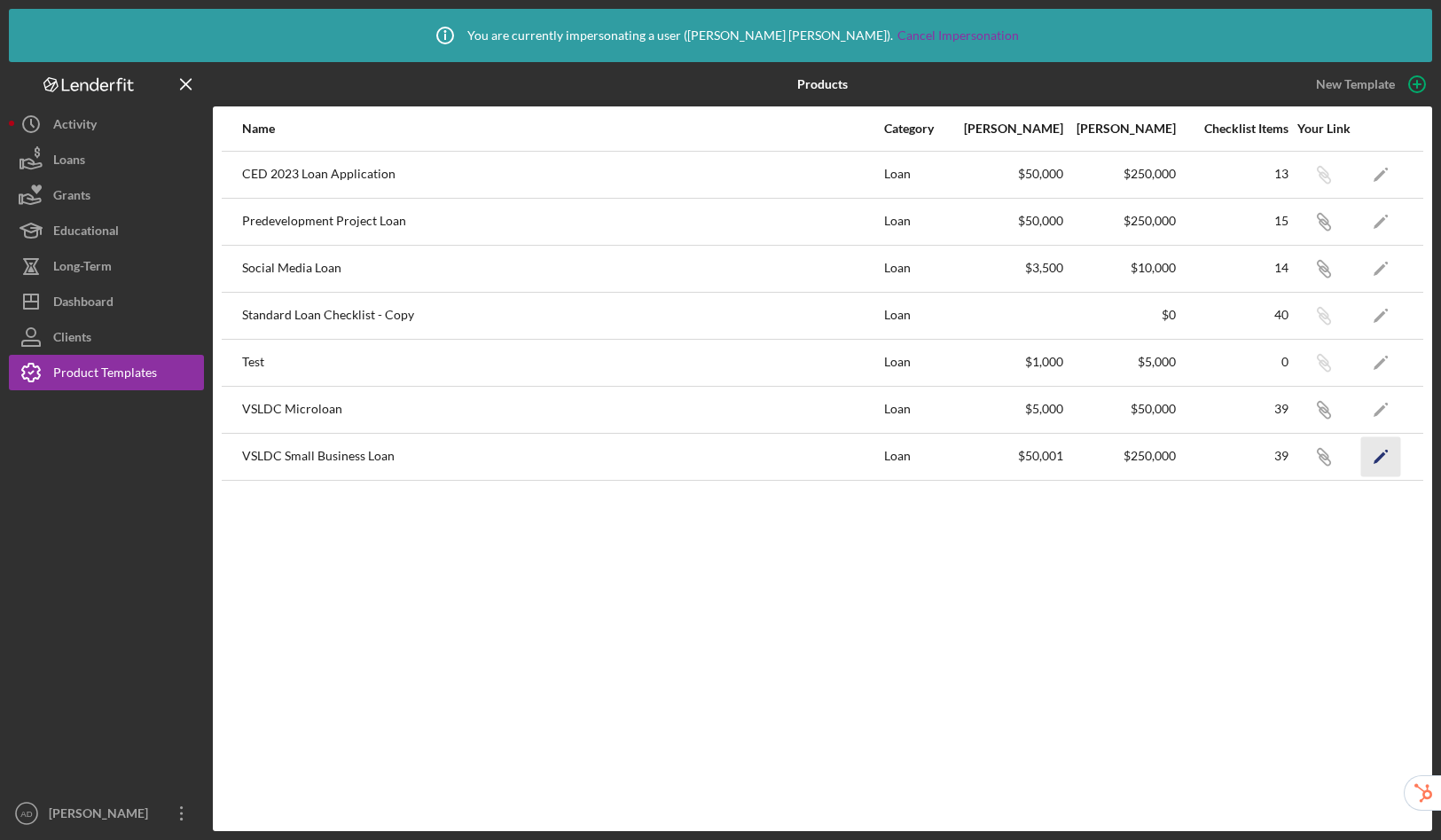
click at [1377, 464] on icon "Icon/Edit" at bounding box center [1381, 456] width 40 height 40
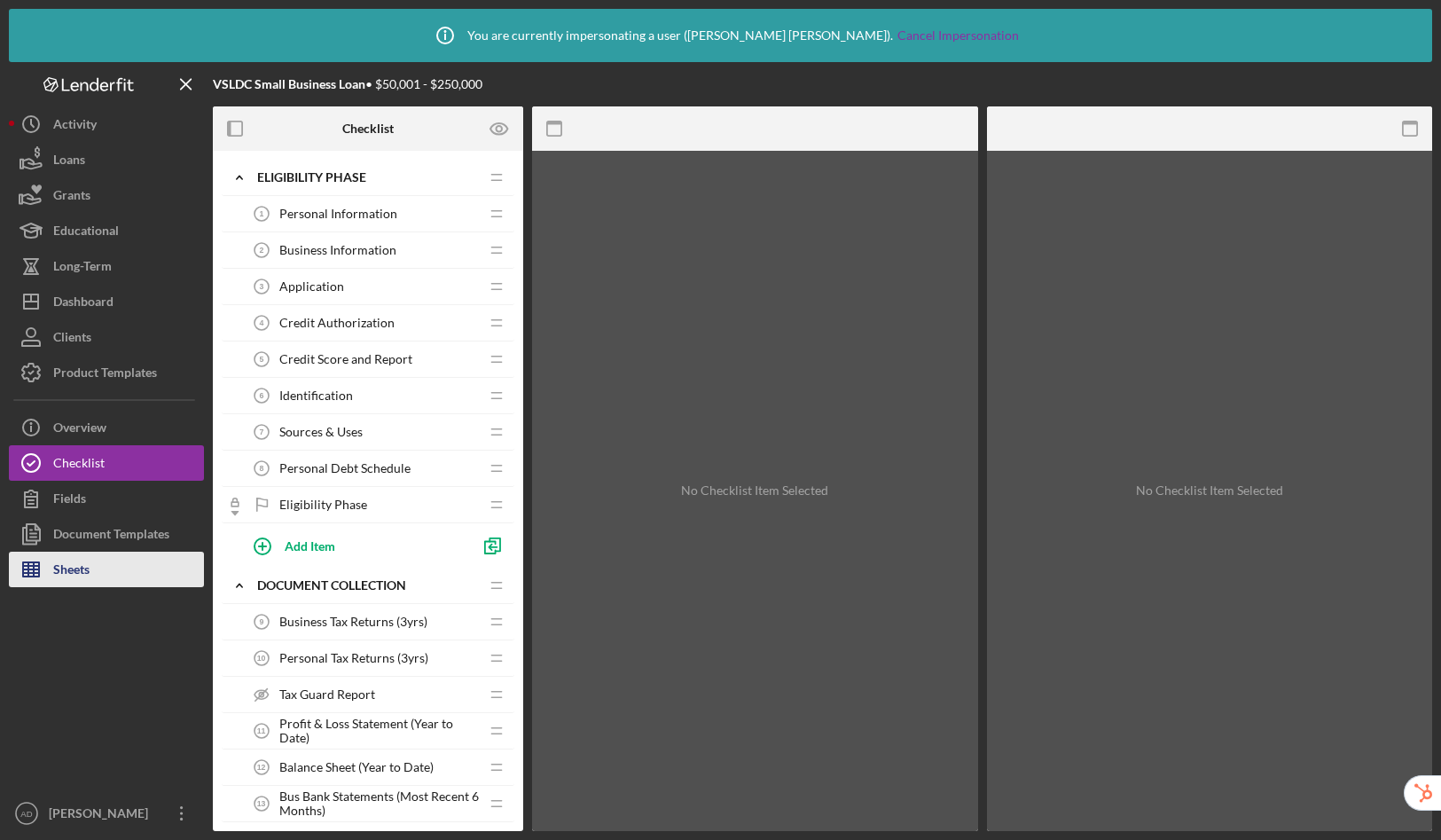
click at [81, 569] on div "Sheets" at bounding box center [71, 571] width 36 height 40
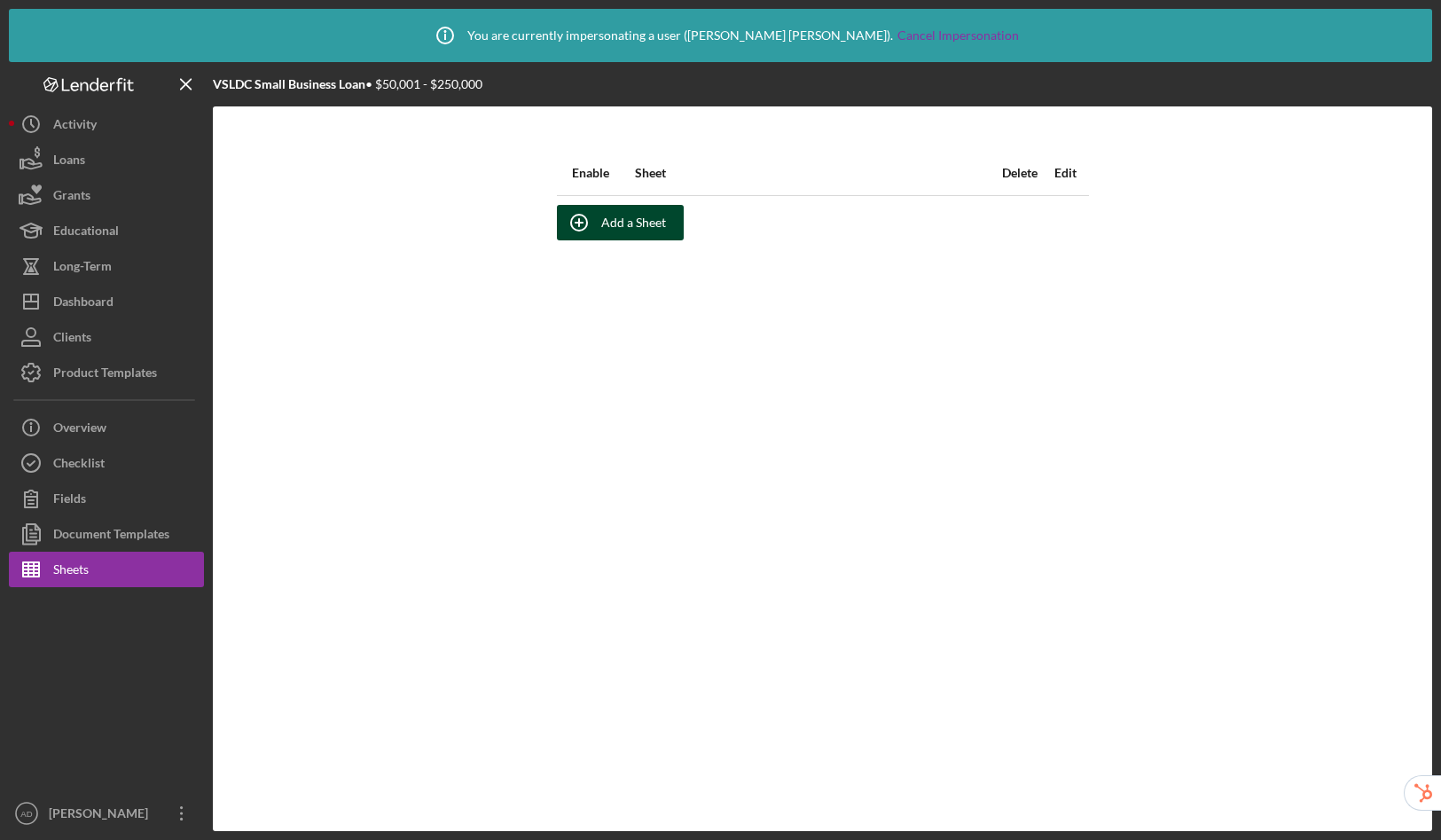
click at [639, 227] on div "Add a Sheet" at bounding box center [634, 222] width 64 height 35
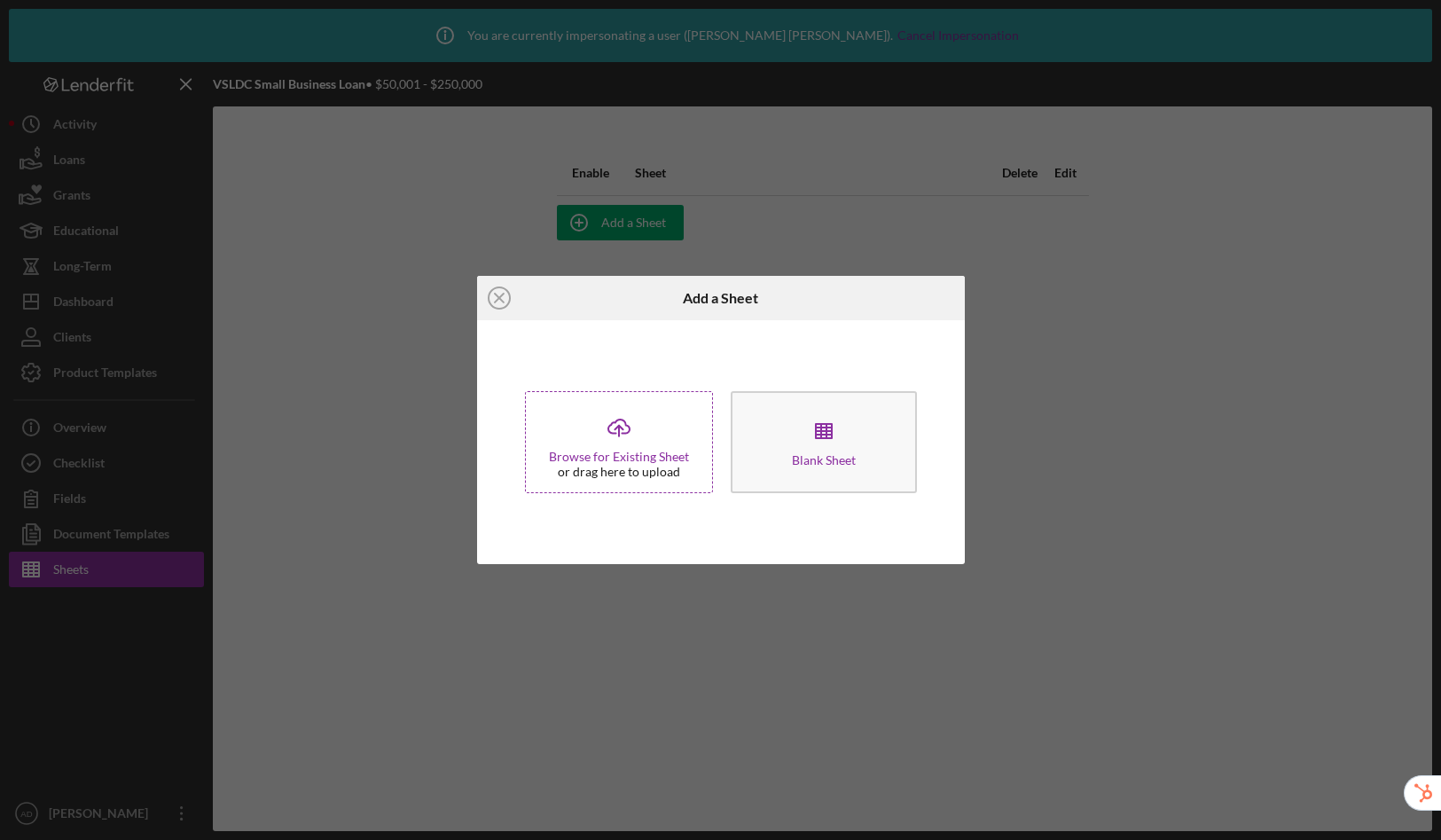
click at [607, 433] on icon "Icon/Upload" at bounding box center [619, 427] width 44 height 44
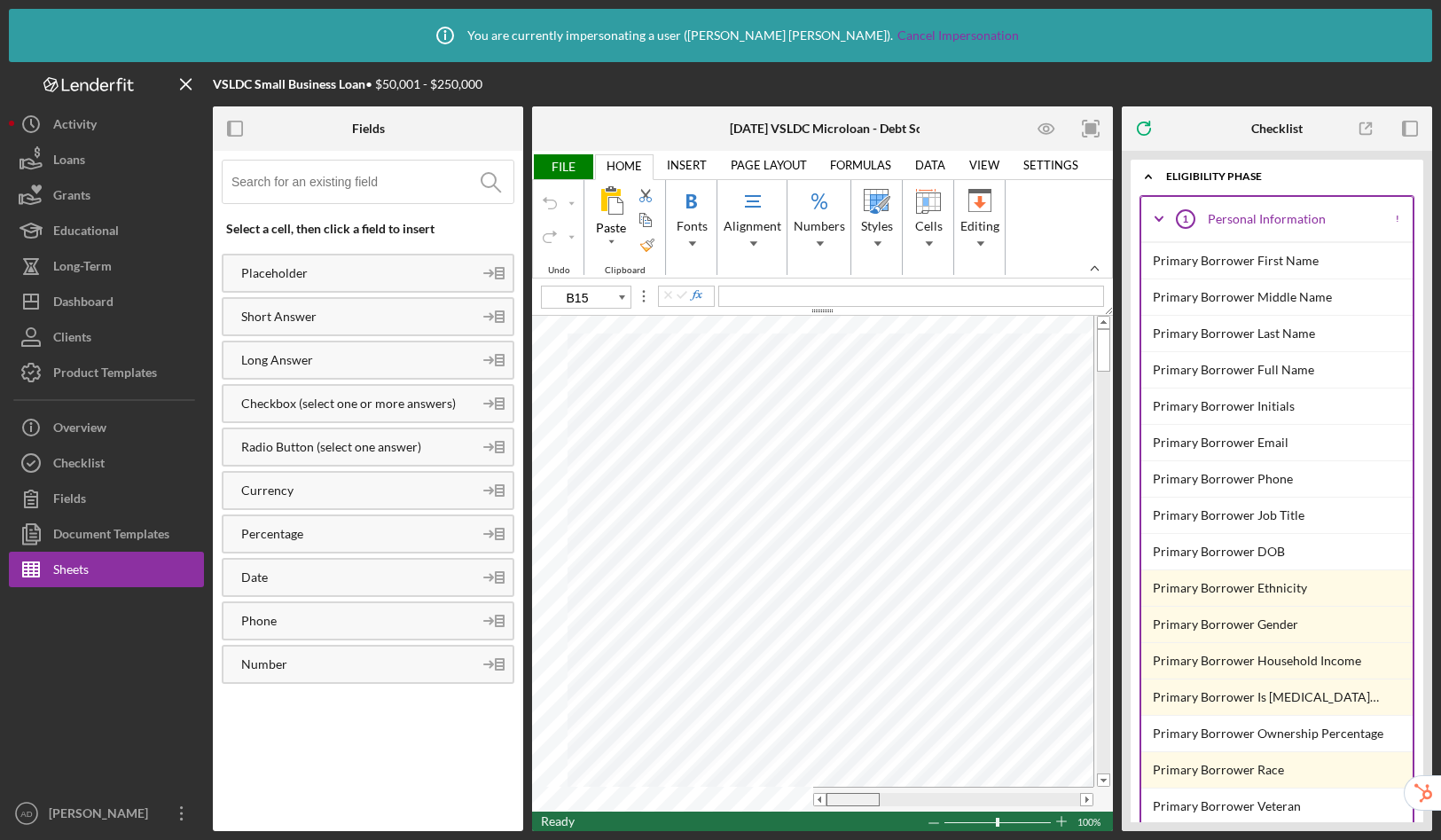
click at [729, 787] on tr at bounding box center [812, 799] width 561 height 25
click at [784, 130] on b "2025-08-15 VSLDC Microloan - Debt Schedule" at bounding box center [845, 128] width 230 height 14
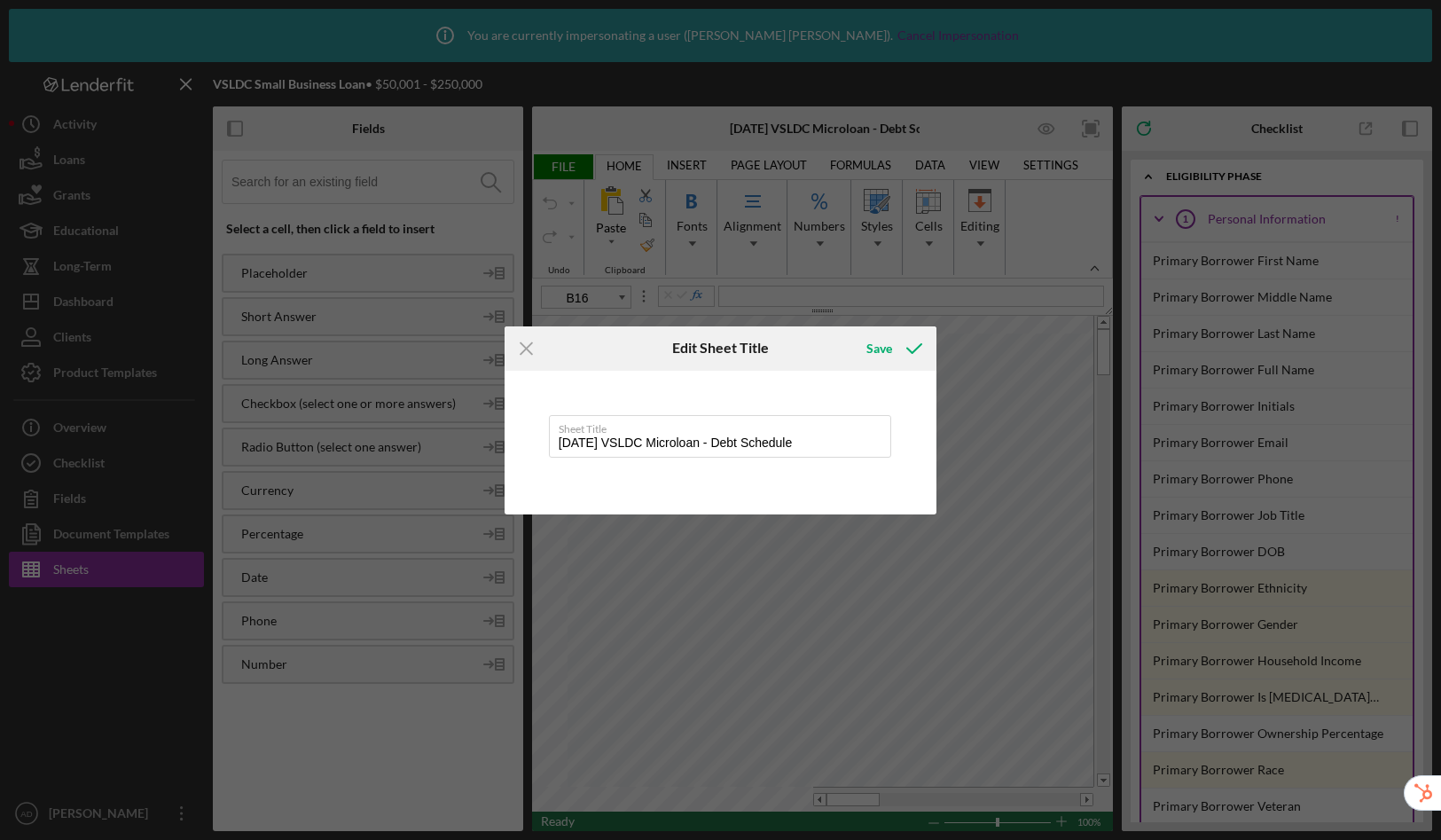
drag, startPoint x: 739, startPoint y: 444, endPoint x: 481, endPoint y: 417, distance: 259.4
click at [481, 417] on div "Icon/Menu Close Edit Sheet Title Save Sheet Title 2025-08-15 VSLDC Microloan - …" at bounding box center [720, 420] width 1441 height 840
click at [887, 351] on div "Save" at bounding box center [879, 348] width 26 height 35
type input "Small Business Loan Debt Schedule"
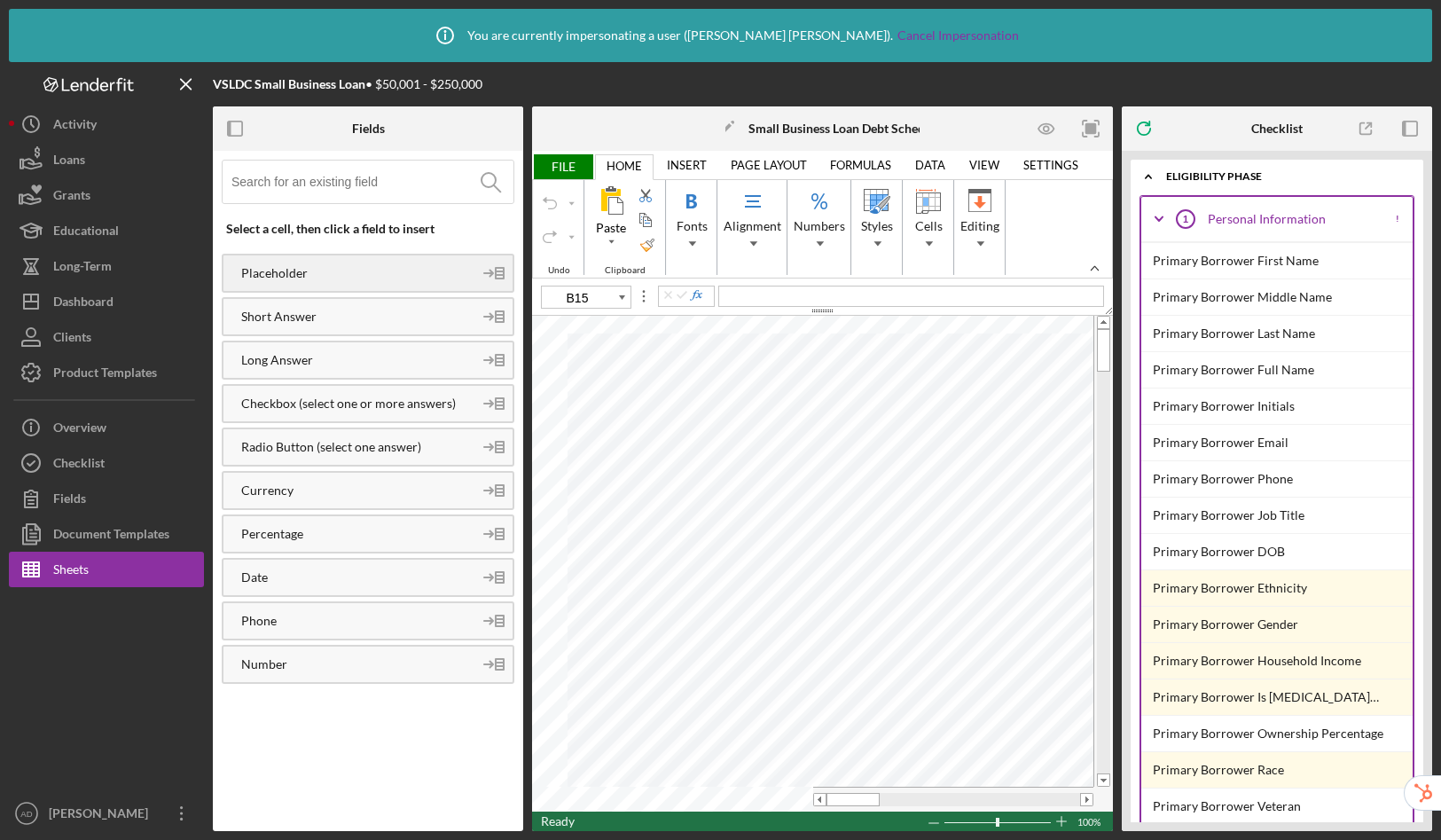
type input "A7"
click at [333, 191] on input at bounding box center [373, 182] width 282 height 43
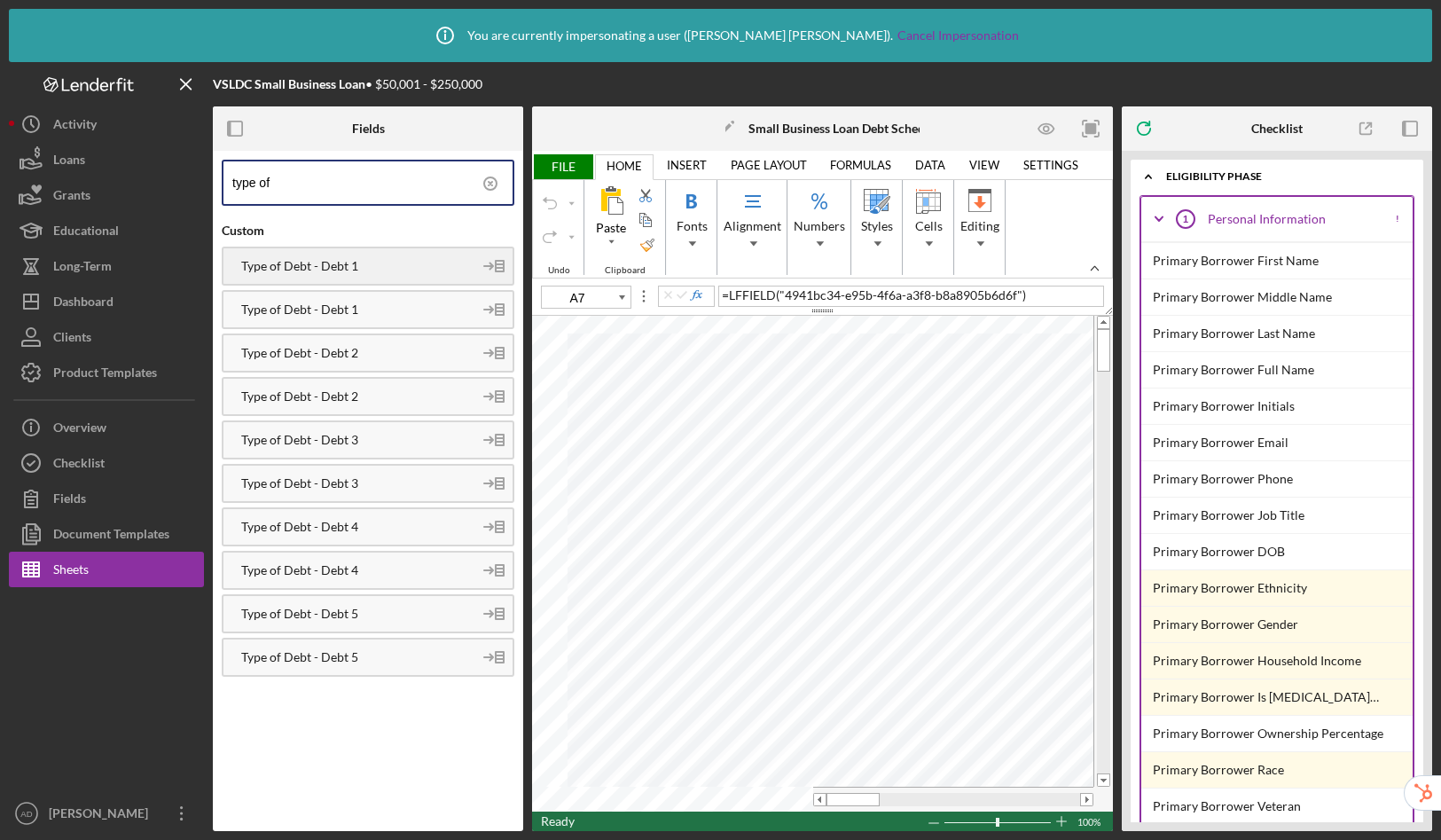
type input "type of"
click at [348, 267] on div "Type of Debt - Debt 1" at bounding box center [347, 266] width 249 height 14
click at [351, 357] on div "Type of Debt - Debt 2" at bounding box center [347, 353] width 249 height 14
click at [1413, 134] on rect "button" at bounding box center [1410, 128] width 14 height 14
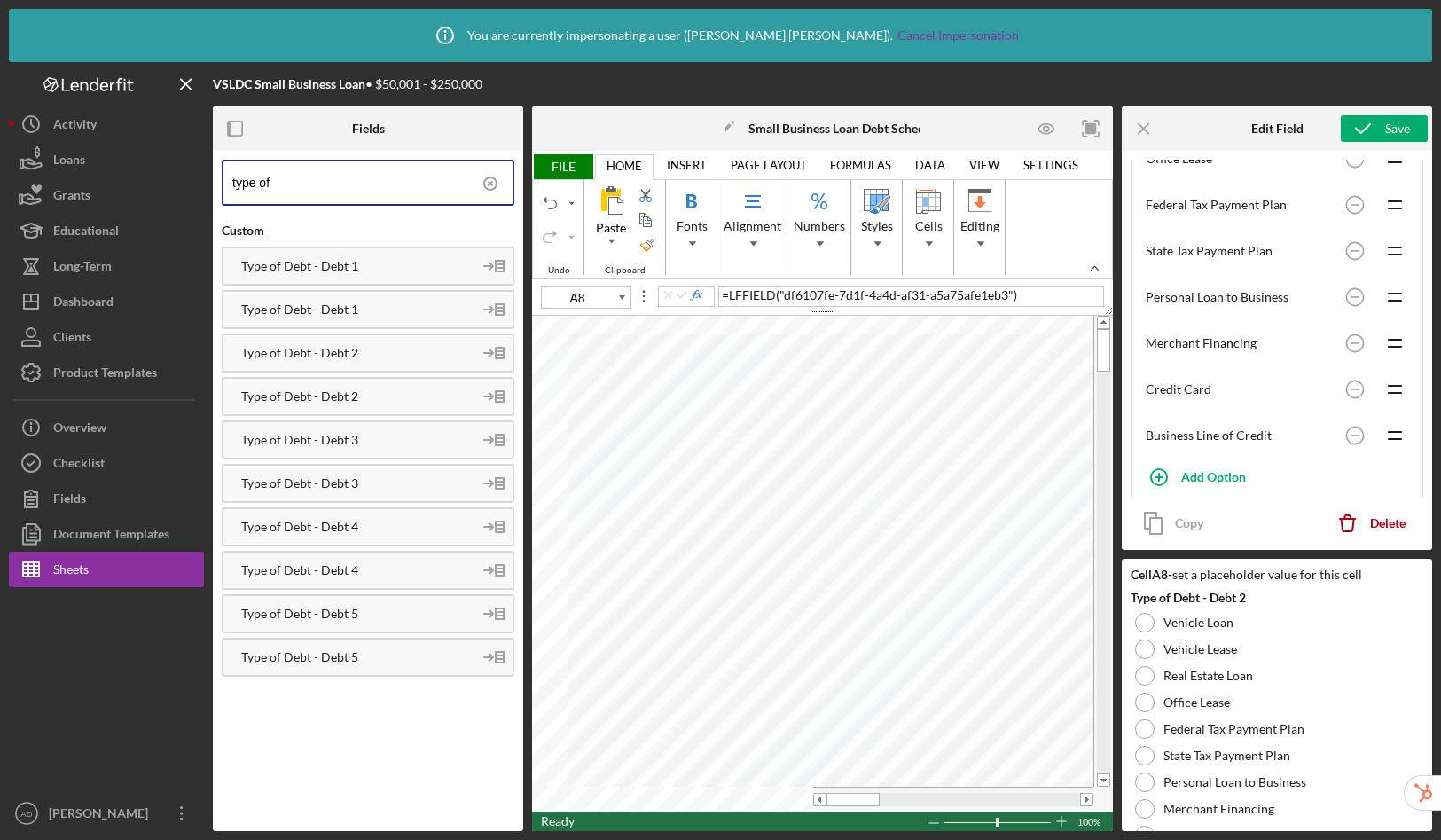
scroll to position [531, 0]
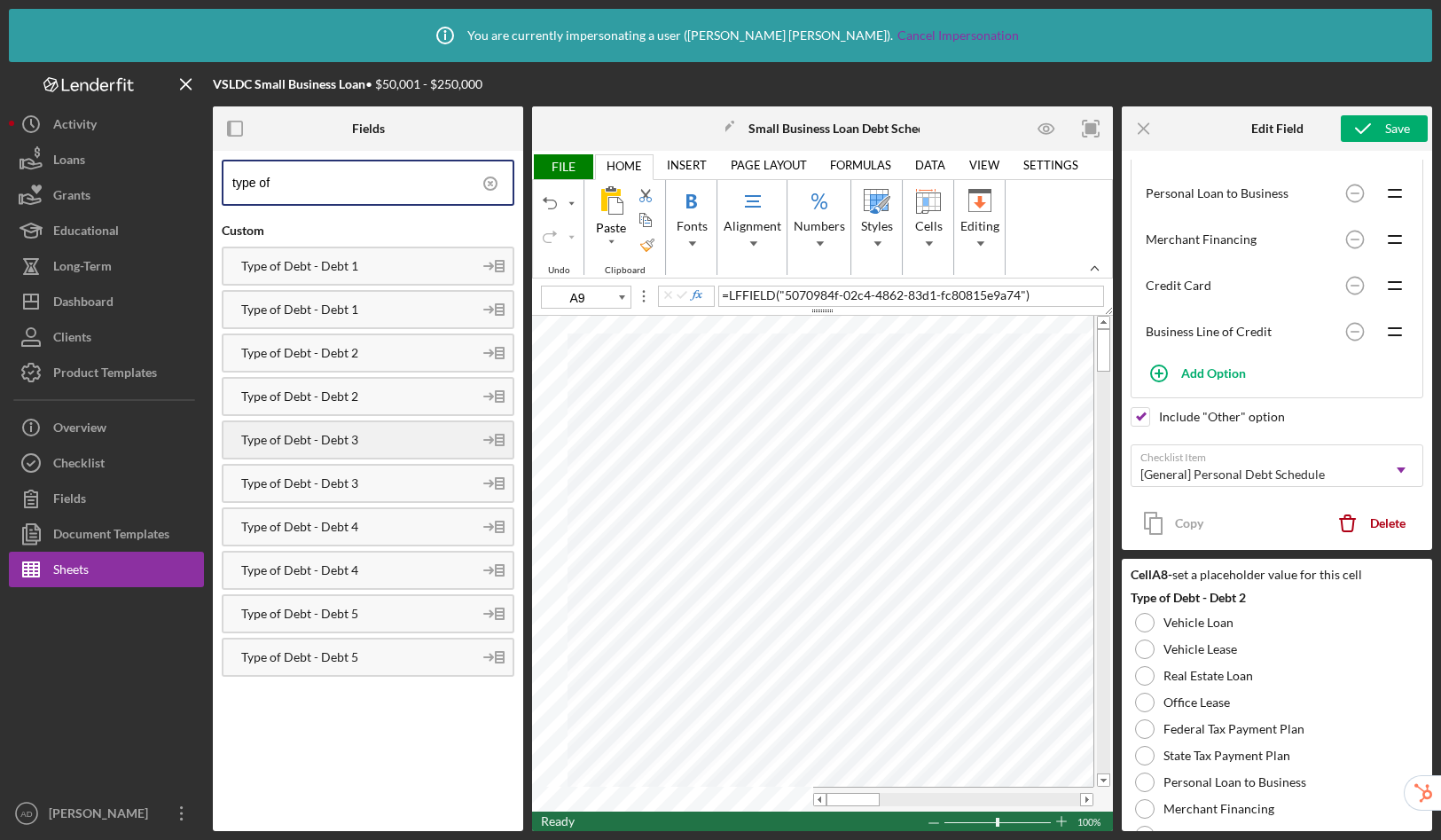
click at [371, 434] on div "Type of Debt - Debt 3" at bounding box center [347, 439] width 249 height 14
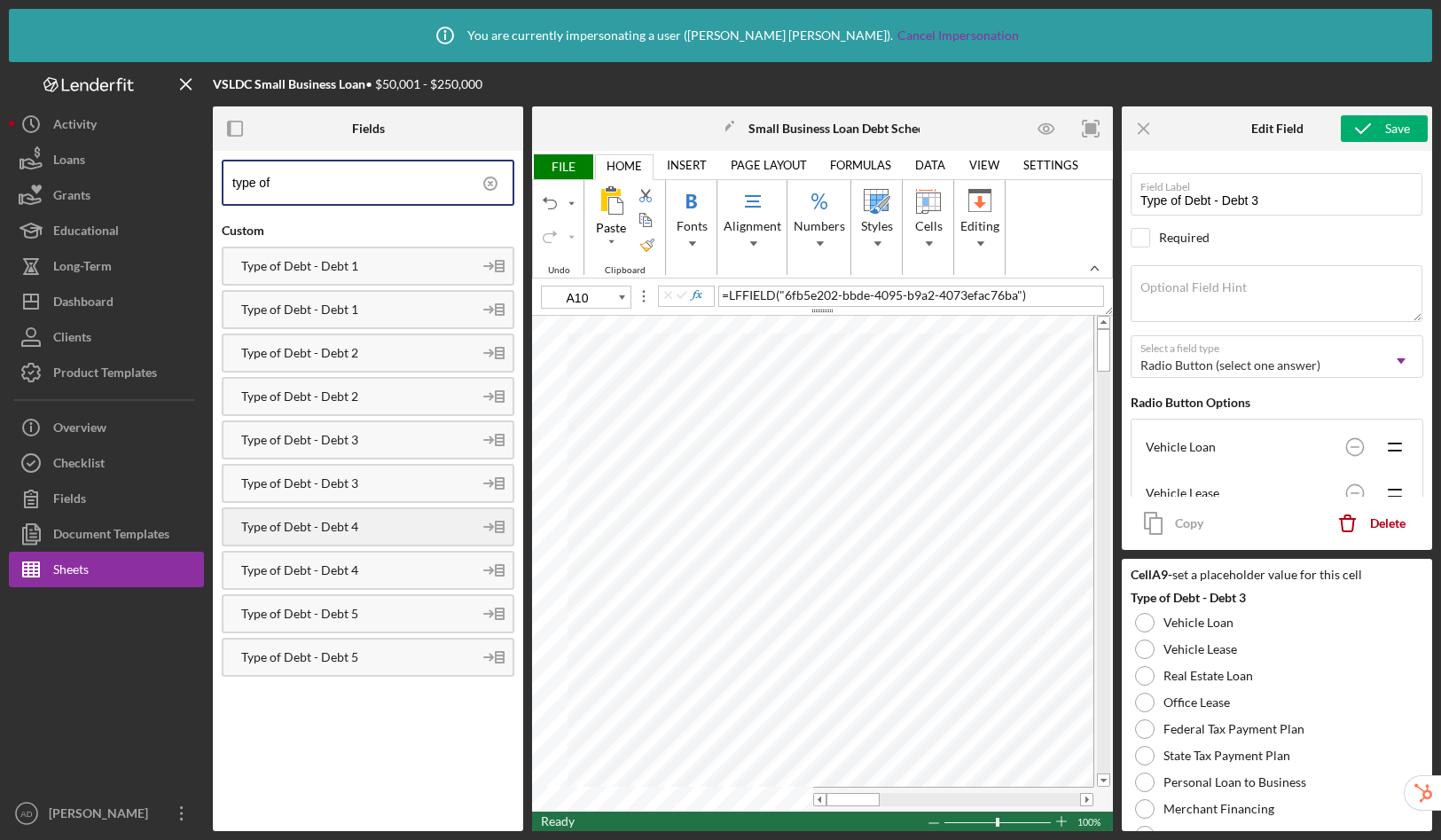
click at [360, 530] on div "Type of Debt - Debt 4" at bounding box center [347, 526] width 249 height 14
type input "A11"
click at [361, 617] on div "Type of Debt - Debt 5" at bounding box center [347, 613] width 249 height 14
drag, startPoint x: 293, startPoint y: 182, endPoint x: 163, endPoint y: 170, distance: 130.6
click at [163, 170] on div "VSLDC Small Business Loan • $50,001 - $250,000 Fields type of Custom Type of De…" at bounding box center [720, 446] width 1424 height 769
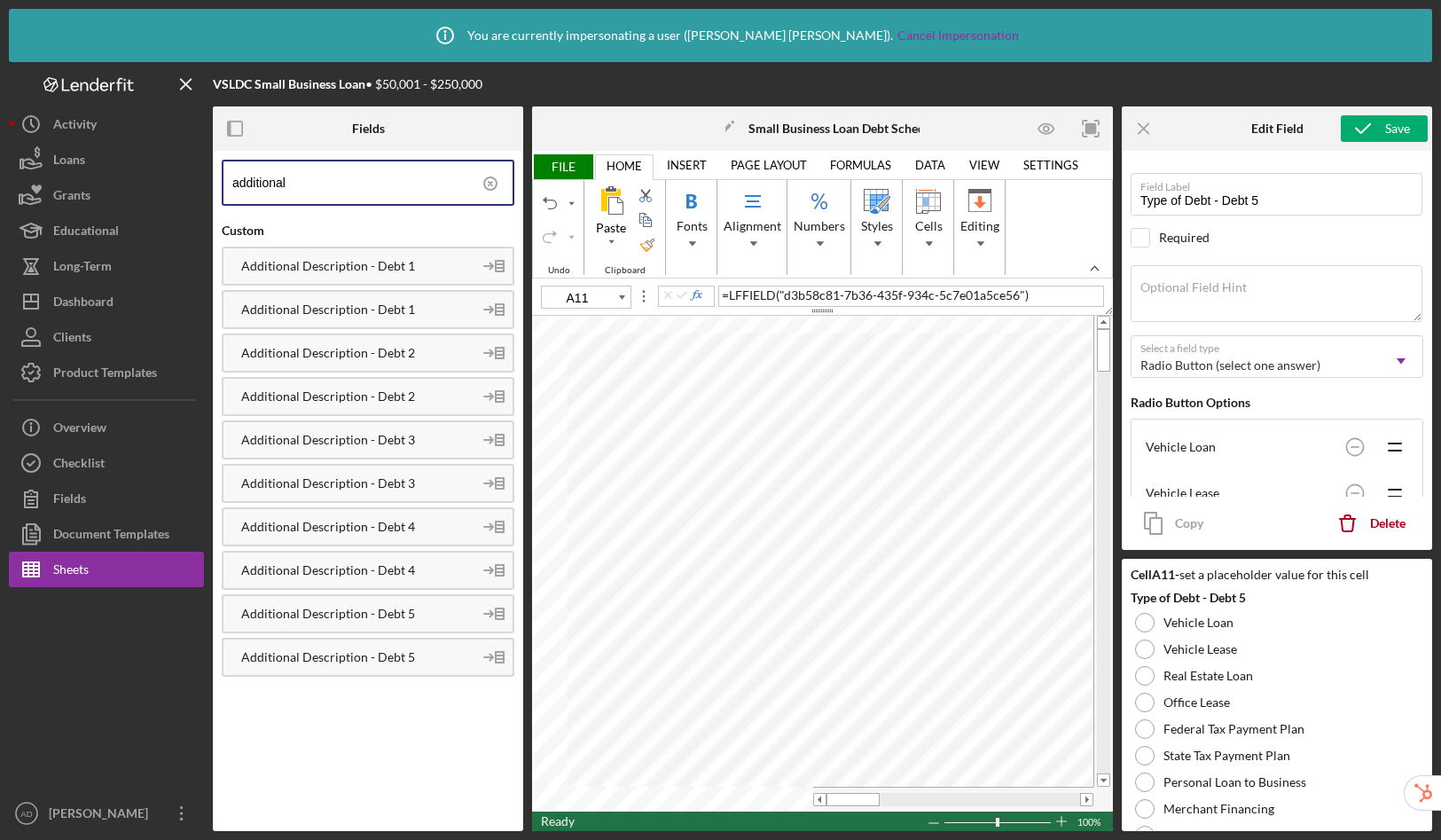
type input "additional"
click at [395, 267] on div "Additional Description - Debt 1" at bounding box center [347, 266] width 249 height 14
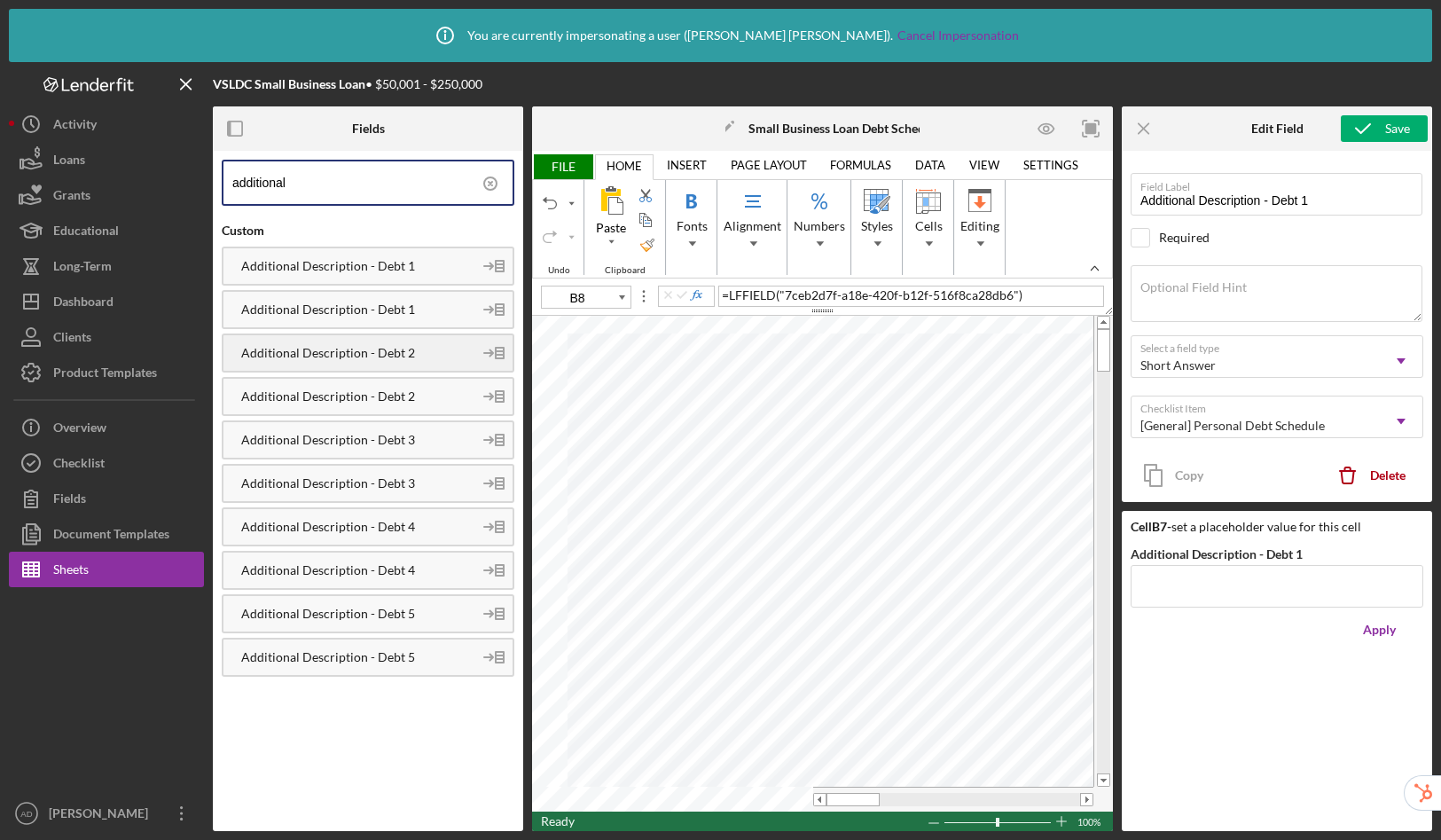
click at [389, 341] on div "Additional Description - Debt 2" at bounding box center [367, 352] width 292 height 39
click at [393, 444] on div "Additional Description - Debt 3" at bounding box center [347, 439] width 249 height 14
click at [404, 528] on div "Additional Description - Debt 4" at bounding box center [347, 526] width 249 height 14
click at [432, 605] on div "Additional Description - Debt 5" at bounding box center [367, 613] width 292 height 39
type input "C7"
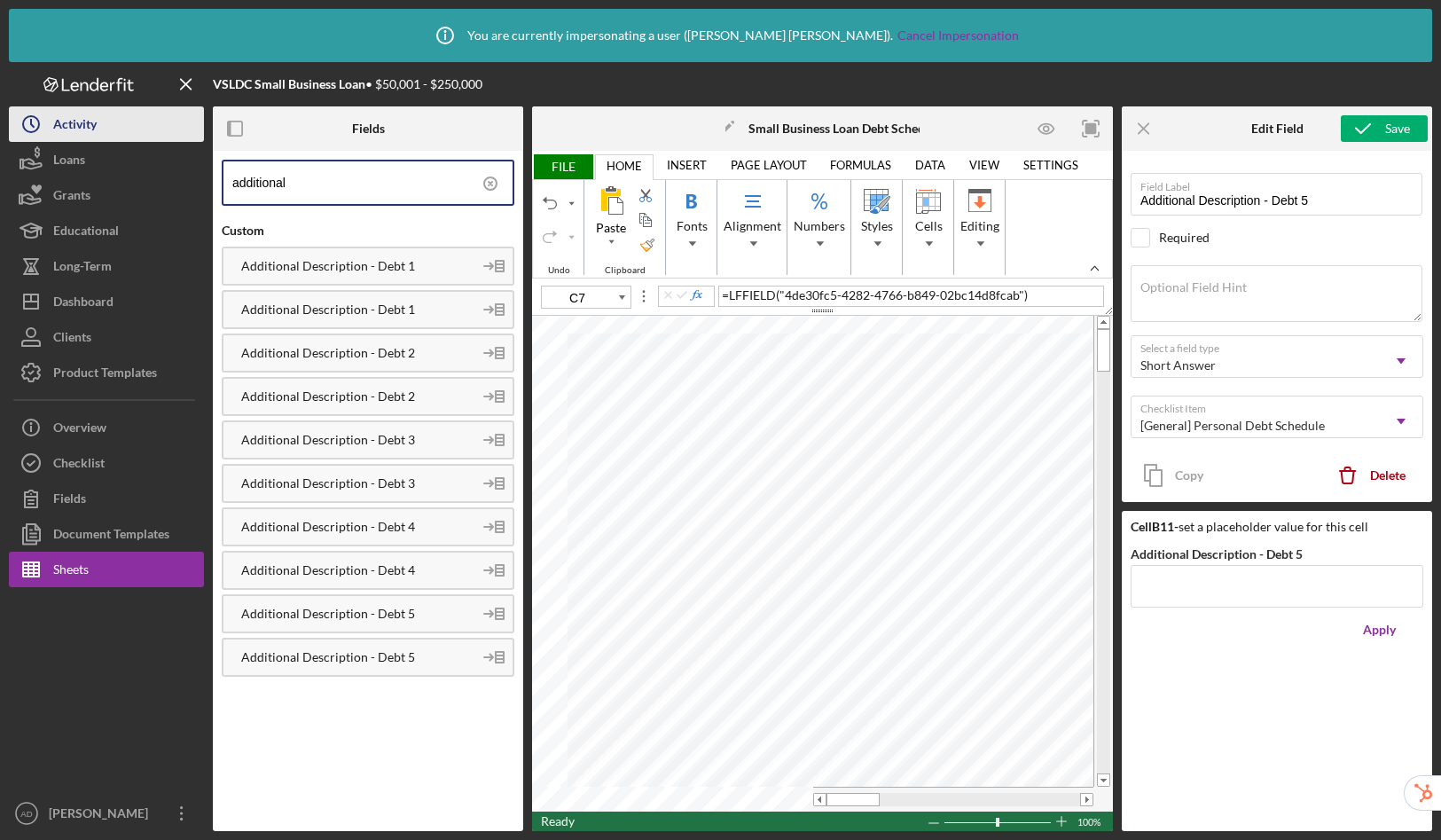
drag, startPoint x: 357, startPoint y: 188, endPoint x: 123, endPoint y: 138, distance: 239.3
click at [123, 138] on div "VSLDC Small Business Loan • $50,001 - $250,000 Fields additional Custom Additio…" at bounding box center [720, 446] width 1424 height 769
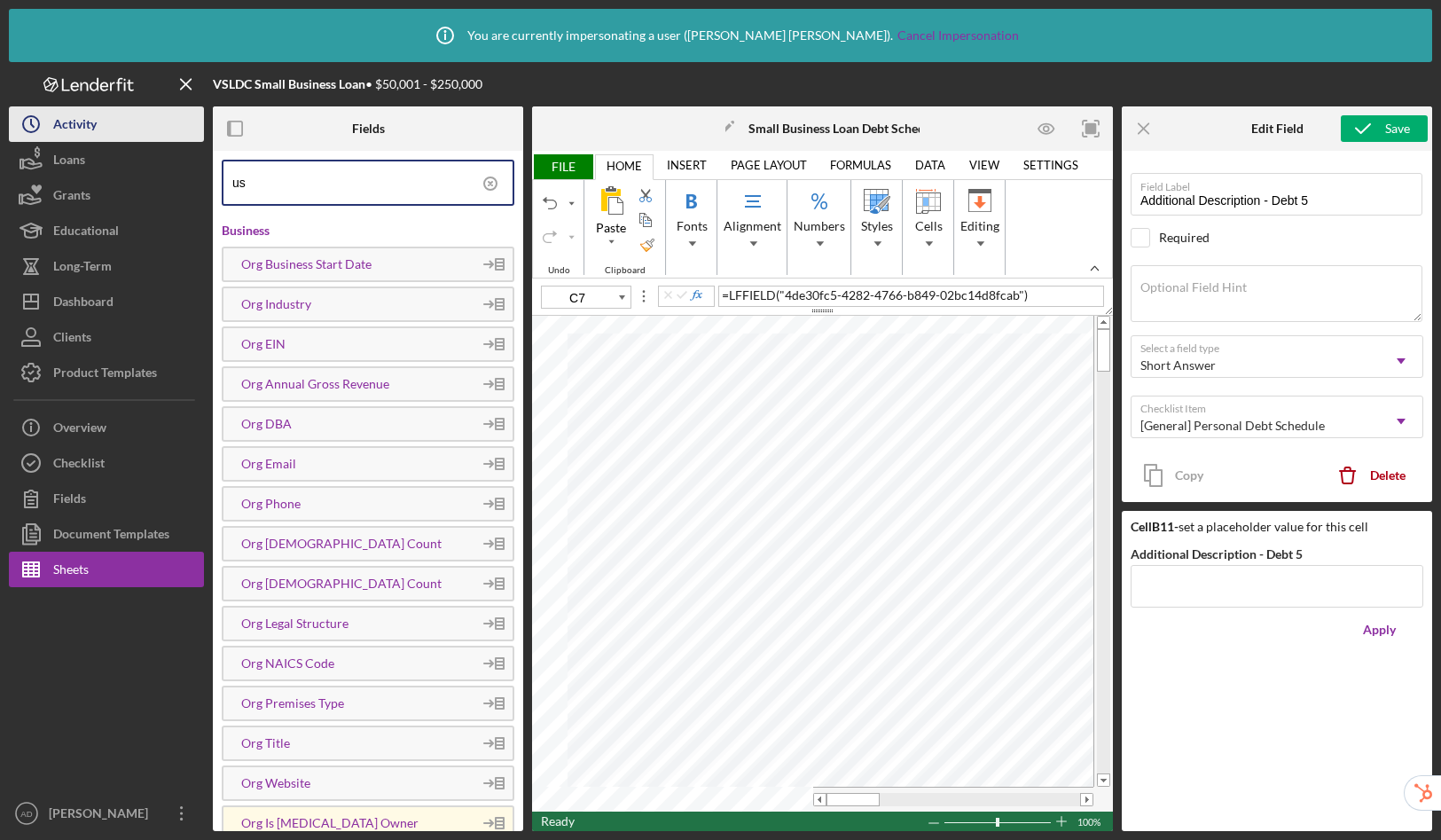
type input "u"
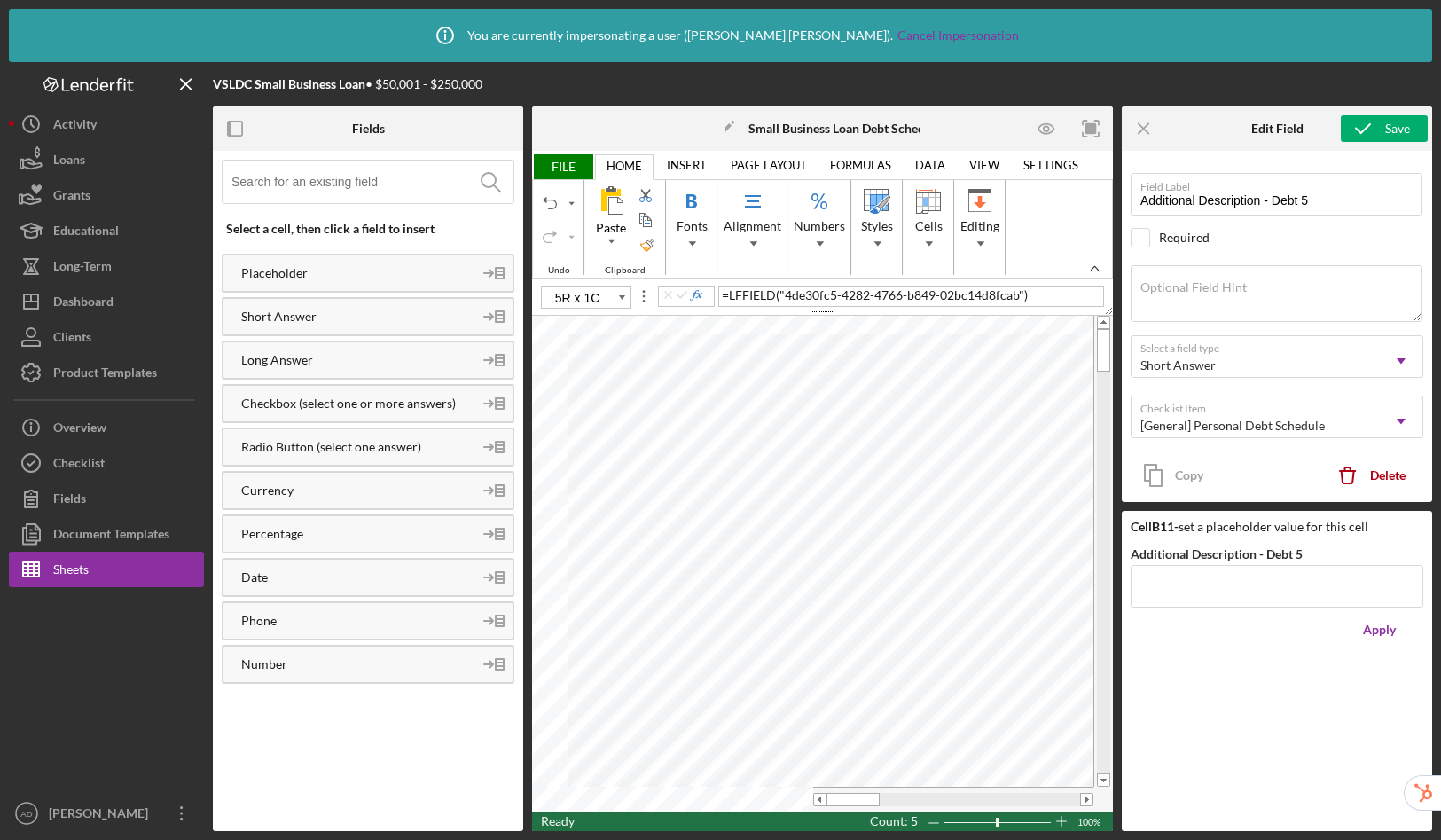
type input "C7"
click at [310, 177] on input at bounding box center [373, 182] width 282 height 43
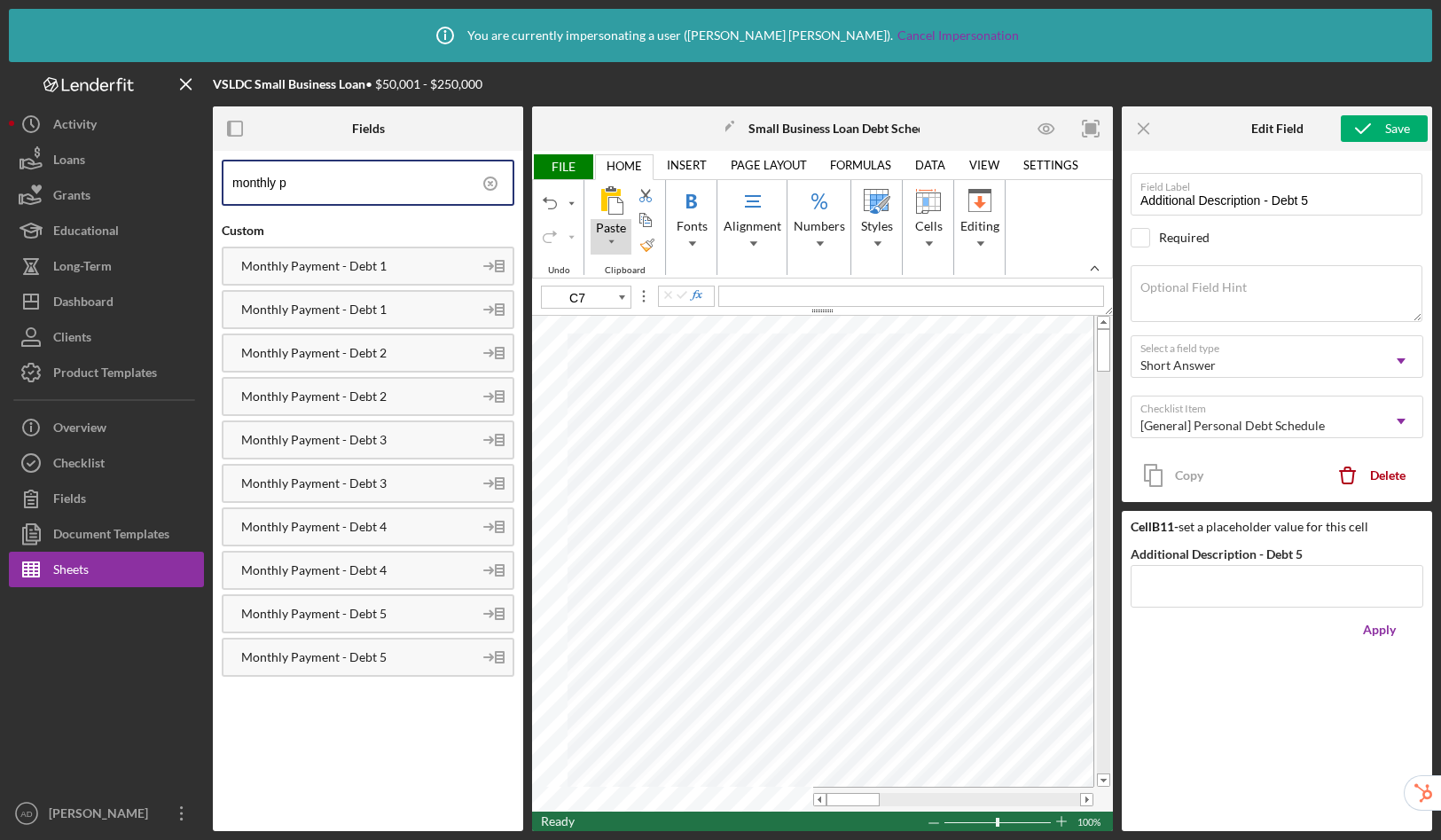
type input "monthly p"
click at [376, 262] on div "Monthly Payment - Debt 1" at bounding box center [347, 266] width 249 height 14
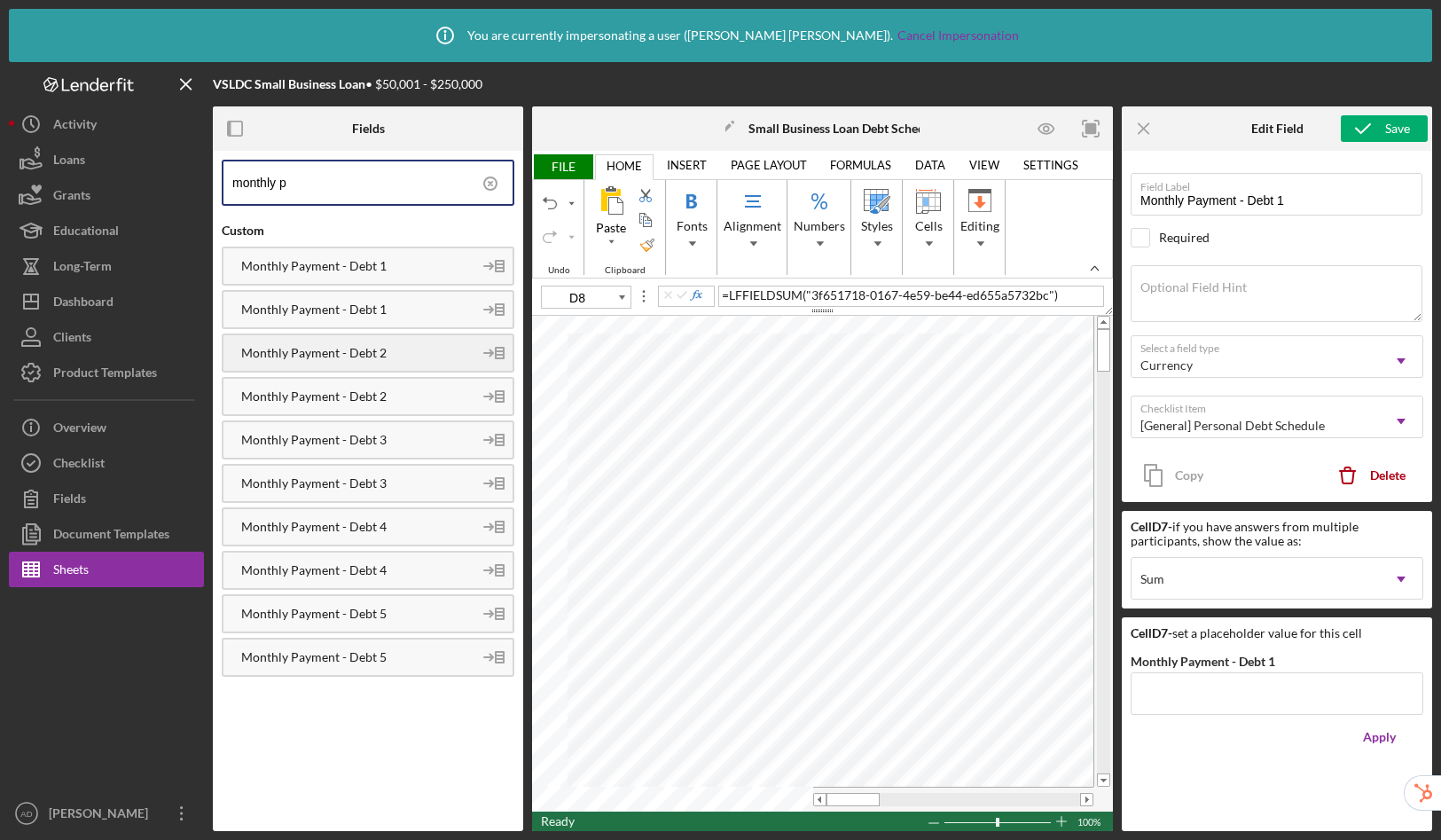
click at [365, 358] on div "Monthly Payment - Debt 2" at bounding box center [347, 353] width 249 height 14
click at [361, 440] on div "Monthly Payment - Debt 3" at bounding box center [347, 439] width 249 height 14
click at [297, 516] on div "Monthly Payment - Debt 4" at bounding box center [367, 526] width 292 height 39
click at [365, 617] on div "Monthly Payment - Debt 5" at bounding box center [347, 613] width 249 height 14
type input "E7"
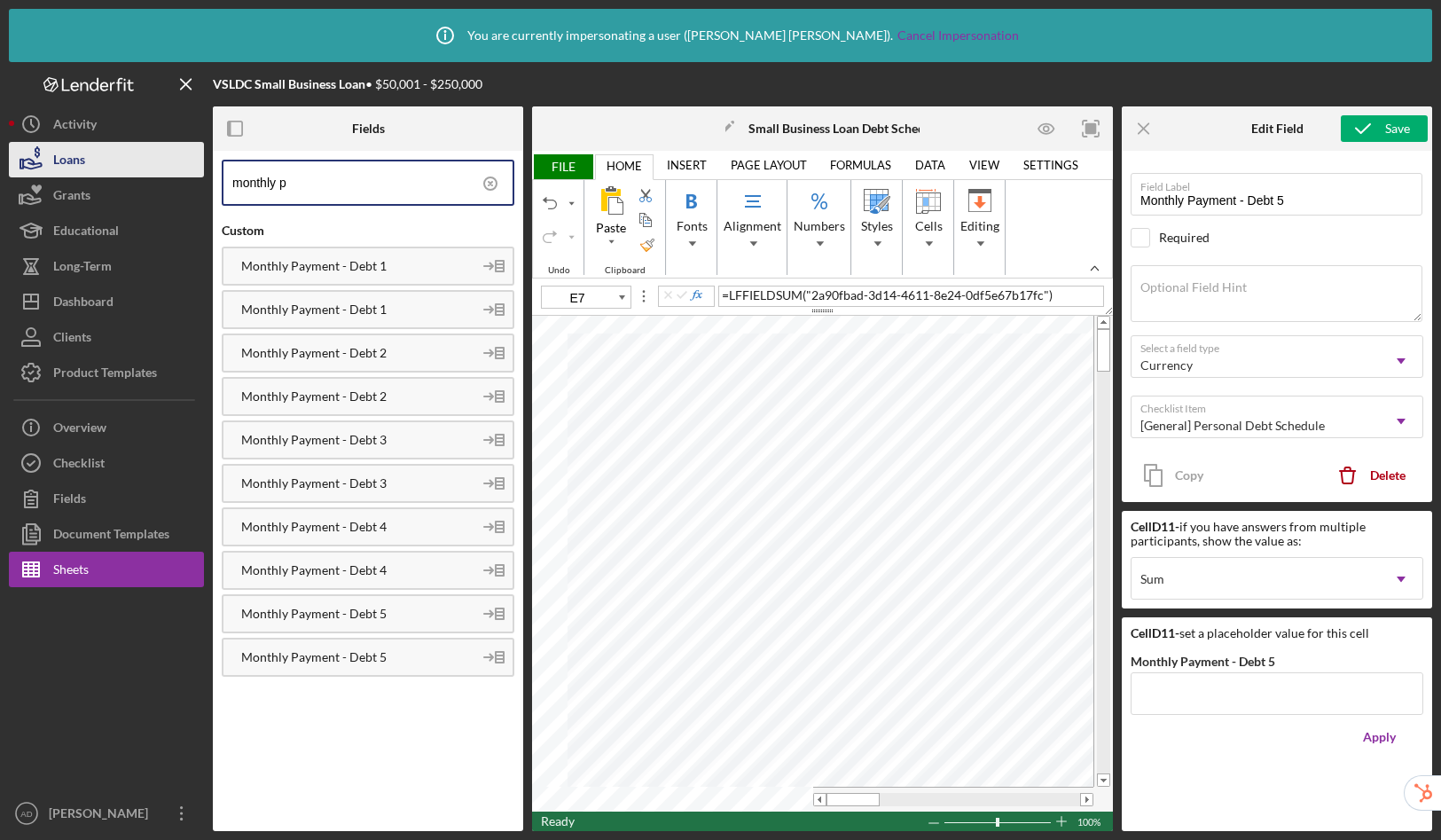
drag, startPoint x: 394, startPoint y: 197, endPoint x: 150, endPoint y: 169, distance: 245.6
click at [150, 169] on div "VSLDC Small Business Loan • $50,001 - $250,000 Fields monthly p Custom Monthly …" at bounding box center [720, 446] width 1424 height 769
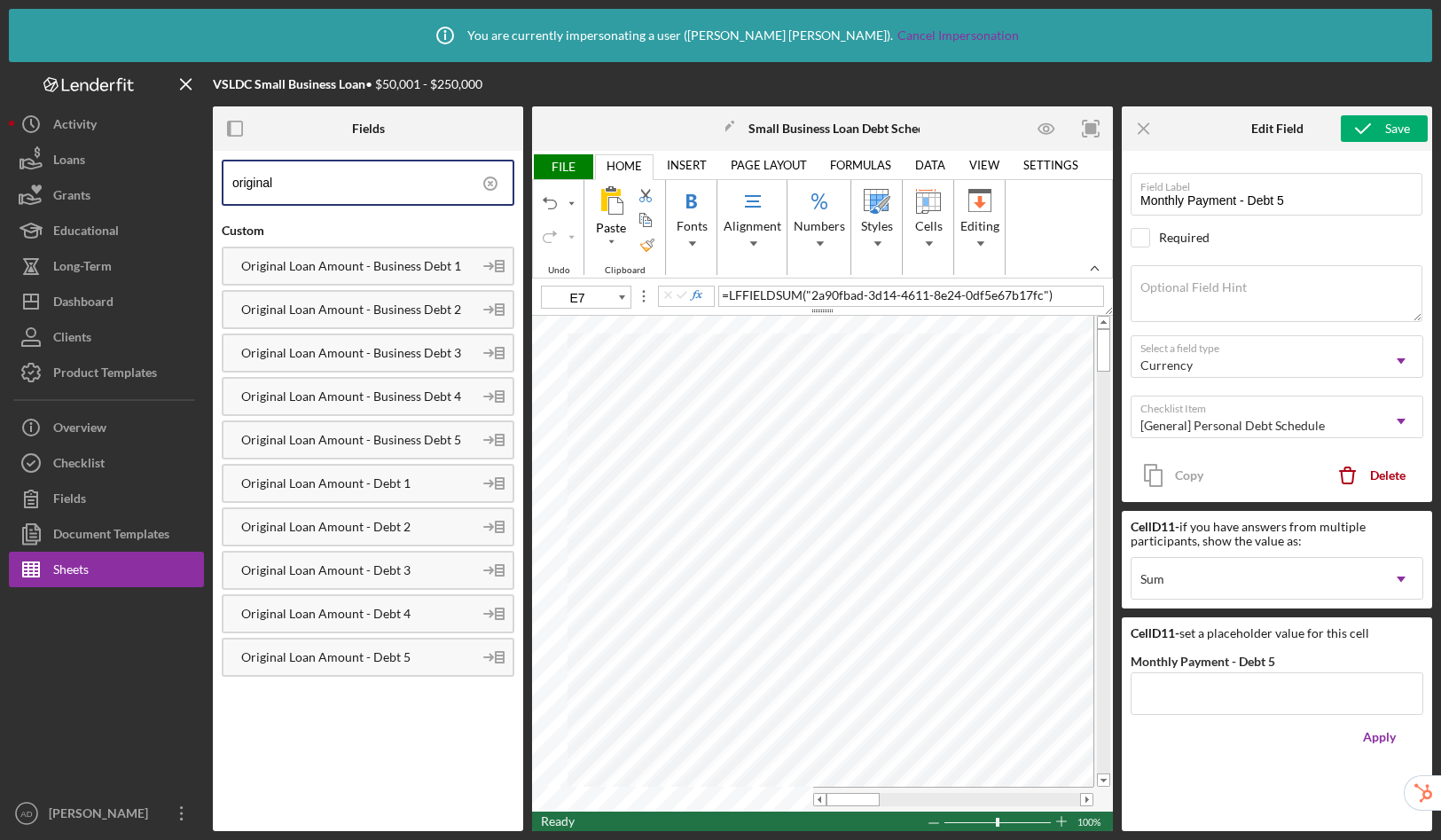
type input "original"
click at [391, 486] on div "Original Loan Amount - Debt 1" at bounding box center [347, 482] width 249 height 14
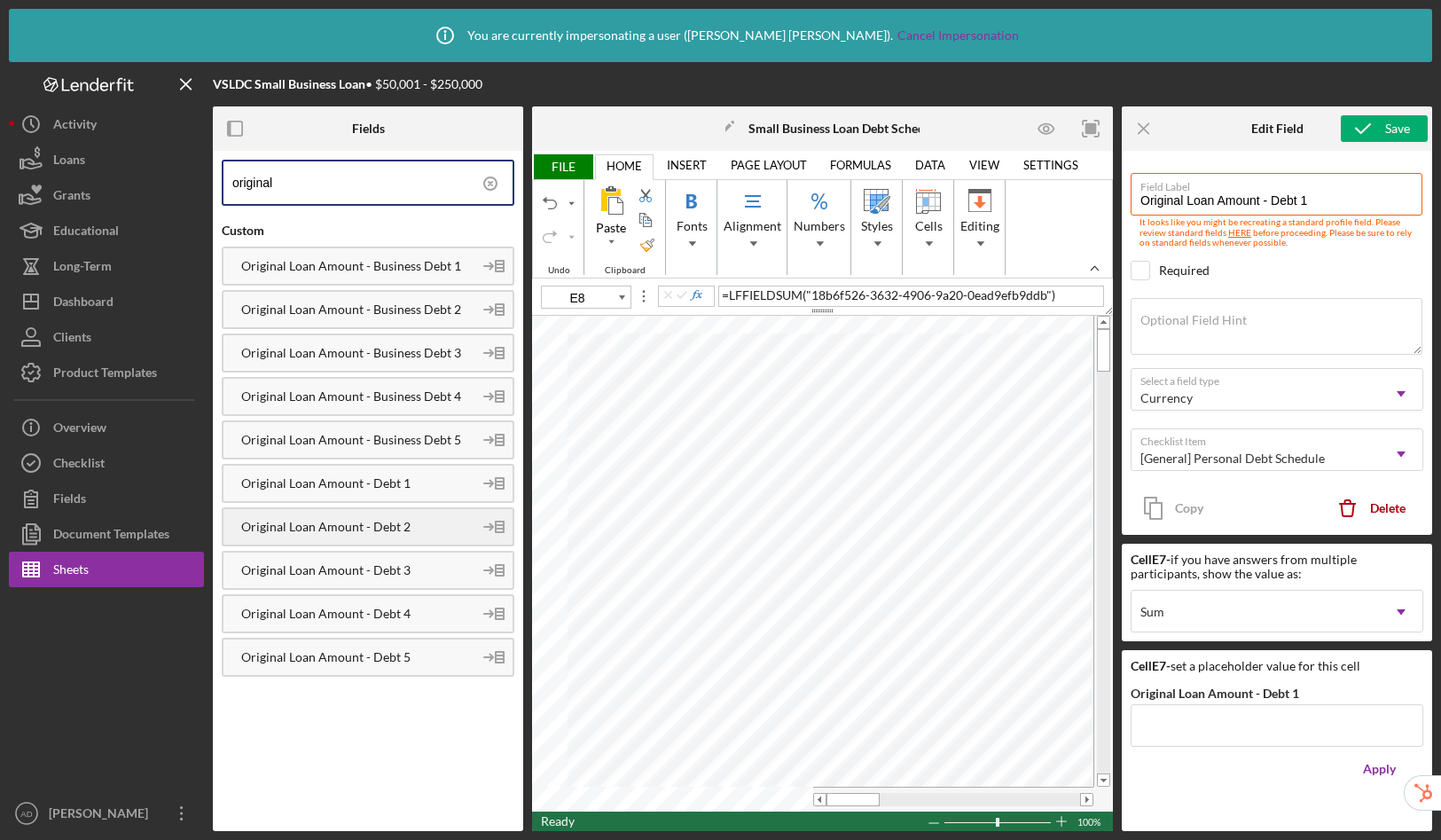
click at [431, 526] on div "Original Loan Amount - Debt 2" at bounding box center [347, 526] width 249 height 14
click at [409, 570] on div "Original Loan Amount - Debt 3" at bounding box center [347, 569] width 249 height 14
click at [317, 619] on div "Original Loan Amount - Debt 4" at bounding box center [347, 613] width 249 height 14
click at [383, 648] on div "Original Loan Amount - Debt 5" at bounding box center [367, 656] width 292 height 39
drag, startPoint x: 841, startPoint y: 794, endPoint x: 870, endPoint y: 796, distance: 29.1
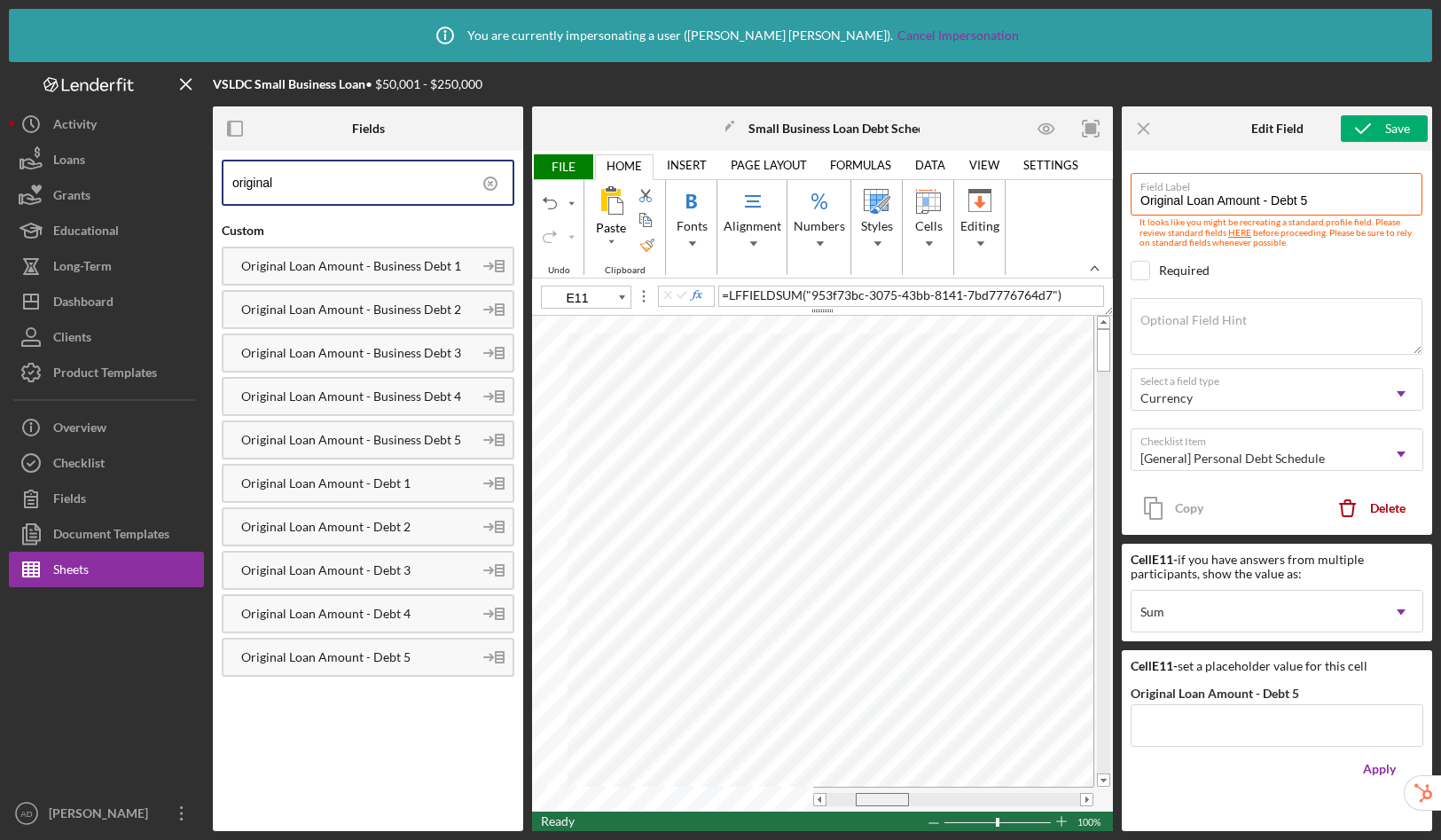
click at [870, 796] on div at bounding box center [883, 799] width 53 height 13
type input "F7"
drag, startPoint x: 337, startPoint y: 191, endPoint x: 195, endPoint y: 178, distance: 142.6
click at [195, 178] on div "VSLDC Small Business Loan • $50,001 - $250,000 Fields original Custom Original …" at bounding box center [720, 446] width 1424 height 769
type input "current bala"
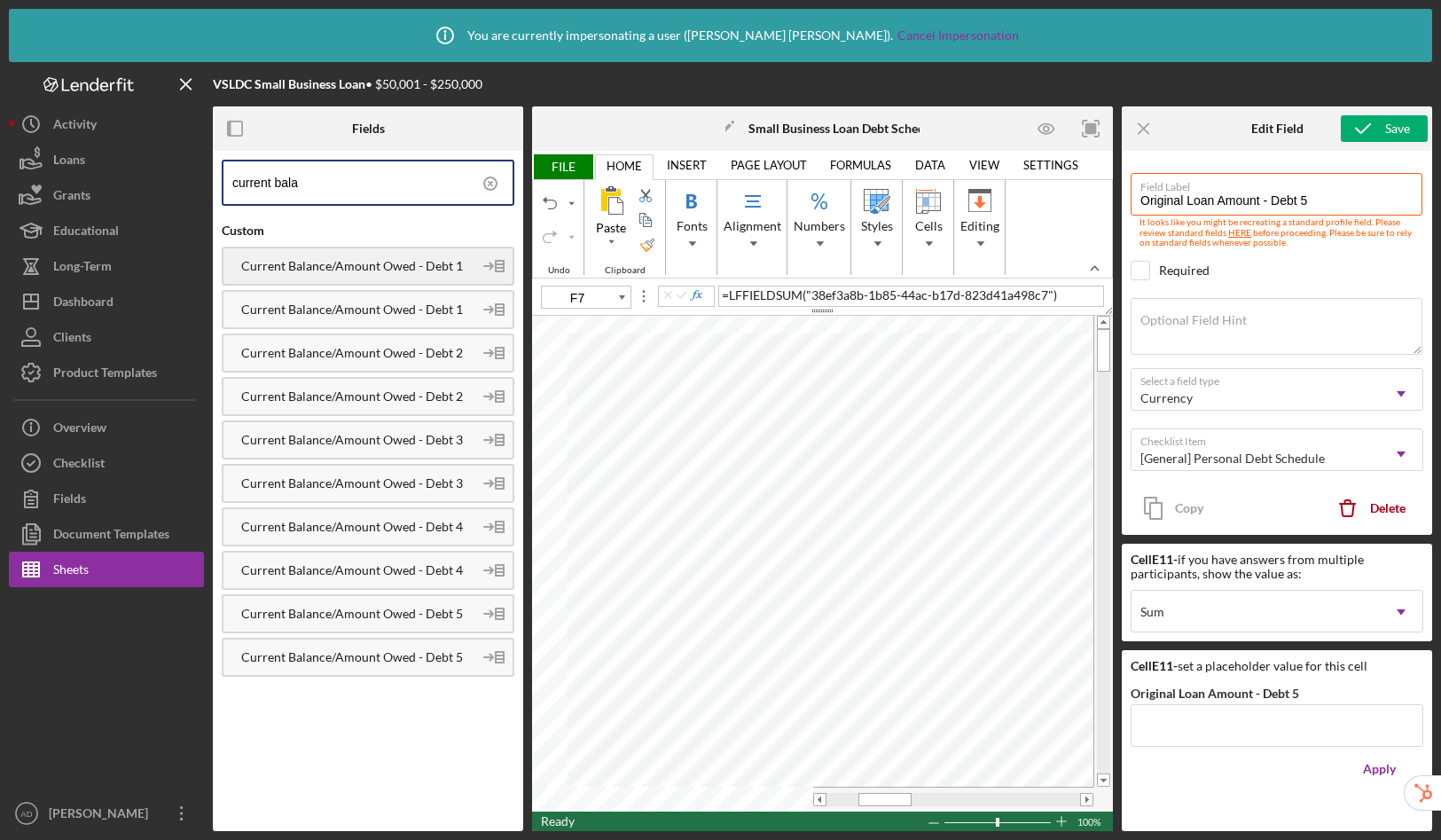
click at [405, 256] on div "Current Balance/Amount Owed - Debt 1" at bounding box center [367, 266] width 292 height 39
click at [432, 355] on div "Current Balance/Amount Owed - Debt 2" at bounding box center [347, 353] width 249 height 14
click at [424, 441] on div "Current Balance/Amount Owed - Debt 3" at bounding box center [347, 439] width 249 height 14
click at [386, 524] on div "Current Balance/Amount Owed - Debt 4" at bounding box center [347, 526] width 249 height 14
click at [448, 607] on div "Current Balance/Amount Owed - Debt 5" at bounding box center [347, 613] width 249 height 14
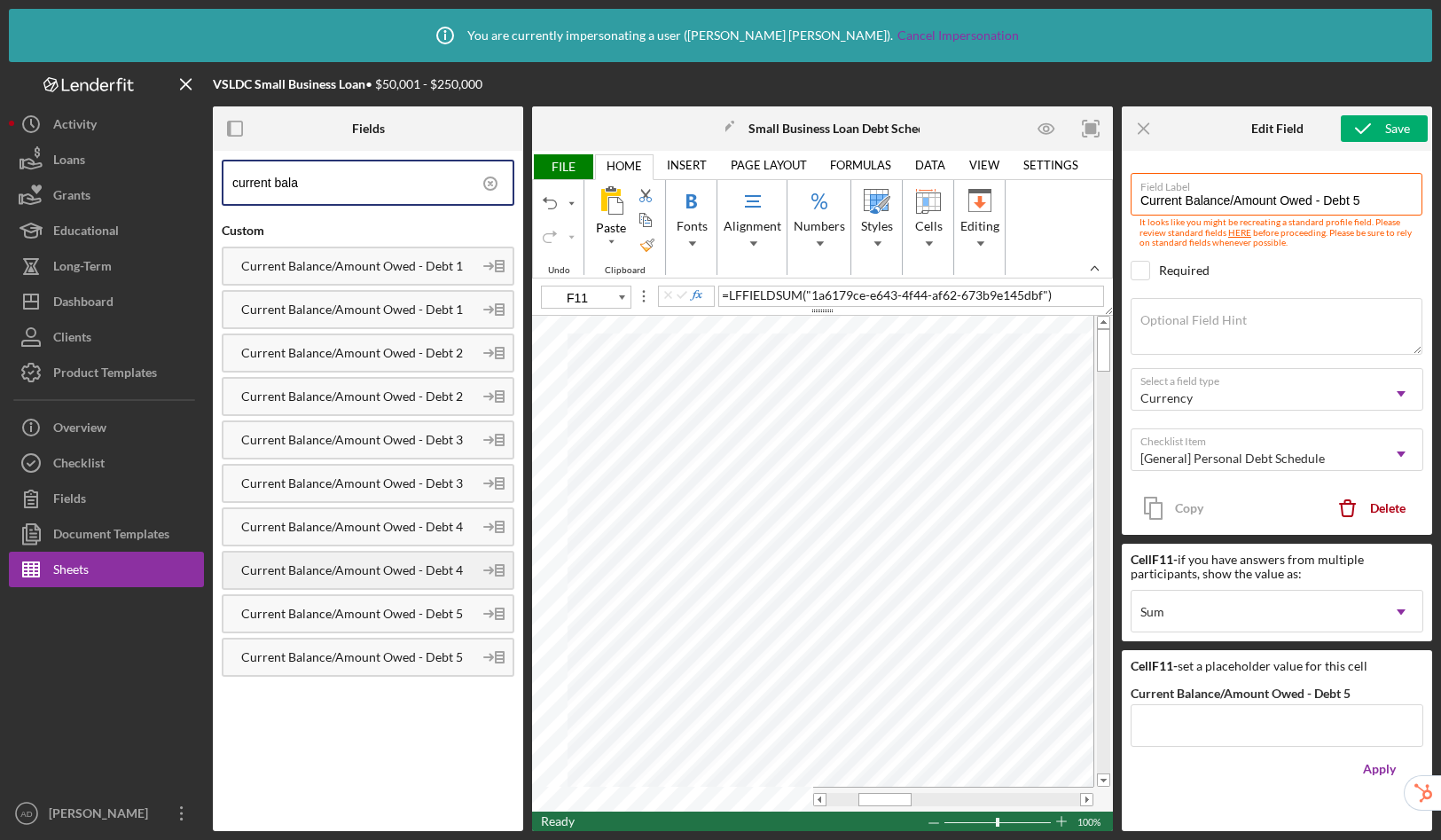
type input "G7"
drag, startPoint x: 318, startPoint y: 185, endPoint x: 207, endPoint y: 182, distance: 111.0
click at [207, 182] on div "VSLDC Small Business Loan • $50,001 - $250,000 Fields current bala Custom Curre…" at bounding box center [720, 446] width 1424 height 769
type input "to whom"
click at [378, 262] on div "To Whom Do you Owe Money - Debt 1" at bounding box center [347, 266] width 249 height 14
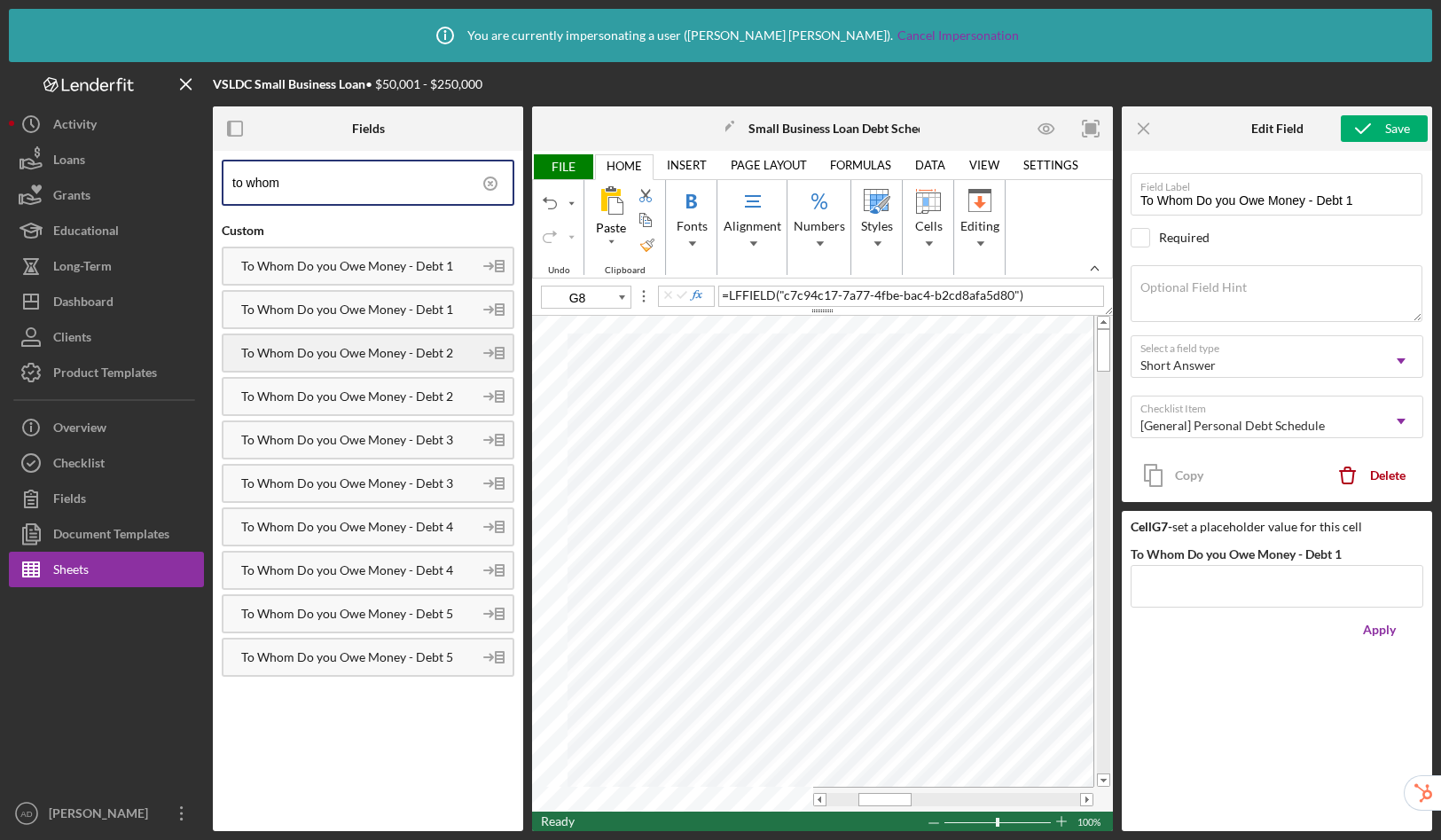
click at [389, 354] on div "To Whom Do you Owe Money - Debt 2" at bounding box center [347, 353] width 249 height 14
drag, startPoint x: 436, startPoint y: 446, endPoint x: 466, endPoint y: 446, distance: 30.0
click at [436, 446] on div "To Whom Do you Owe Money - Debt 3" at bounding box center [347, 439] width 249 height 14
click at [349, 530] on div "To Whom Do you Owe Money - Debt 4" at bounding box center [347, 526] width 249 height 14
click at [436, 614] on div "To Whom Do you Owe Money - Debt 5" at bounding box center [347, 613] width 249 height 14
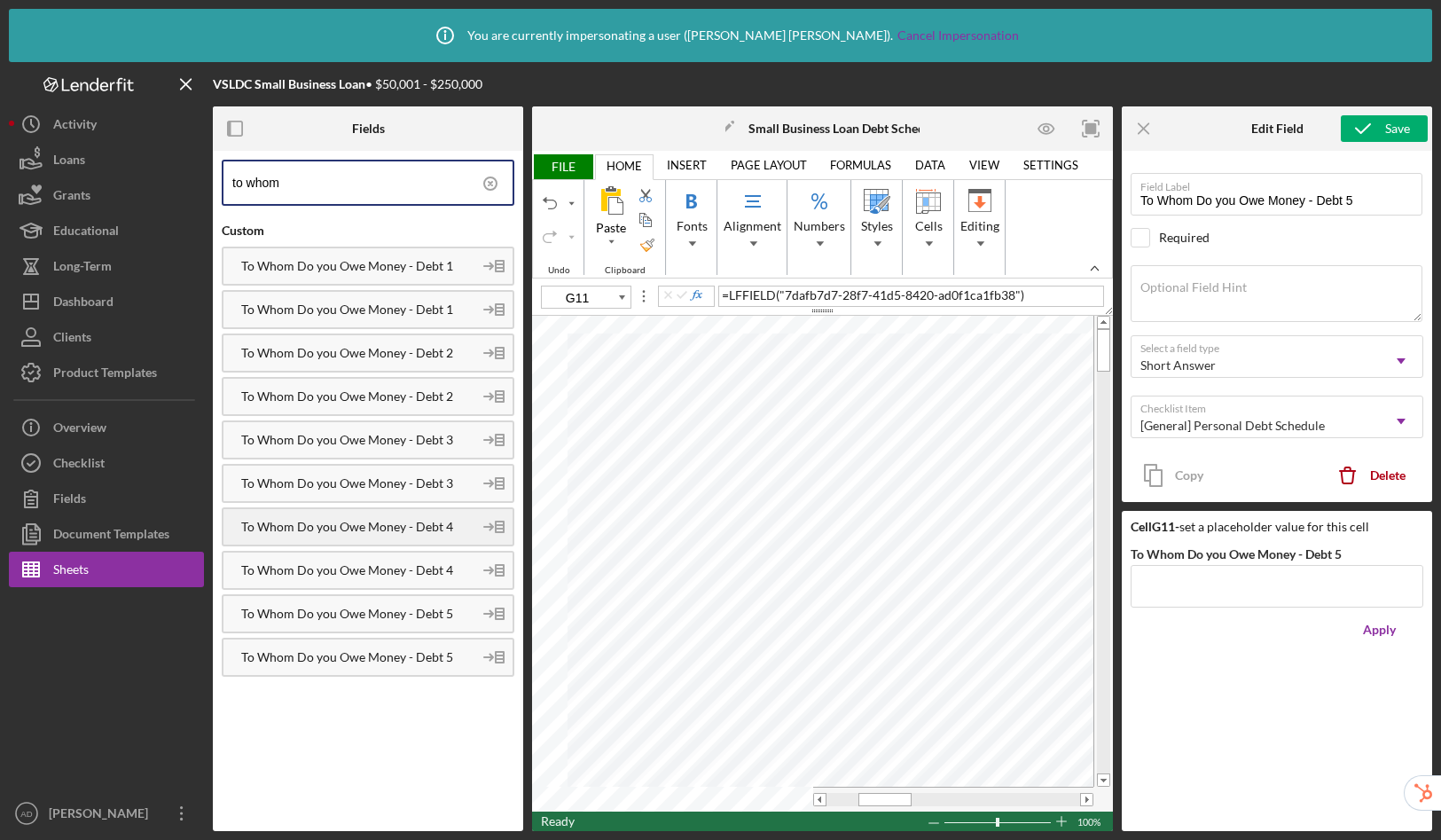
type input "H7"
click at [484, 184] on circle at bounding box center [490, 183] width 12 height 12
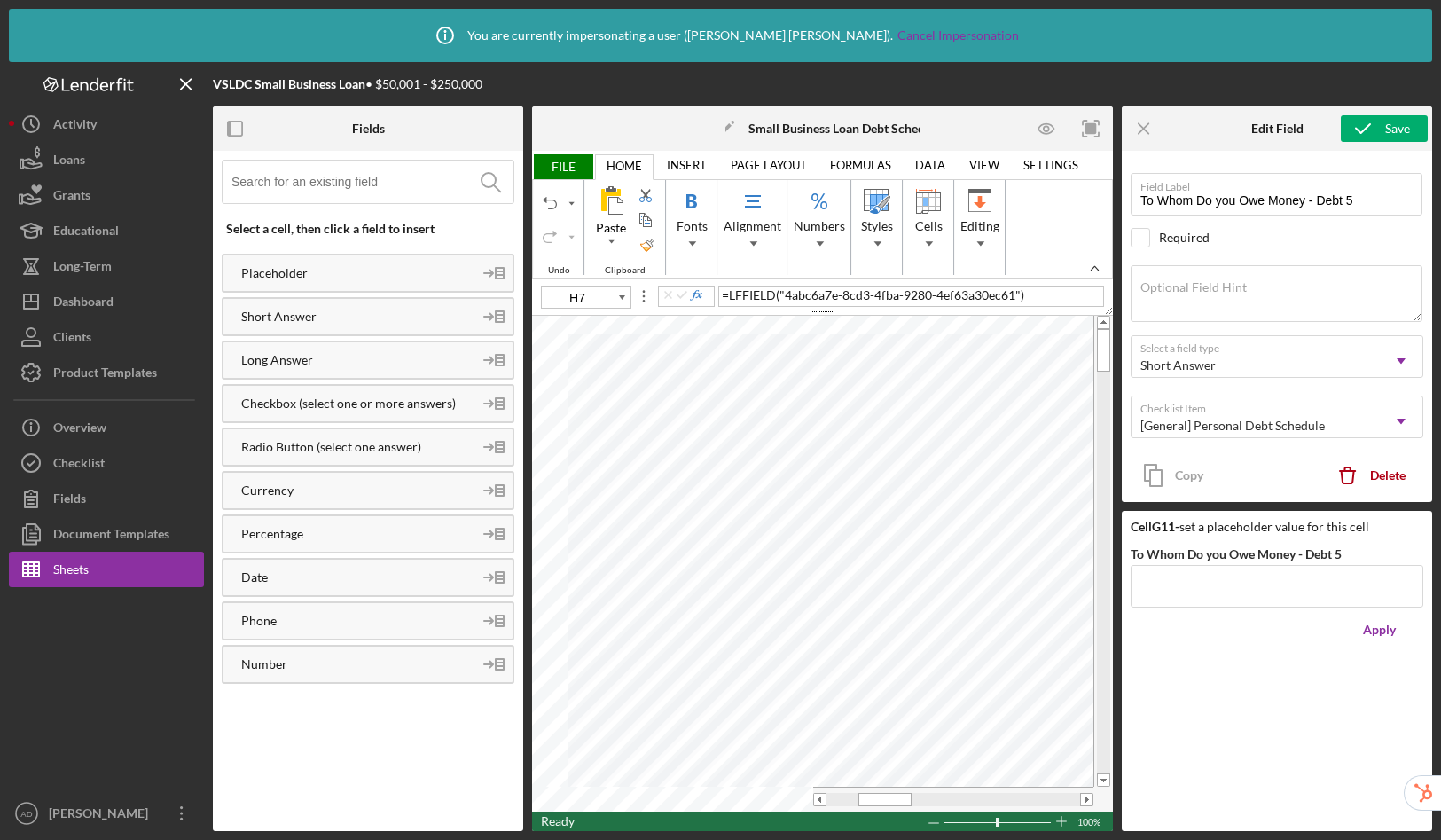
click at [362, 184] on input at bounding box center [373, 182] width 282 height 43
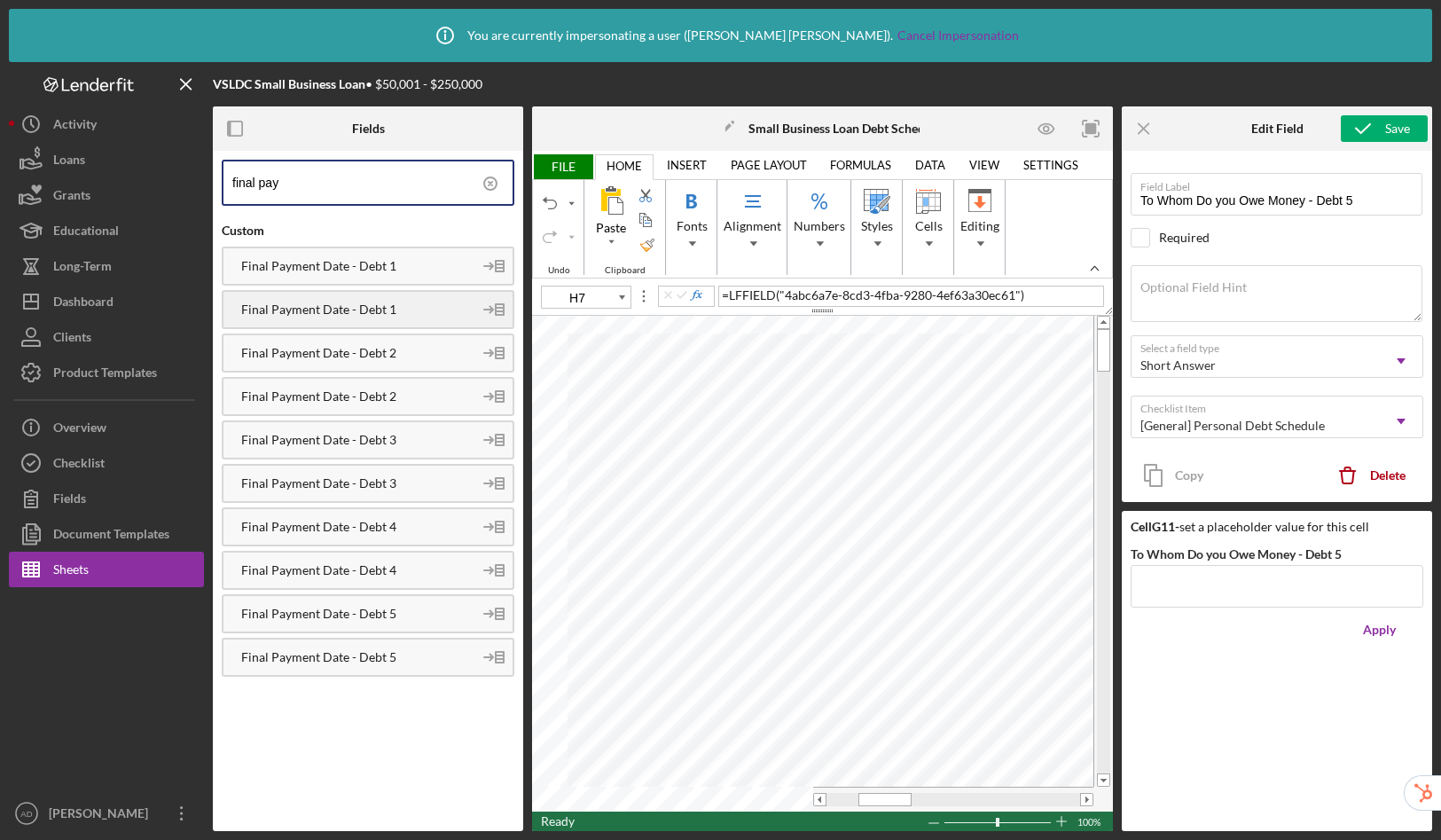
type input "final pay"
click at [376, 270] on div "Final Payment Date - Debt 1" at bounding box center [347, 266] width 249 height 14
drag, startPoint x: 350, startPoint y: 350, endPoint x: 466, endPoint y: 360, distance: 116.4
click at [349, 350] on div "Final Payment Date - Debt 2" at bounding box center [347, 353] width 249 height 14
drag, startPoint x: 427, startPoint y: 430, endPoint x: 487, endPoint y: 439, distance: 60.7
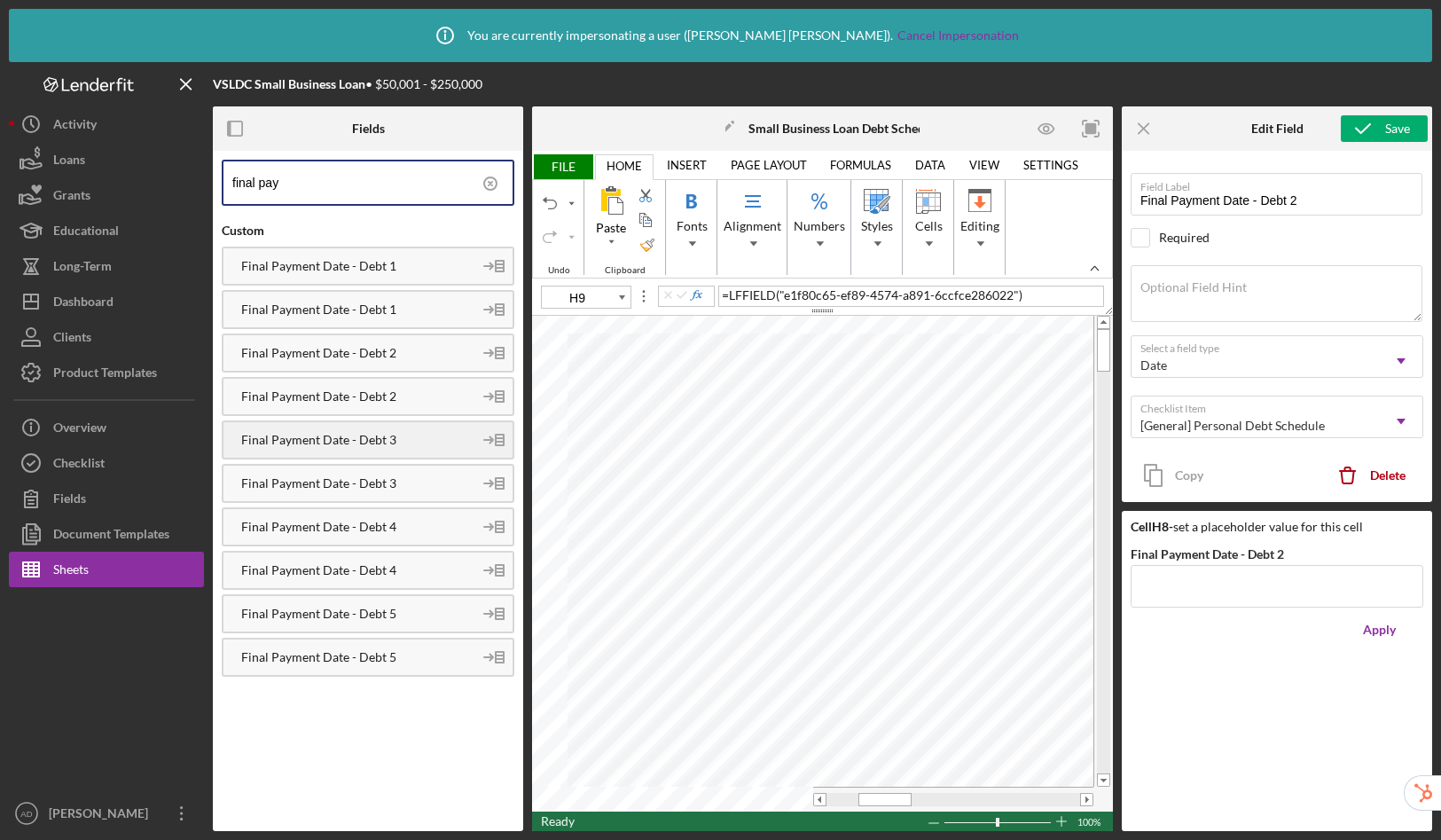
click at [427, 430] on div "Final Payment Date - Debt 3" at bounding box center [367, 439] width 292 height 39
click at [382, 524] on div "Final Payment Date - Debt 4" at bounding box center [347, 526] width 249 height 14
click at [382, 617] on div "Final Payment Date - Debt 5" at bounding box center [347, 613] width 249 height 14
drag, startPoint x: 872, startPoint y: 798, endPoint x: 896, endPoint y: 797, distance: 24.0
click at [896, 797] on div at bounding box center [911, 799] width 53 height 13
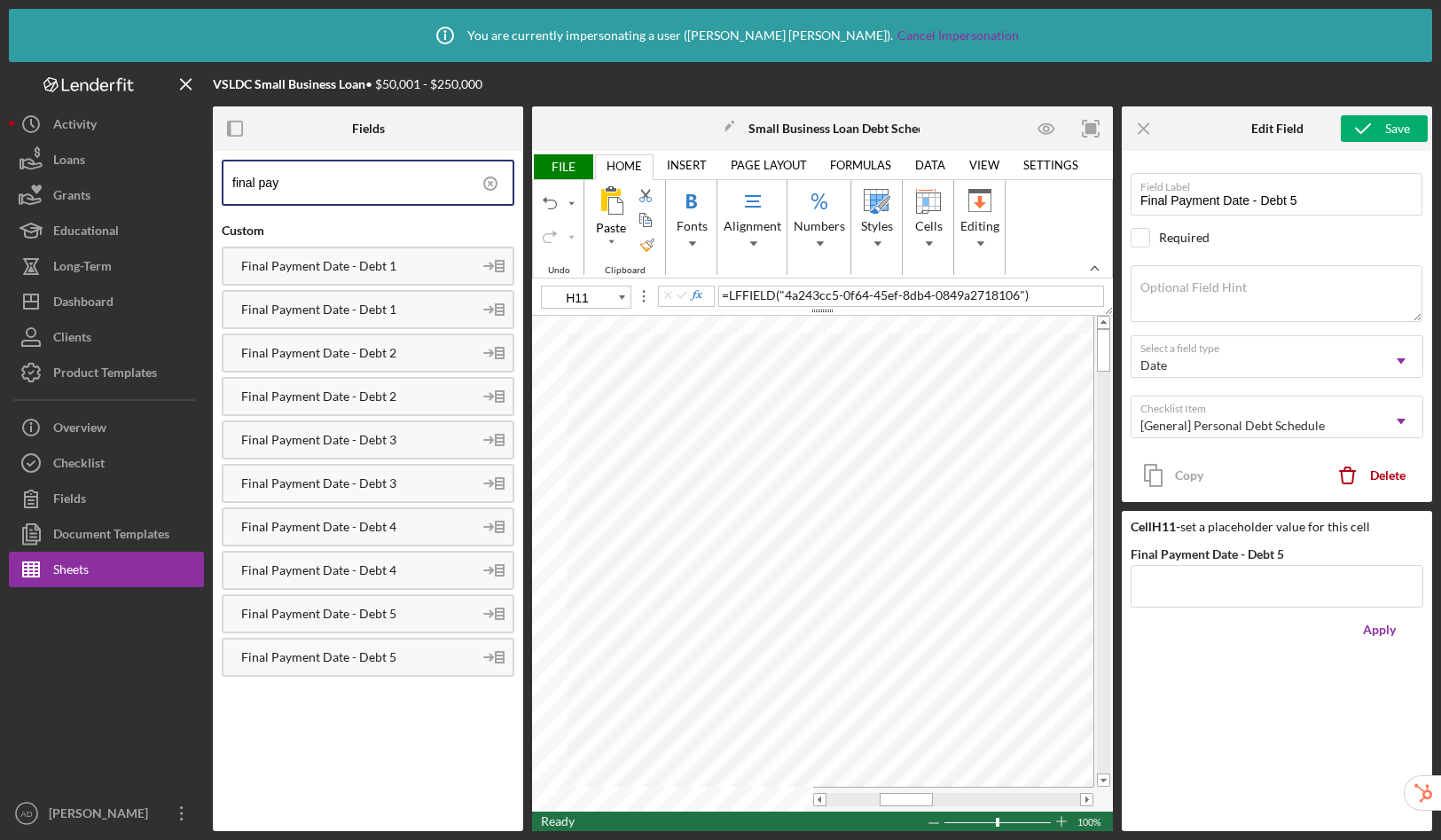
type input "I7"
drag, startPoint x: 402, startPoint y: 187, endPoint x: 131, endPoint y: 166, distance: 271.8
click at [131, 166] on div "VSLDC Small Business Loan • $50,001 - $250,000 Fields final pay Custom Final Pa…" at bounding box center [720, 446] width 1424 height 769
type input "interest"
drag, startPoint x: 369, startPoint y: 254, endPoint x: 394, endPoint y: 262, distance: 26.2
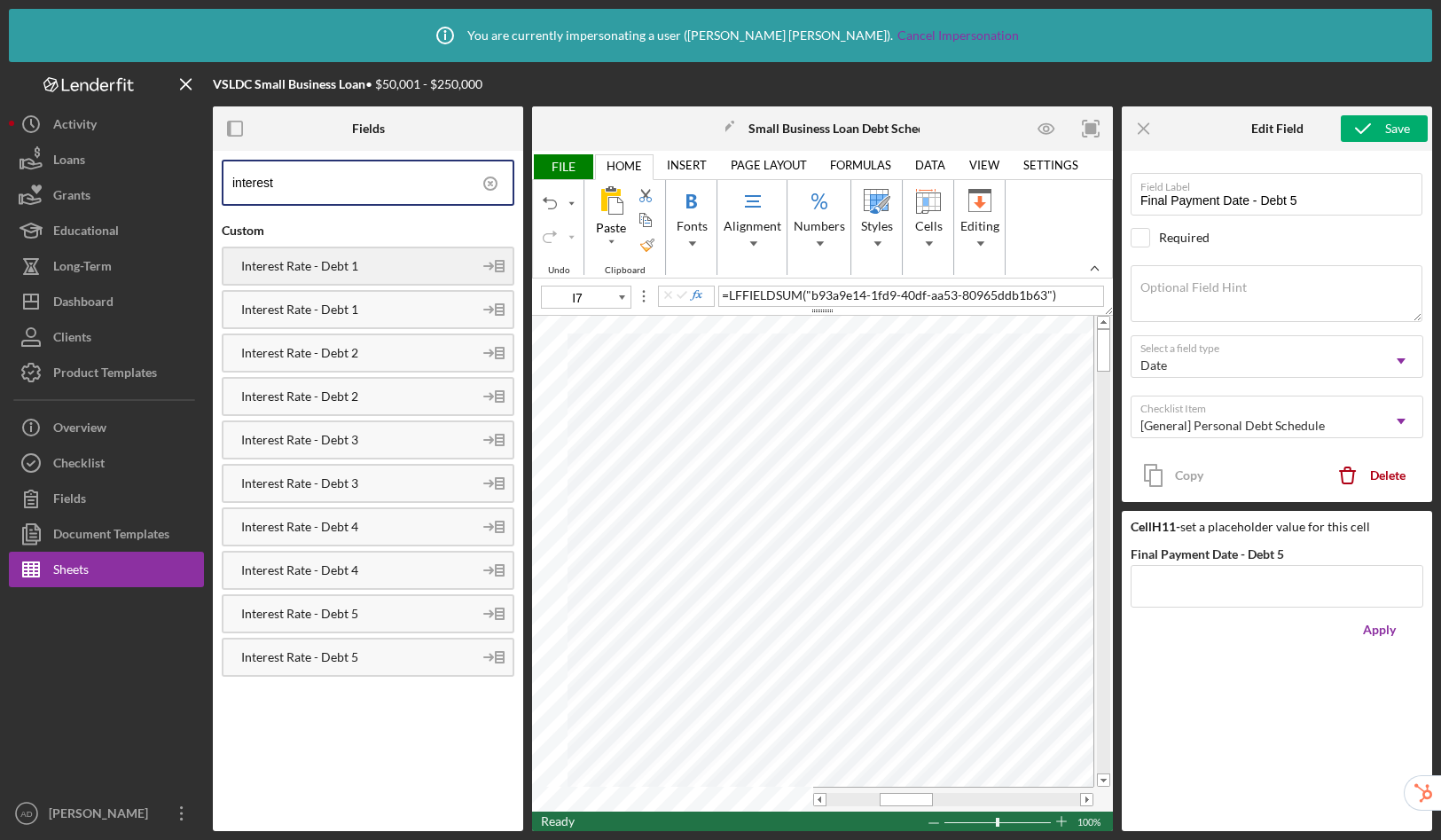
click at [369, 254] on div "Interest Rate - Debt 1" at bounding box center [367, 266] width 292 height 39
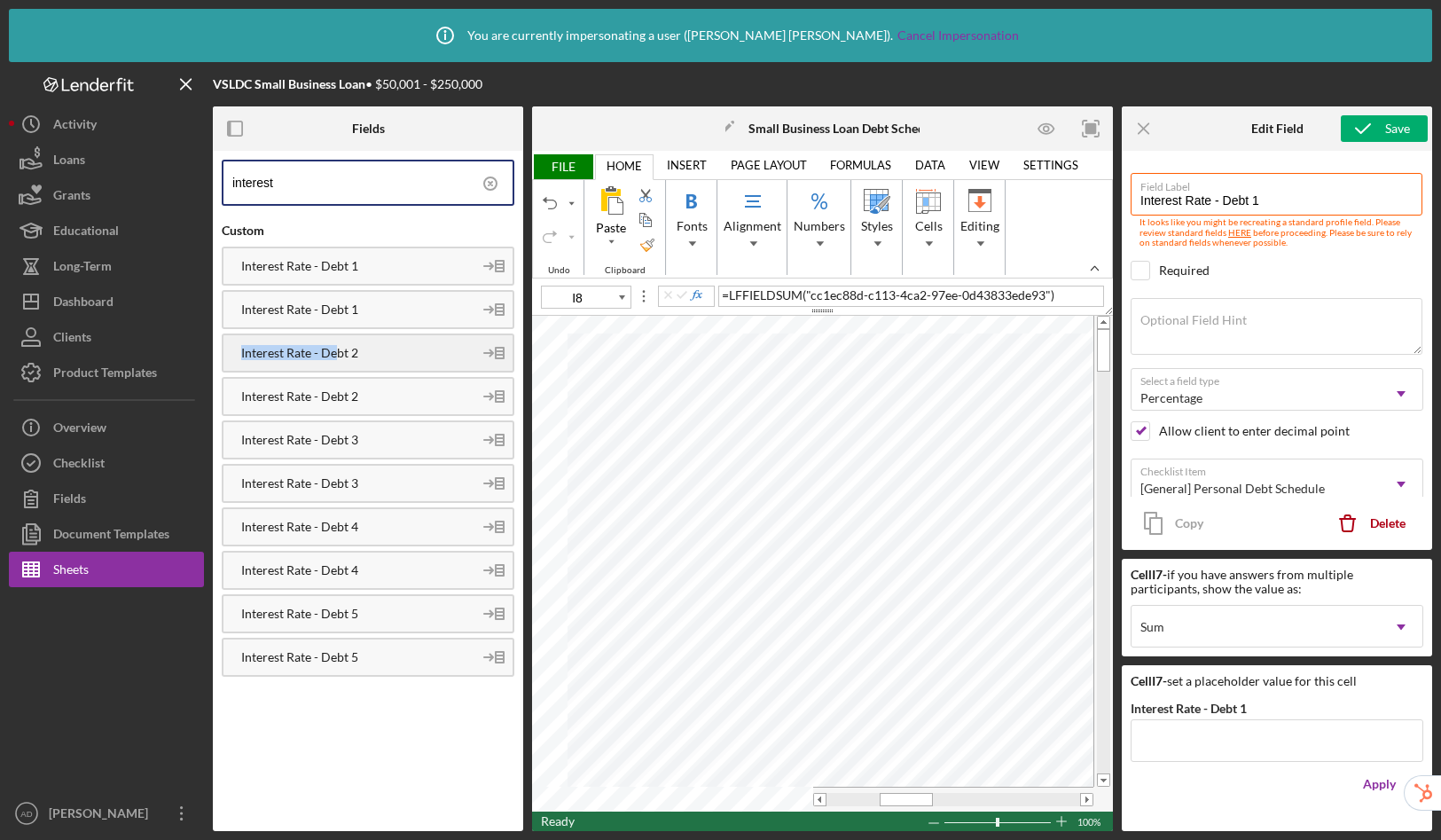
click at [340, 346] on div "Interest Rate - Debt 2" at bounding box center [347, 353] width 249 height 14
click at [403, 446] on div "Interest Rate - Debt 3" at bounding box center [367, 439] width 292 height 39
click at [380, 534] on div "Interest Rate - Debt 4" at bounding box center [367, 526] width 292 height 39
click at [357, 615] on div "Interest Rate - Debt 5" at bounding box center [347, 613] width 249 height 14
click at [698, 787] on tr at bounding box center [812, 799] width 561 height 25
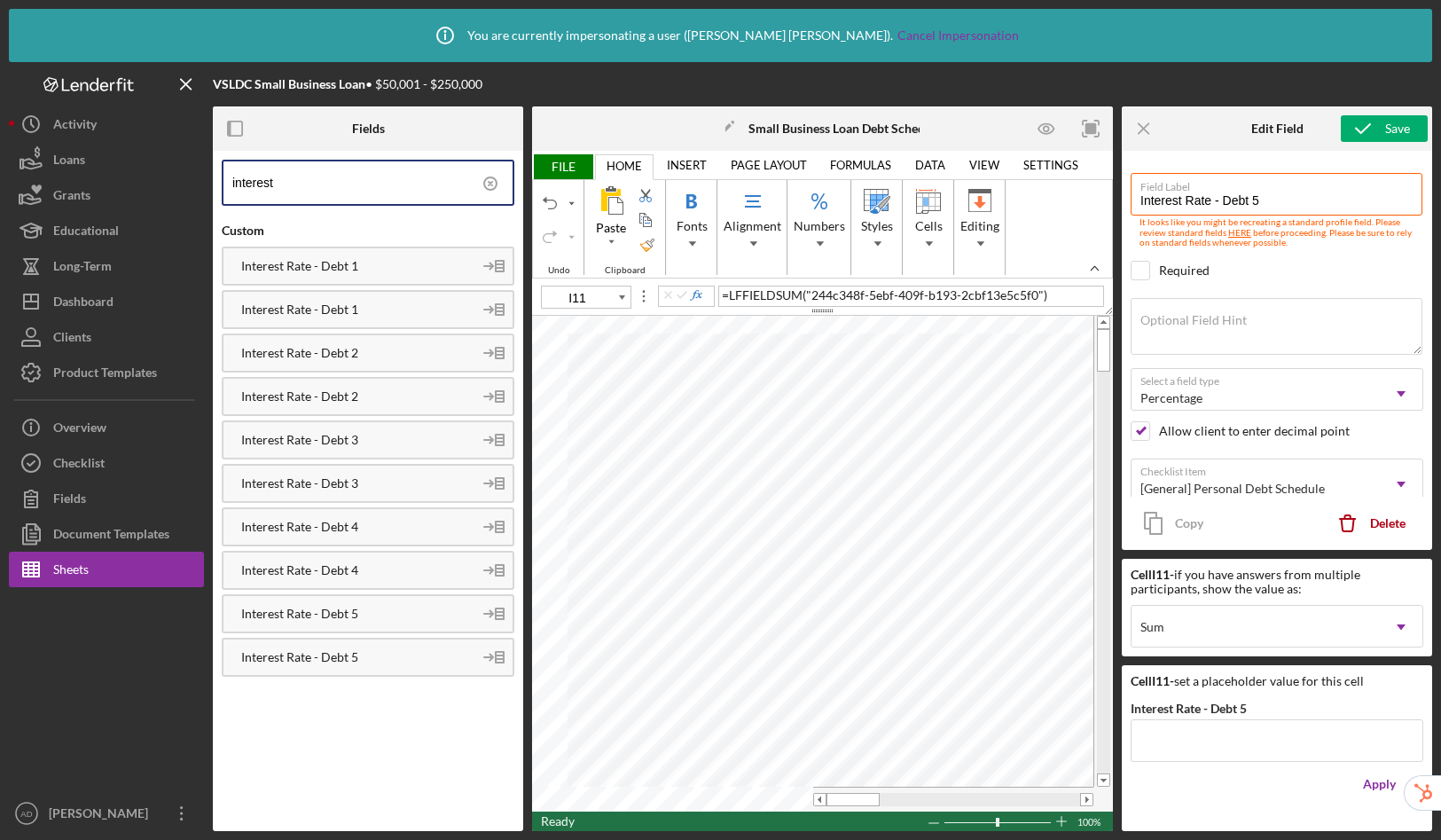
click at [568, 164] on span "FILE" at bounding box center [562, 166] width 62 height 25
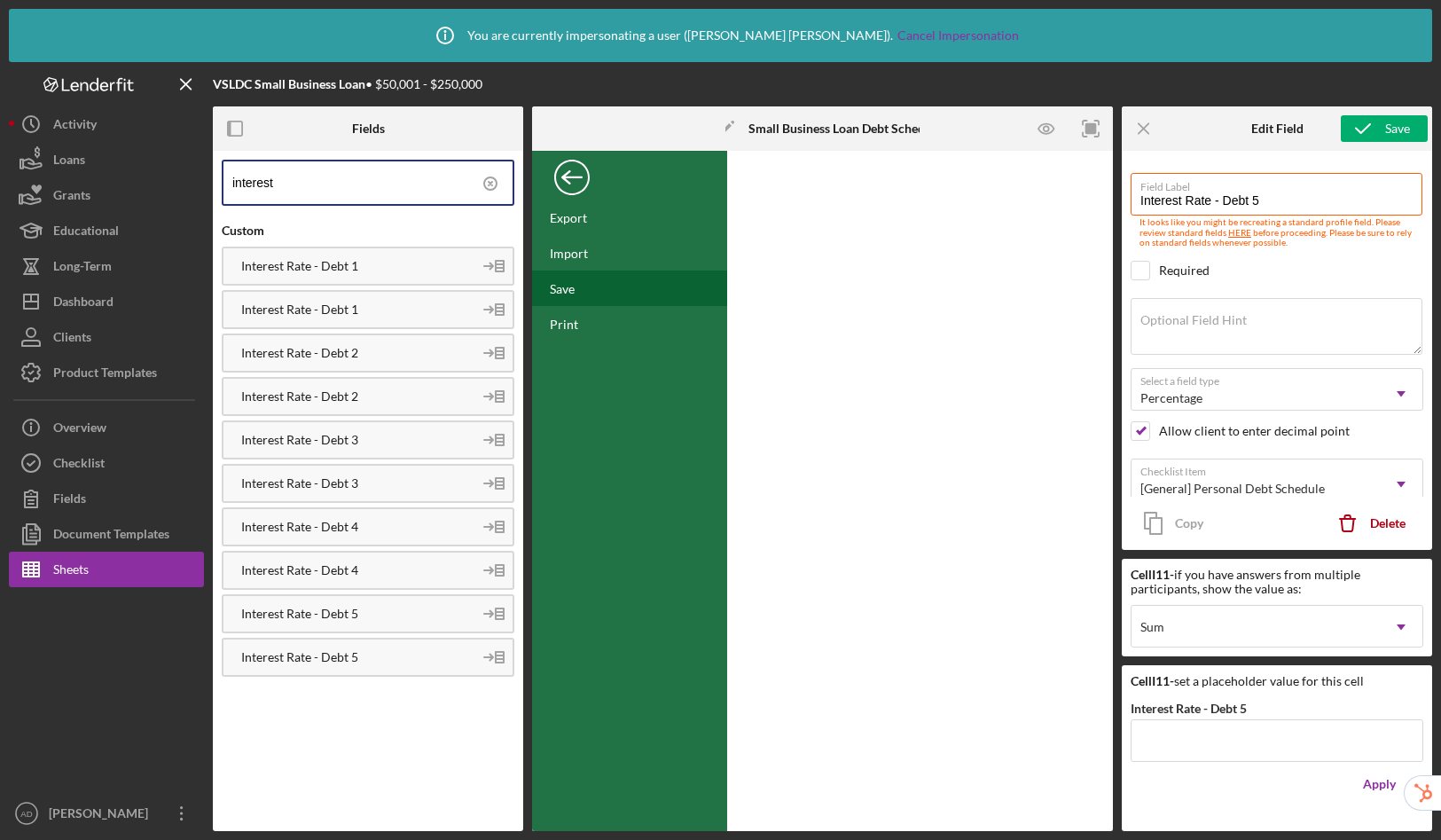
click at [575, 288] on div "Save" at bounding box center [629, 288] width 195 height 35
click at [565, 177] on div "Back" at bounding box center [571, 172] width 35 height 35
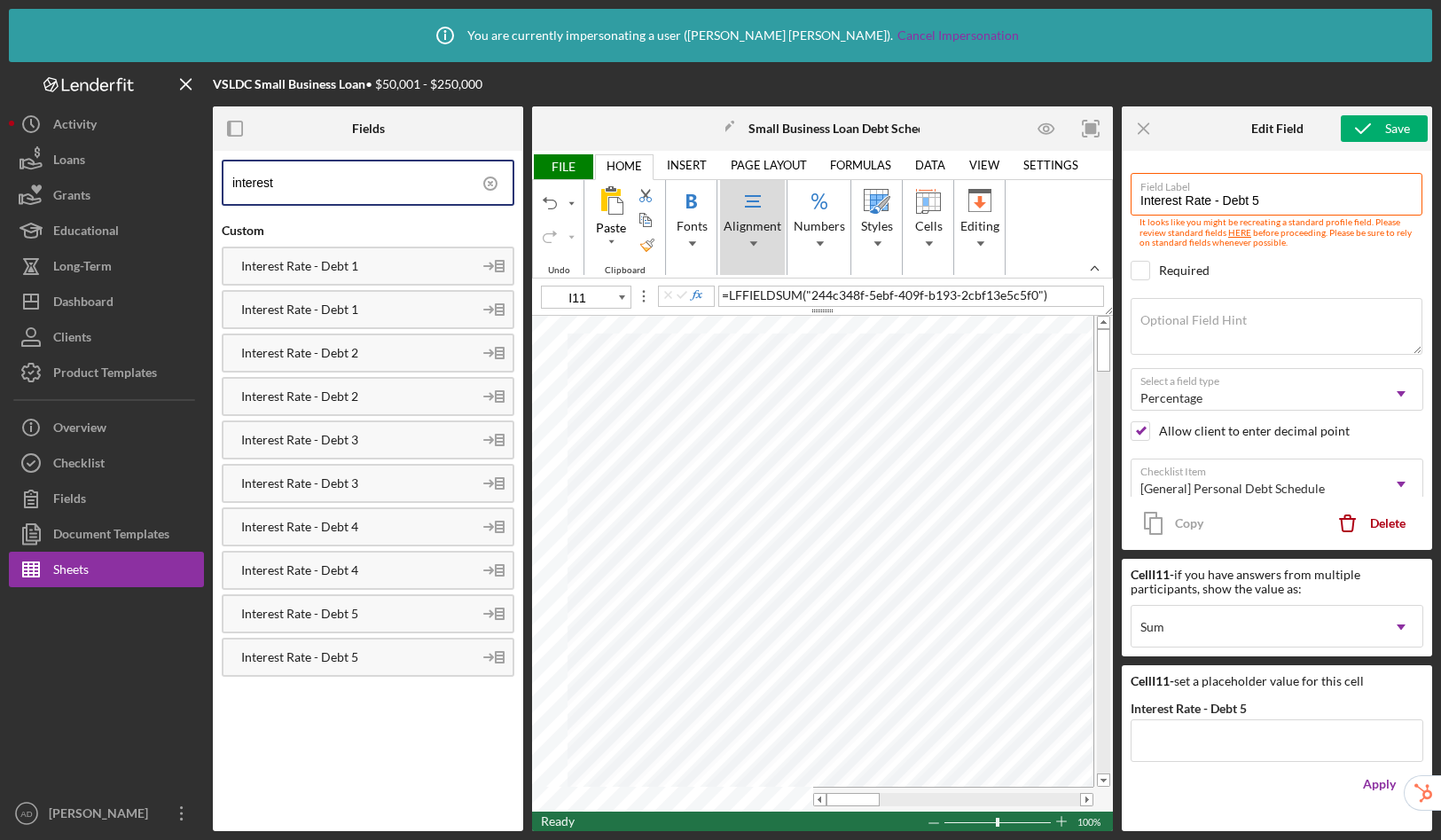
type input "C7"
click at [474, 176] on icon at bounding box center [490, 184] width 44 height 44
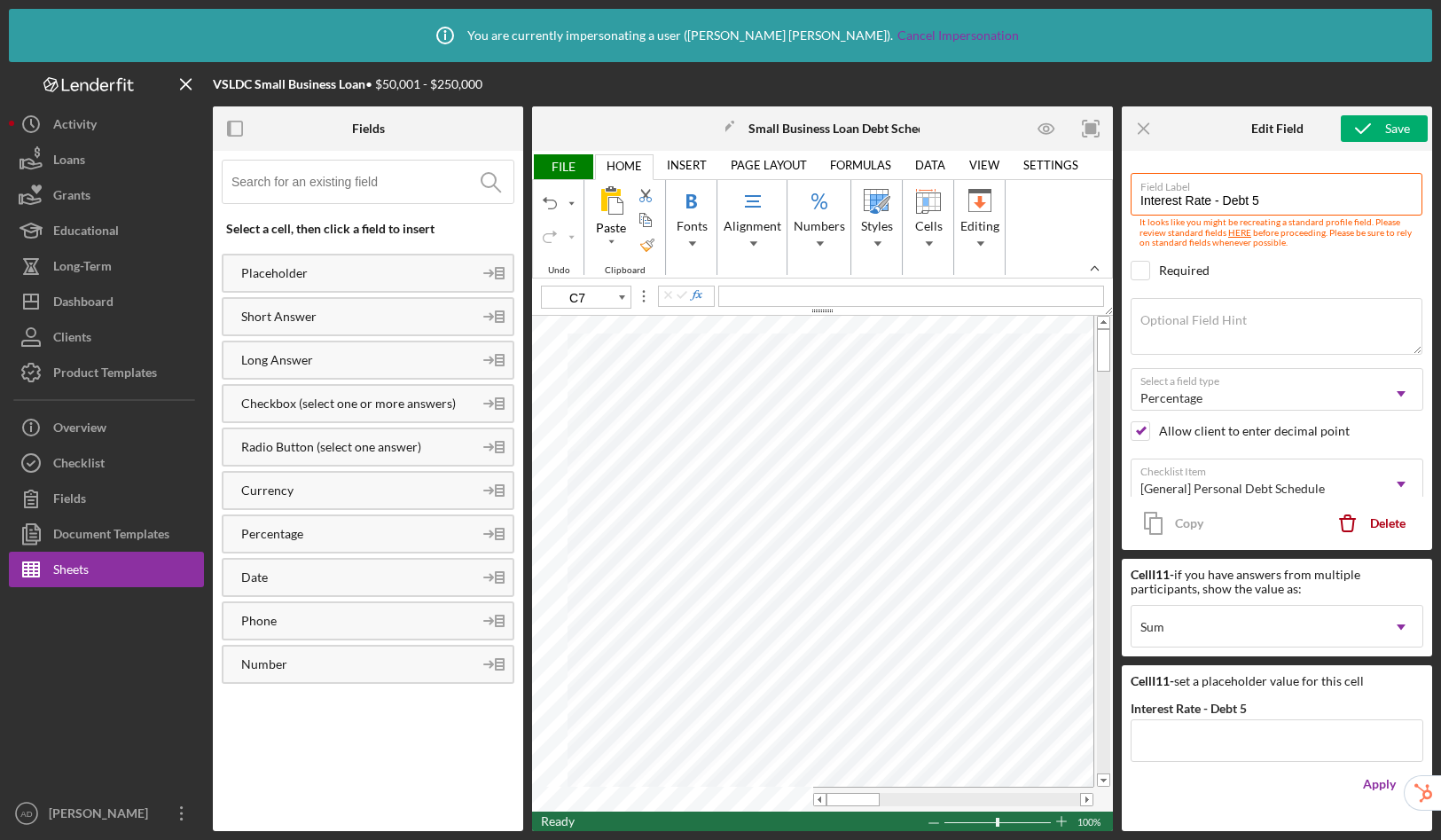
click at [368, 172] on input at bounding box center [373, 182] width 282 height 43
click at [1151, 129] on icon "Icon/Menu Close" at bounding box center [1145, 129] width 40 height 40
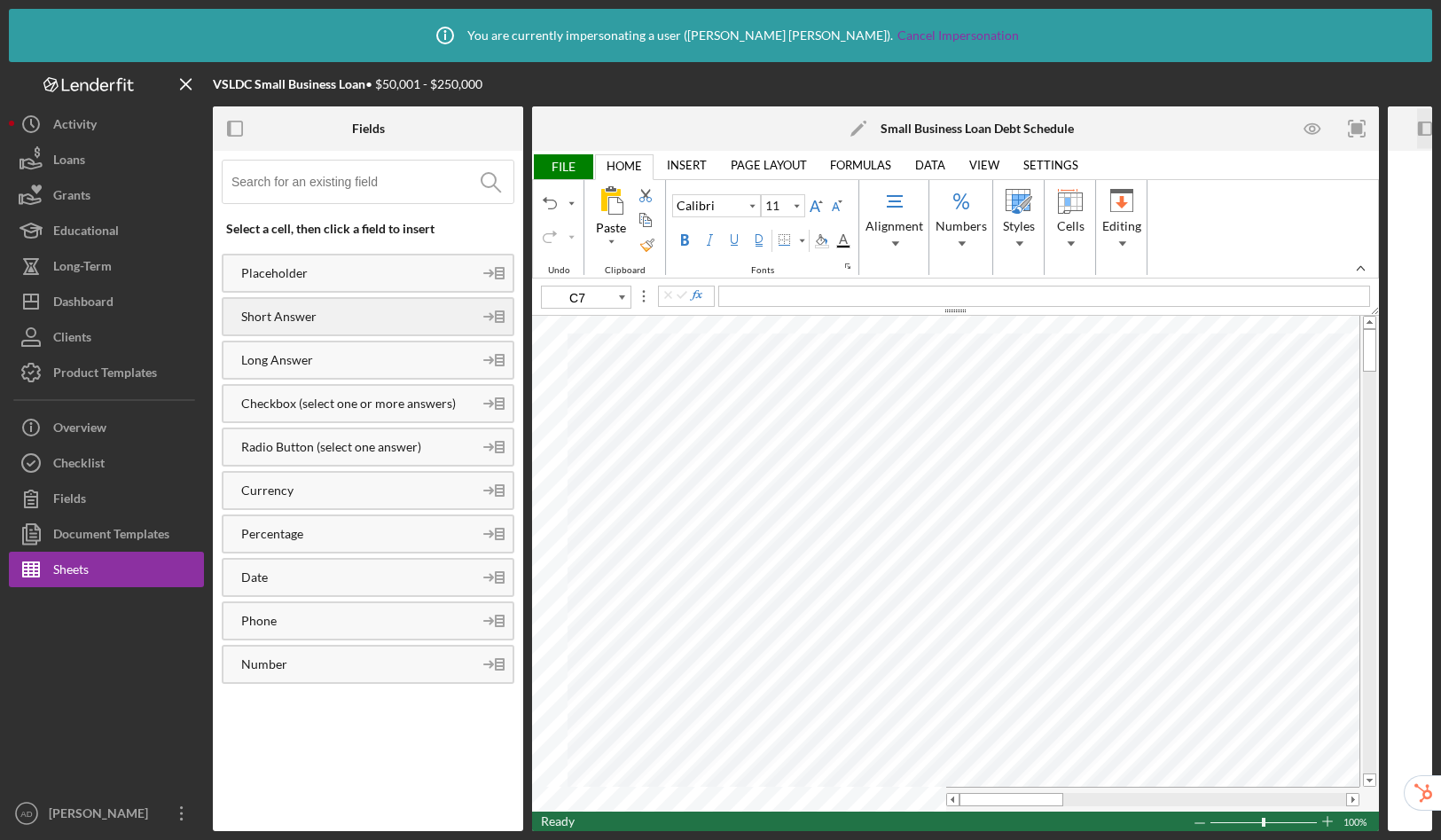
click at [350, 313] on div "Short Answer" at bounding box center [347, 316] width 249 height 14
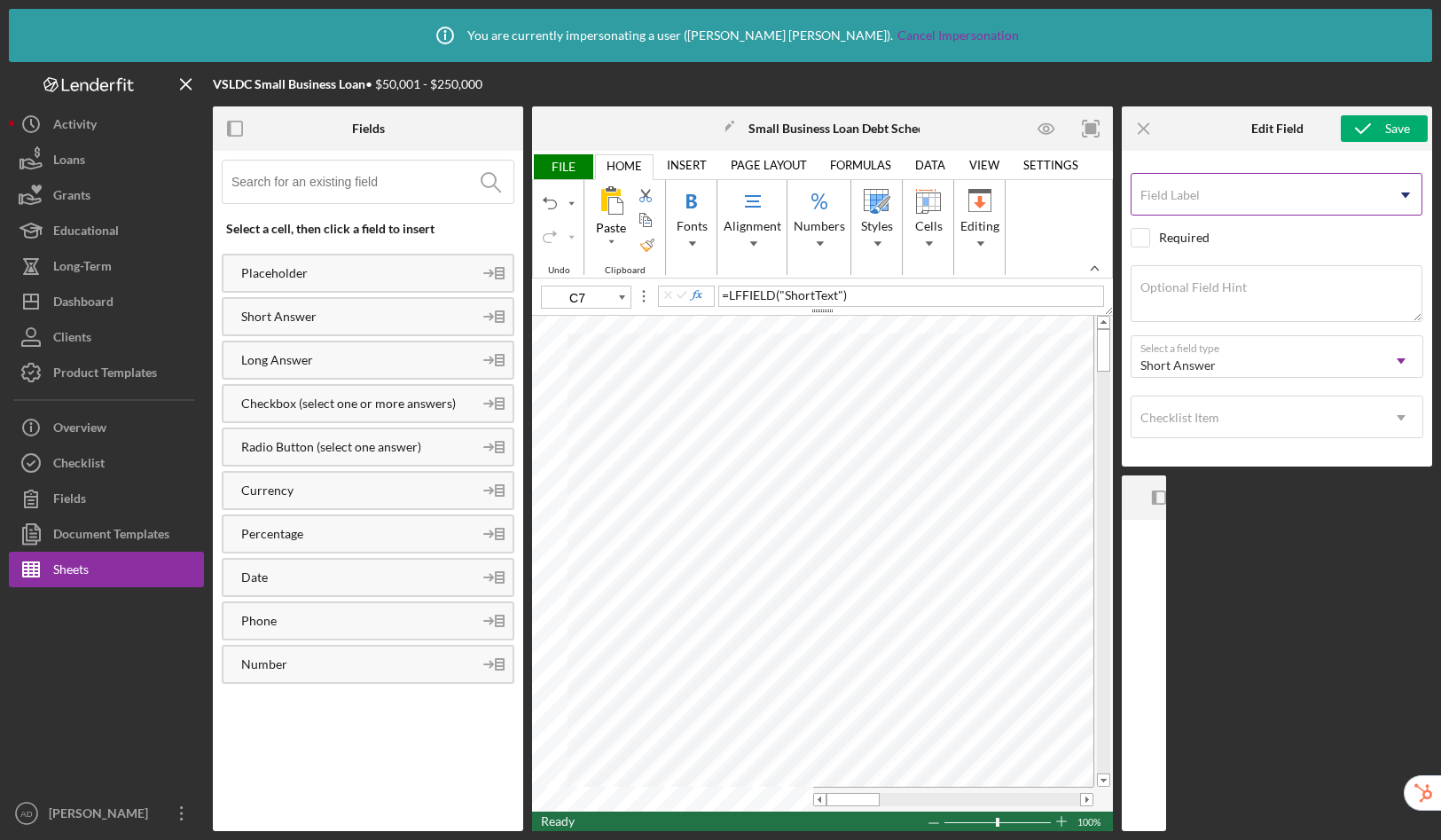
click at [1191, 192] on label "Field Label" at bounding box center [1170, 195] width 60 height 14
click at [1191, 192] on input "Field Label" at bounding box center [1276, 194] width 291 height 43
type input "Use of Funds - Debt 1"
click at [1227, 290] on label "Optional Field Hint" at bounding box center [1194, 287] width 106 height 14
click at [1227, 290] on textarea "Optional Field Hint" at bounding box center [1276, 293] width 291 height 57
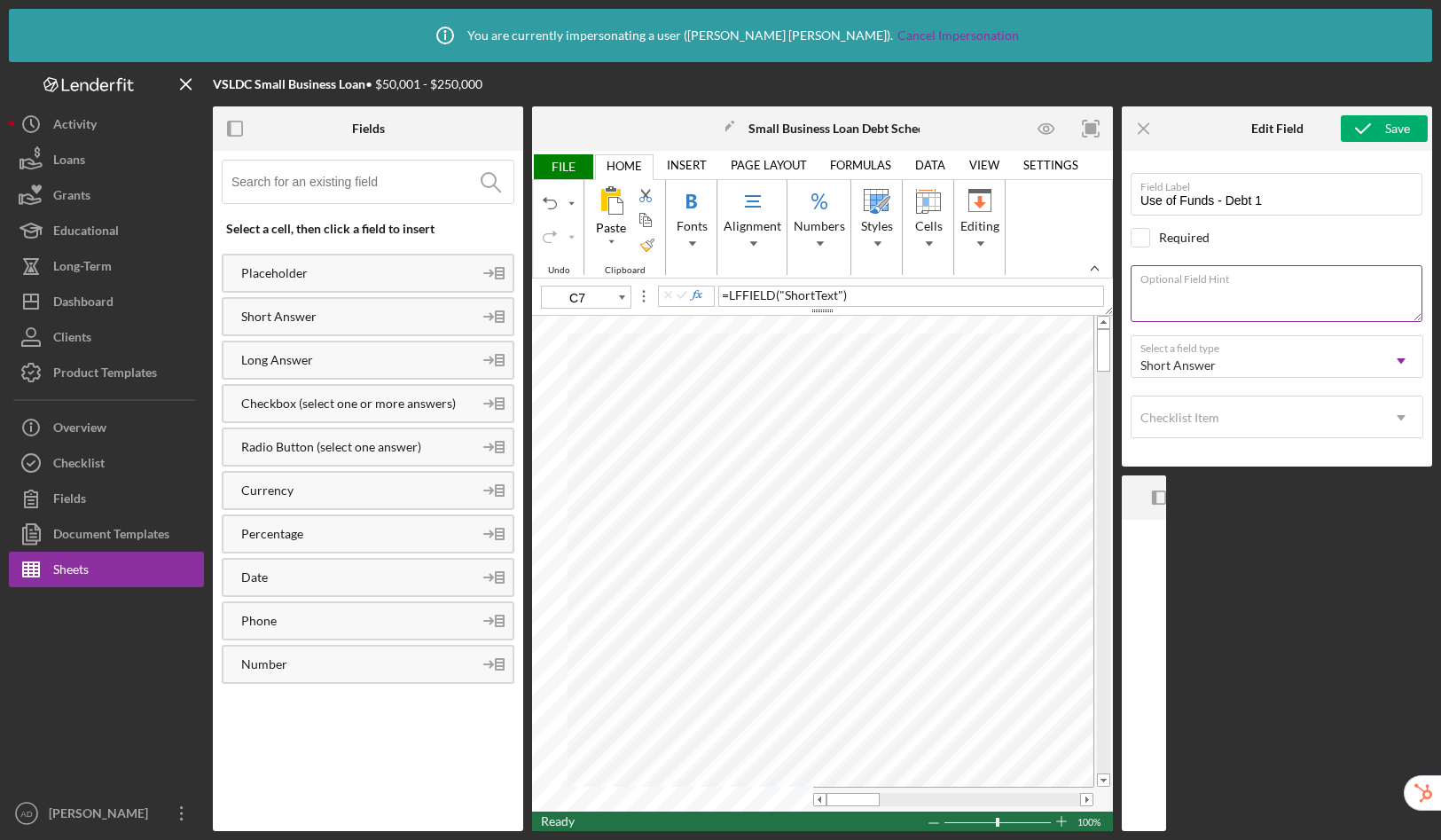
paste textarea "please describe briefly what the funds where used for. Please complete for any …"
drag, startPoint x: 1226, startPoint y: 304, endPoint x: 1130, endPoint y: 302, distance: 96.0
click at [1130, 302] on div "Field Label Use of Funds - Debt 1 Select pre-existing field Required Optional F…" at bounding box center [1277, 308] width 310 height 316
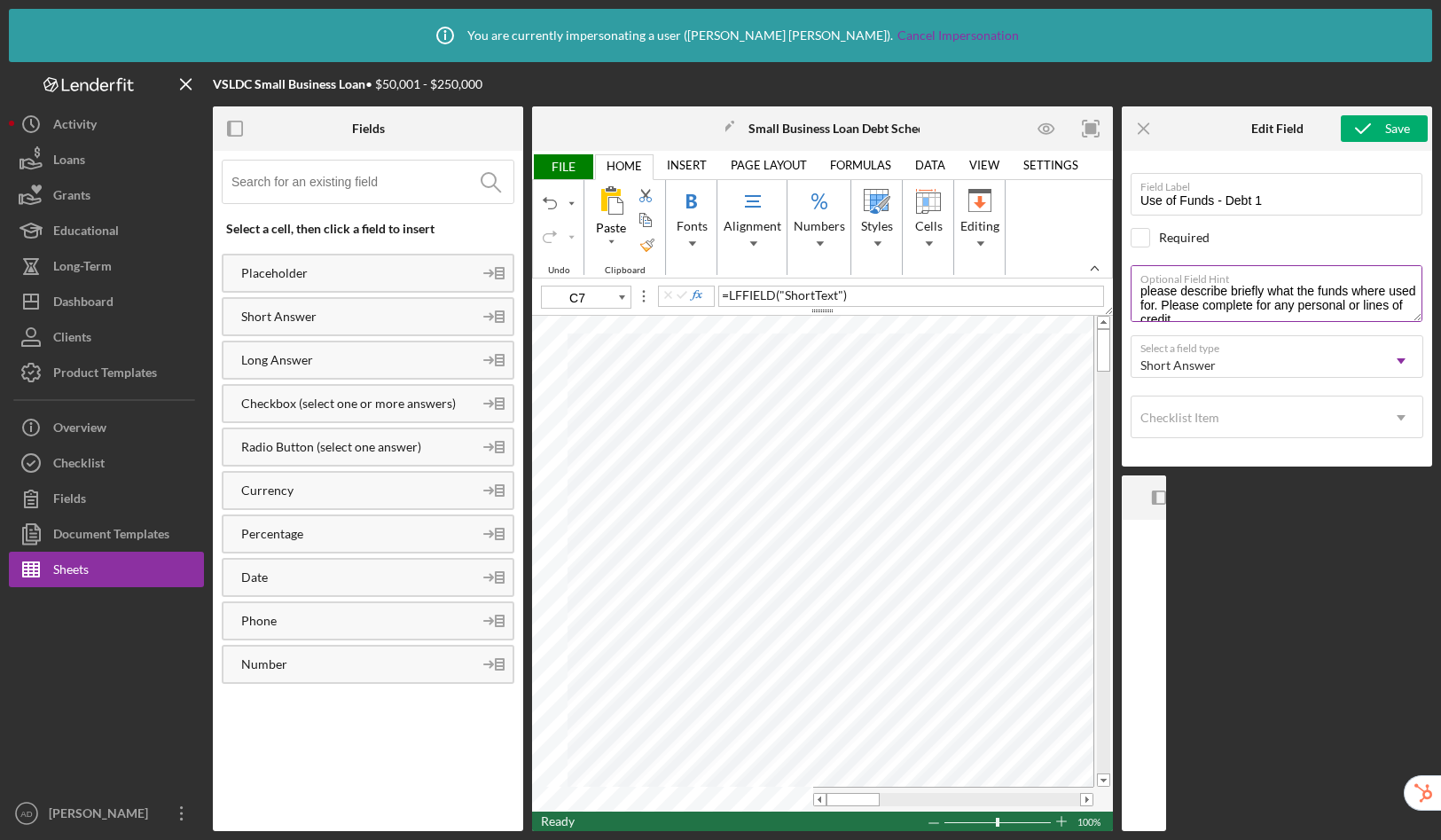
click at [1147, 297] on textarea "please describe briefly what the funds where used for. Please complete for any …" at bounding box center [1276, 293] width 291 height 57
click at [1258, 296] on textarea "please describe briefly what the funds where used for. Please complete for any …" at bounding box center [1276, 293] width 291 height 57
click at [1147, 293] on textarea "please describe briefly what the funds where used for. Please complete for any …" at bounding box center [1276, 293] width 291 height 57
type textarea "Please describe briefly what the funds where used for. Please complete for any …"
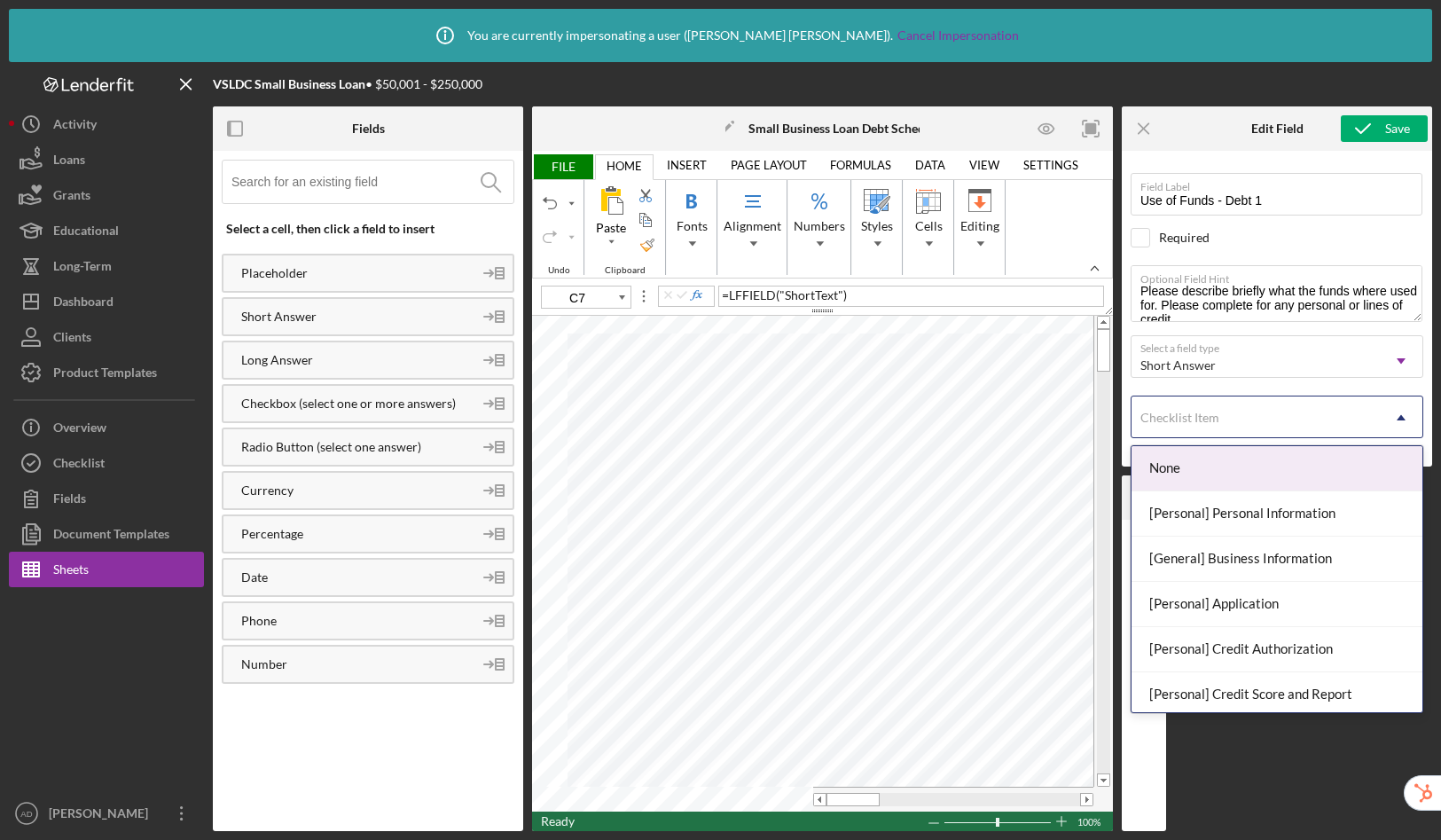
click at [1234, 420] on div "Checklist Item" at bounding box center [1256, 417] width 248 height 41
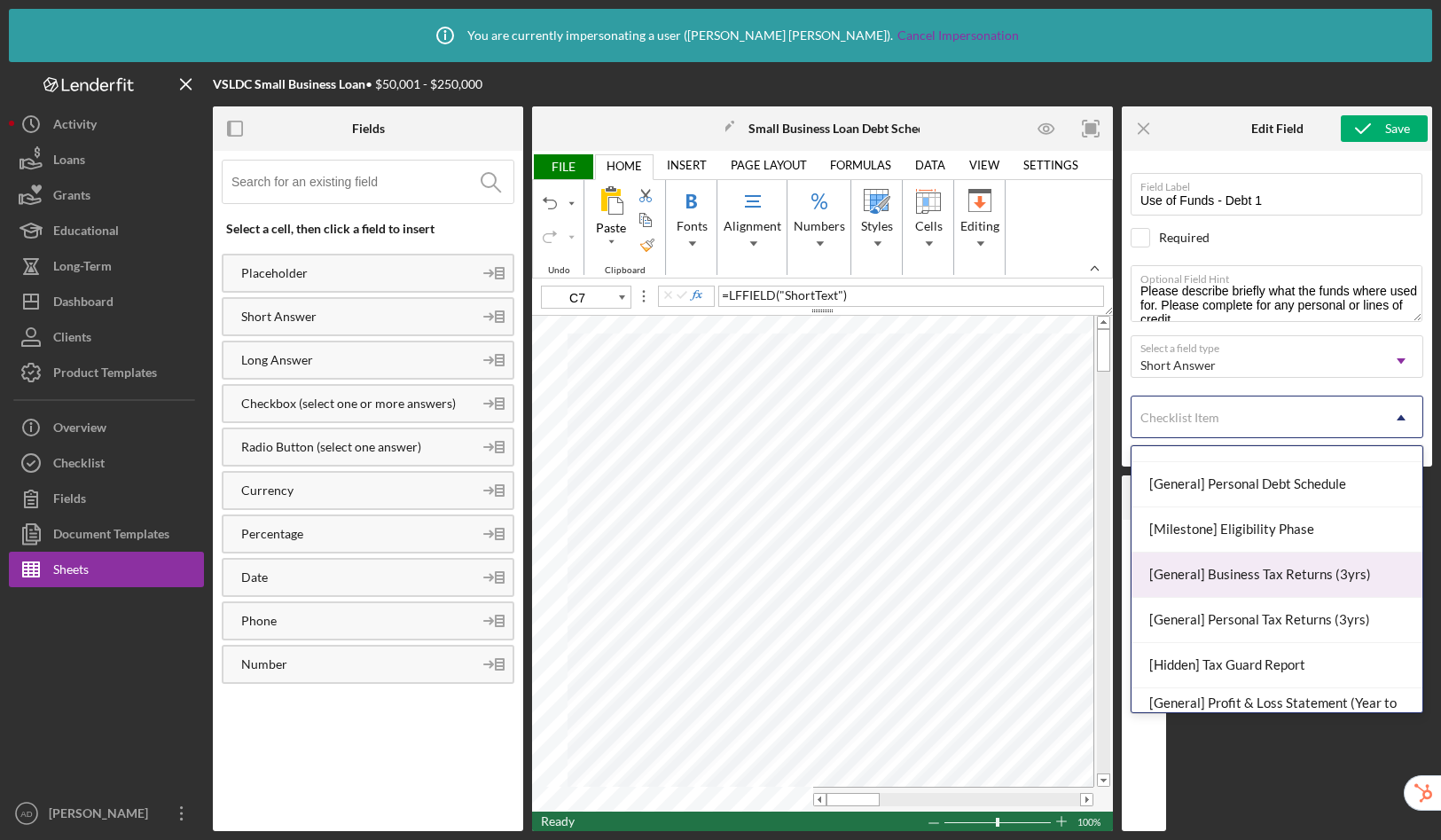
scroll to position [312, 0]
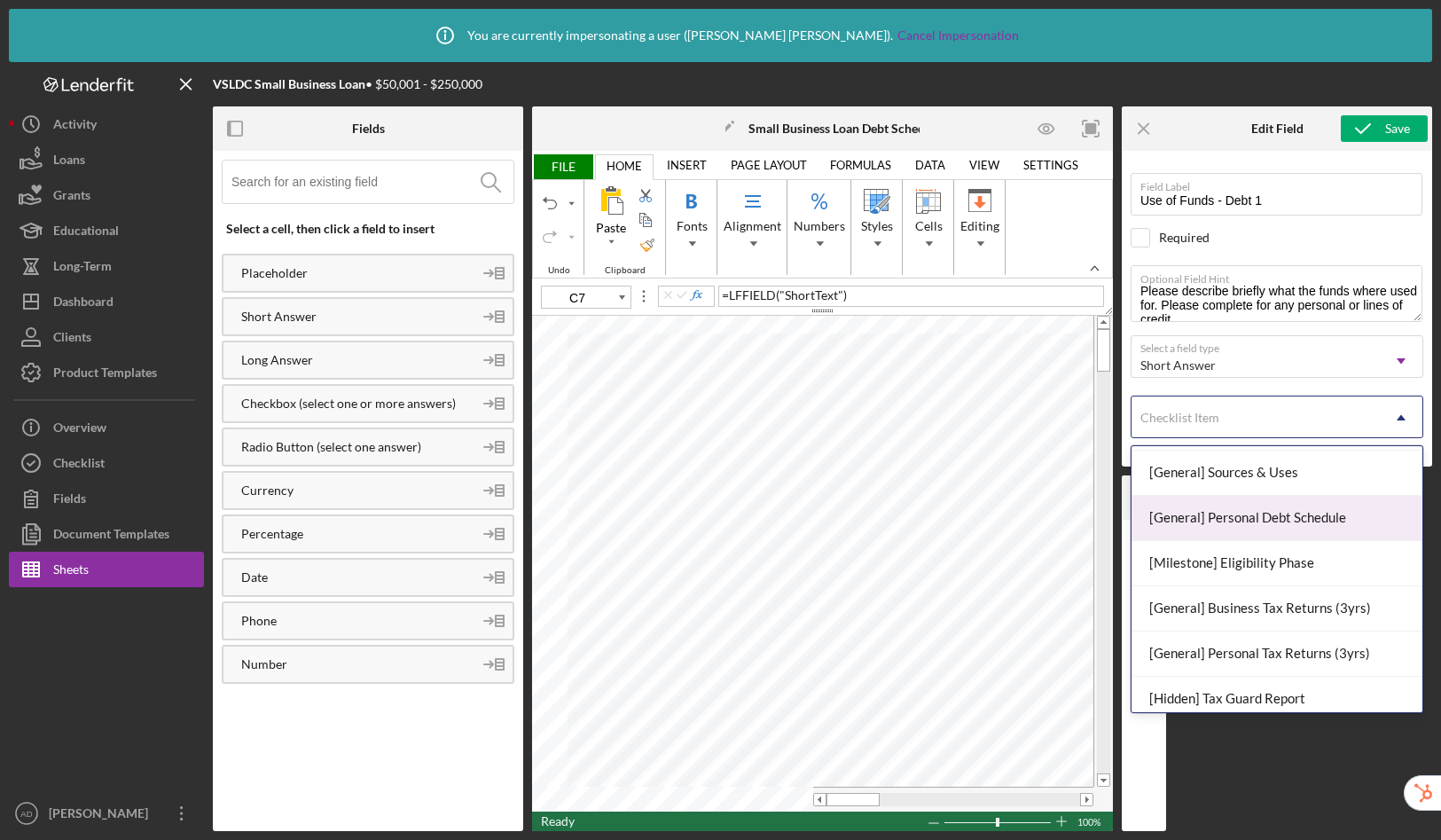
click at [1248, 525] on div "[General] Personal Debt Schedule" at bounding box center [1276, 518] width 290 height 45
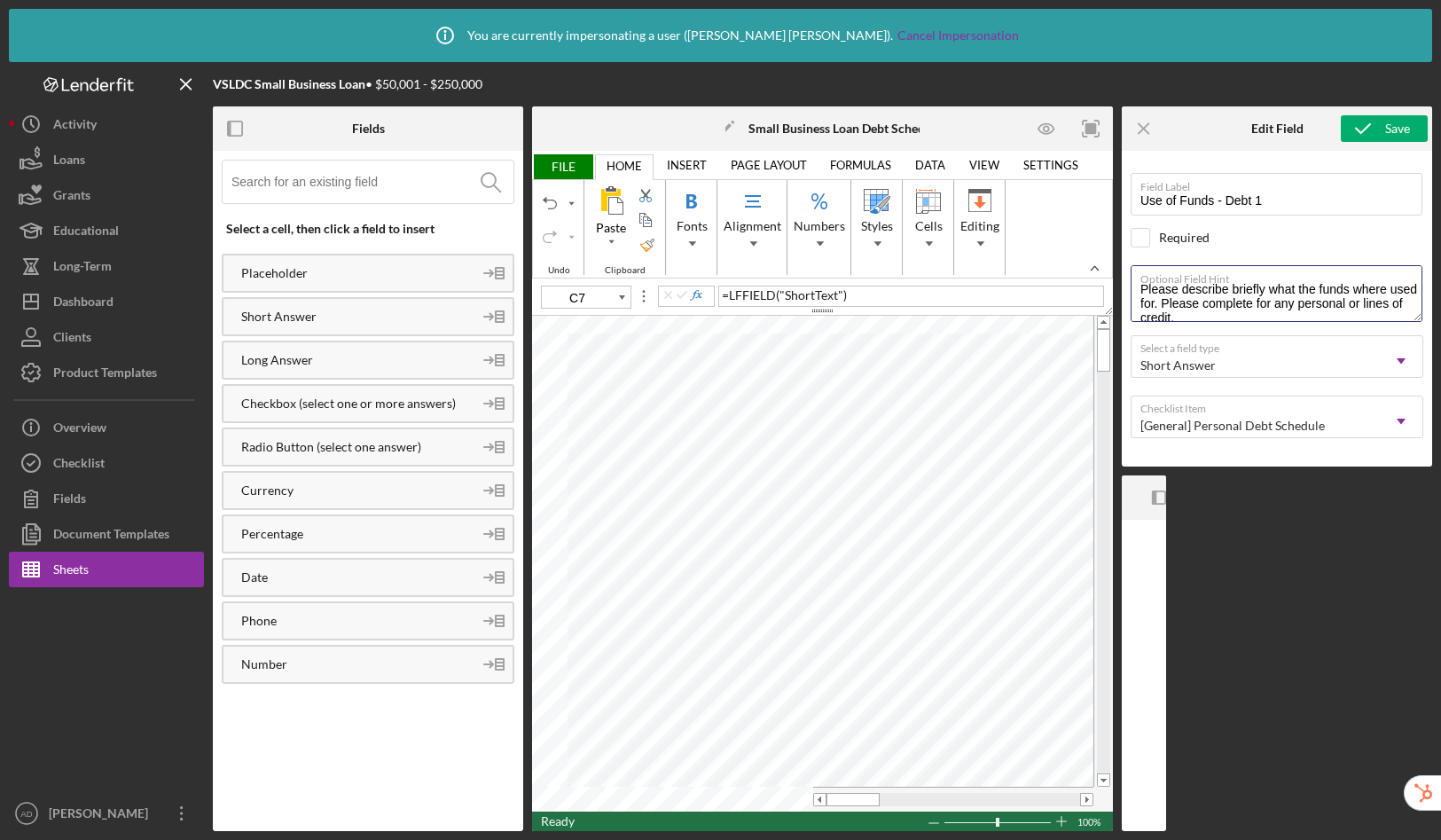
scroll to position [0, 0]
drag, startPoint x: 1222, startPoint y: 311, endPoint x: 1123, endPoint y: 273, distance: 106.0
click at [1123, 273] on div "Field Label Use of Funds - Debt 1 Select pre-existing field Required Optional F…" at bounding box center [1277, 308] width 310 height 316
click at [1380, 127] on icon "submit" at bounding box center [1362, 128] width 44 height 44
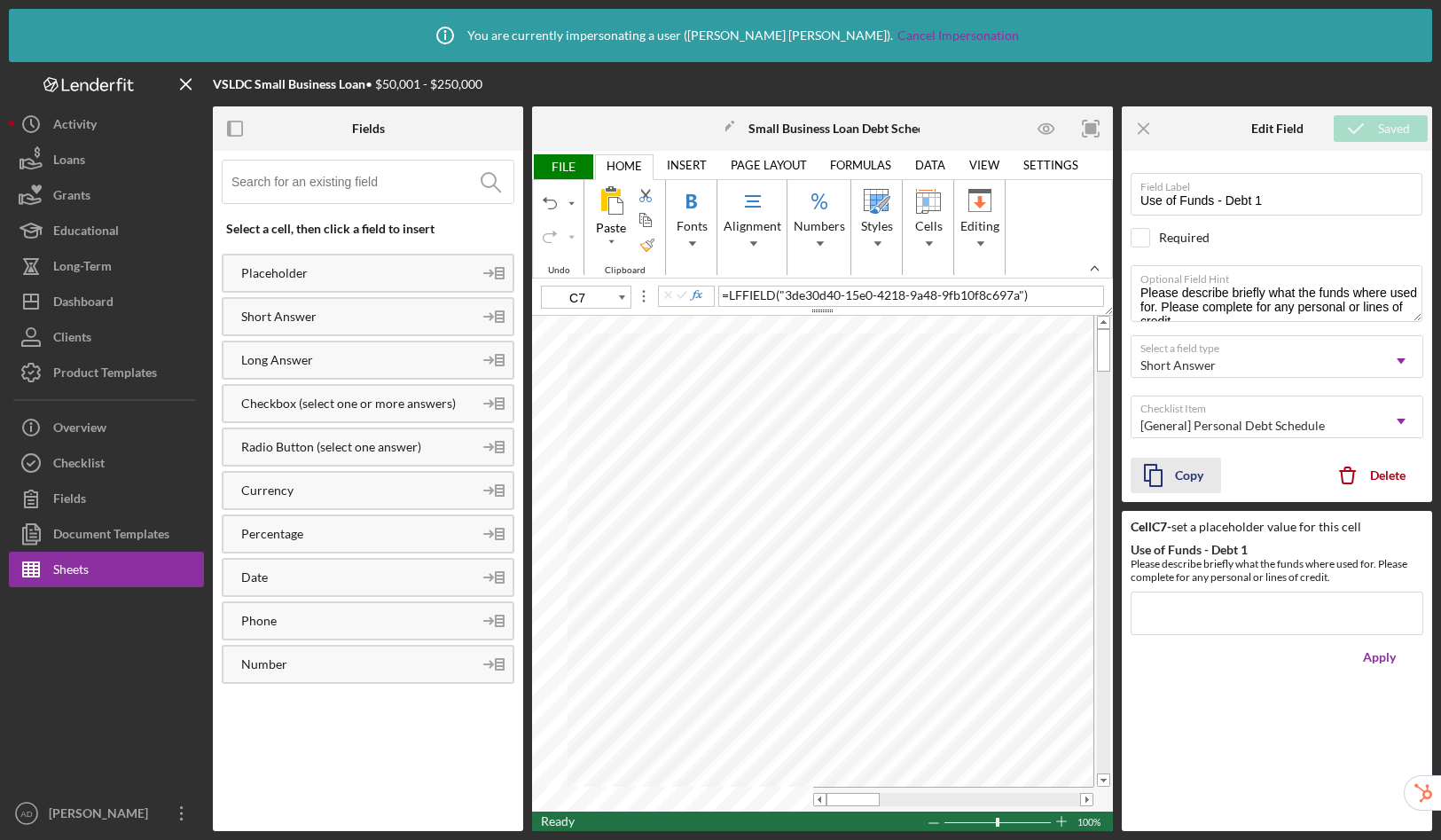
click at [1157, 473] on icon "button" at bounding box center [1152, 475] width 44 height 44
type input "C7"
type input "Use of Funds - Debt 1"
click at [1167, 476] on icon "button" at bounding box center [1152, 475] width 44 height 44
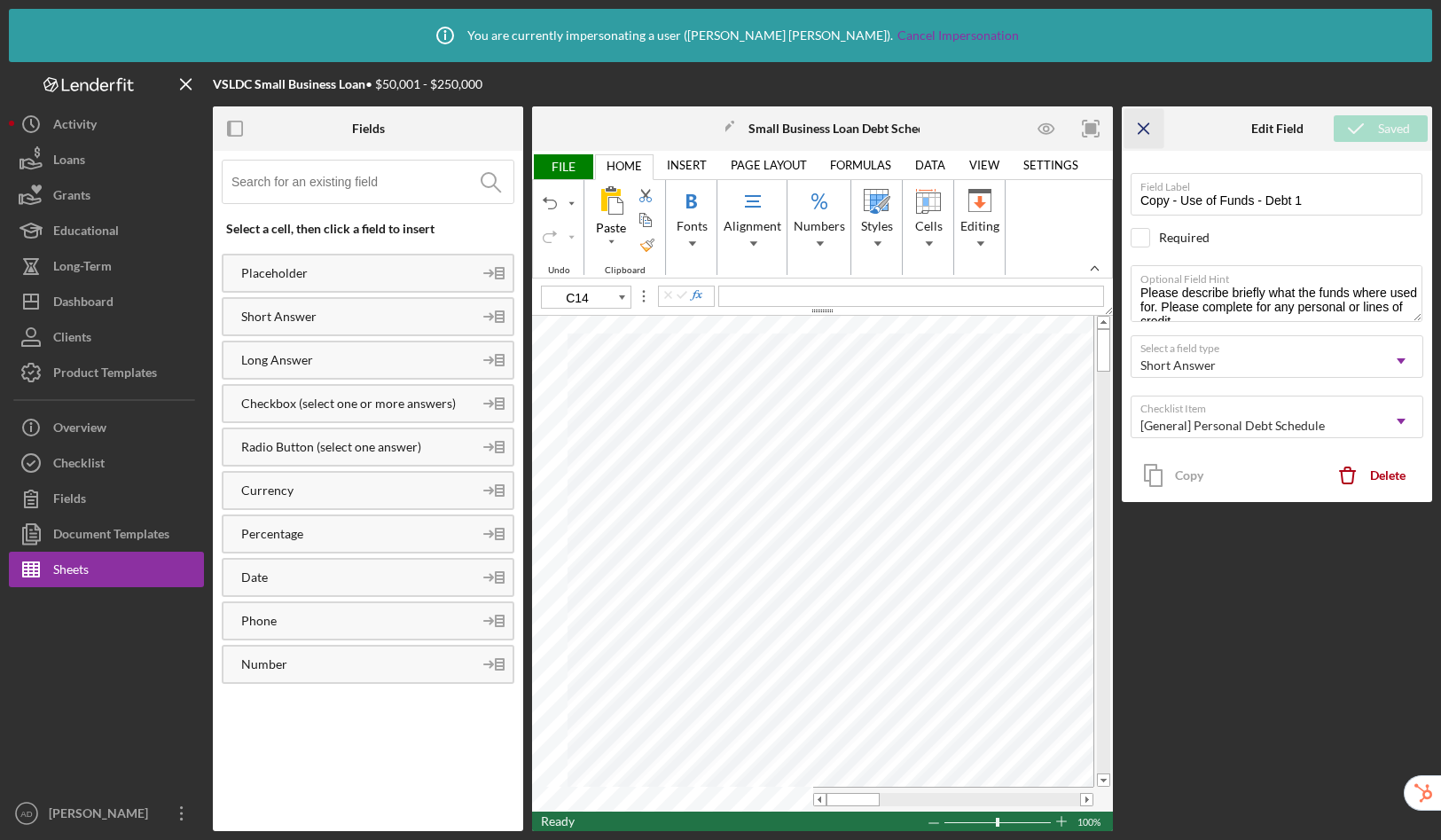
click at [1147, 122] on icon "Icon/Menu Close" at bounding box center [1145, 129] width 40 height 40
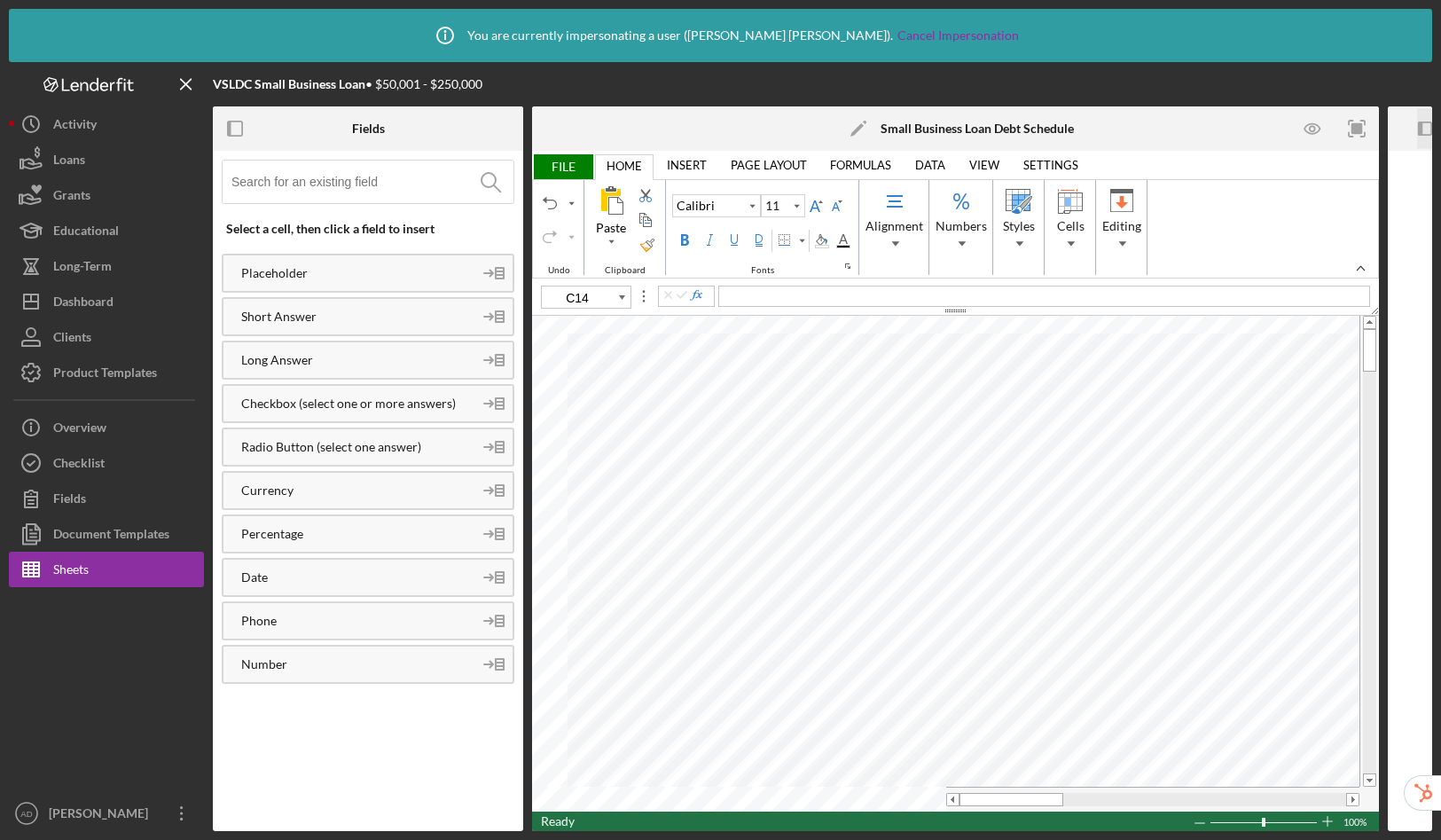
type input "C8"
click at [391, 199] on input at bounding box center [373, 182] width 282 height 43
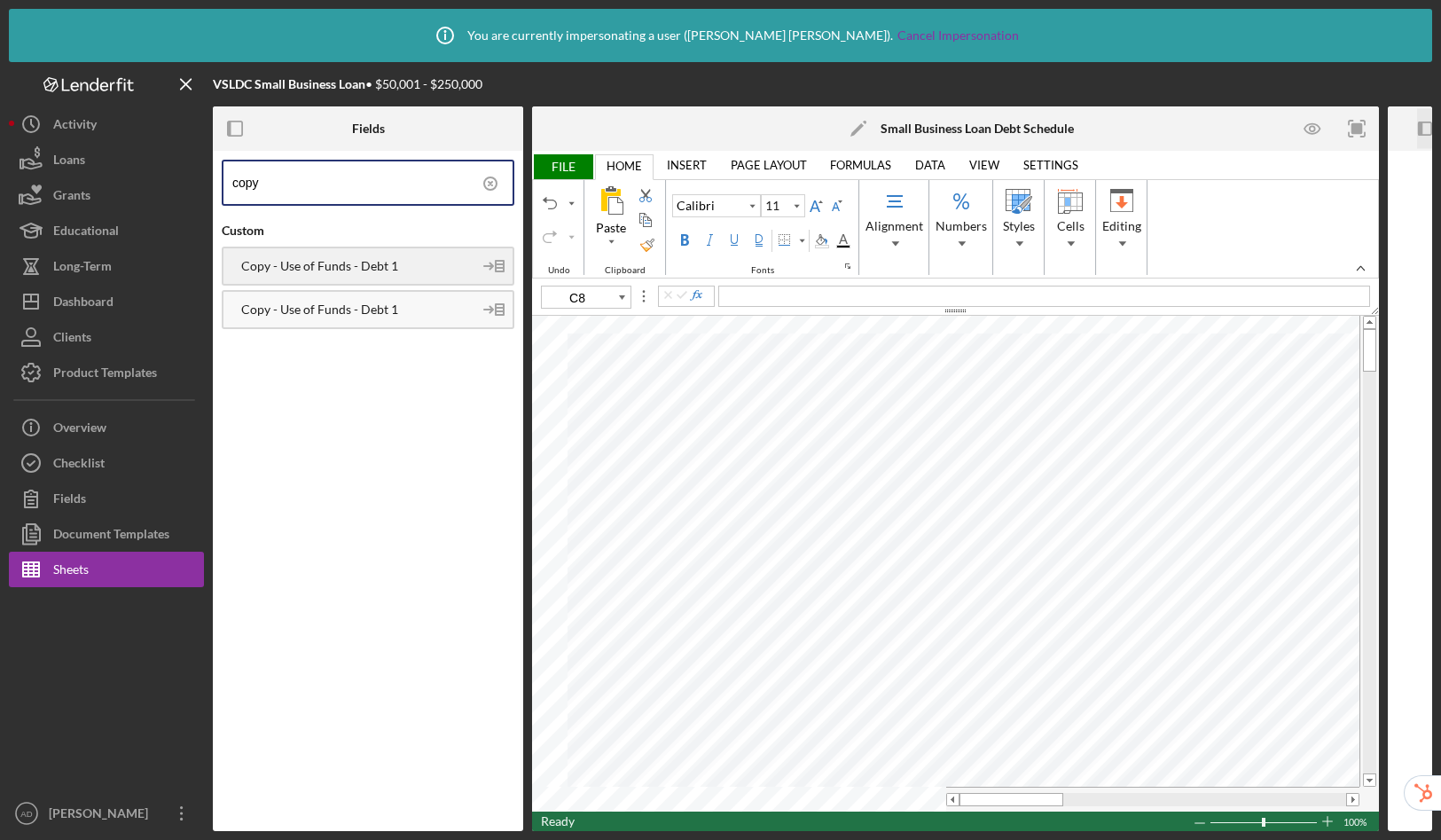
type input "copy"
click at [324, 271] on div "Copy - Use of Funds - Debt 1" at bounding box center [347, 266] width 249 height 14
click at [361, 309] on div "Copy - Use of Funds - Debt 1" at bounding box center [347, 309] width 249 height 14
drag, startPoint x: 990, startPoint y: 798, endPoint x: 1009, endPoint y: 799, distance: 19.0
click at [1009, 799] on div at bounding box center [1030, 799] width 104 height 13
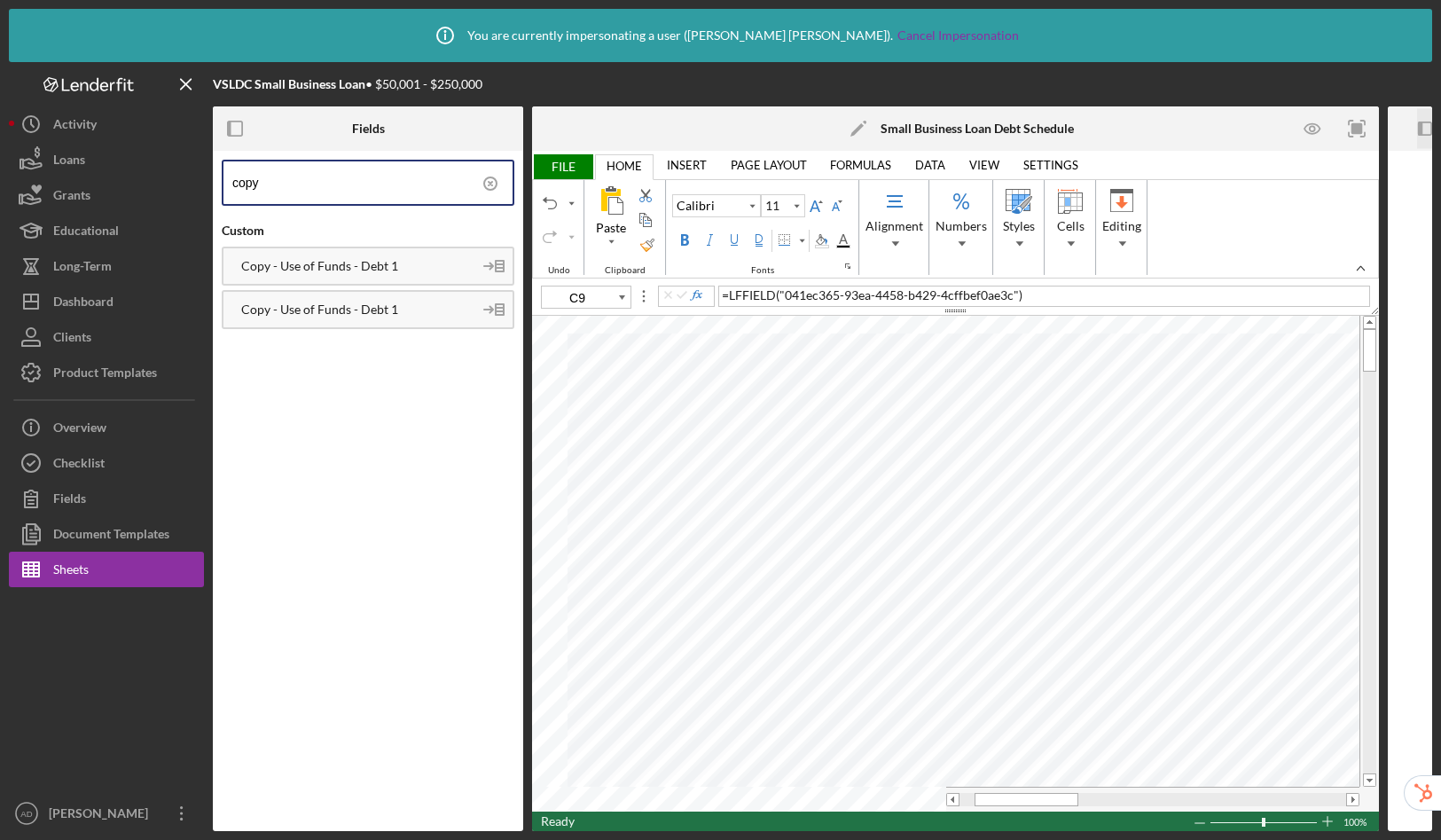
type input "C8"
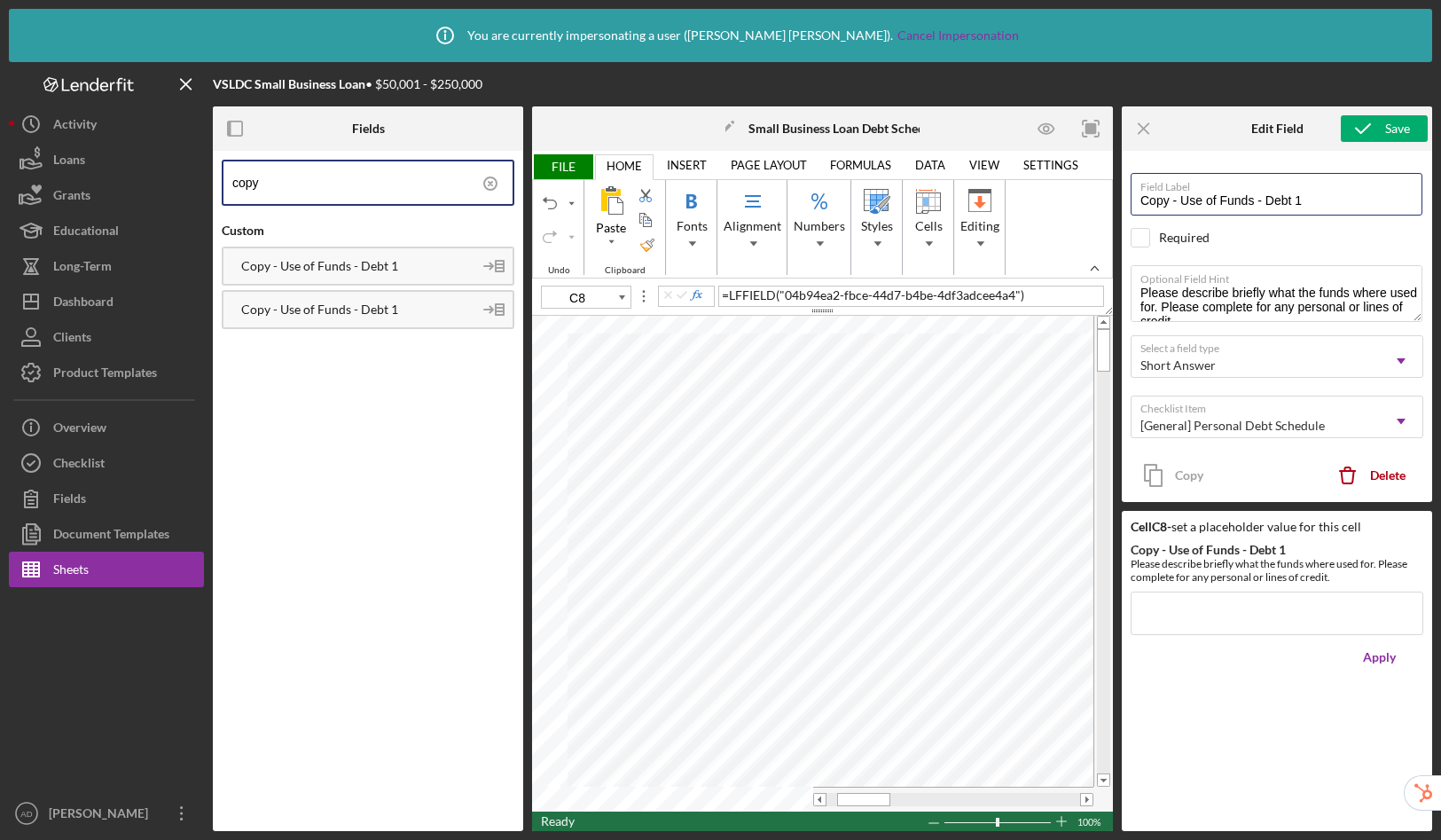
drag, startPoint x: 1184, startPoint y: 200, endPoint x: 1072, endPoint y: 197, distance: 112.0
click at [1072, 197] on div "Fields copy Custom Copy - Use of Funds - Debt 1 Copy - Use of Funds - Debt 1 Ic…" at bounding box center [822, 468] width 1220 height 725
click at [1279, 201] on input "Use of Funds - Debt 1" at bounding box center [1276, 194] width 291 height 43
type input "Use of Funds - Debt 2"
click at [1365, 128] on icon "submit" at bounding box center [1362, 128] width 44 height 44
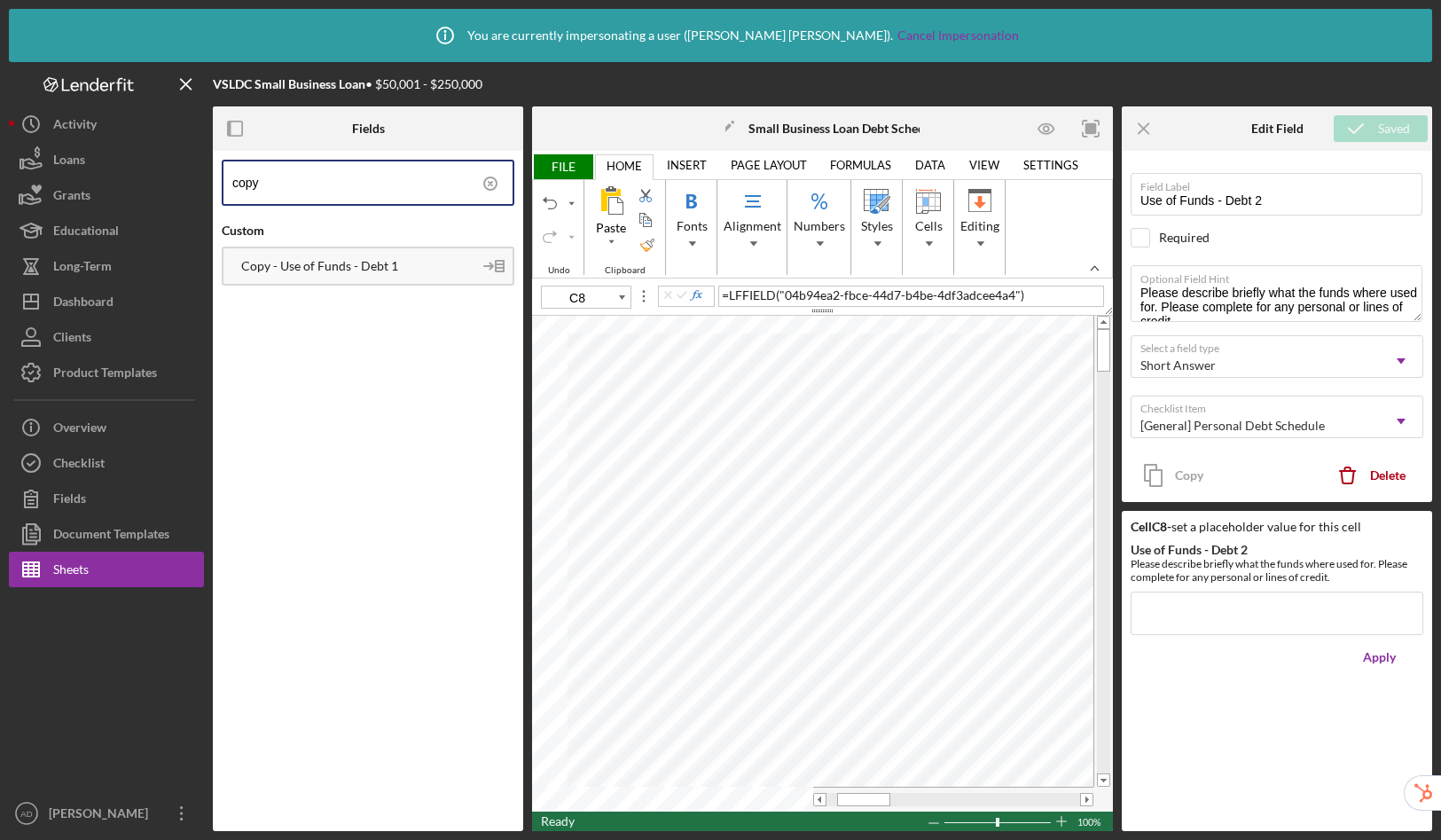
type input "C9"
drag, startPoint x: 1181, startPoint y: 204, endPoint x: 1087, endPoint y: 185, distance: 95.9
click at [1087, 185] on div "Fields copy Custom Copy - Use of Funds - Debt 1 Icon/Edit Small Business Loan D…" at bounding box center [822, 468] width 1220 height 725
click at [1303, 195] on input "Use of Funds - Debt 1" at bounding box center [1276, 194] width 291 height 43
type input "Use of Funds - Debt 2"
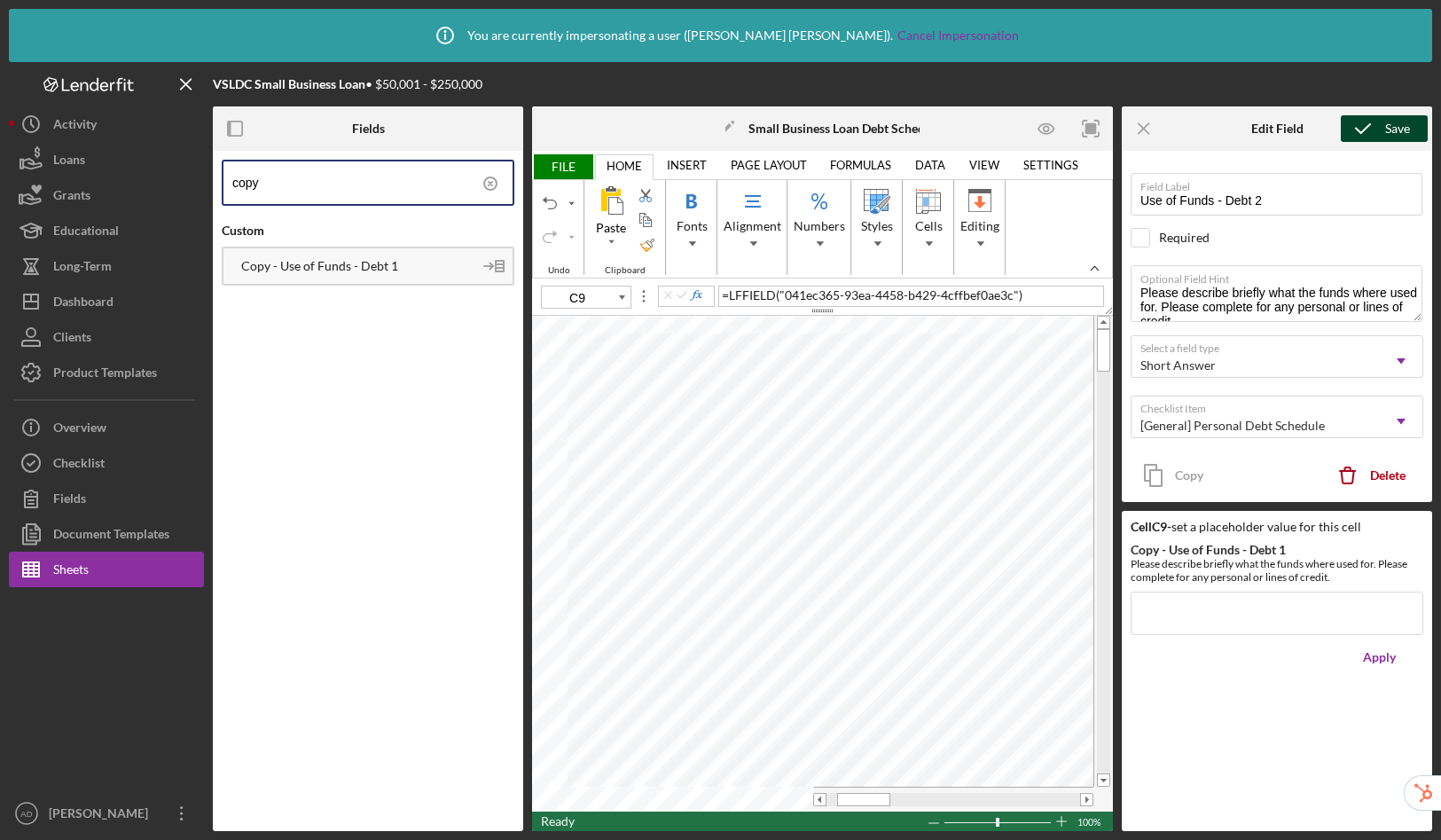
click at [1360, 129] on icon "submit" at bounding box center [1362, 128] width 44 height 44
click at [1187, 478] on div "Copy" at bounding box center [1189, 475] width 28 height 35
click at [1184, 474] on div "Copy" at bounding box center [1189, 475] width 28 height 35
click at [494, 182] on icon at bounding box center [490, 184] width 44 height 44
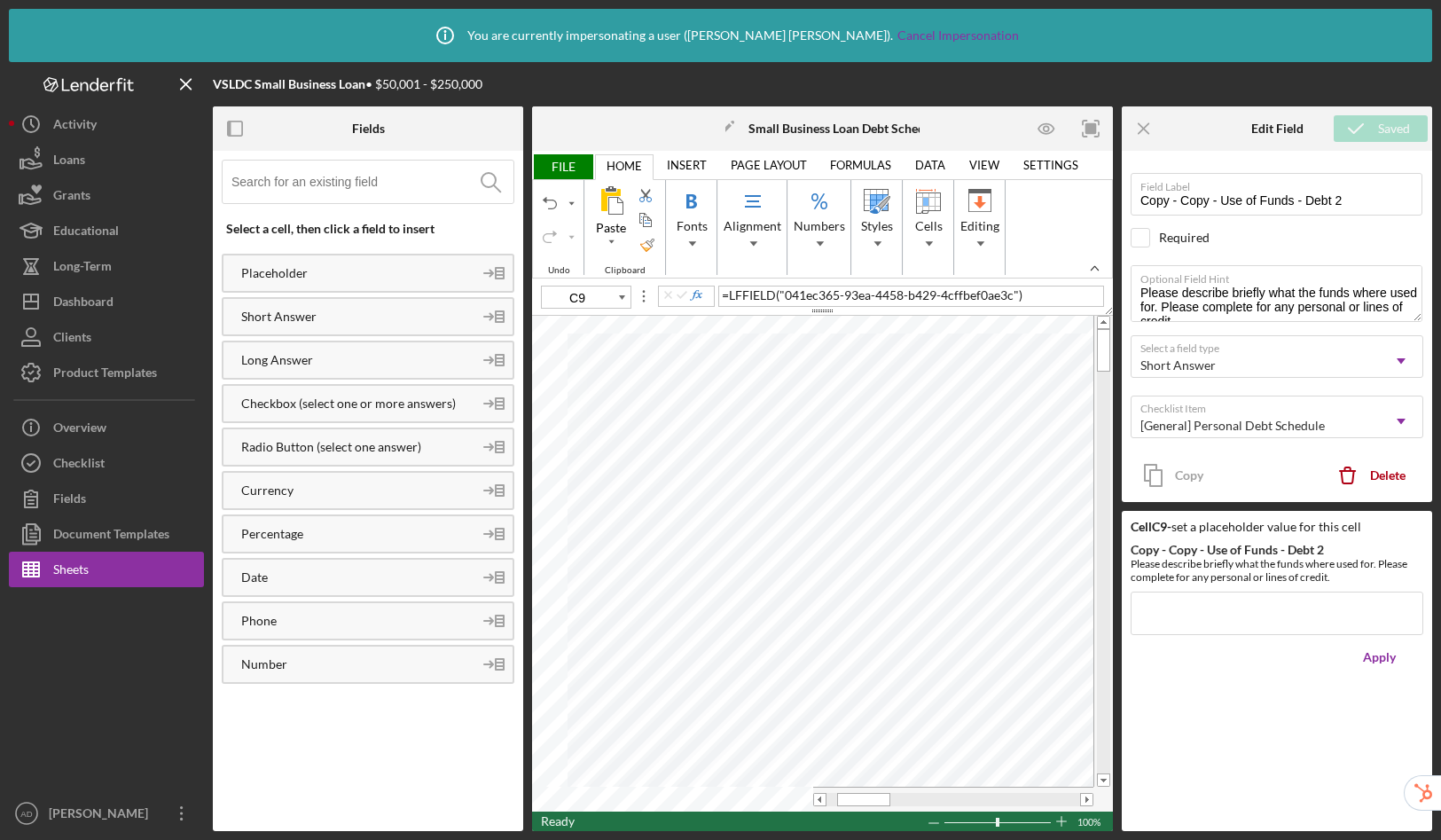
click at [323, 186] on input at bounding box center [373, 182] width 282 height 43
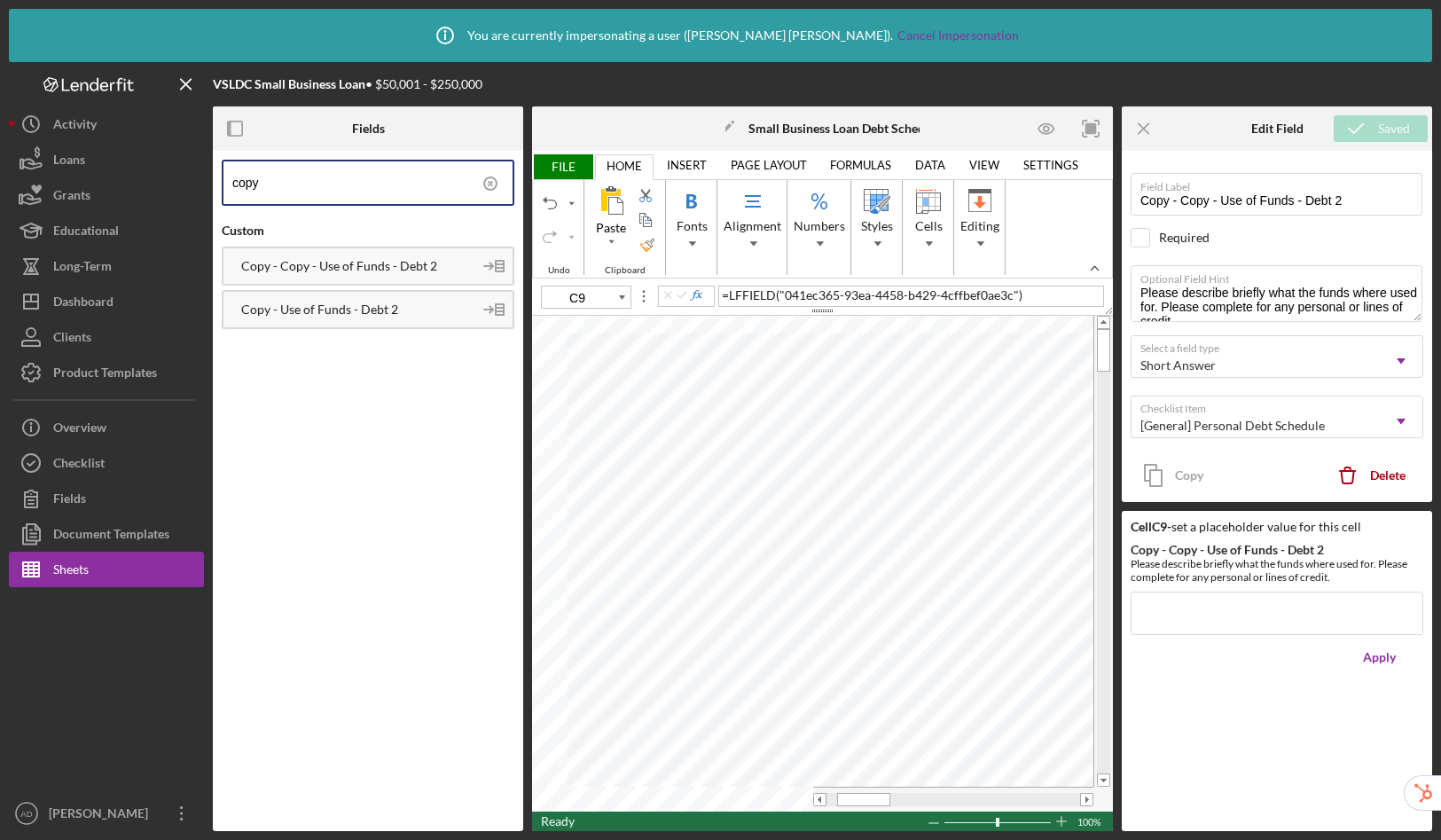
type input "copy"
type input "C10"
click at [324, 268] on div "Copy - Copy - Use of Funds - Debt 2" at bounding box center [347, 266] width 249 height 14
drag, startPoint x: 1221, startPoint y: 199, endPoint x: 1093, endPoint y: 188, distance: 128.5
click at [1093, 188] on div "Fields copy Custom Copy - Copy - Use of Funds - Debt 2 Copy - Use of Funds - De…" at bounding box center [822, 468] width 1220 height 725
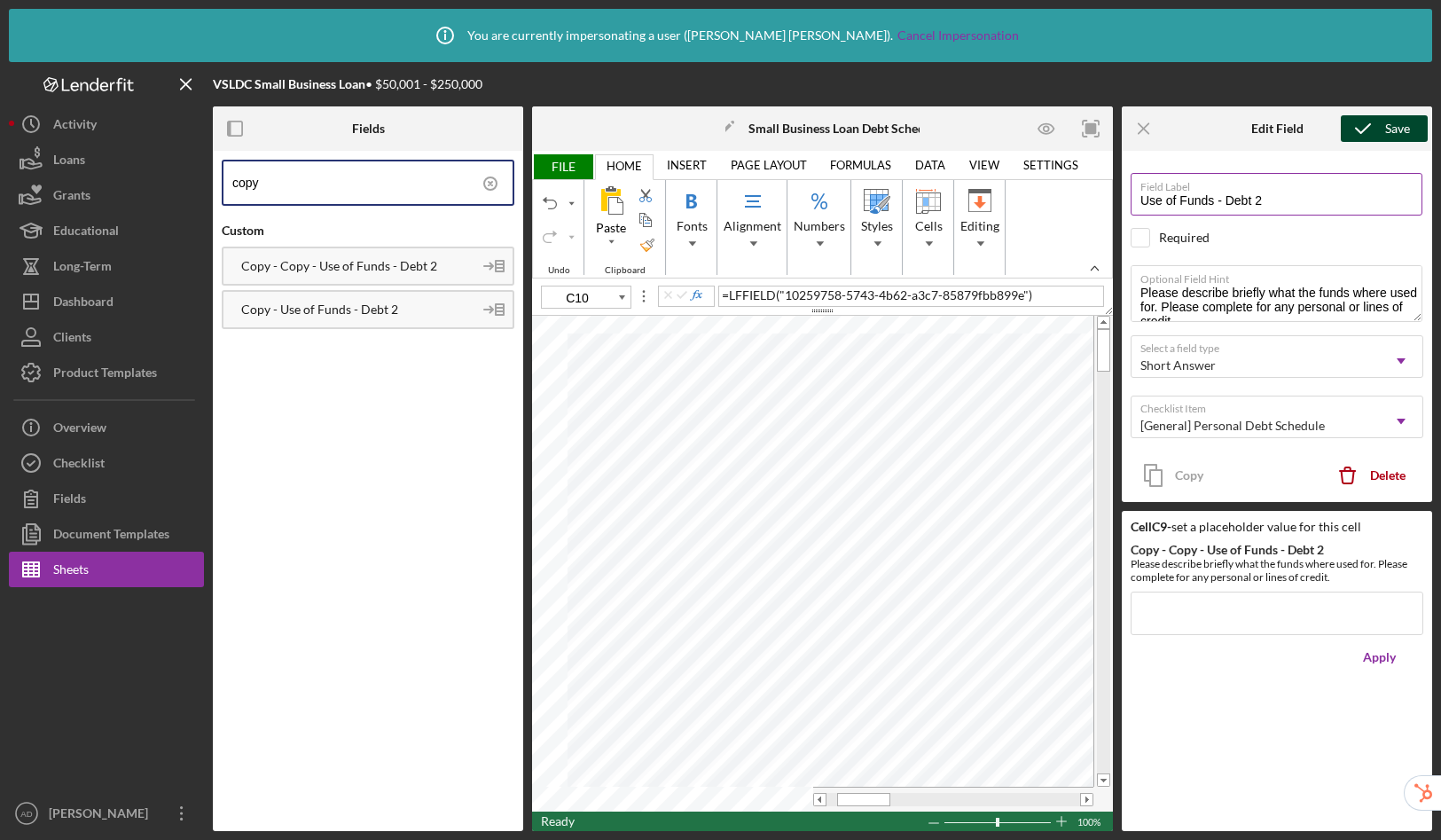
click at [1280, 197] on input "Use of Funds - Debt 2" at bounding box center [1276, 194] width 291 height 43
type input "Use of Funds - Debt 4"
click at [1398, 120] on div "Save" at bounding box center [1397, 129] width 25 height 26
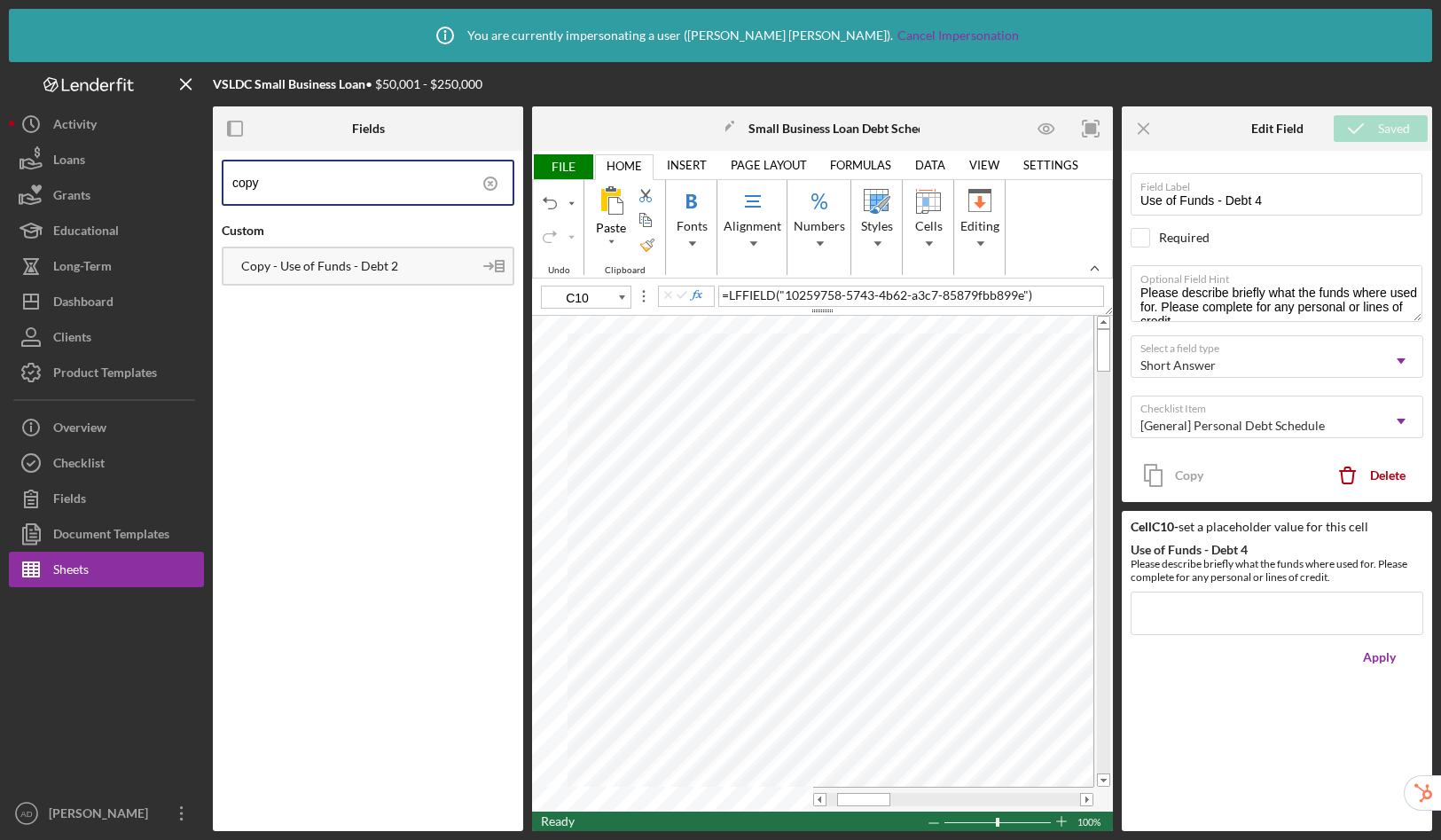
type input "C11"
click at [422, 180] on input "copy" at bounding box center [373, 183] width 280 height 43
click at [404, 268] on div "Copy - Use of Funds - Debt 2" at bounding box center [347, 266] width 249 height 14
drag, startPoint x: 1180, startPoint y: 200, endPoint x: 1081, endPoint y: 199, distance: 99.0
click at [1081, 199] on div "Fields copy Custom Copy - Use of Funds - Debt 2 Icon/Edit Small Business Loan D…" at bounding box center [822, 468] width 1220 height 725
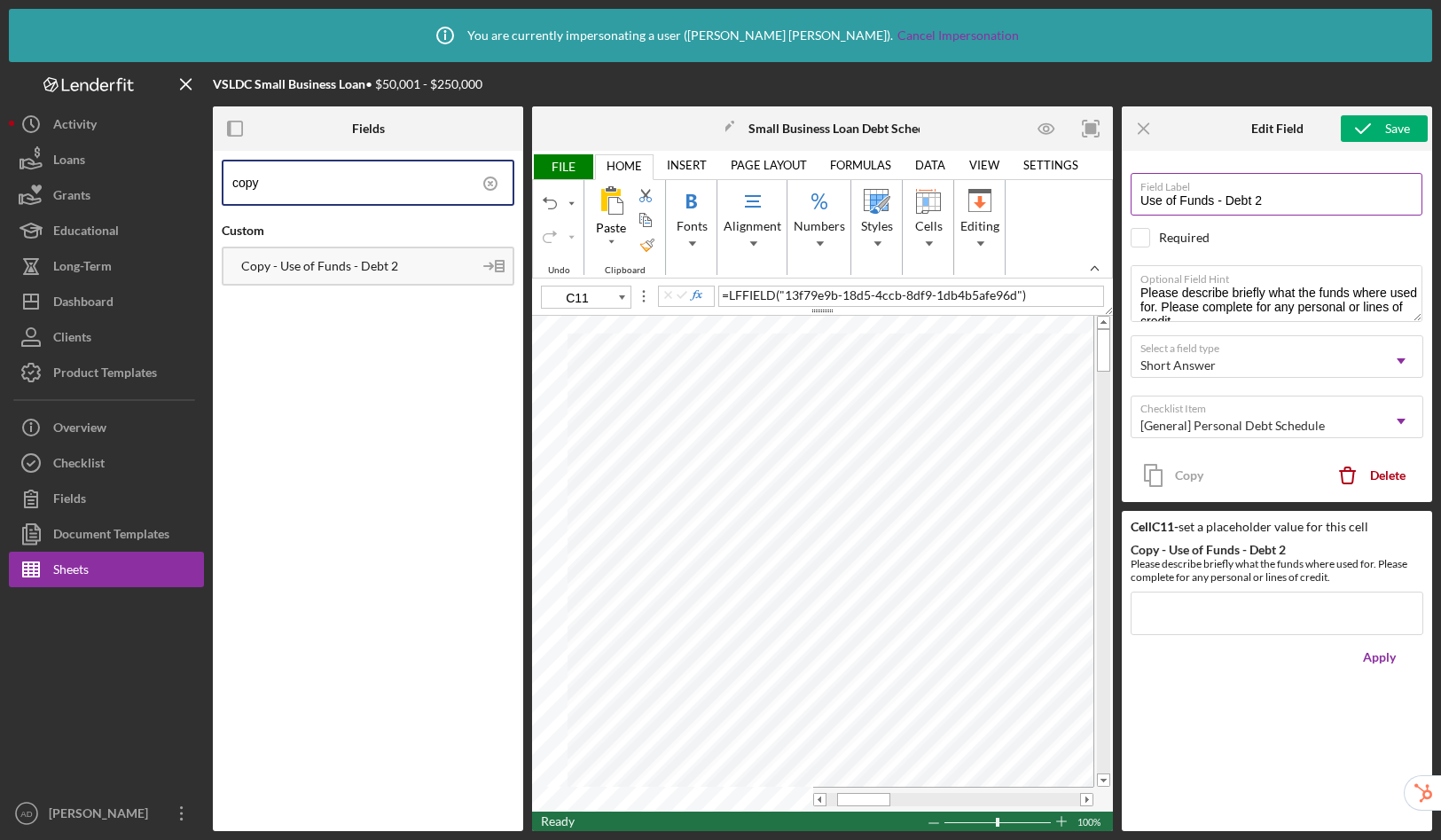
click at [1302, 204] on input "Use of Funds - Debt 2" at bounding box center [1276, 194] width 291 height 43
type input "Use of Funds - Debt 5"
click at [1369, 135] on icon "submit" at bounding box center [1362, 128] width 44 height 44
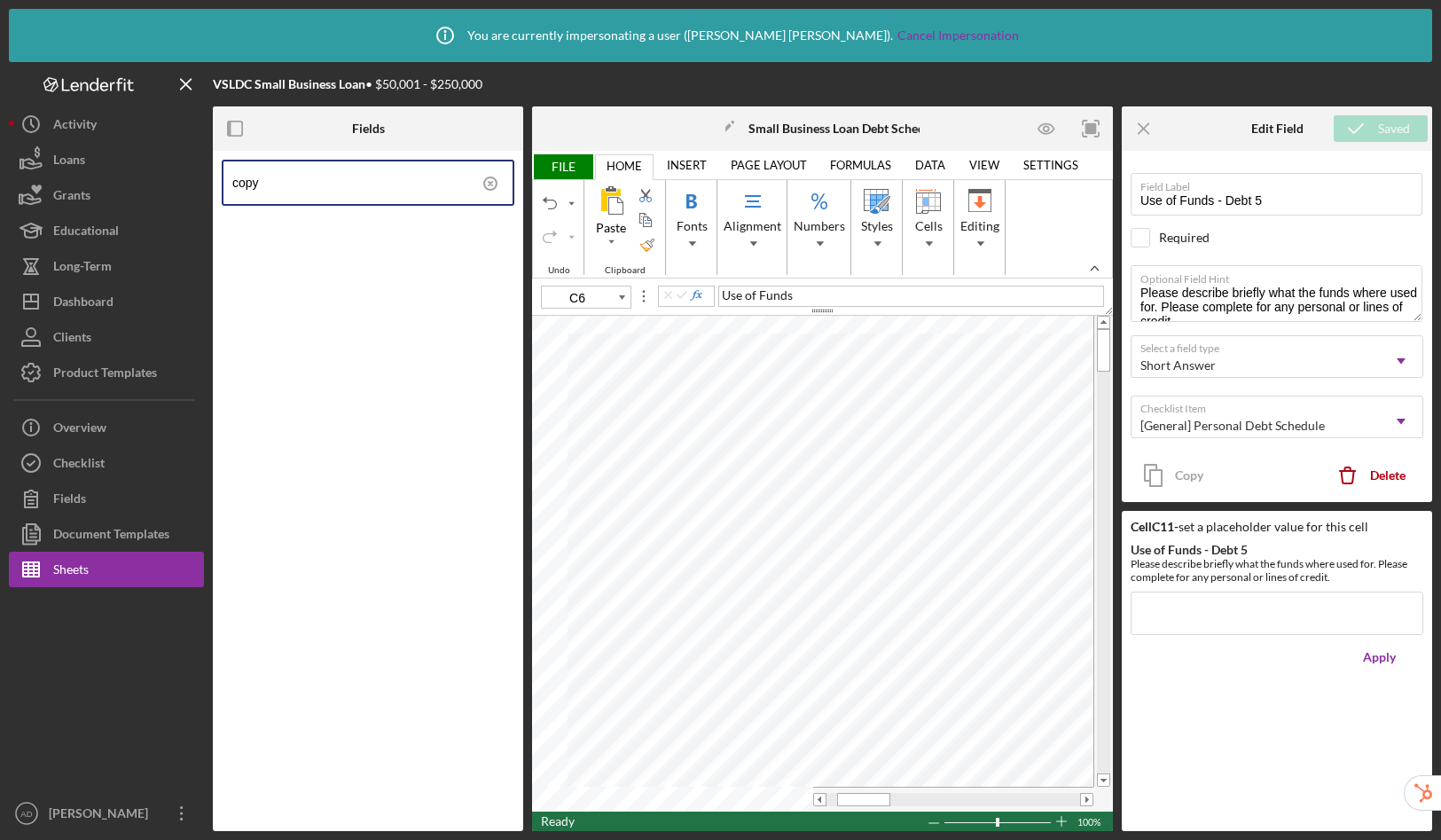
type input "C7"
type input "Use of Funds - Debt 1"
type input "C8"
type input "Use of Funds - Debt 2"
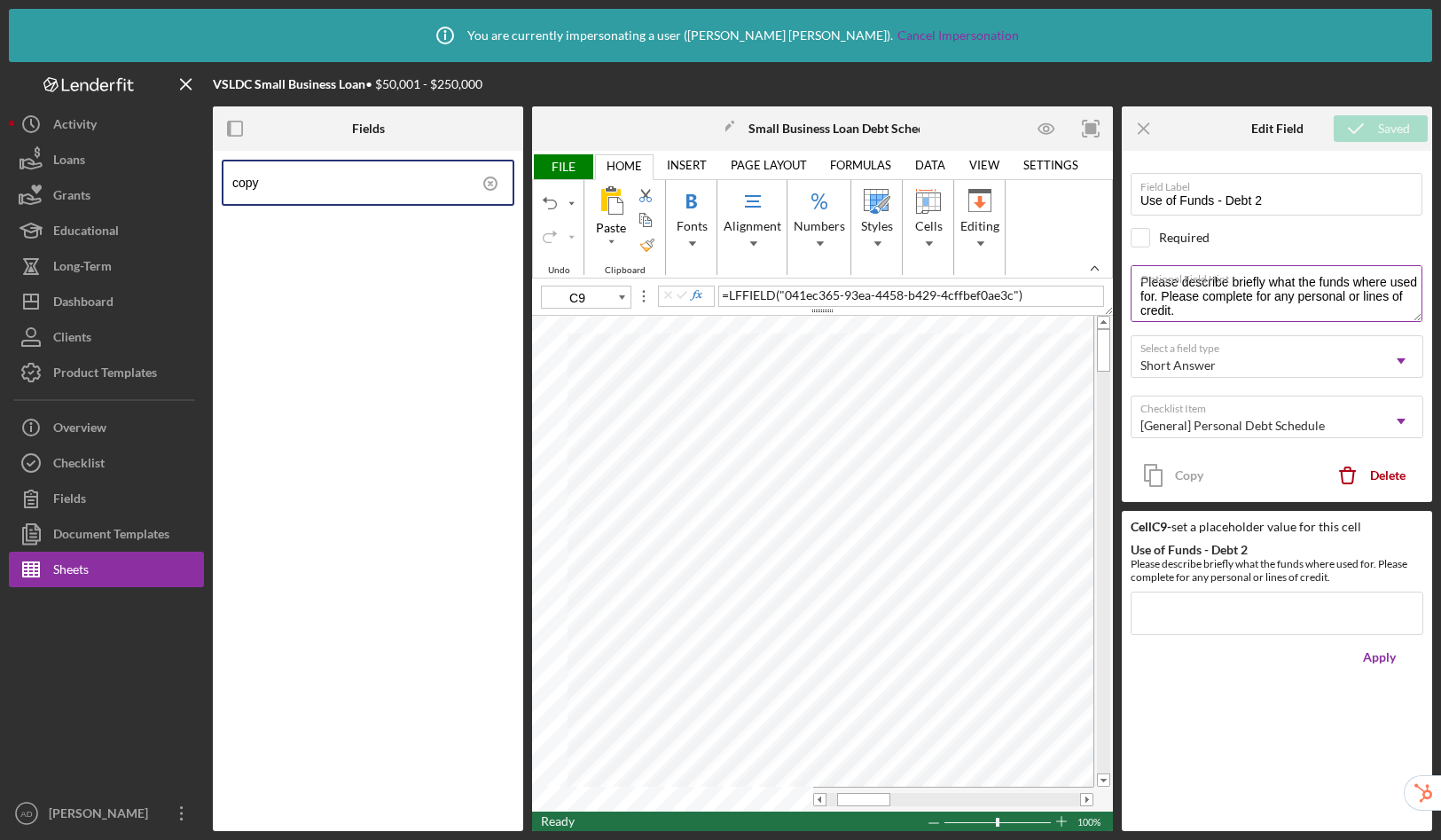
click at [1376, 298] on textarea "Please describe briefly what the funds where used for. Please complete for any …" at bounding box center [1276, 293] width 291 height 57
type input "C7"
type input "Use of Funds - Debt 1"
click at [1376, 302] on textarea "Please describe briefly what the funds where used for. Please complete for any …" at bounding box center [1276, 293] width 291 height 57
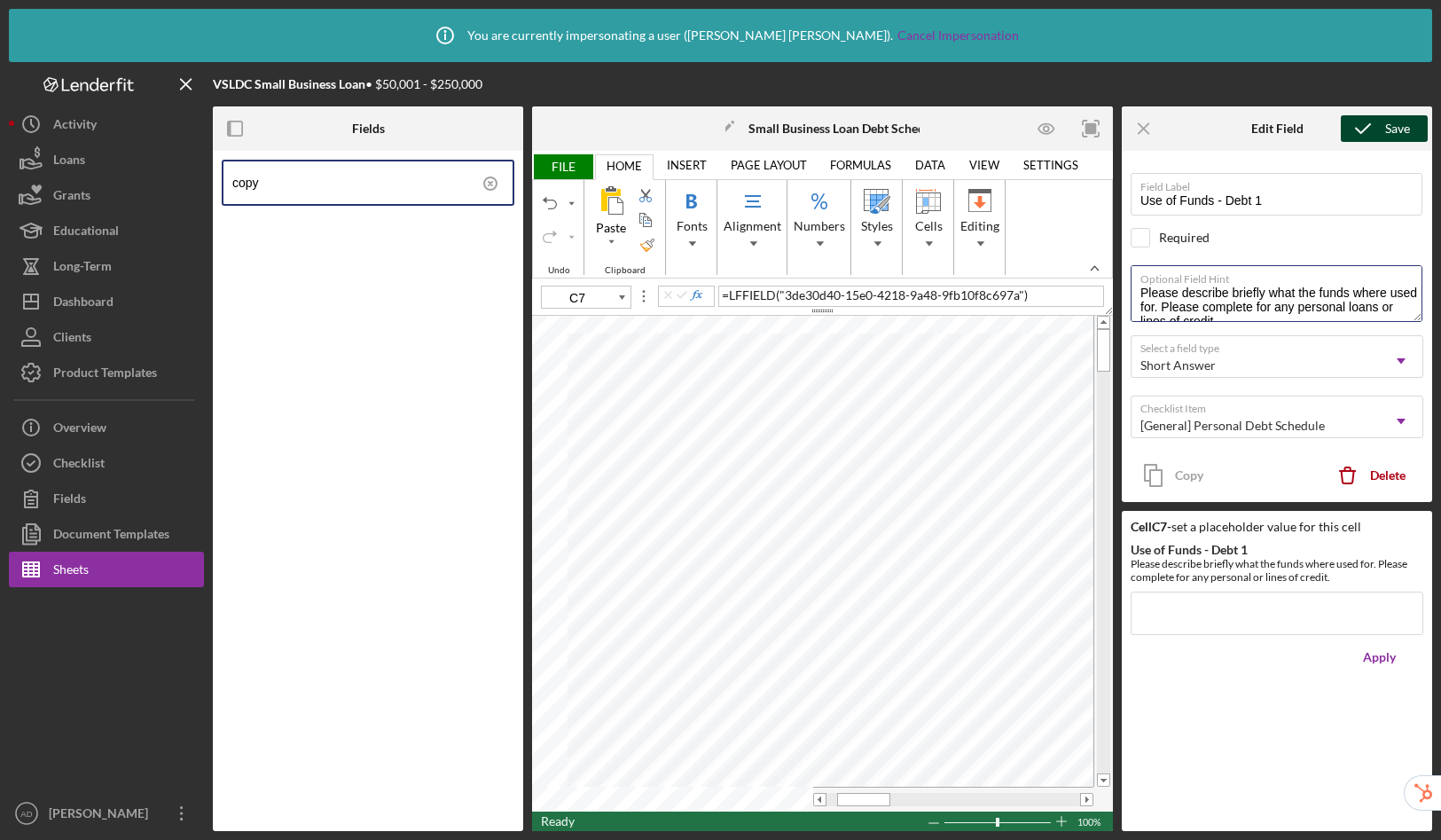
drag, startPoint x: 1181, startPoint y: 290, endPoint x: 1118, endPoint y: 271, distance: 65.8
click at [1118, 271] on div "Fields copy Icon/Edit Small Business Loan Debt Schedule Export Import Save Prin…" at bounding box center [822, 468] width 1220 height 725
type textarea "Please describe briefly what the funds where used for. Please complete for any …"
click at [1398, 129] on div "Save" at bounding box center [1397, 129] width 25 height 26
type input "C8"
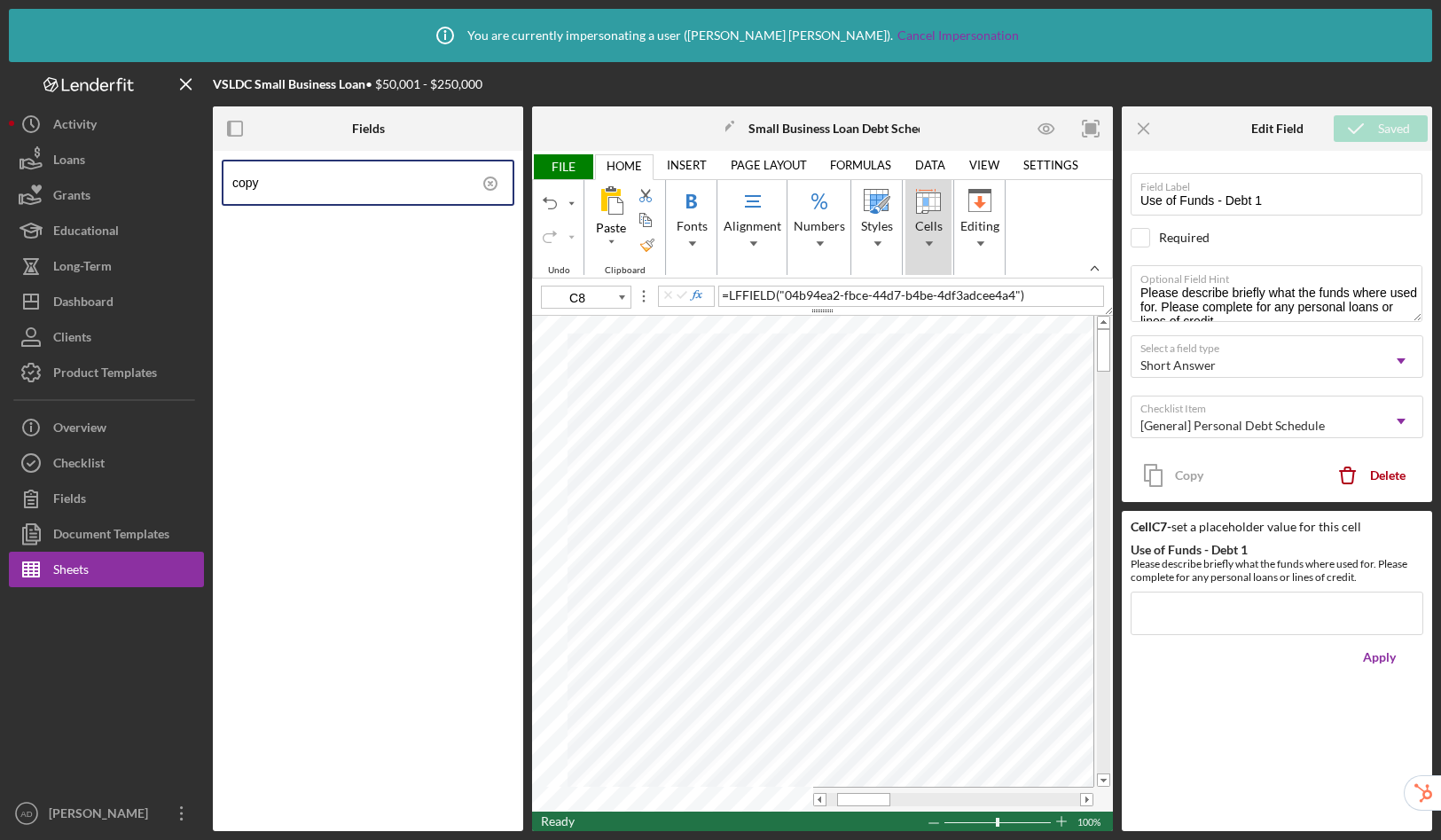
type input "Use of Funds - Debt 2"
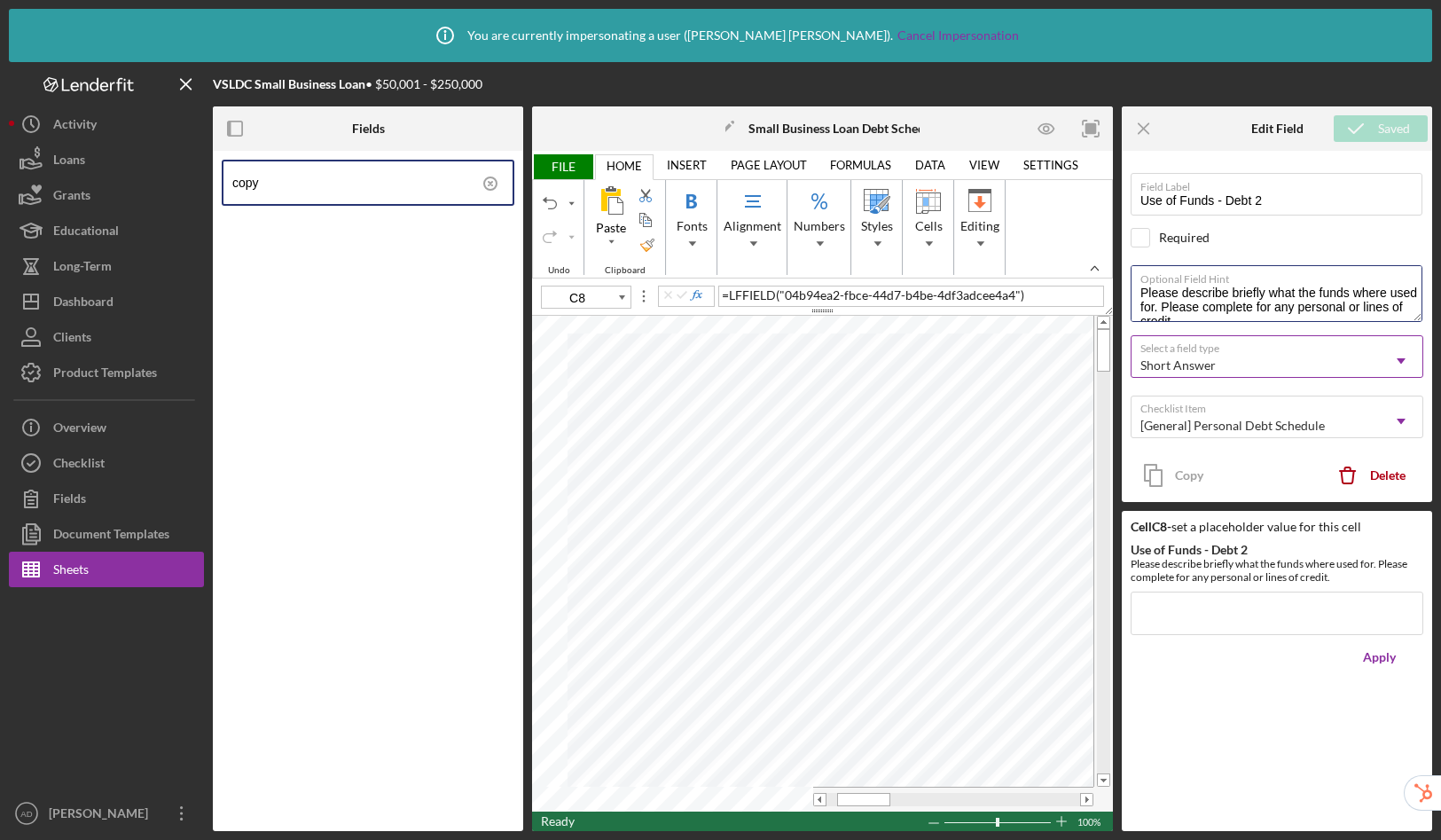
scroll to position [28, 0]
drag, startPoint x: 1141, startPoint y: 290, endPoint x: 1284, endPoint y: 340, distance: 151.5
click at [1284, 340] on div "Field Label Use of Funds - Debt 2 Required Optional Field Hint Please describe …" at bounding box center [1276, 305] width 292 height 289
paste textarea "loans or lines of credit."
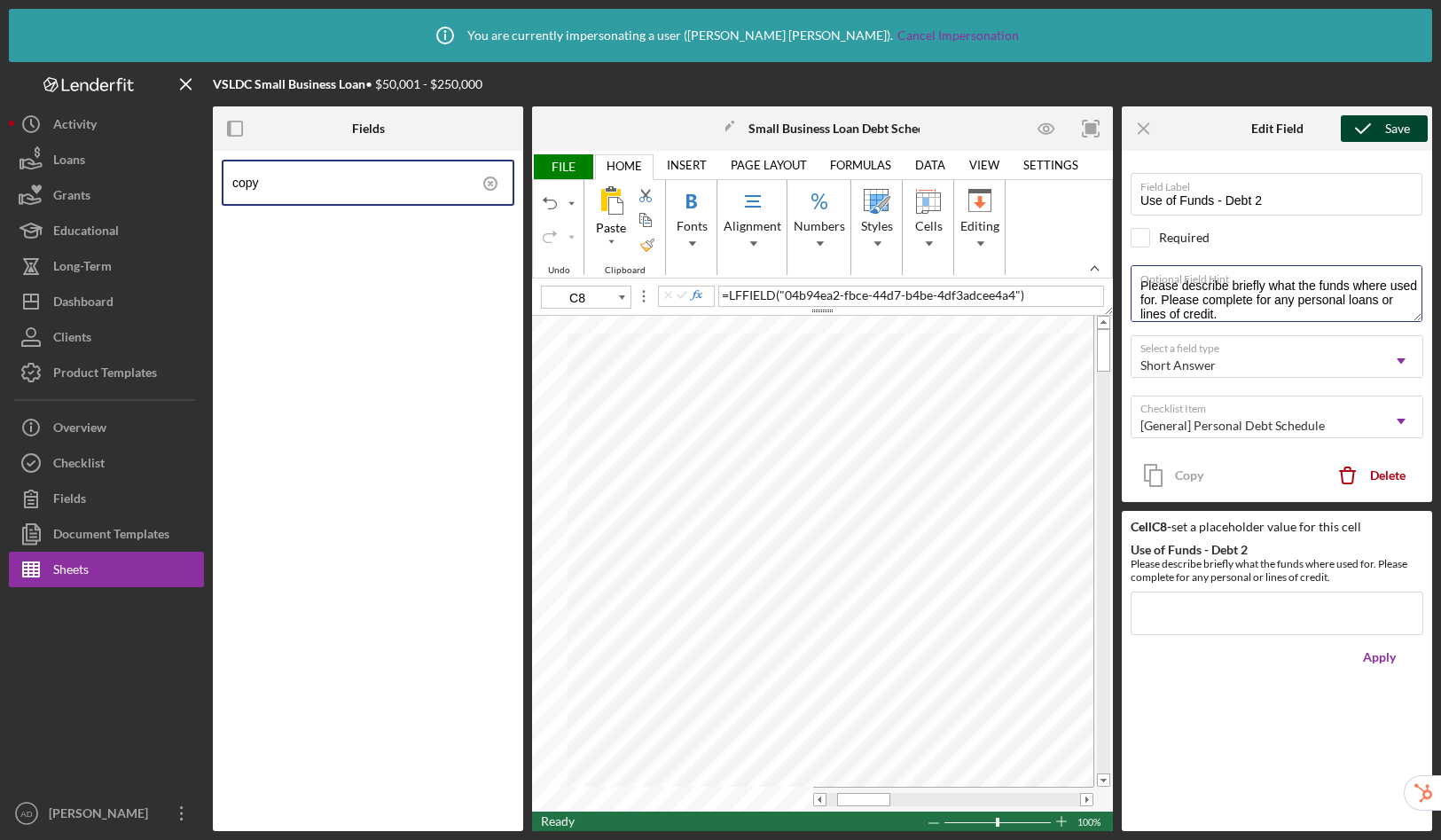
type textarea "Please describe briefly what the funds where used for. Please complete for any …"
click at [1364, 138] on icon "submit" at bounding box center [1362, 128] width 44 height 44
type input "C9"
drag, startPoint x: 1139, startPoint y: 284, endPoint x: 1284, endPoint y: 332, distance: 152.7
click at [1284, 332] on div "Field Label Use of Funds - Debt 2 Required Optional Field Hint Please describe …" at bounding box center [1276, 305] width 292 height 289
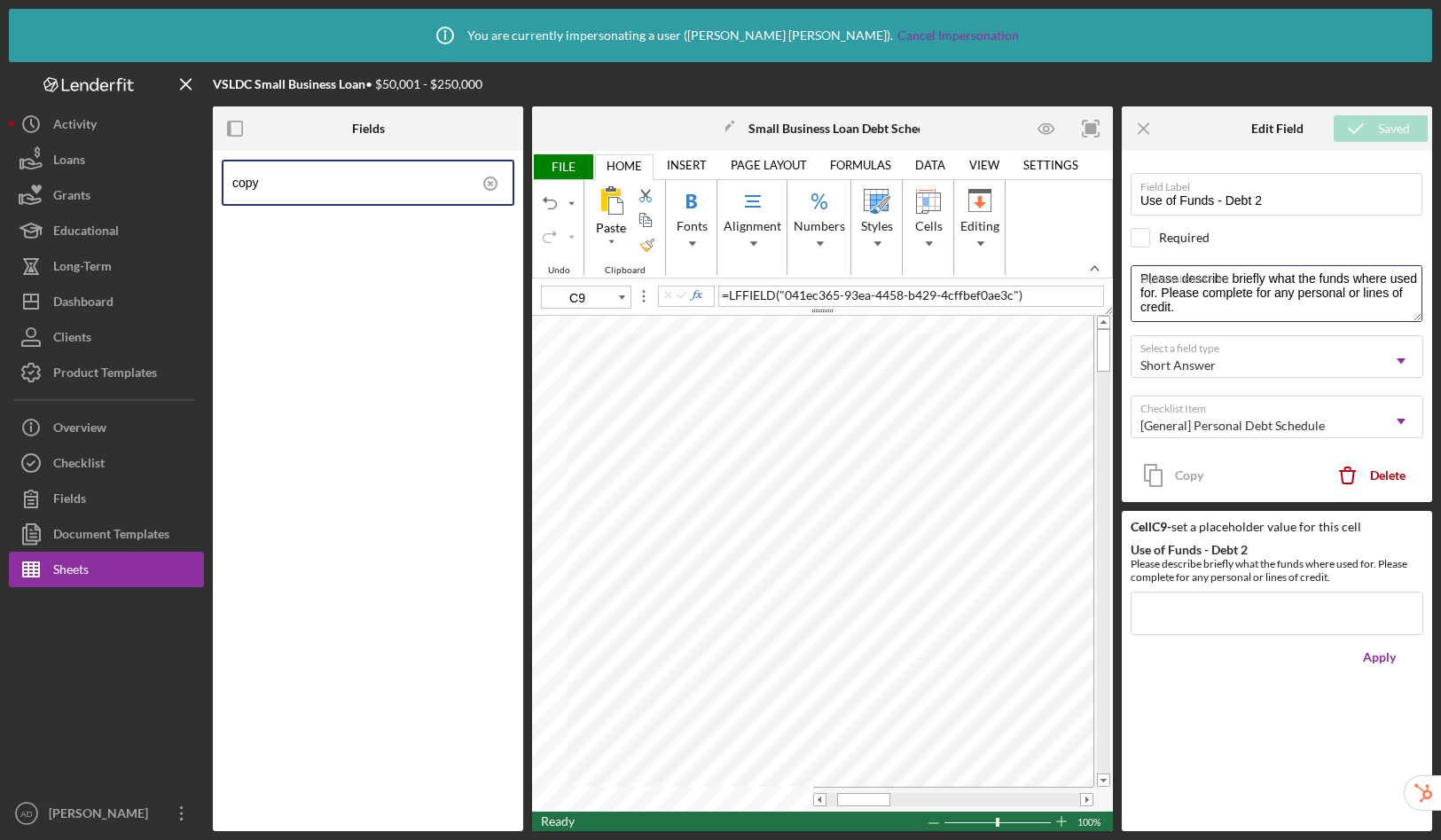
paste textarea "loans or lines of credit."
type textarea "Please describe briefly what the funds where used for. Please complete for any …"
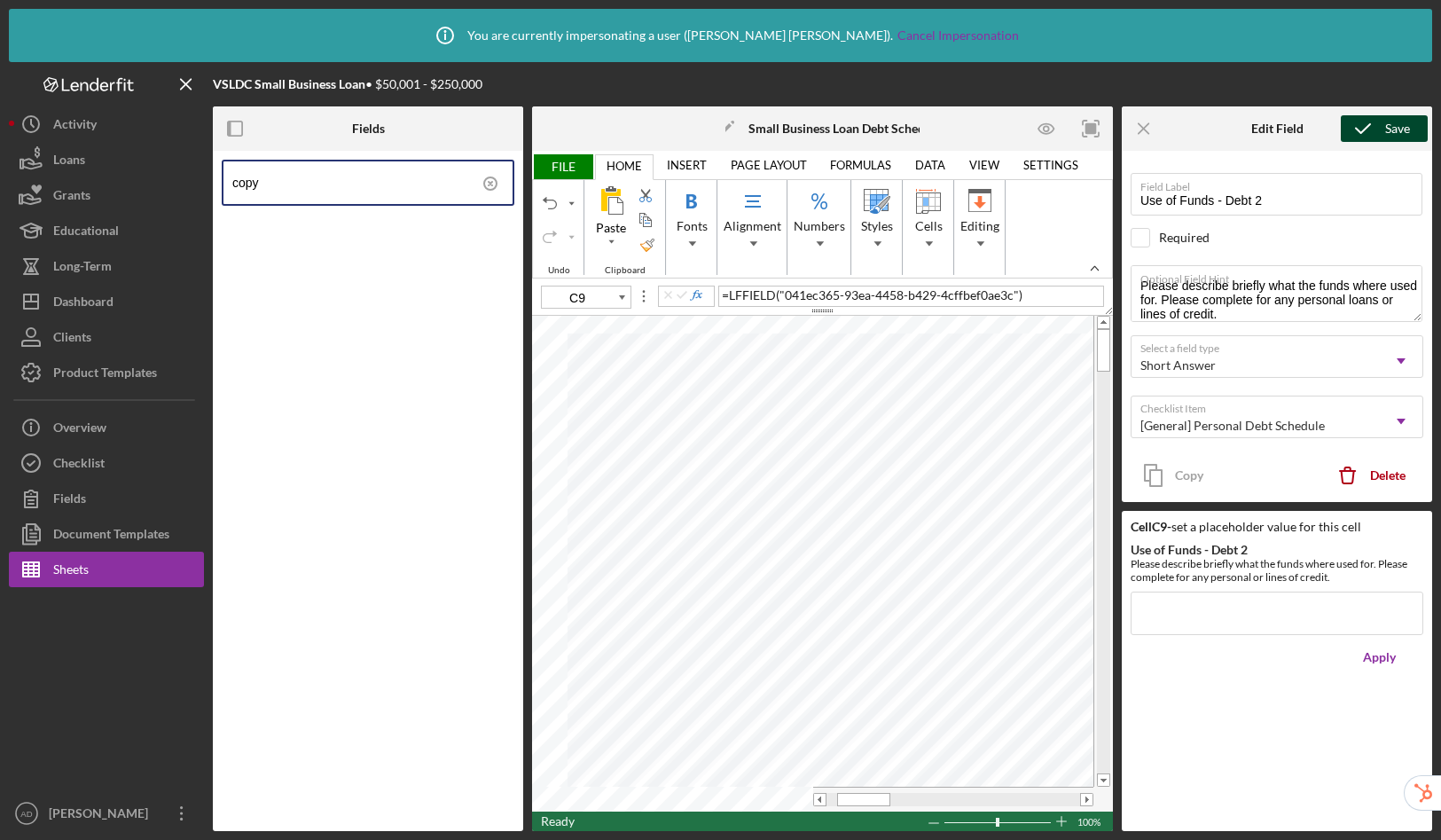
click at [1375, 131] on icon "submit" at bounding box center [1362, 128] width 44 height 44
type input "C10"
type input "Use of Funds - Debt 4"
type textarea "Please describe briefly what the funds where used for. Please complete for any …"
drag, startPoint x: 1144, startPoint y: 284, endPoint x: 1272, endPoint y: 317, distance: 132.2
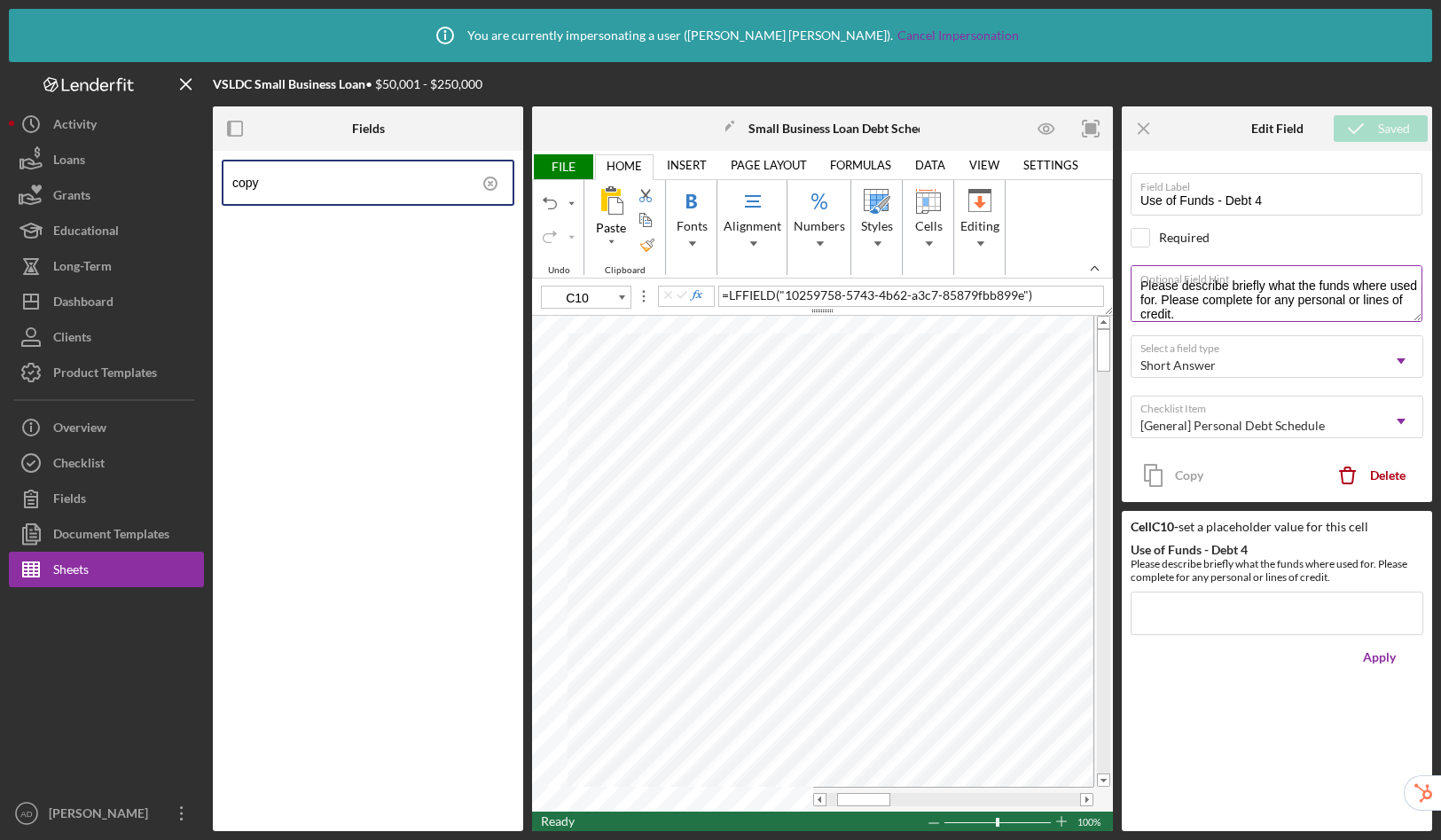
click at [1272, 317] on div "Optional Field Hint Please describe briefly what the funds where used for. Plea…" at bounding box center [1276, 294] width 292 height 60
drag, startPoint x: 1233, startPoint y: 314, endPoint x: 1129, endPoint y: 276, distance: 110.7
click at [1129, 276] on div "Field Label Use of Funds - Debt 4 Required Optional Field Hint Please describe …" at bounding box center [1277, 325] width 310 height 351
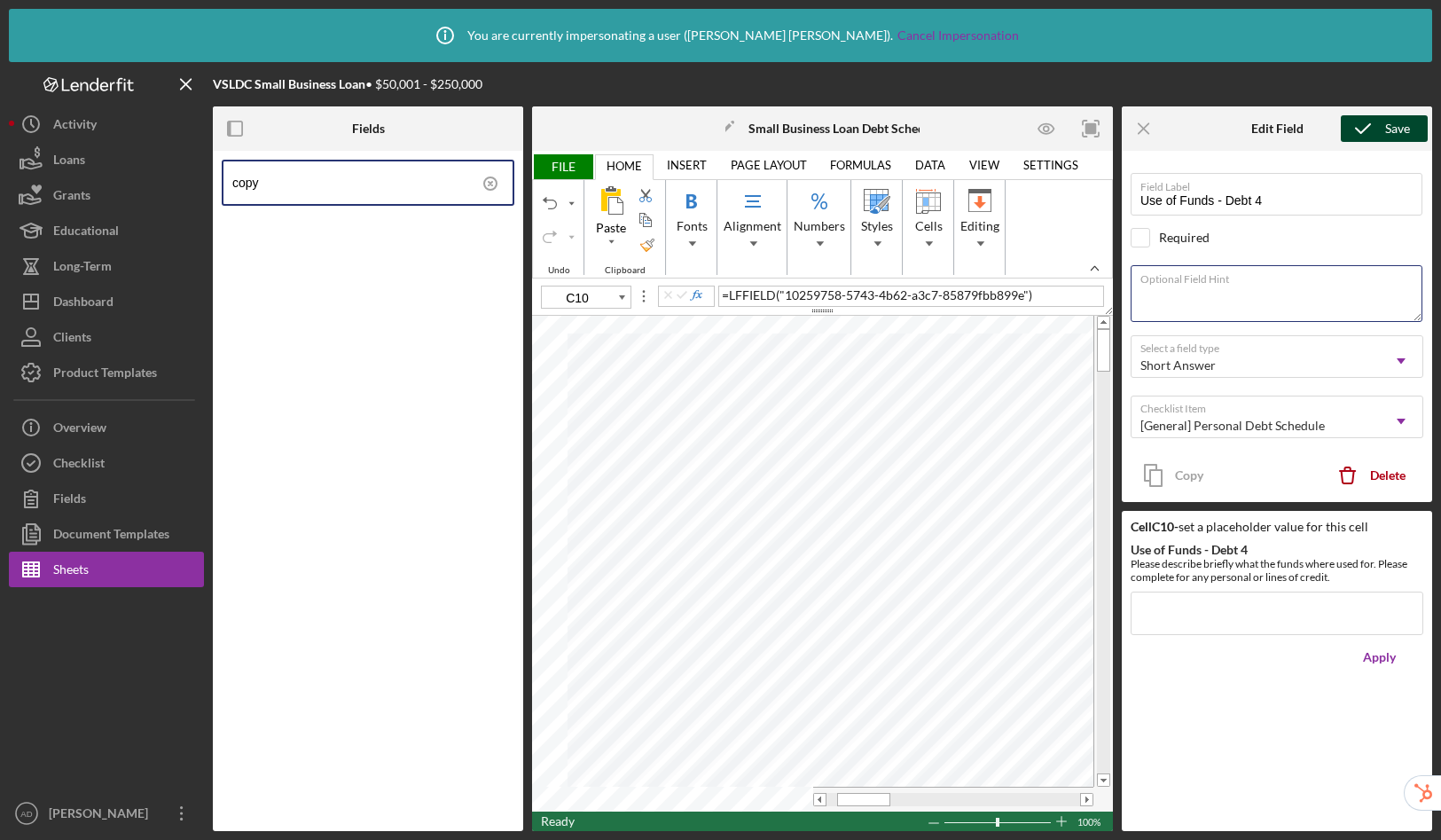
scroll to position [0, 0]
paste textarea "Please describe briefly what the funds where used for. Please complete for any …"
type textarea "Please describe briefly what the funds where used for. Please complete for any …"
click at [1368, 124] on icon "submit" at bounding box center [1362, 128] width 44 height 44
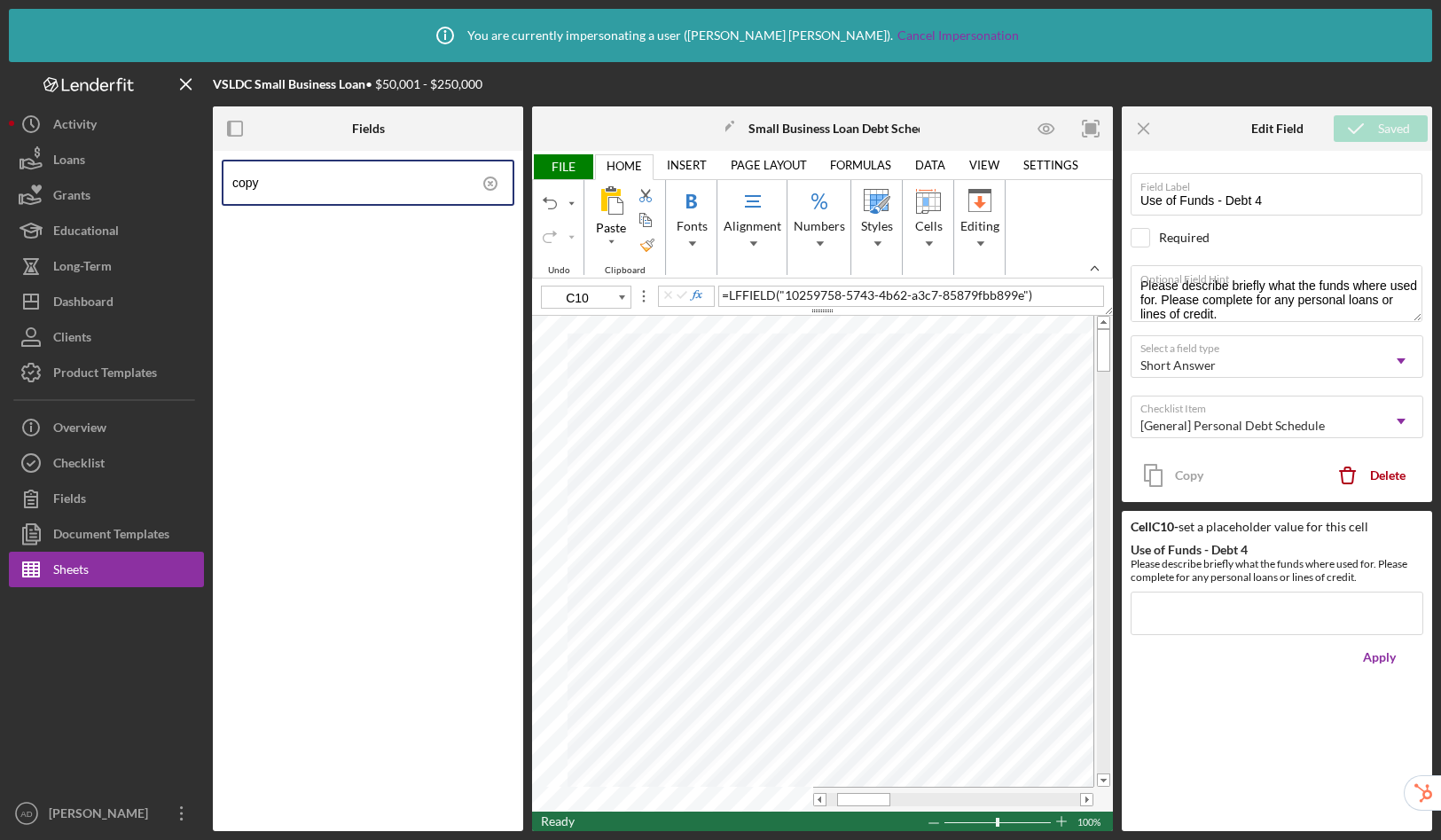
type input "C11"
type input "Use of Funds - Debt 5"
type textarea "Please describe briefly what the funds where used for. Please complete for any …"
drag, startPoint x: 1141, startPoint y: 285, endPoint x: 1263, endPoint y: 320, distance: 126.9
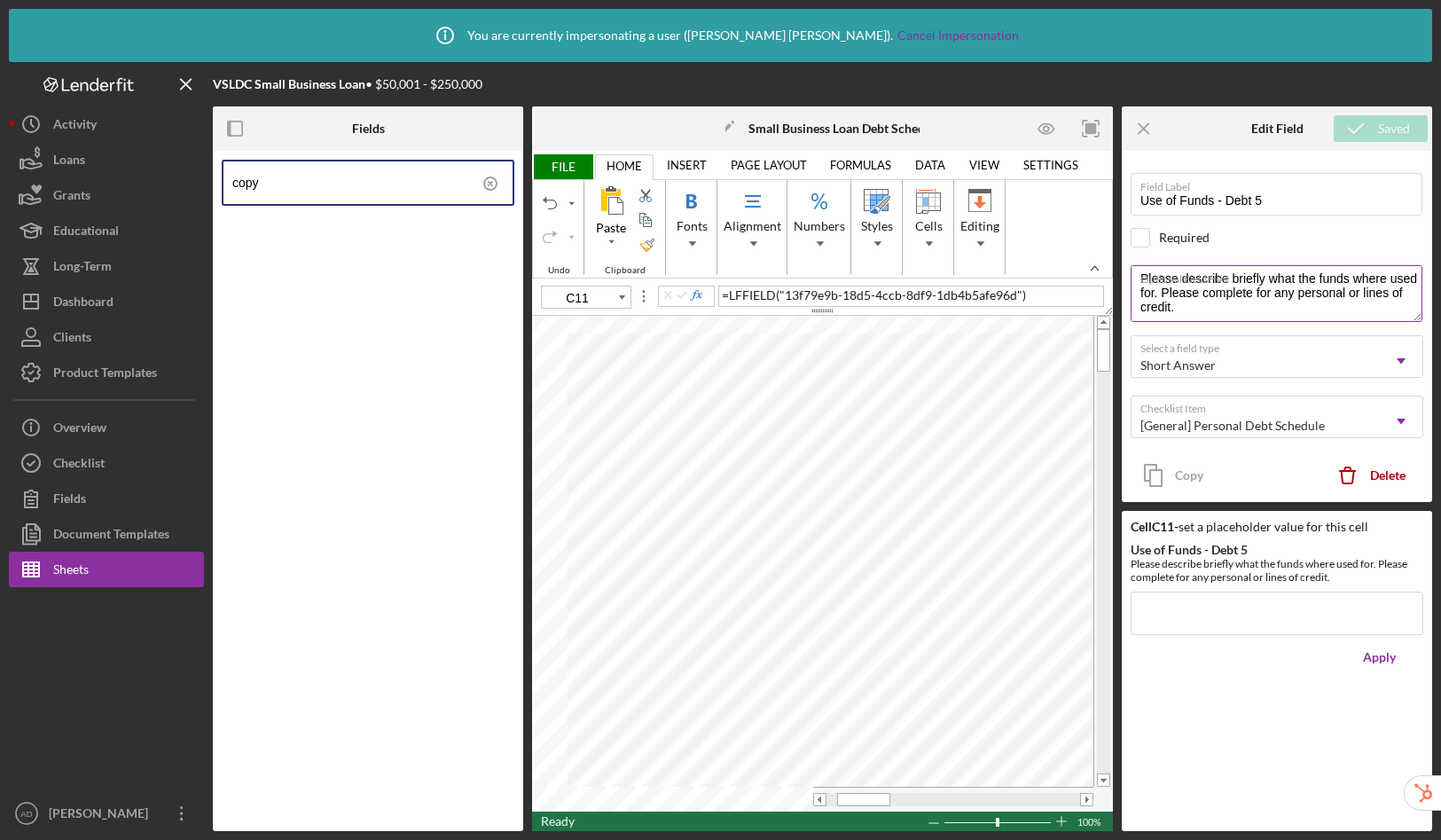
click at [1263, 320] on div "Optional Field Hint Please describe briefly what the funds where used for. Plea…" at bounding box center [1276, 294] width 292 height 60
drag, startPoint x: 1233, startPoint y: 300, endPoint x: 1107, endPoint y: 249, distance: 135.9
click at [1107, 249] on div "Fields copy Icon/Edit Small Business Loan Debt Schedule Export Import Save Prin…" at bounding box center [822, 468] width 1220 height 725
paste textarea "Please describe briefly what the funds where used for. Please complete for any …"
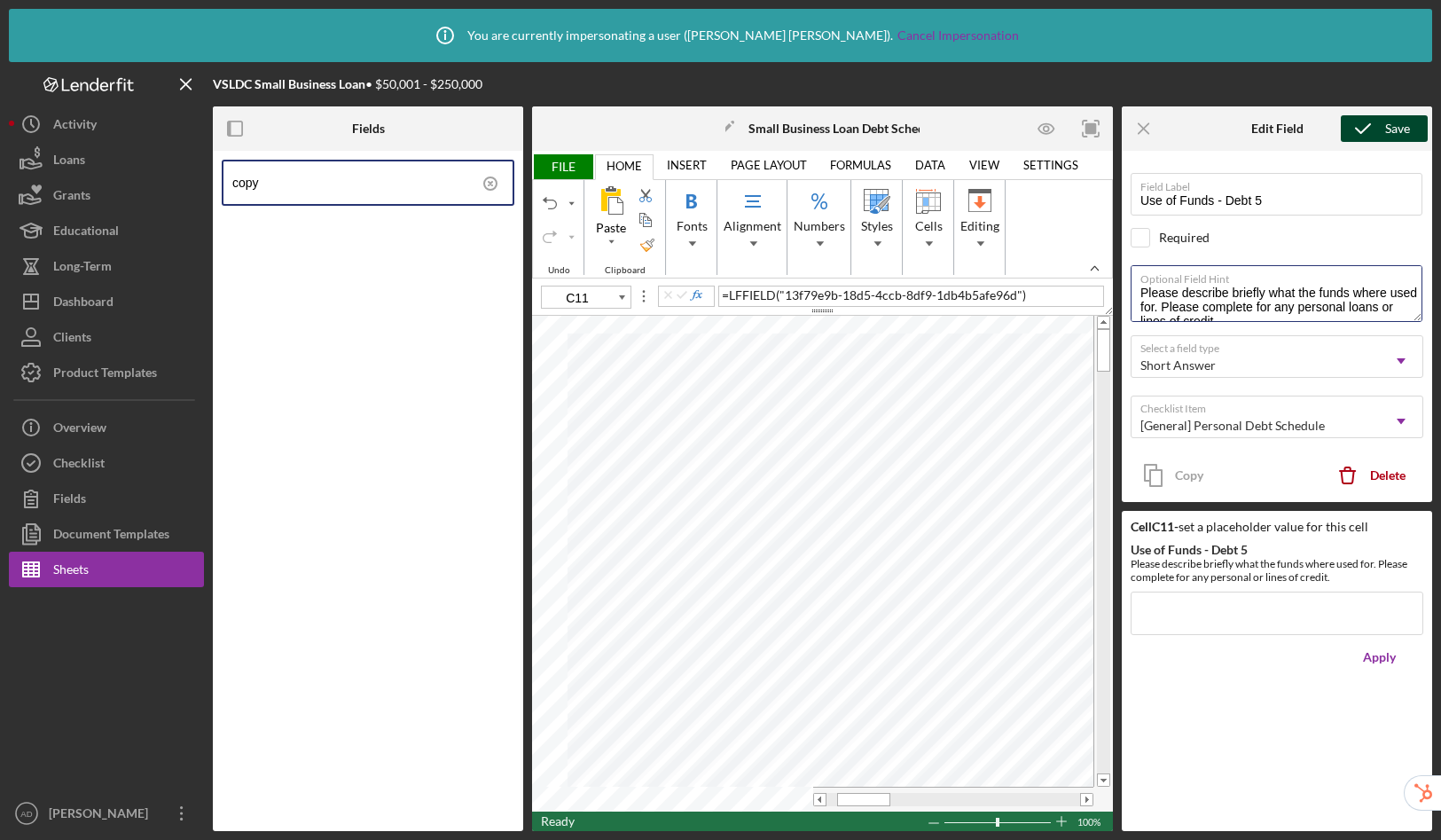
scroll to position [7, 0]
type textarea "Please describe briefly what the funds where used for. Please complete for any …"
click at [1374, 131] on icon "submit" at bounding box center [1362, 128] width 44 height 44
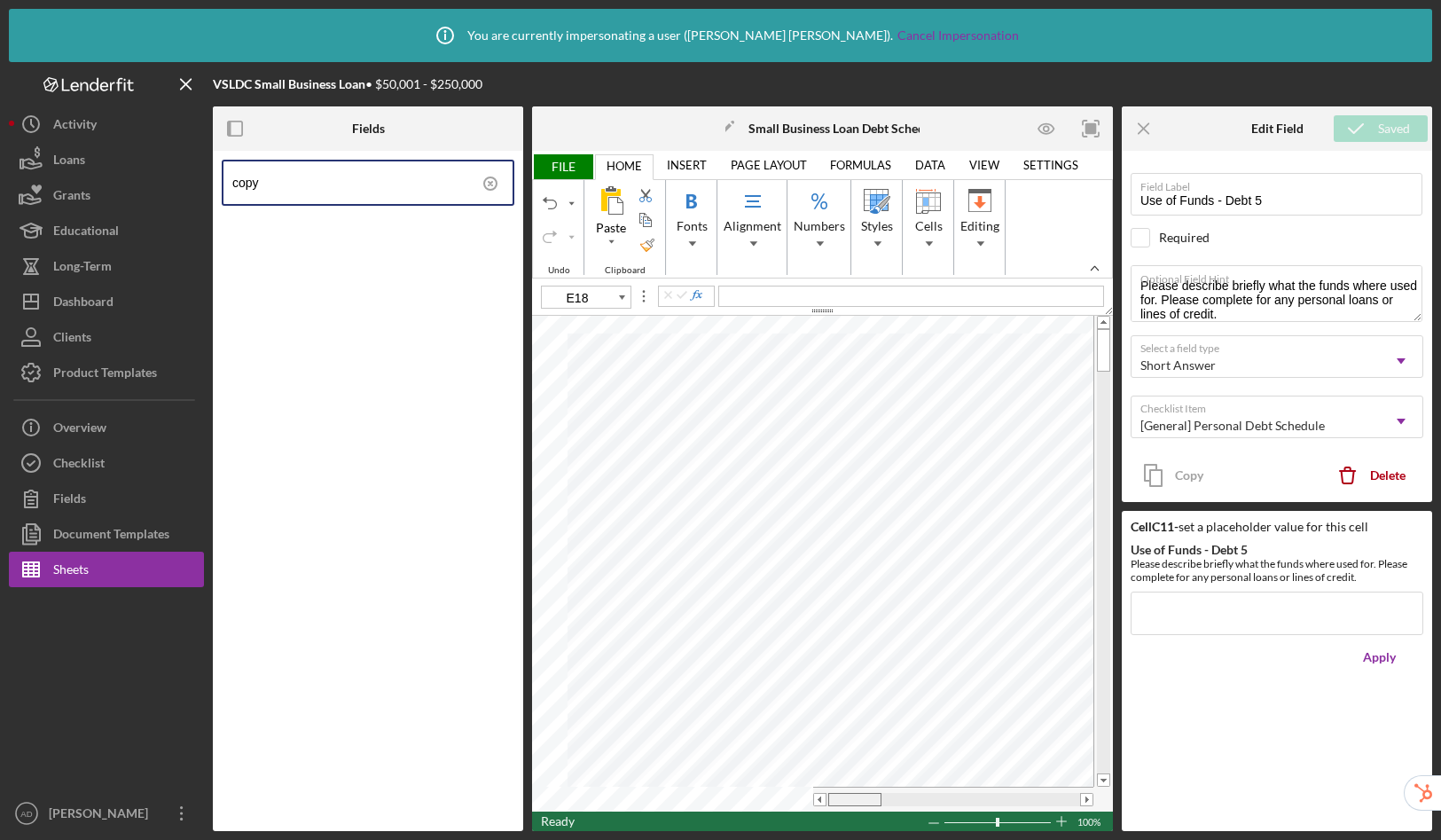
drag, startPoint x: 863, startPoint y: 800, endPoint x: 831, endPoint y: 794, distance: 32.6
click at [831, 794] on div at bounding box center [855, 799] width 53 height 13
click at [571, 165] on span "FILE" at bounding box center [562, 166] width 62 height 25
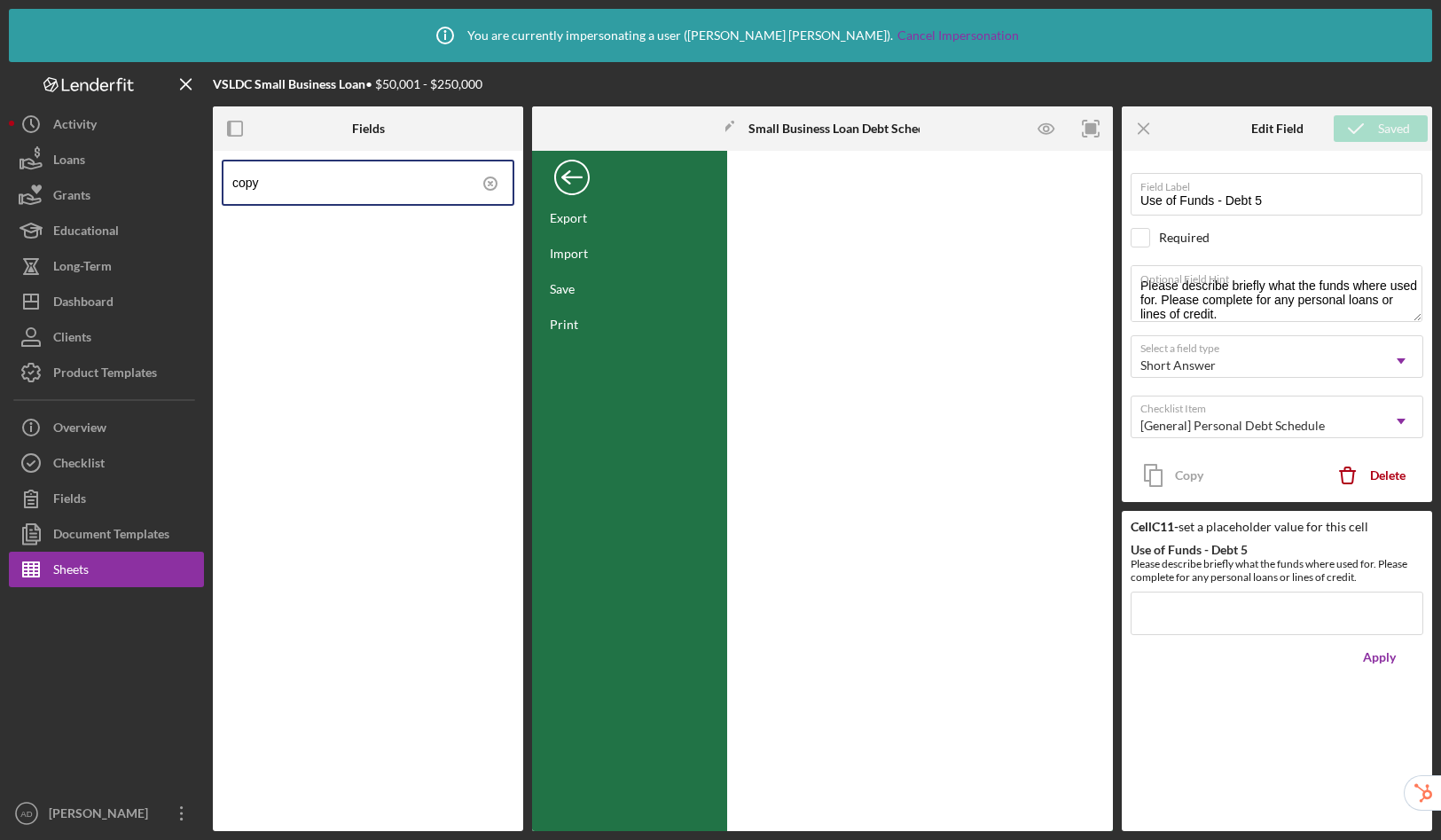
click at [571, 165] on div "Back" at bounding box center [571, 172] width 35 height 35
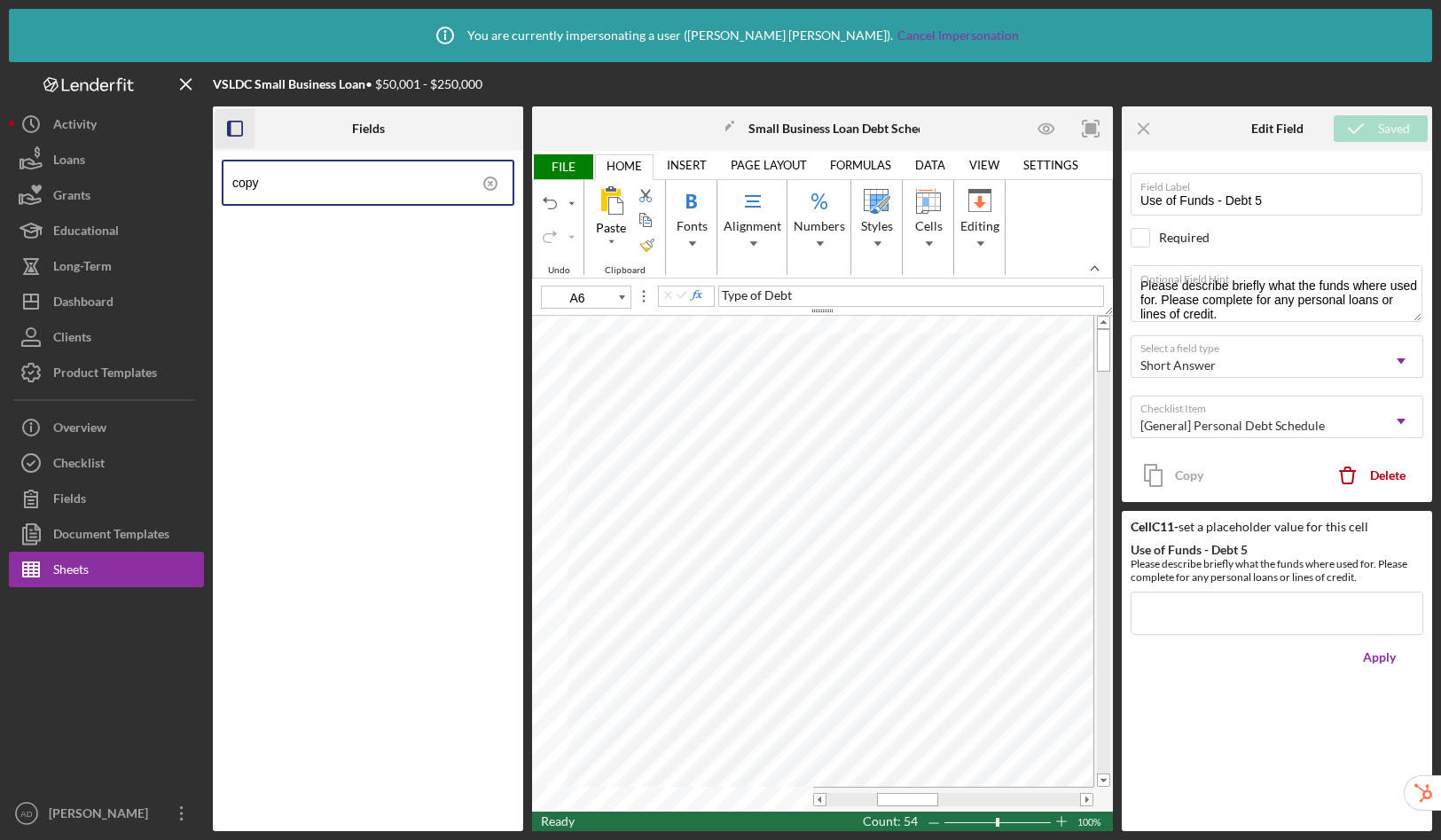
click at [231, 122] on rect "button" at bounding box center [230, 128] width 4 height 14
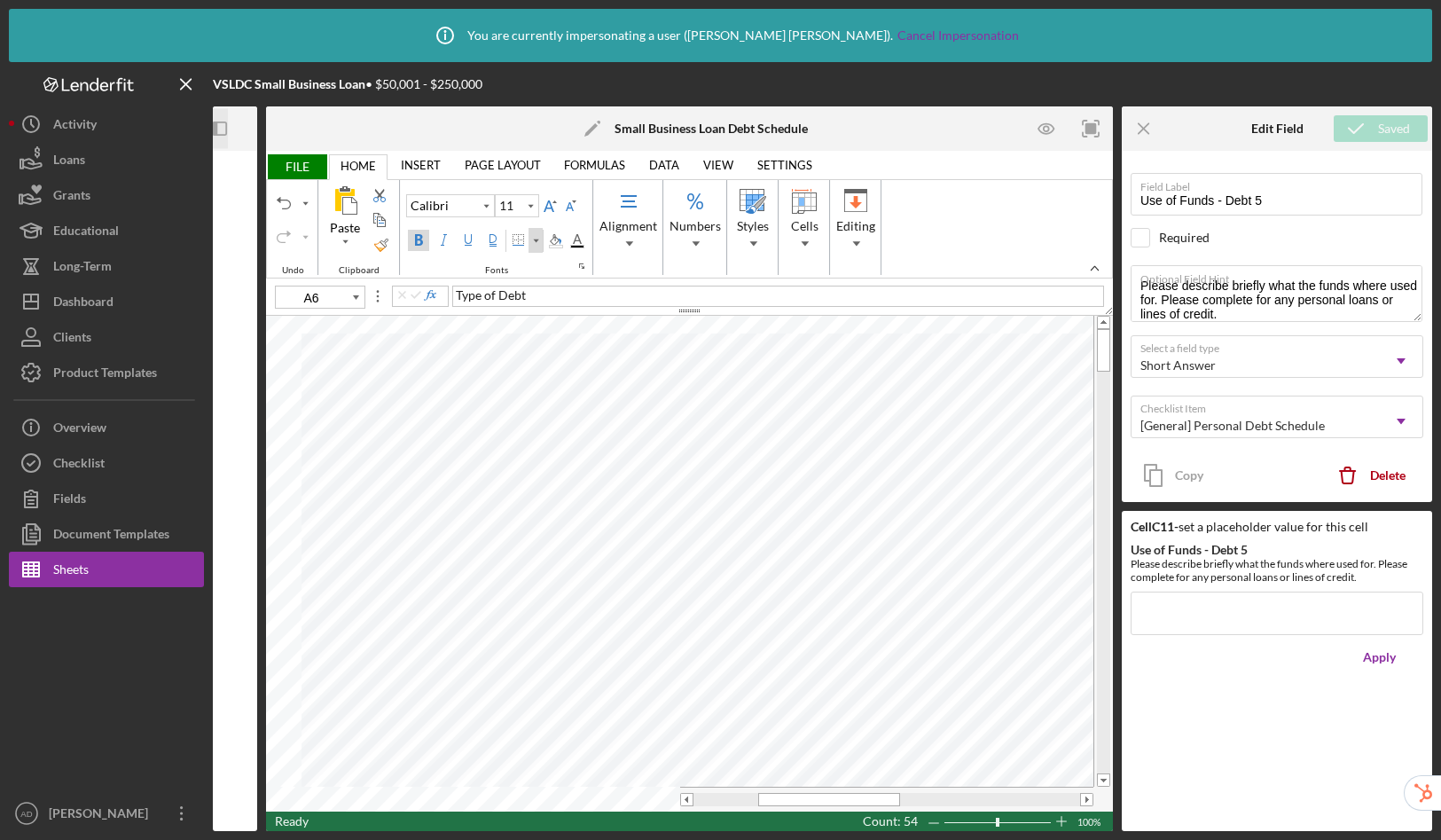
click at [536, 243] on div "Border" at bounding box center [536, 240] width 9 height 25
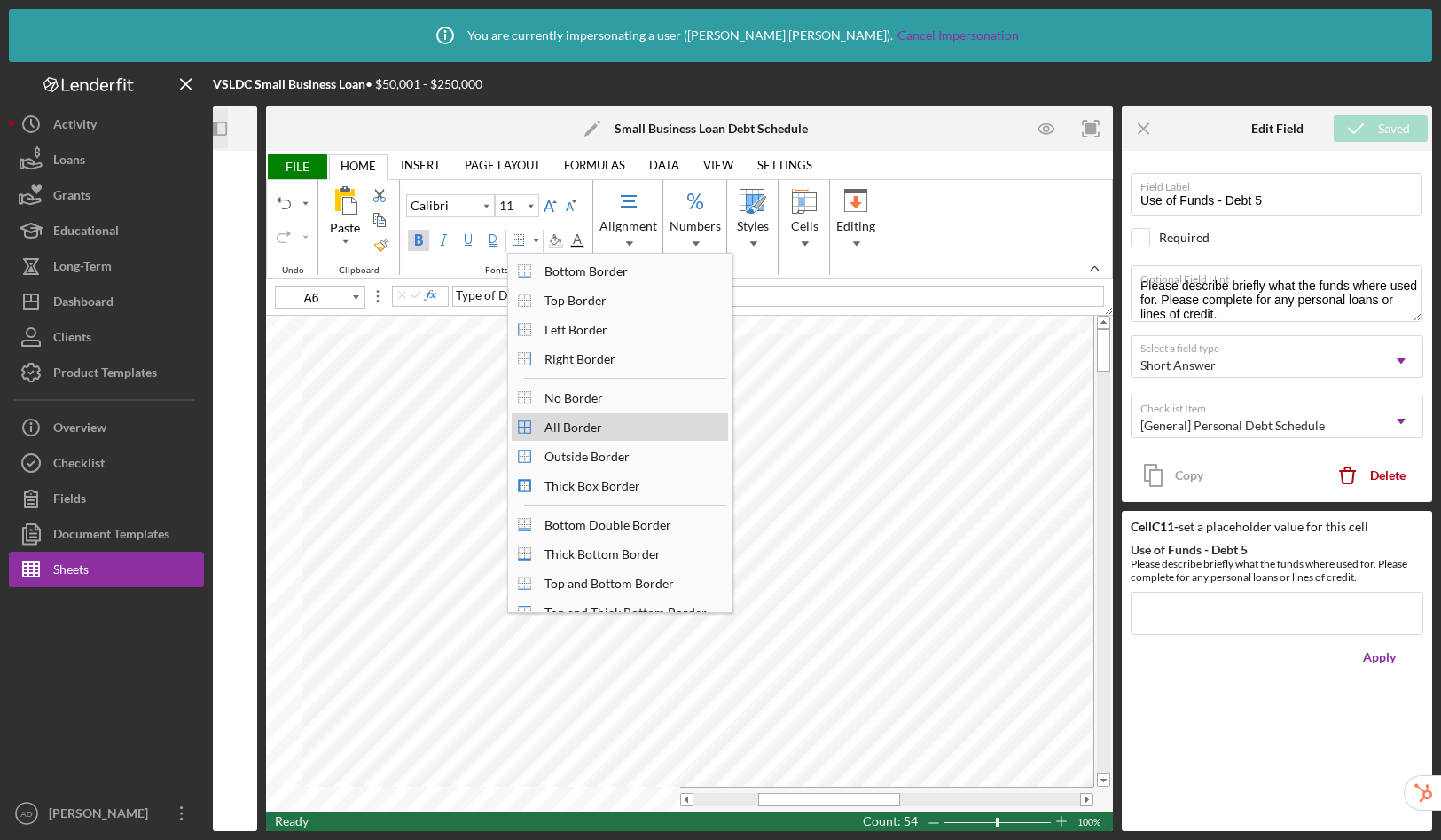
click at [573, 426] on div "All Border" at bounding box center [573, 427] width 76 height 24
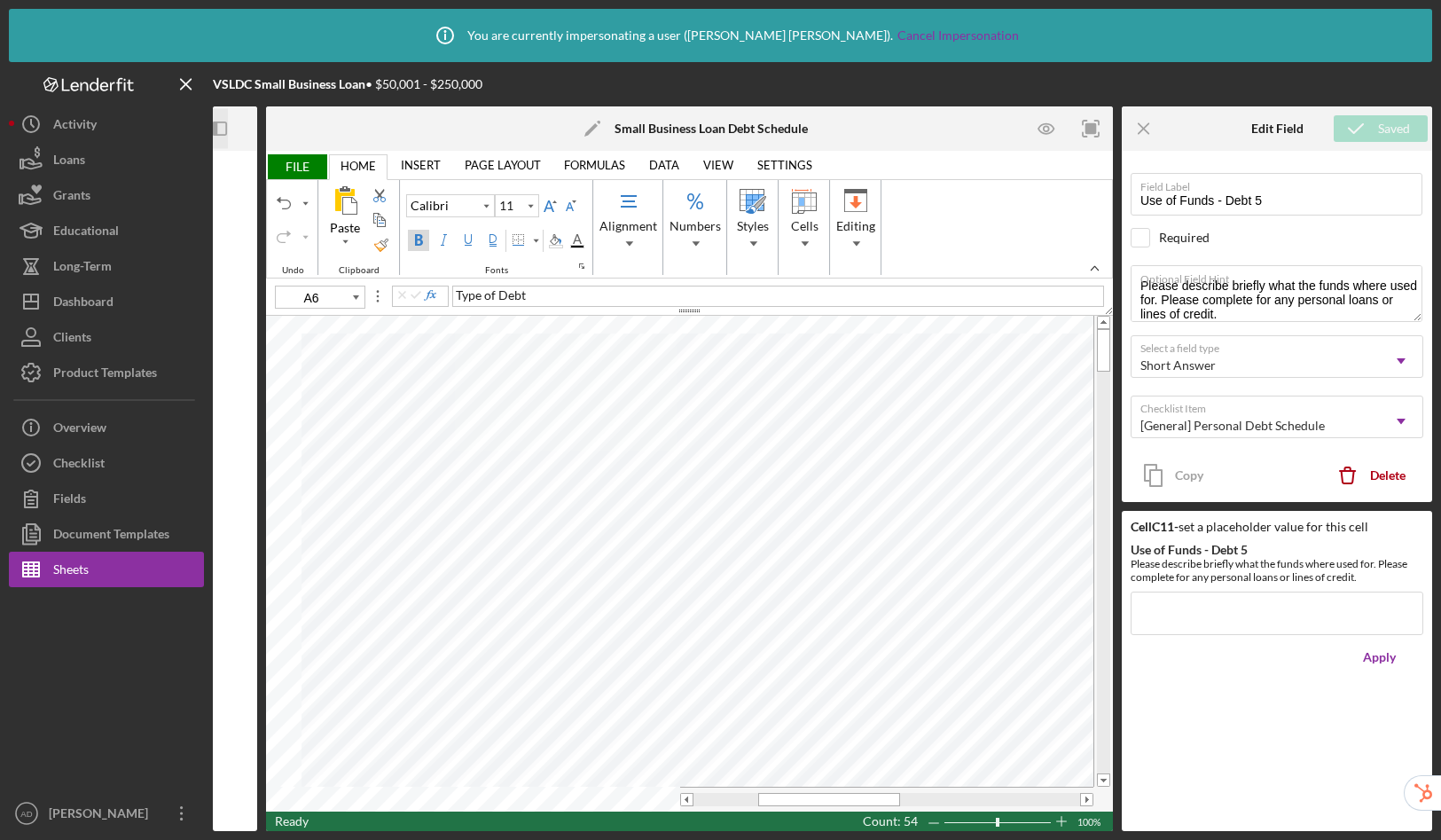
type input "K16"
click at [662, 777] on table at bounding box center [689, 564] width 847 height 496
click at [304, 164] on span "FILE" at bounding box center [296, 166] width 62 height 25
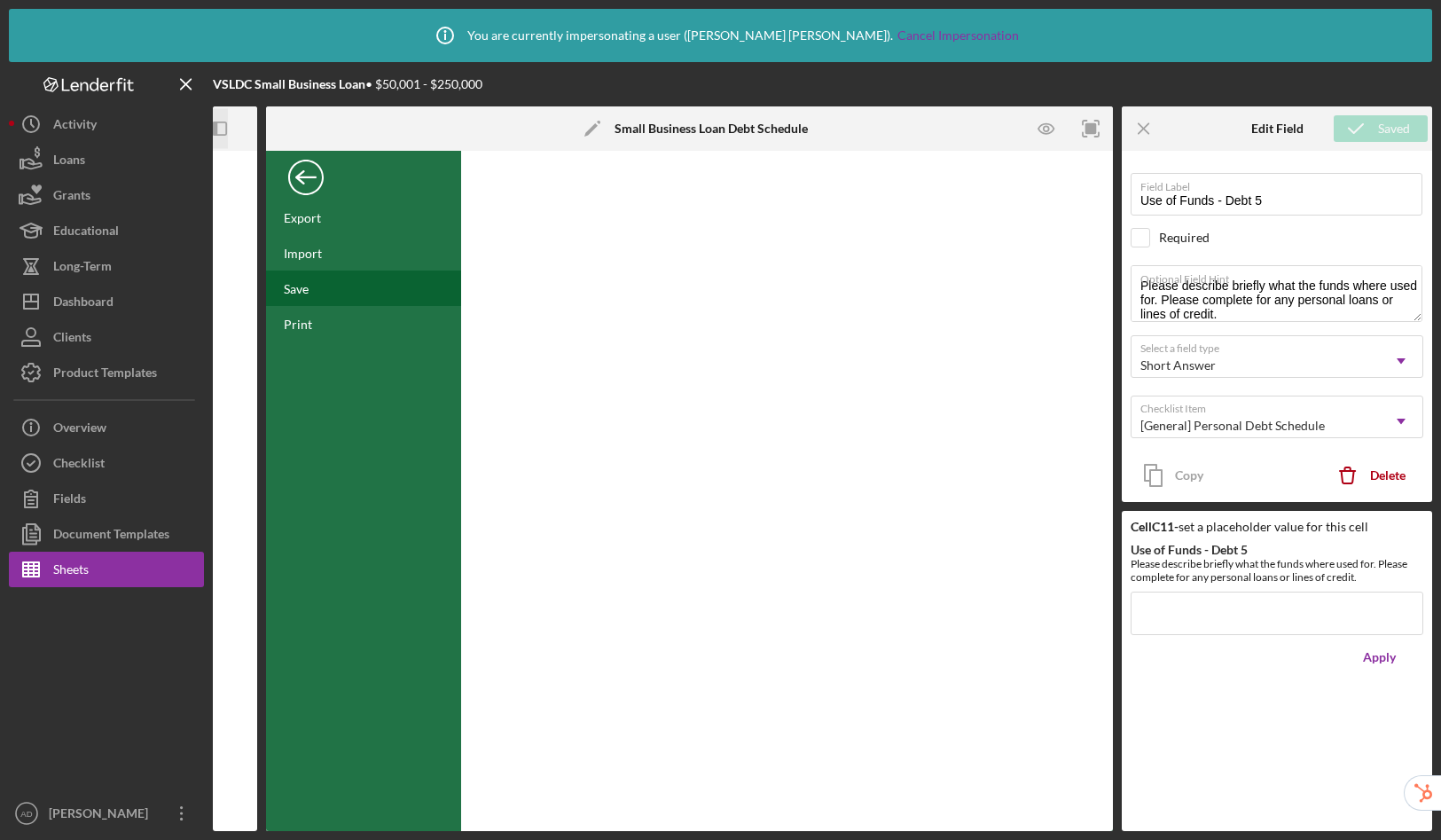
click at [312, 285] on div "Save" at bounding box center [363, 288] width 195 height 35
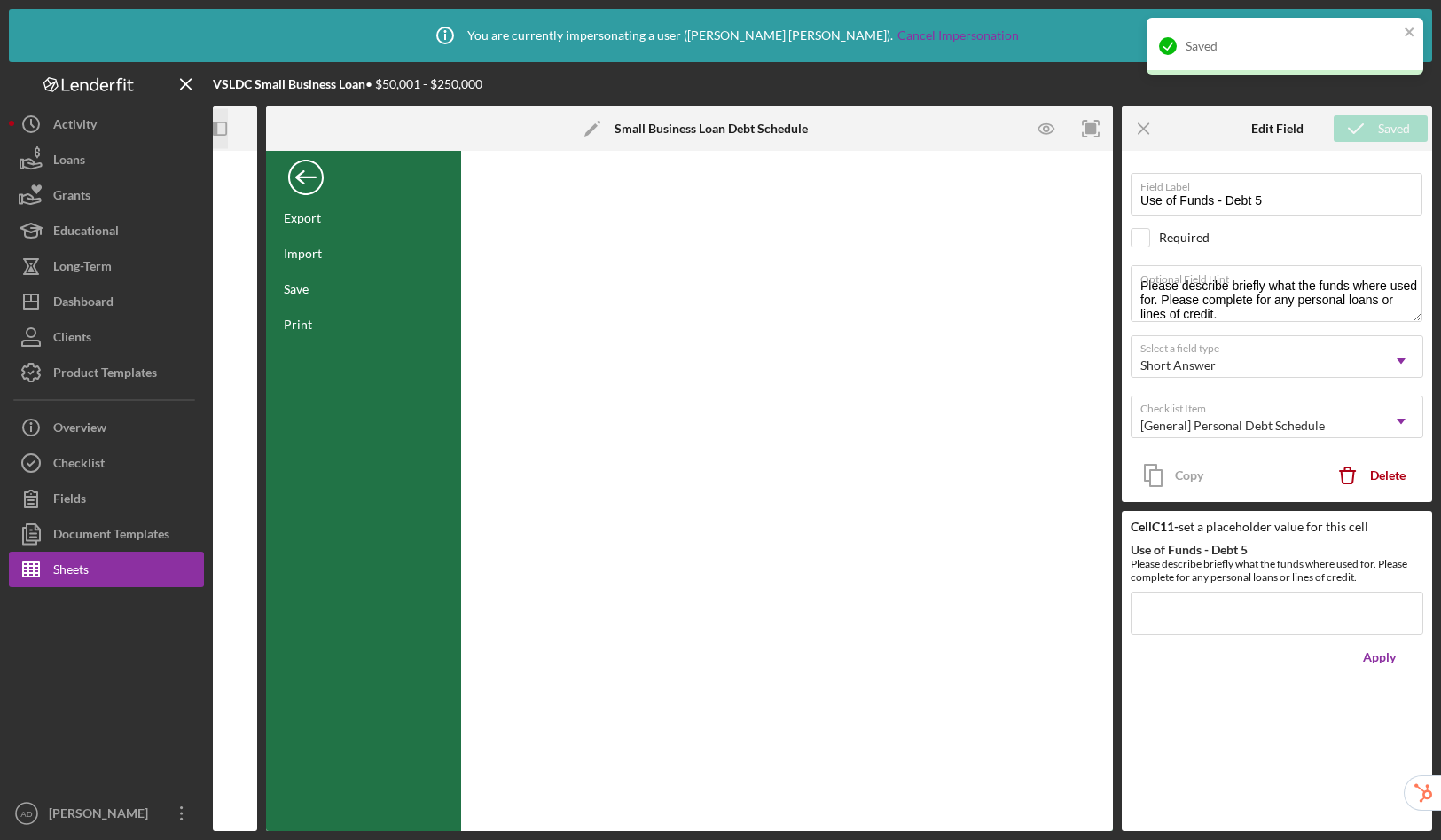
click at [313, 184] on div "Back" at bounding box center [306, 172] width 35 height 35
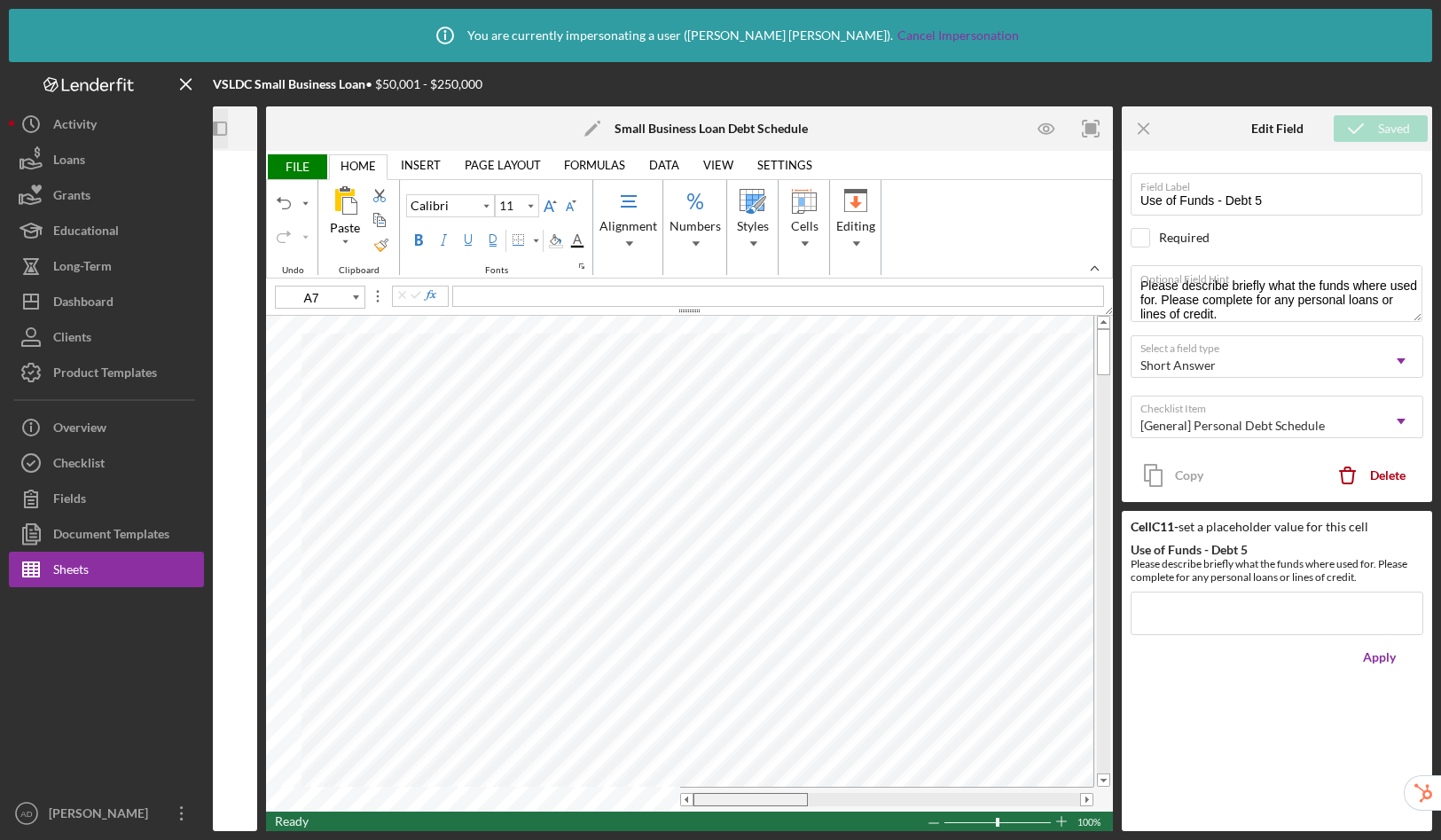
click at [594, 777] on table at bounding box center [689, 564] width 847 height 496
type input "A7"
click at [220, 129] on icon "Icon/Panel Side Expand" at bounding box center [220, 129] width 40 height 40
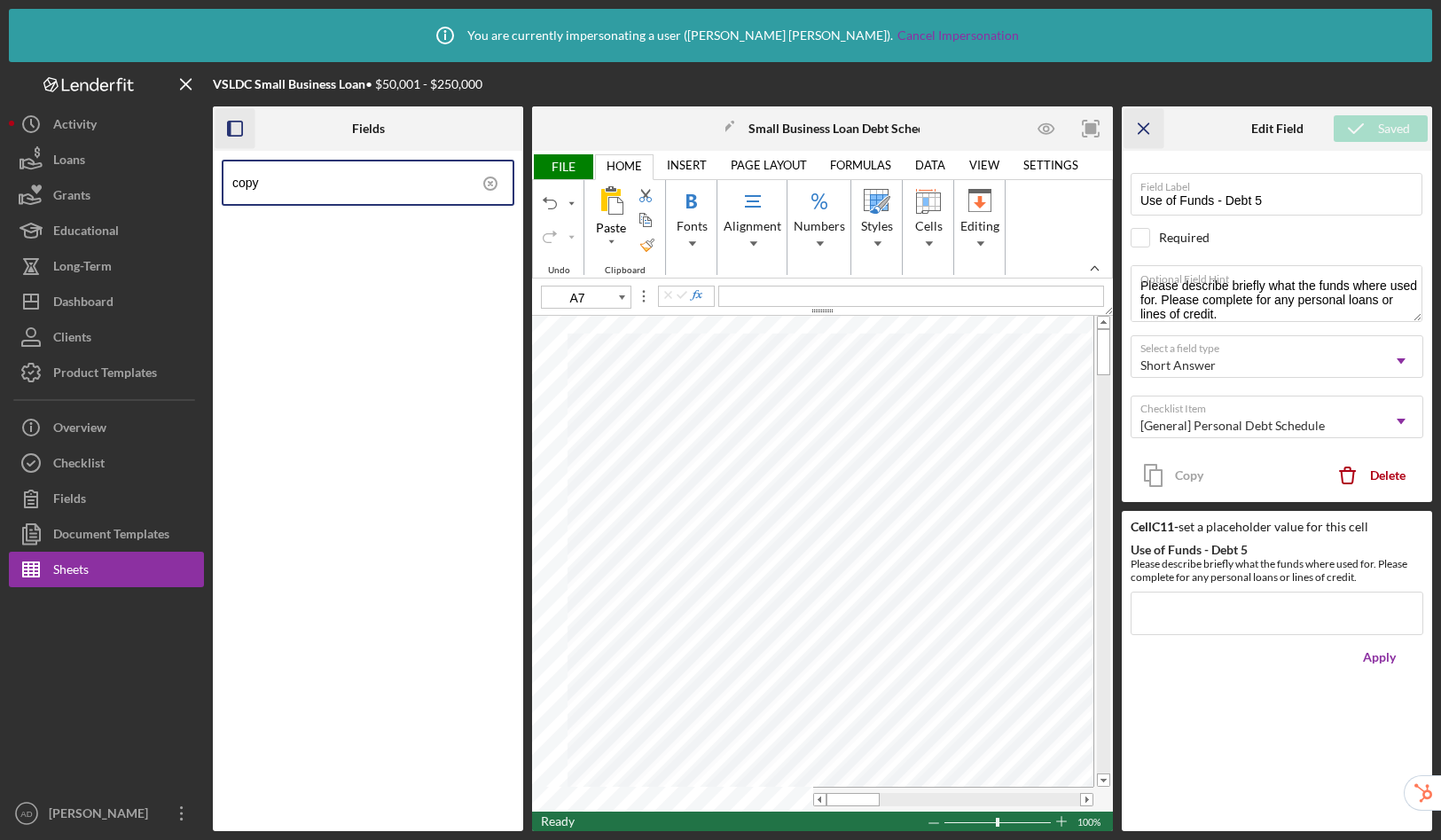
click at [1151, 127] on icon "Icon/Menu Close" at bounding box center [1145, 129] width 40 height 40
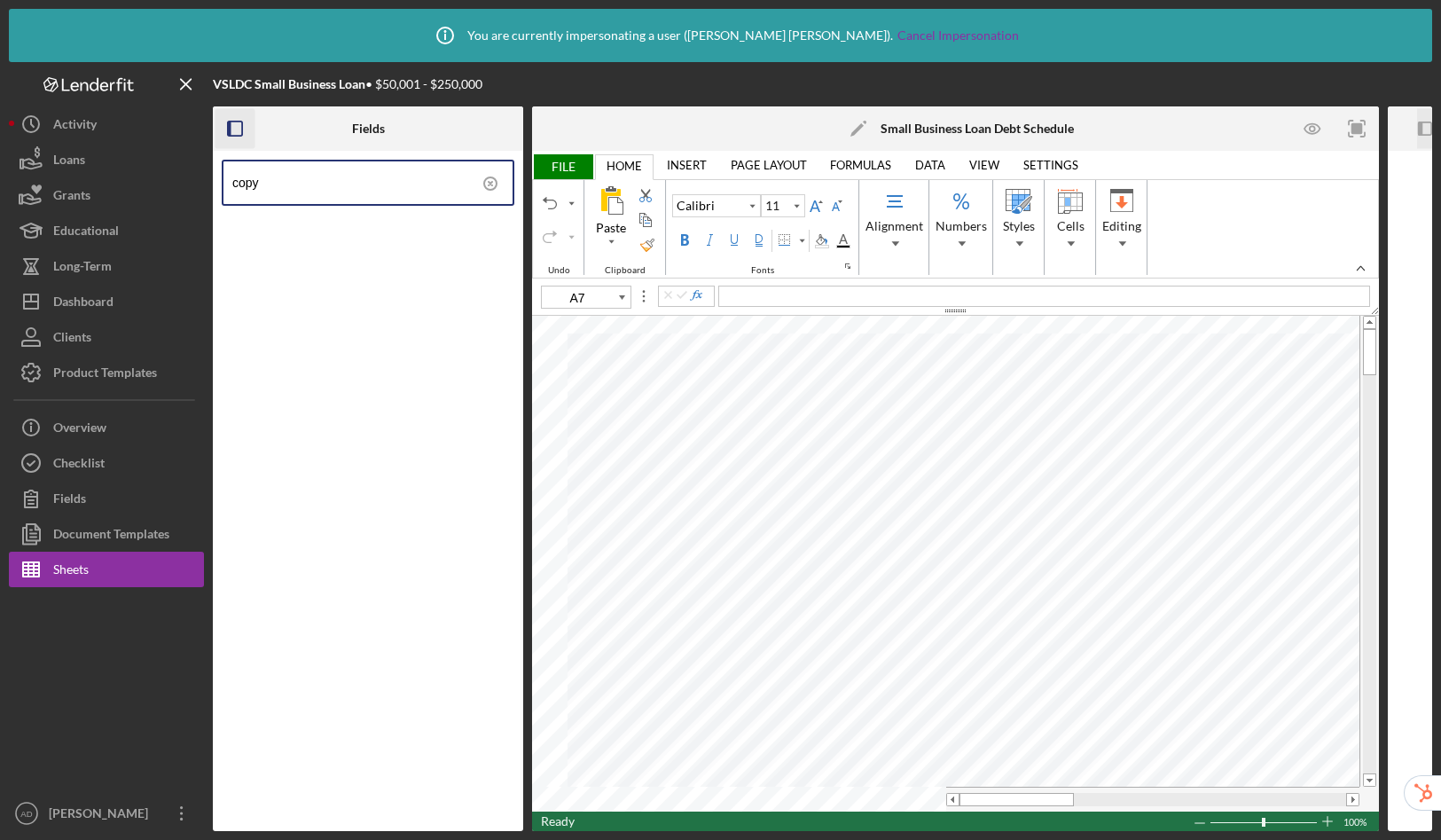
click at [489, 180] on icon at bounding box center [490, 184] width 44 height 44
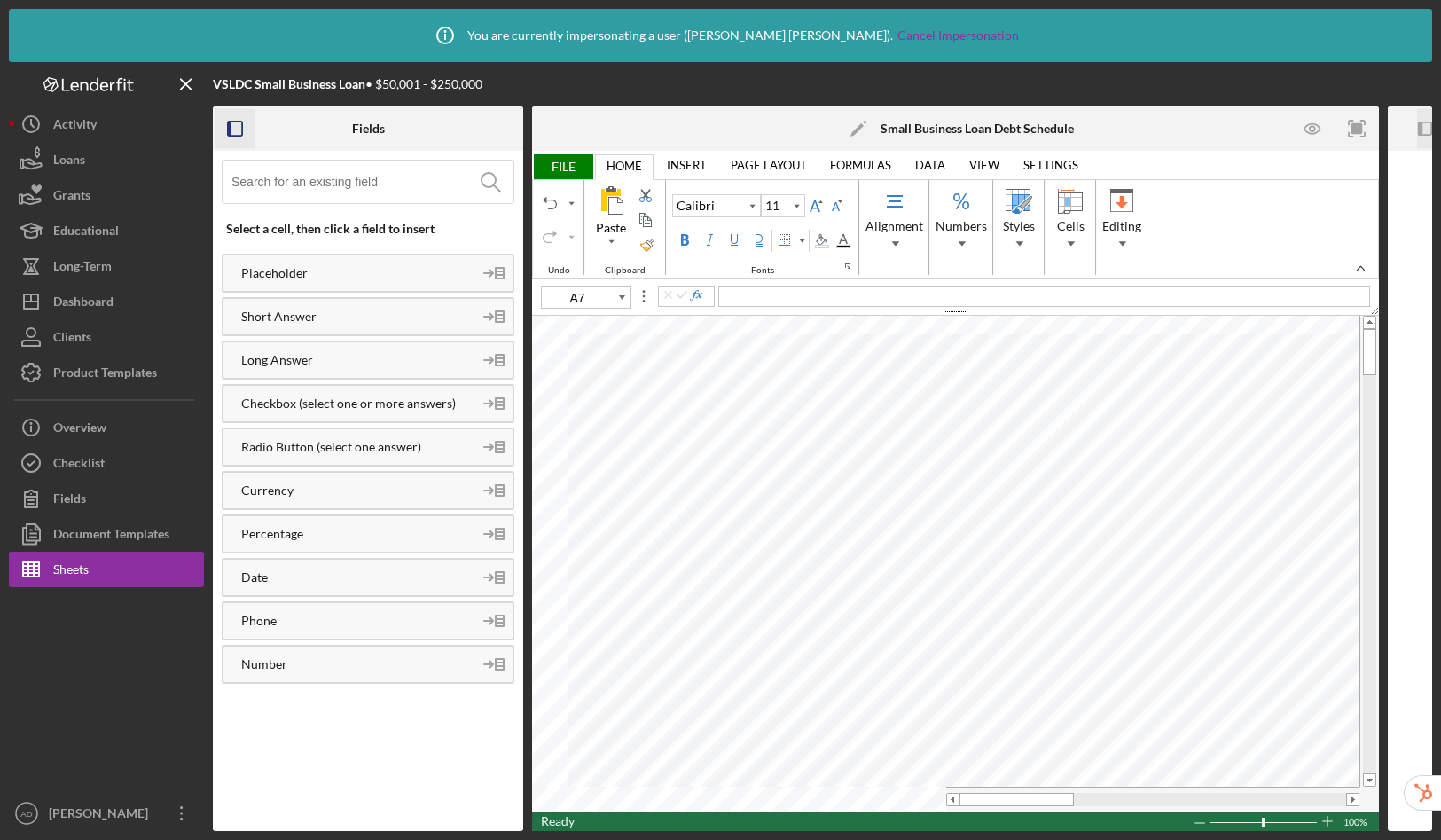
click at [408, 190] on input at bounding box center [373, 182] width 282 height 43
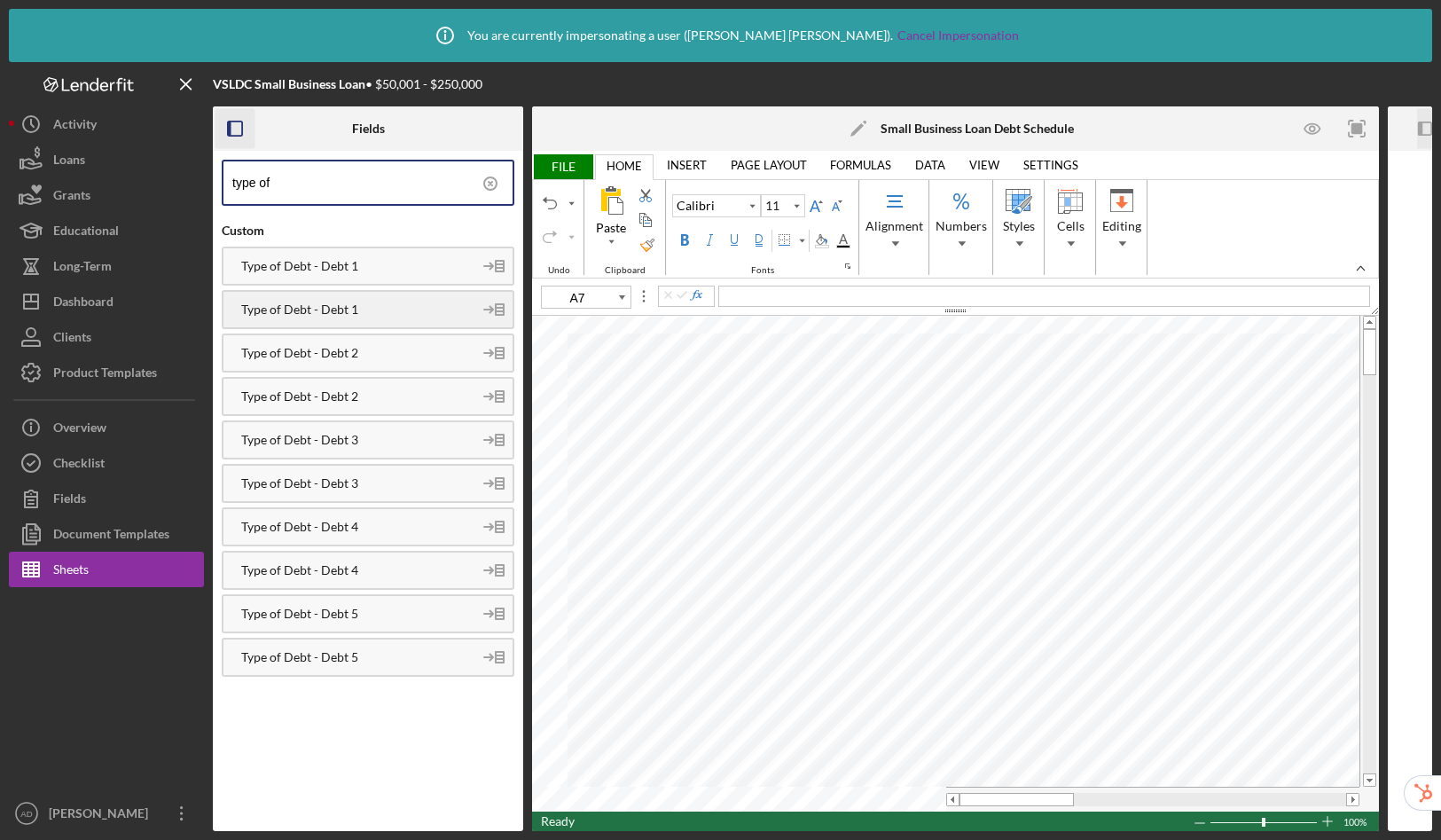
type input "type of"
click at [413, 311] on div "Type of Debt - Debt 1" at bounding box center [347, 309] width 249 height 14
click at [350, 404] on div "Type of Debt - Debt 2" at bounding box center [367, 395] width 292 height 39
click at [376, 480] on div "Type of Debt - Debt 3" at bounding box center [347, 482] width 249 height 14
click at [350, 563] on div "Type of Debt - Debt 4" at bounding box center [347, 569] width 249 height 14
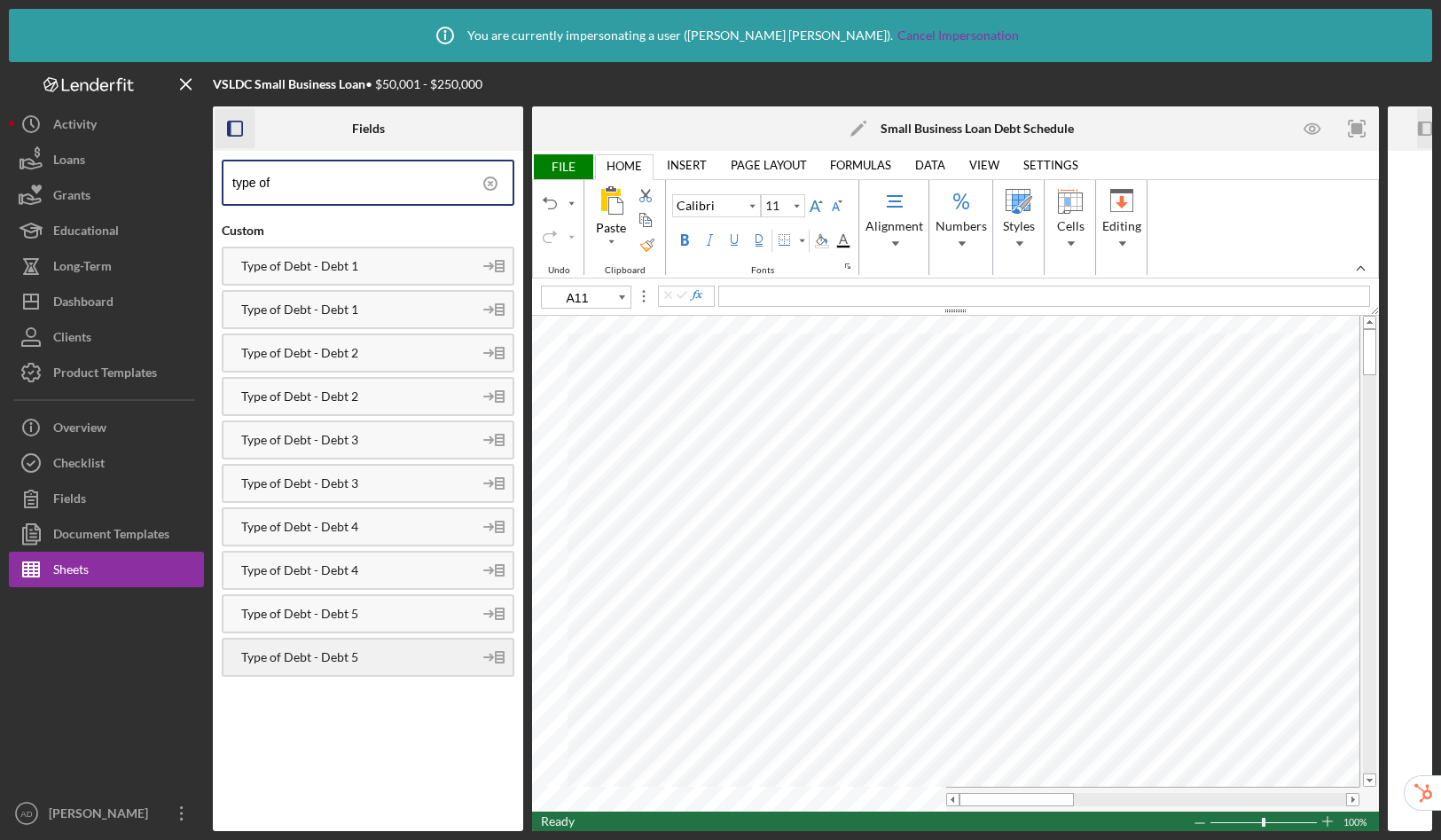
click at [390, 656] on div "Type of Debt - Debt 5" at bounding box center [347, 656] width 249 height 14
type input "B7"
click at [494, 186] on icon at bounding box center [490, 184] width 44 height 44
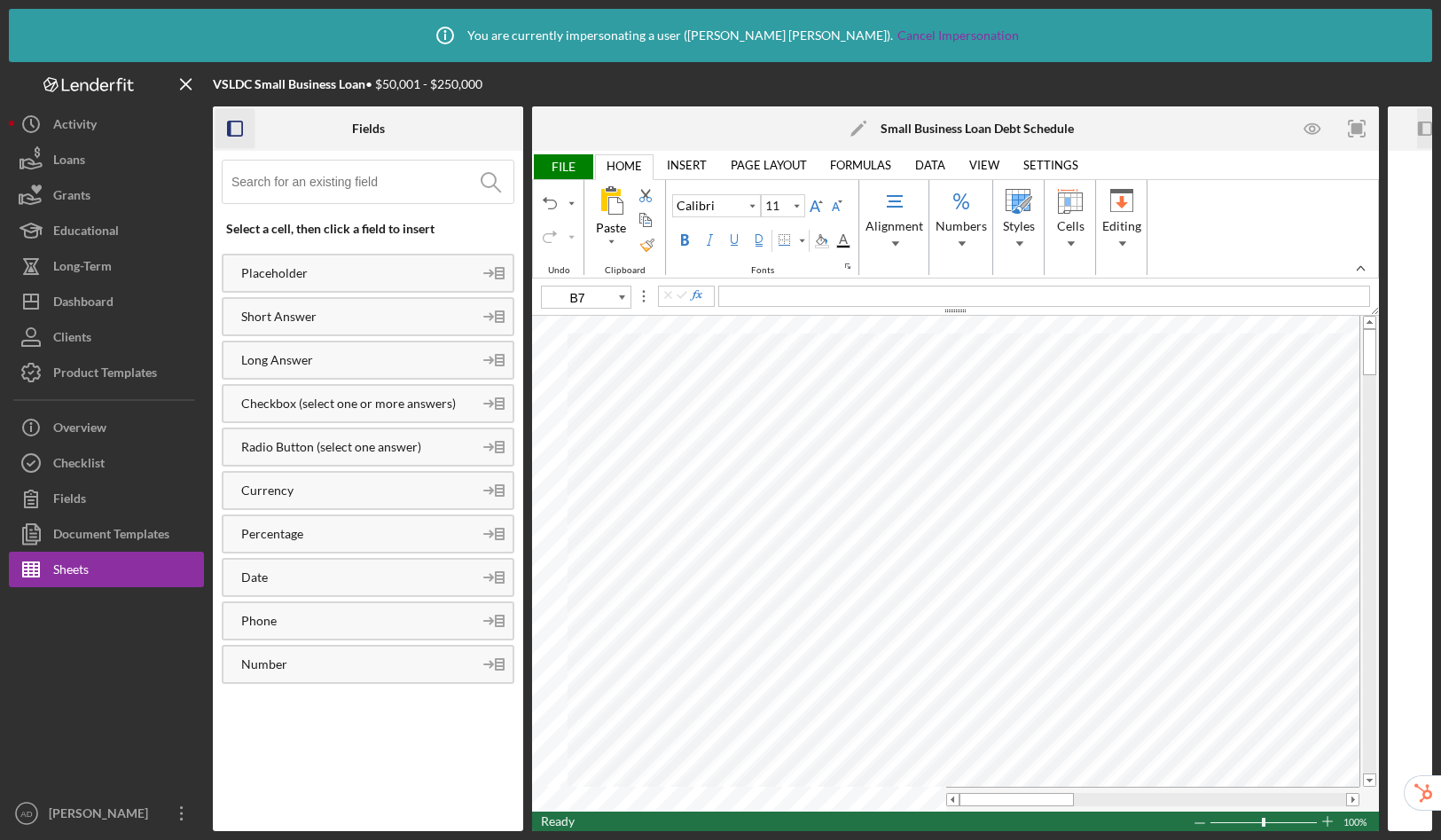
click at [414, 184] on input at bounding box center [373, 182] width 282 height 43
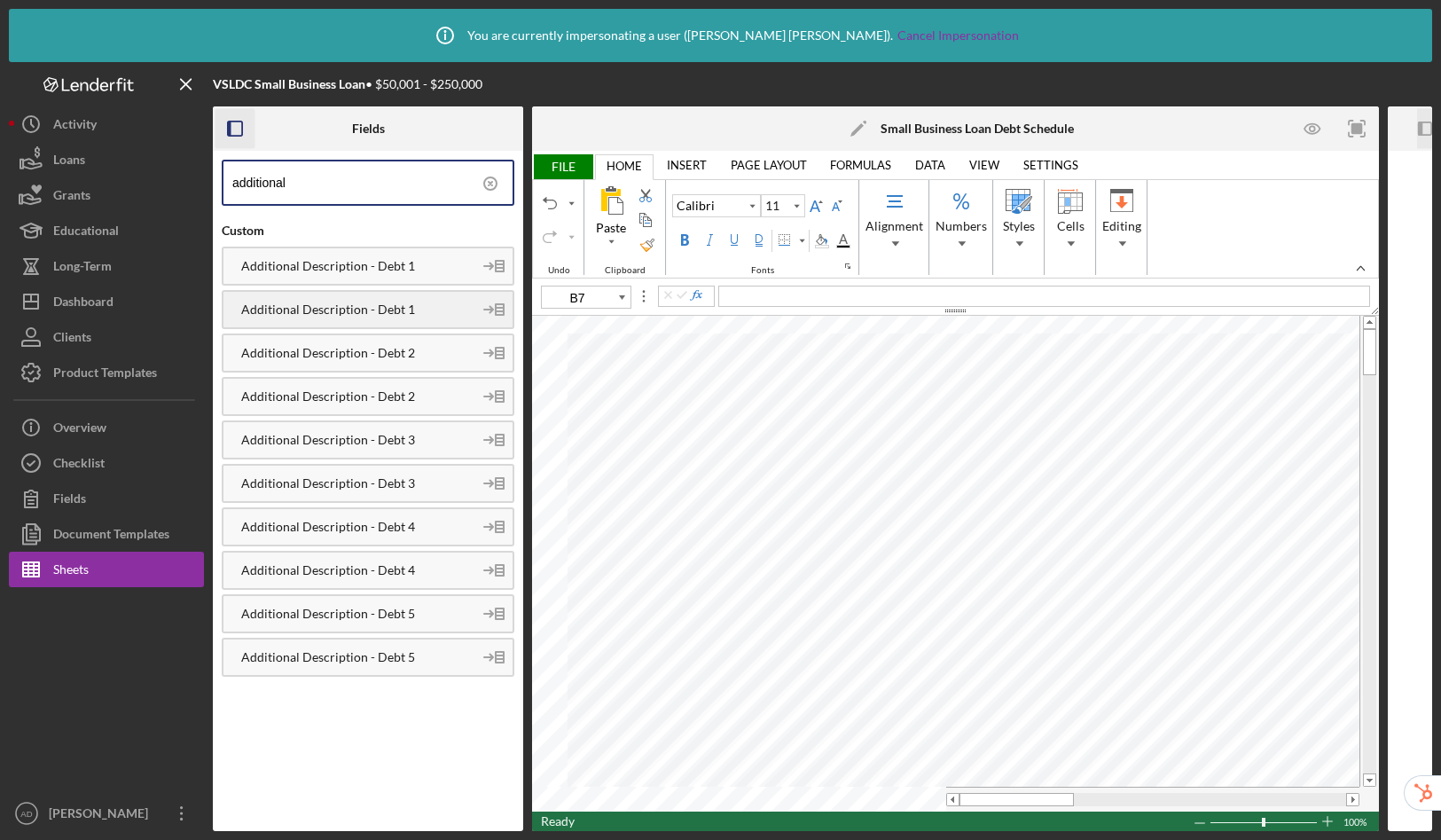
type input "additional"
click at [348, 315] on div "Additional Description - Debt 1" at bounding box center [347, 309] width 249 height 14
click at [388, 397] on div "Additional Description - Debt 2" at bounding box center [347, 396] width 249 height 14
click at [367, 477] on div "Additional Description - Debt 3" at bounding box center [347, 482] width 249 height 14
click at [359, 563] on div "Additional Description - Debt 4" at bounding box center [347, 569] width 249 height 14
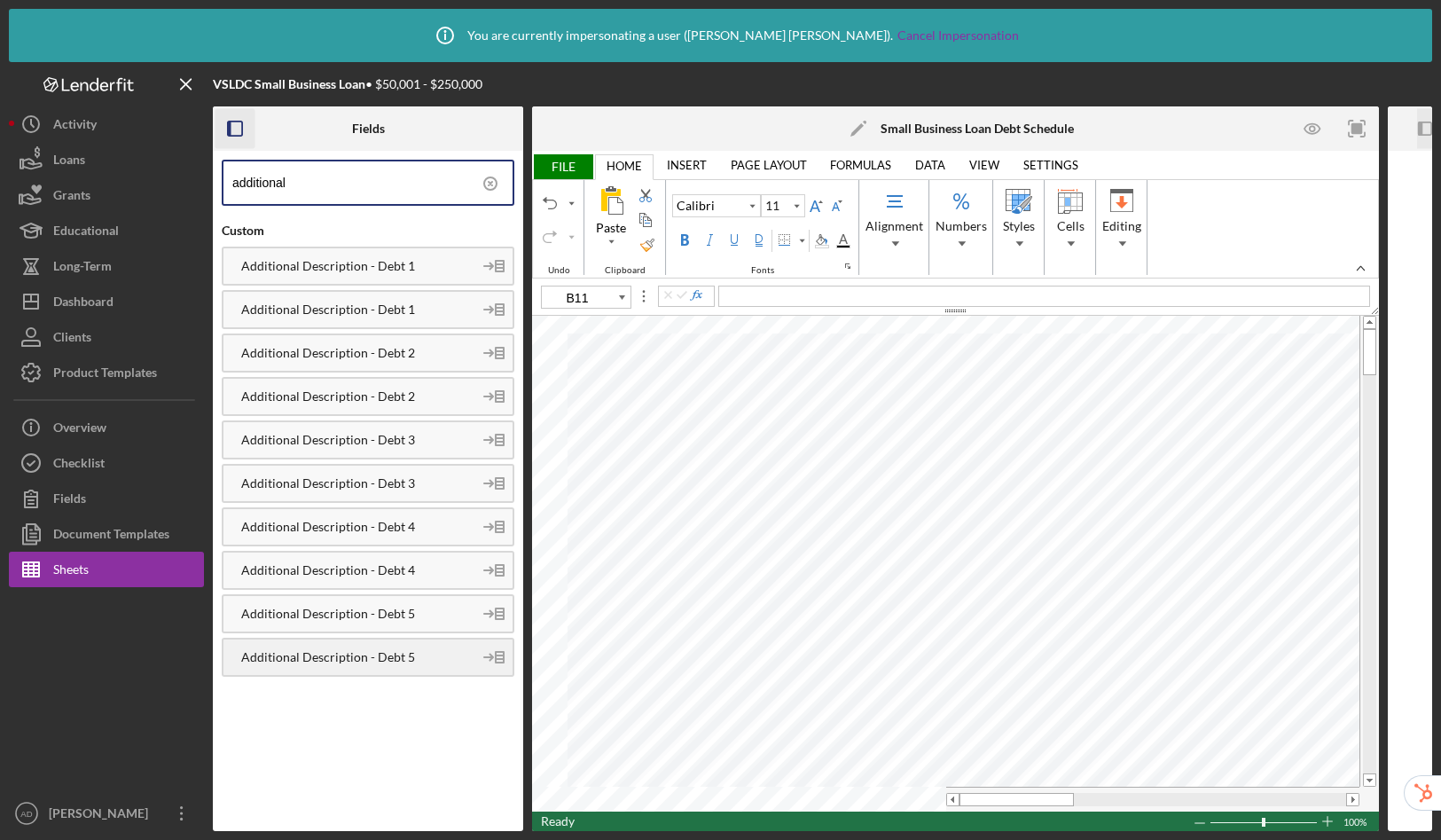
click at [395, 657] on div "Additional Description - Debt 5" at bounding box center [347, 656] width 249 height 14
type input "C7"
click at [494, 184] on icon at bounding box center [490, 184] width 44 height 44
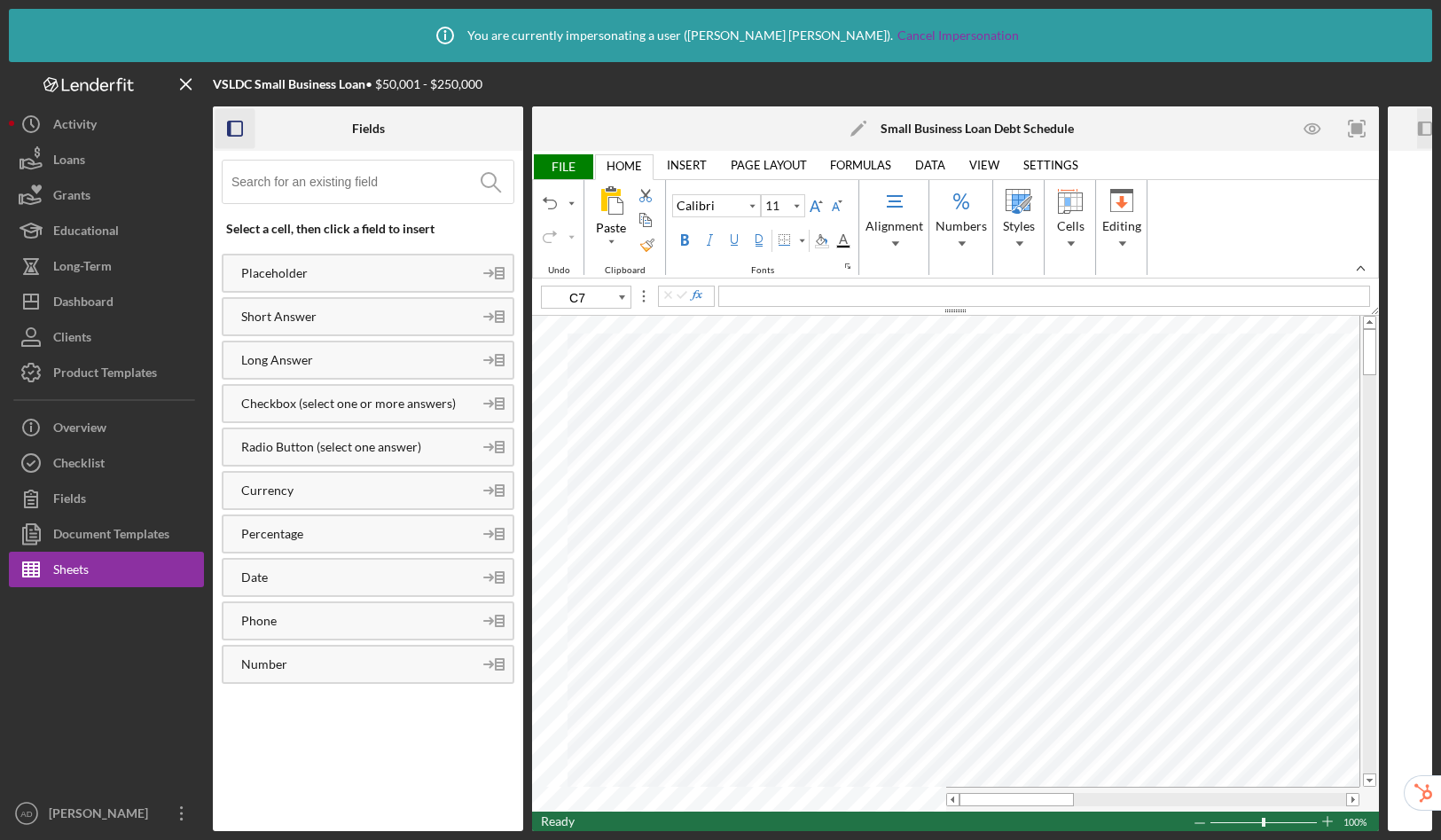
click at [353, 184] on input at bounding box center [373, 182] width 282 height 43
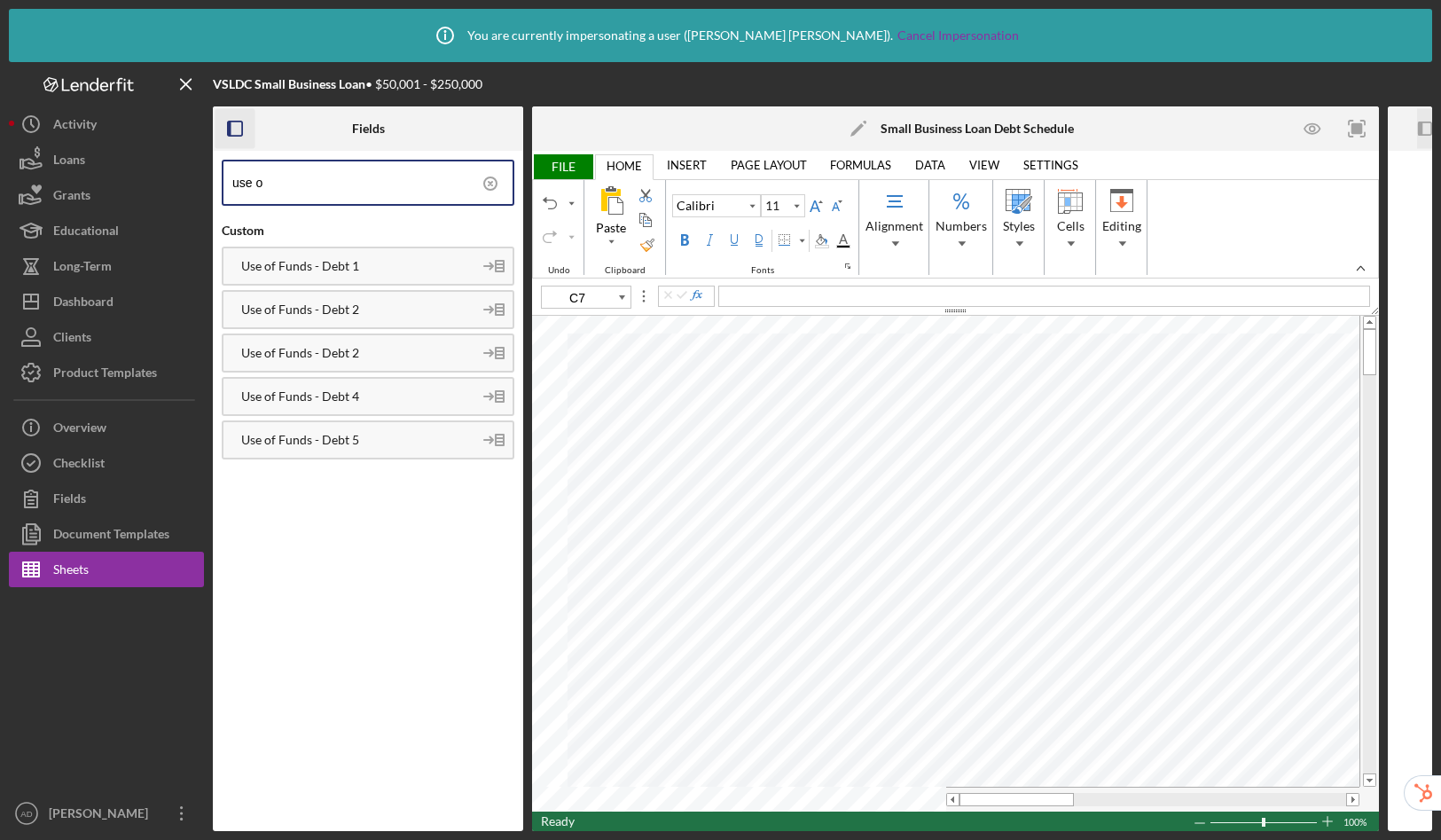
type input "use o"
click at [486, 182] on icon at bounding box center [490, 184] width 44 height 44
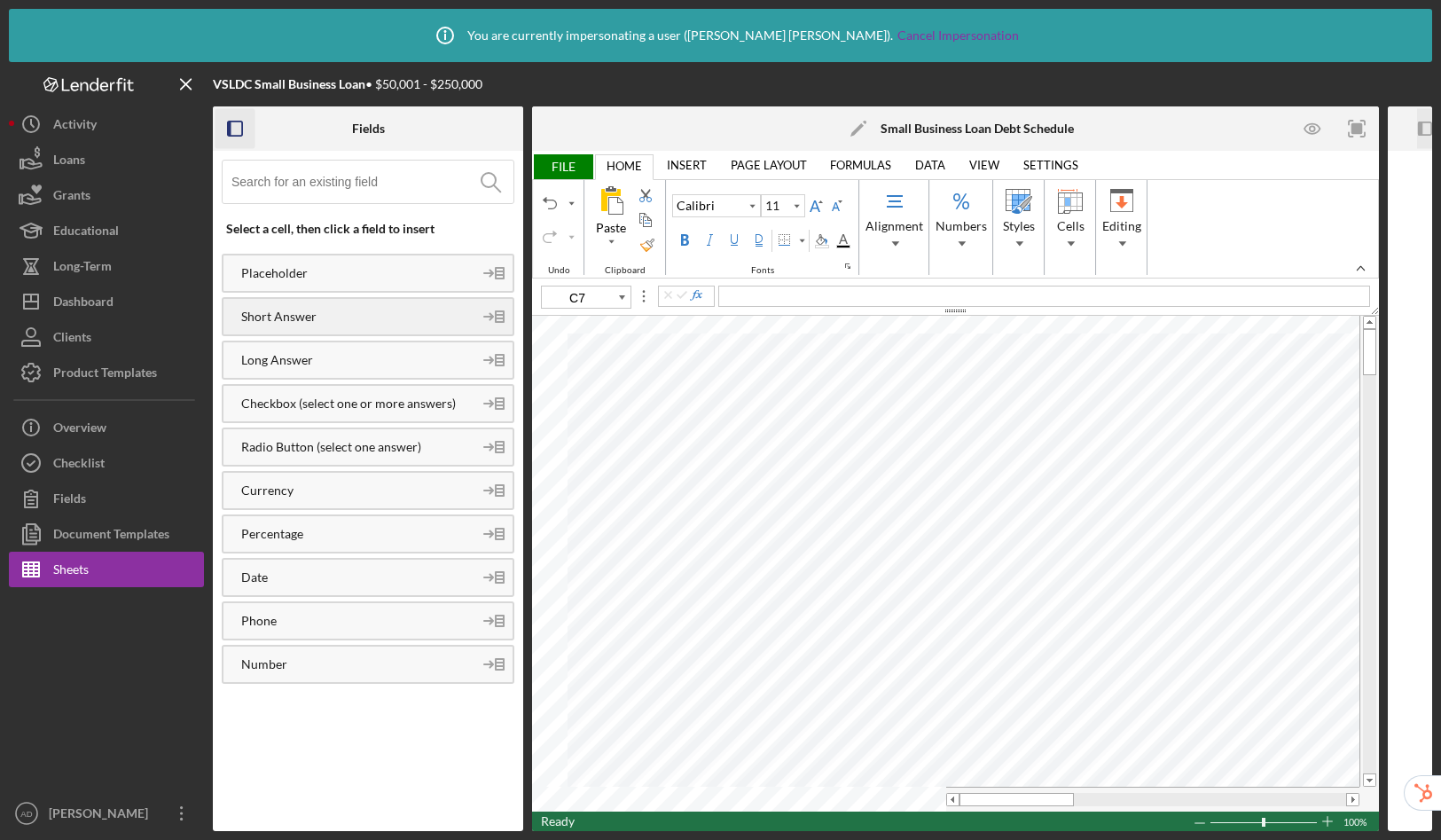
click at [333, 319] on div "Short Answer" at bounding box center [347, 316] width 249 height 14
type input "D7"
click at [418, 175] on input at bounding box center [373, 182] width 282 height 43
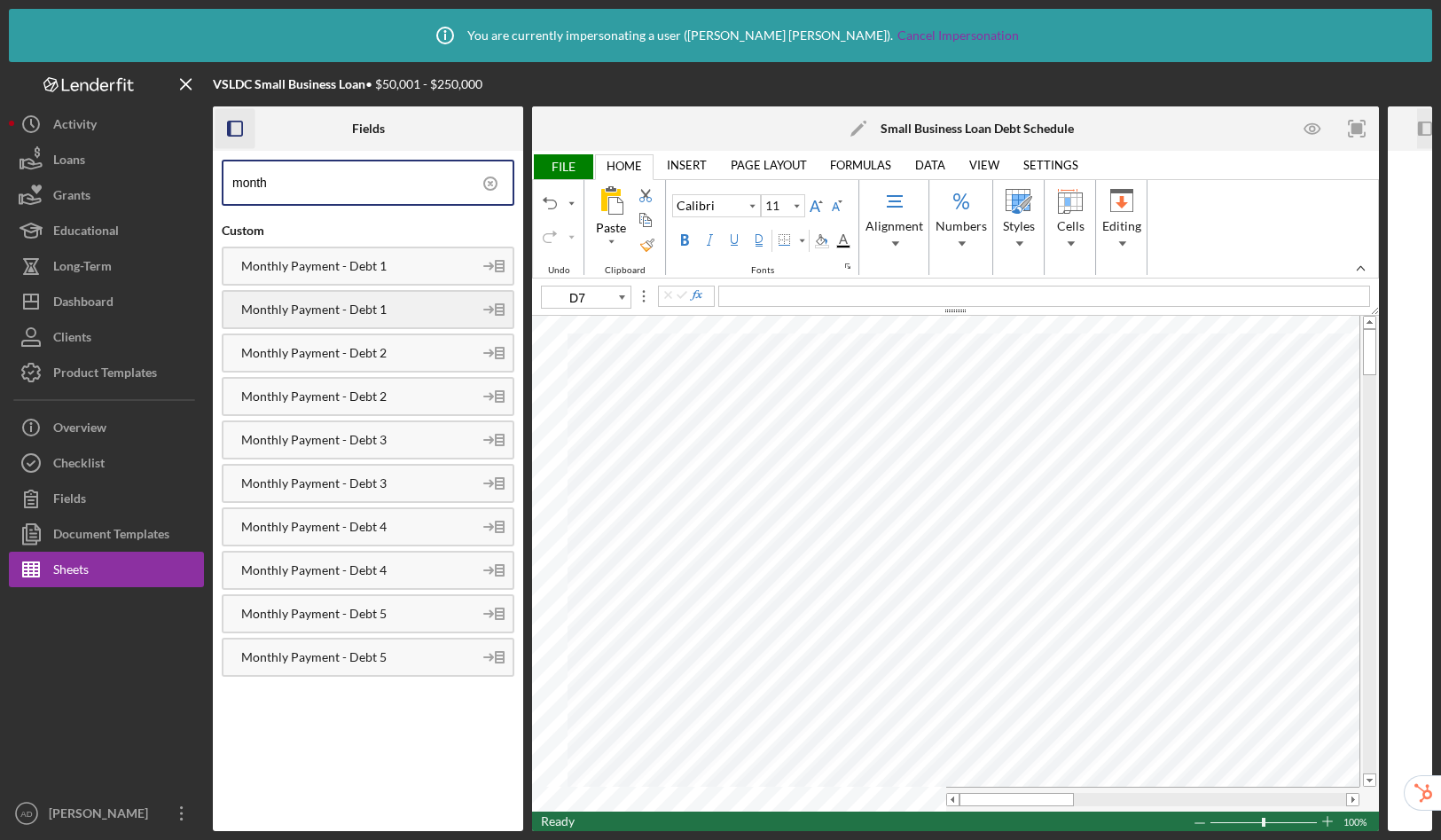
type input "month"
click at [350, 309] on div "Monthly Payment - Debt 1" at bounding box center [347, 309] width 249 height 14
click at [371, 386] on div "Monthly Payment - Debt 2" at bounding box center [367, 395] width 292 height 39
click at [417, 481] on div "Monthly Payment - Debt 3" at bounding box center [347, 482] width 249 height 14
click at [429, 571] on div "Monthly Payment - Debt 4" at bounding box center [347, 569] width 249 height 14
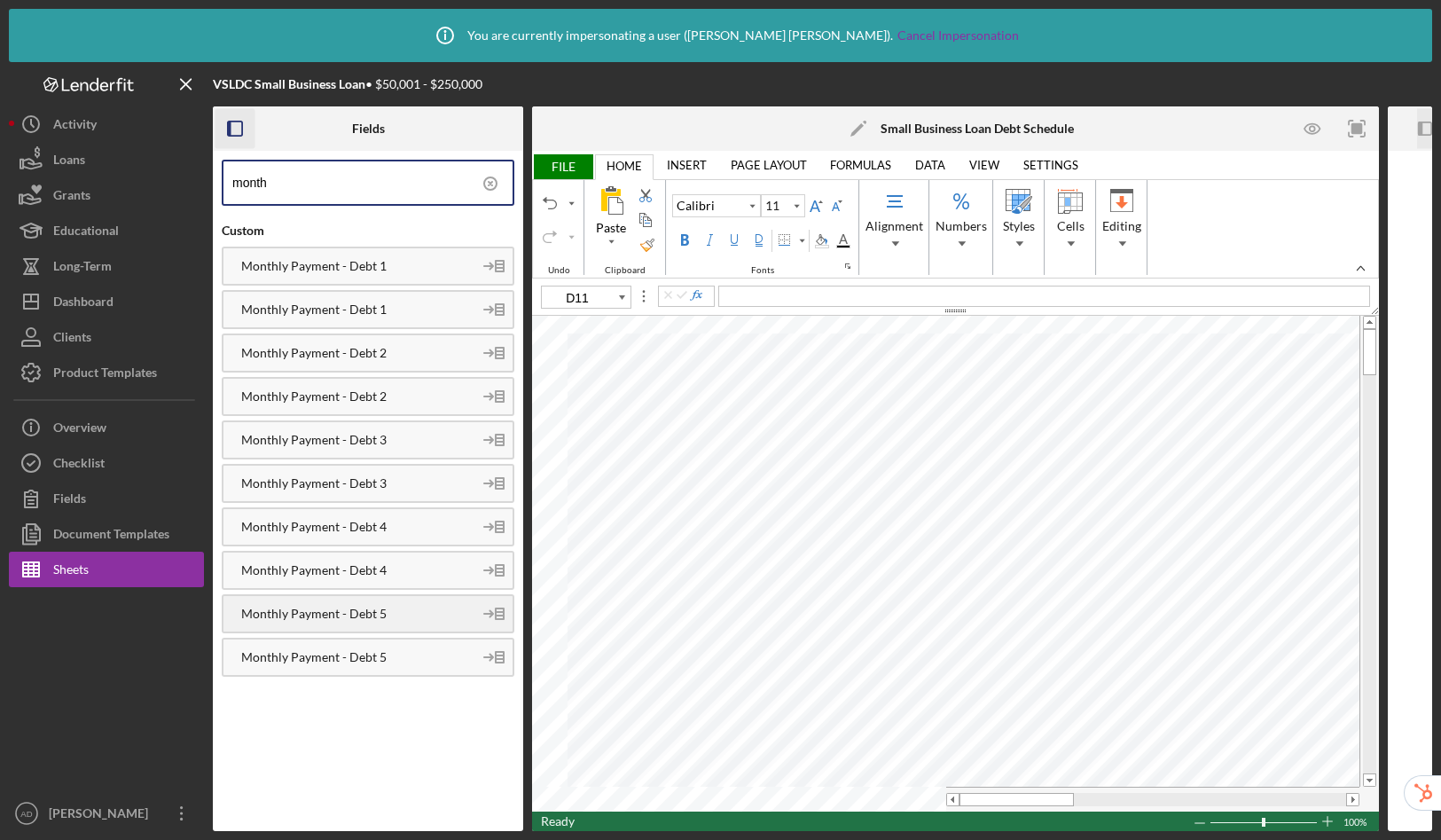
drag, startPoint x: 411, startPoint y: 646, endPoint x: 428, endPoint y: 630, distance: 23.3
click at [411, 646] on div "Monthly Payment - Debt 5" at bounding box center [367, 656] width 292 height 39
type input "E7"
click at [487, 180] on icon at bounding box center [490, 184] width 44 height 44
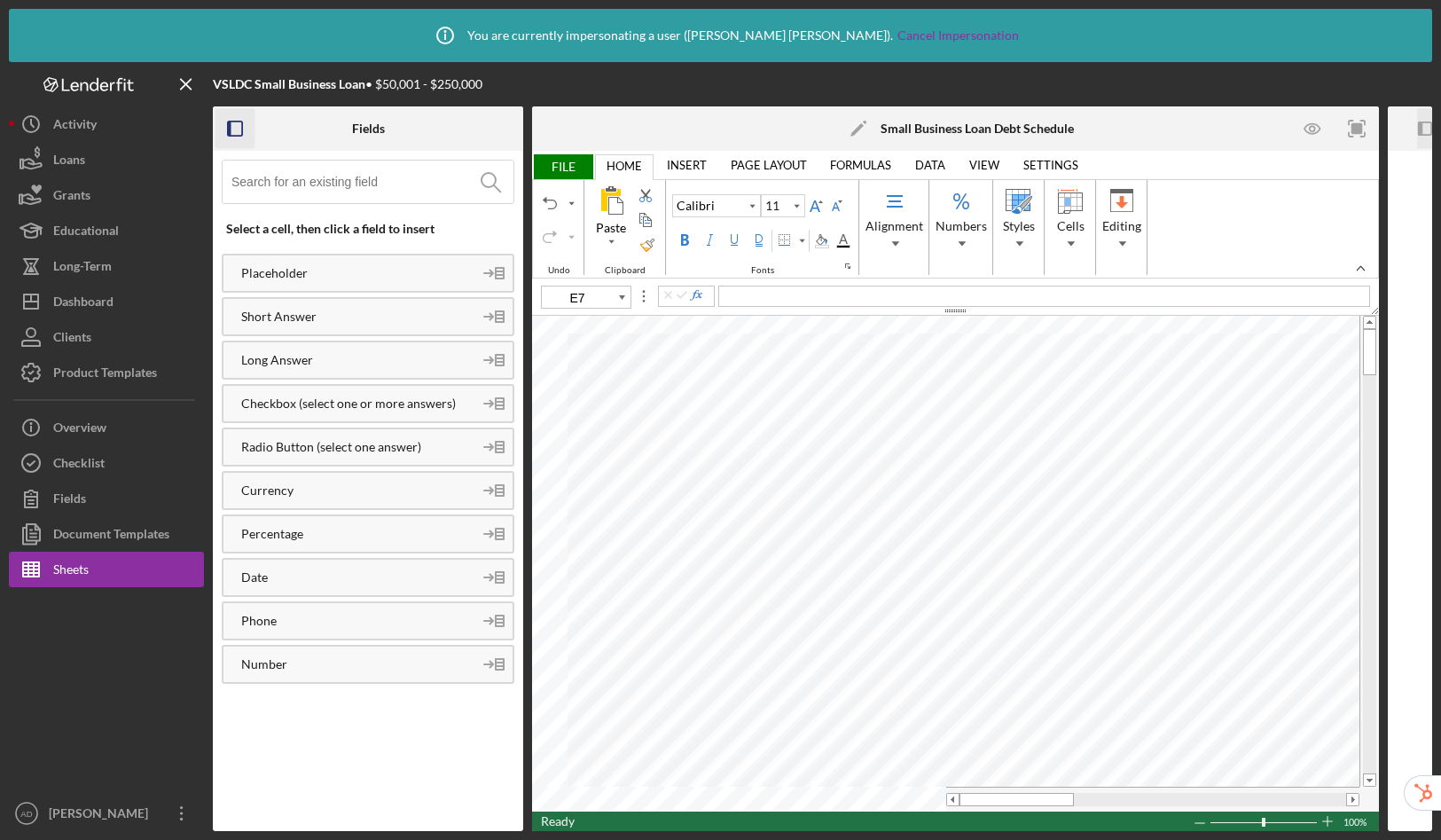
click at [384, 174] on input at bounding box center [373, 182] width 282 height 43
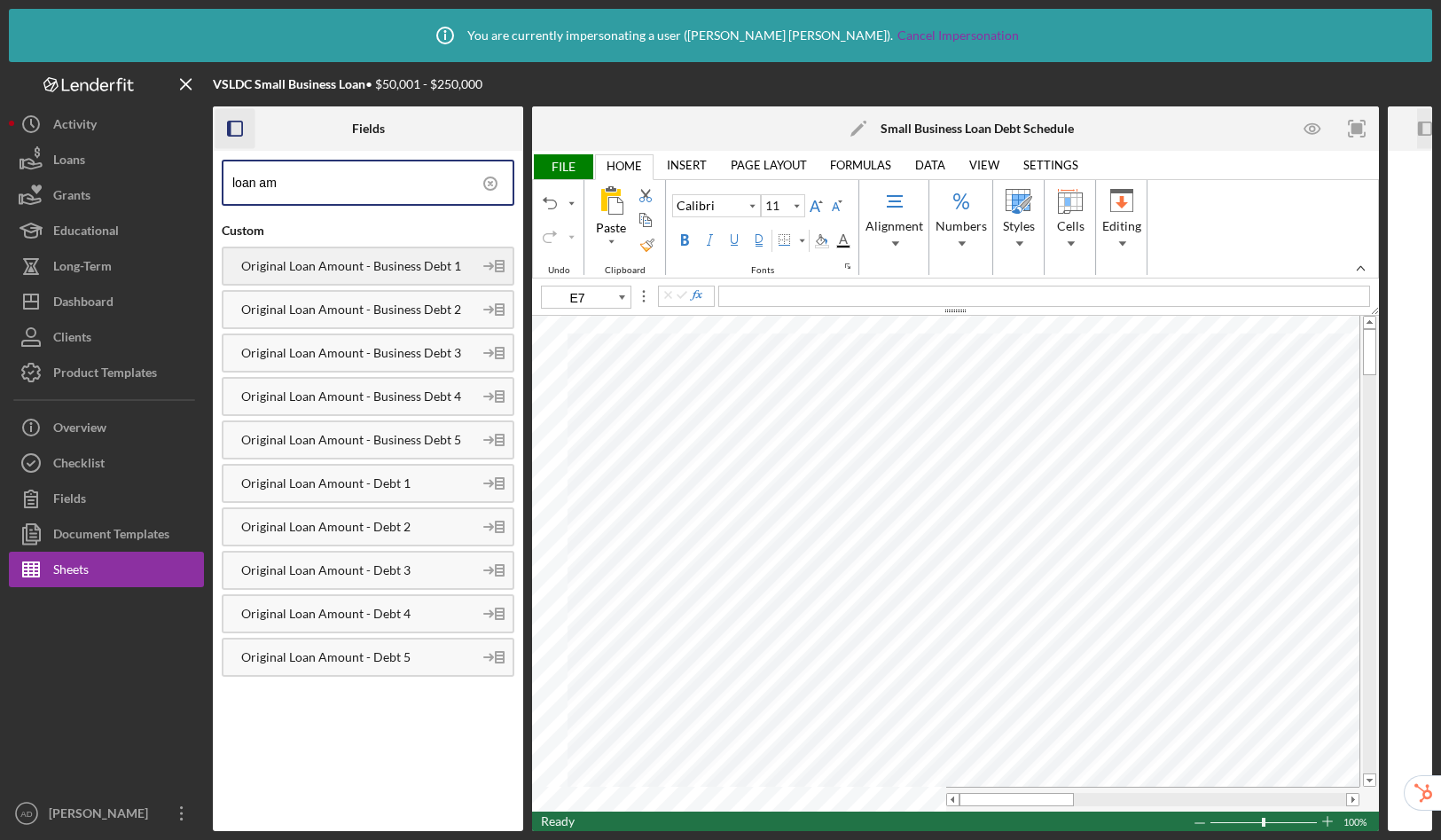
type input "loan am"
click at [382, 262] on div "Original Loan Amount - Business Debt 1" at bounding box center [347, 266] width 249 height 14
click at [418, 305] on div "Original Loan Amount - Business Debt 2" at bounding box center [347, 309] width 249 height 14
click at [430, 344] on div "Original Loan Amount - Business Debt 3" at bounding box center [367, 352] width 292 height 39
click at [441, 394] on div "Original Loan Amount - Business Debt 4" at bounding box center [347, 396] width 249 height 14
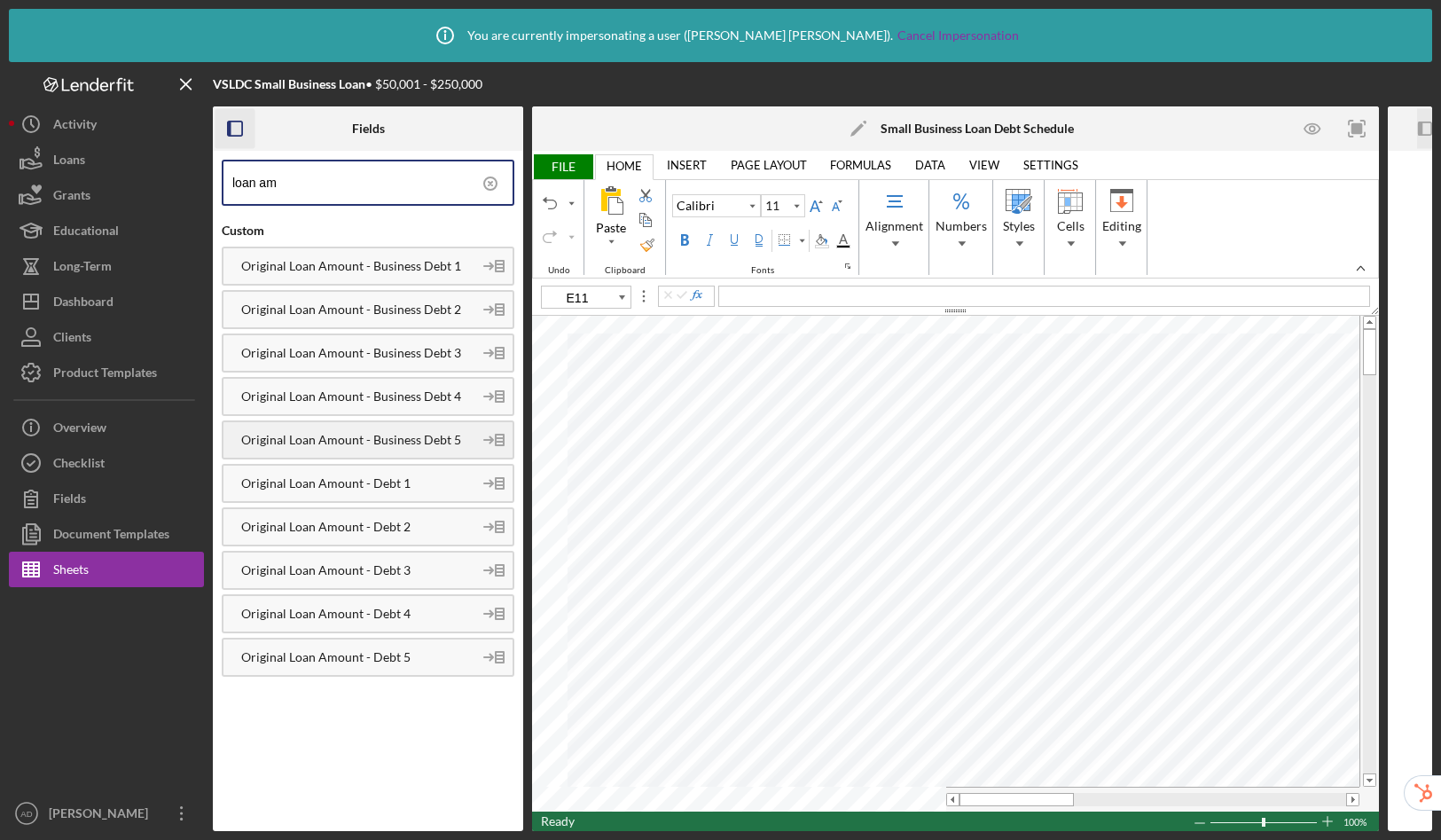
click at [450, 441] on div "Original Loan Amount - Business Debt 5" at bounding box center [347, 439] width 249 height 14
type input "F7"
click at [491, 177] on circle at bounding box center [490, 183] width 12 height 12
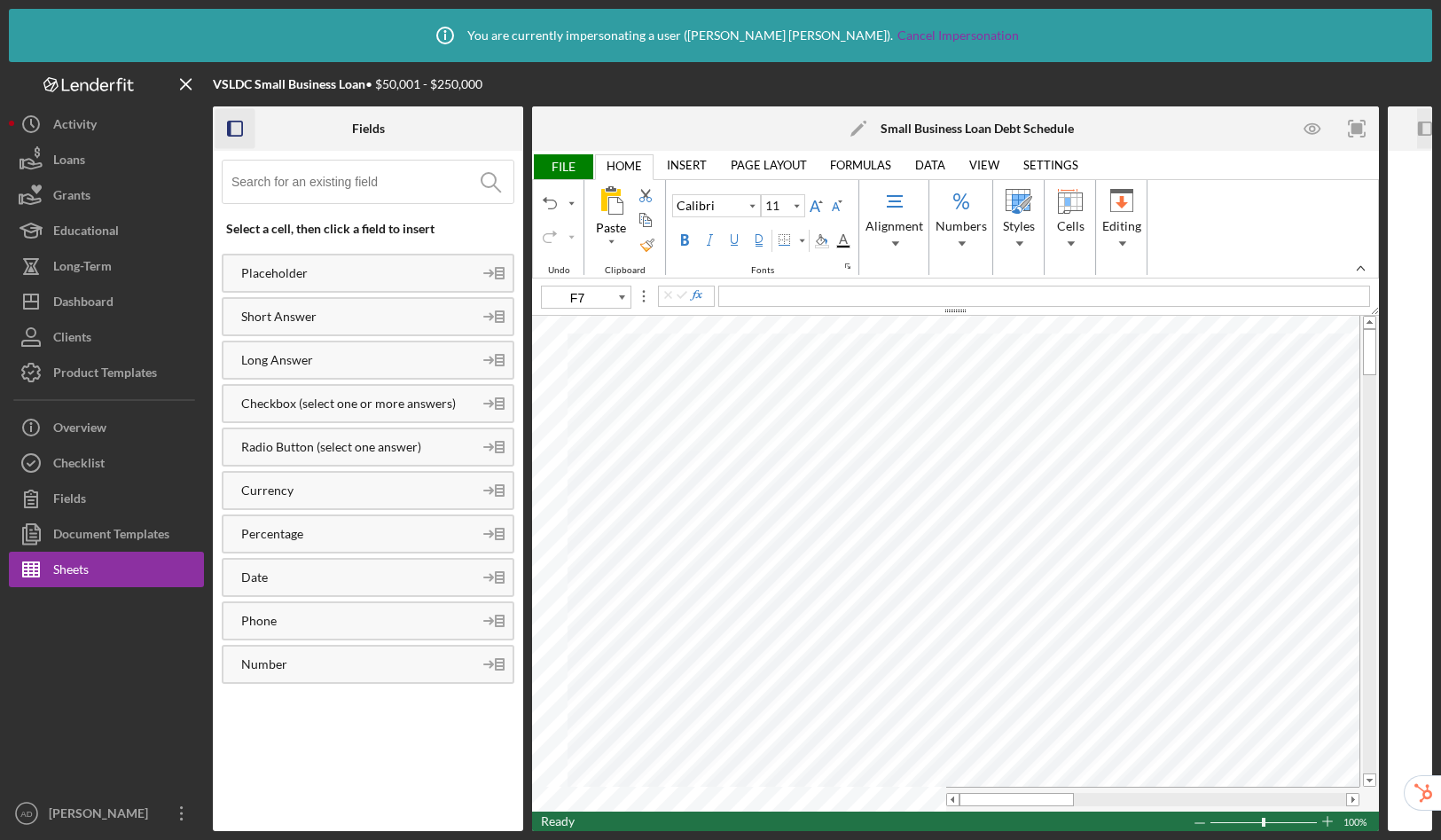
click at [378, 177] on input at bounding box center [373, 182] width 282 height 43
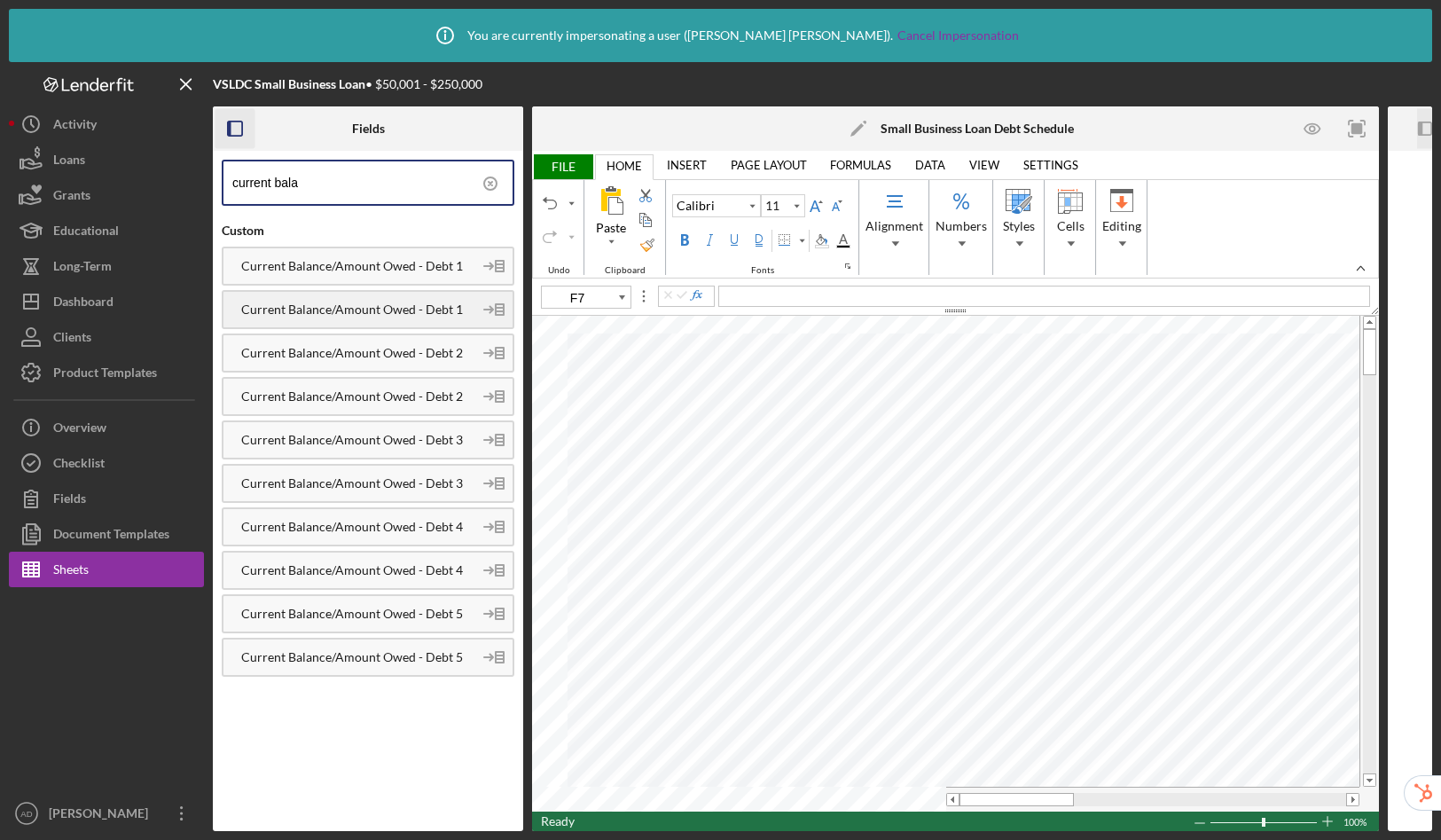
type input "current bala"
click at [420, 309] on div "Current Balance/Amount Owed - Debt 1" at bounding box center [347, 309] width 249 height 14
click at [394, 400] on div "Current Balance/Amount Owed - Debt 2" at bounding box center [347, 396] width 249 height 14
click at [333, 479] on div "Current Balance/Amount Owed - Debt 3" at bounding box center [347, 482] width 249 height 14
click at [376, 568] on div "Current Balance/Amount Owed - Debt 4" at bounding box center [347, 569] width 249 height 14
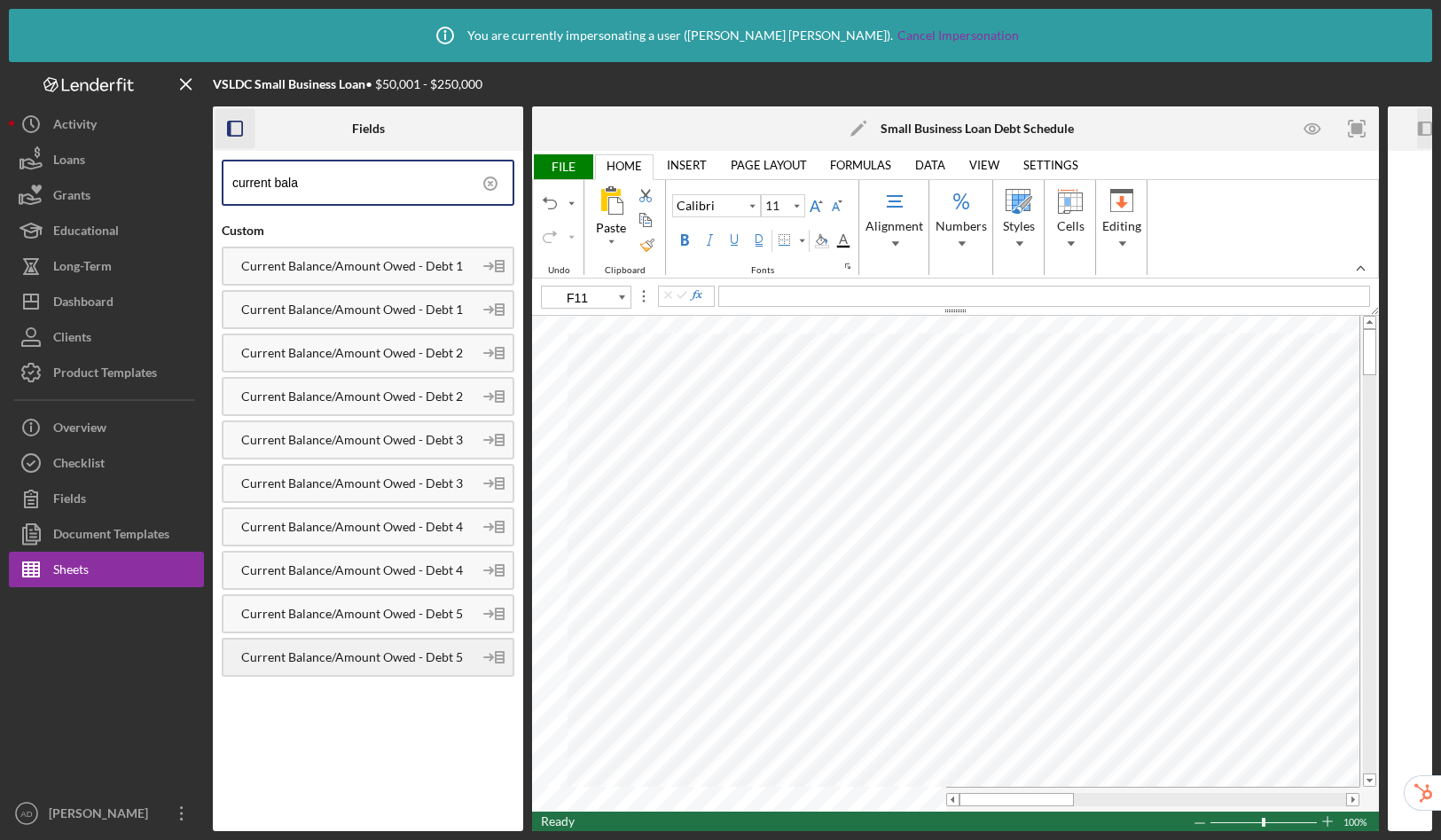
click at [371, 654] on div "Current Balance/Amount Owed - Debt 5" at bounding box center [347, 656] width 249 height 14
type input "G7"
click at [492, 186] on icon at bounding box center [490, 184] width 44 height 44
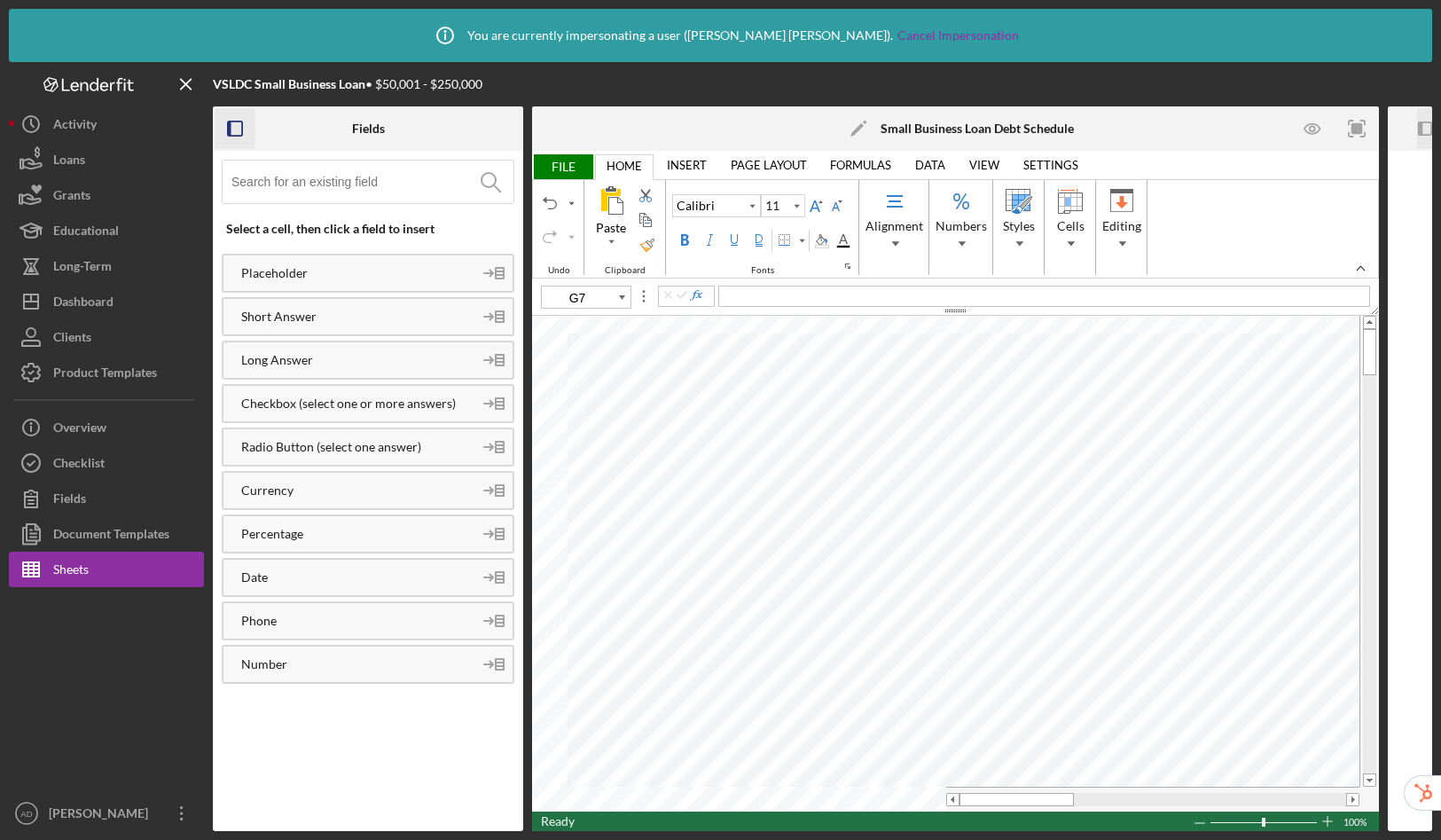
click at [392, 181] on input at bounding box center [373, 182] width 282 height 43
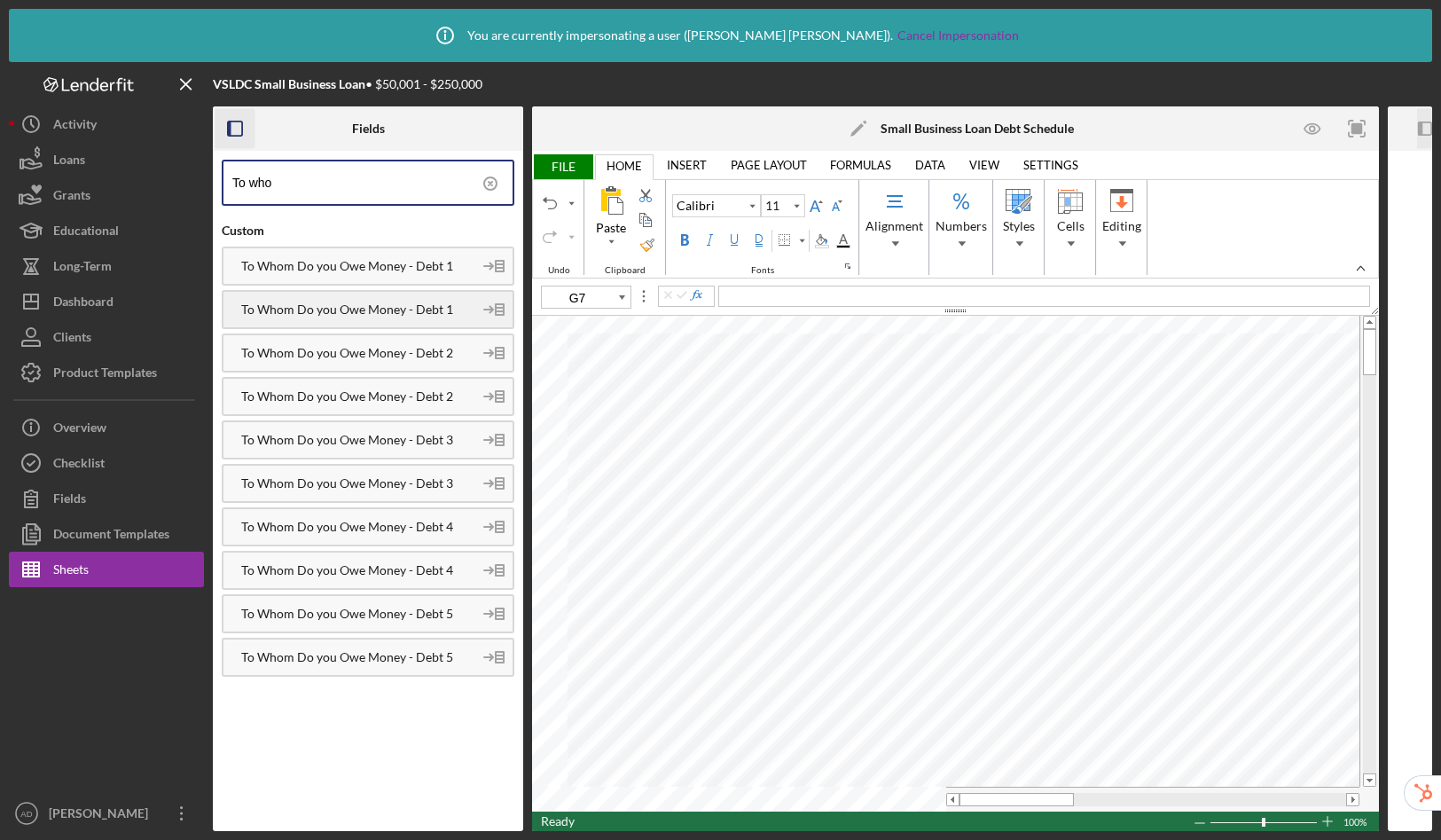
type input "To who"
click at [389, 306] on div "To Whom Do you Owe Money - Debt 1" at bounding box center [347, 309] width 249 height 14
click at [363, 388] on div "To Whom Do you Owe Money - Debt 2" at bounding box center [367, 395] width 292 height 39
click at [402, 490] on div "To Whom Do you Owe Money - Debt 3" at bounding box center [367, 482] width 292 height 39
click at [407, 584] on div "To Whom Do you Owe Money - Debt 4" at bounding box center [367, 569] width 292 height 39
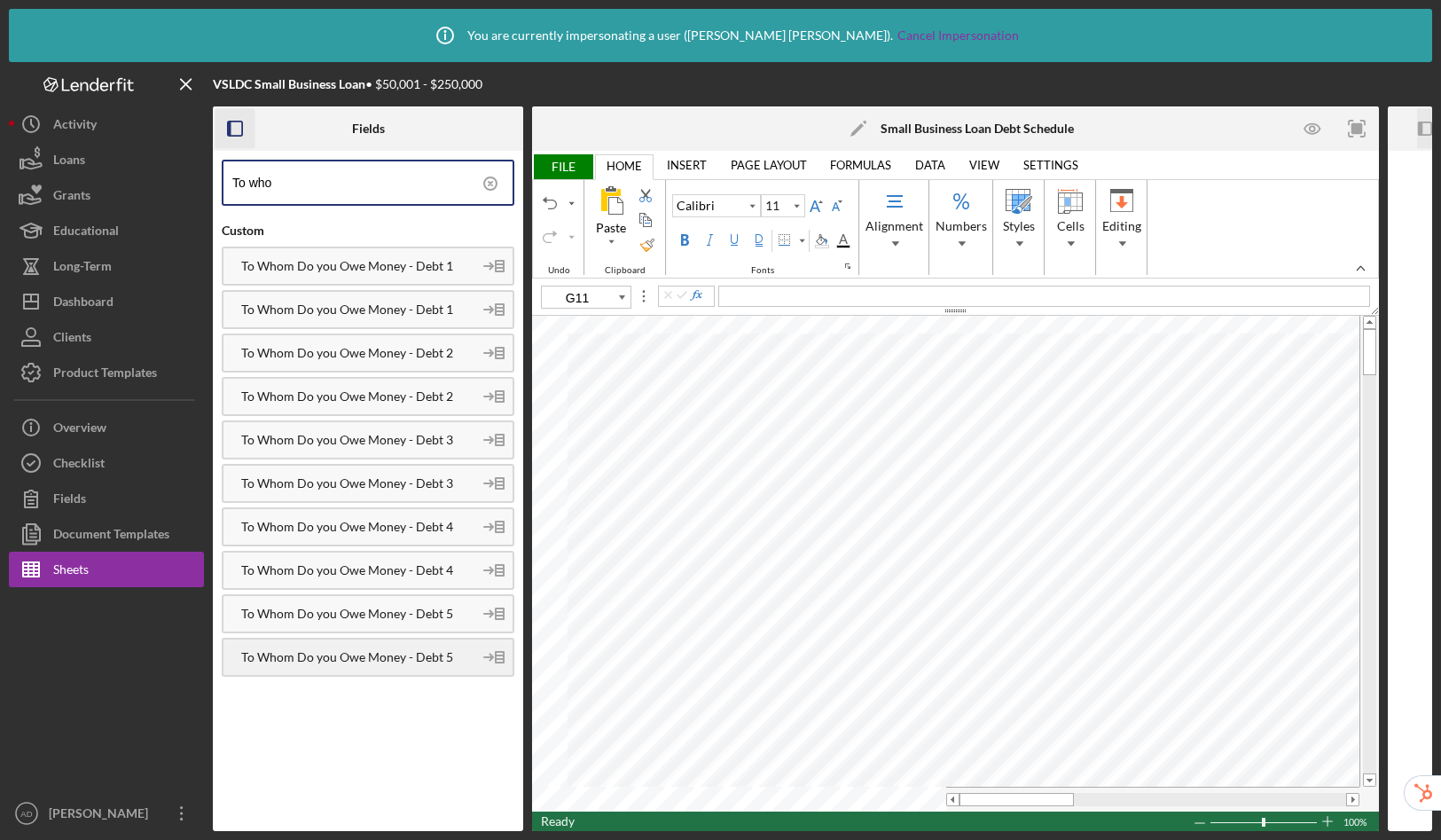
click at [312, 656] on div "To Whom Do you Owe Money - Debt 5" at bounding box center [347, 656] width 249 height 14
drag, startPoint x: 1033, startPoint y: 801, endPoint x: 1081, endPoint y: 799, distance: 48.0
click at [1081, 799] on div at bounding box center [1071, 799] width 114 height 13
type input "H7"
click at [492, 179] on icon at bounding box center [490, 184] width 44 height 44
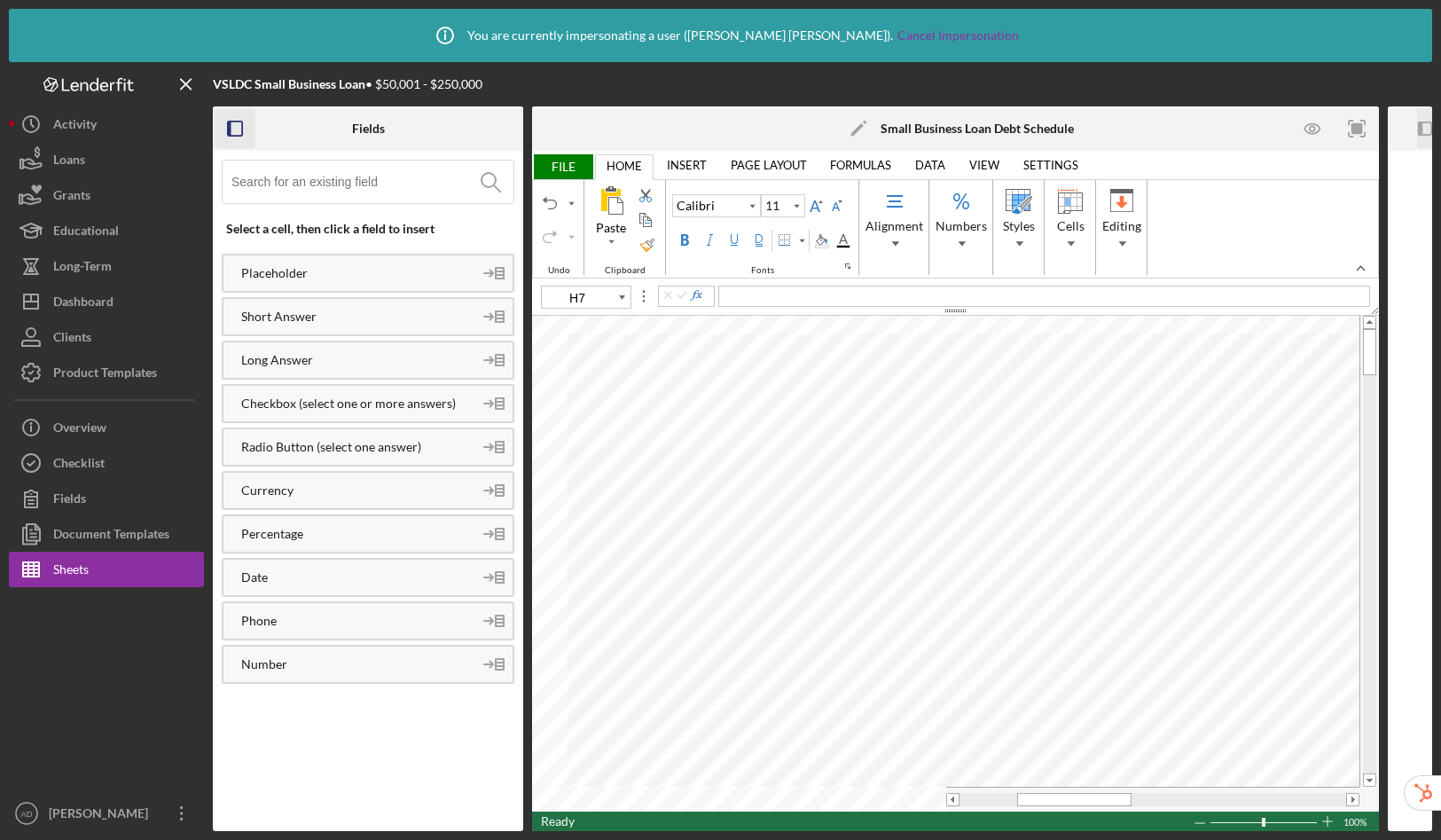
click at [350, 177] on input at bounding box center [373, 182] width 282 height 43
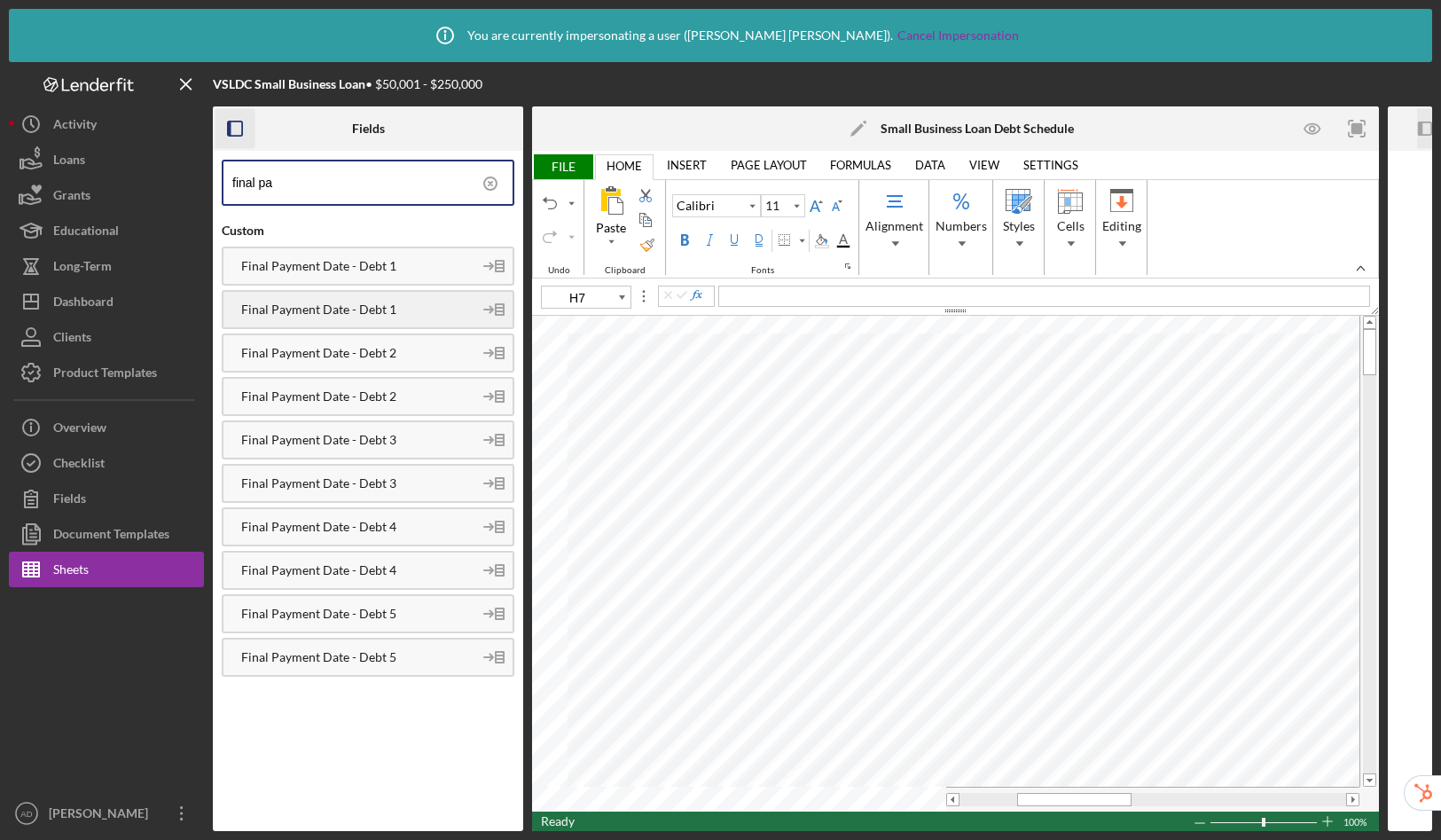
type input "final pa"
click at [382, 321] on div "Final Payment Date - Debt 1" at bounding box center [367, 309] width 292 height 39
click at [413, 395] on div "Final Payment Date - Debt 2" at bounding box center [347, 396] width 249 height 14
click at [389, 482] on div "Final Payment Date - Debt 3" at bounding box center [347, 482] width 249 height 14
drag, startPoint x: 374, startPoint y: 568, endPoint x: 398, endPoint y: 561, distance: 25.0
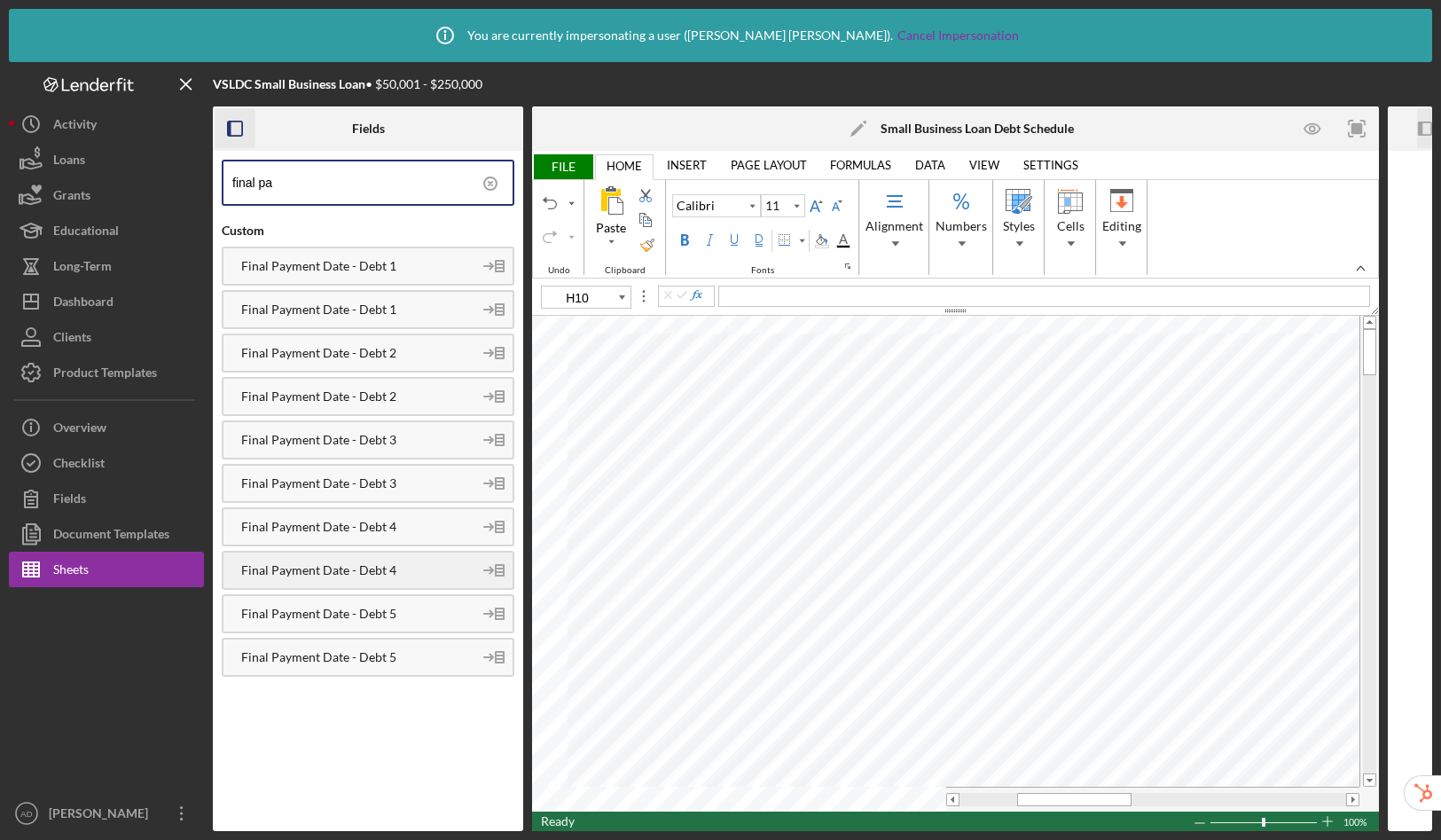
click at [374, 568] on div "Final Payment Date - Debt 4" at bounding box center [347, 569] width 249 height 14
click at [411, 651] on div "Final Payment Date - Debt 5" at bounding box center [347, 656] width 249 height 14
type input "I7"
click at [489, 184] on icon at bounding box center [491, 184] width 4 height 4
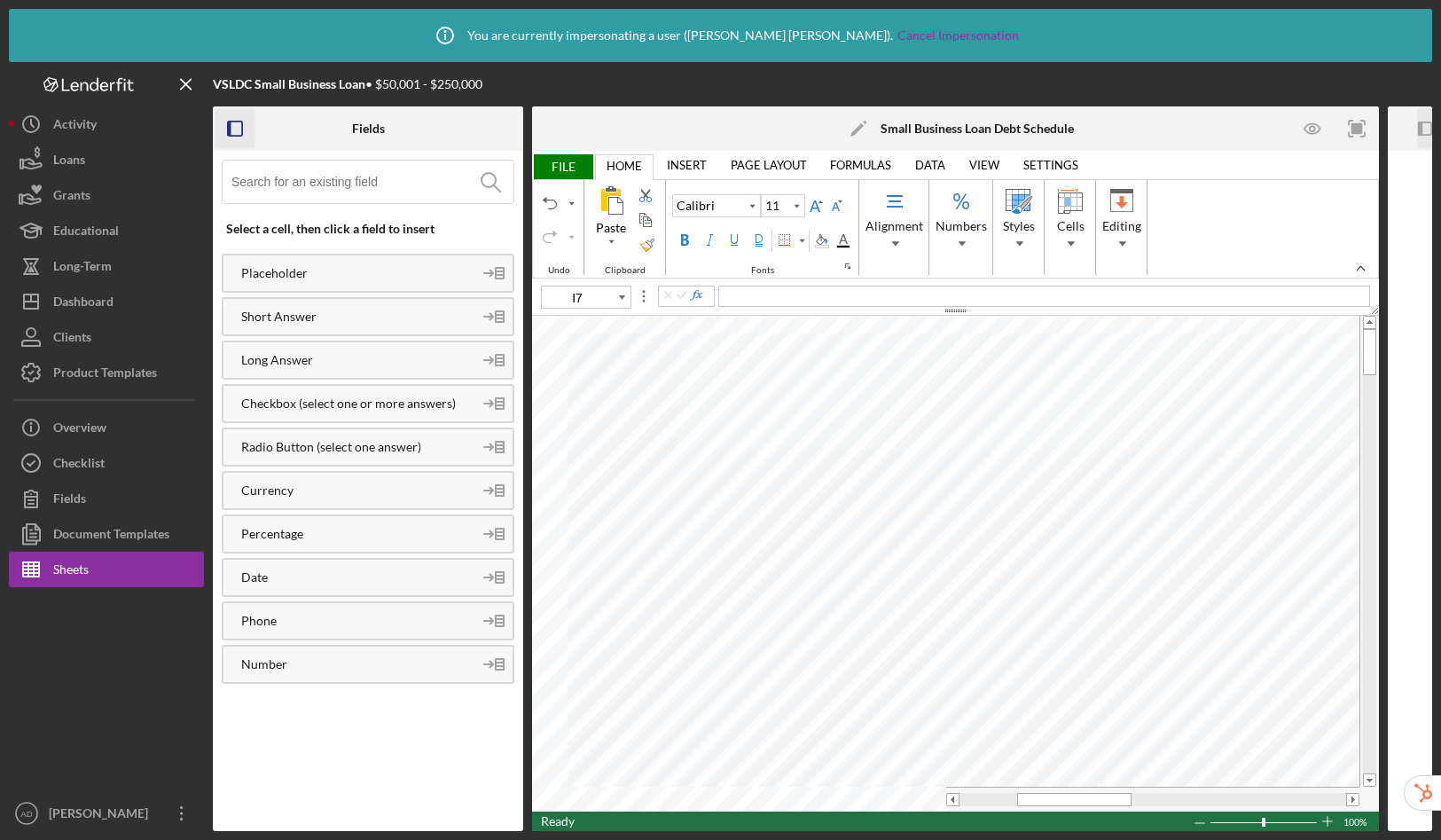
click at [377, 195] on input at bounding box center [373, 182] width 282 height 43
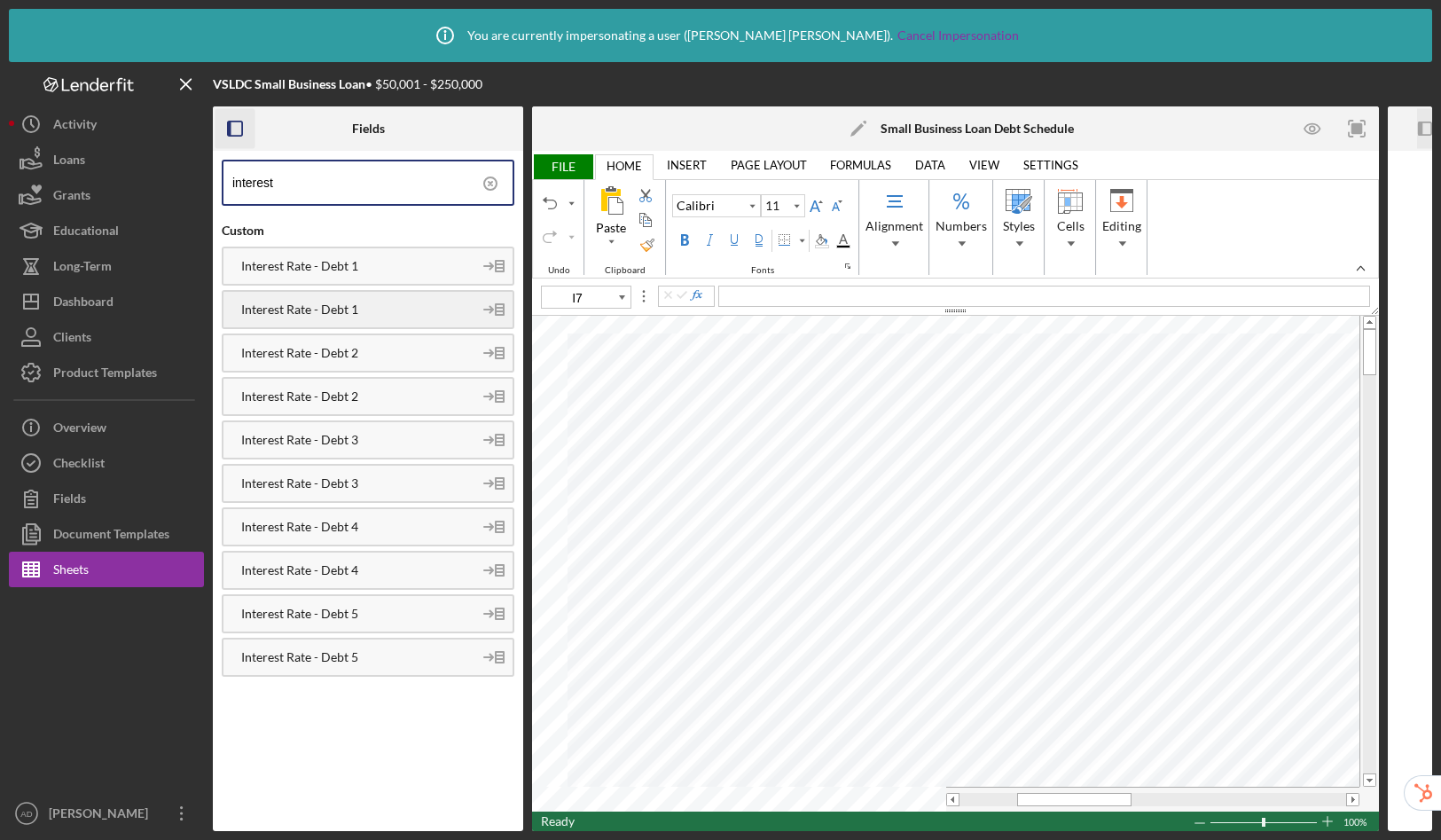
type input "interest"
click at [381, 312] on div "Interest Rate - Debt 1" at bounding box center [347, 309] width 249 height 14
click at [427, 392] on div "Interest Rate - Debt 2" at bounding box center [347, 396] width 249 height 14
click at [332, 476] on div "Interest Rate - Debt 3" at bounding box center [347, 482] width 249 height 14
click at [376, 570] on div "Interest Rate - Debt 4" at bounding box center [347, 569] width 249 height 14
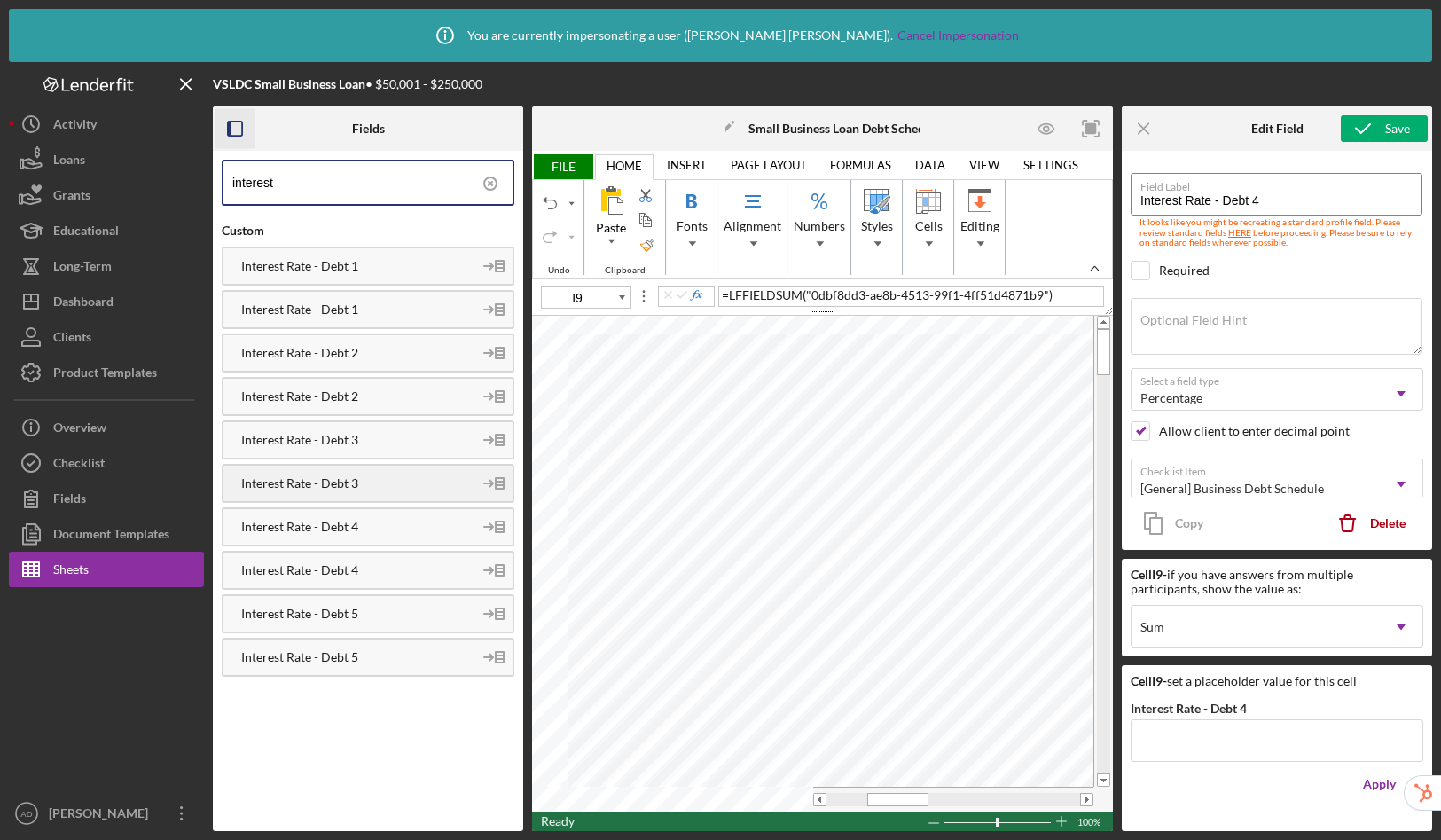
click at [300, 480] on div "Interest Rate - Debt 3" at bounding box center [347, 482] width 249 height 14
type input "I10"
click at [318, 573] on div "Interest Rate - Debt 4" at bounding box center [347, 569] width 249 height 14
type input "Interest Rate - Debt 4"
click at [301, 657] on div "Interest Rate - Debt 5" at bounding box center [347, 656] width 249 height 14
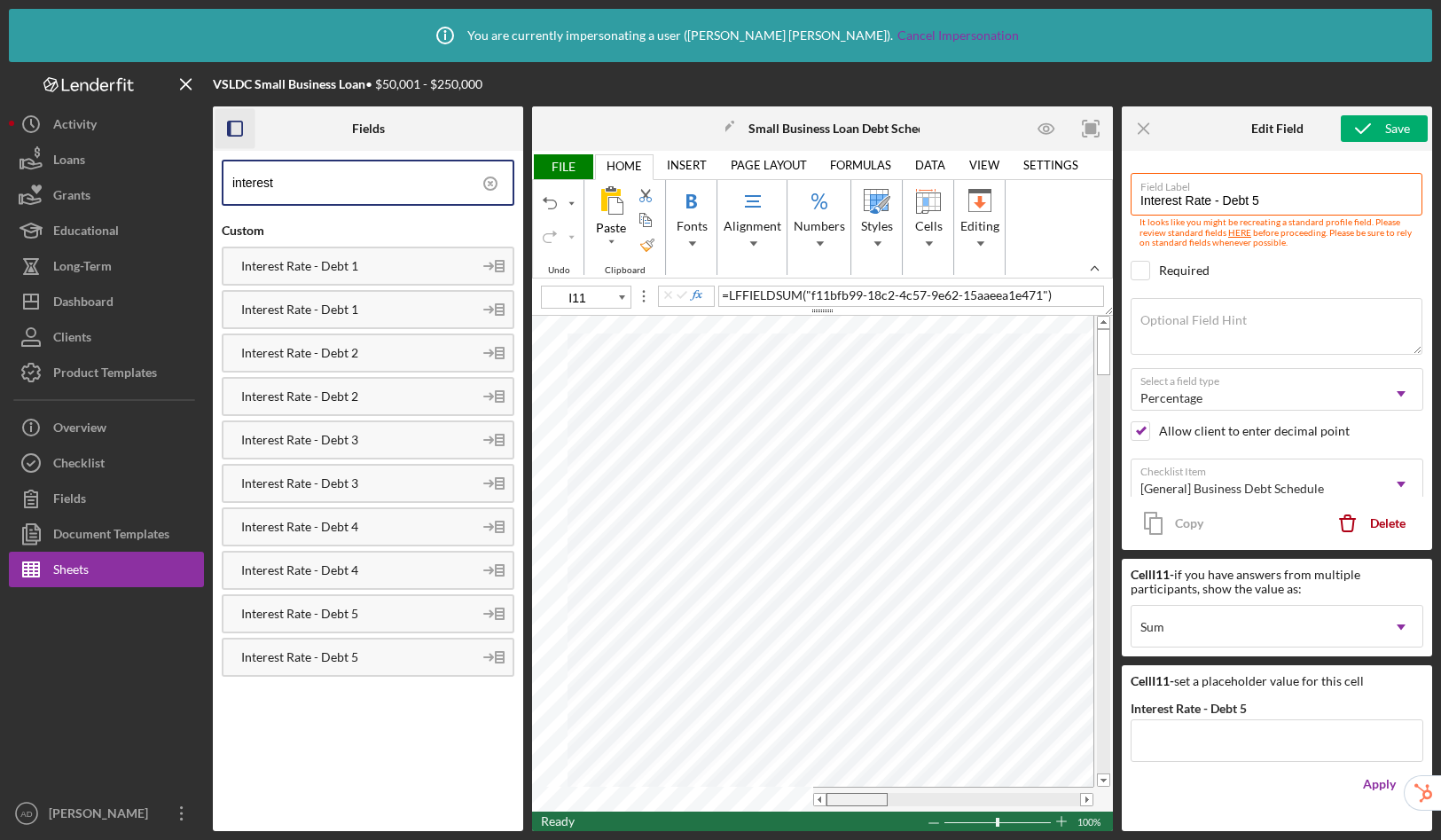
drag, startPoint x: 904, startPoint y: 799, endPoint x: 819, endPoint y: 794, distance: 85.1
click at [820, 795] on div at bounding box center [954, 799] width 280 height 13
type input "C7"
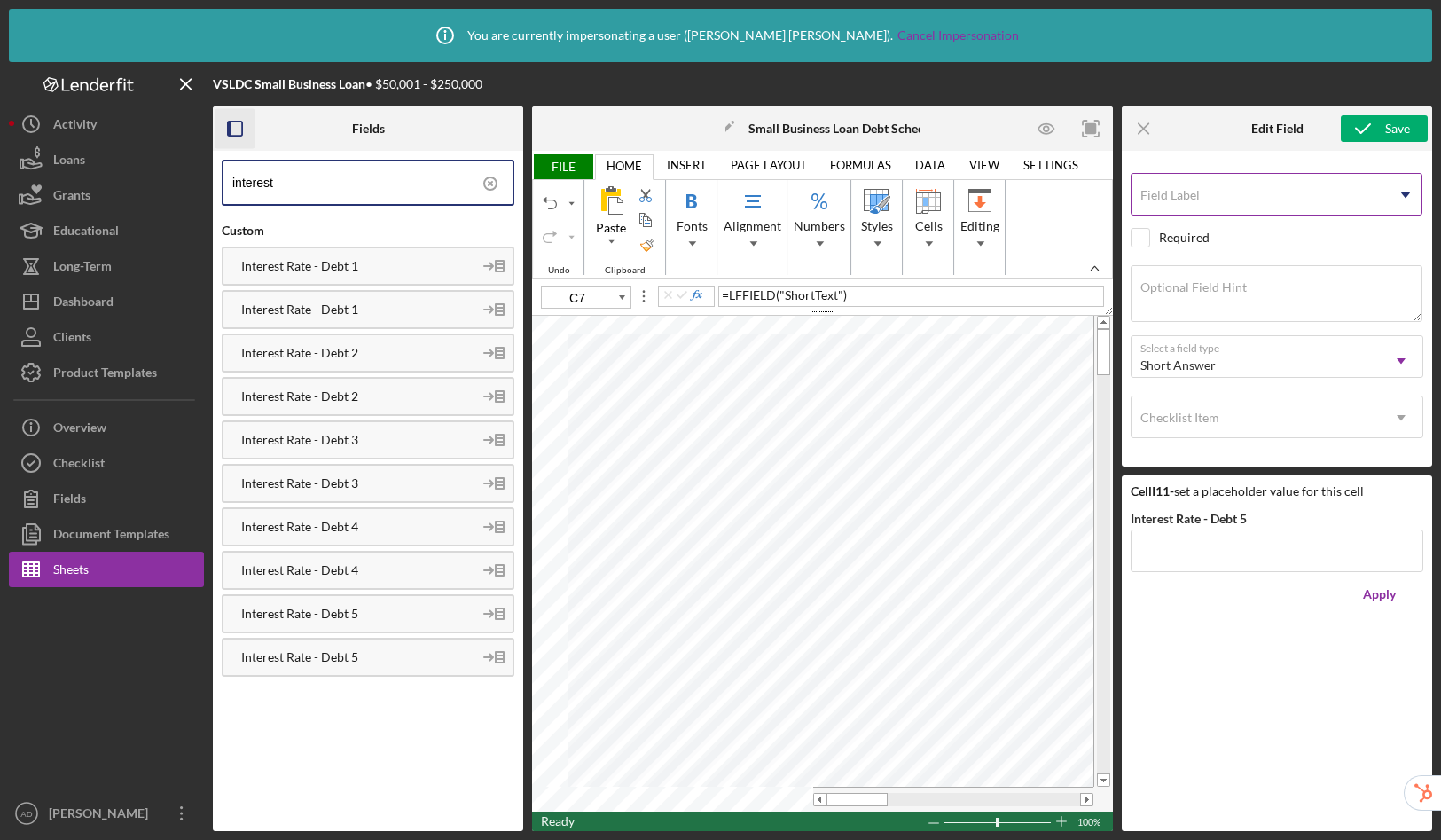
click at [1181, 203] on input "Field Label" at bounding box center [1276, 194] width 291 height 43
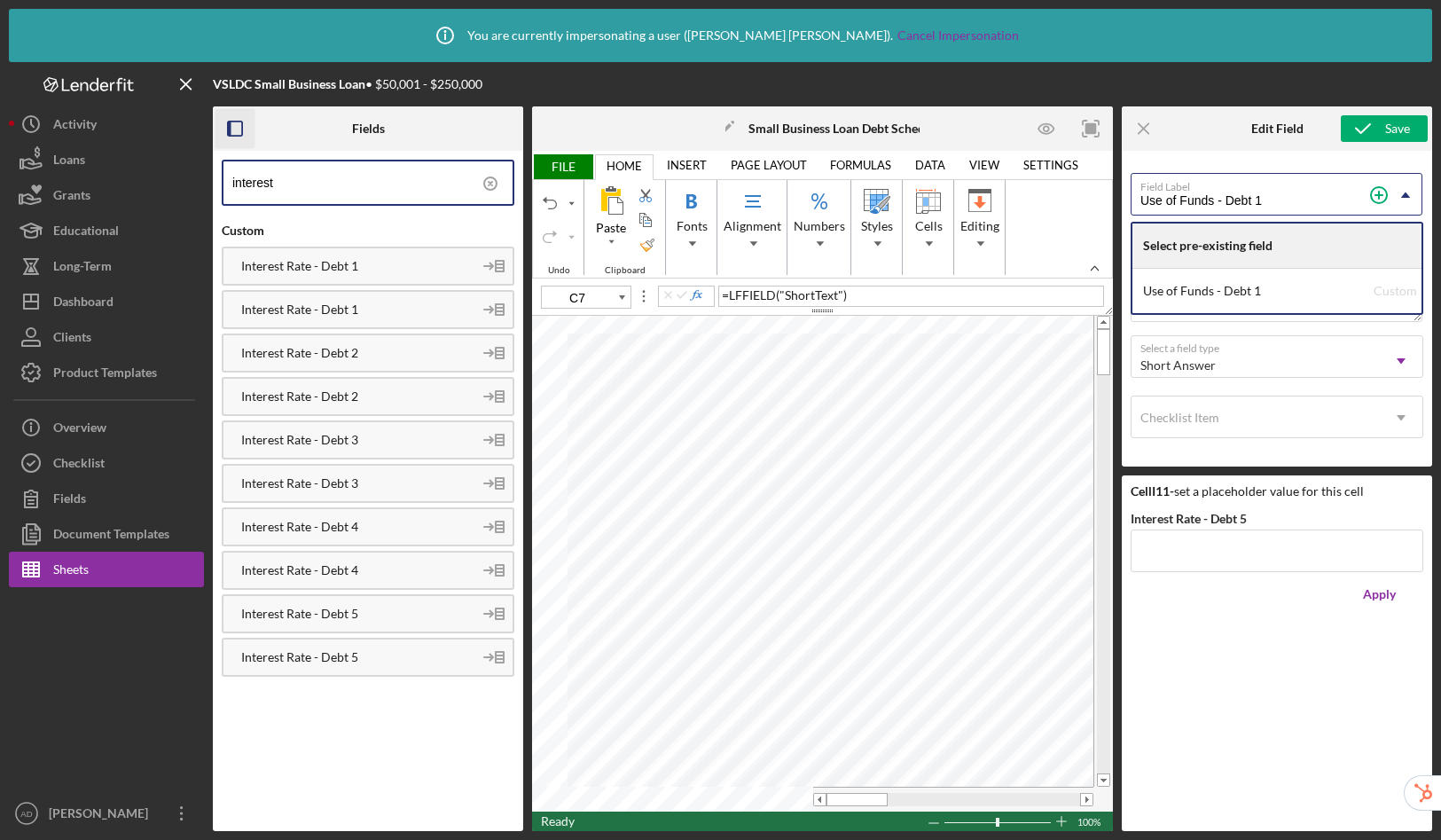
type input "Use of Funds - Debt 1"
click at [1200, 158] on div "Field Label Use of Funds - Debt 1 Icon/Dropdown Arrow Select pre-existing field…" at bounding box center [1277, 308] width 310 height 316
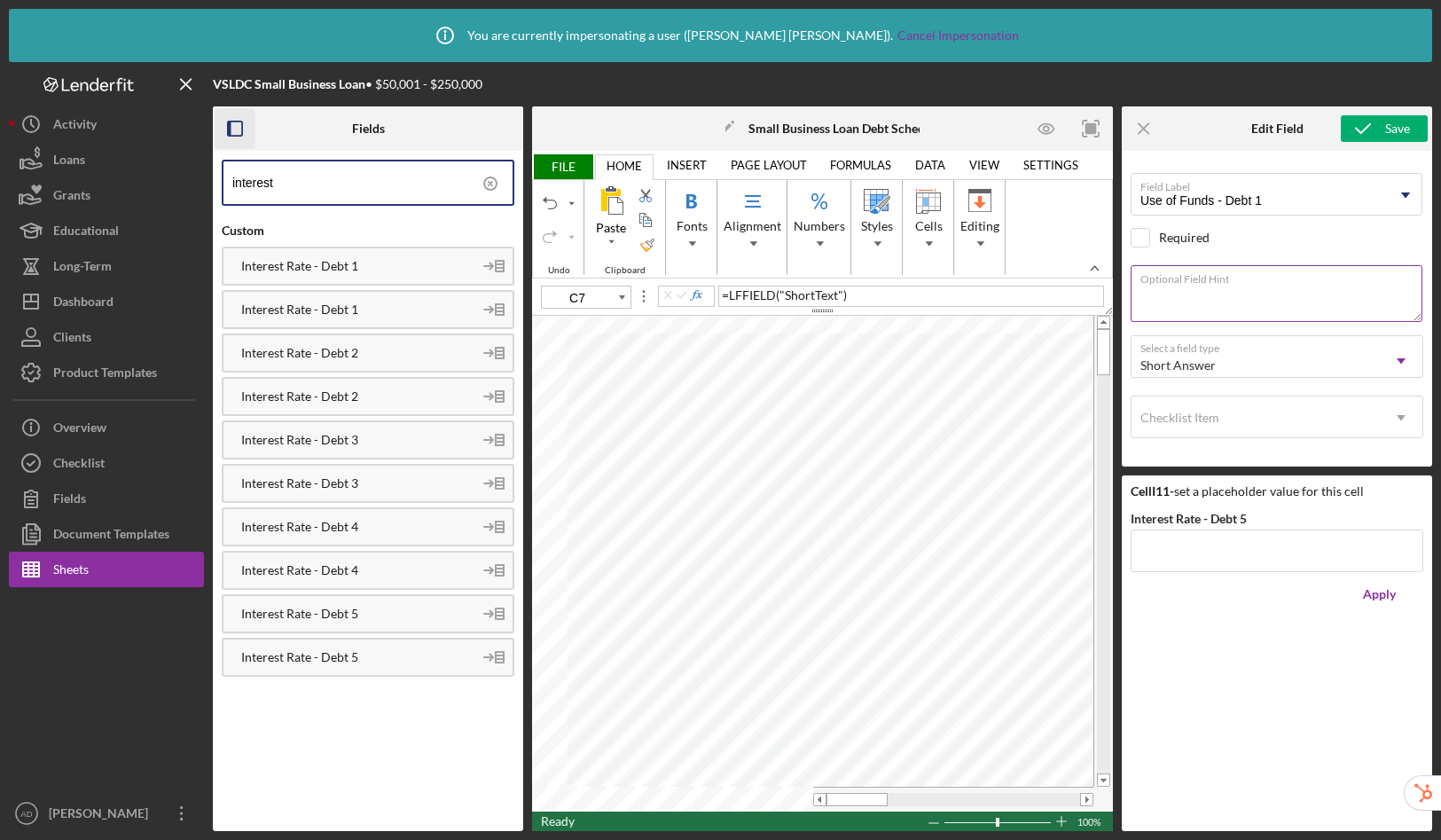
click at [1200, 300] on textarea "Optional Field Hint" at bounding box center [1276, 293] width 291 height 57
paste textarea "Please describe briefly what the funds where used for. Please complete for any …"
drag, startPoint x: 1385, startPoint y: 300, endPoint x: 1329, endPoint y: 301, distance: 56.0
click at [1329, 301] on textarea "Please describe briefly what the funds where used for. Please complete for any …" at bounding box center [1276, 293] width 291 height 57
drag, startPoint x: 1284, startPoint y: 311, endPoint x: 1132, endPoint y: 287, distance: 153.9
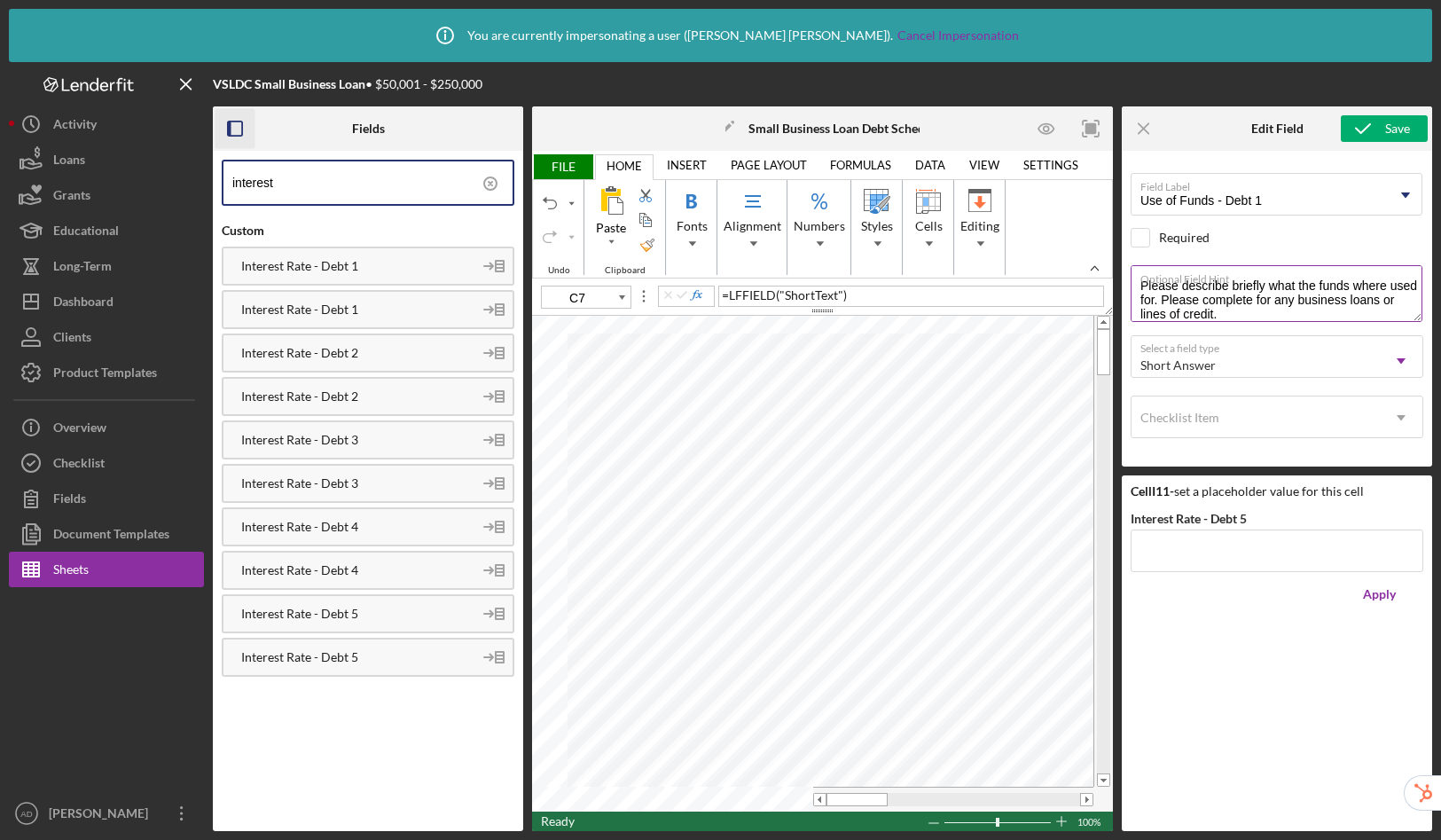
click at [1132, 287] on textarea "Please describe briefly what the funds where used for. Please complete for any …" at bounding box center [1276, 293] width 291 height 57
type textarea "Please describe briefly what the funds where used for. Please complete for any …"
click at [1204, 419] on div "Checklist Item" at bounding box center [1180, 417] width 79 height 14
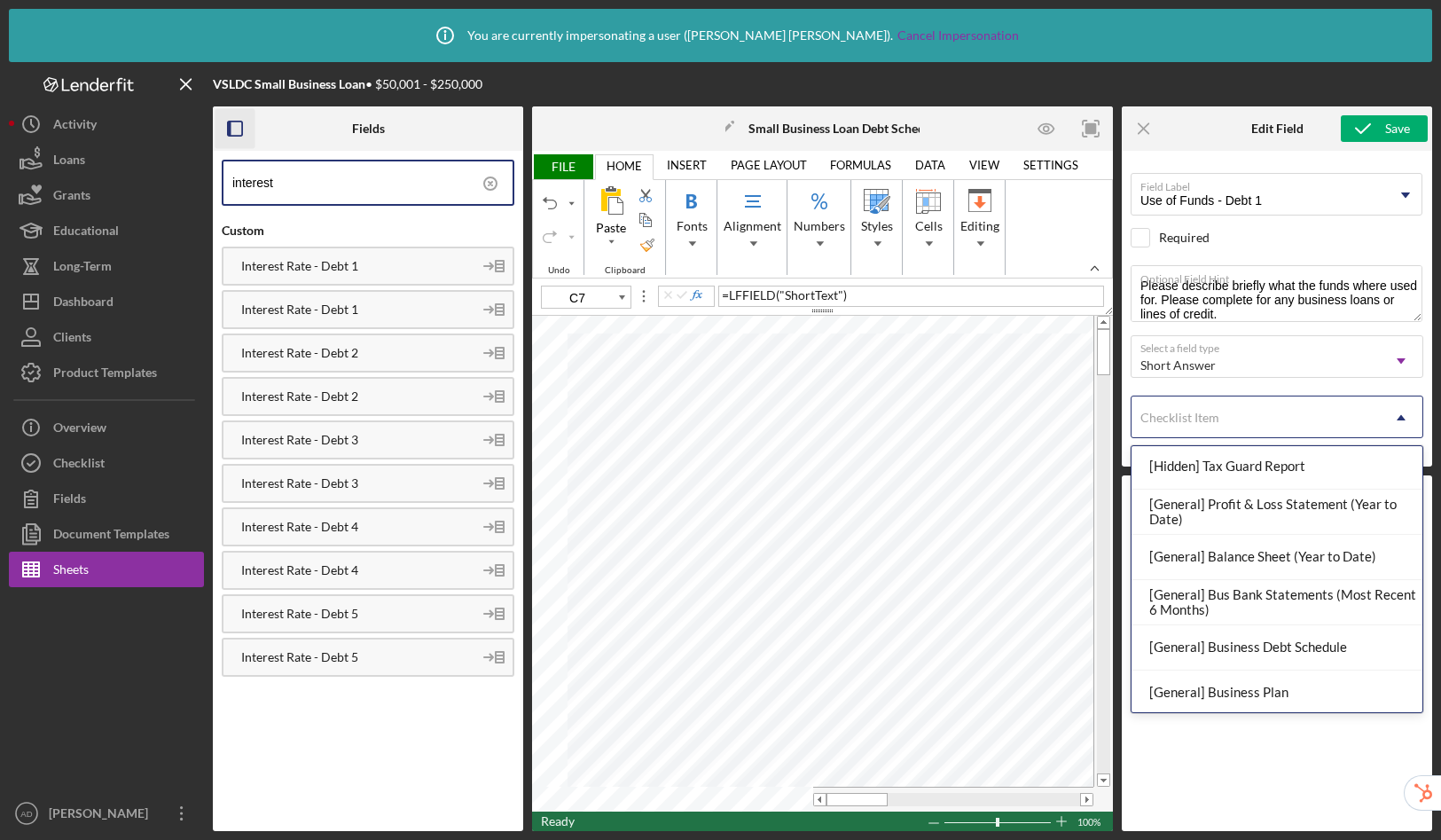
scroll to position [546, 0]
click at [1218, 645] on div "[General] Business Debt Schedule" at bounding box center [1276, 647] width 290 height 45
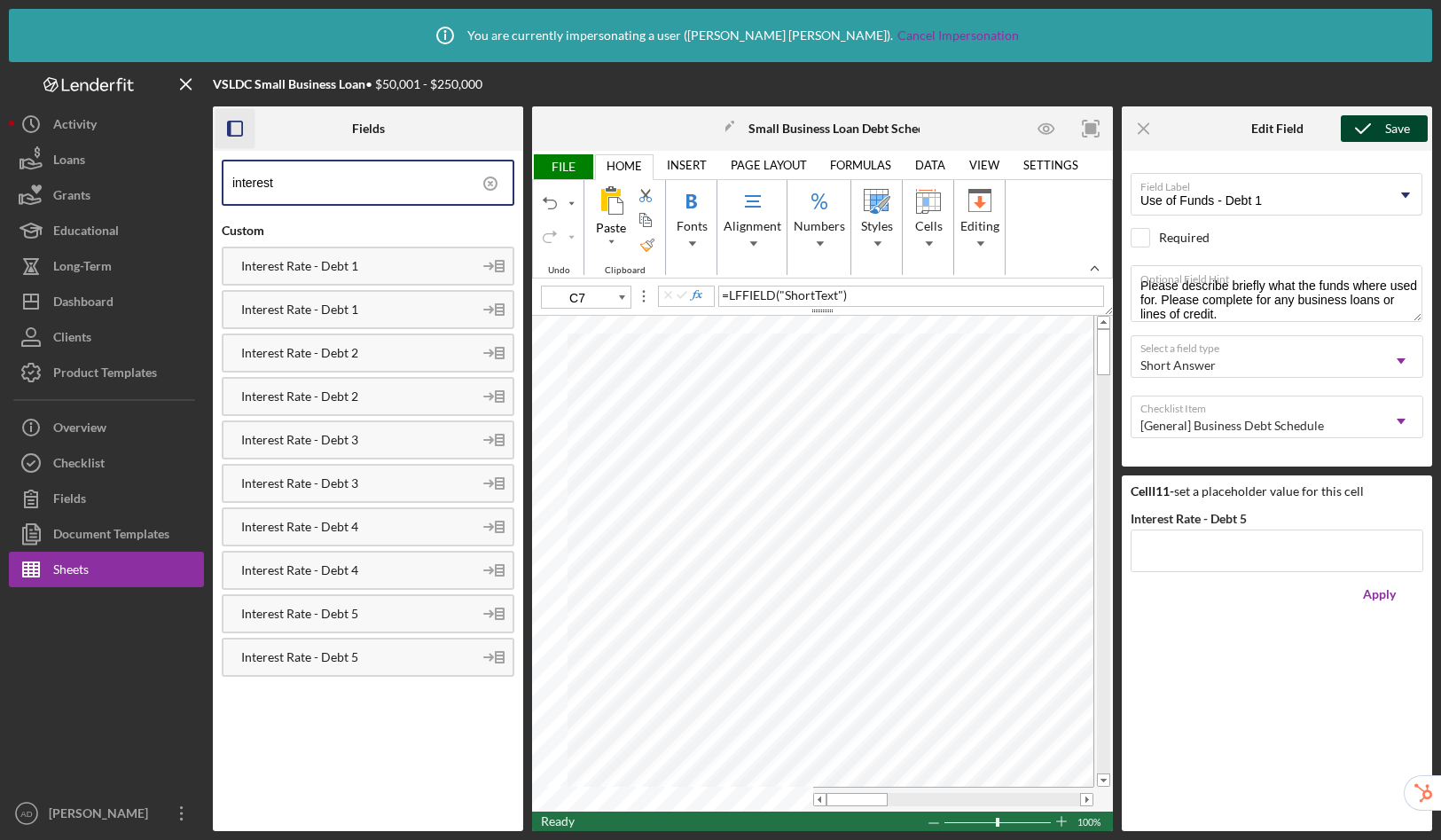
click at [1383, 129] on icon "submit" at bounding box center [1362, 128] width 44 height 44
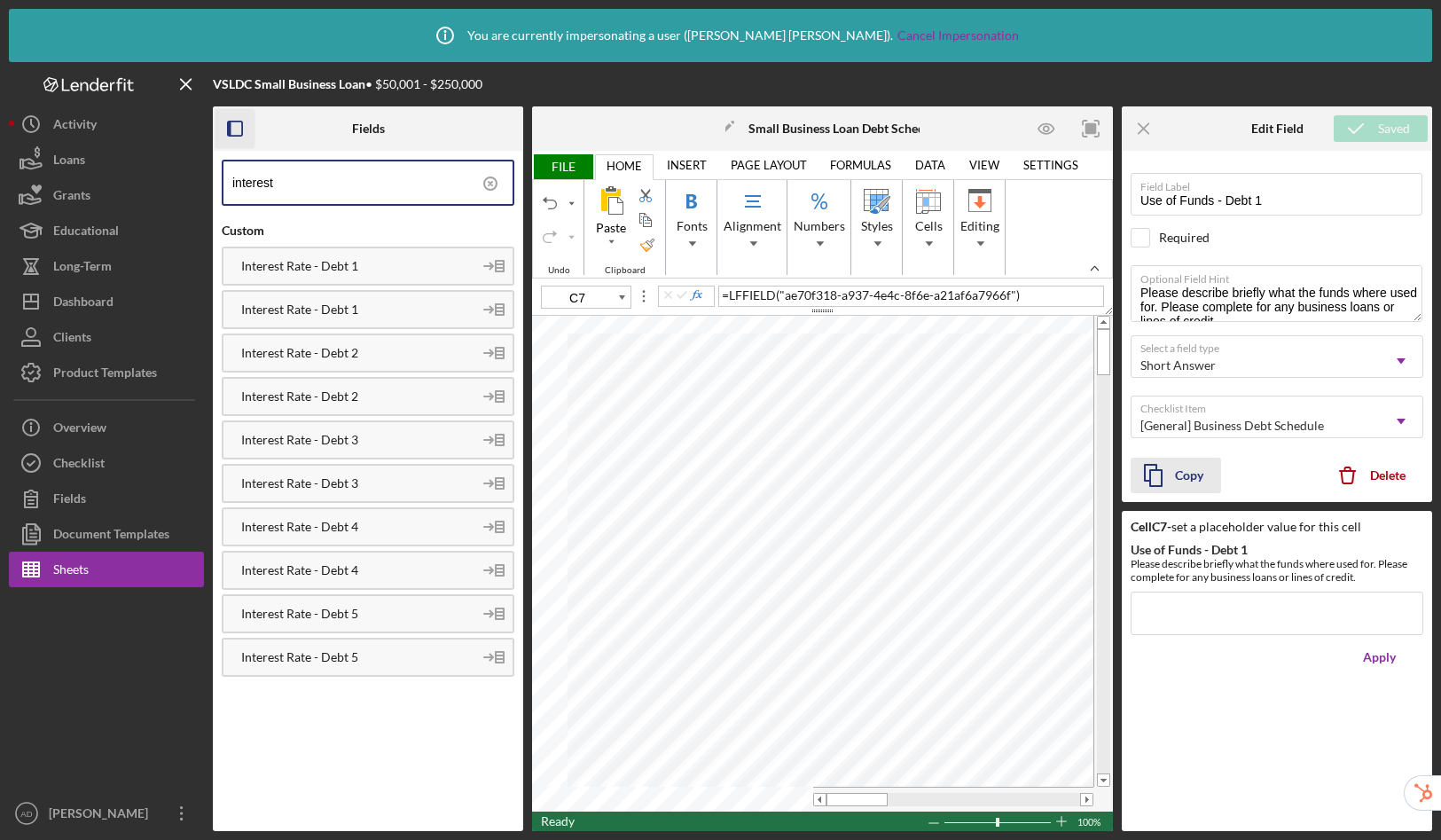
click at [1164, 477] on icon "button" at bounding box center [1152, 475] width 44 height 44
click at [1170, 474] on icon "button" at bounding box center [1152, 475] width 44 height 44
click at [1169, 477] on icon "button" at bounding box center [1152, 475] width 44 height 44
click at [1169, 480] on icon "button" at bounding box center [1152, 475] width 44 height 44
type input "C8"
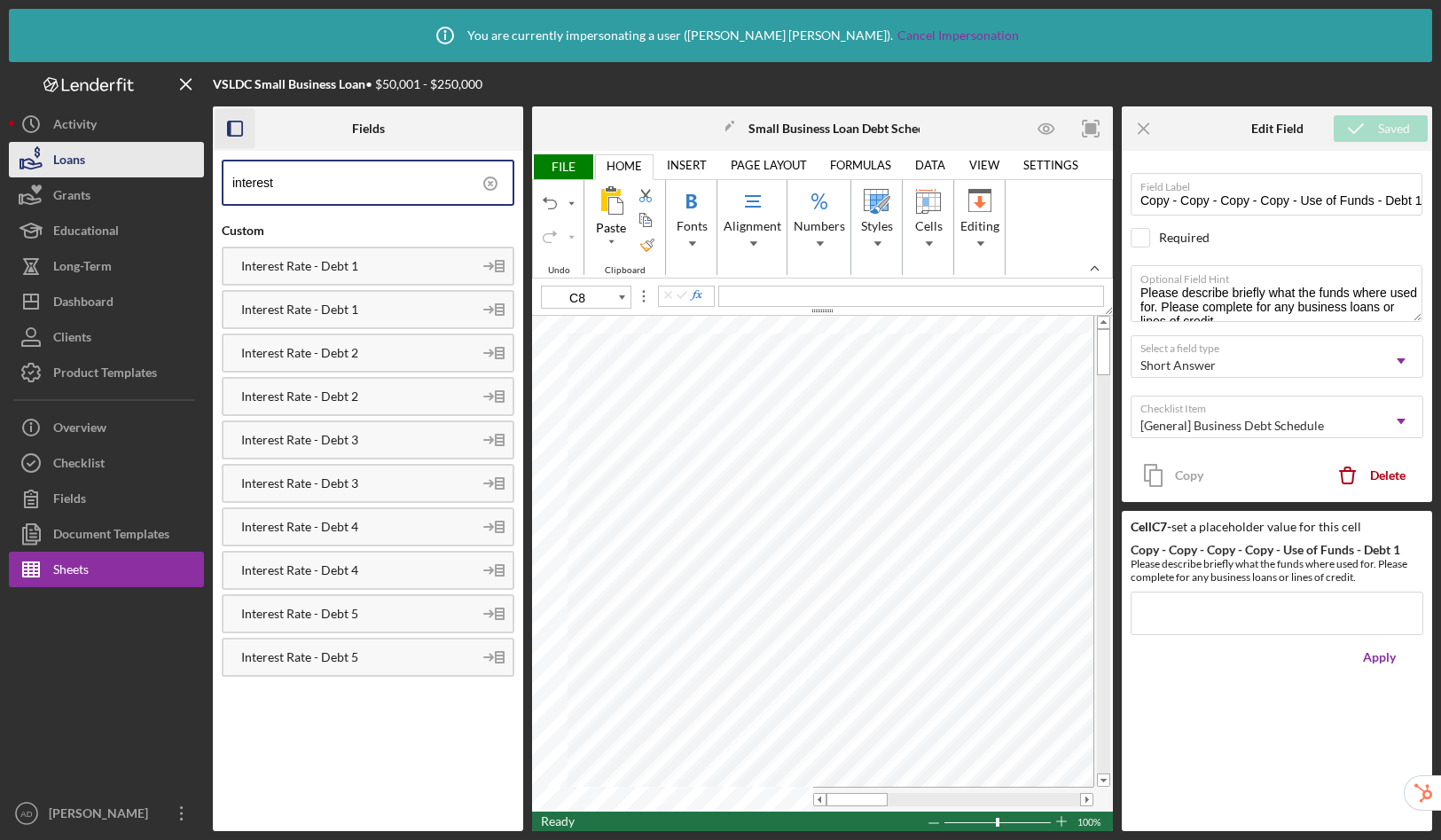
drag, startPoint x: 367, startPoint y: 186, endPoint x: 171, endPoint y: 172, distance: 196.5
click at [171, 172] on div "VSLDC Small Business Loan • $50,001 - $250,000 Fields interest Custom Interest …" at bounding box center [720, 446] width 1424 height 769
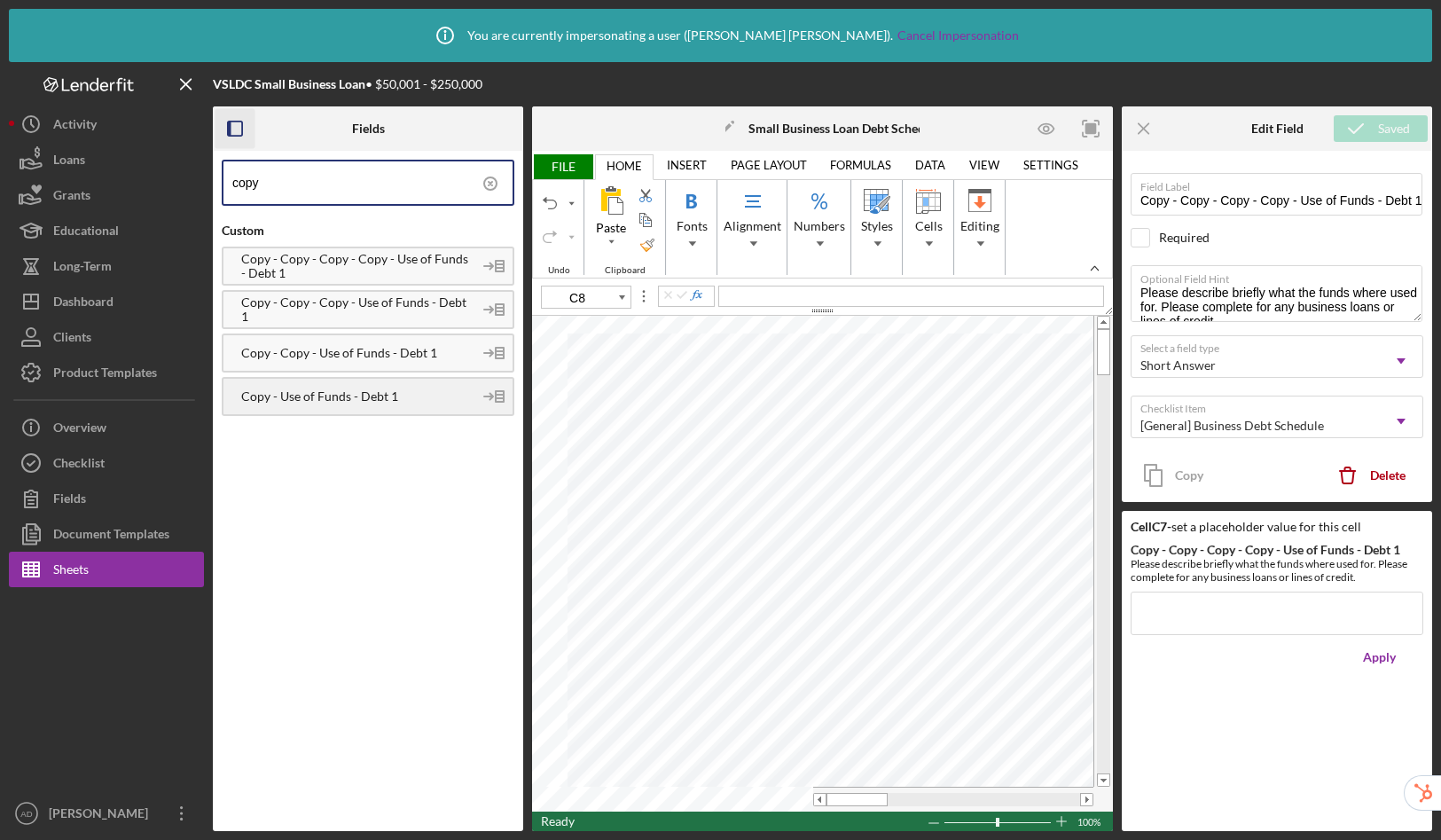
type input "copy"
click at [367, 399] on div "Copy - Use of Funds - Debt 1" at bounding box center [347, 396] width 249 height 14
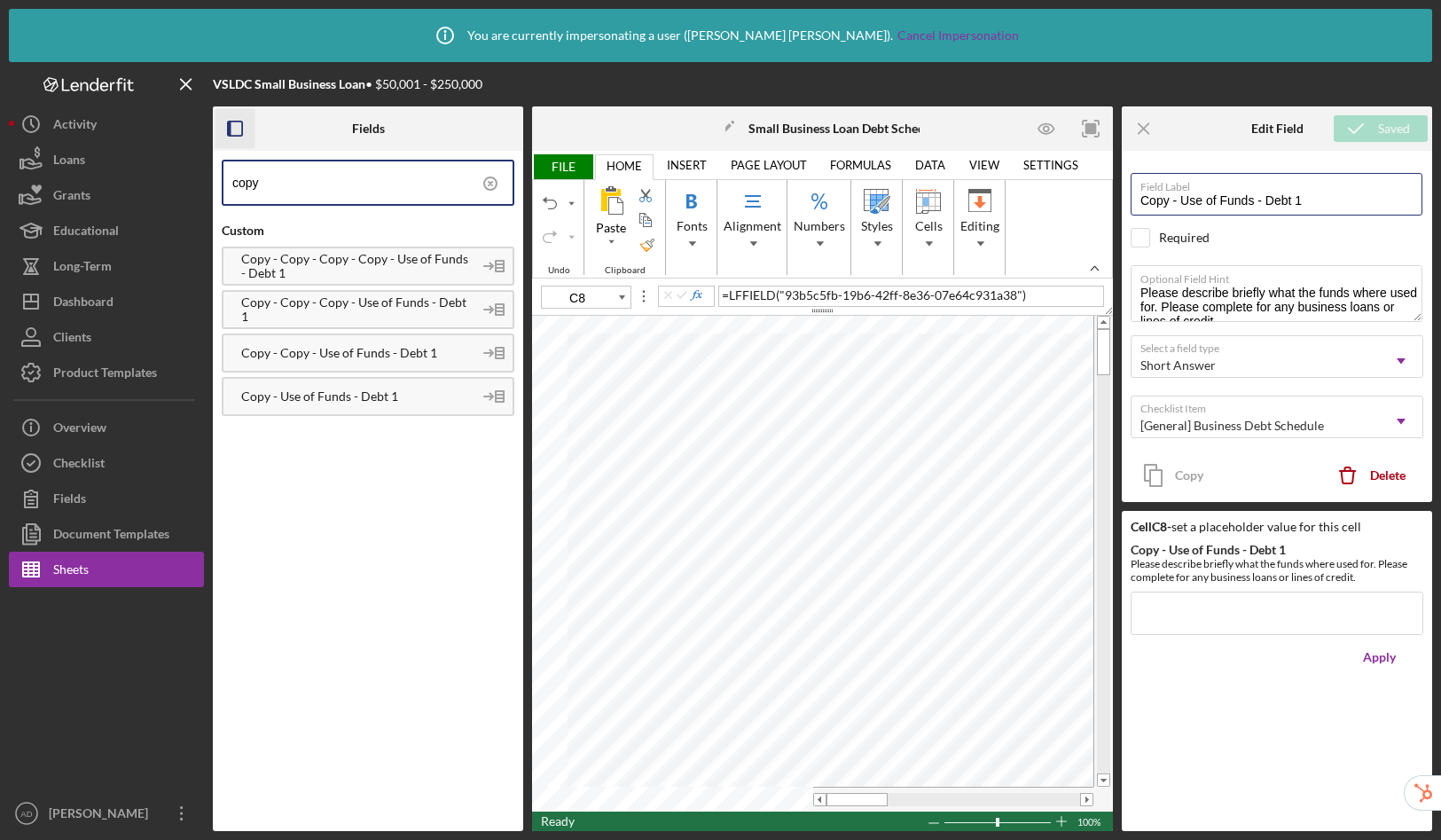
drag, startPoint x: 1180, startPoint y: 204, endPoint x: 1104, endPoint y: 201, distance: 76.1
click at [1104, 201] on div "Fields copy Custom Copy - Copy - Copy - Copy - Use of Funds - Debt 1 Copy - Cop…" at bounding box center [822, 468] width 1220 height 725
click at [1279, 201] on input "Use of Funds - Debt 1" at bounding box center [1276, 194] width 291 height 43
type input "Use of Funds - Debt 2"
click at [1385, 124] on div "Save" at bounding box center [1397, 129] width 25 height 26
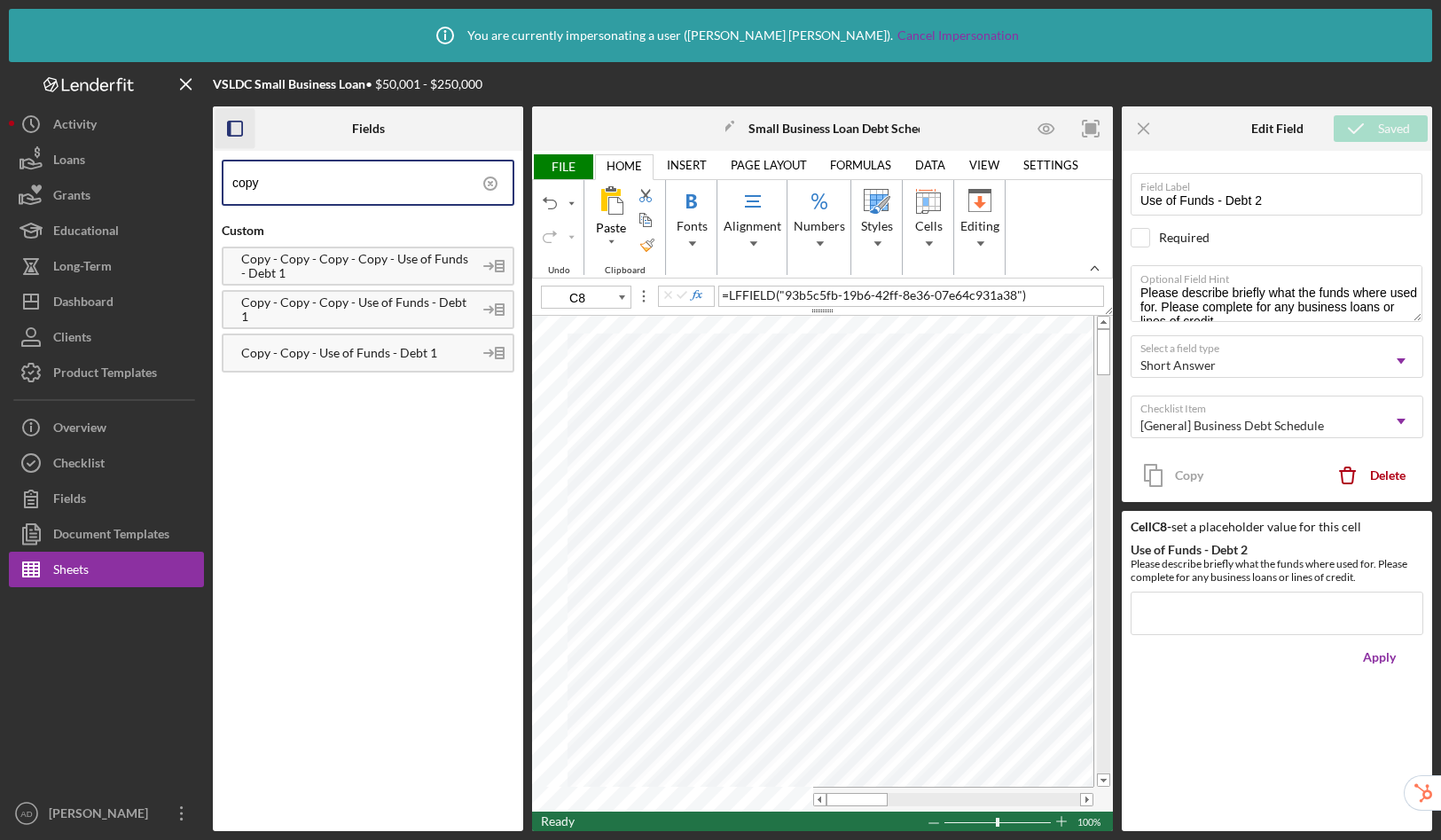
type input "C9"
click at [357, 354] on div "Copy - Copy - Use of Funds - Debt 1" at bounding box center [347, 353] width 249 height 14
drag, startPoint x: 1223, startPoint y: 200, endPoint x: 1070, endPoint y: 192, distance: 153.2
click at [1070, 192] on div "Fields copy Custom Copy - Copy - Copy - Copy - Use of Funds - Debt 1 Copy - Cop…" at bounding box center [822, 468] width 1220 height 725
click at [1349, 201] on input "Use of Funds - Debt 1" at bounding box center [1276, 194] width 291 height 43
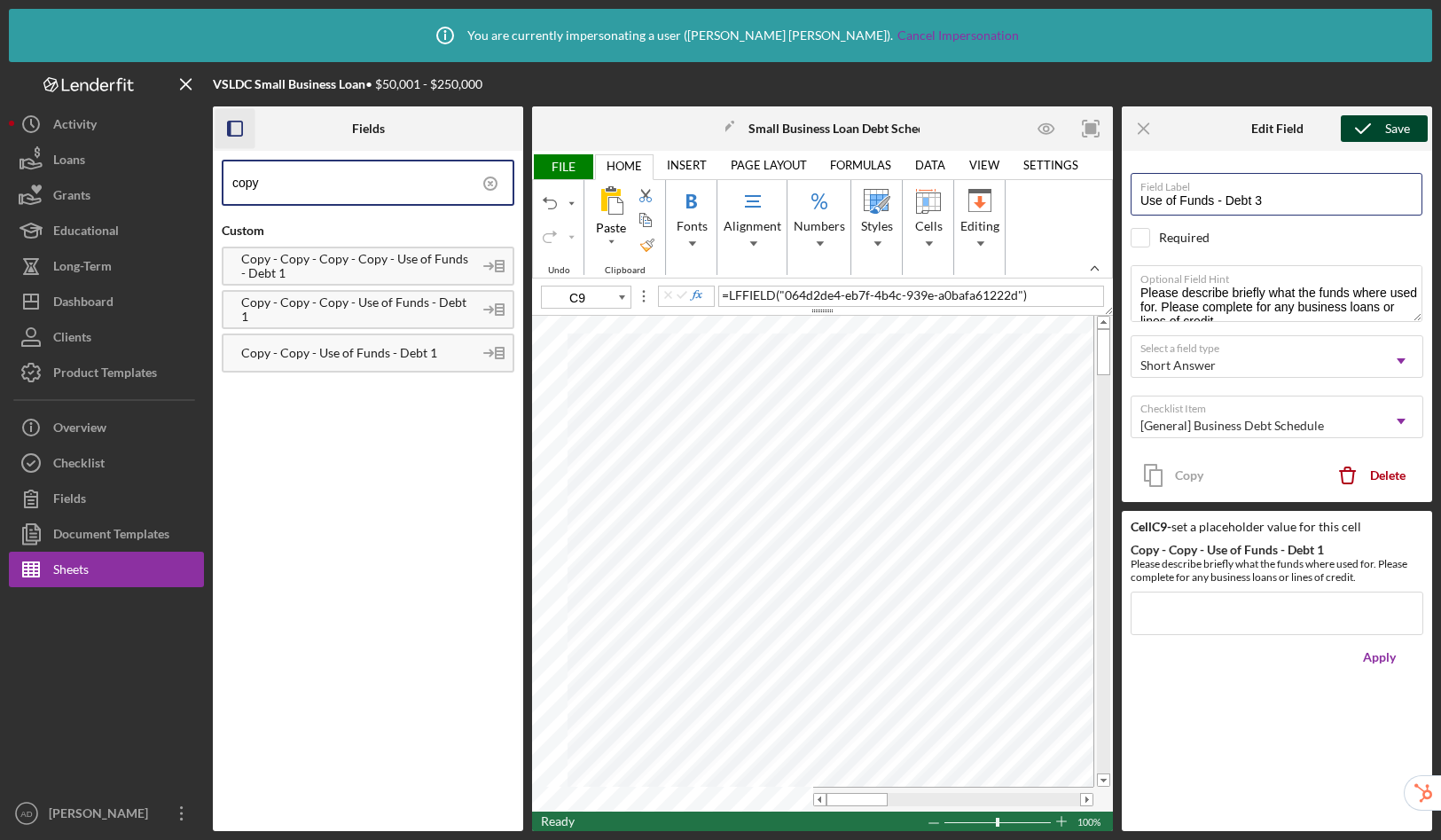
type input "Use of Funds - Debt 3"
click at [1391, 128] on div "Save" at bounding box center [1397, 129] width 25 height 26
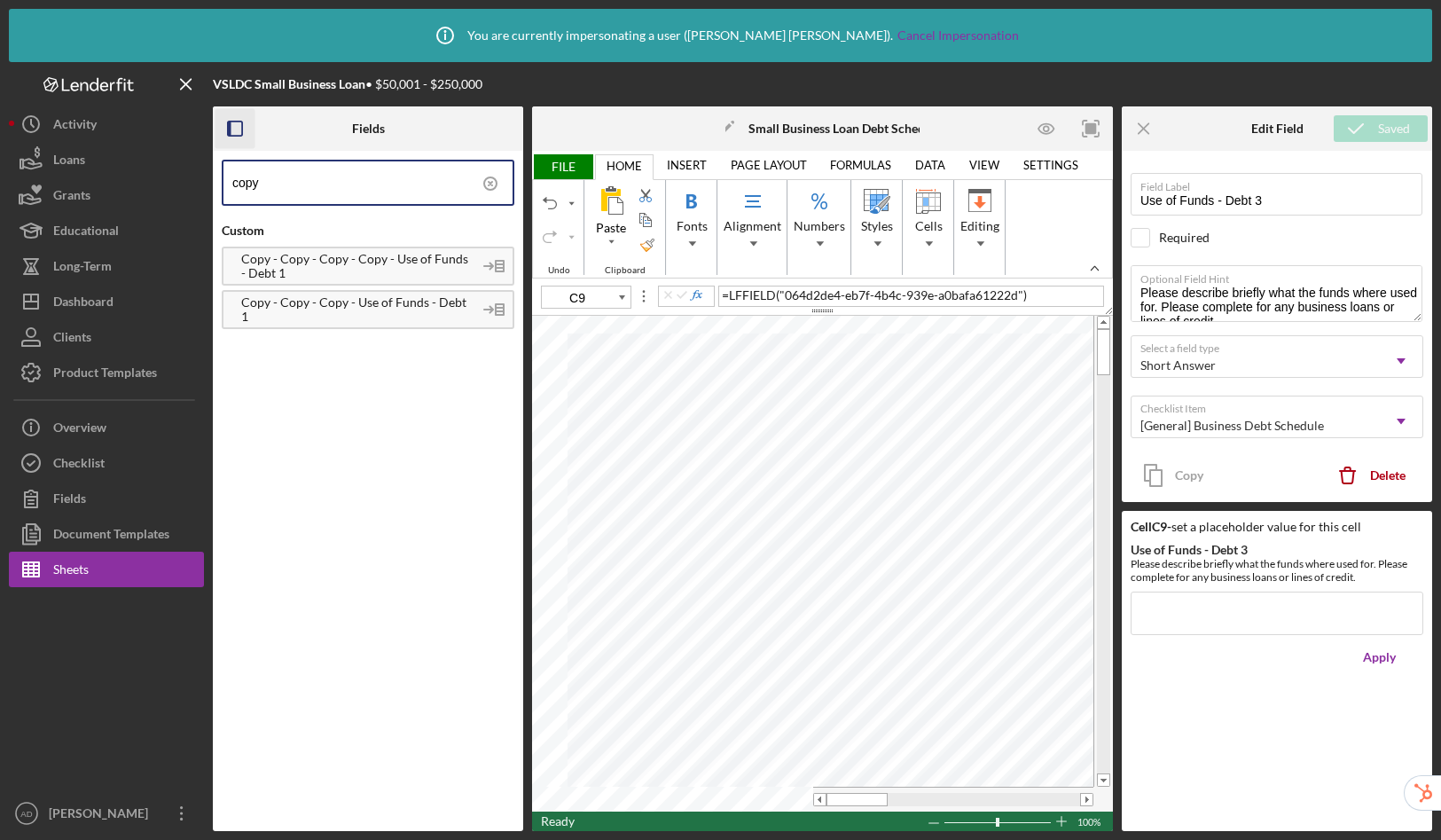
type input "C10"
click at [327, 305] on div "Copy - Copy - Copy - Use of Funds - Debt 1" at bounding box center [347, 309] width 249 height 28
drag, startPoint x: 1262, startPoint y: 203, endPoint x: 1081, endPoint y: 189, distance: 181.5
click at [1081, 189] on div "Fields copy Custom Copy - Copy - Copy - Copy - Use of Funds - Debt 1 Copy - Cop…" at bounding box center [822, 468] width 1220 height 725
click at [1305, 205] on input "Use of Funds - Debt 1" at bounding box center [1276, 194] width 291 height 43
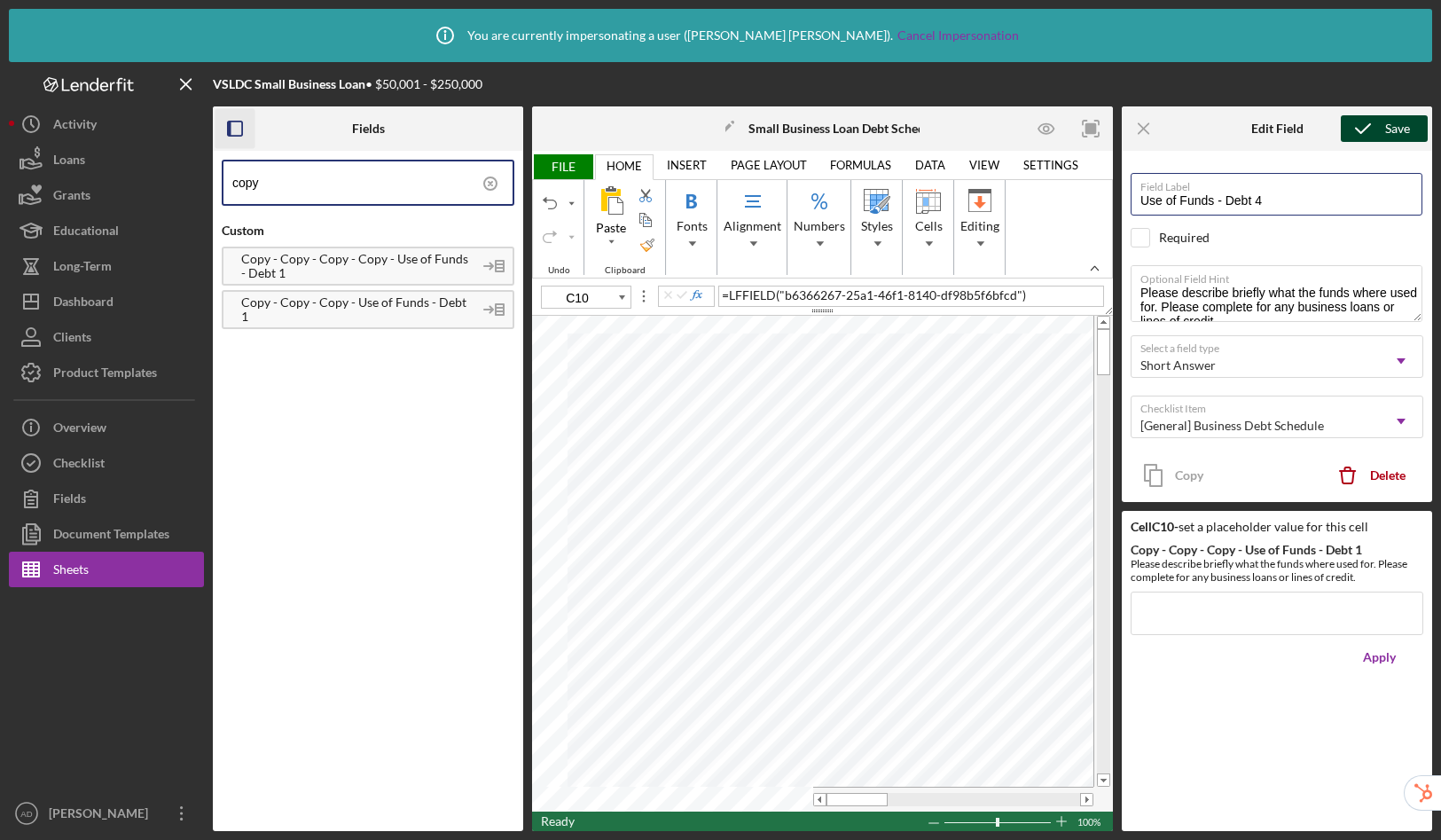
type input "Use of Funds - Debt 4"
click at [1372, 128] on icon "submit" at bounding box center [1362, 128] width 44 height 44
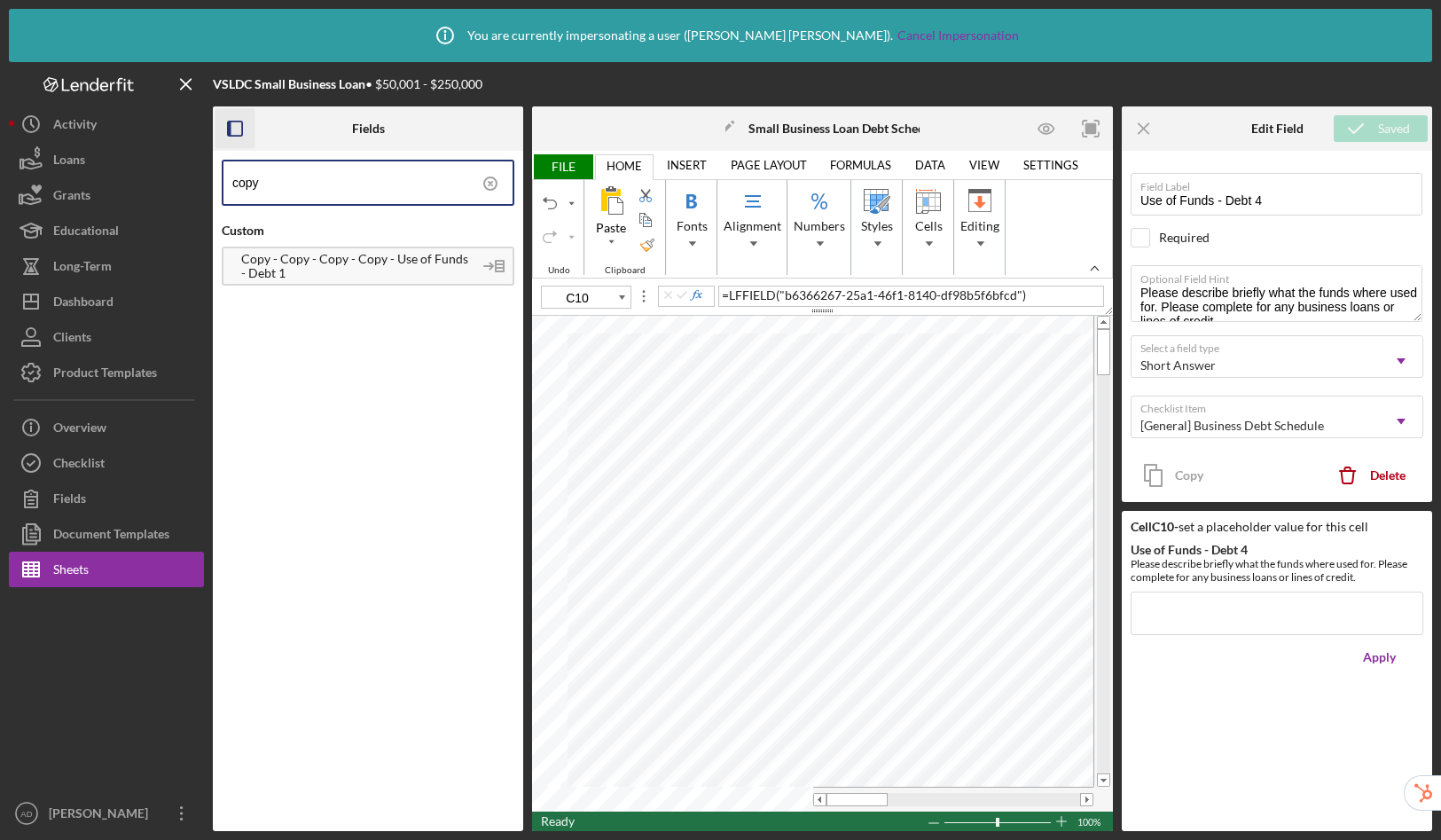
type input "C11"
click at [393, 271] on div "Copy - Copy - Copy - Copy - Use of Funds - Debt 1" at bounding box center [347, 266] width 249 height 28
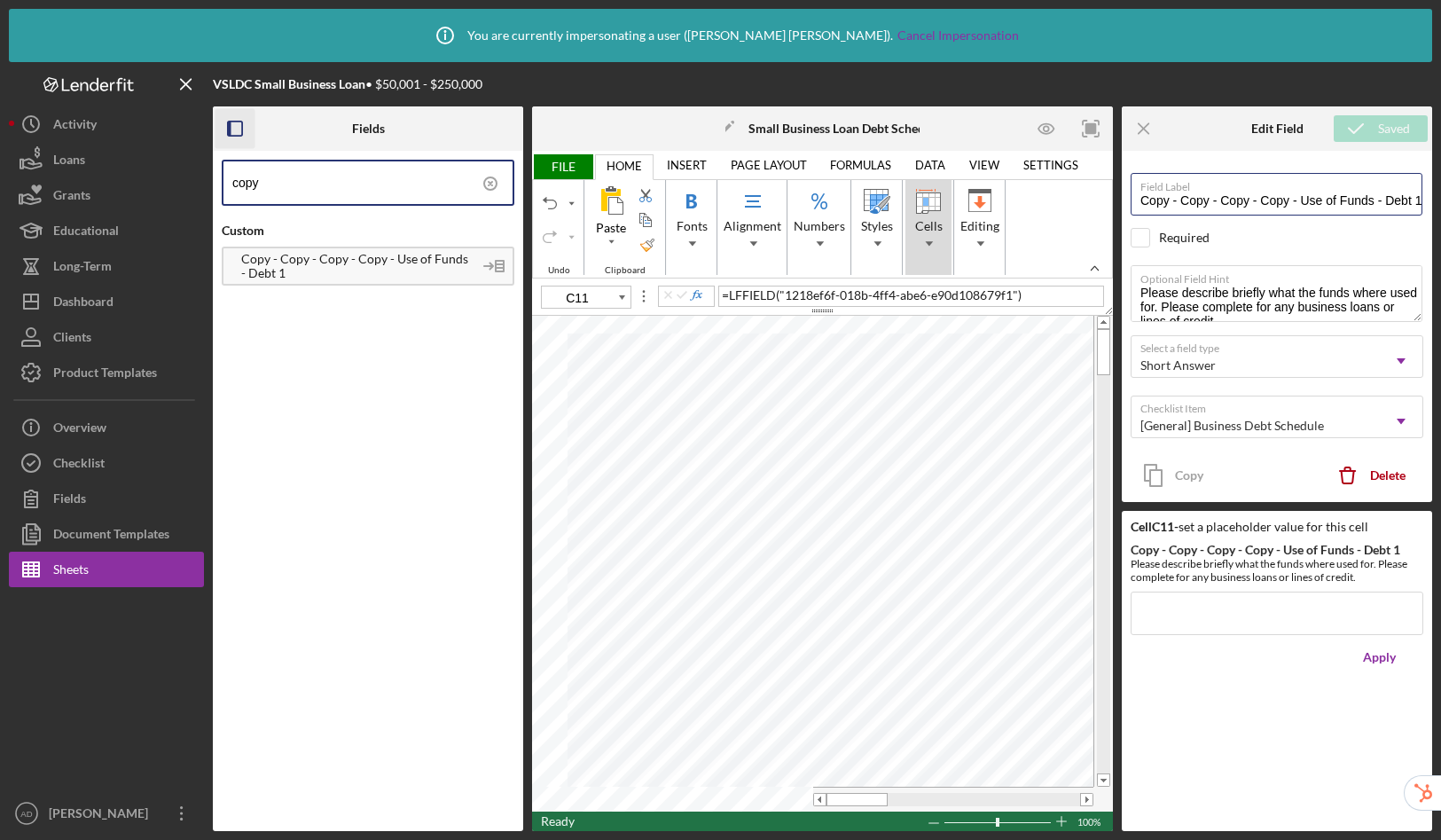
drag, startPoint x: 1300, startPoint y: 201, endPoint x: 940, endPoint y: 191, distance: 360.1
click at [940, 191] on div "Fields copy Custom Copy - Copy - Copy - Copy - Use of Funds - Debt 1 Icon/Edit …" at bounding box center [822, 468] width 1220 height 725
click at [1292, 205] on input "Use of Funds - Debt 1" at bounding box center [1276, 194] width 291 height 43
type input "Use of Funds - Debt 5"
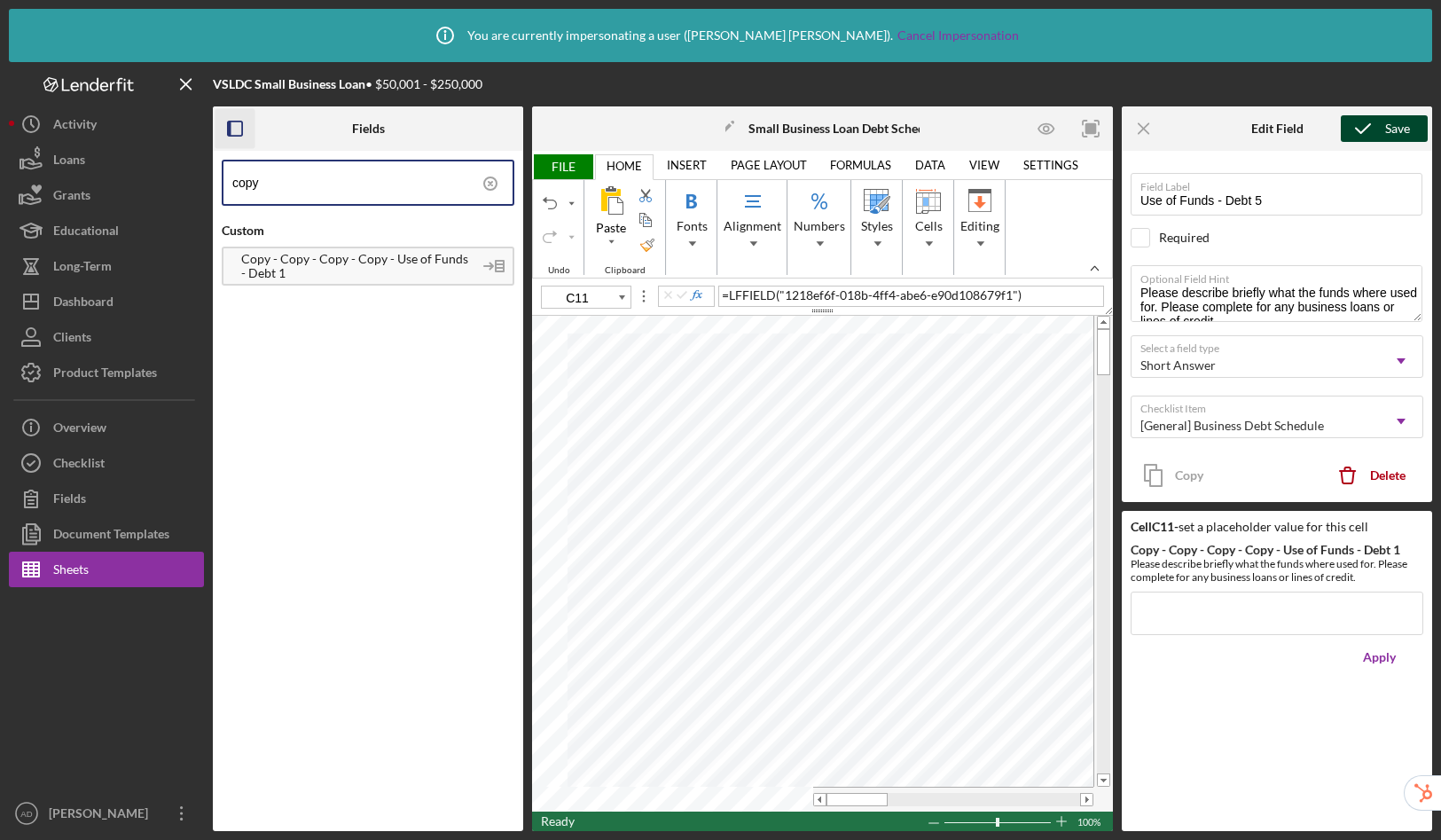
click at [1388, 134] on div "Save" at bounding box center [1397, 129] width 25 height 26
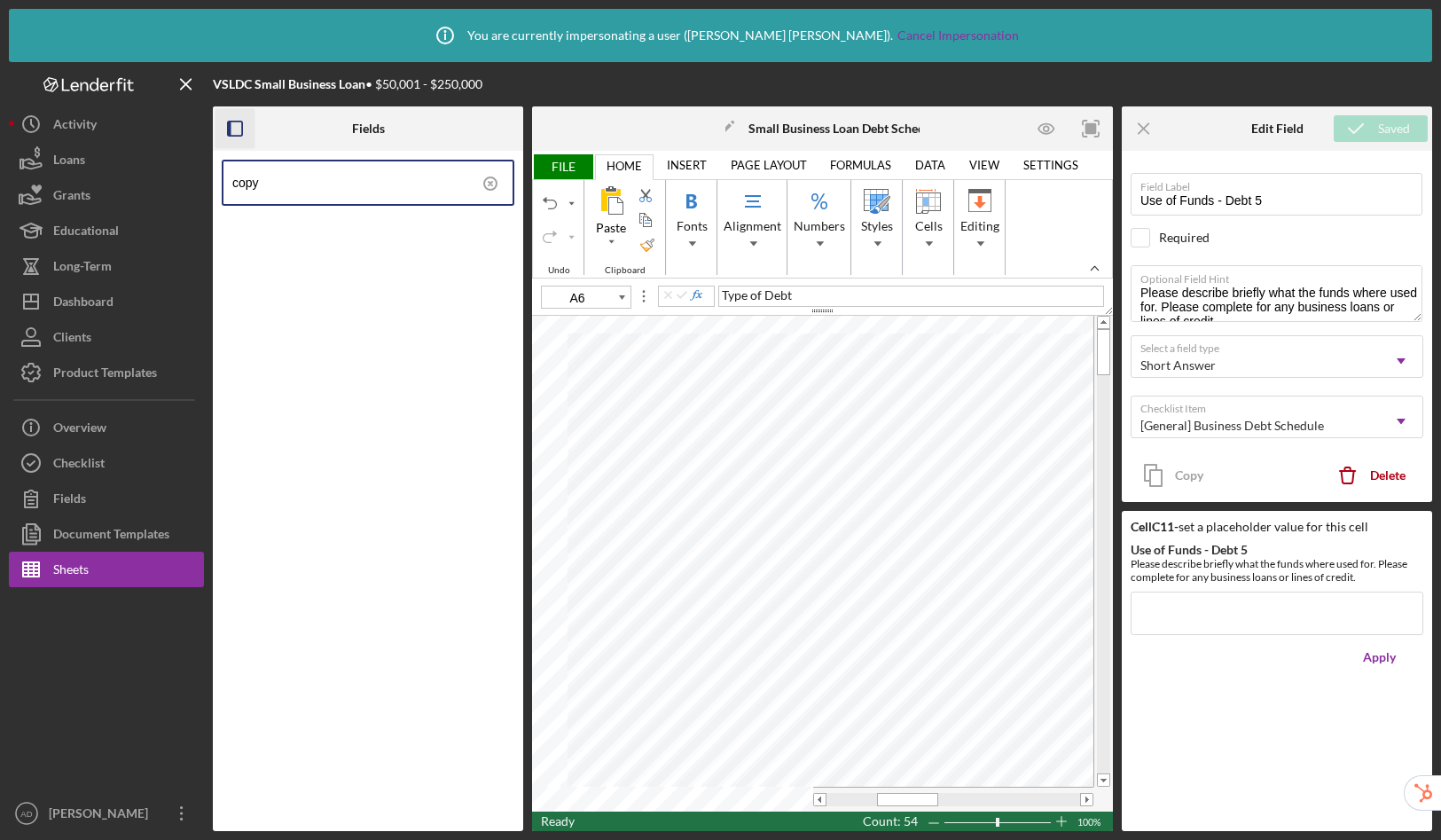
click at [237, 127] on icon "button" at bounding box center [236, 129] width 40 height 40
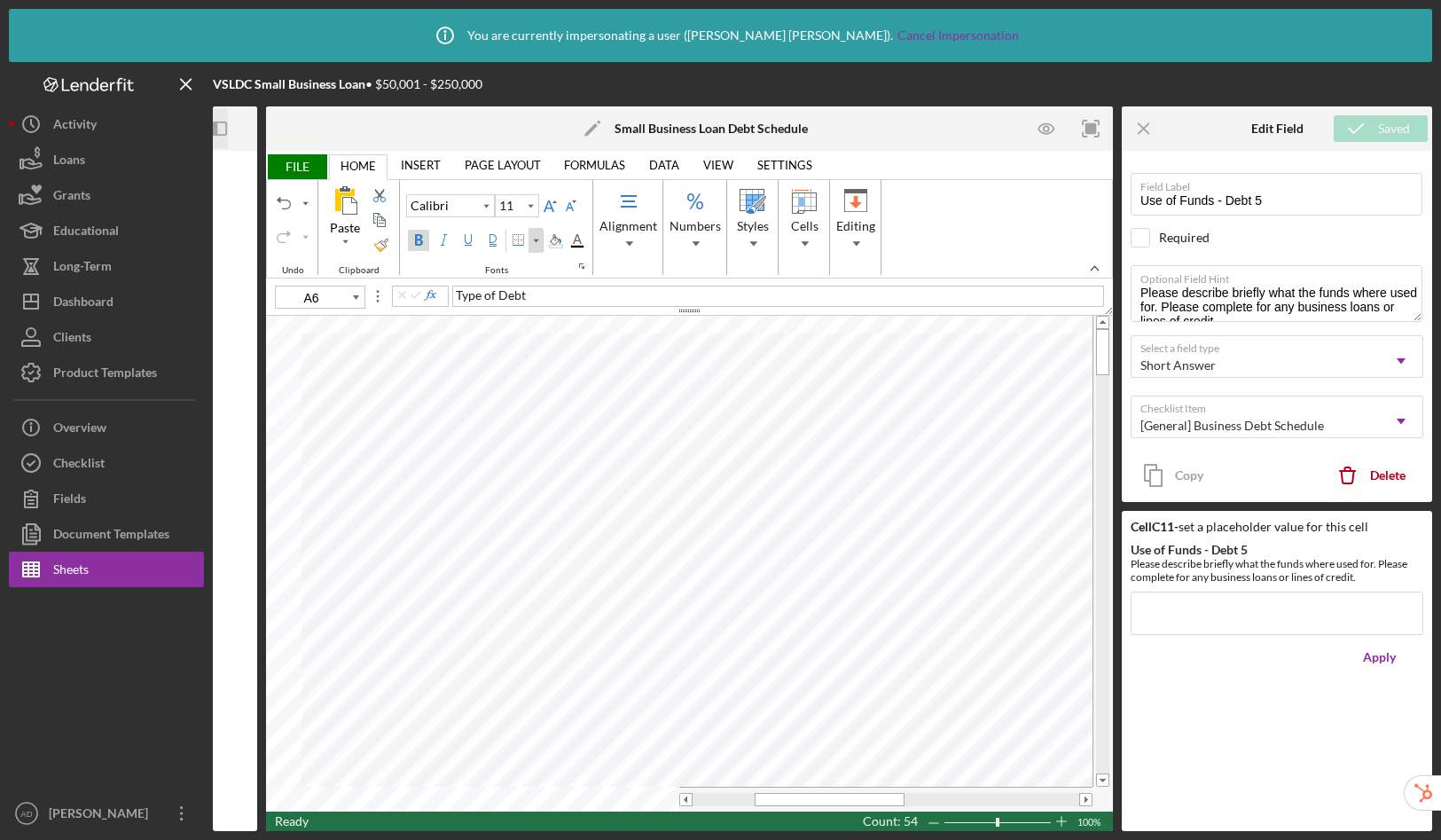
click at [534, 240] on div "Border" at bounding box center [536, 240] width 9 height 25
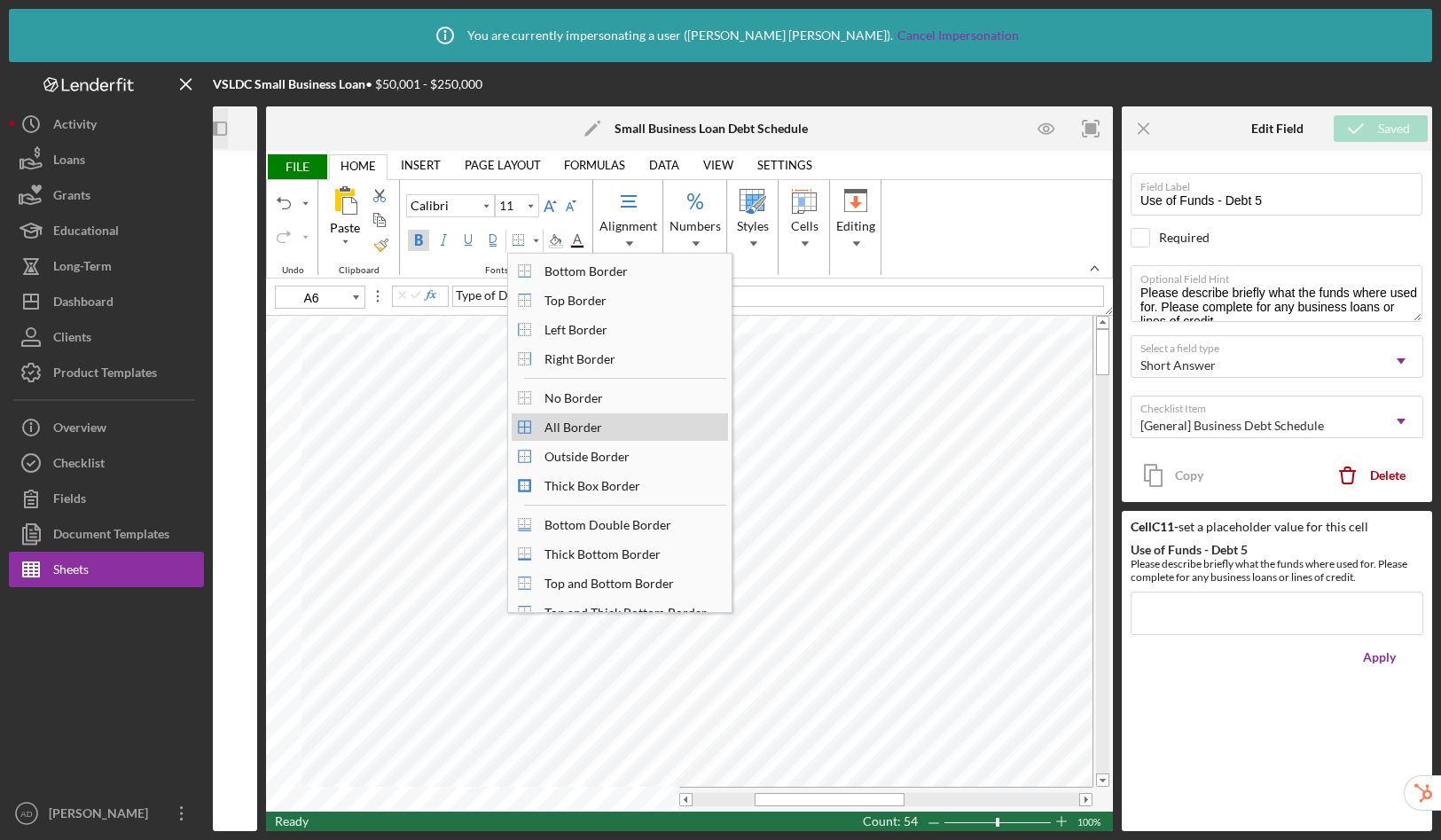
click at [583, 428] on div "All Border" at bounding box center [573, 427] width 76 height 24
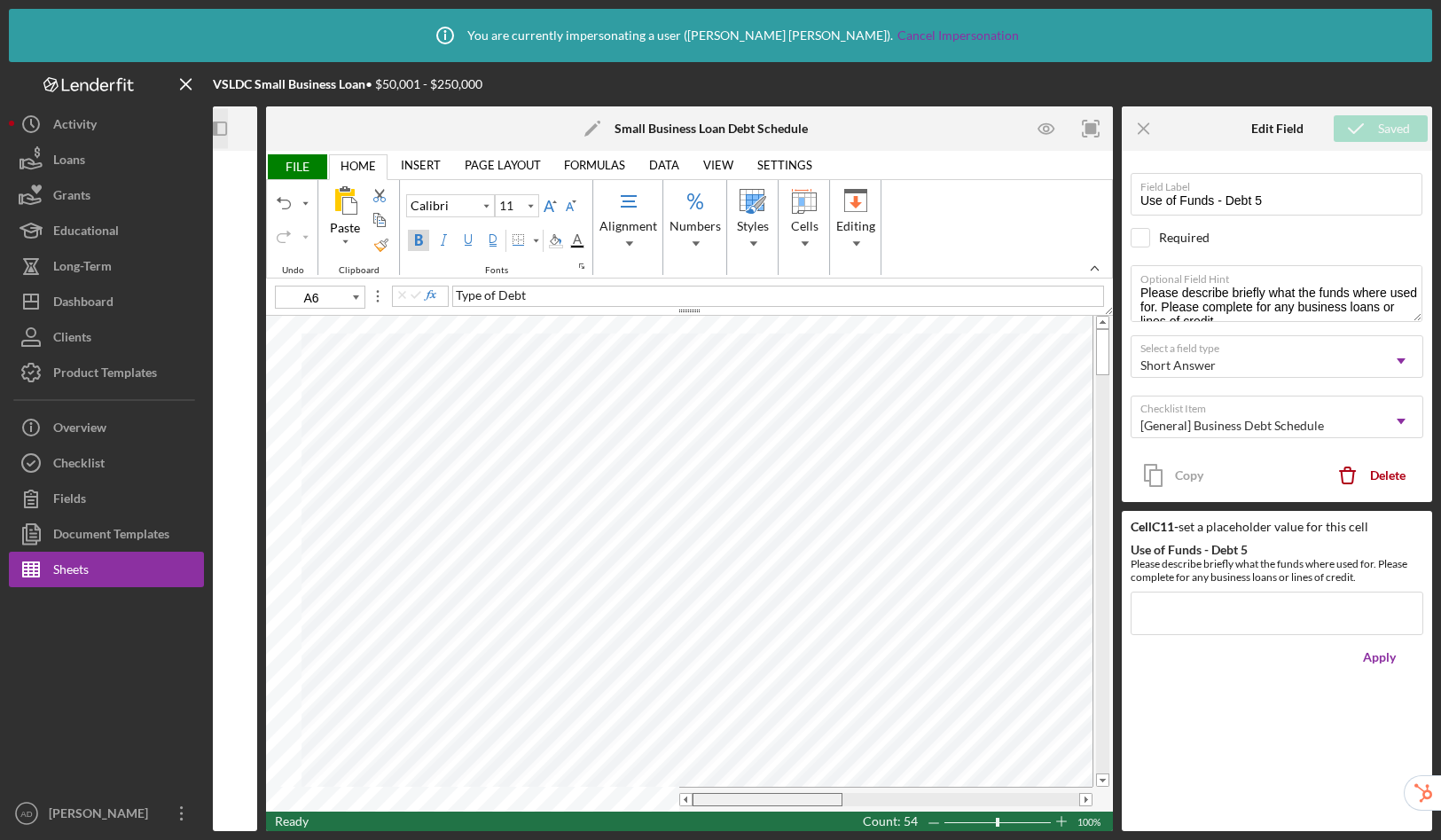
click at [649, 798] on tr at bounding box center [679, 799] width 827 height 25
click at [287, 168] on span "FILE" at bounding box center [296, 166] width 62 height 25
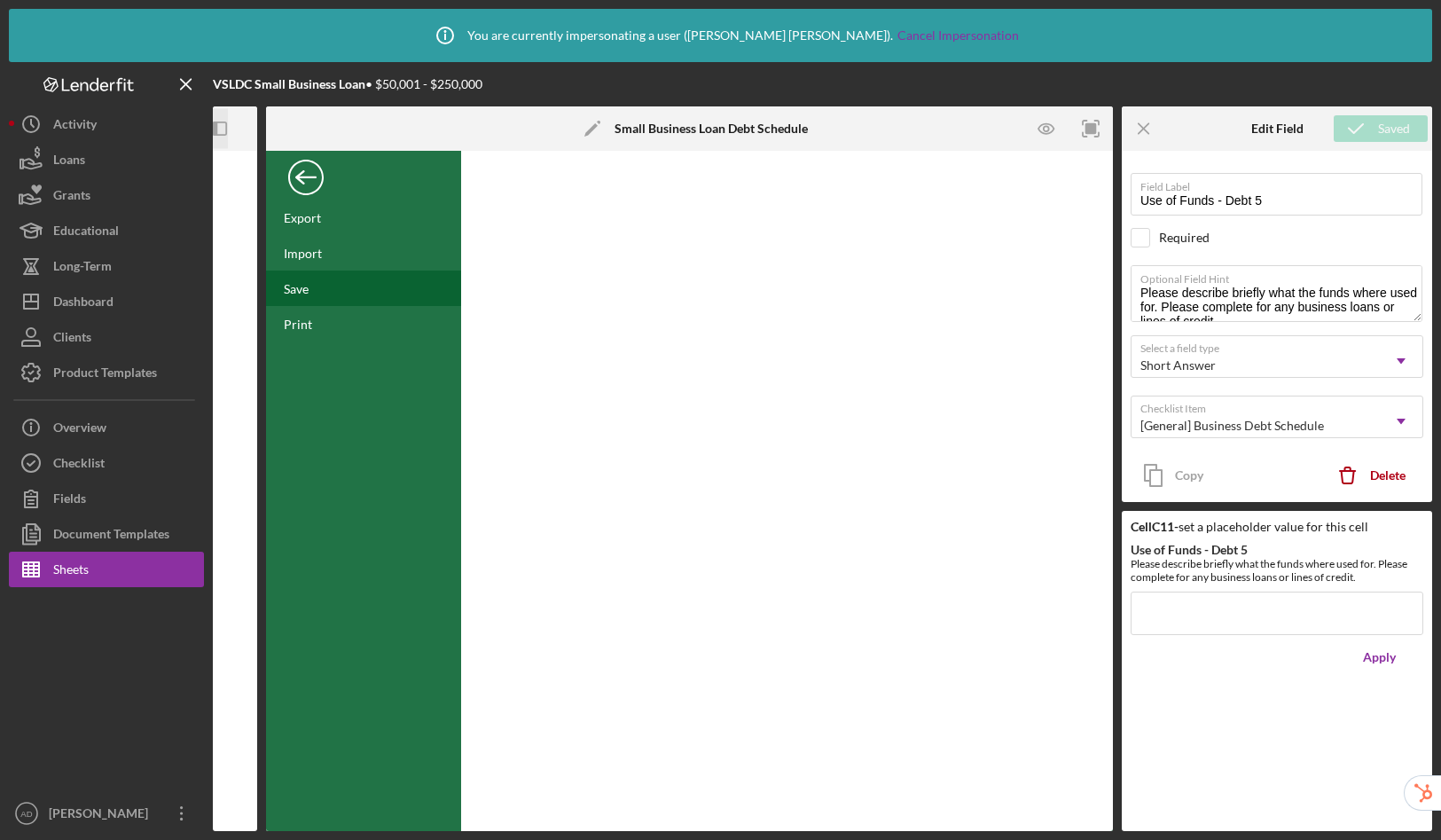
click at [316, 290] on div "Save" at bounding box center [363, 288] width 195 height 35
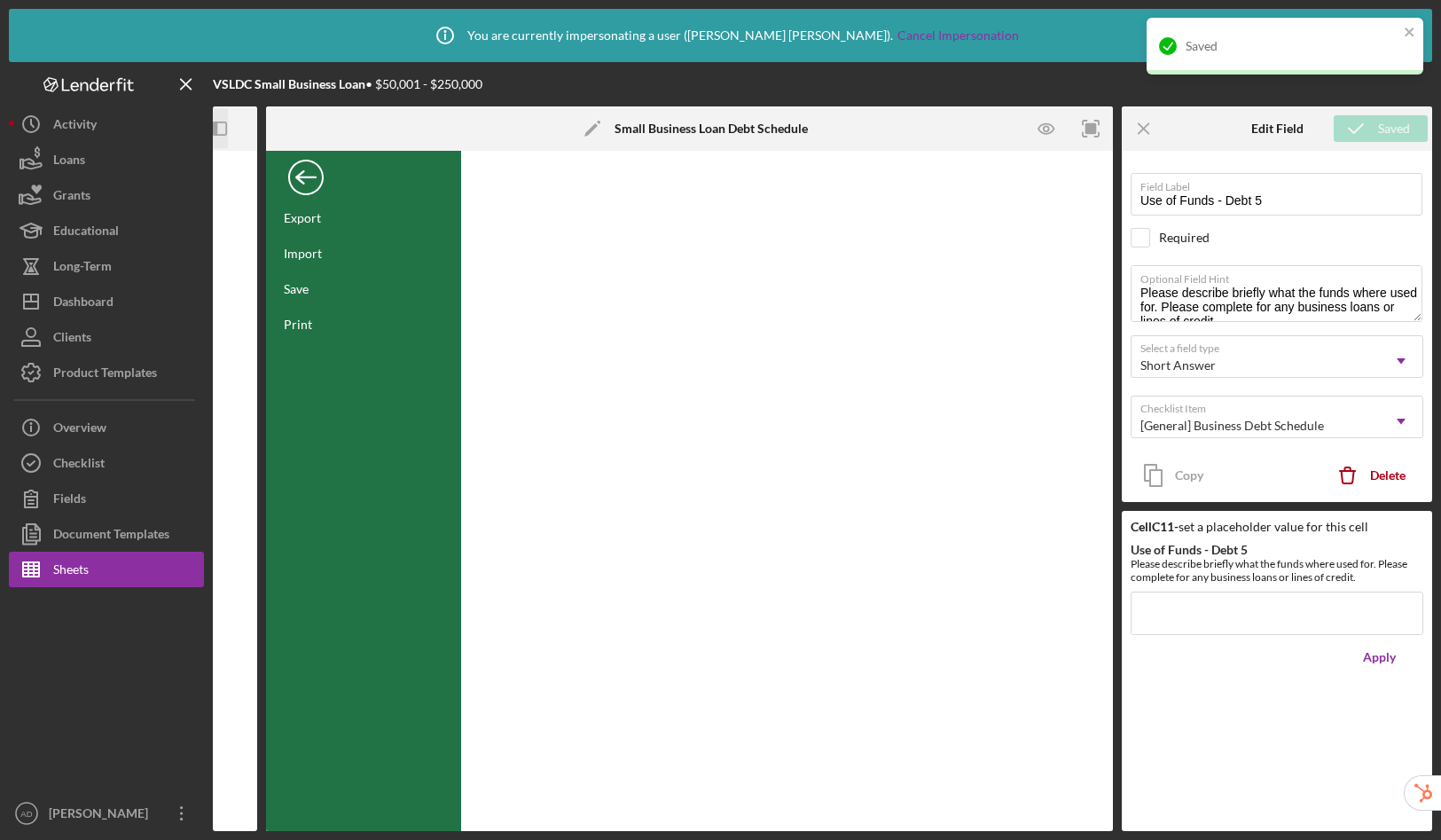
click at [305, 172] on div "Back" at bounding box center [306, 172] width 35 height 35
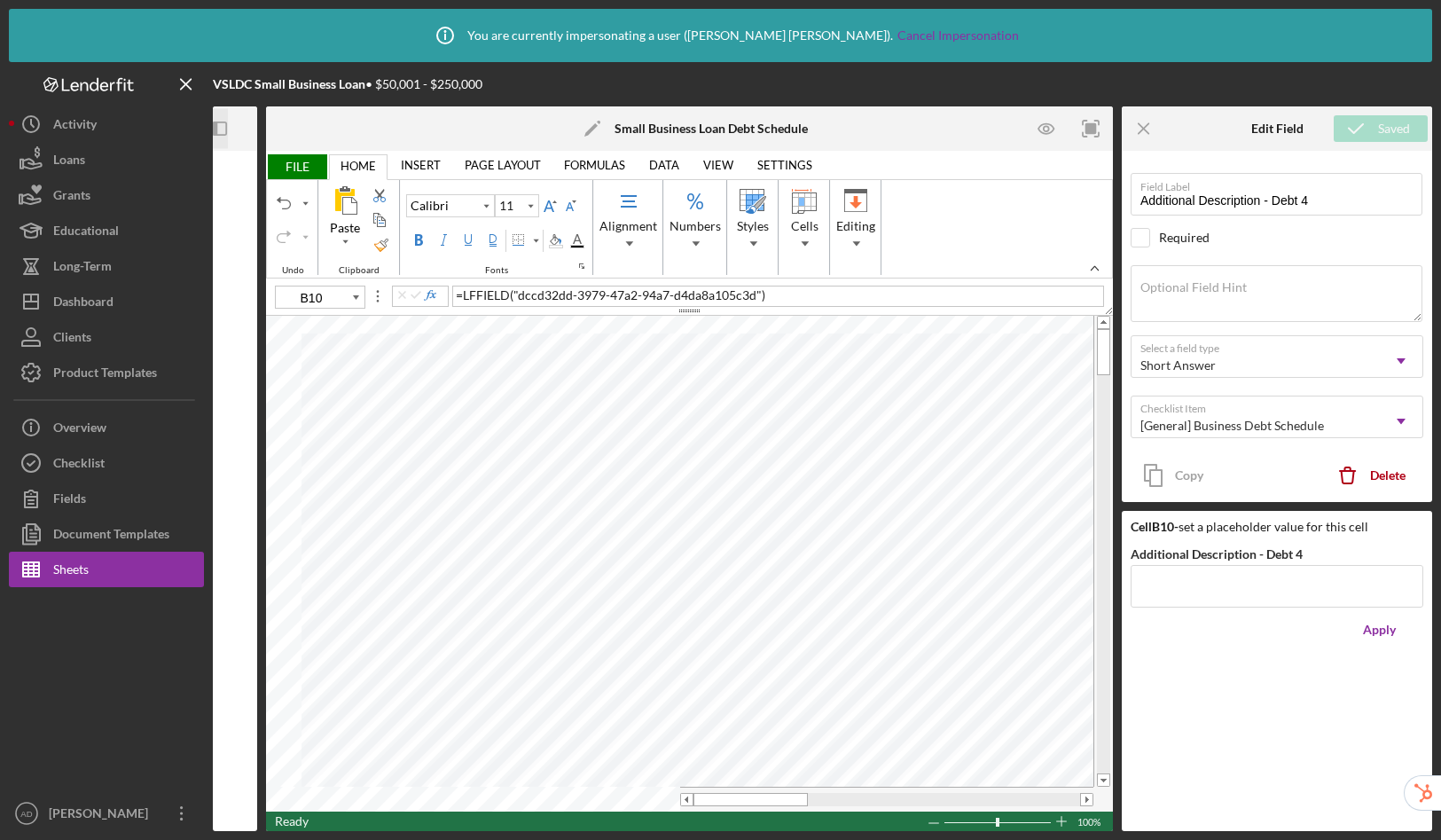
type input "C7"
type input "Use of Funds - Debt 1"
type textarea "Please describe briefly what the funds where used for. Please complete for any …"
type input "I8"
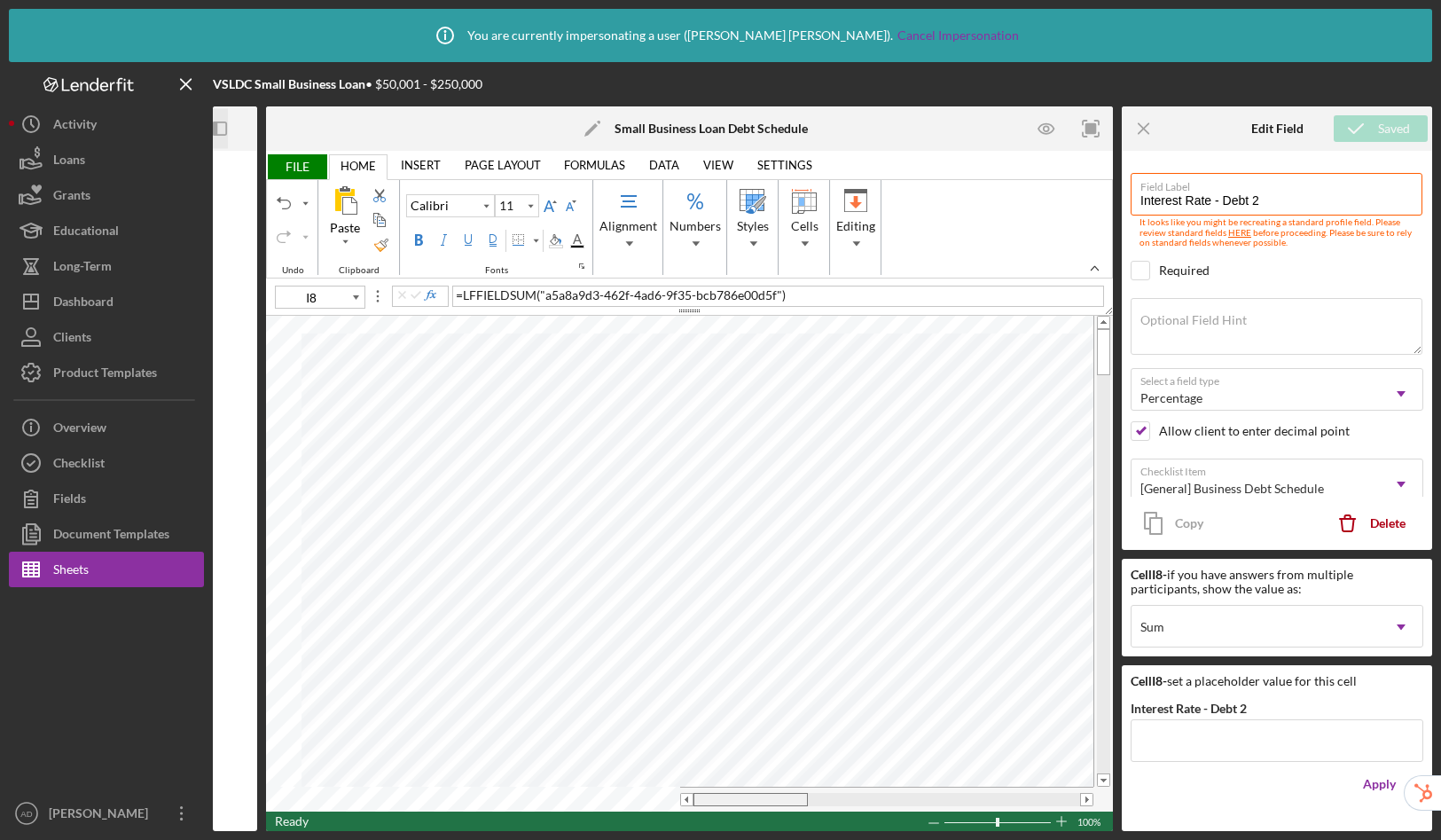
drag, startPoint x: 747, startPoint y: 801, endPoint x: 691, endPoint y: 802, distance: 56.0
click at [691, 802] on div at bounding box center [887, 799] width 413 height 13
click at [221, 126] on icon "Icon/Panel Side Expand" at bounding box center [220, 129] width 40 height 40
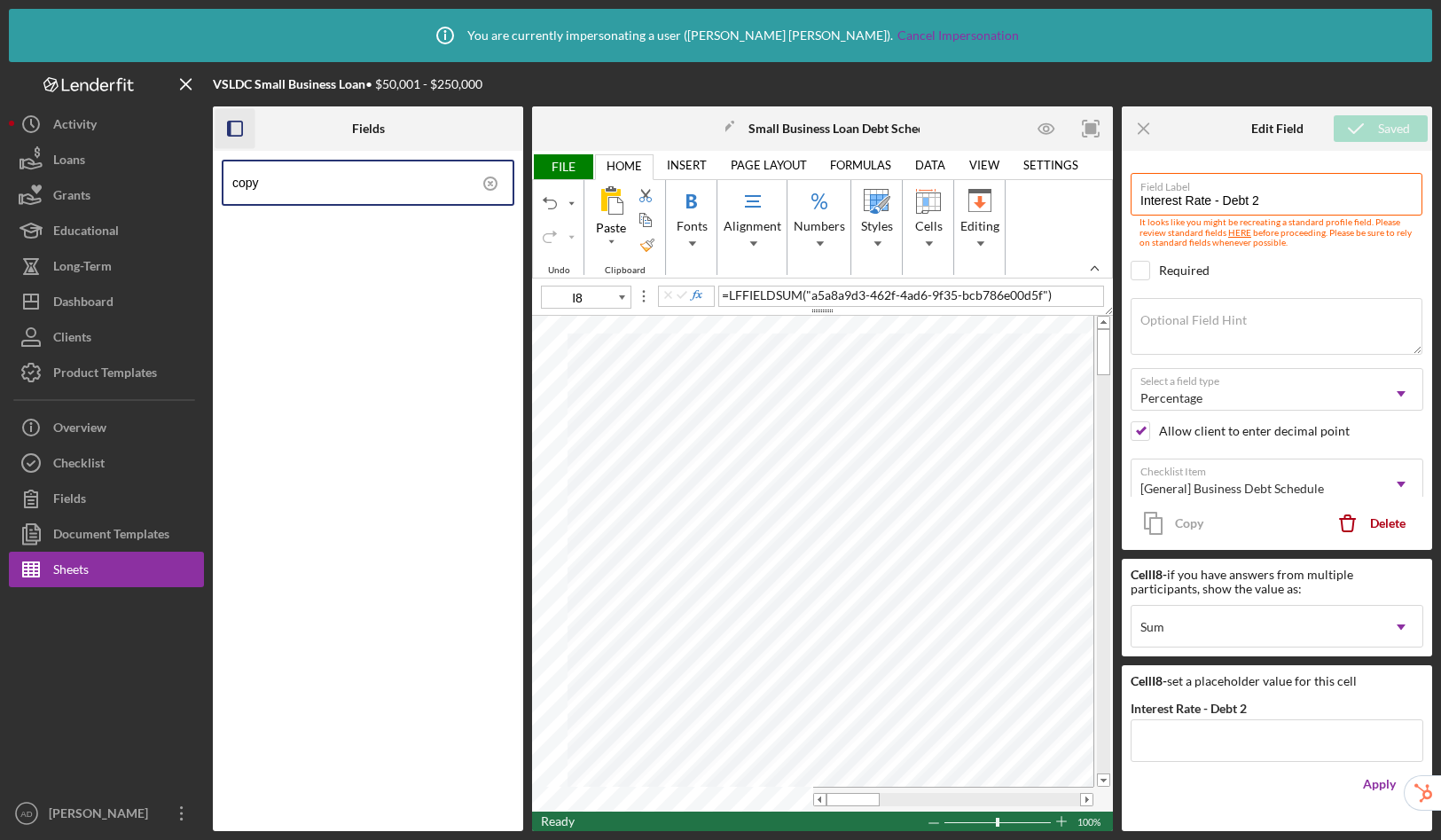
click at [496, 181] on circle at bounding box center [490, 183] width 12 height 12
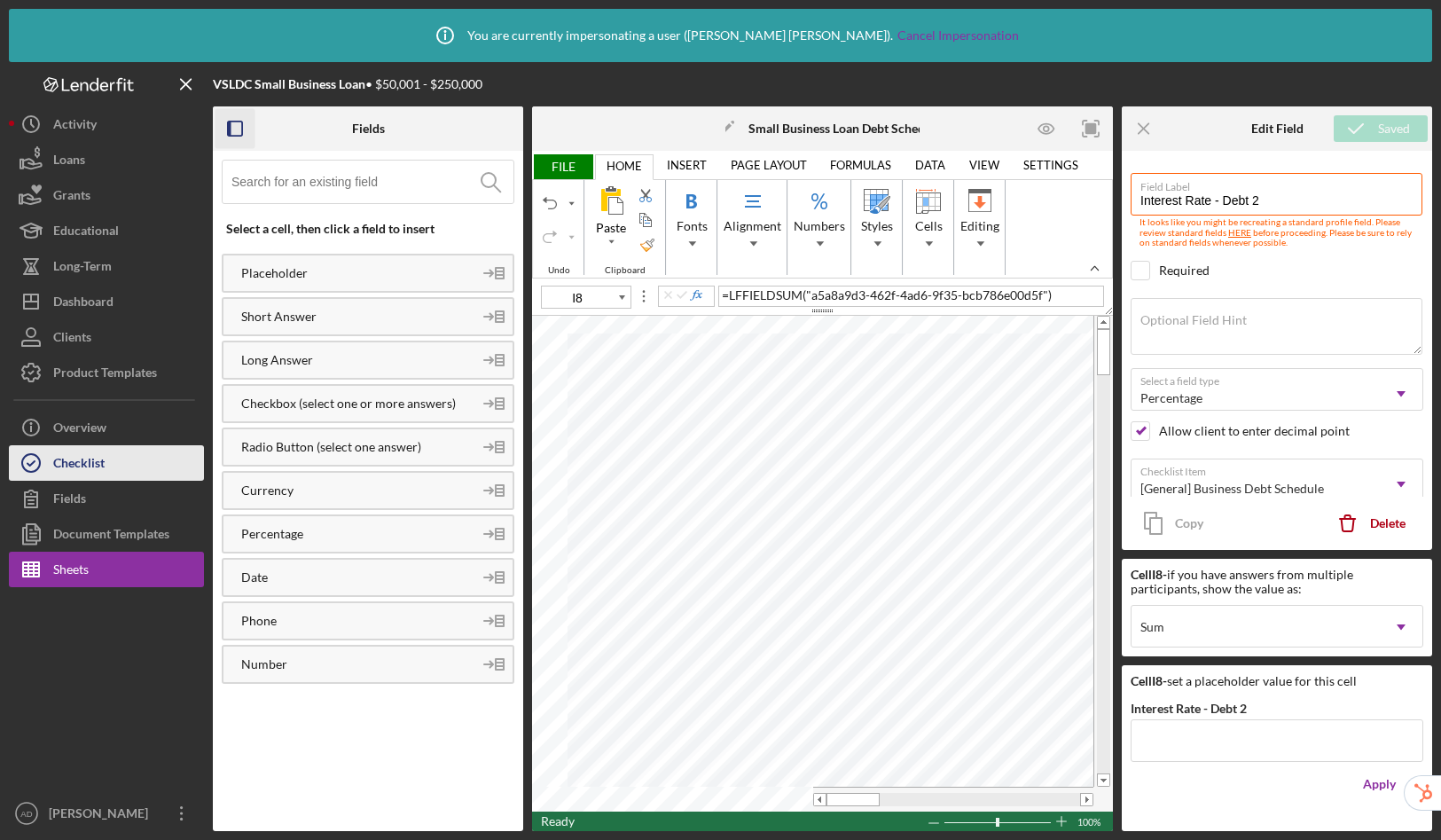
click at [62, 475] on div "Checklist" at bounding box center [79, 465] width 51 height 40
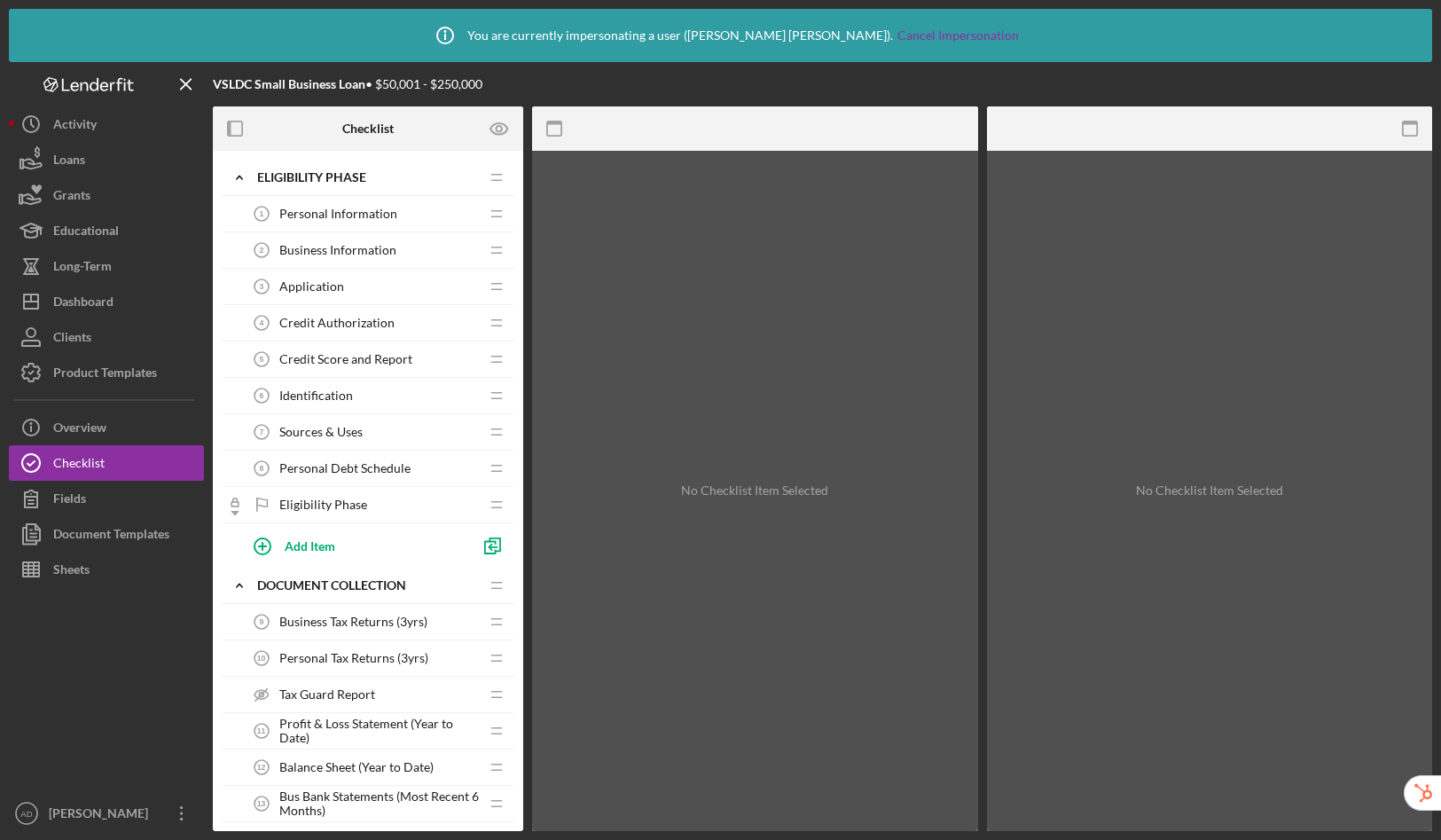
click at [336, 466] on span "Personal Debt Schedule" at bounding box center [344, 467] width 132 height 14
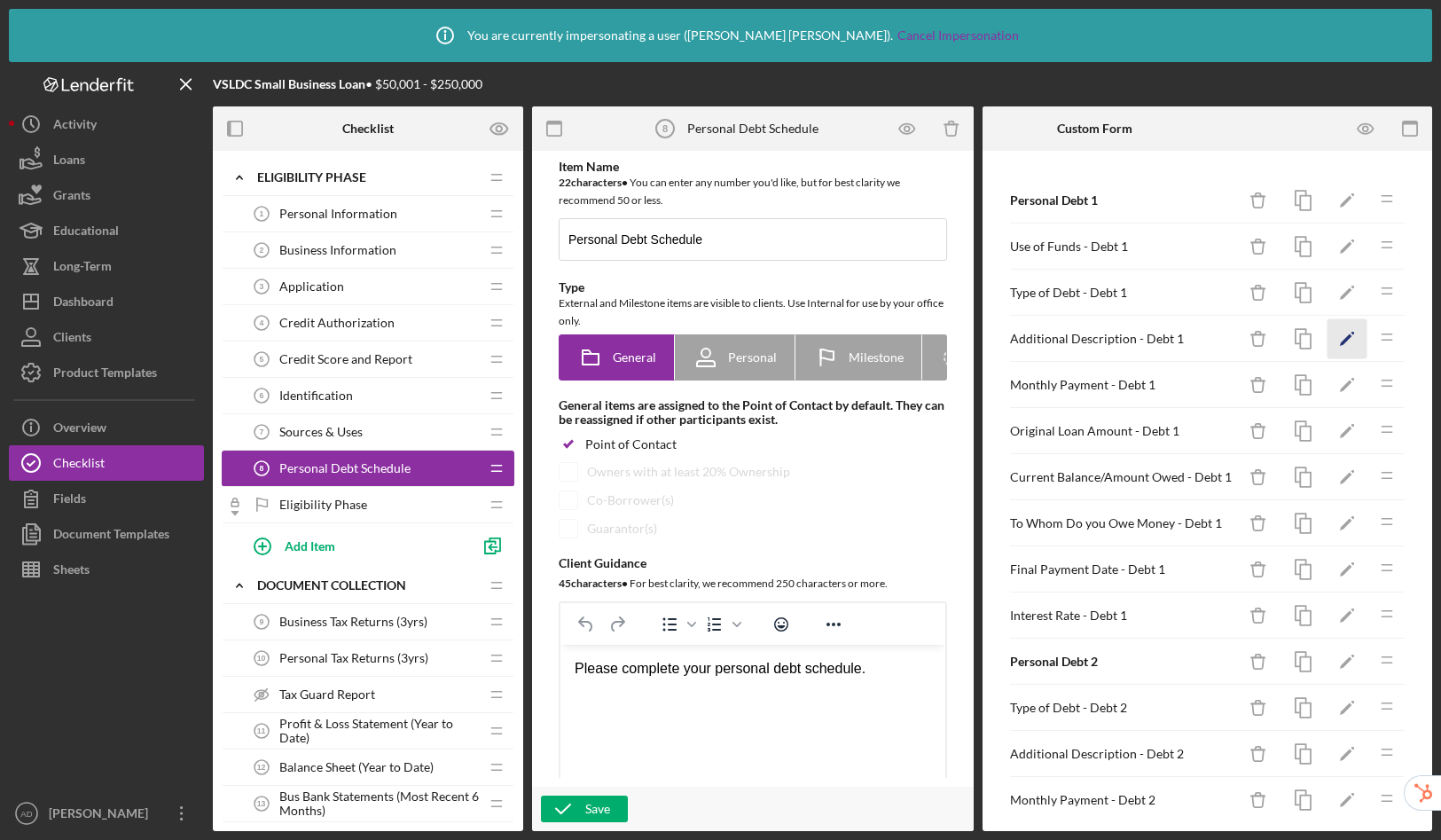
click at [1338, 334] on icon "Icon/Edit" at bounding box center [1347, 339] width 40 height 40
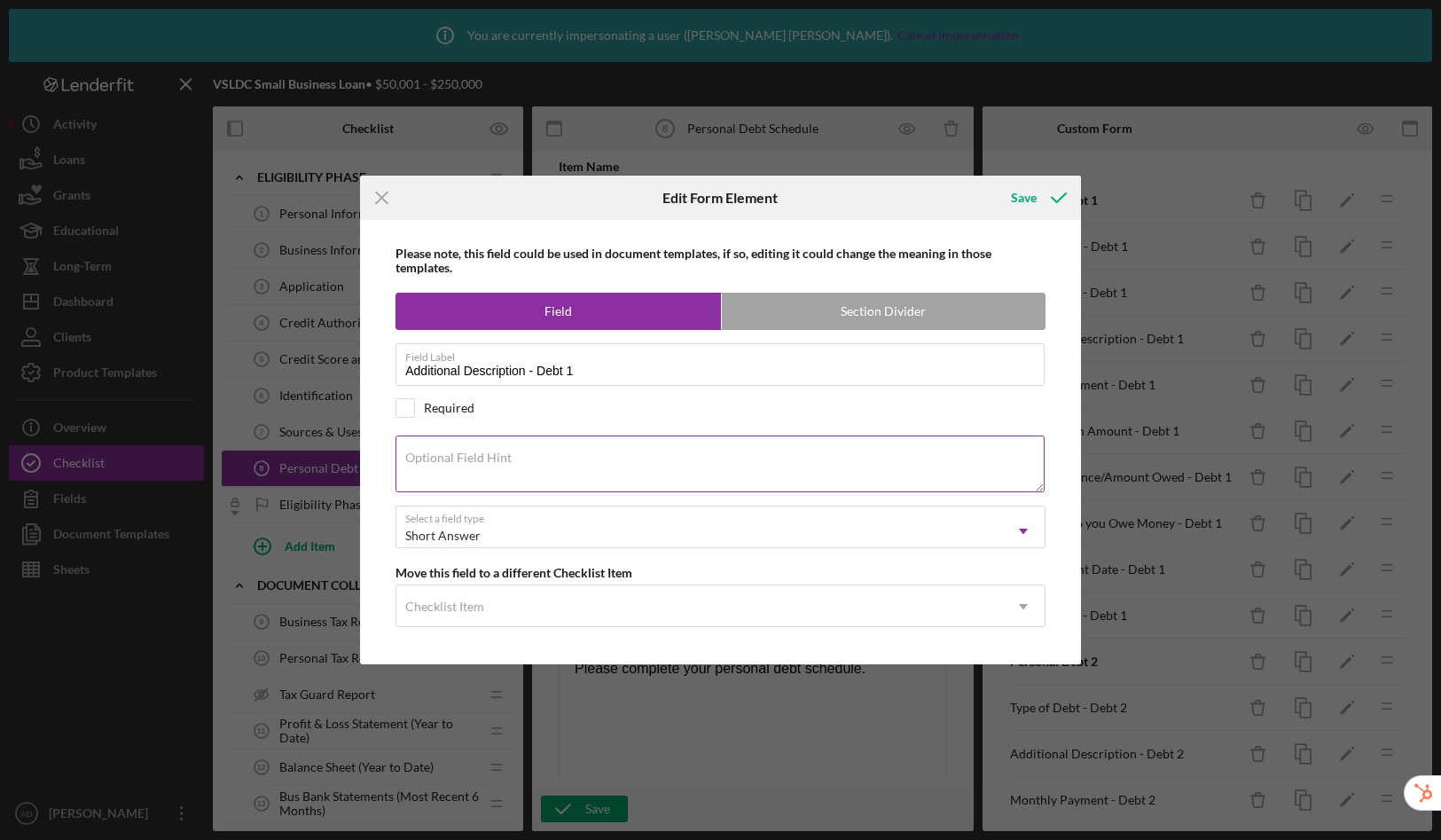
click at [480, 458] on label "Optional Field Hint" at bounding box center [458, 457] width 106 height 14
click at [480, 458] on textarea "Optional Field Hint" at bounding box center [720, 464] width 649 height 57
paste textarea "Enter Other Type of Debt."
type textarea "Enter Other Type of Debt."
click at [1040, 193] on icon "submit" at bounding box center [1059, 198] width 44 height 44
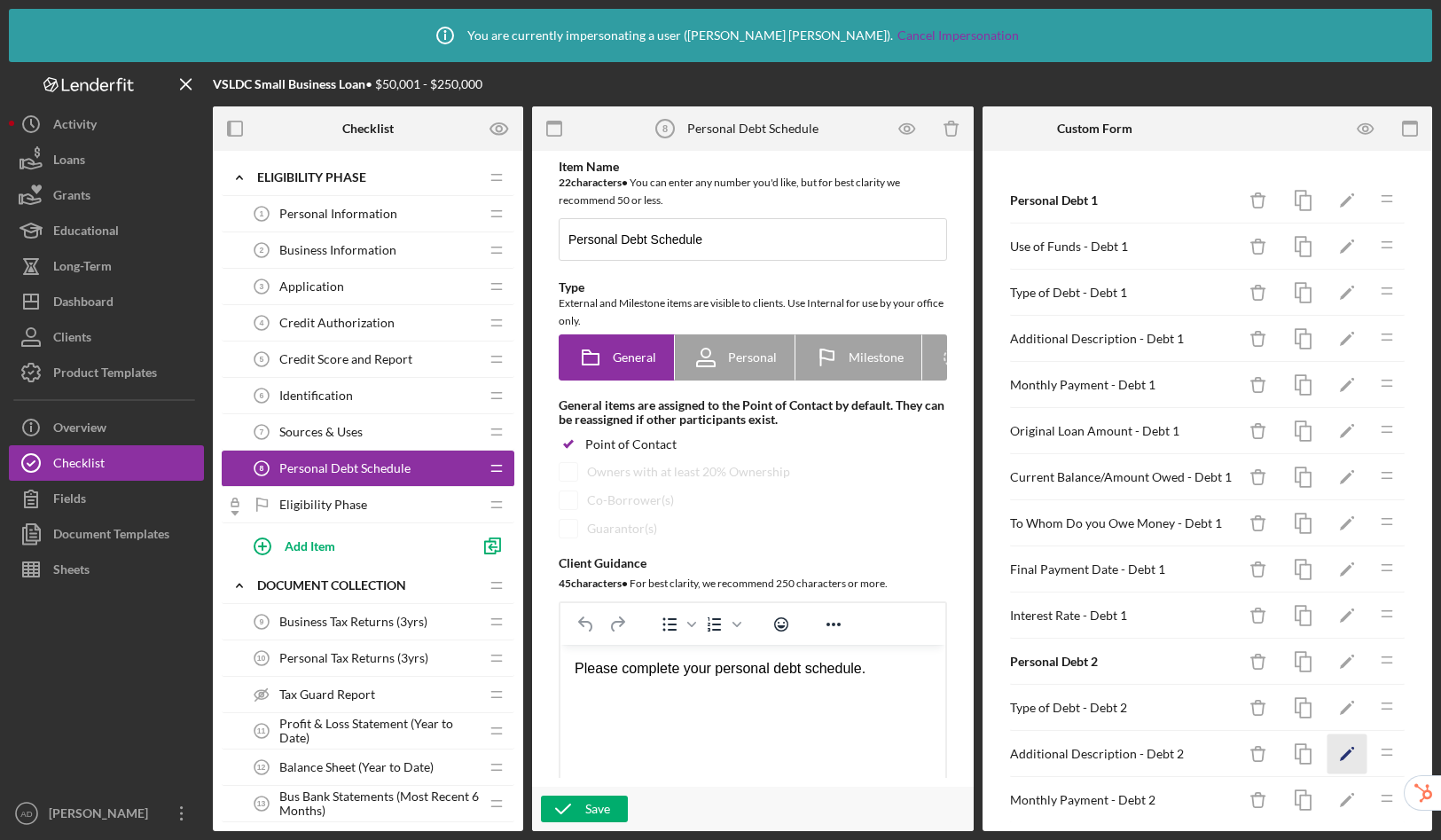
click at [1332, 749] on icon "Icon/Edit" at bounding box center [1347, 754] width 40 height 40
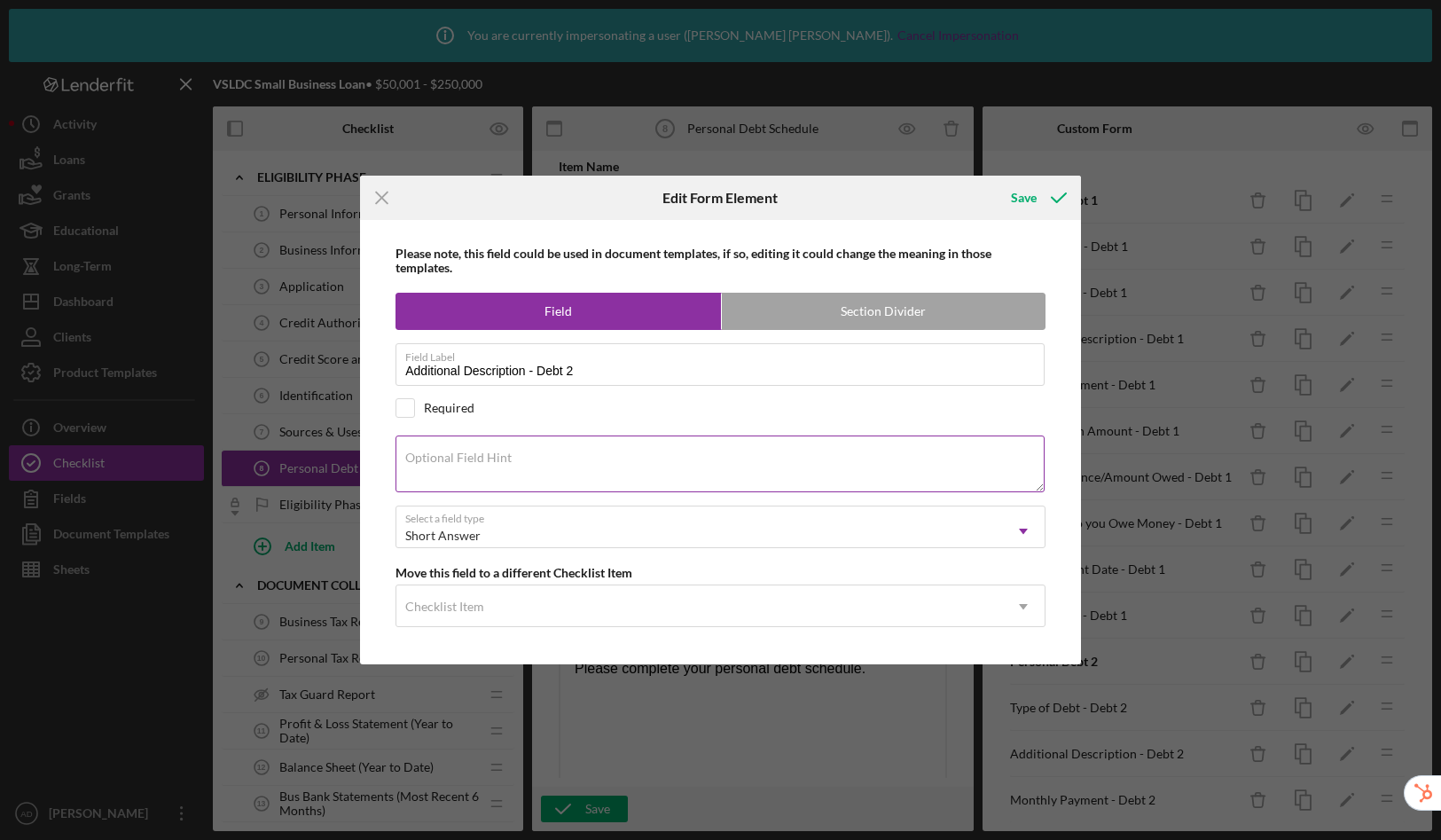
click at [483, 459] on label "Optional Field Hint" at bounding box center [458, 457] width 106 height 14
click at [483, 459] on textarea "Optional Field Hint" at bounding box center [720, 464] width 649 height 57
paste textarea "Enter Other Type of Debt."
type textarea "Enter Other Type of Debt."
click at [1022, 196] on div "Save" at bounding box center [1024, 197] width 26 height 35
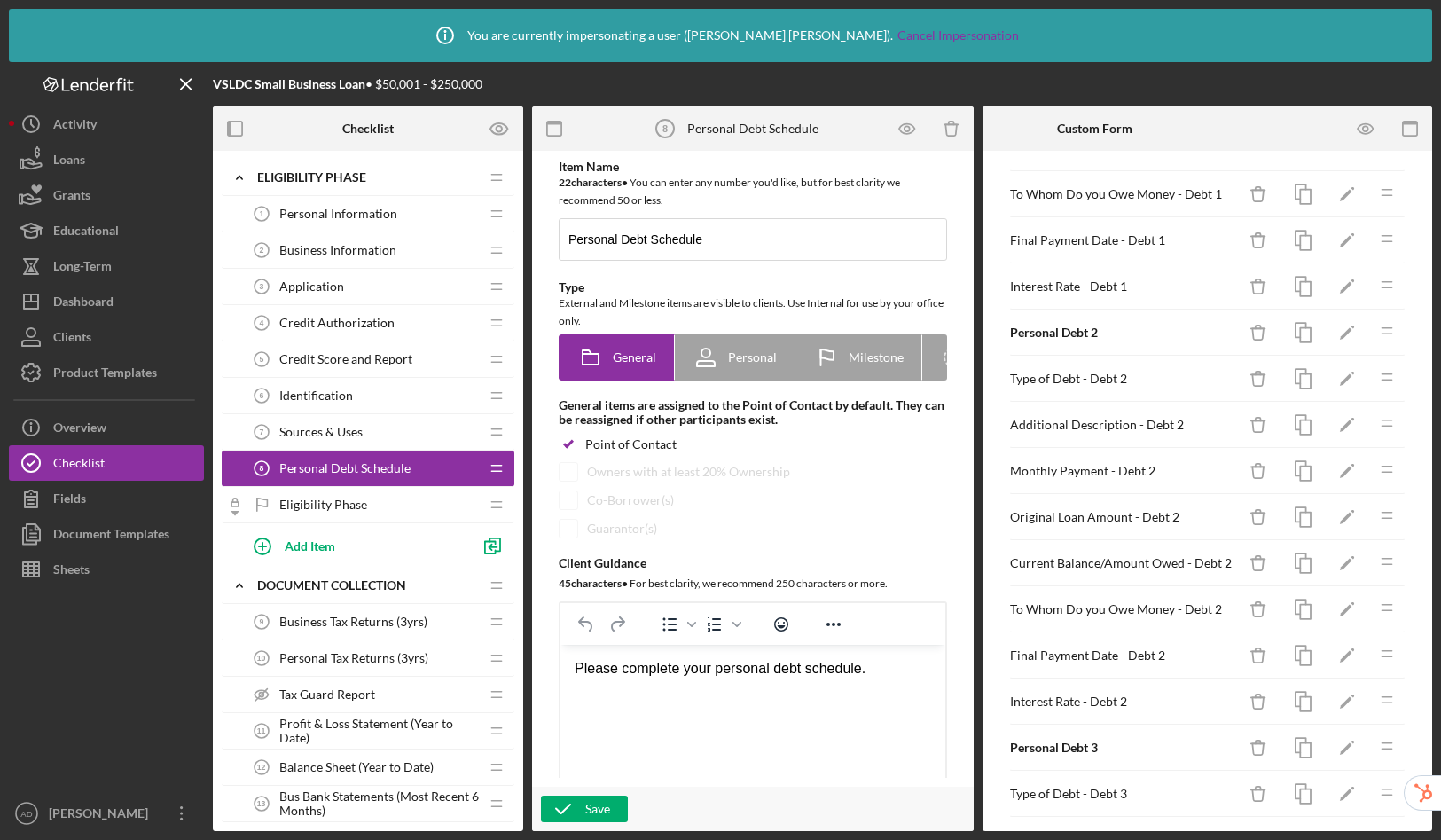
scroll to position [443, 0]
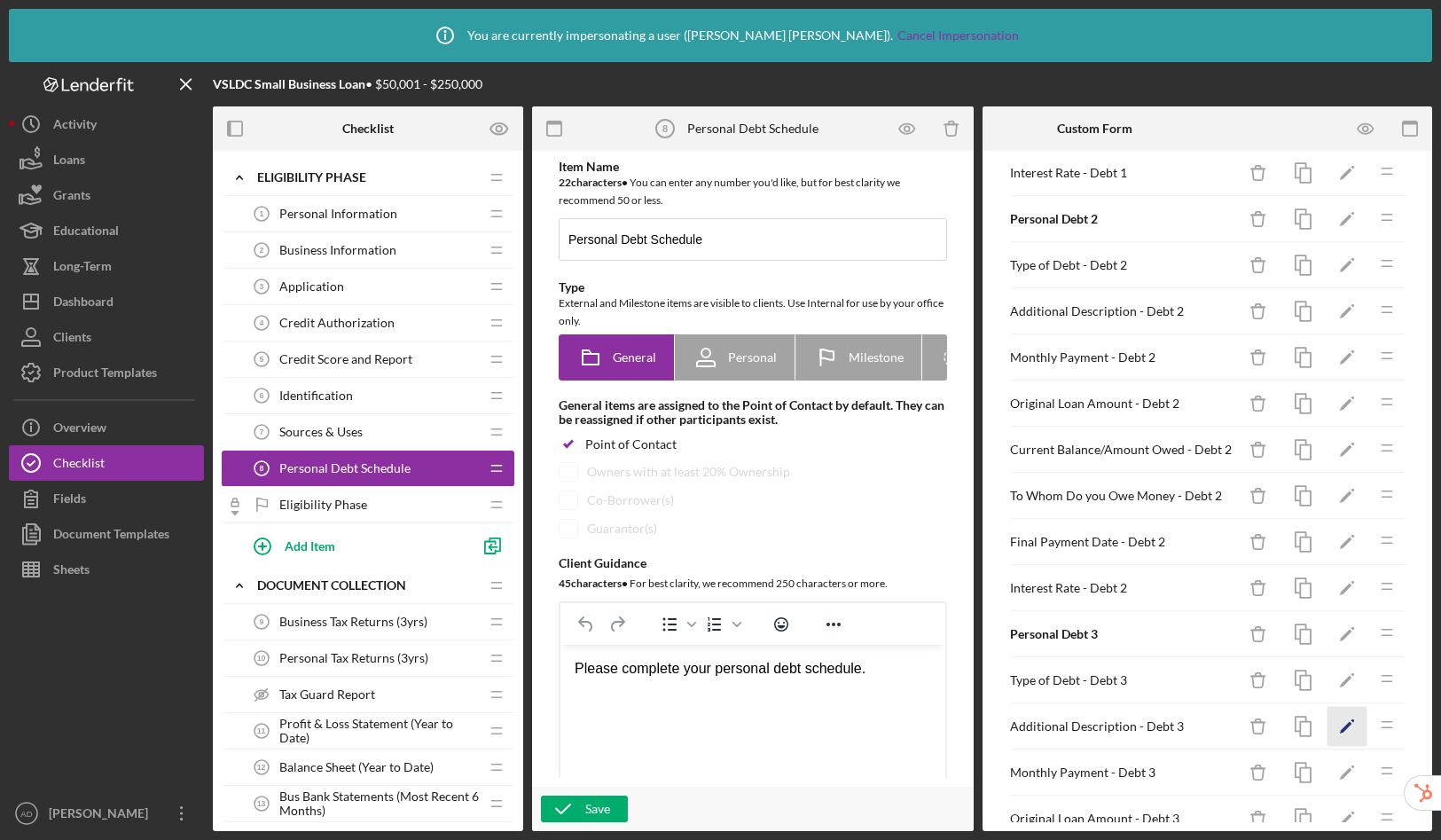
click at [1335, 716] on icon "Icon/Edit" at bounding box center [1347, 726] width 40 height 40
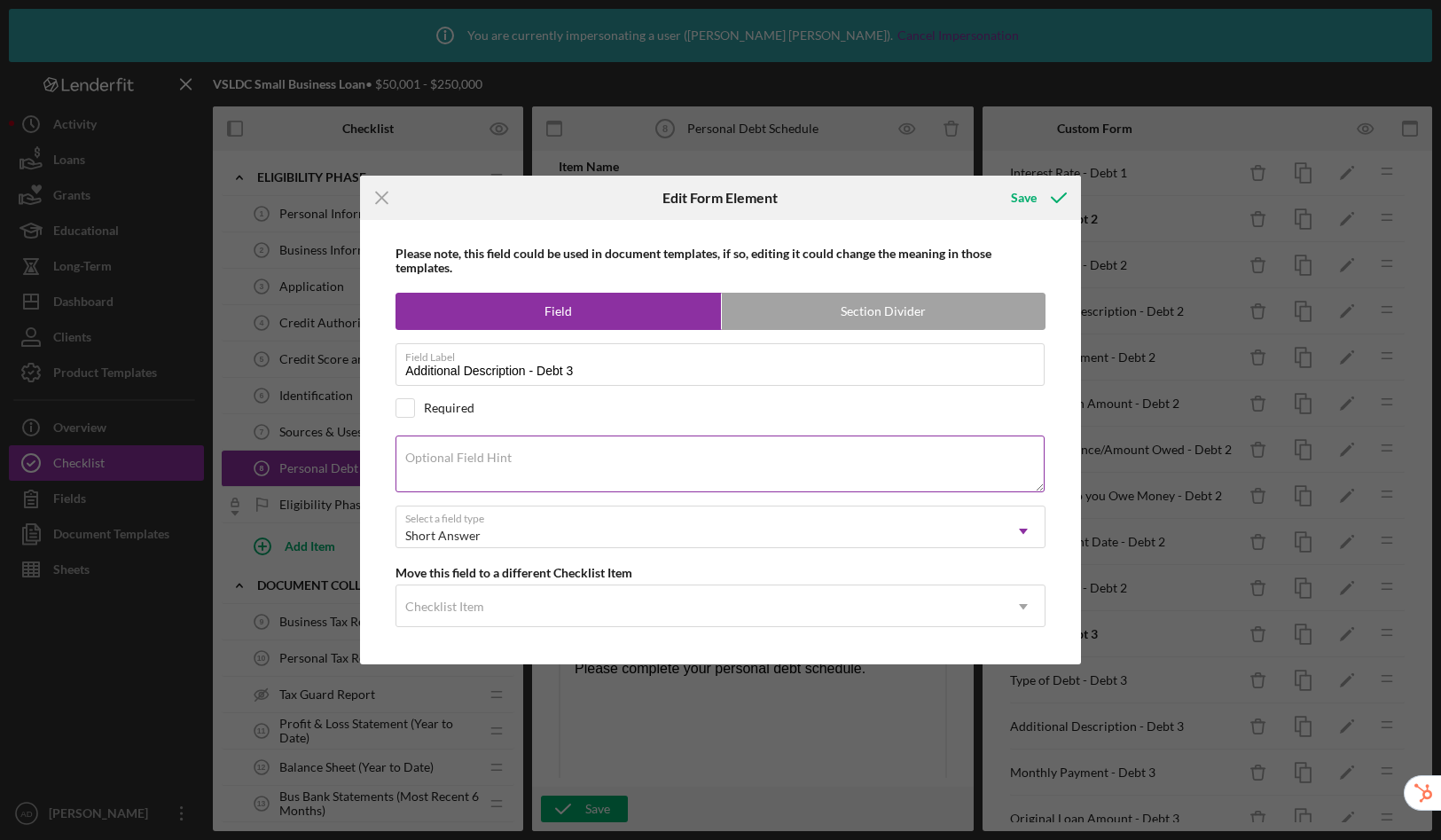
click at [608, 459] on textarea "Optional Field Hint" at bounding box center [720, 464] width 649 height 57
paste textarea "Enter Other Type of Debt."
type textarea "Enter Other Type of Debt."
click at [1024, 201] on div "Save" at bounding box center [1024, 197] width 26 height 35
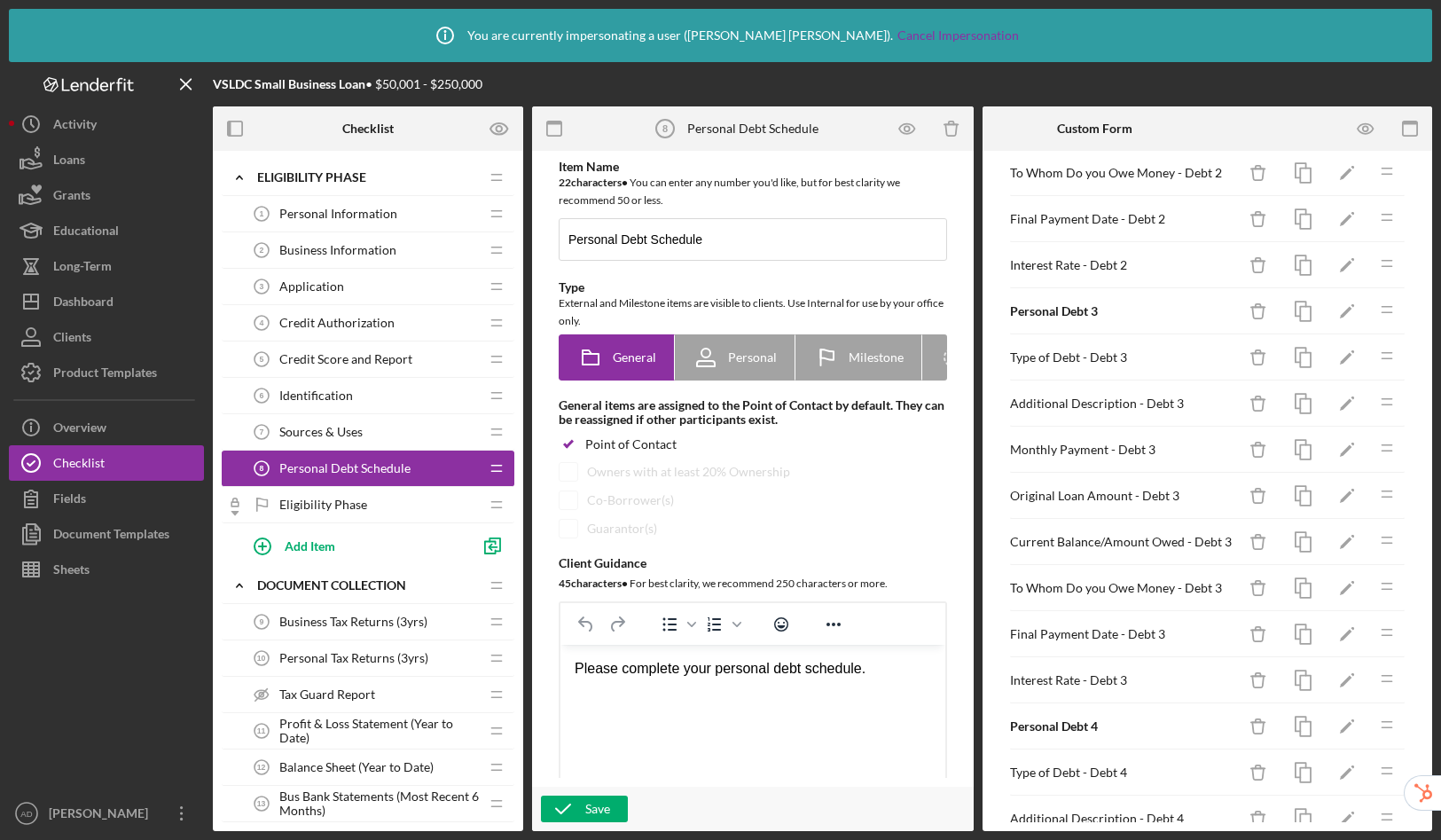
scroll to position [937, 0]
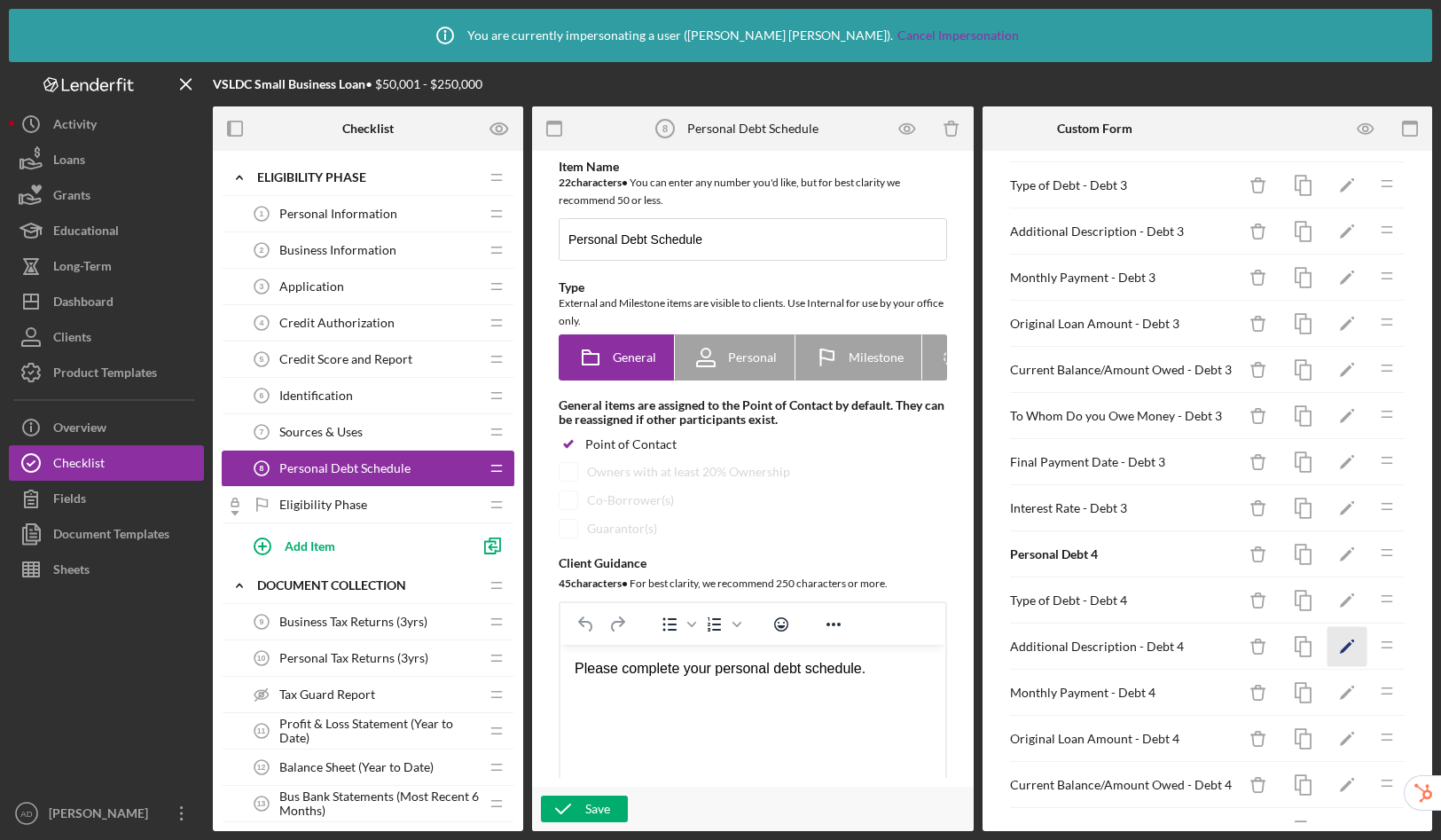
click at [1329, 644] on icon "Icon/Edit" at bounding box center [1347, 647] width 40 height 40
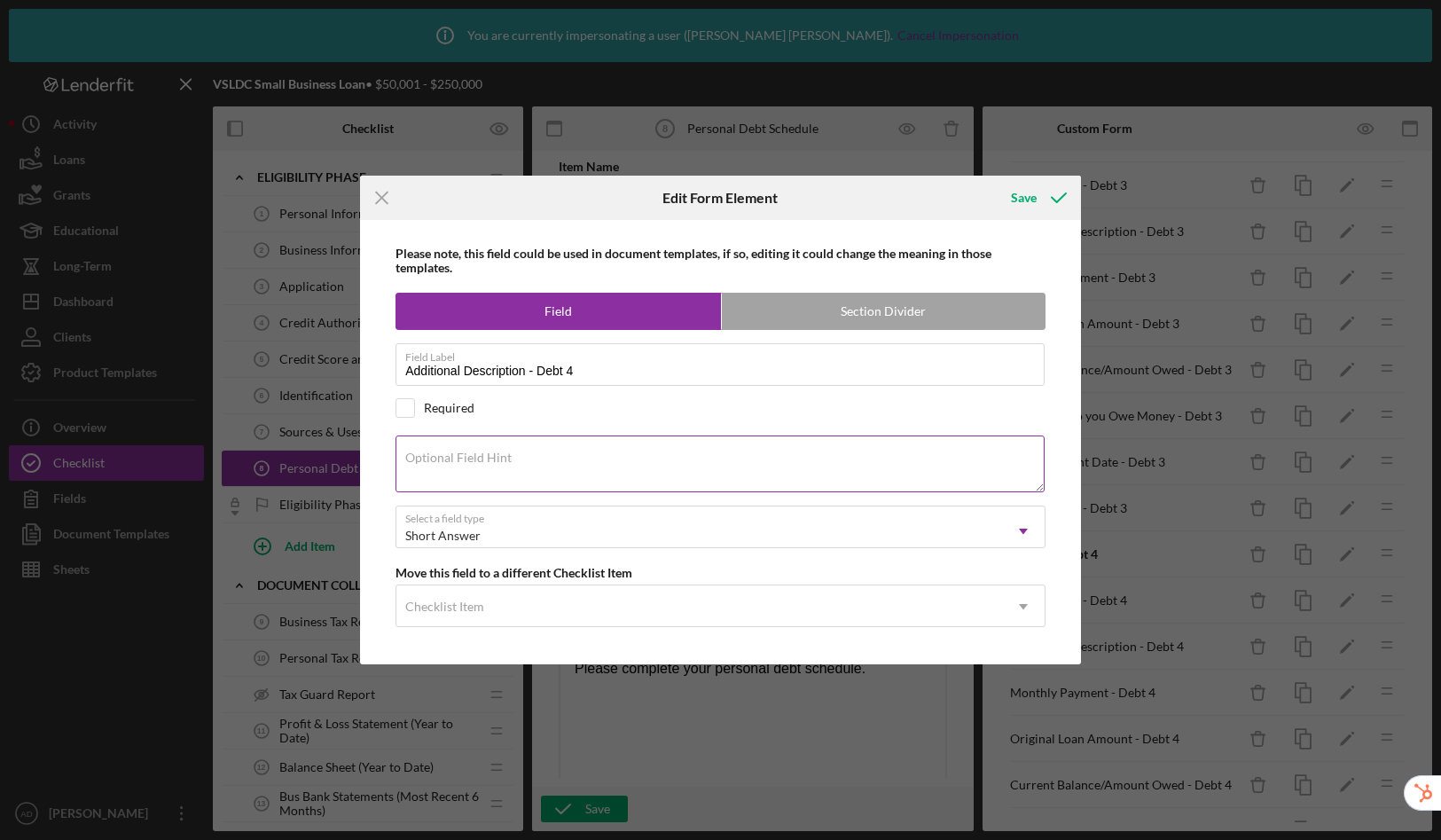
click at [558, 459] on textarea "Optional Field Hint" at bounding box center [720, 464] width 649 height 57
paste textarea "Enter Other Type of Debt."
type textarea "Enter Other Type of Debt."
click at [1024, 192] on div "Save" at bounding box center [1024, 197] width 26 height 35
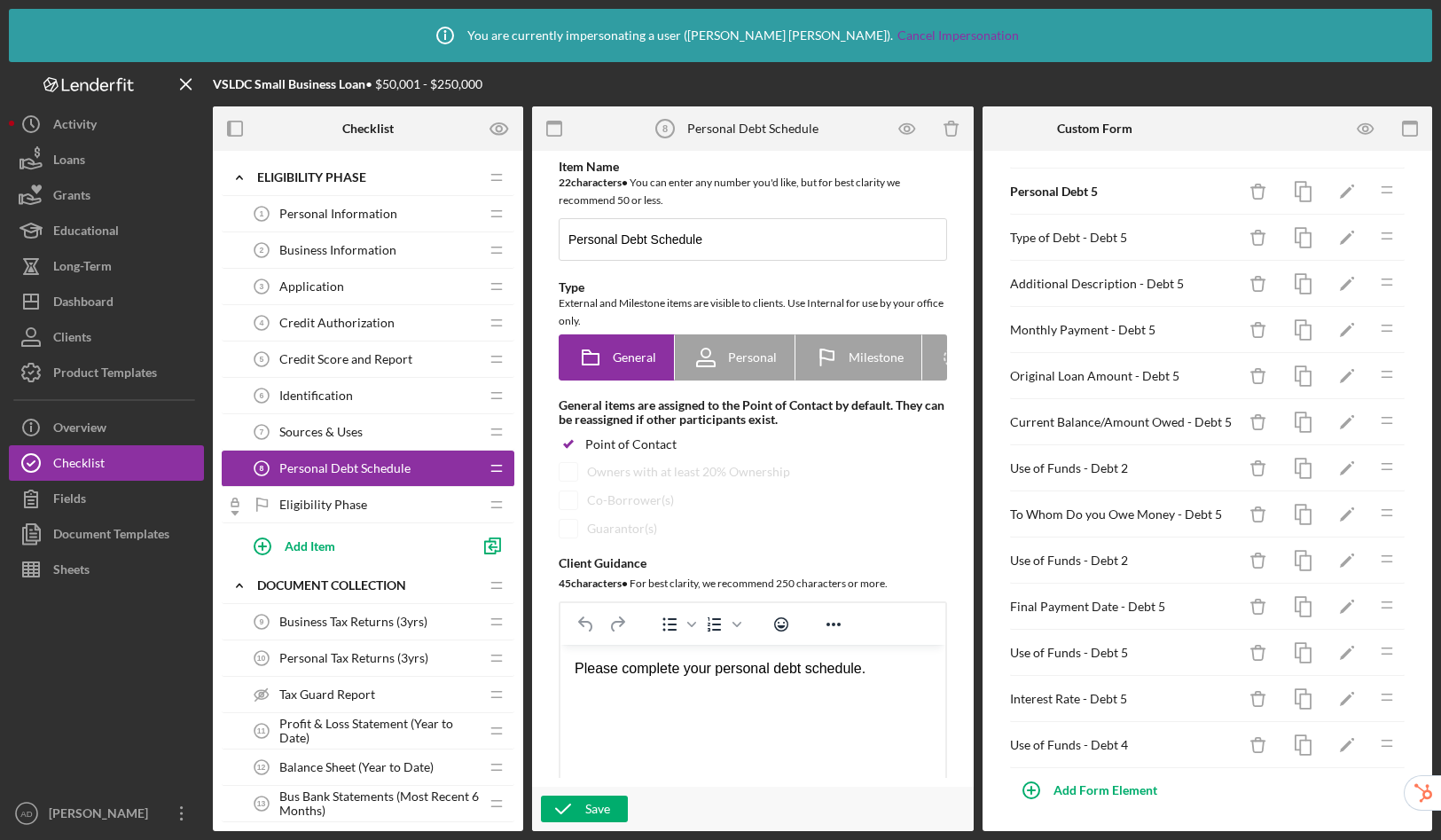
scroll to position [1715, 0]
click at [1340, 281] on polygon "button" at bounding box center [1345, 285] width 12 height 12
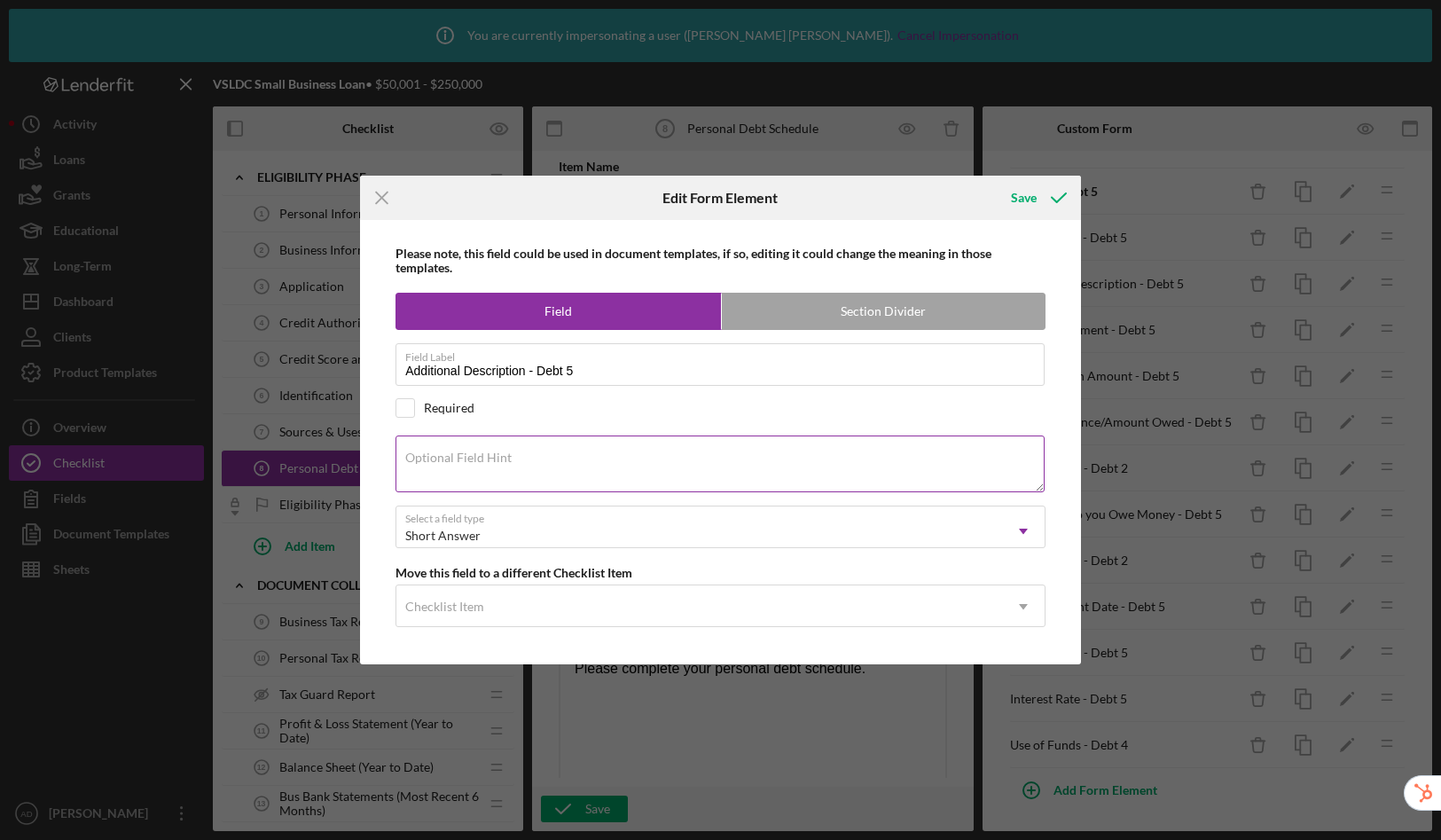
click at [452, 461] on label "Optional Field Hint" at bounding box center [458, 457] width 106 height 14
click at [452, 461] on textarea "Optional Field Hint" at bounding box center [720, 464] width 649 height 57
paste textarea "Enter Other Type of Debt."
type textarea "Enter Other Type of Debt."
click at [1021, 193] on div "Save" at bounding box center [1024, 197] width 26 height 35
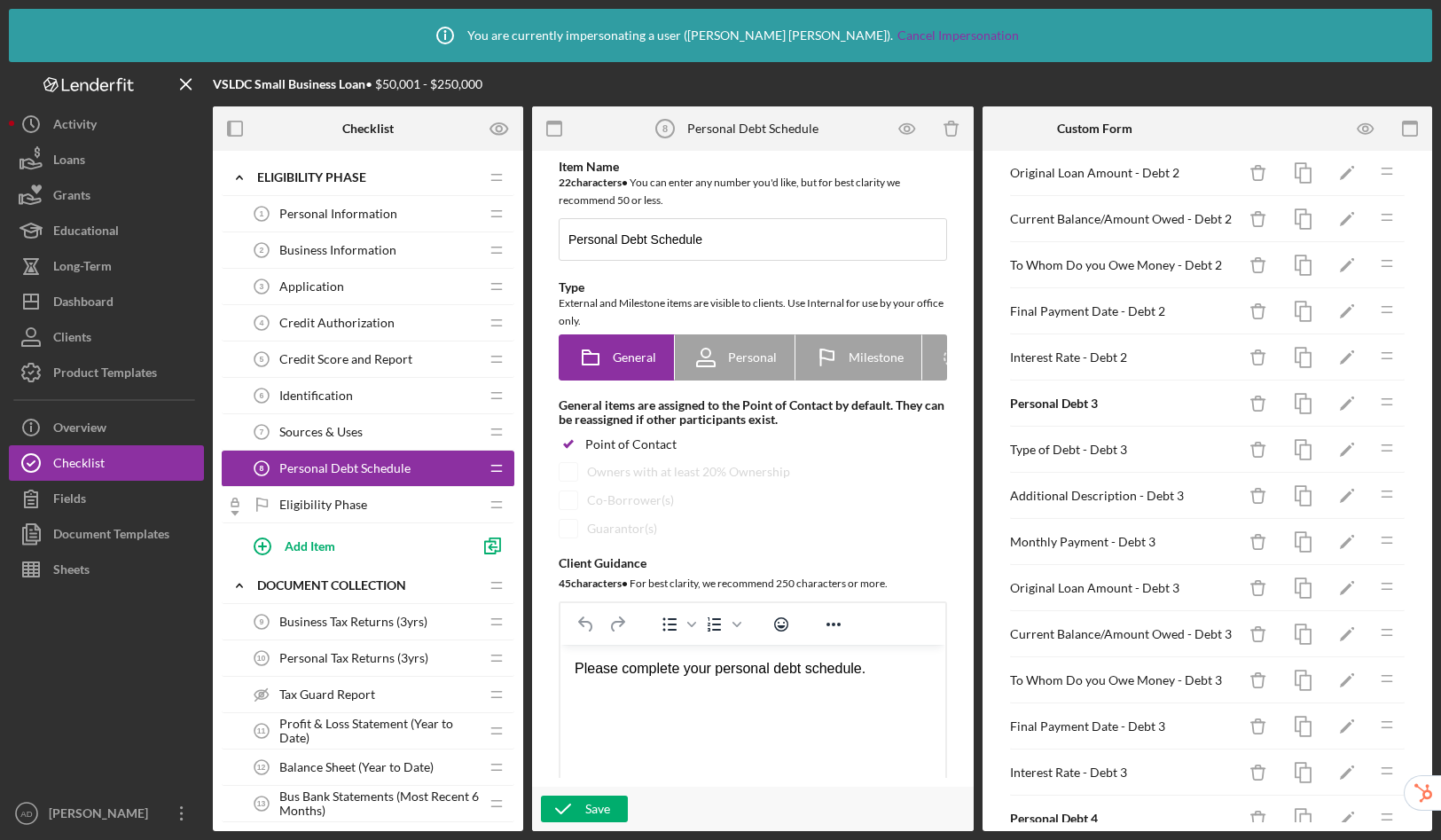
scroll to position [581, 0]
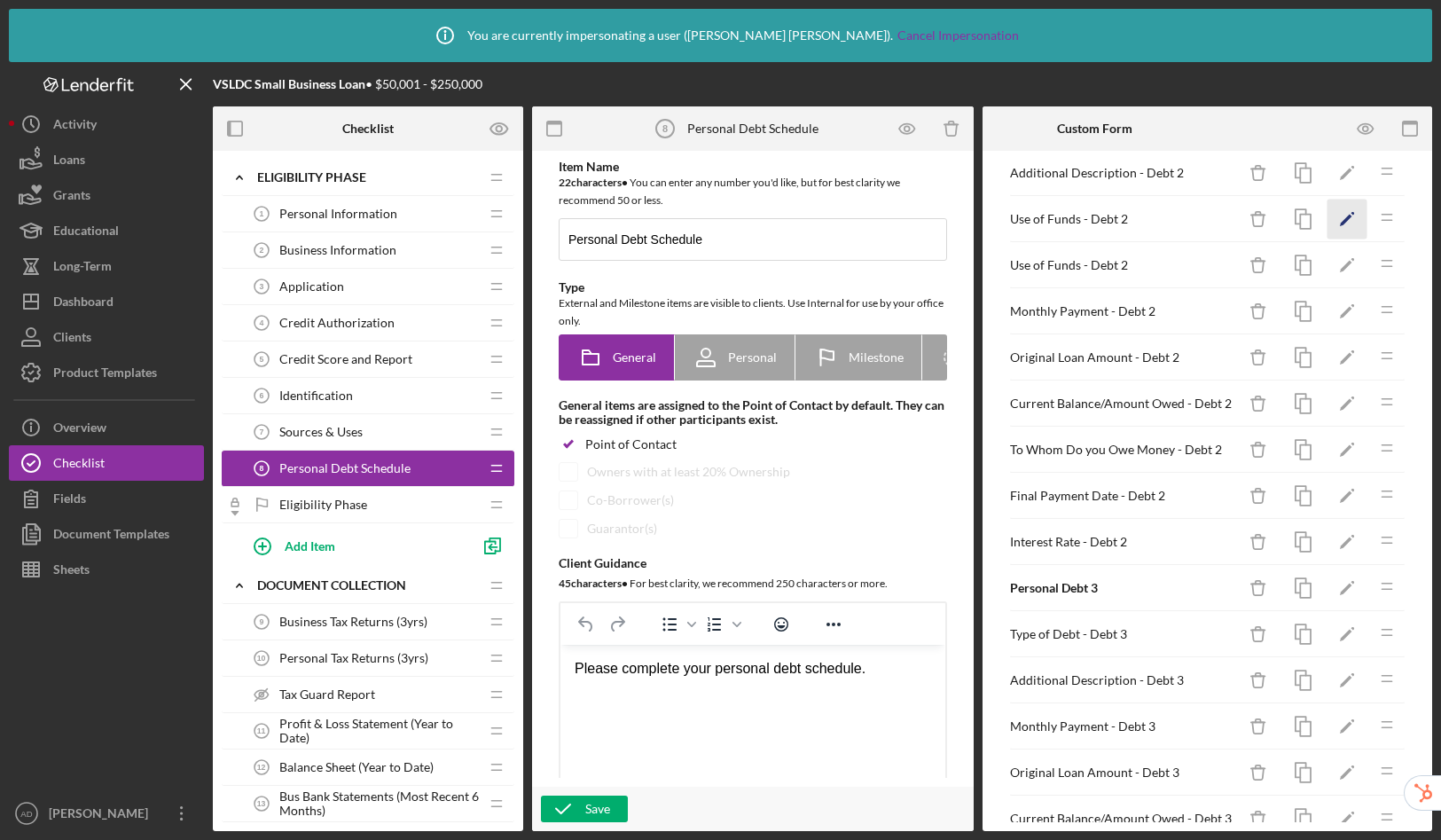
click at [1340, 215] on polygon "button" at bounding box center [1345, 220] width 12 height 12
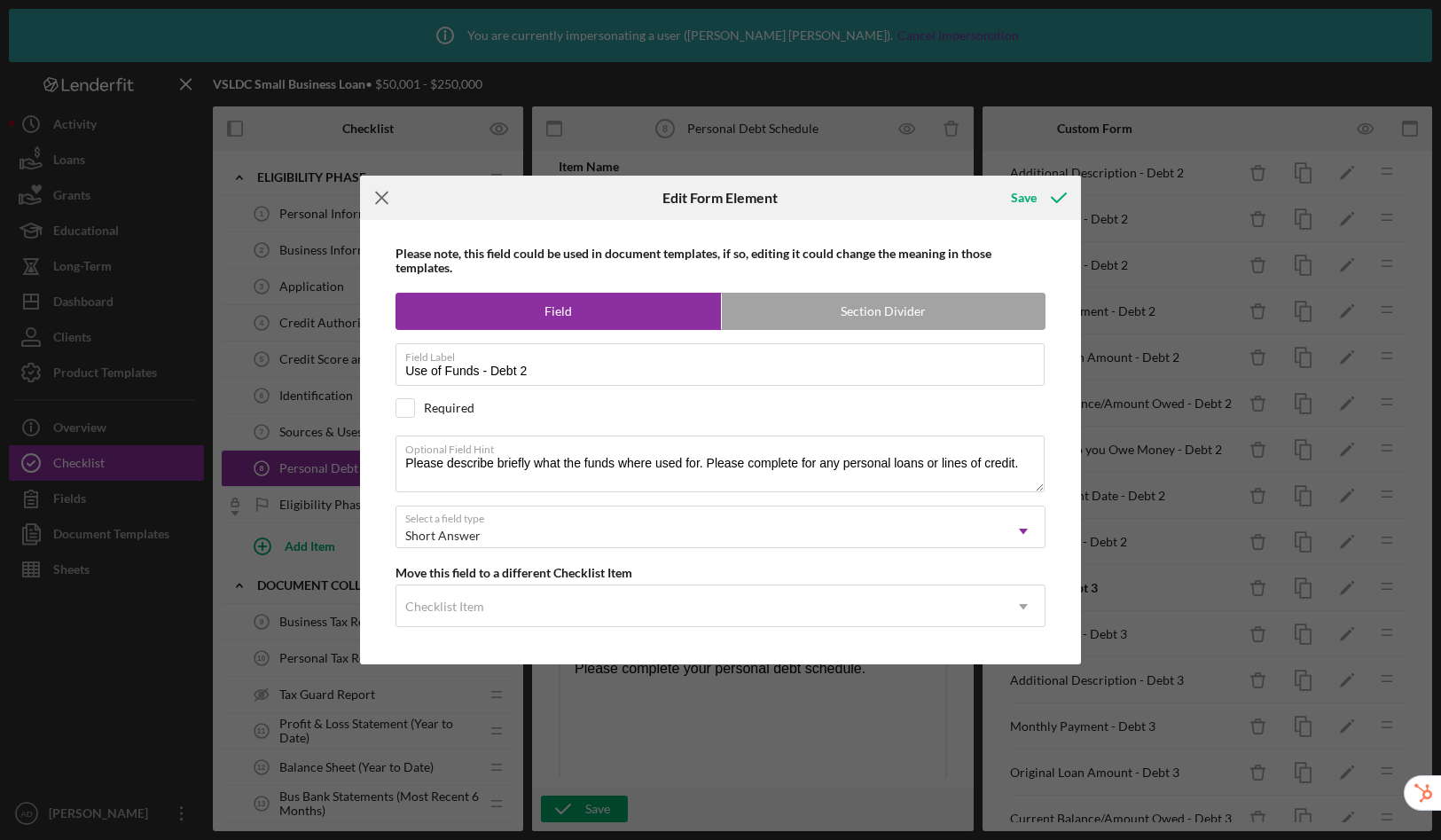
click at [380, 191] on icon "Icon/Menu Close" at bounding box center [382, 198] width 44 height 44
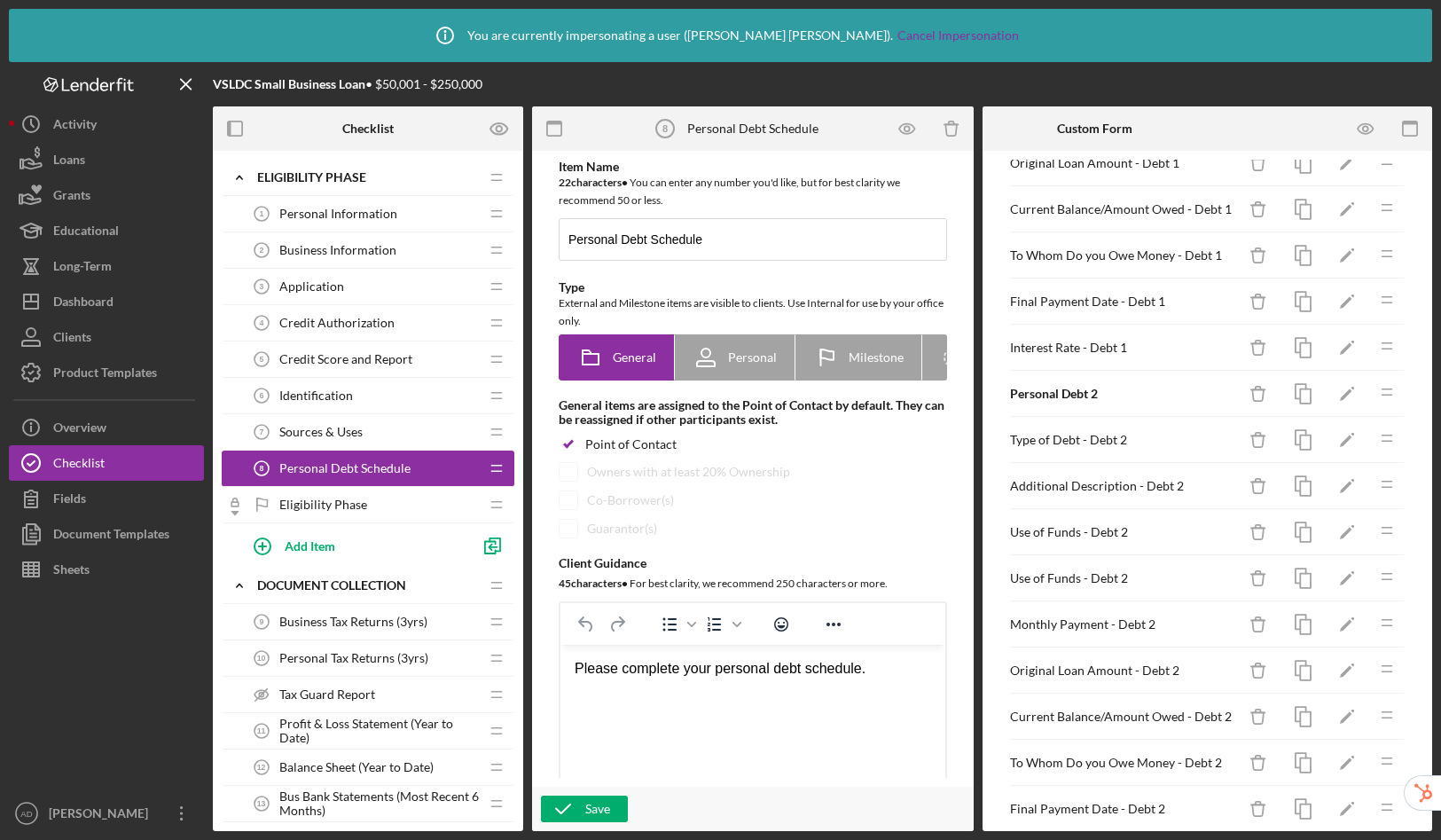
scroll to position [359, 0]
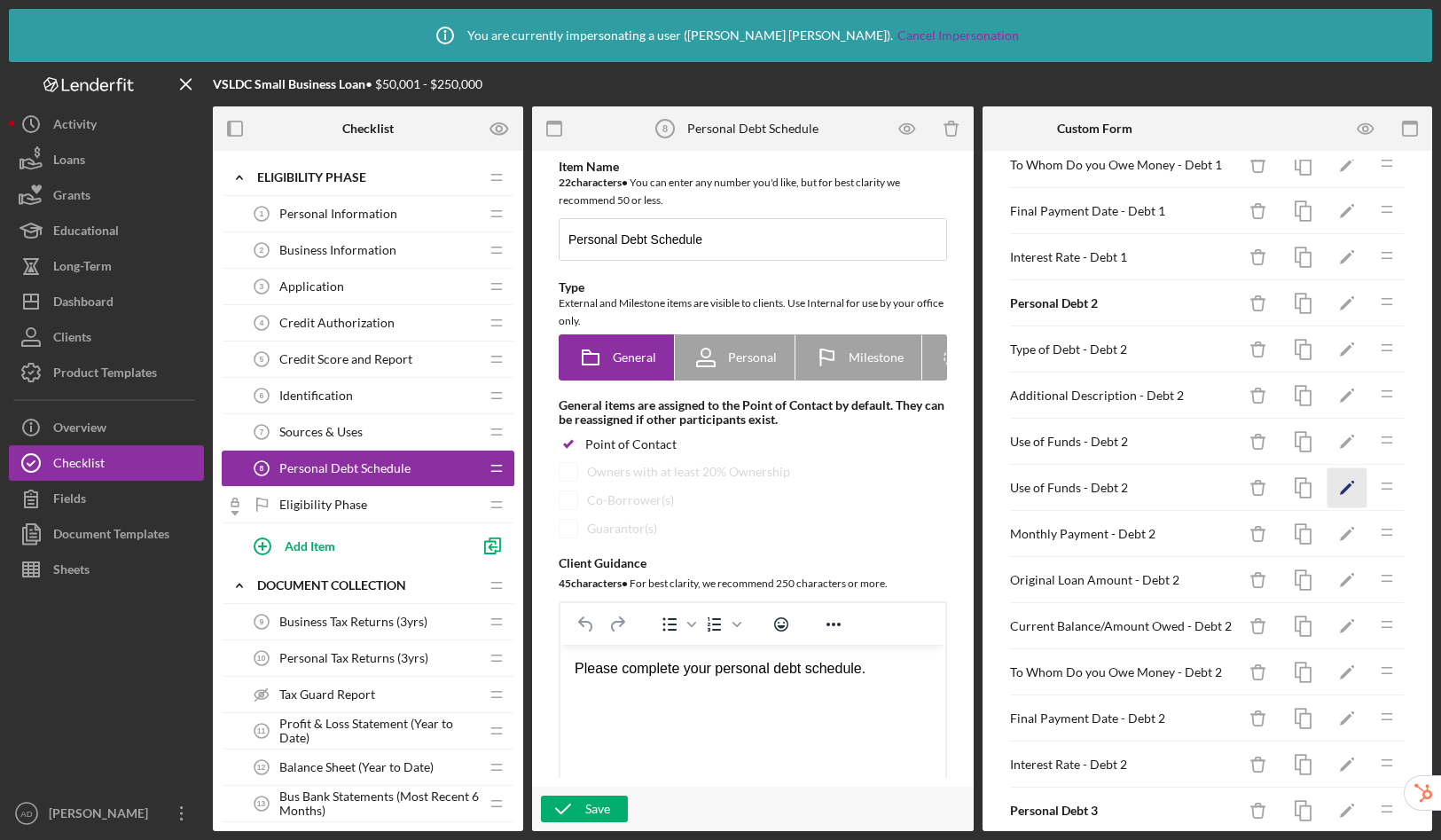
click at [1336, 493] on icon "Icon/Edit" at bounding box center [1347, 488] width 40 height 40
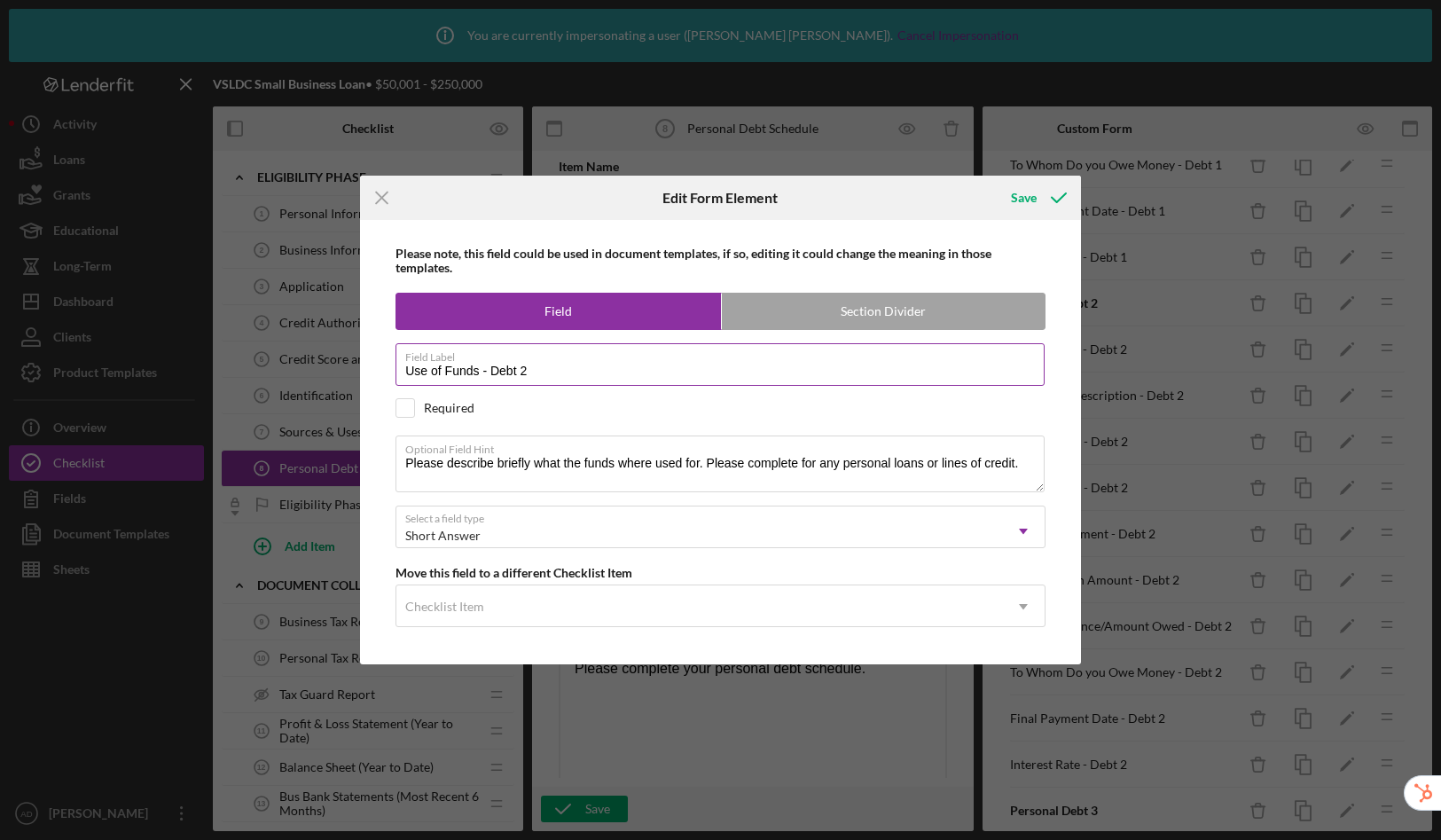
click at [586, 370] on input "Use of Funds - Debt 2" at bounding box center [720, 364] width 649 height 43
type input "Use of Funds - Debt 3"
click at [1028, 201] on div "Save" at bounding box center [1024, 197] width 26 height 35
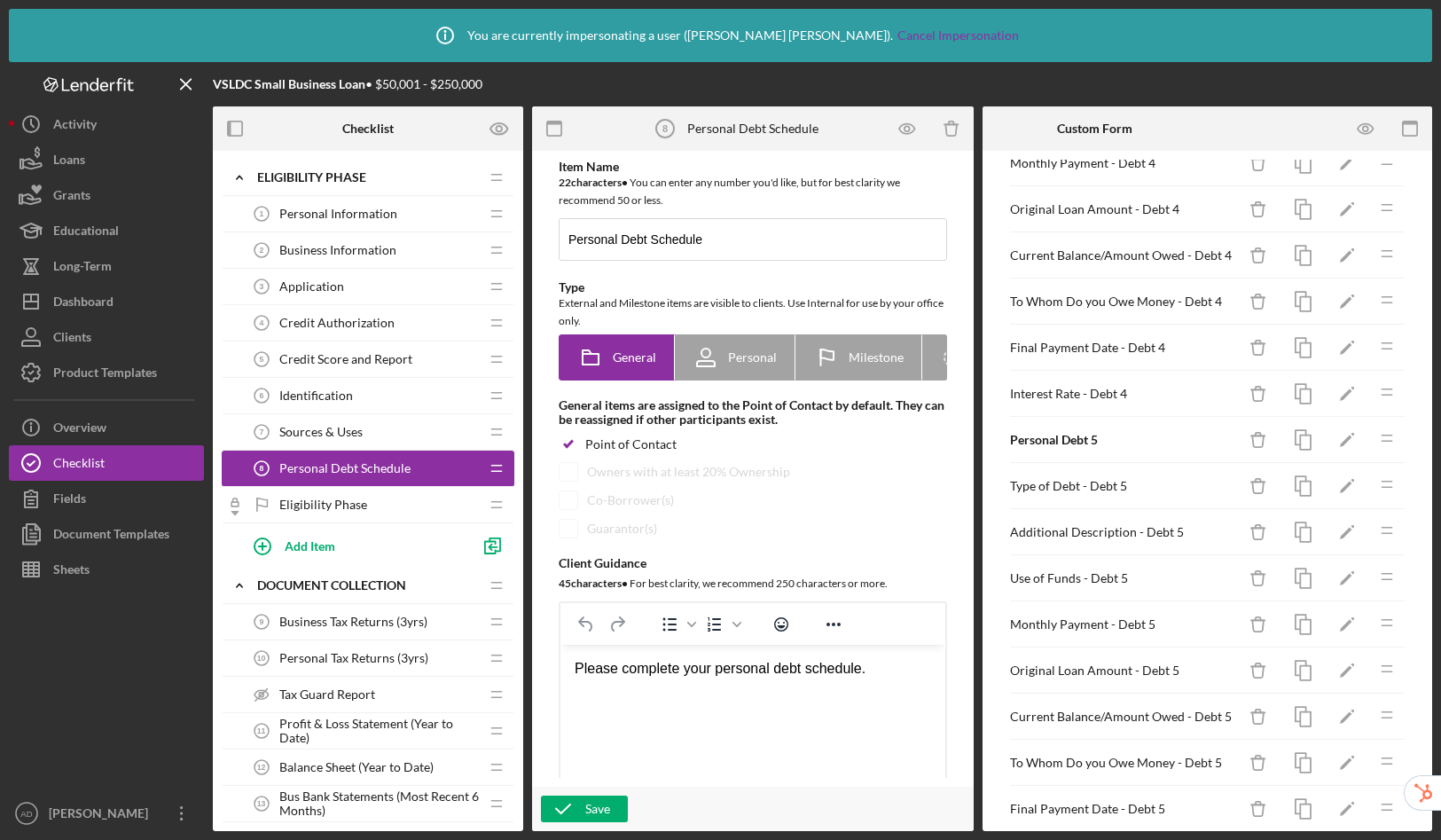
scroll to position [1719, 0]
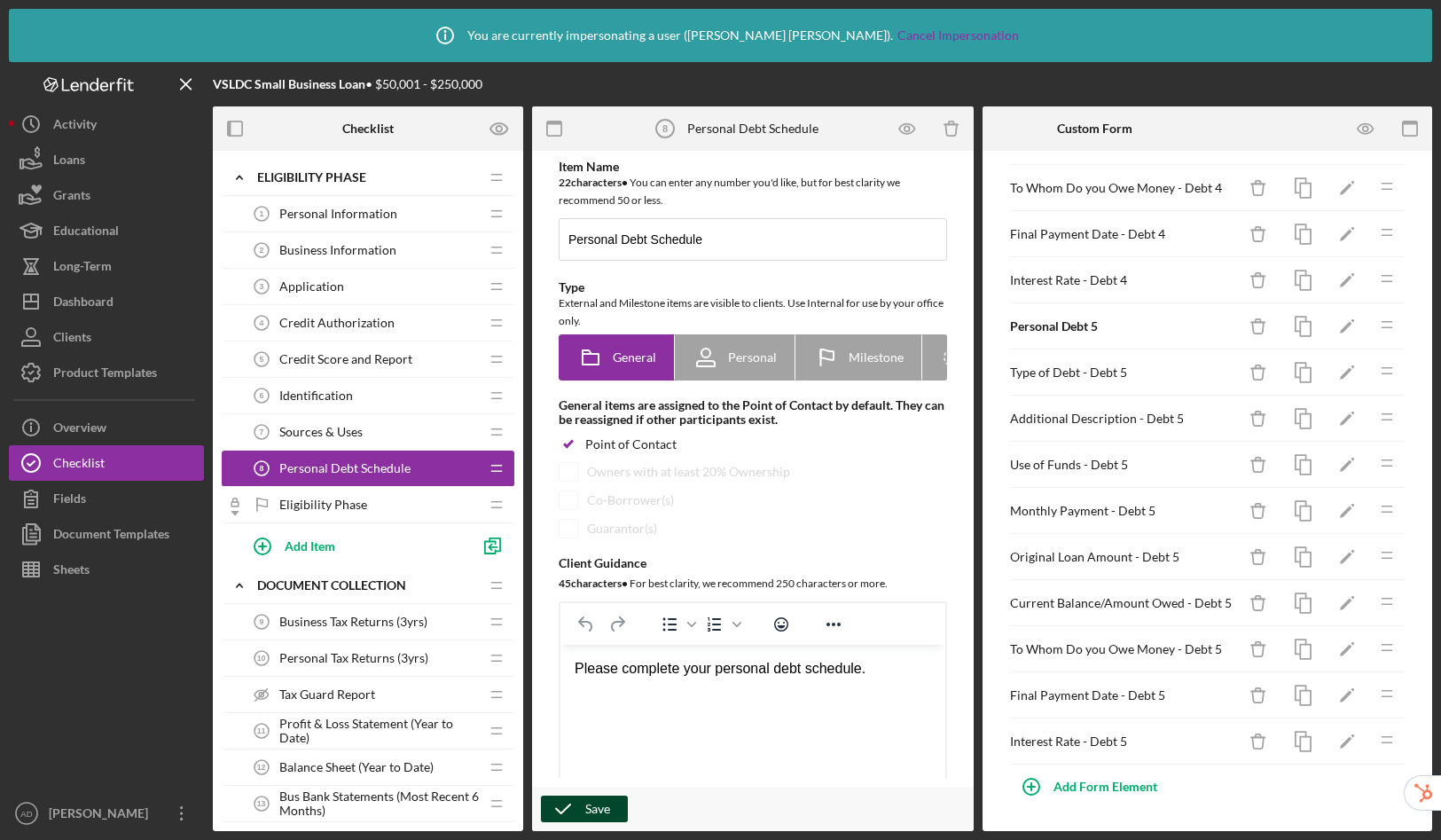
click at [589, 813] on div "Save" at bounding box center [598, 809] width 25 height 26
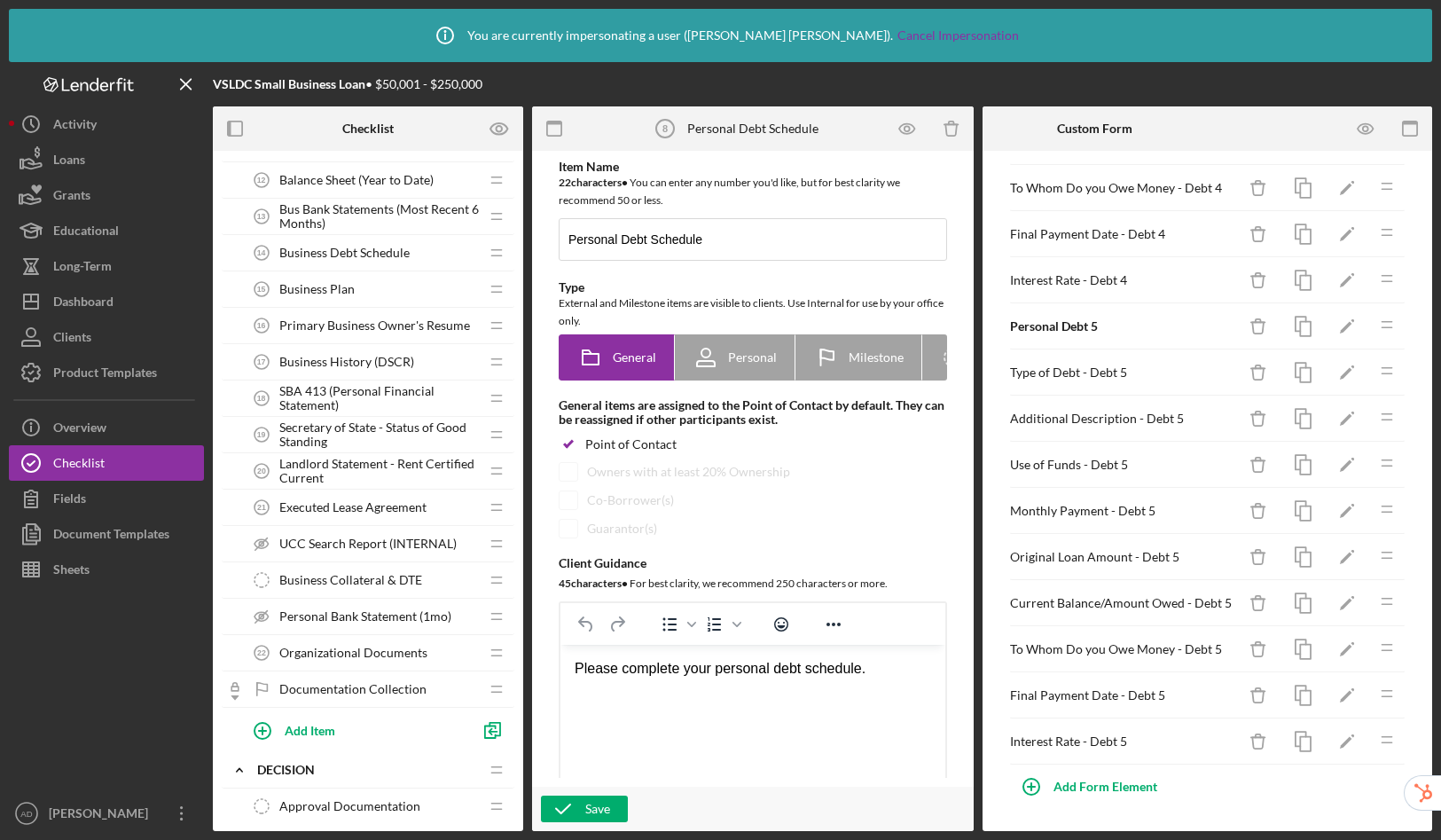
scroll to position [431, 0]
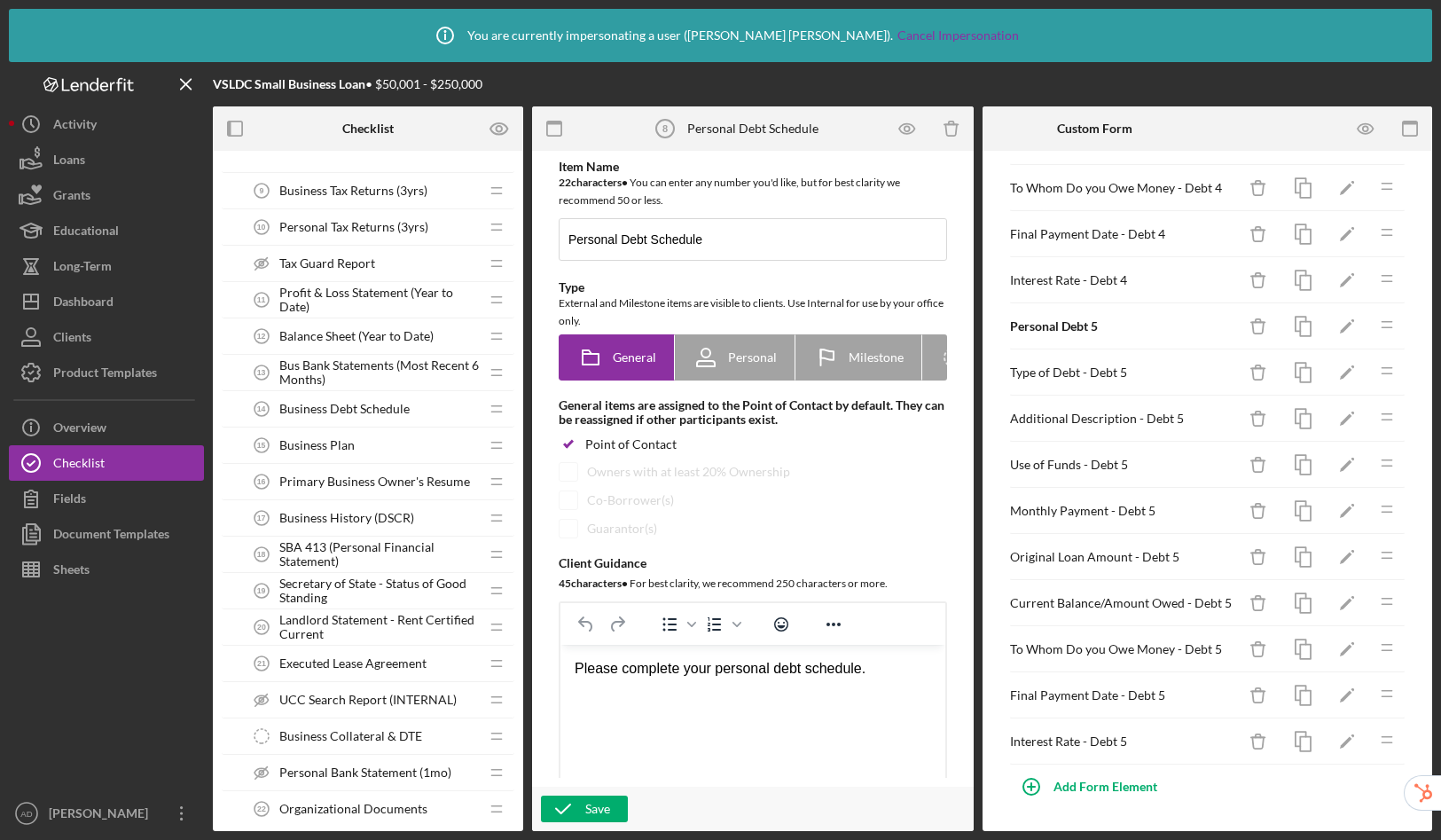
drag, startPoint x: 319, startPoint y: 408, endPoint x: 324, endPoint y: 398, distance: 11.2
click at [319, 408] on span "Business Debt Schedule" at bounding box center [344, 409] width 131 height 14
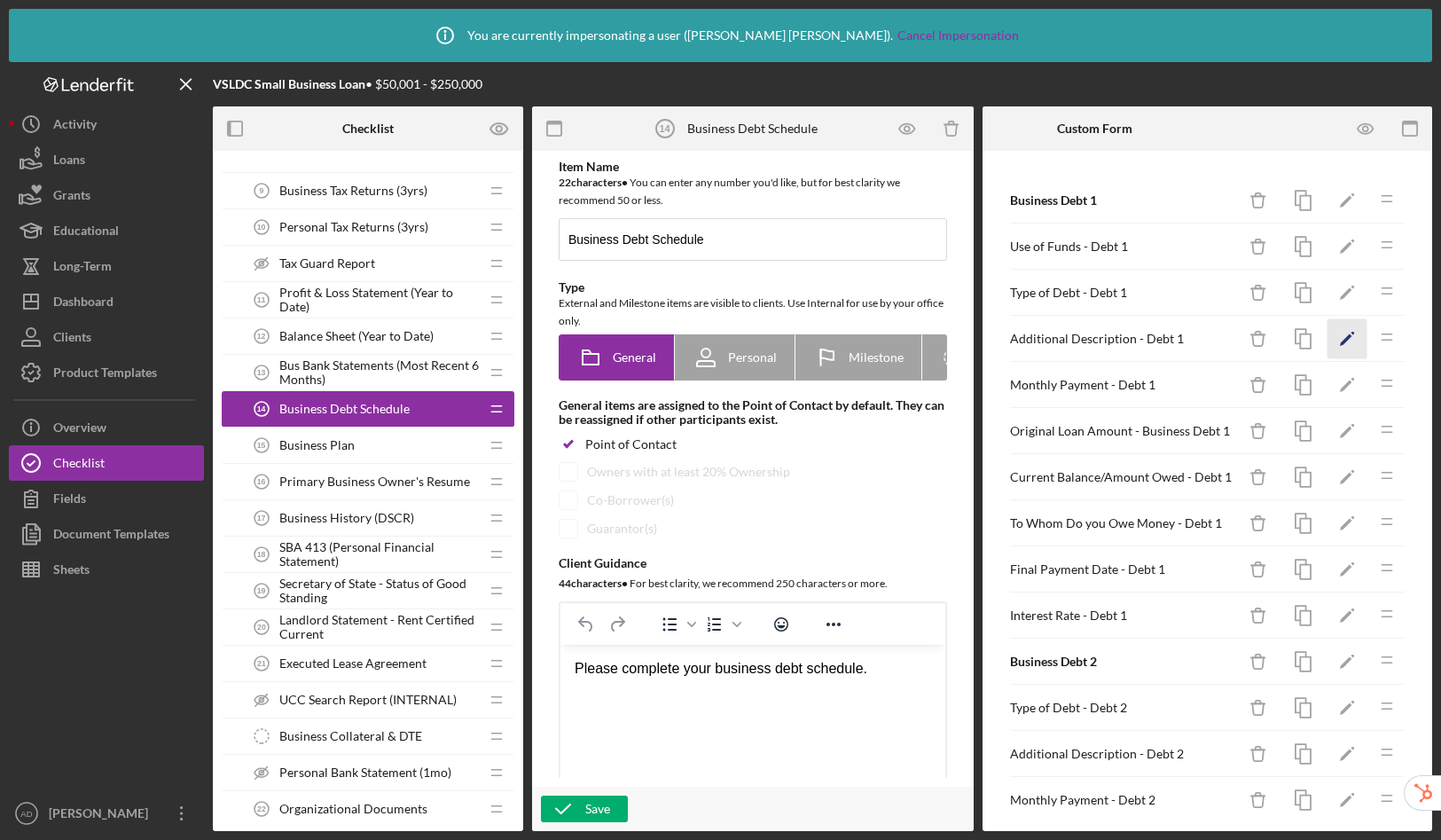
click at [1340, 334] on icon "Icon/Edit" at bounding box center [1347, 339] width 40 height 40
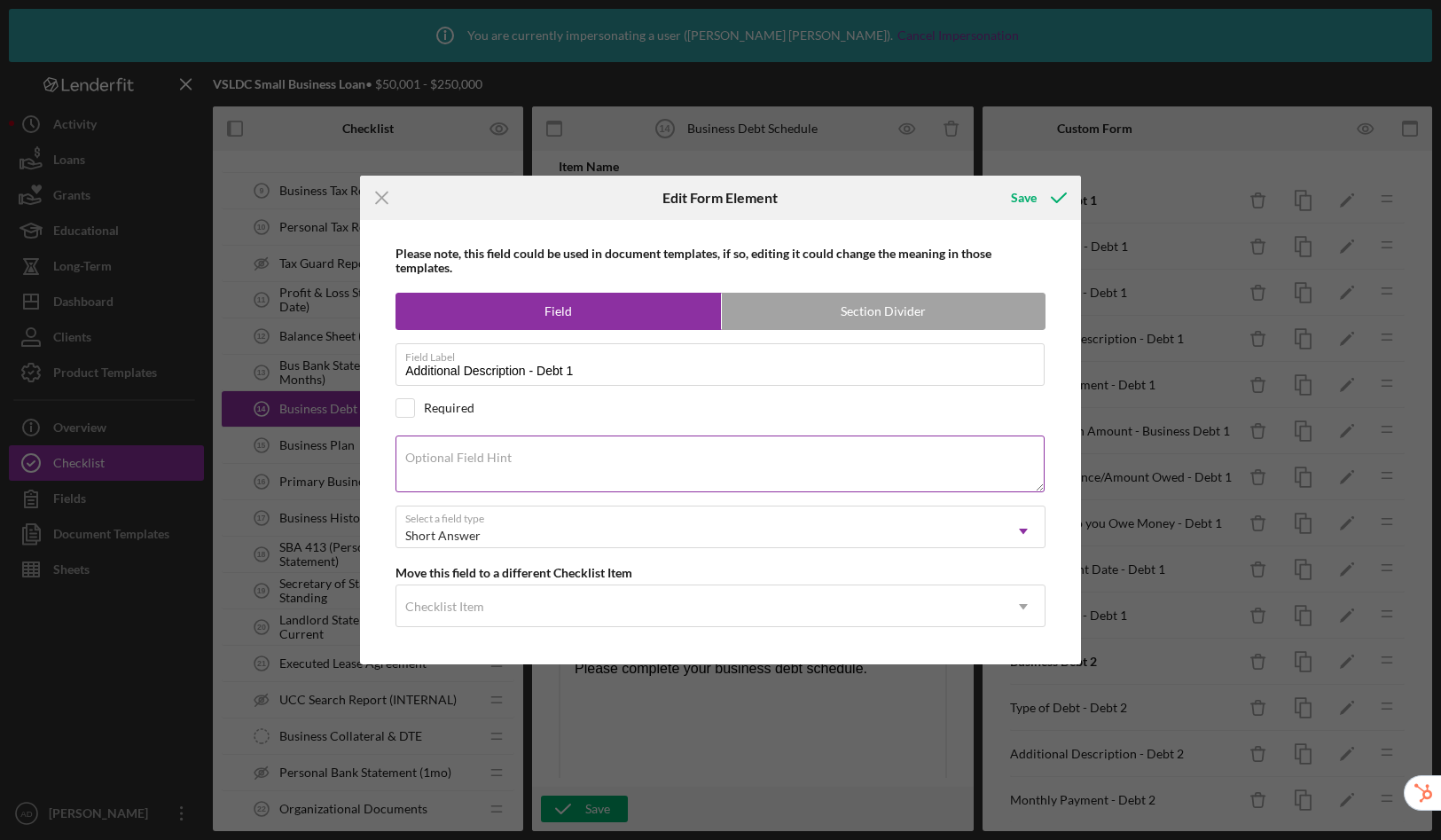
click at [490, 474] on textarea "Optional Field Hint" at bounding box center [720, 464] width 649 height 57
paste textarea "Enter Other Type of Debt."
type textarea "Enter Other Type of Debt."
click at [1033, 201] on div "Save" at bounding box center [1024, 197] width 26 height 35
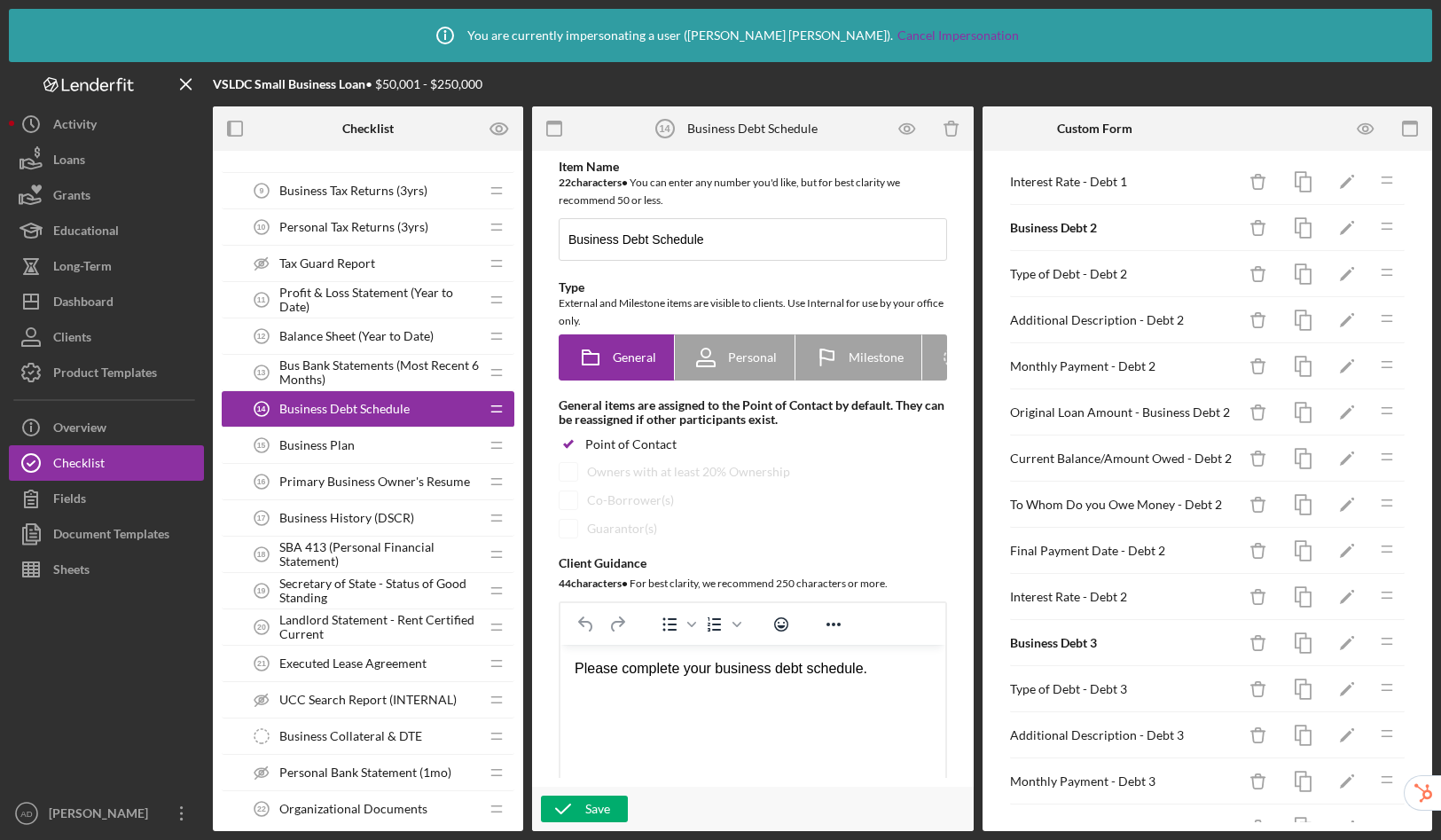
scroll to position [283, 0]
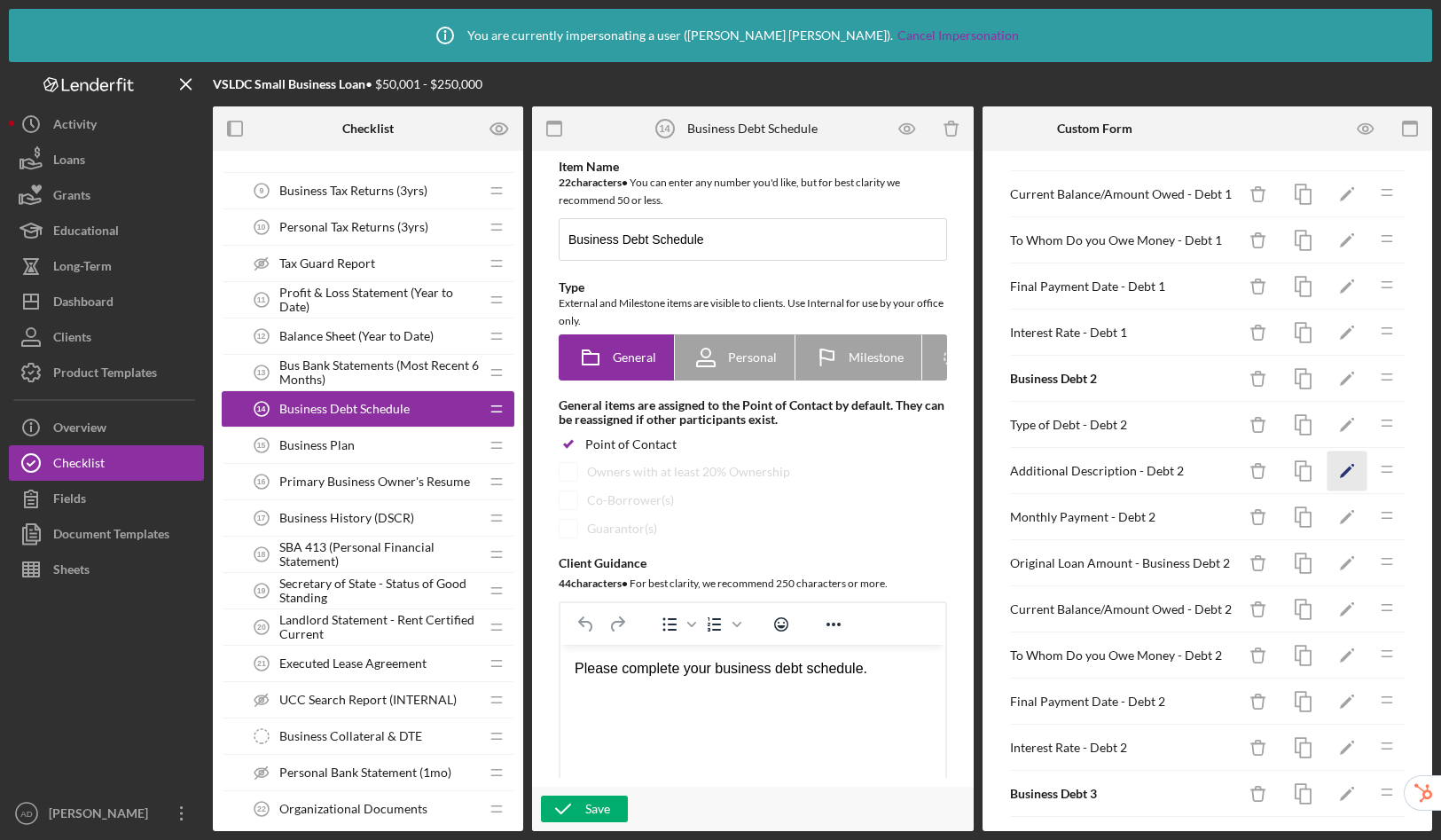
click at [1340, 472] on polygon "button" at bounding box center [1345, 472] width 12 height 12
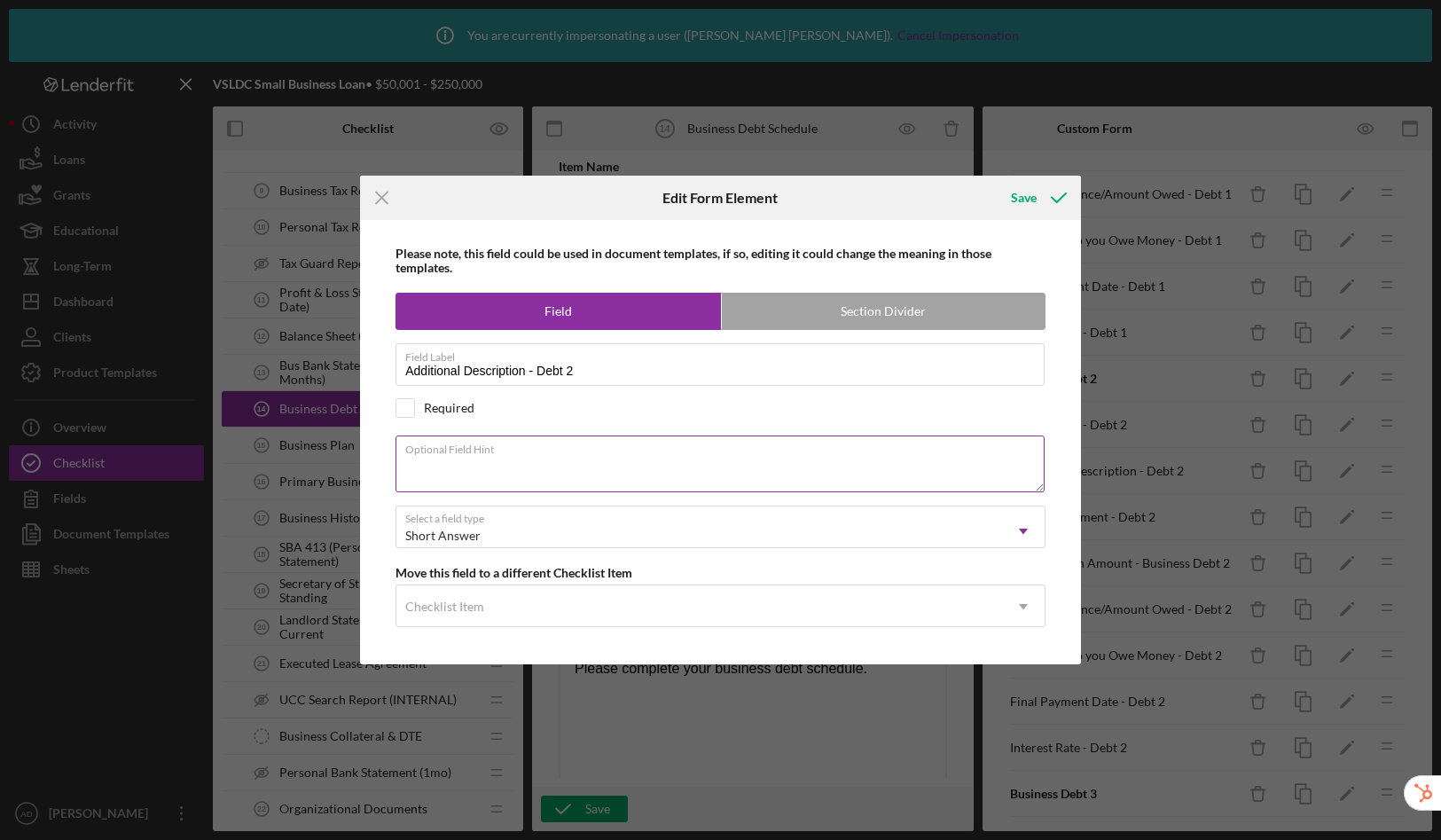
click at [576, 468] on textarea "Optional Field Hint" at bounding box center [720, 464] width 649 height 57
paste textarea "Enter Other Type of Debt."
type textarea "Enter Other Type of Debt."
click at [1023, 200] on div "Save" at bounding box center [1024, 197] width 26 height 35
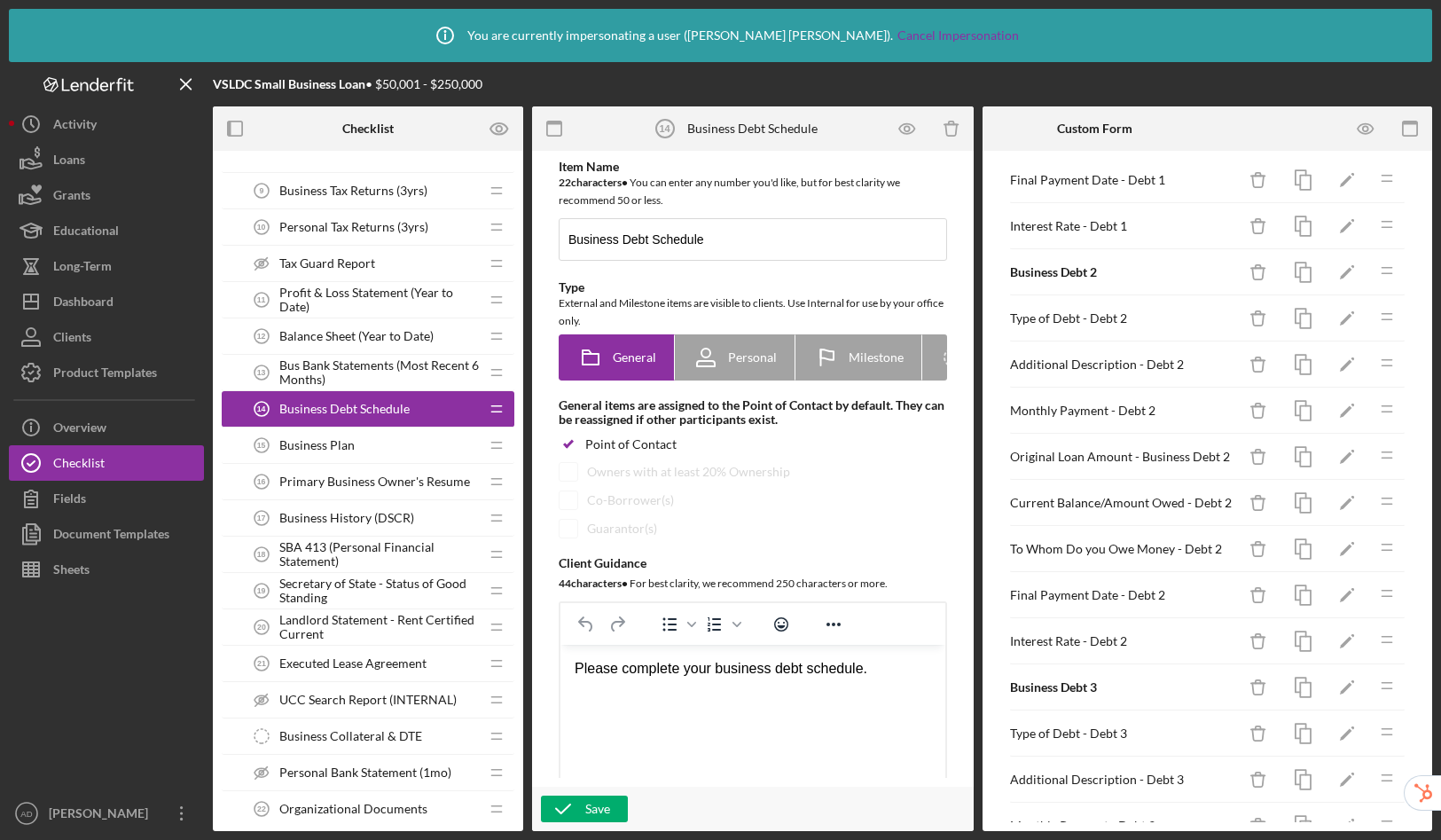
scroll to position [400, 0]
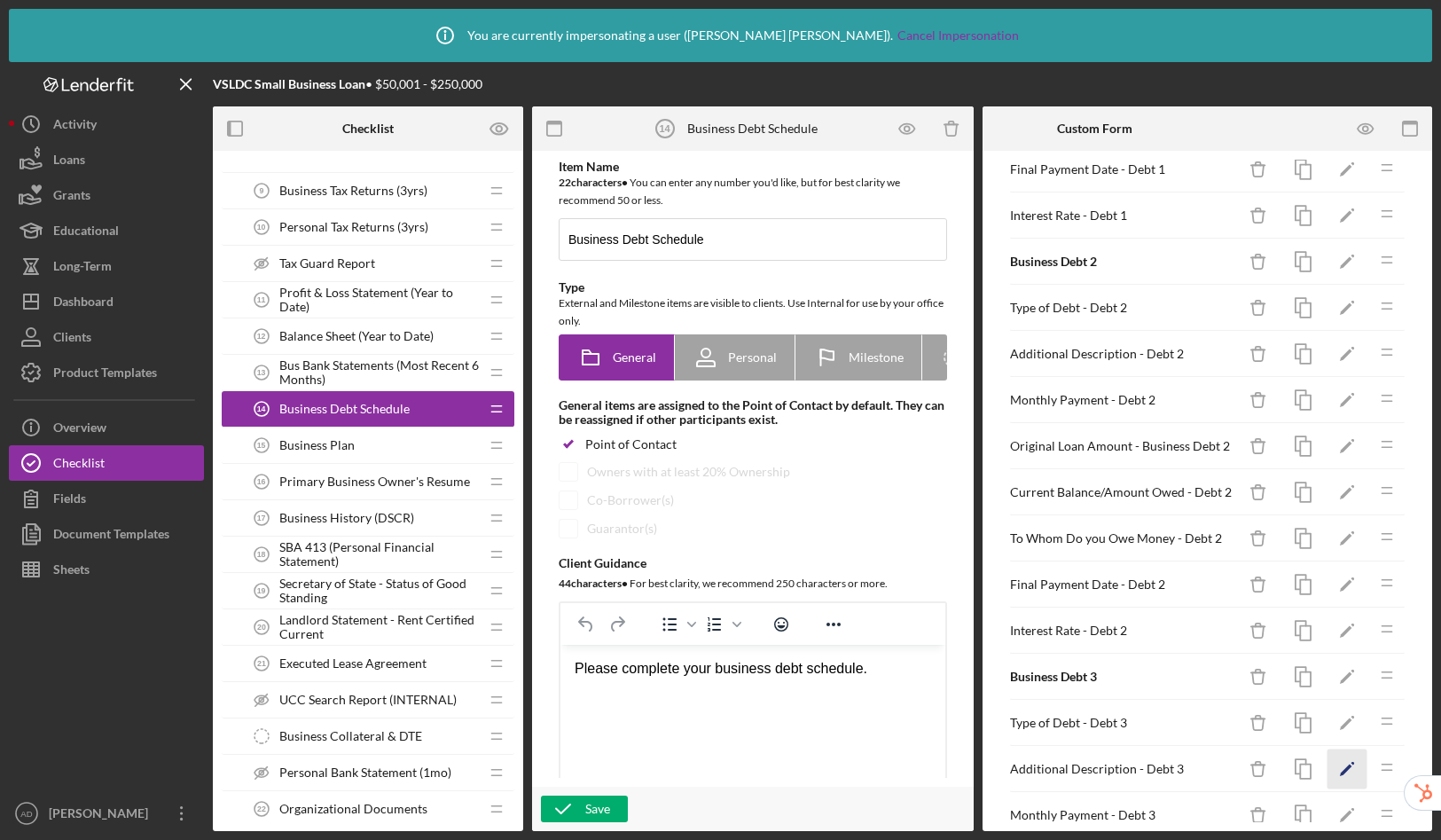
click at [1340, 767] on icon "Icon/Edit" at bounding box center [1347, 769] width 40 height 40
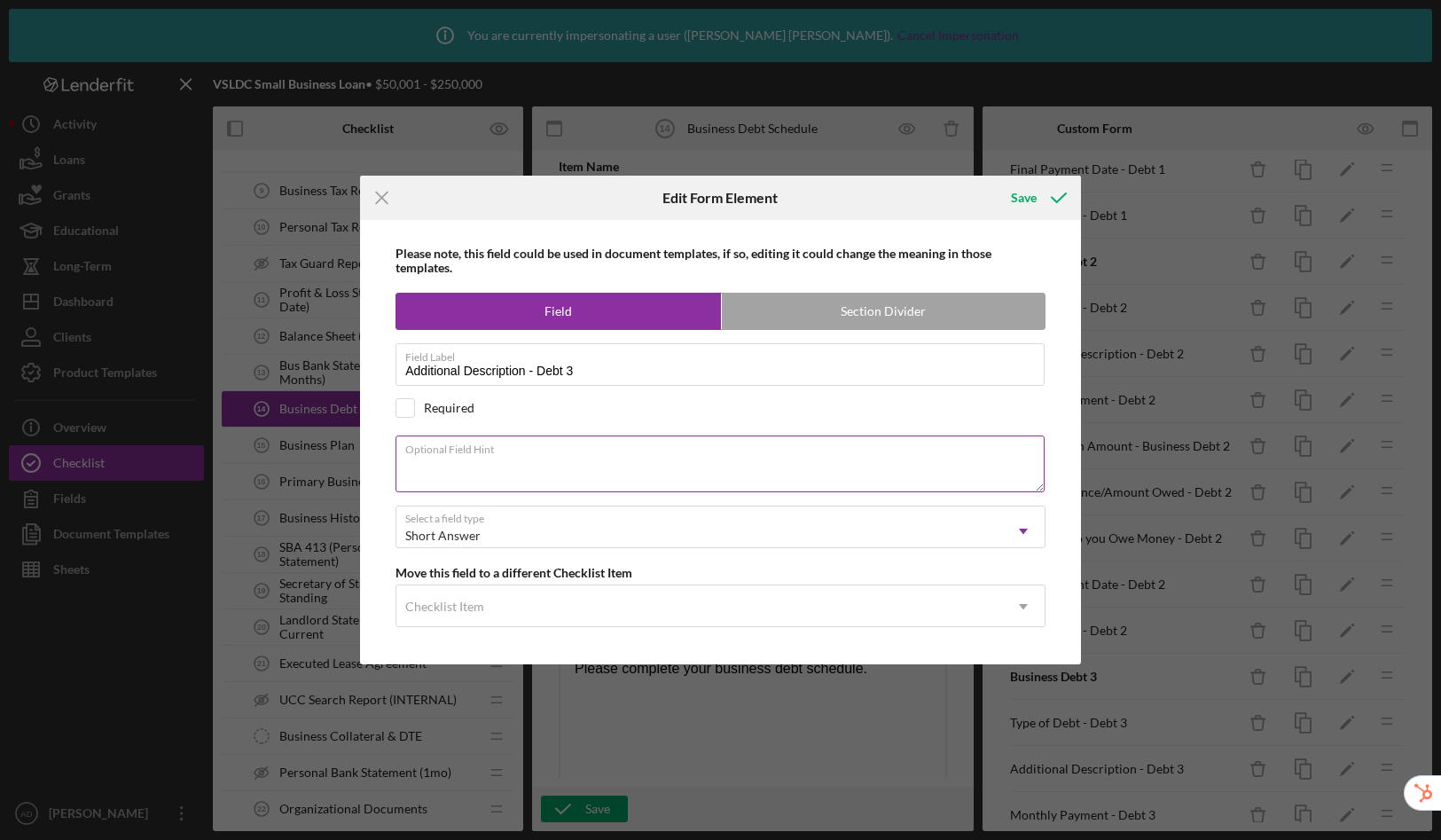
click at [659, 478] on textarea "Optional Field Hint" at bounding box center [720, 464] width 649 height 57
paste textarea "Enter Other Type of Debt."
type textarea "Enter Other Type of Debt."
click at [1025, 197] on div "Save" at bounding box center [1024, 197] width 26 height 35
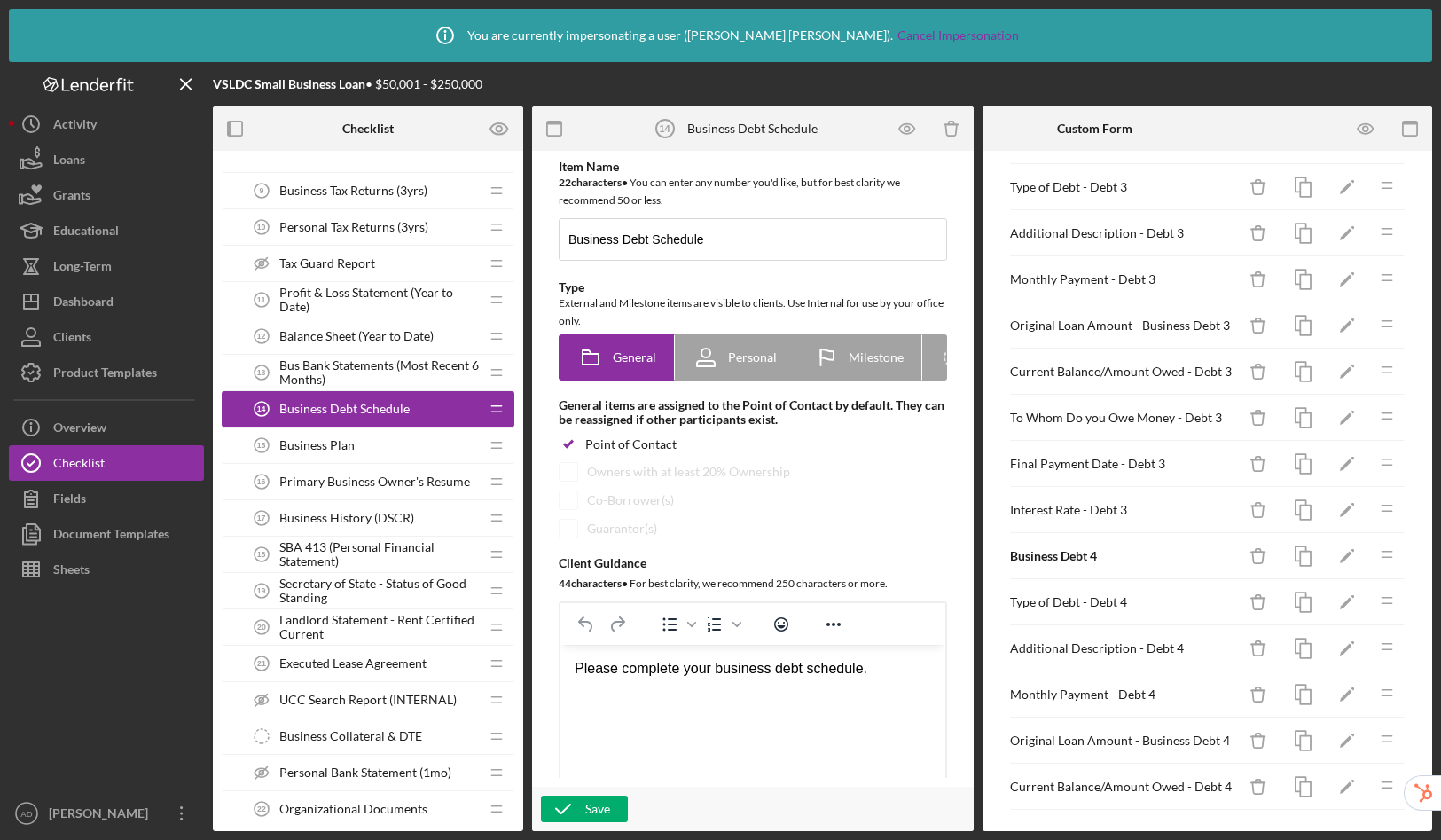
scroll to position [939, 0]
click at [1327, 646] on icon "Icon/Edit" at bounding box center [1347, 645] width 40 height 40
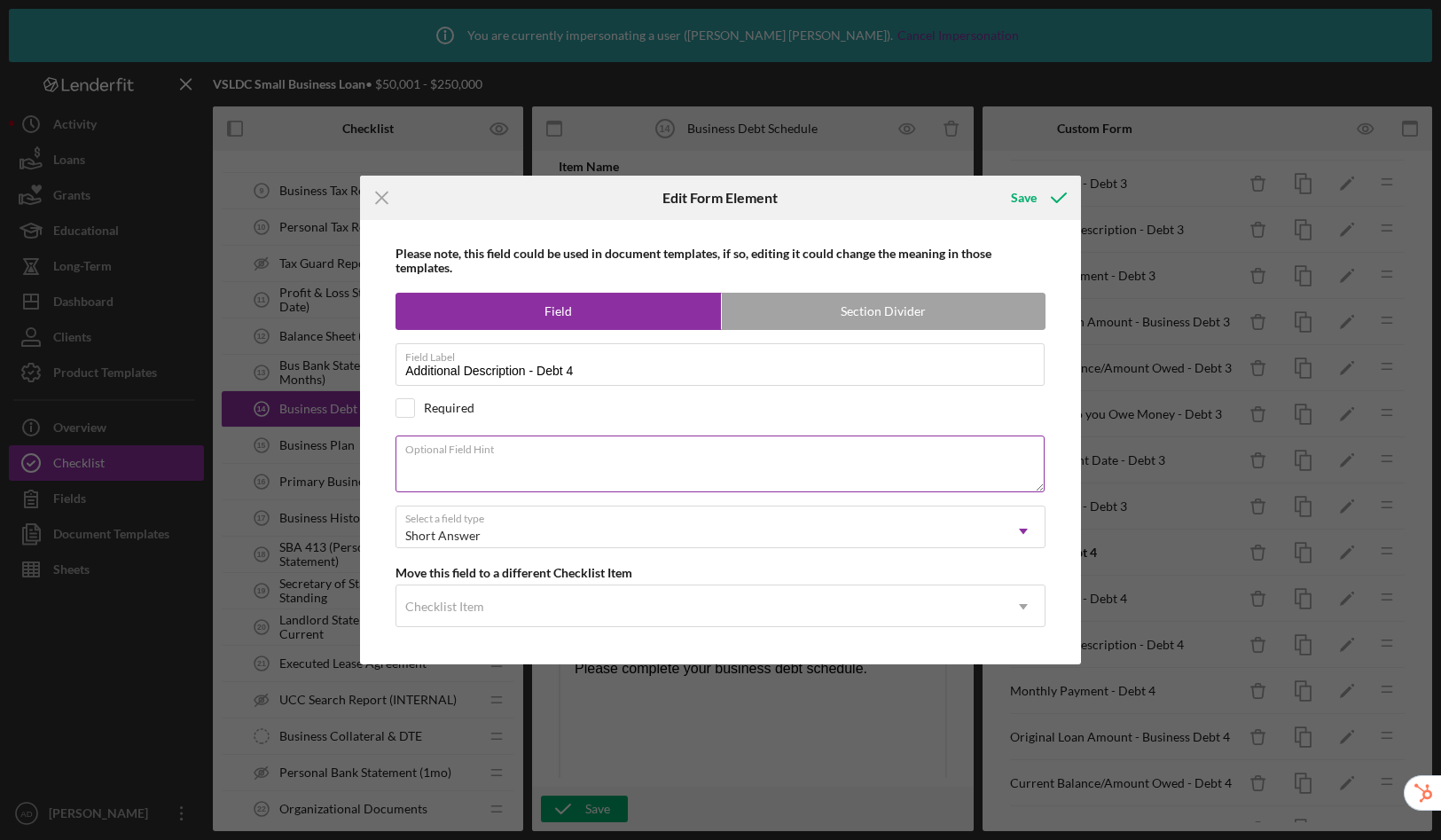
click at [599, 461] on textarea "Optional Field Hint" at bounding box center [720, 464] width 649 height 57
paste textarea "Enter Other Type of Debt."
type textarea "Enter Other Type of Debt."
click at [1032, 196] on div "Save" at bounding box center [1024, 197] width 26 height 35
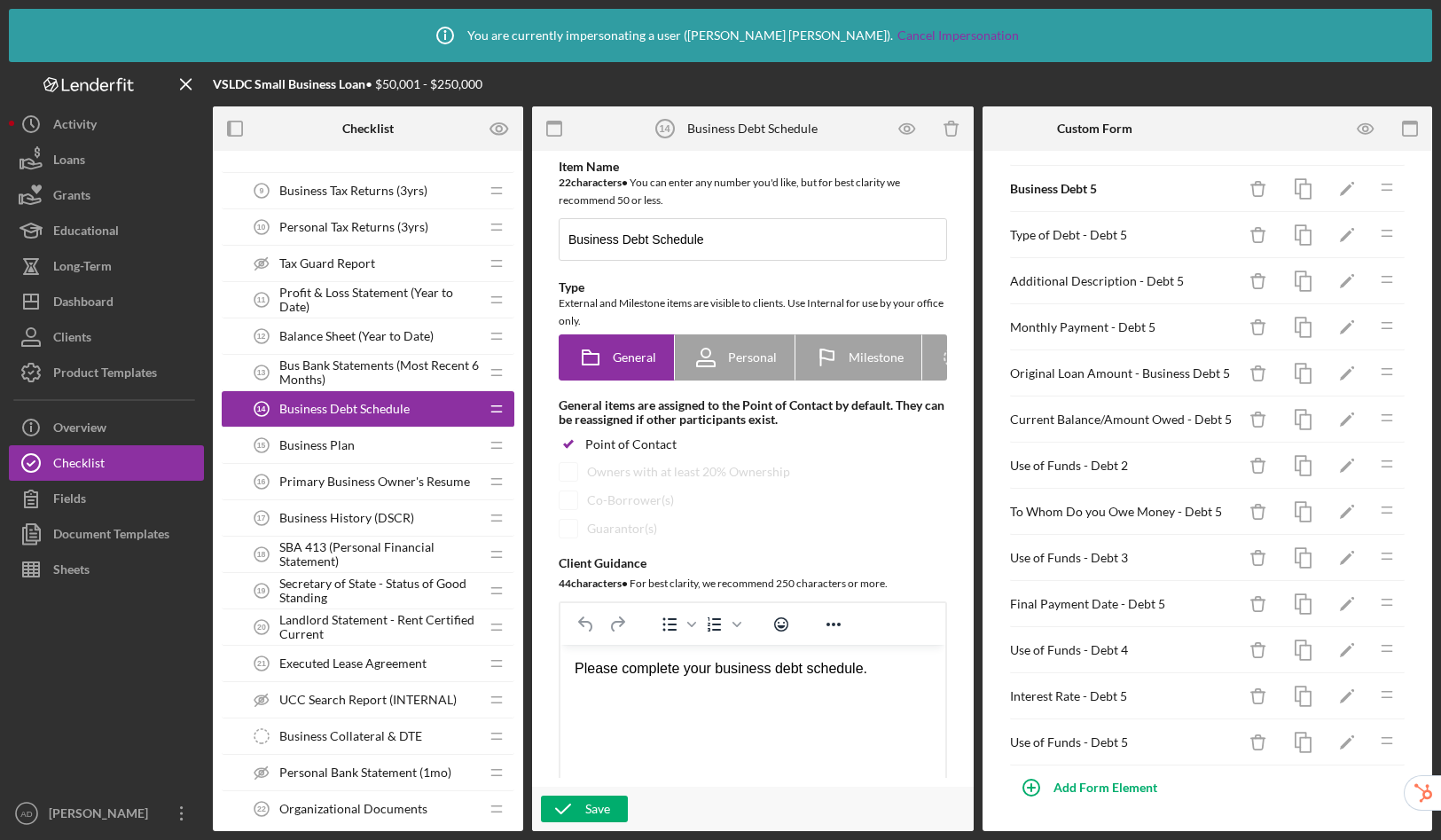
scroll to position [1719, 0]
click at [1327, 283] on icon "Icon/Edit" at bounding box center [1347, 281] width 40 height 40
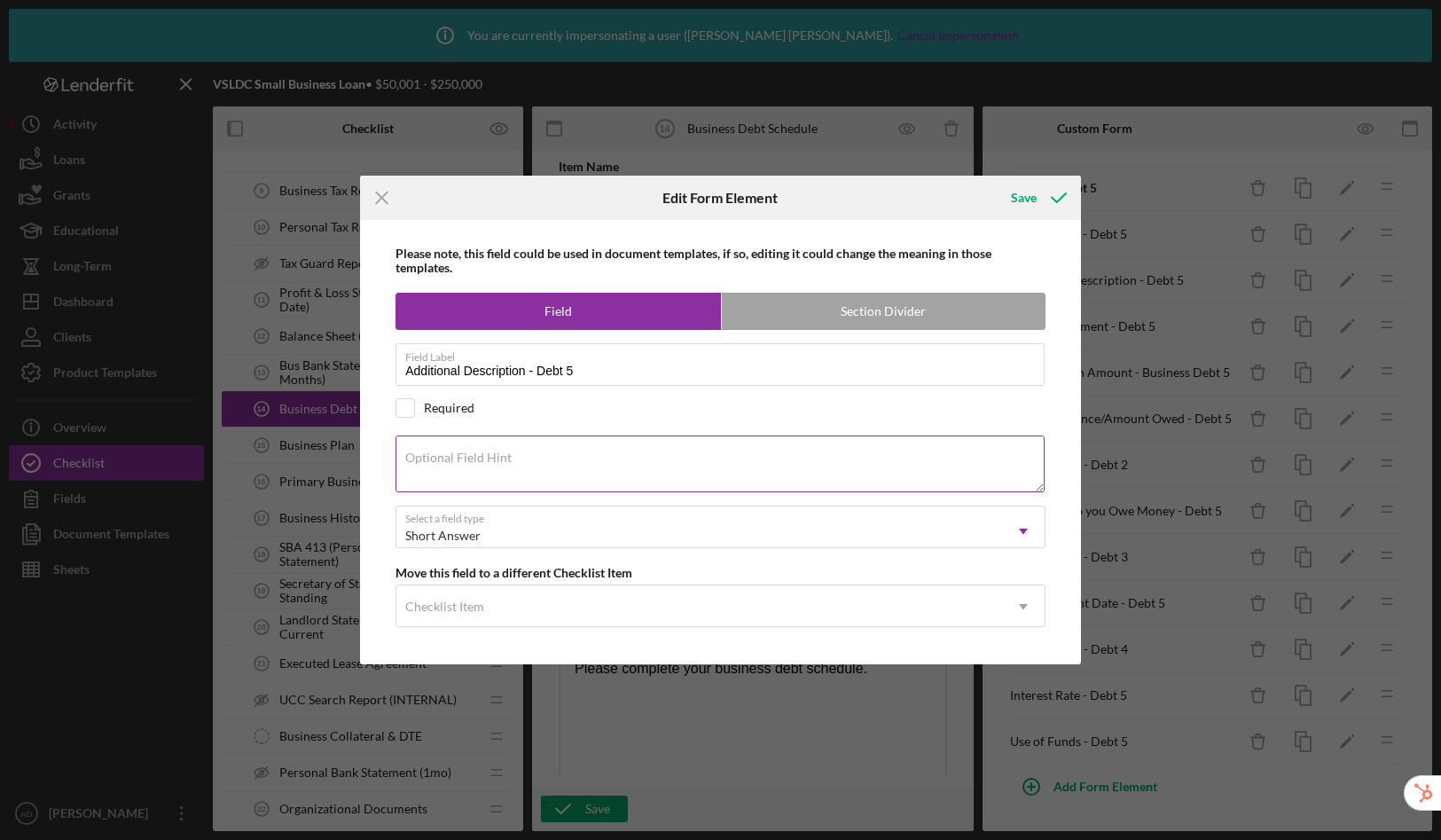
click at [467, 464] on label "Optional Field Hint" at bounding box center [458, 457] width 106 height 14
click at [467, 464] on textarea "Optional Field Hint" at bounding box center [720, 464] width 649 height 57
paste textarea "Enter Other Type of Debt."
type textarea "Enter Other Type of Debt."
click at [1010, 198] on button "Save" at bounding box center [1037, 197] width 88 height 35
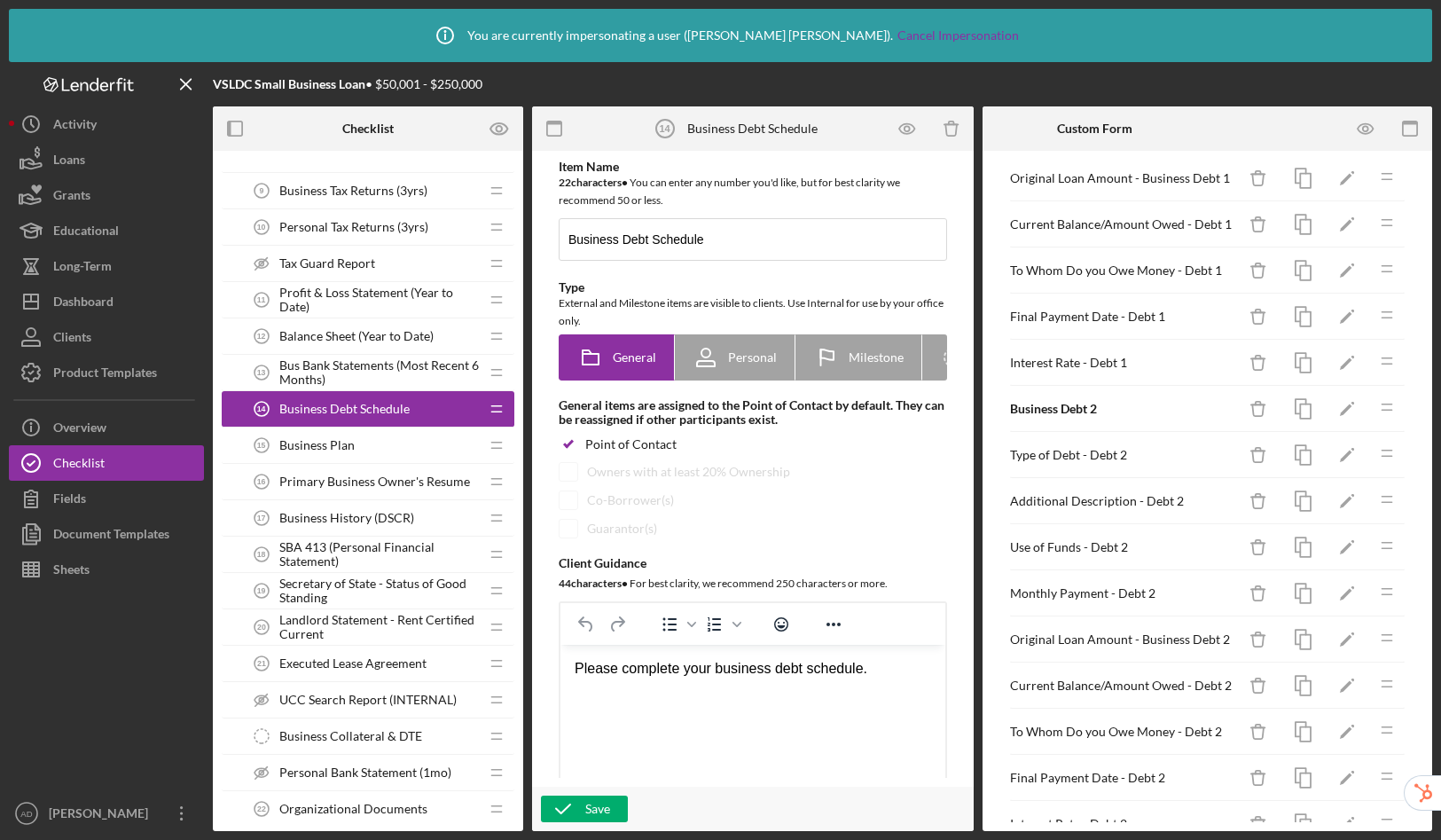
scroll to position [0, 0]
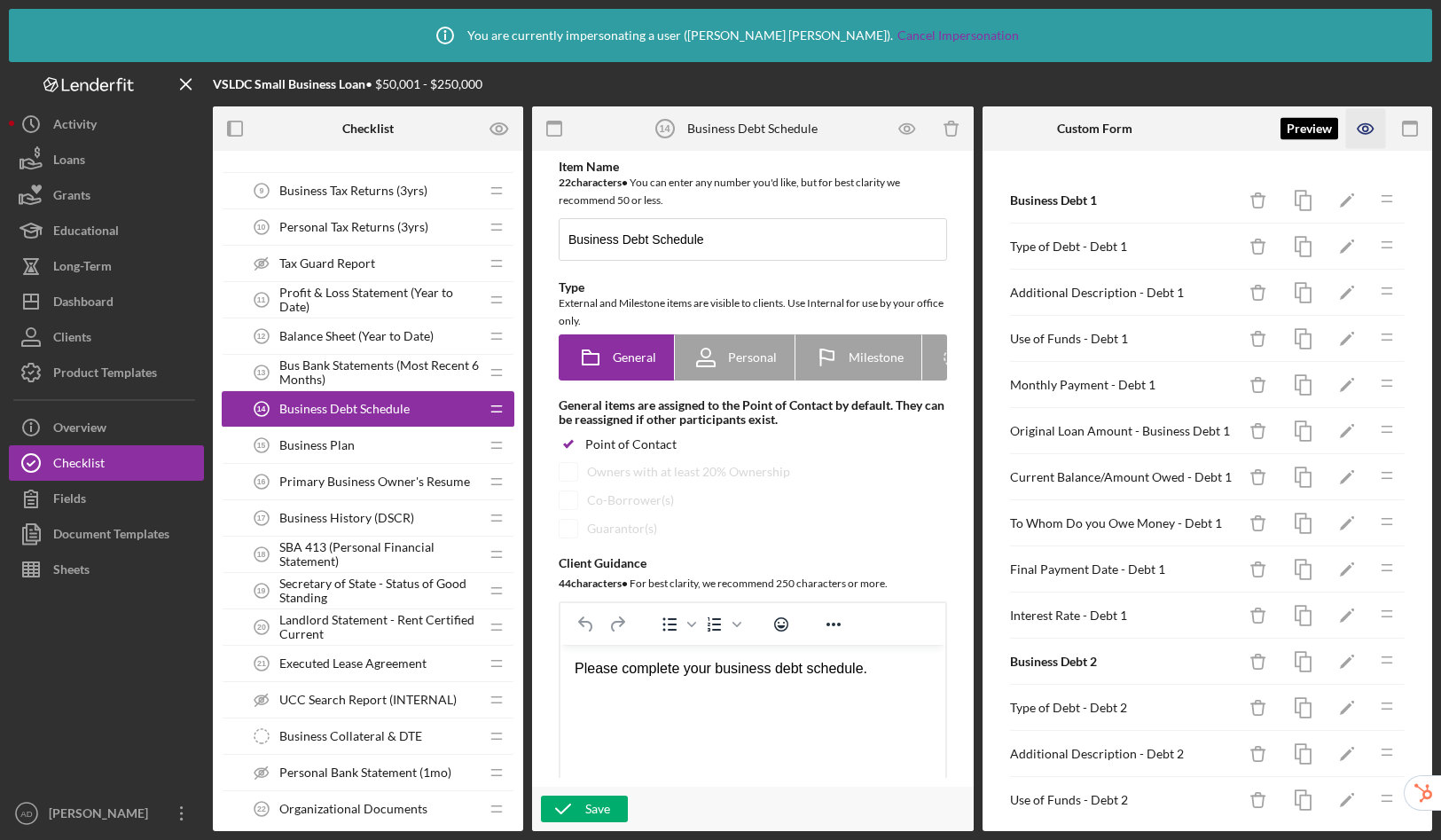
click at [1364, 134] on icon "button" at bounding box center [1365, 129] width 15 height 9
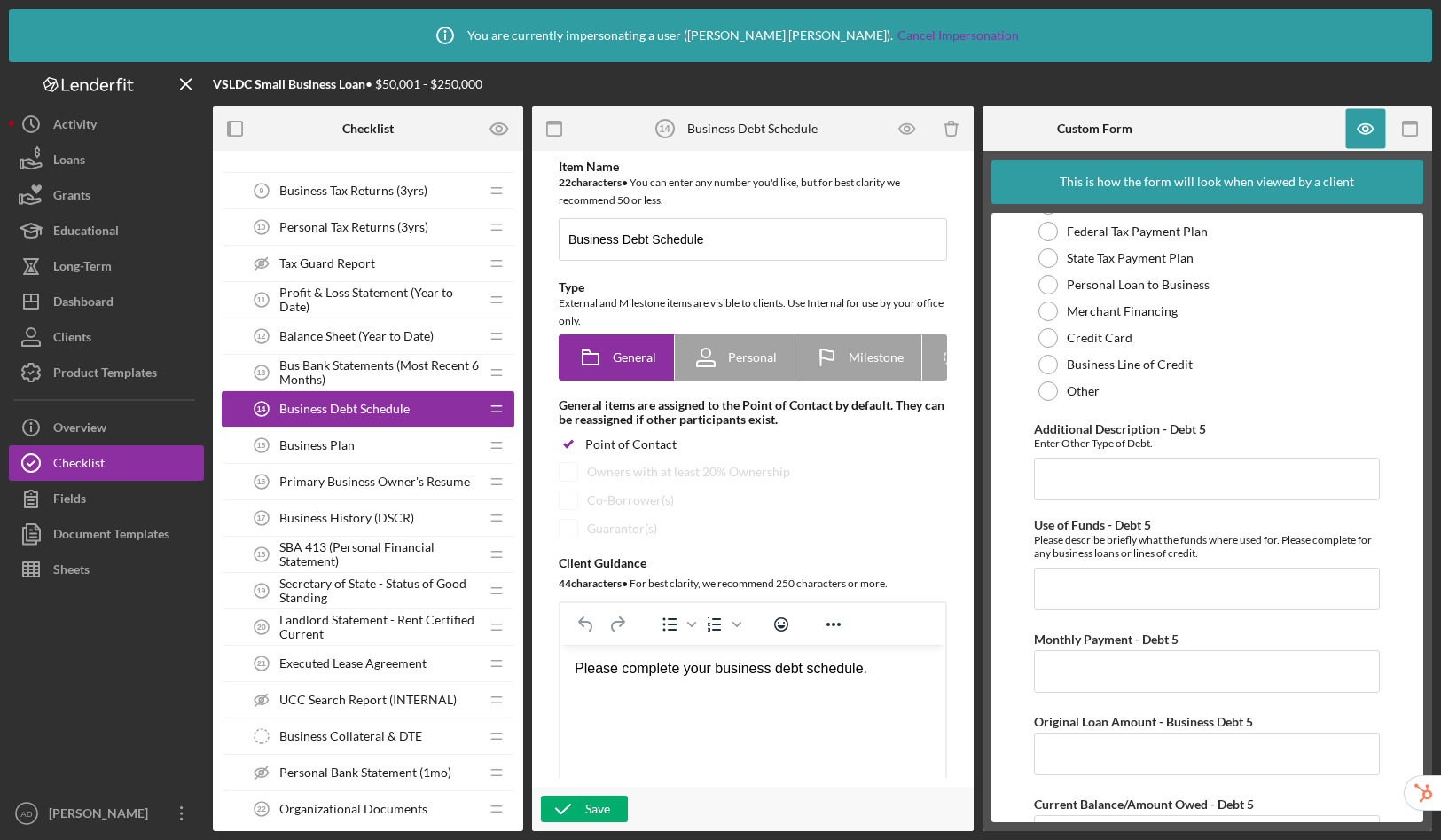
scroll to position [4867, 0]
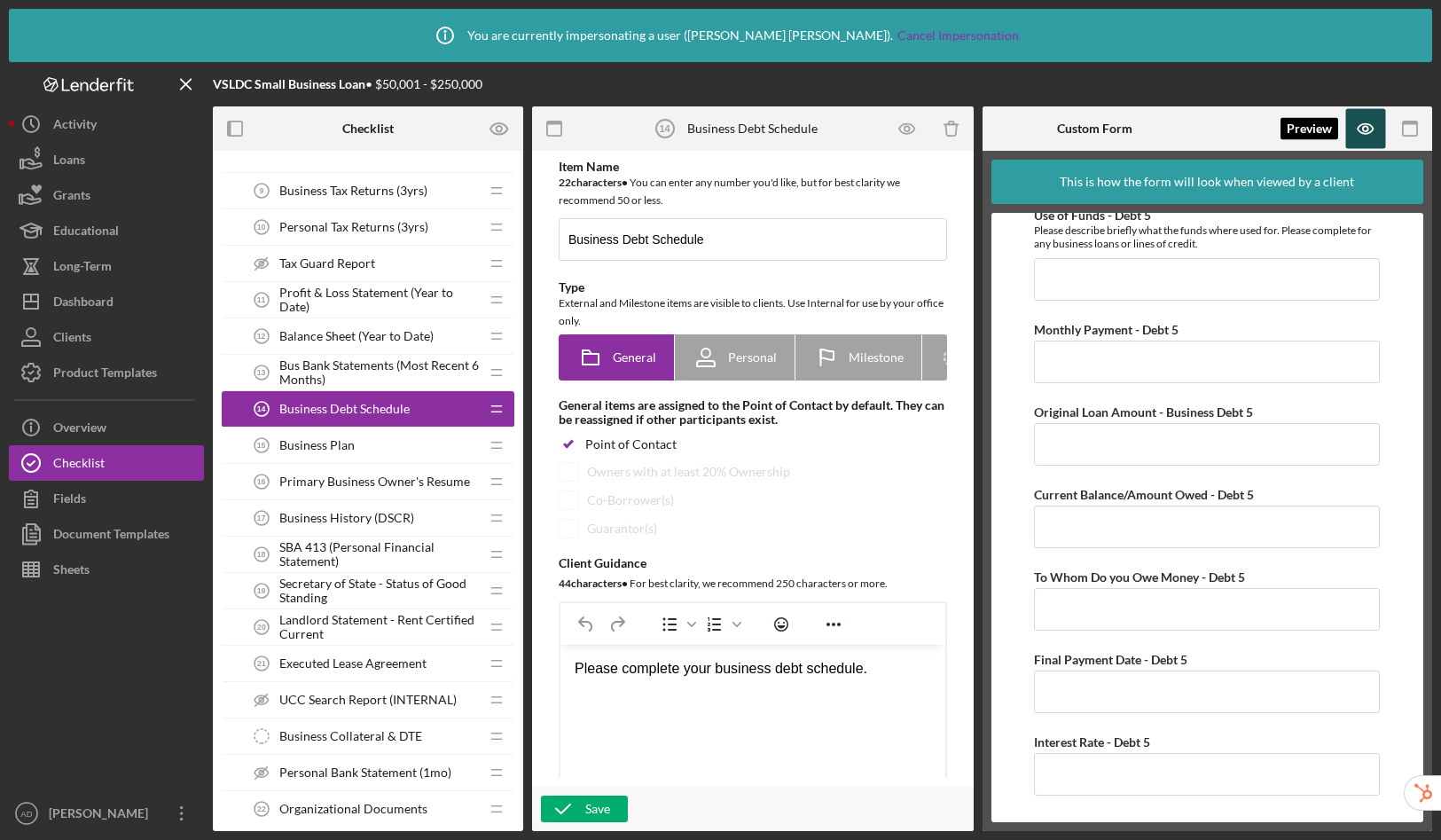
click at [1374, 141] on icon "button" at bounding box center [1366, 129] width 40 height 40
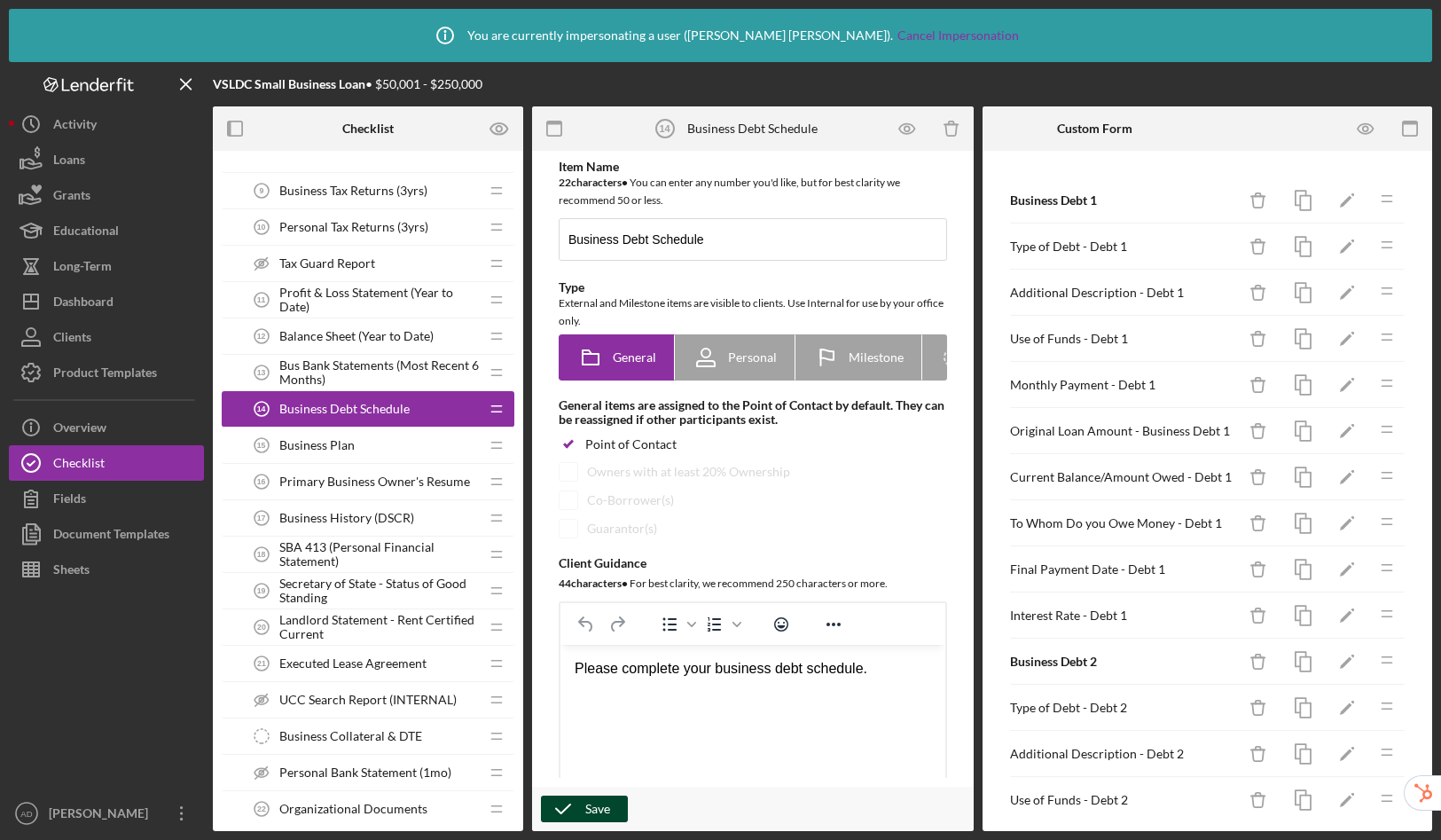
click at [606, 820] on div "Save" at bounding box center [598, 809] width 25 height 26
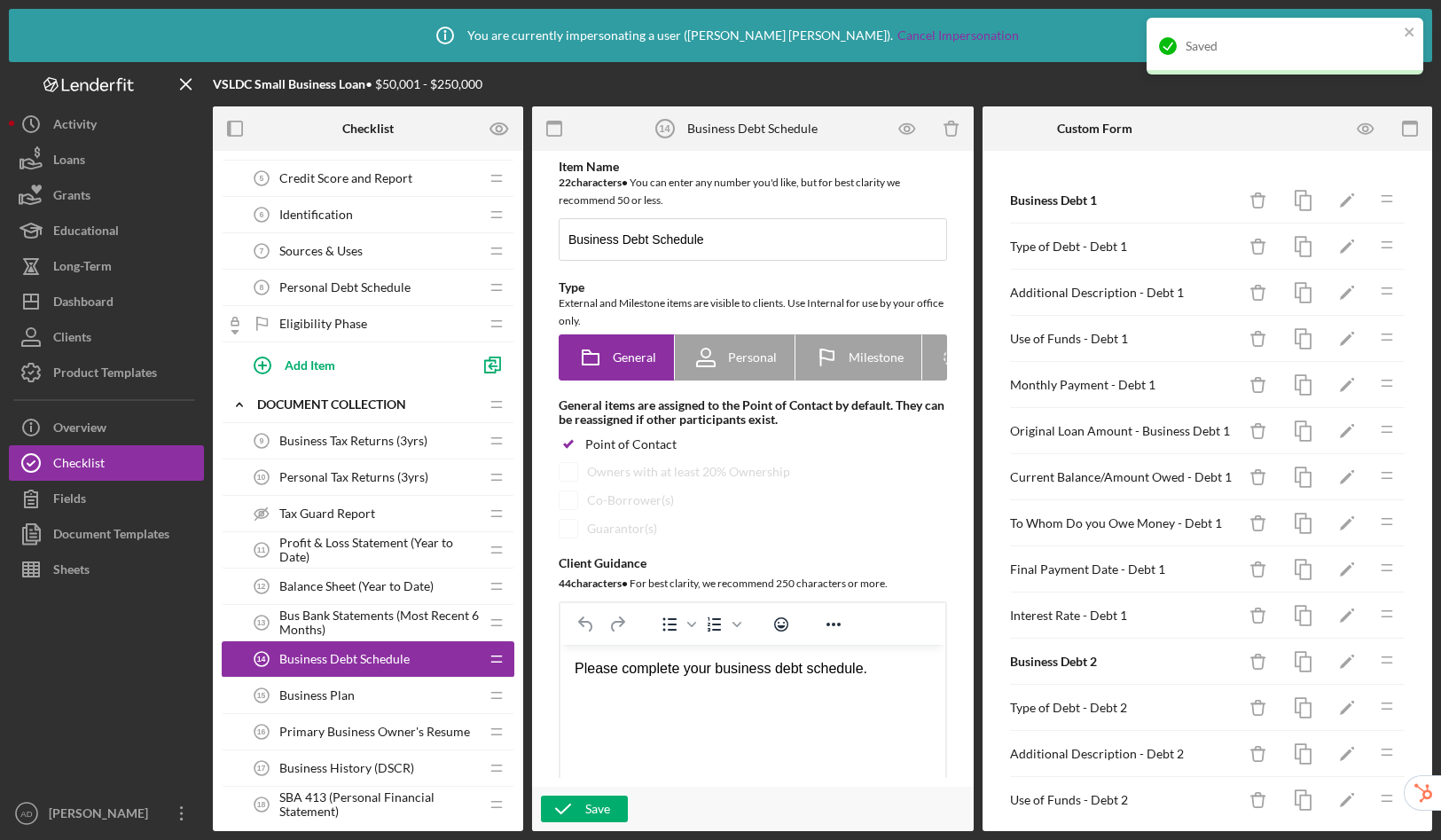
scroll to position [0, 0]
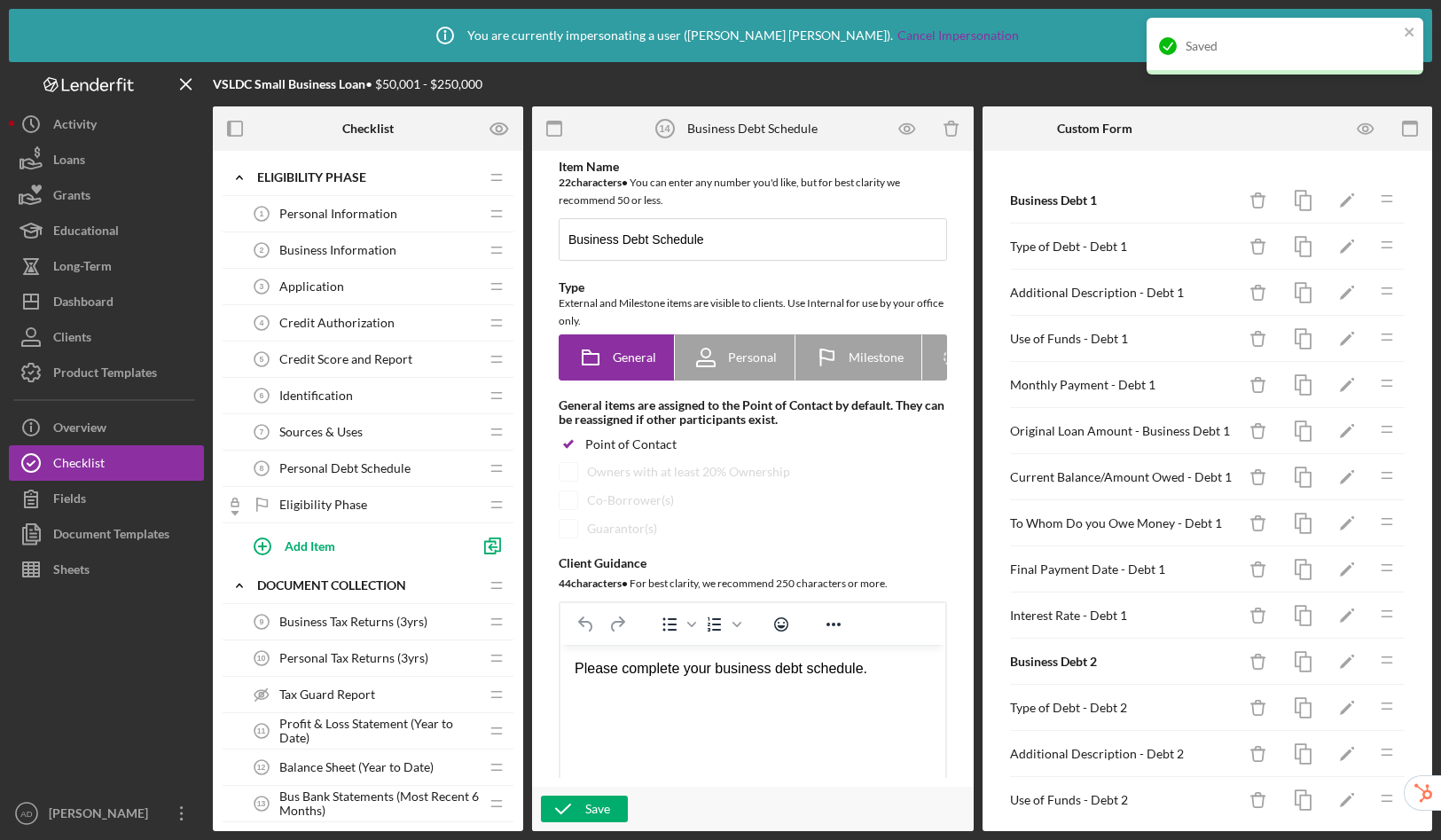
click at [356, 464] on span "Personal Debt Schedule" at bounding box center [344, 467] width 132 height 14
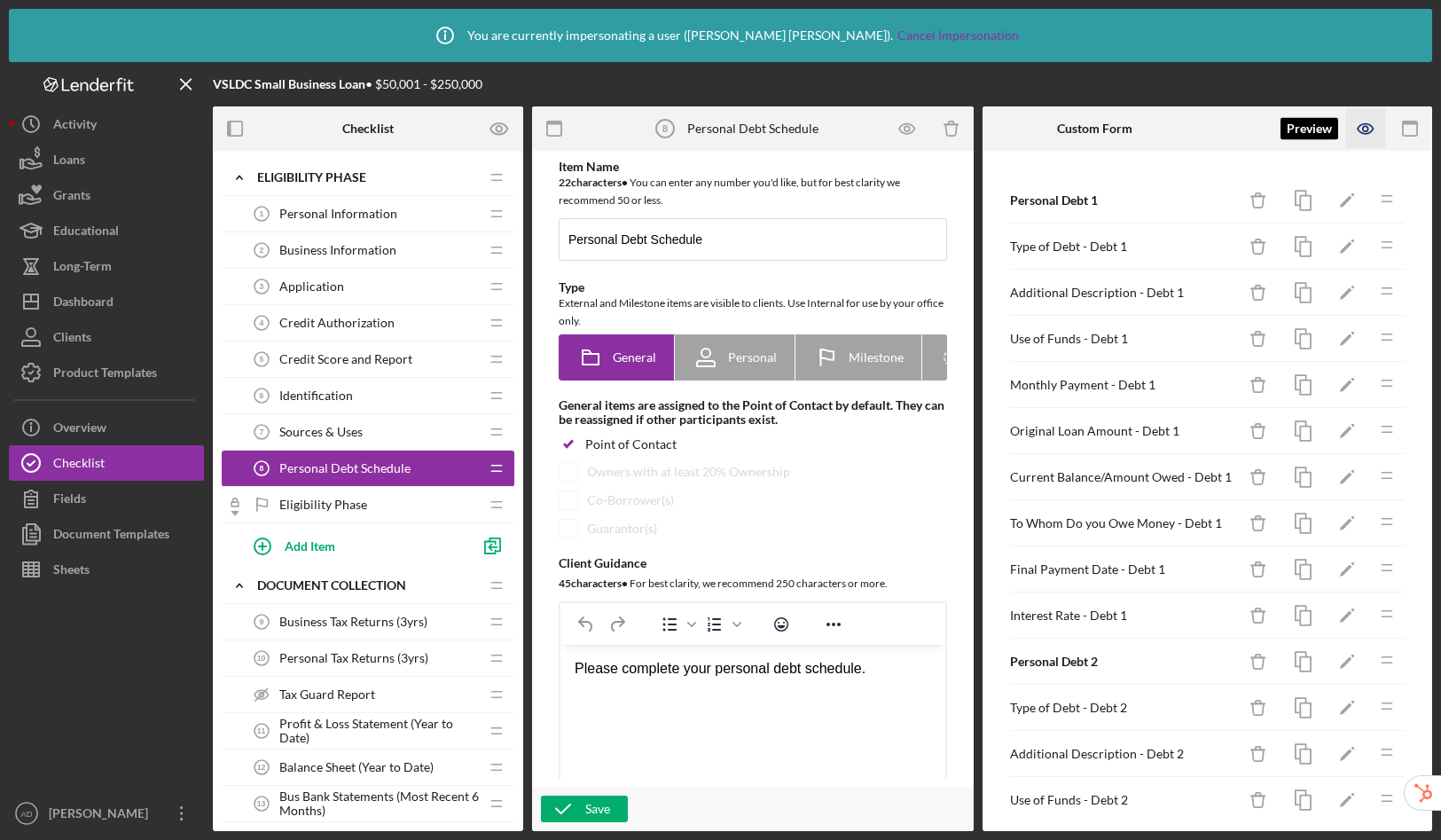
click at [1362, 131] on icon "button" at bounding box center [1366, 129] width 40 height 40
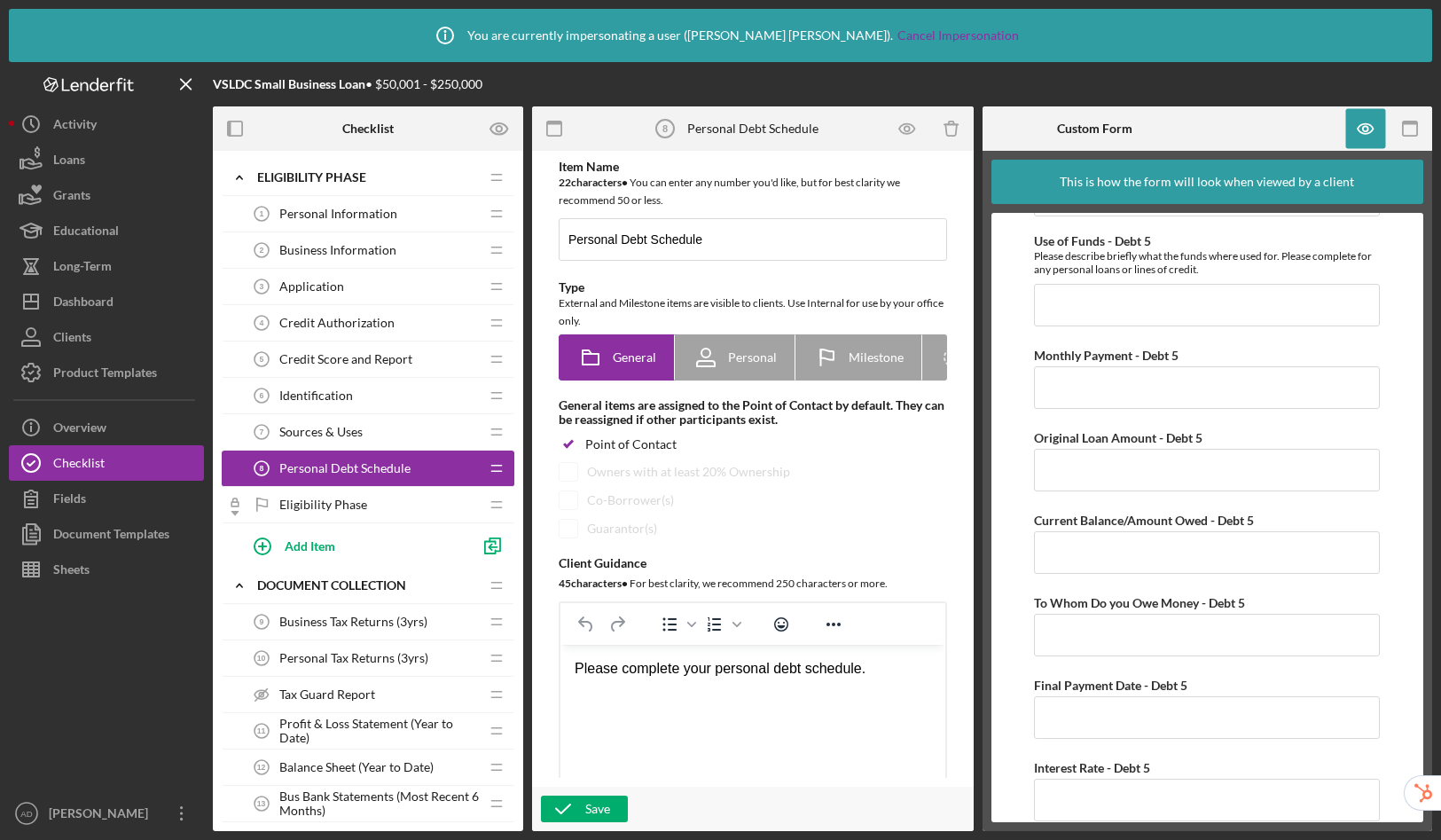
scroll to position [4867, 0]
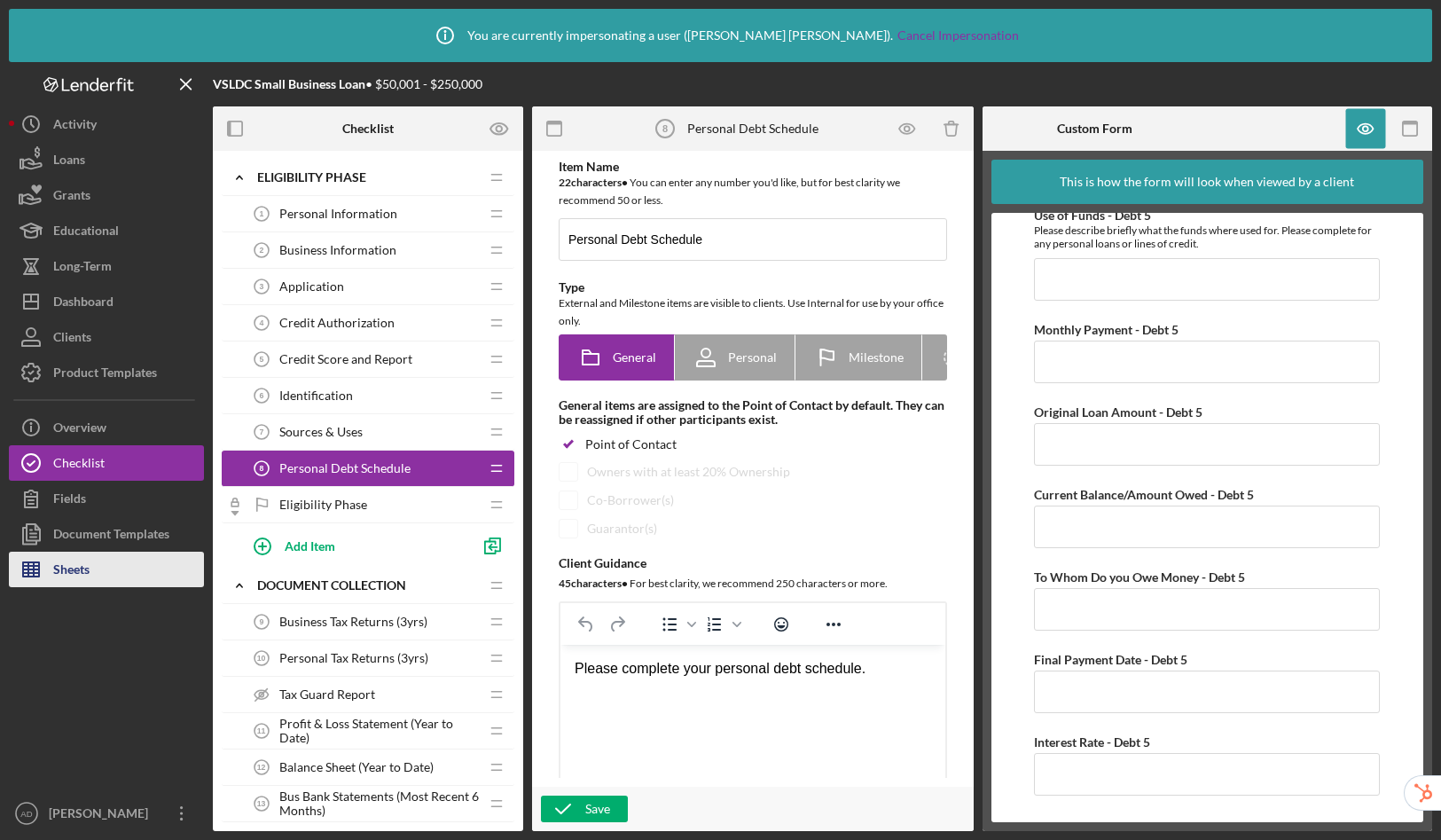
click at [91, 574] on button "Sheets" at bounding box center [106, 569] width 195 height 35
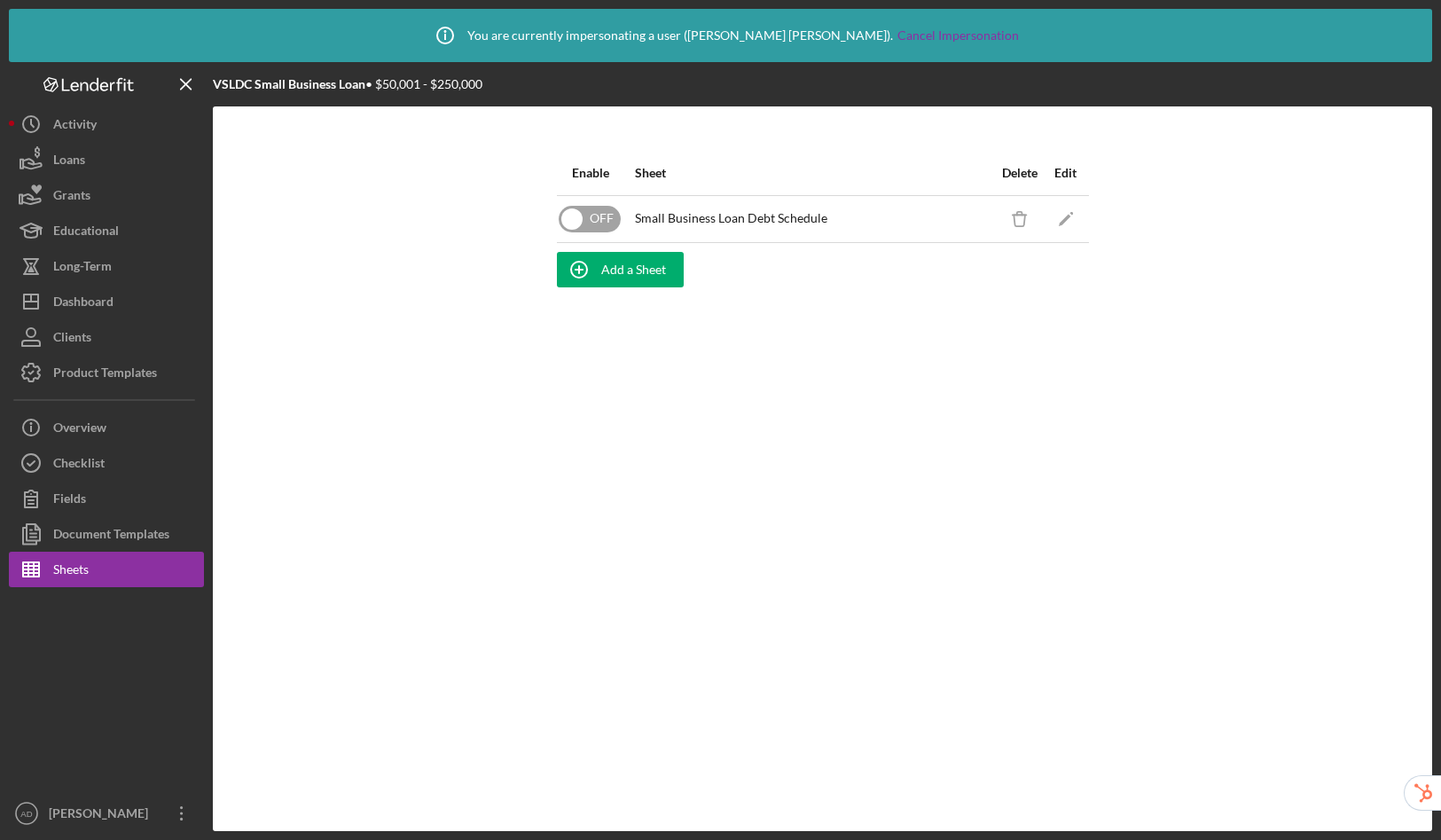
click at [583, 224] on input "checkbox" at bounding box center [590, 219] width 62 height 26
checkbox input "true"
click at [1070, 217] on icon "Icon/Edit" at bounding box center [1065, 219] width 40 height 40
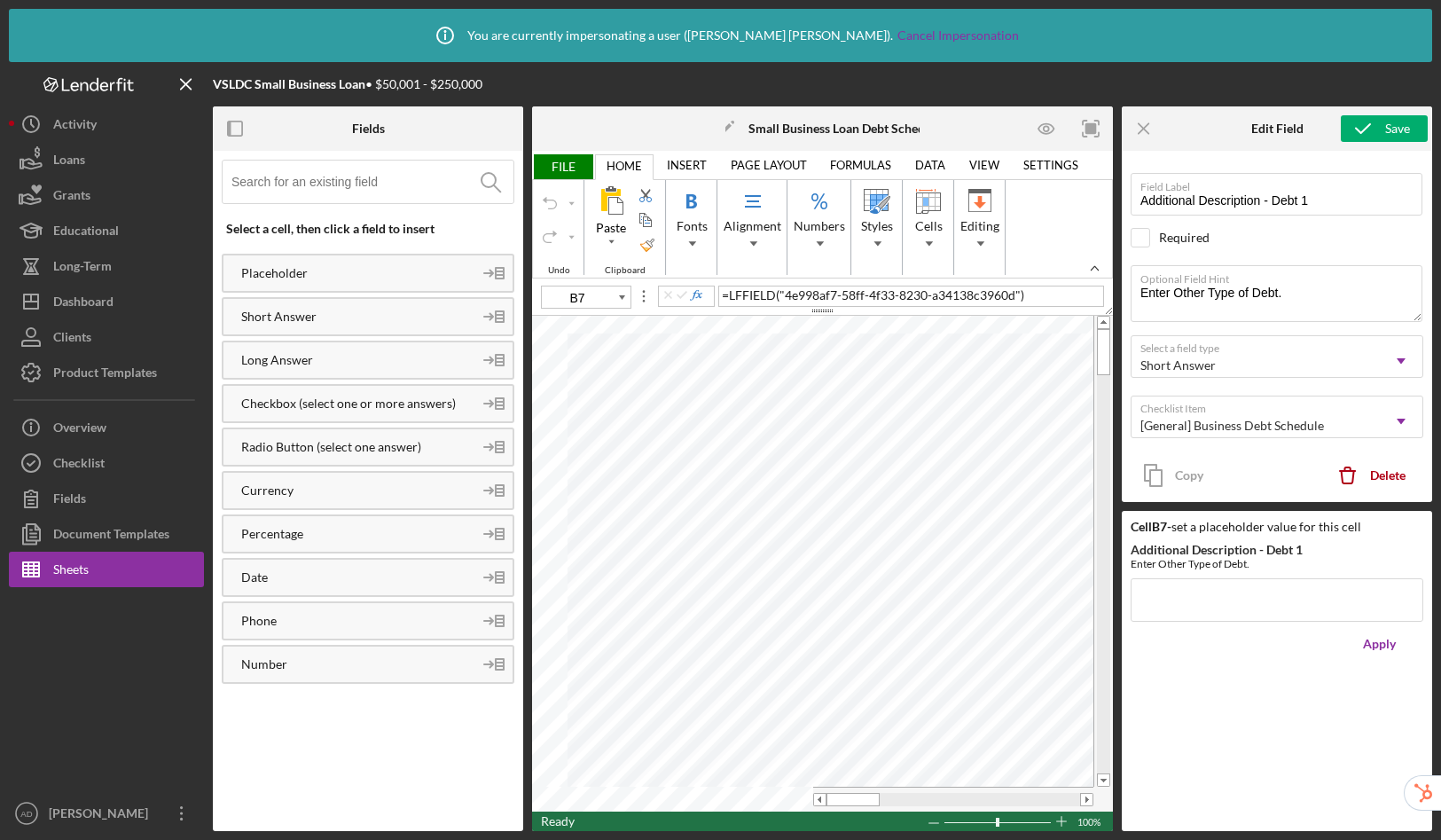
type input "B8"
type input "Additional Description - Debt 2"
type input "C7"
type input "Use of Funds - Debt 1"
type textarea "Please describe briefly what the funds where used for. Please complete for any …"
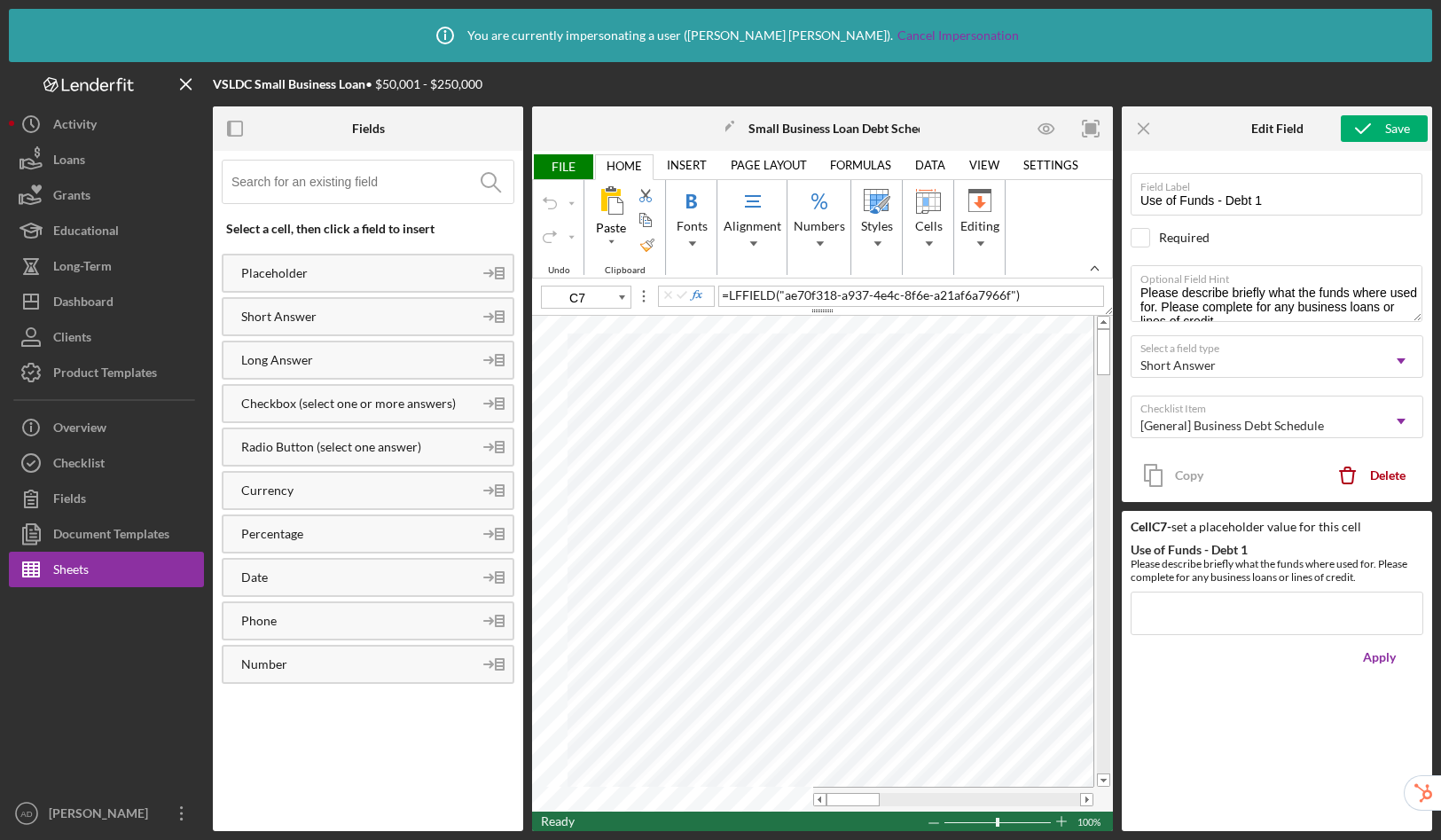
type input "C8"
type input "Use of Funds - Debt 2"
type input "C9"
type input "Use of Funds - Debt 3"
type input "C10"
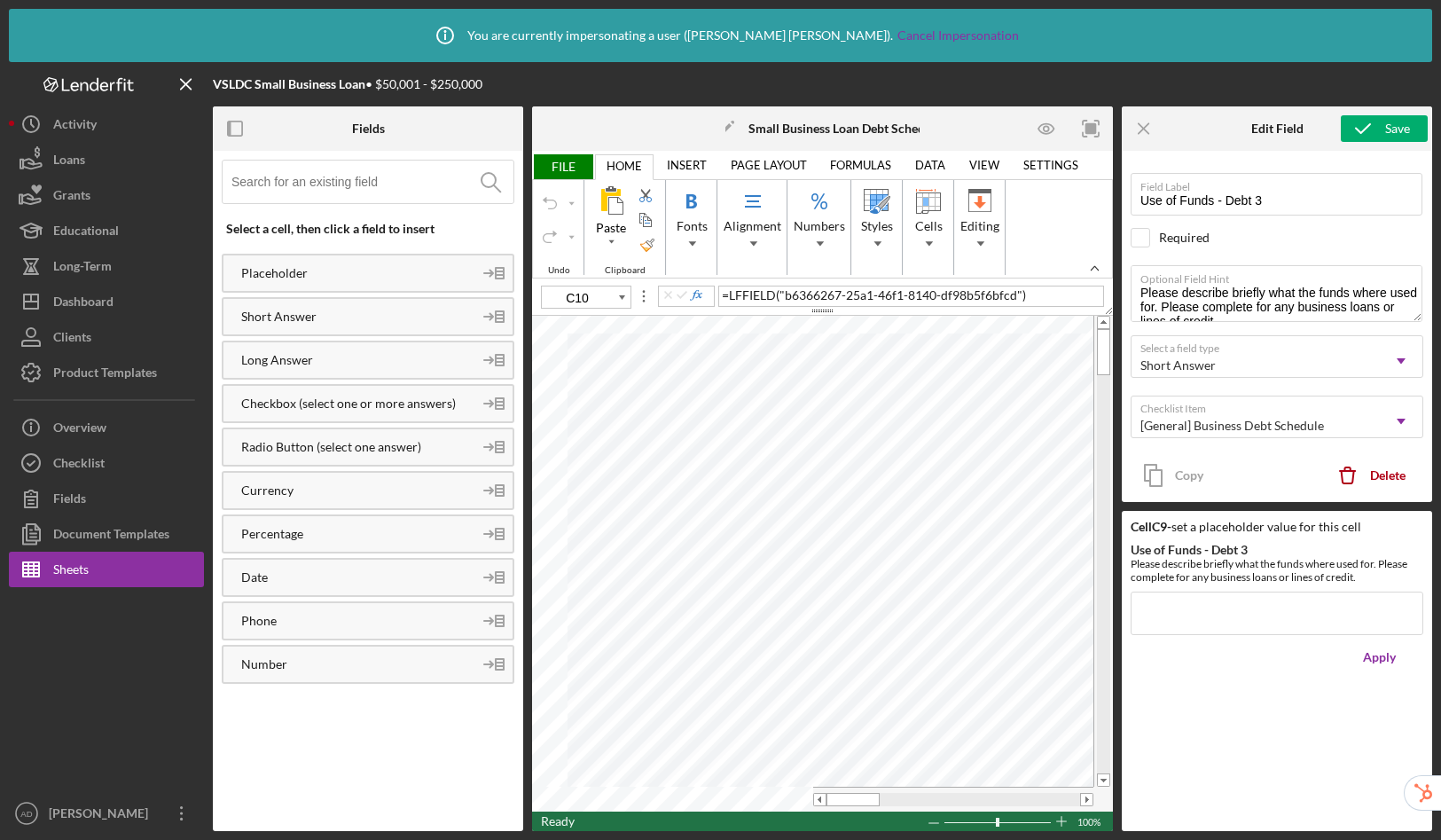
type input "Use of Funds - Debt 4"
type input "C11"
type input "Use of Funds - Debt 5"
type input "C8"
type input "Use of Funds - Debt 3"
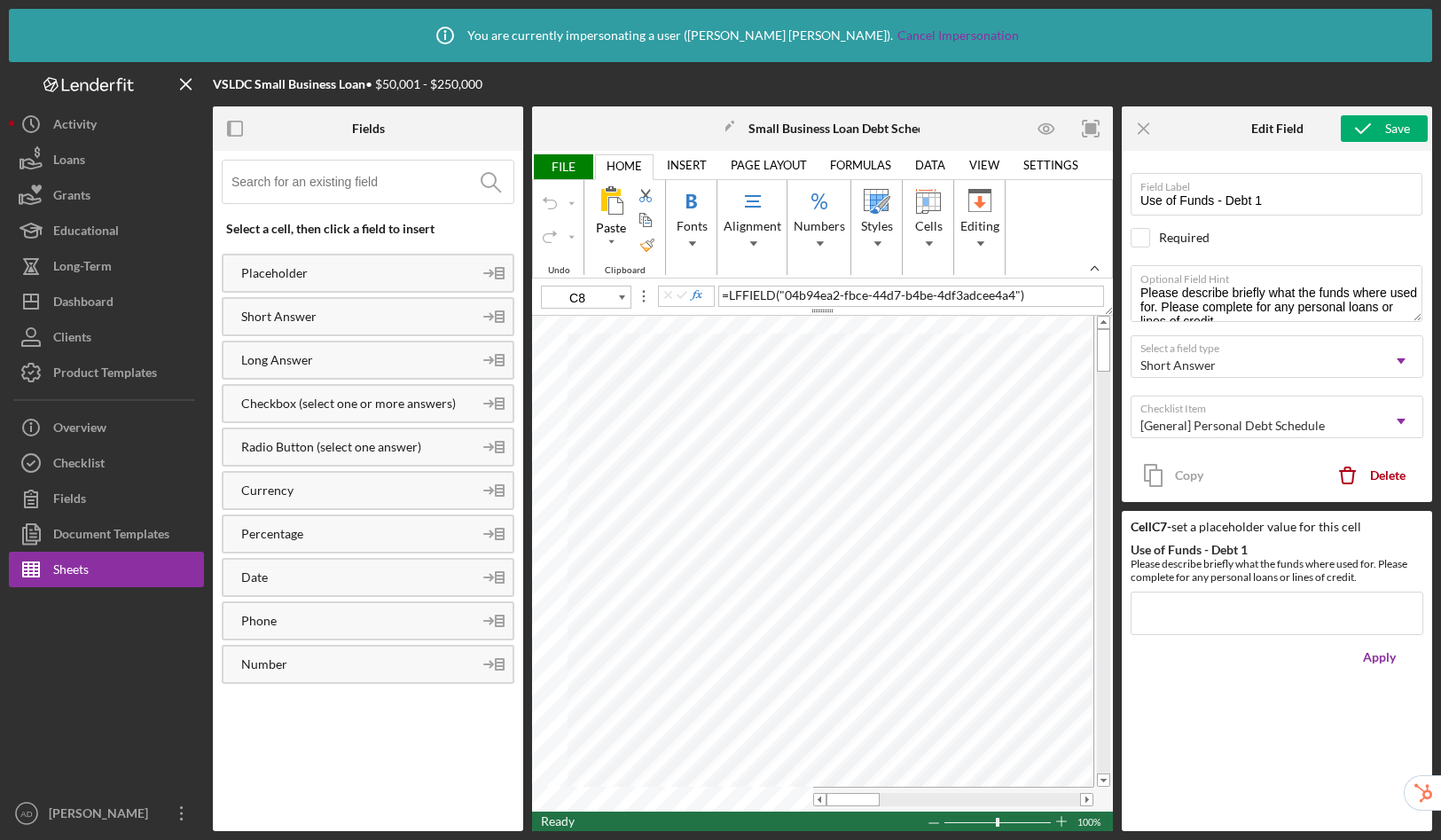
type textarea "Please describe briefly what the funds where used for. Please complete for any …"
type input "C9"
type input "Use of Funds - Debt 2"
type input "C8"
type input "Use of Funds - Debt 3"
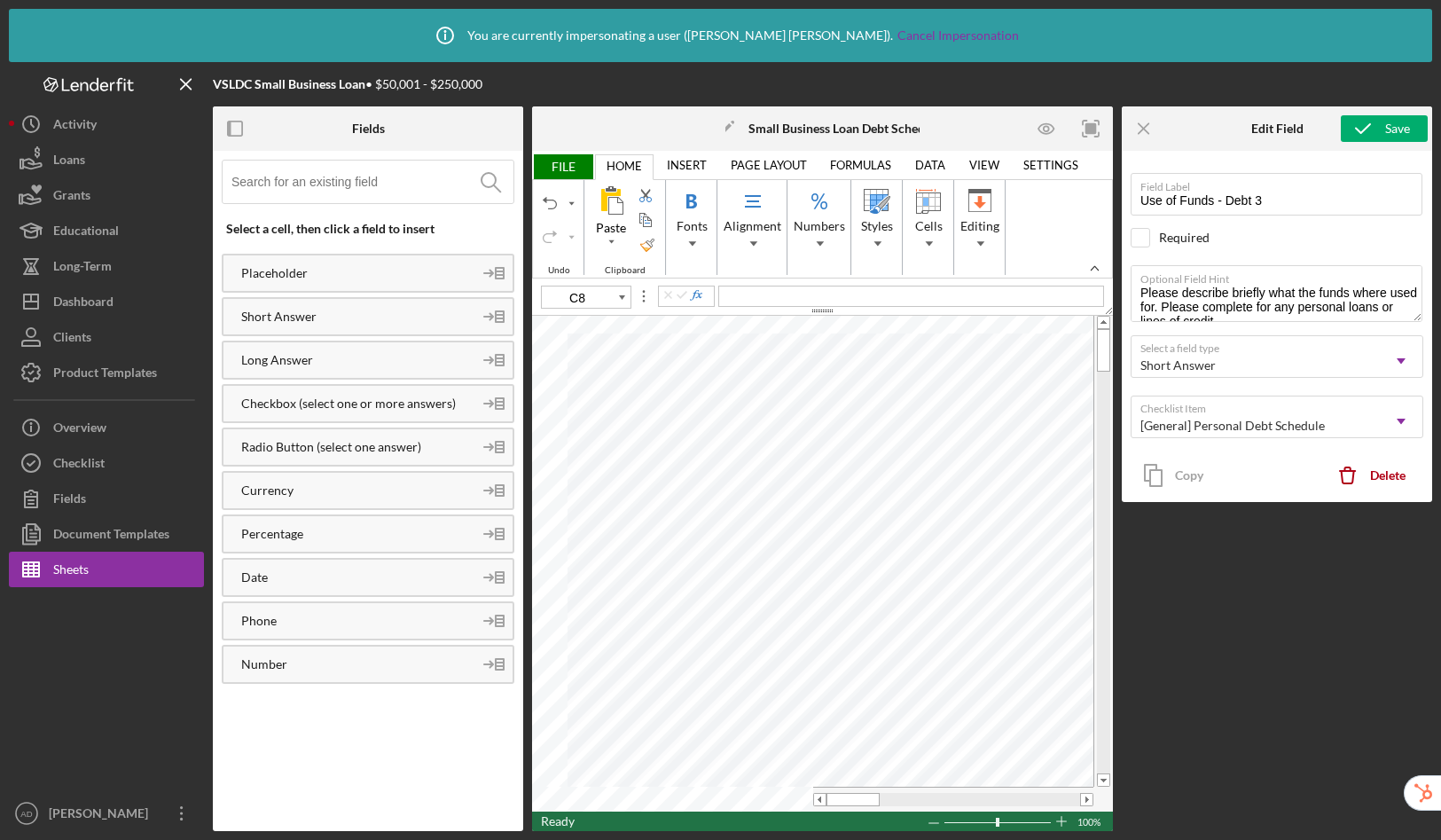
type input "C9"
type input "Use of Funds - Debt 2"
type input "C8"
click at [373, 185] on input at bounding box center [373, 182] width 282 height 43
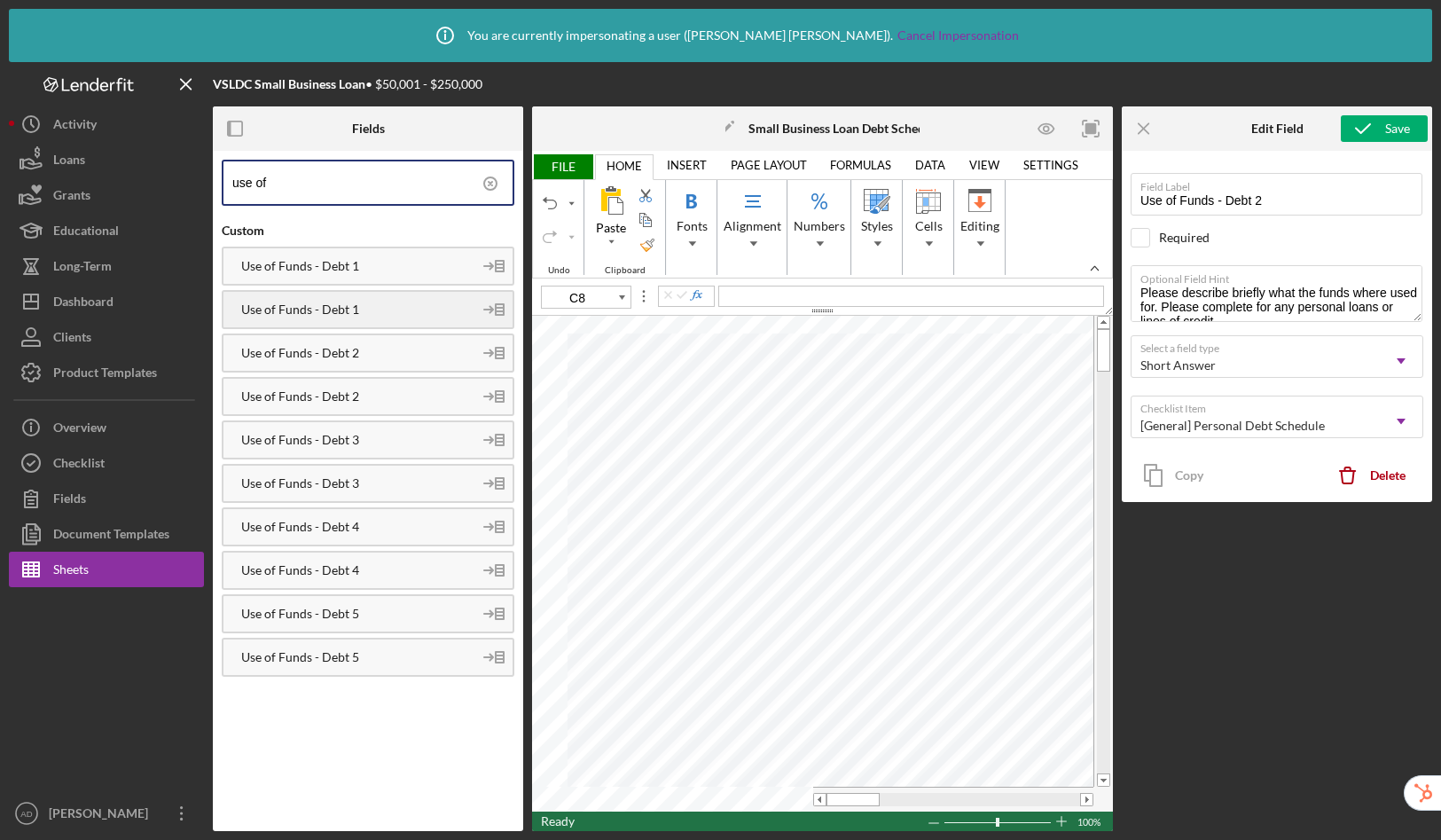
type input "use of"
click at [334, 359] on div "Use of Funds - Debt 2" at bounding box center [347, 353] width 249 height 14
type input "C9"
click at [365, 436] on div "Use of Funds - Debt 3" at bounding box center [347, 439] width 249 height 14
type input "Use of Funds - Debt 3"
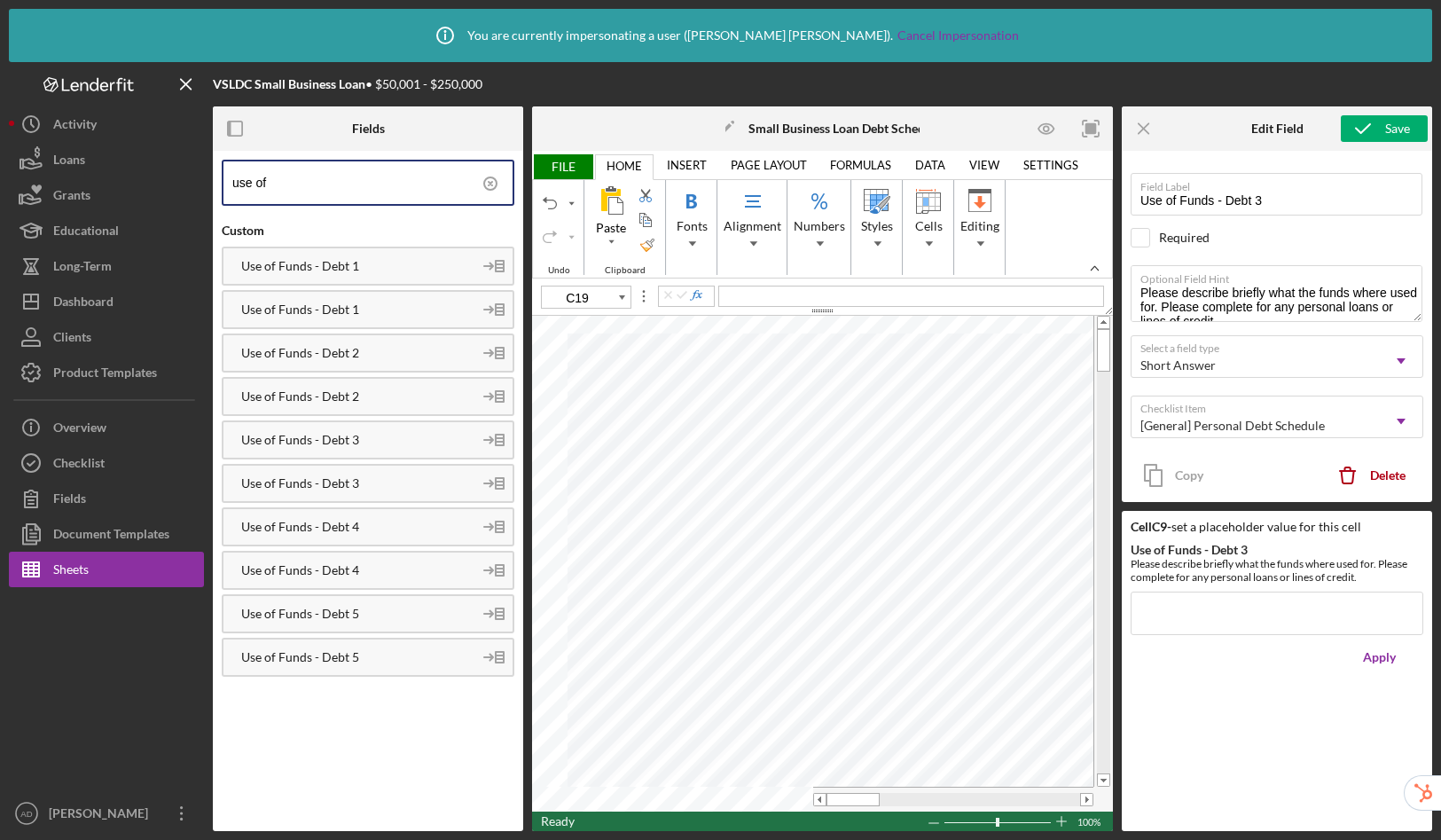
click at [574, 163] on span "FILE" at bounding box center [562, 166] width 62 height 25
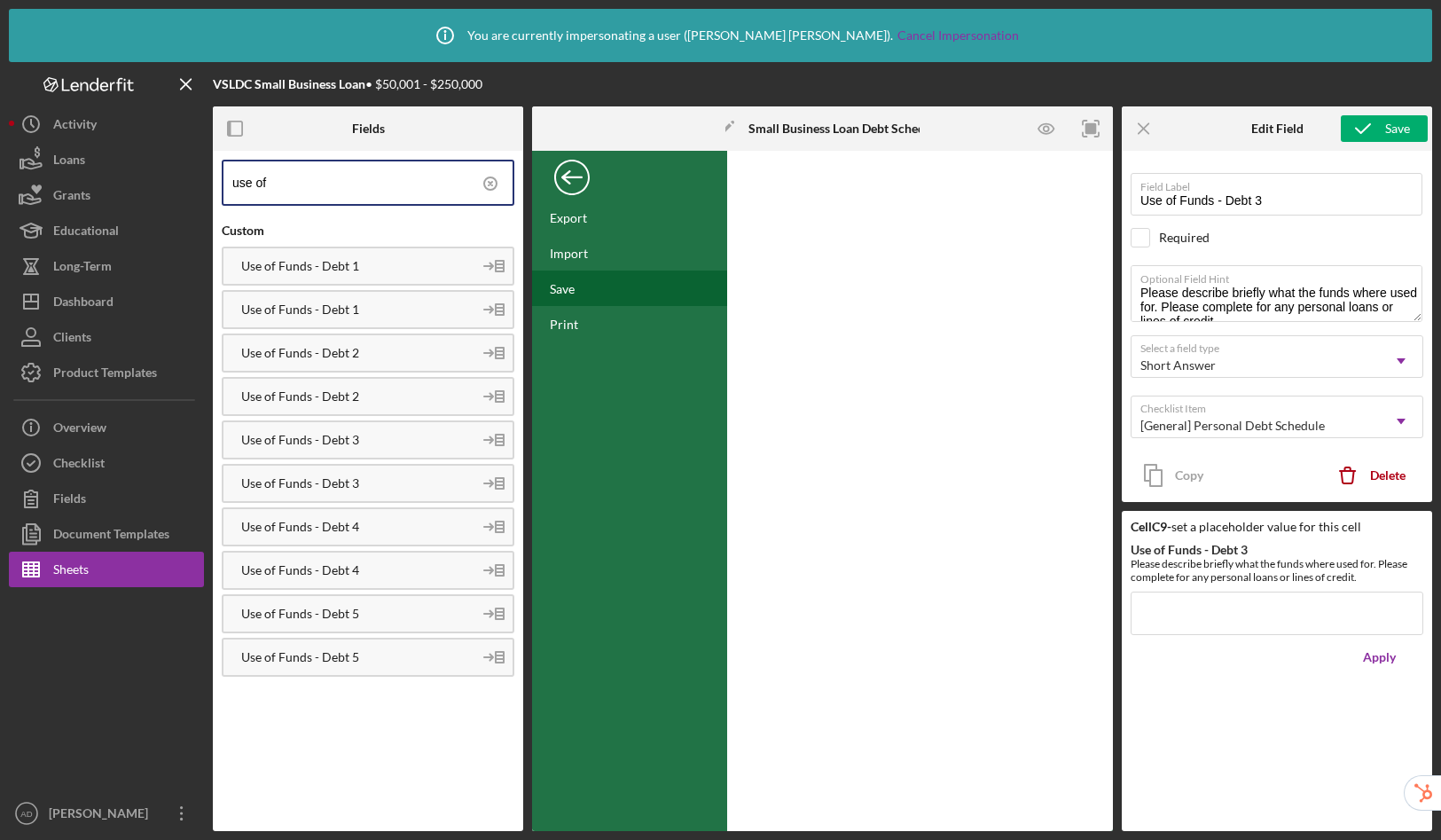
click at [563, 298] on div "Save" at bounding box center [629, 288] width 195 height 35
click at [577, 175] on div "Back" at bounding box center [571, 172] width 35 height 35
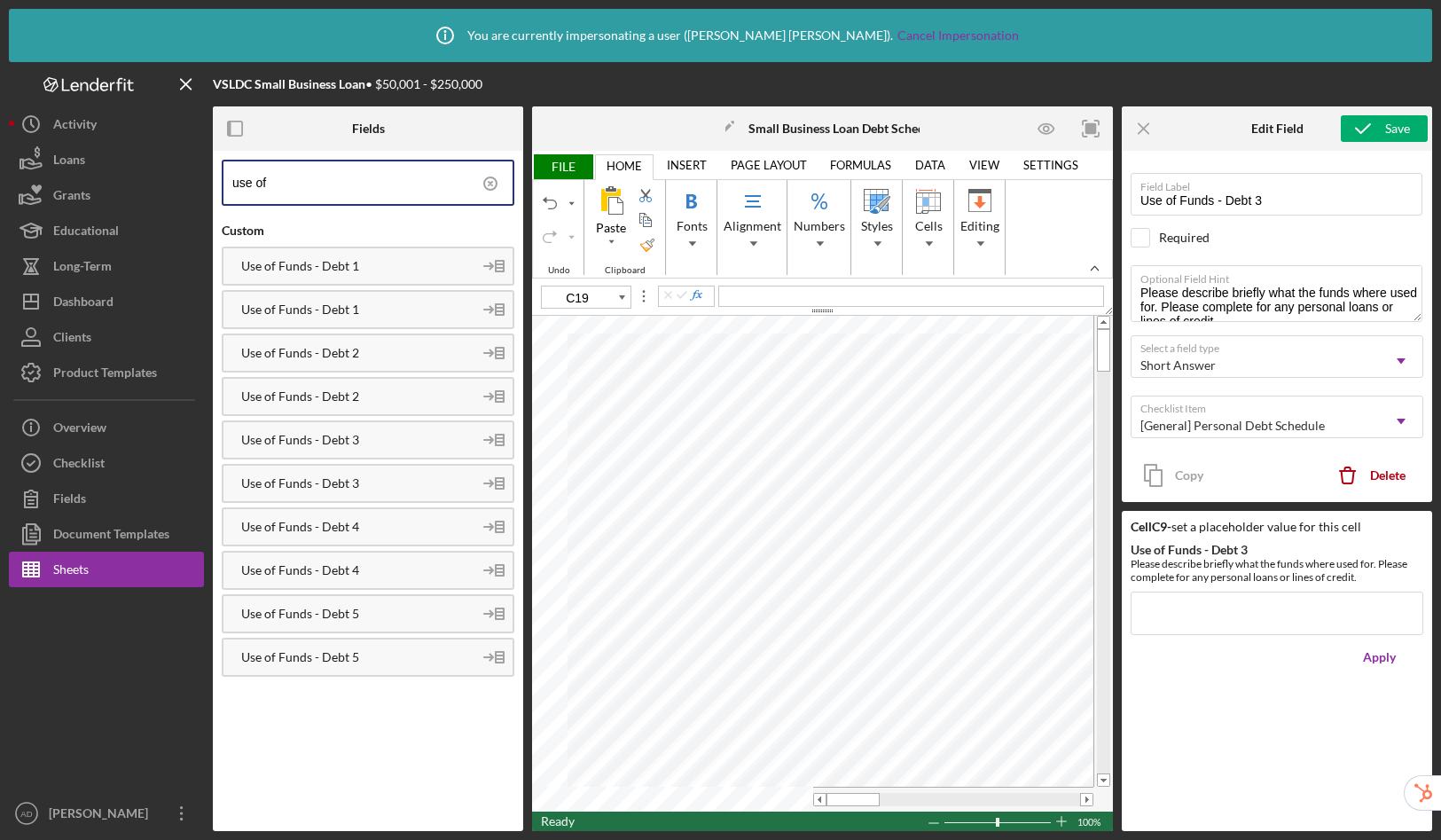
click at [495, 183] on icon at bounding box center [490, 184] width 44 height 44
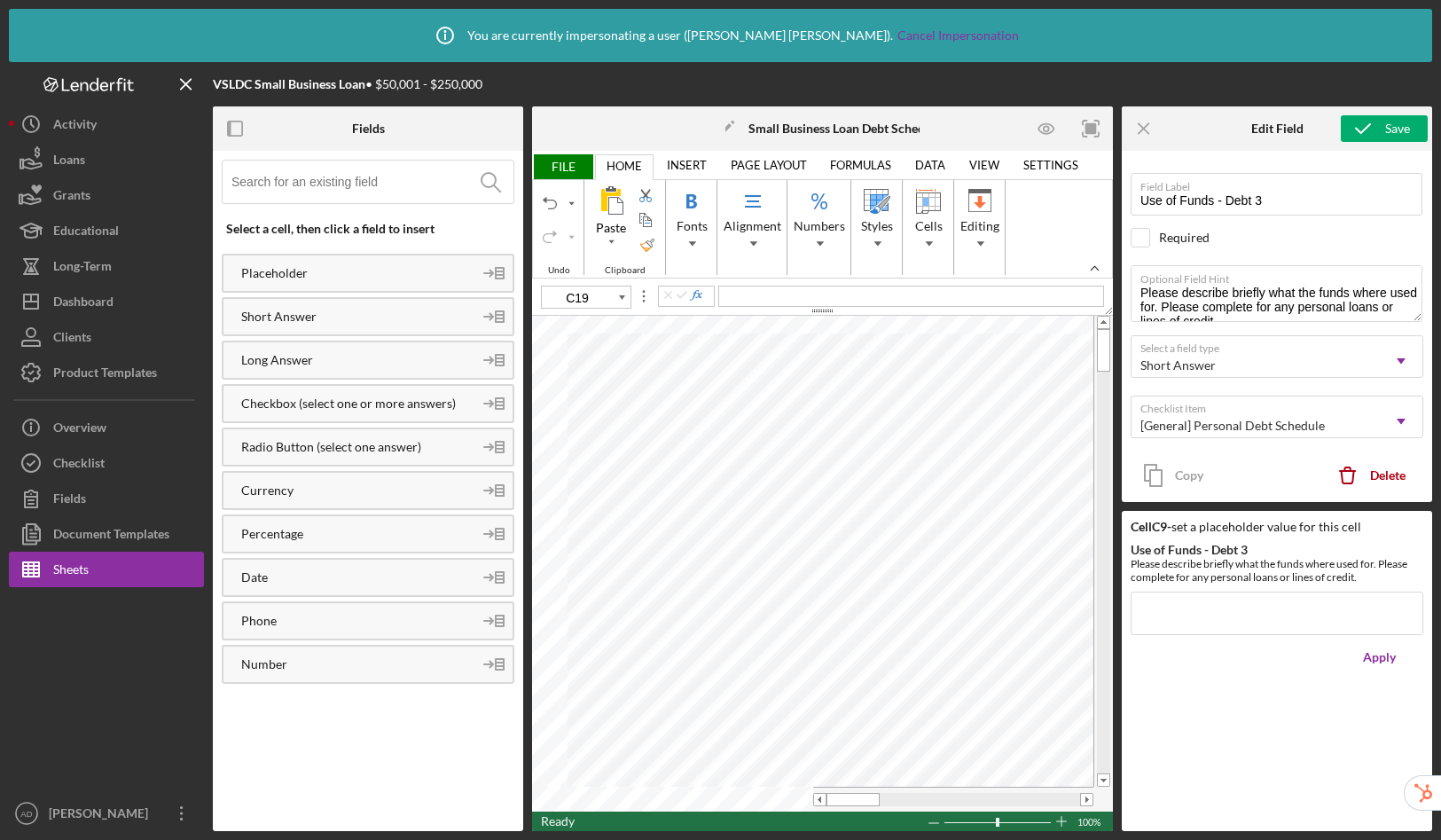
click at [564, 168] on span "FILE" at bounding box center [562, 166] width 62 height 25
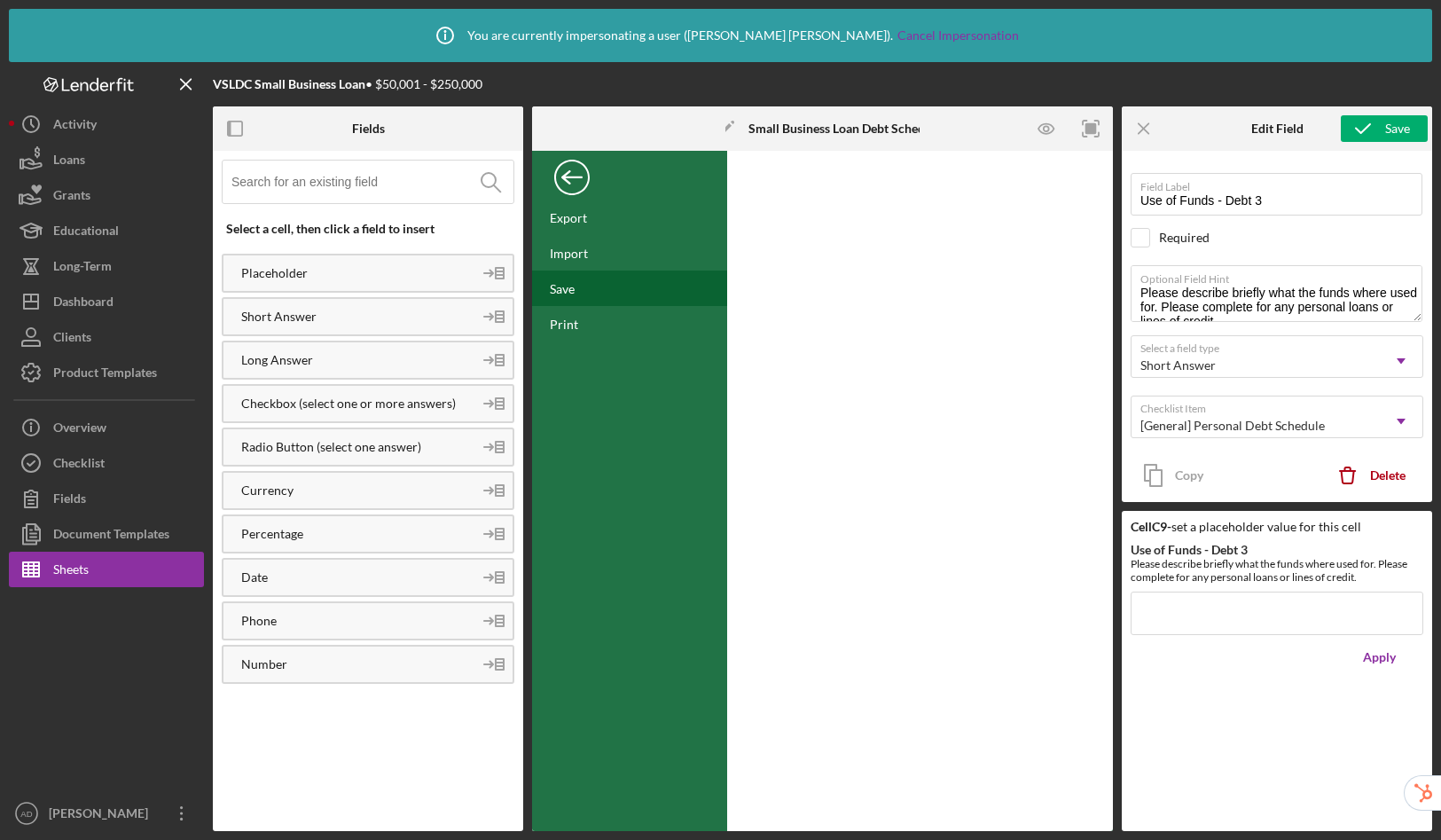
click at [590, 277] on div "Save" at bounding box center [629, 288] width 195 height 35
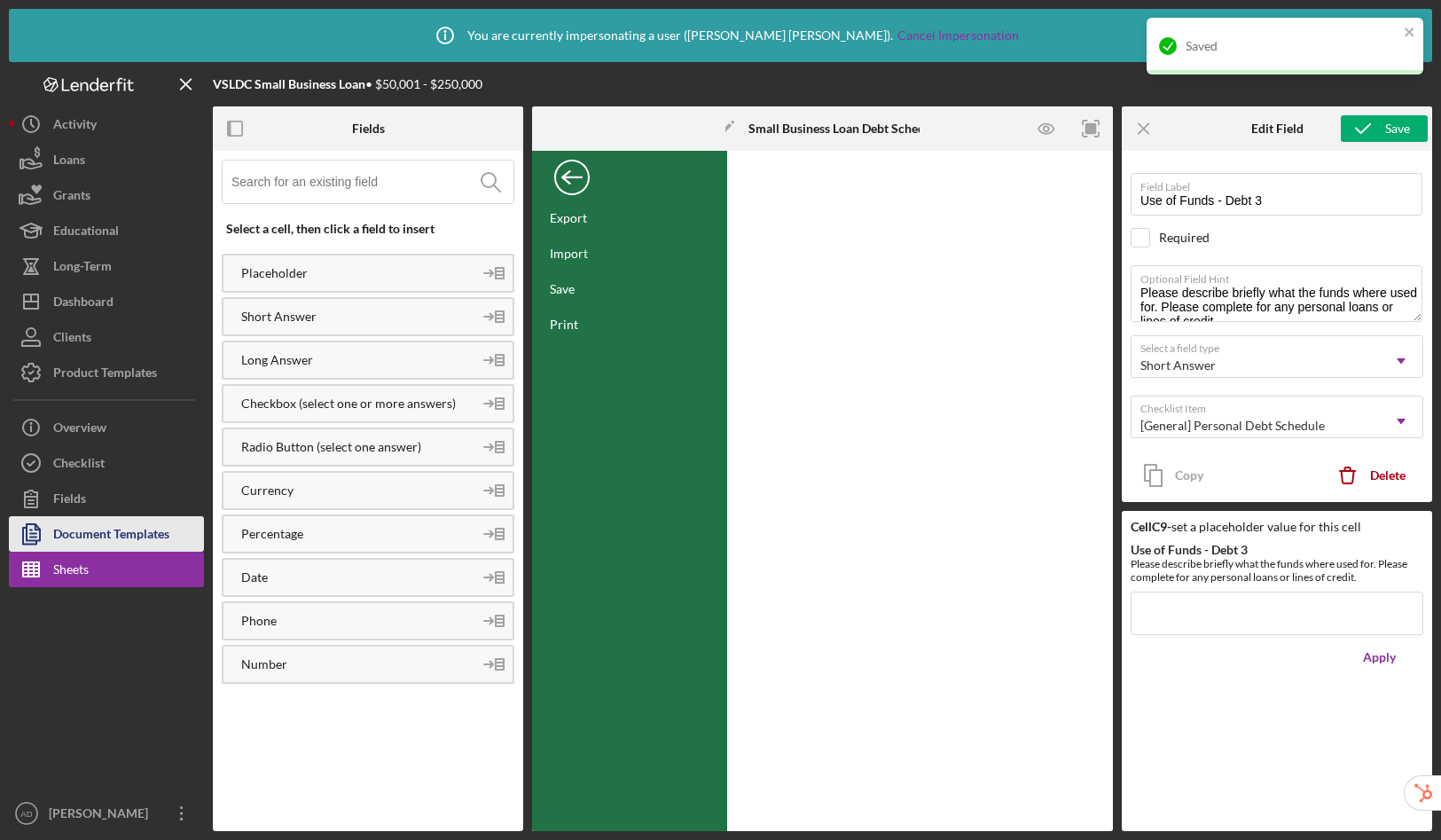
click at [112, 530] on div "Document Templates" at bounding box center [111, 536] width 116 height 40
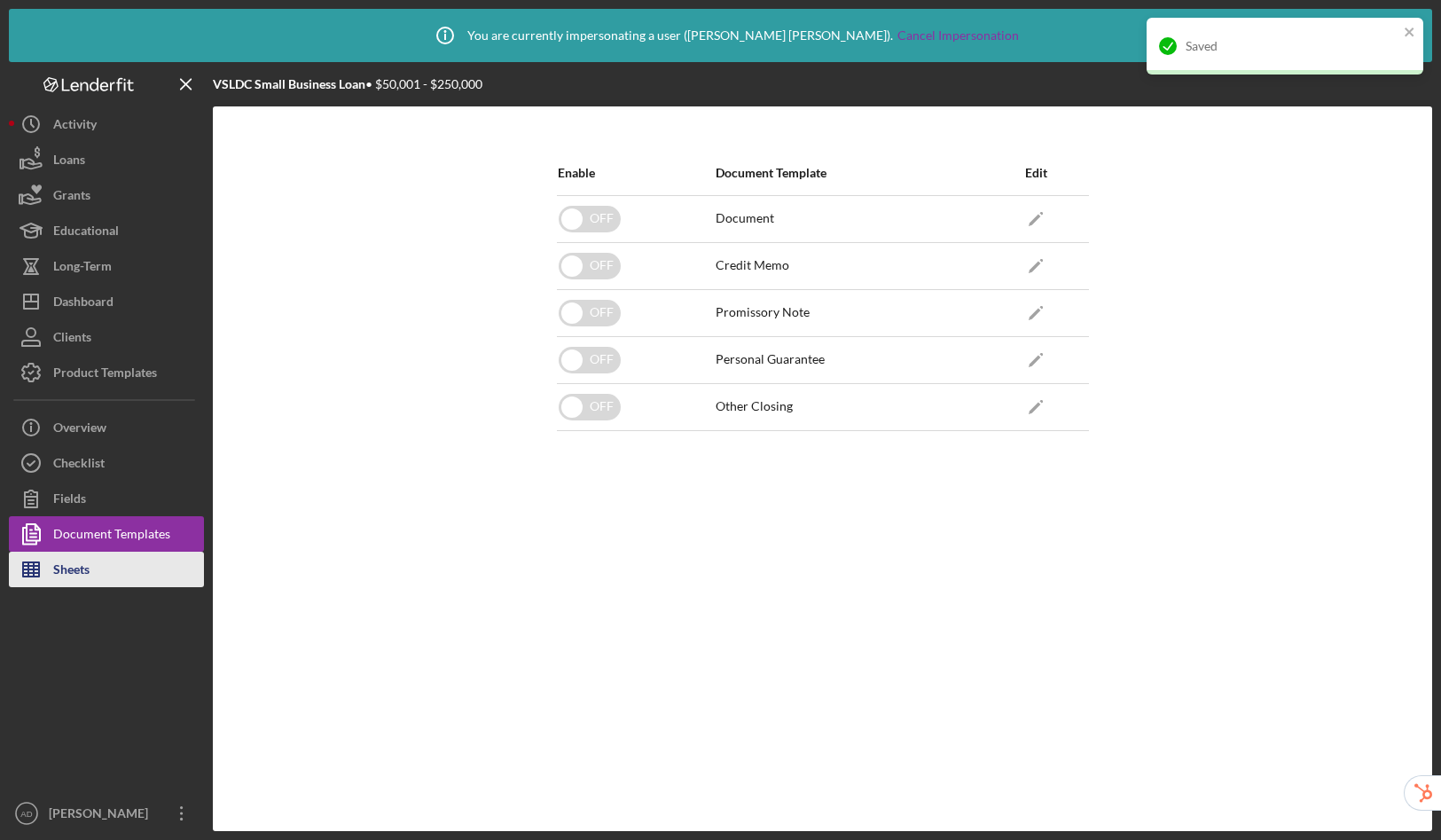
click at [132, 574] on button "Sheets" at bounding box center [106, 569] width 195 height 35
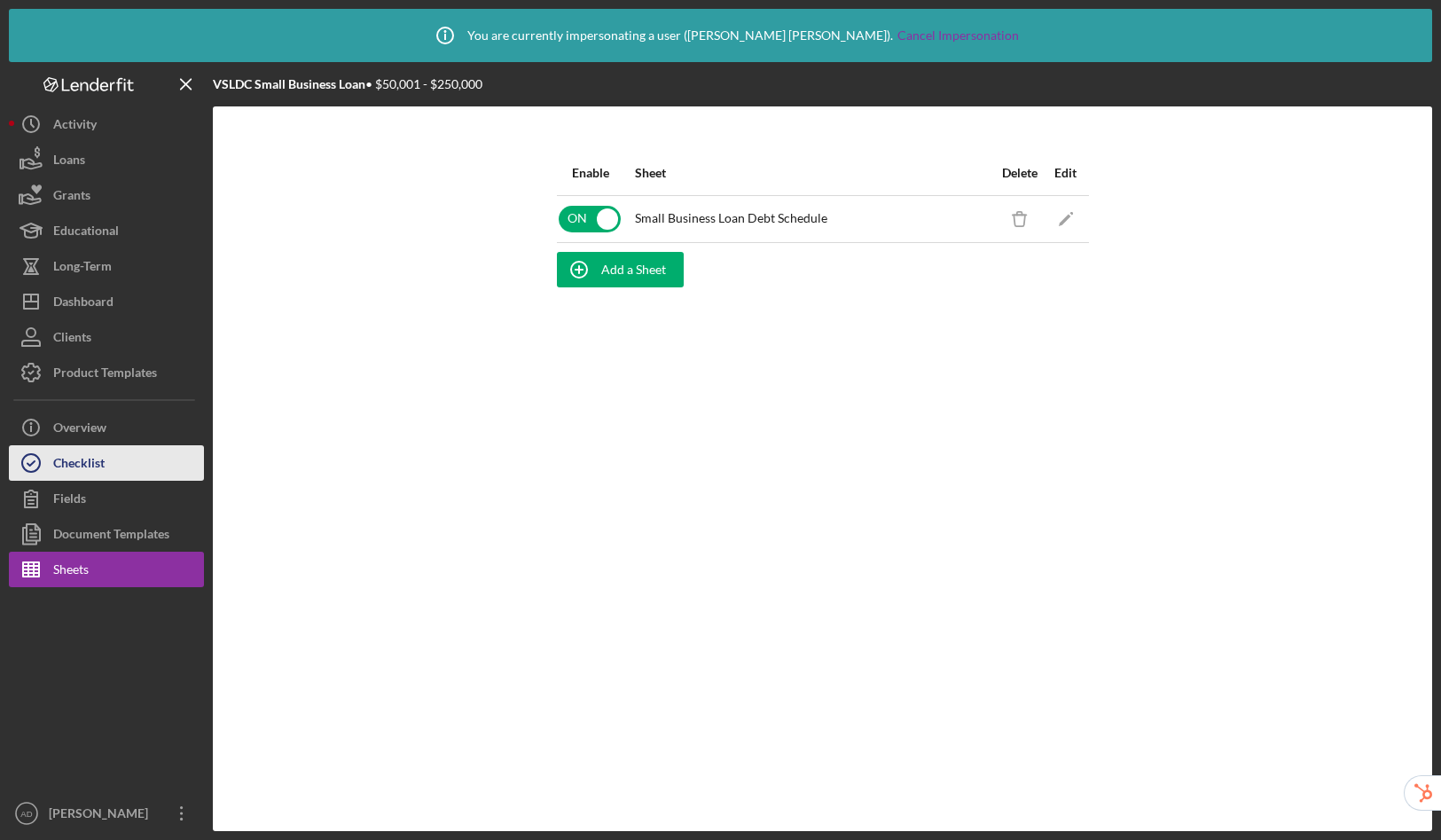
click at [132, 461] on button "Checklist" at bounding box center [106, 463] width 195 height 35
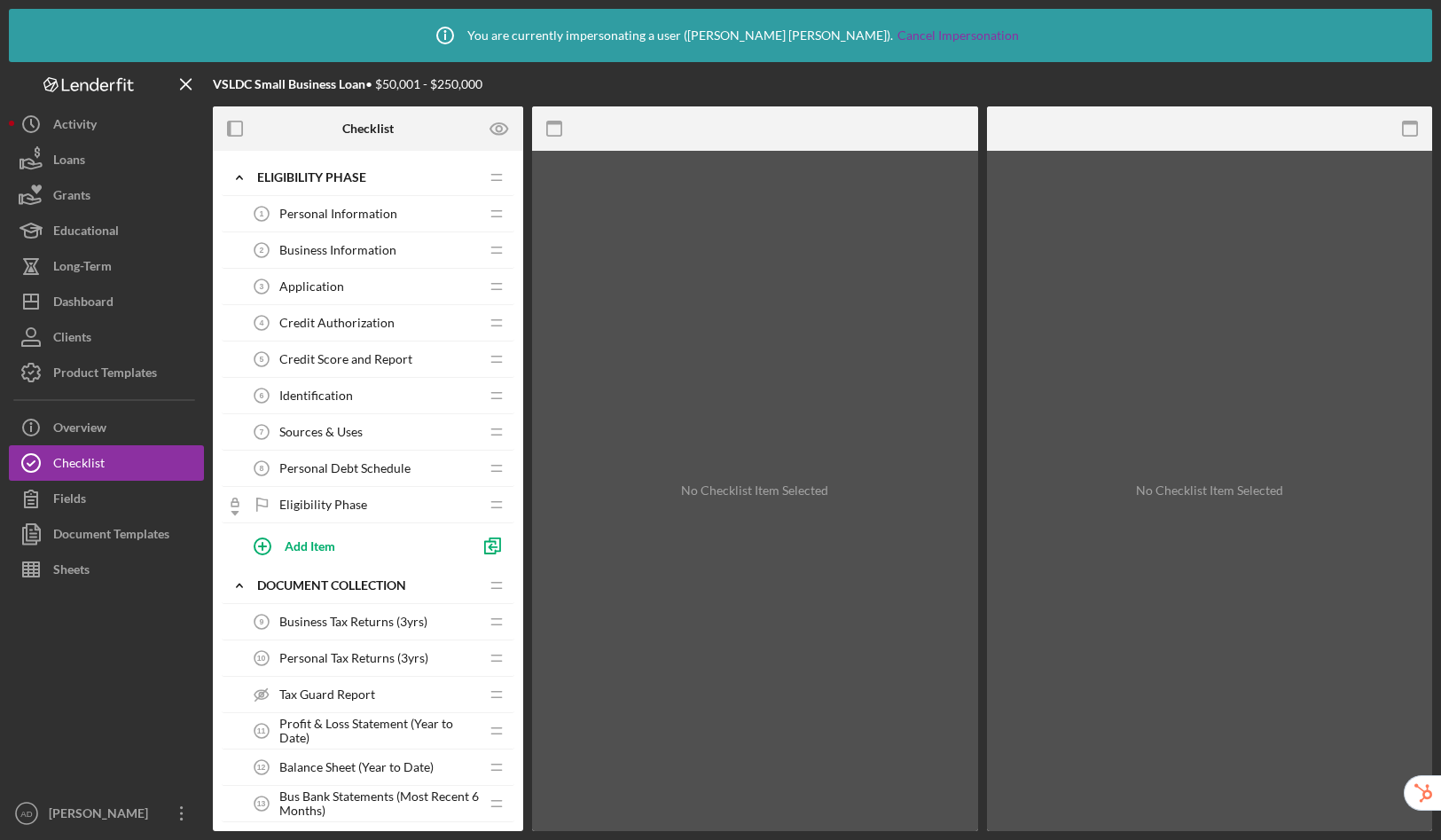
click at [319, 464] on span "Personal Debt Schedule" at bounding box center [344, 467] width 132 height 14
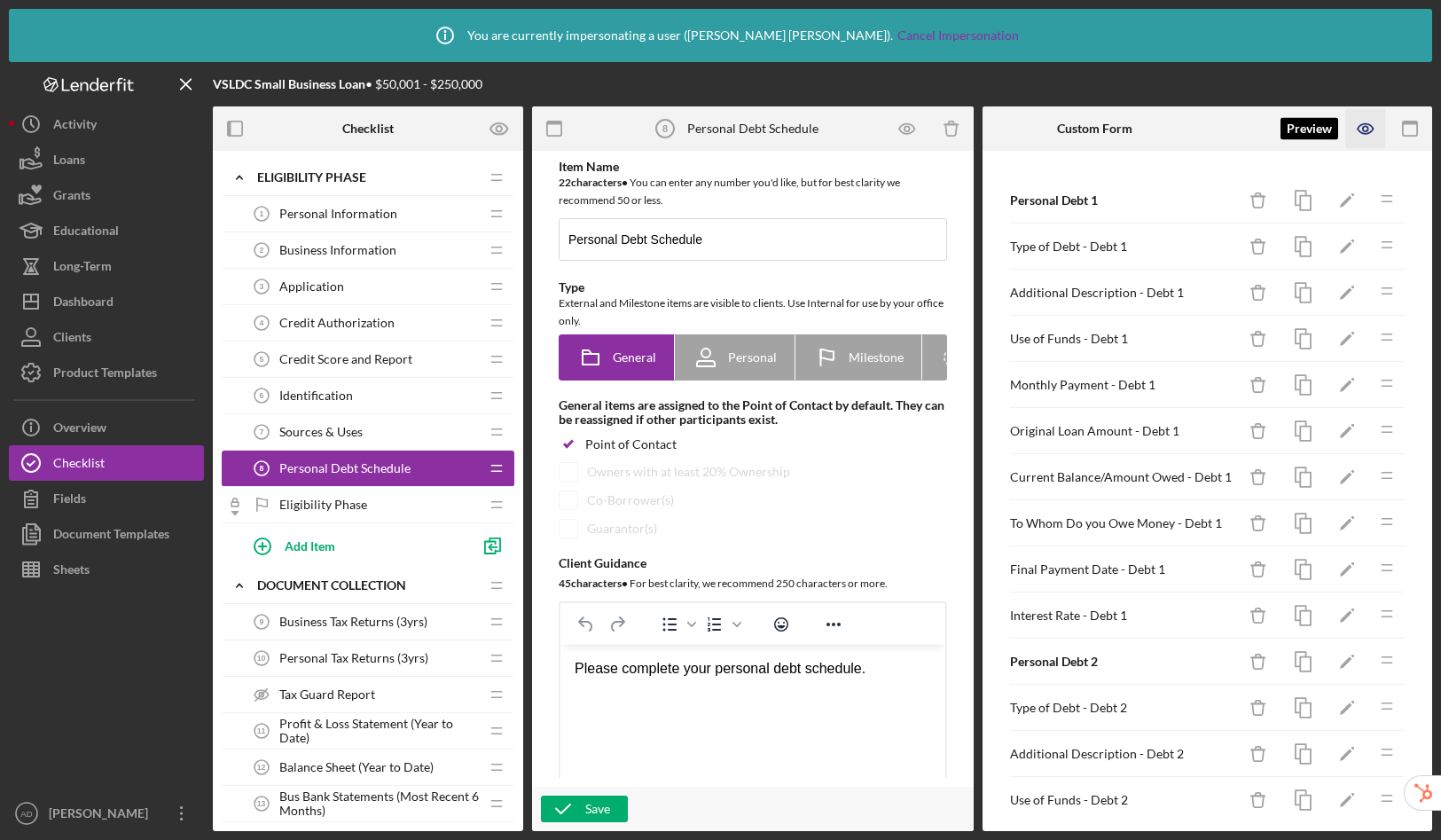
click at [1375, 134] on icon "button" at bounding box center [1366, 129] width 40 height 40
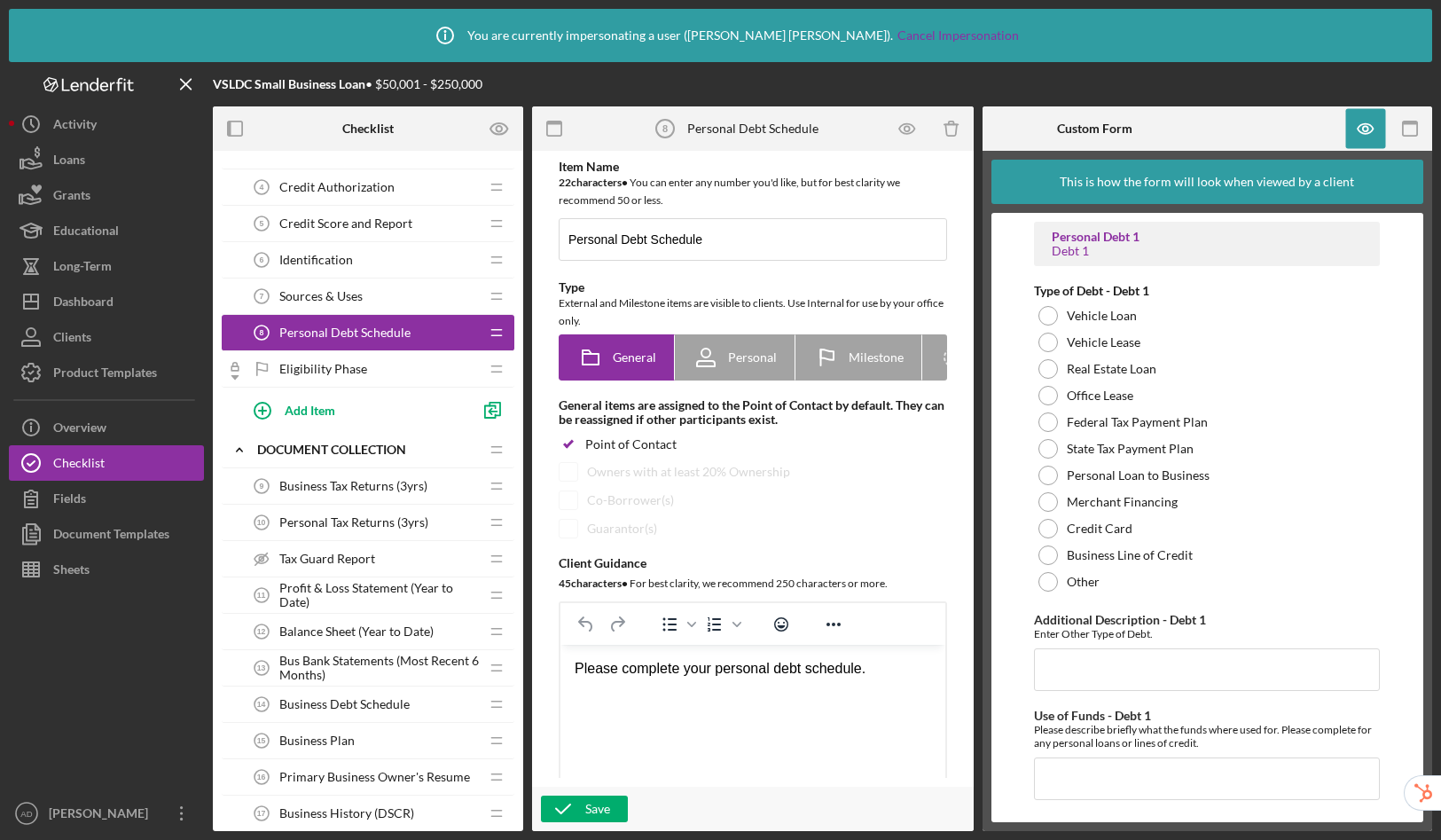
scroll to position [136, 0]
click at [367, 702] on span "Business Debt Schedule" at bounding box center [344, 703] width 131 height 14
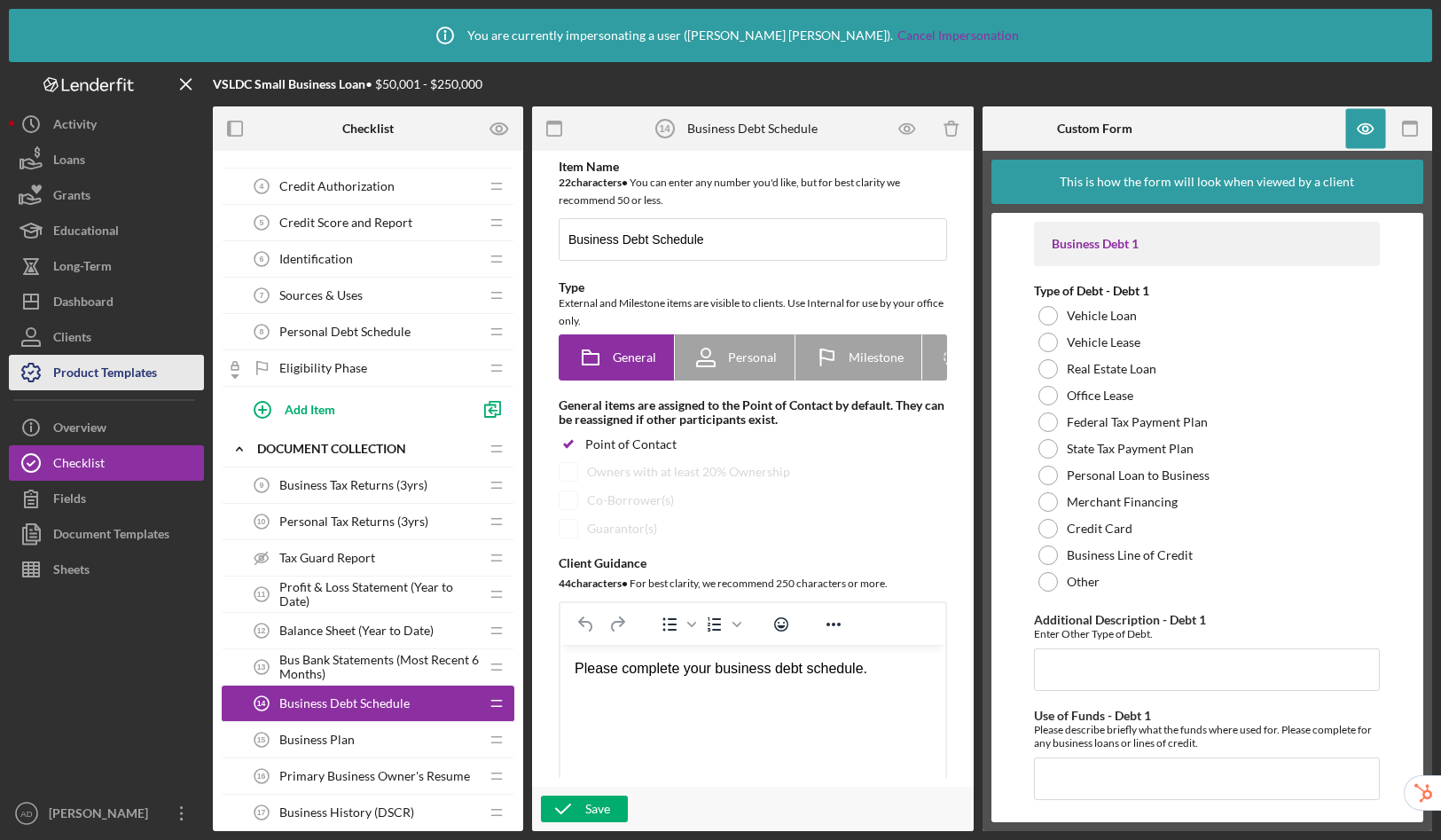
click at [118, 378] on div "Product Templates" at bounding box center [105, 375] width 104 height 40
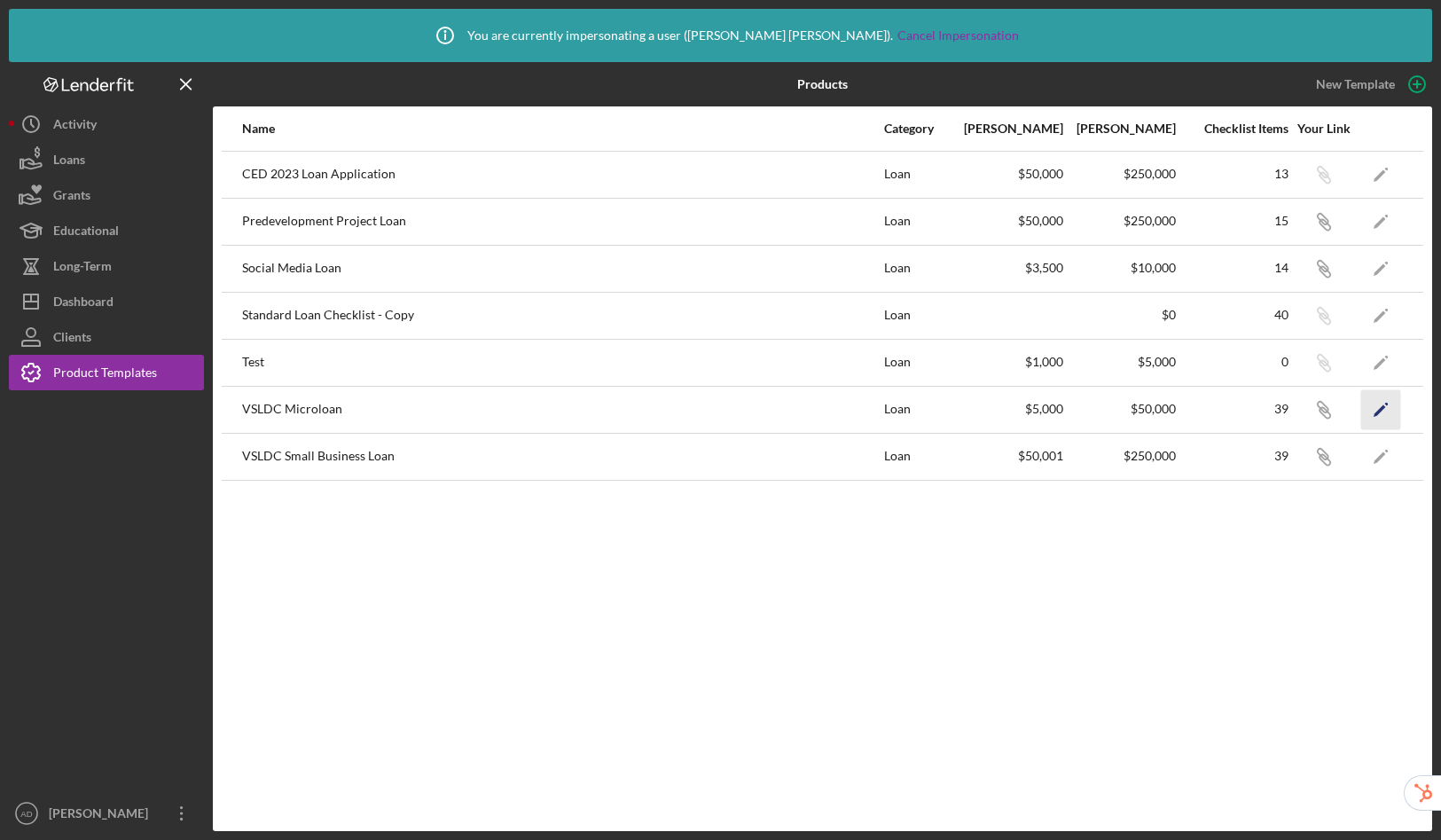
click at [1382, 405] on polygon "button" at bounding box center [1379, 410] width 12 height 12
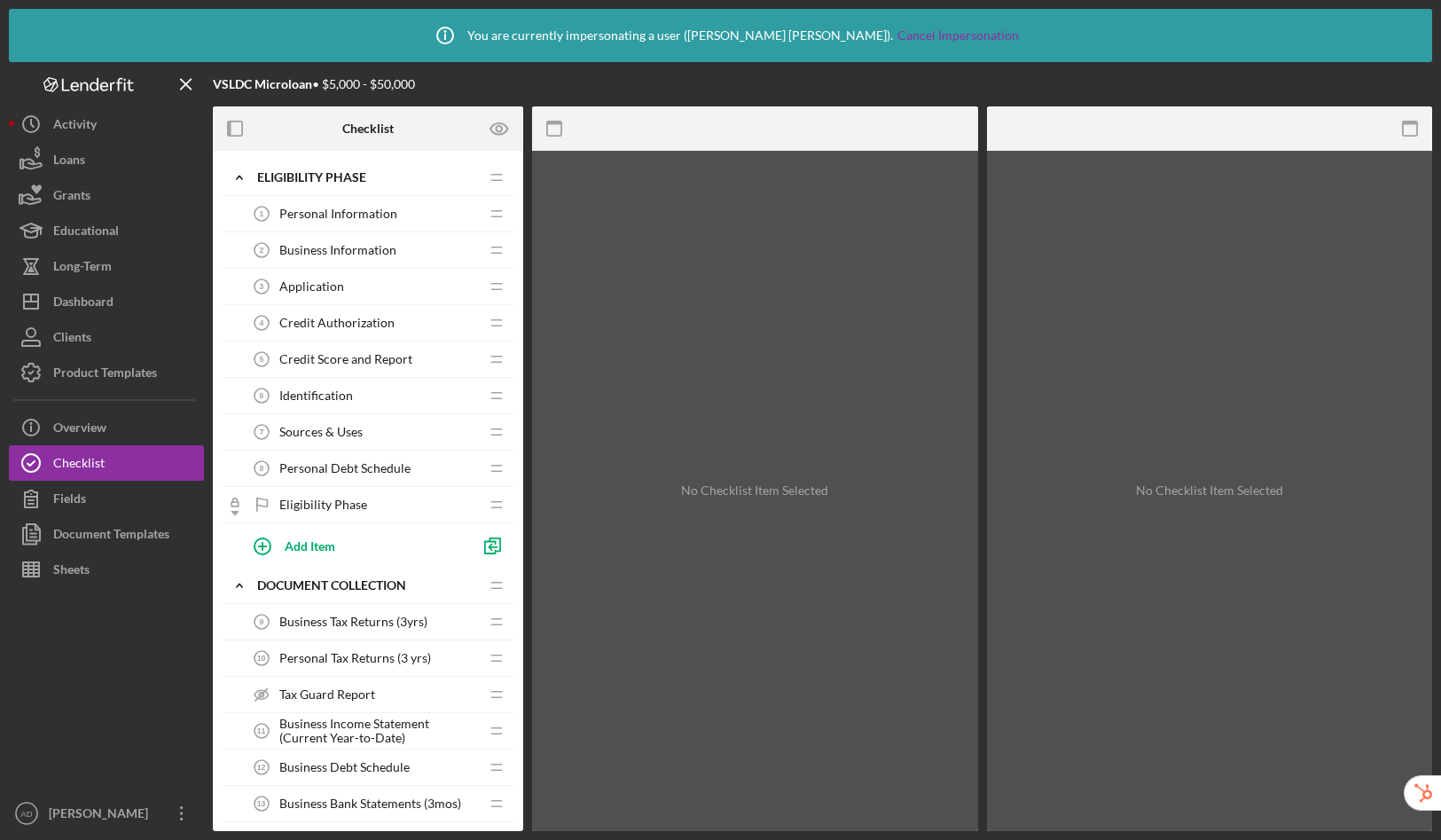
click at [349, 464] on span "Personal Debt Schedule" at bounding box center [344, 467] width 132 height 14
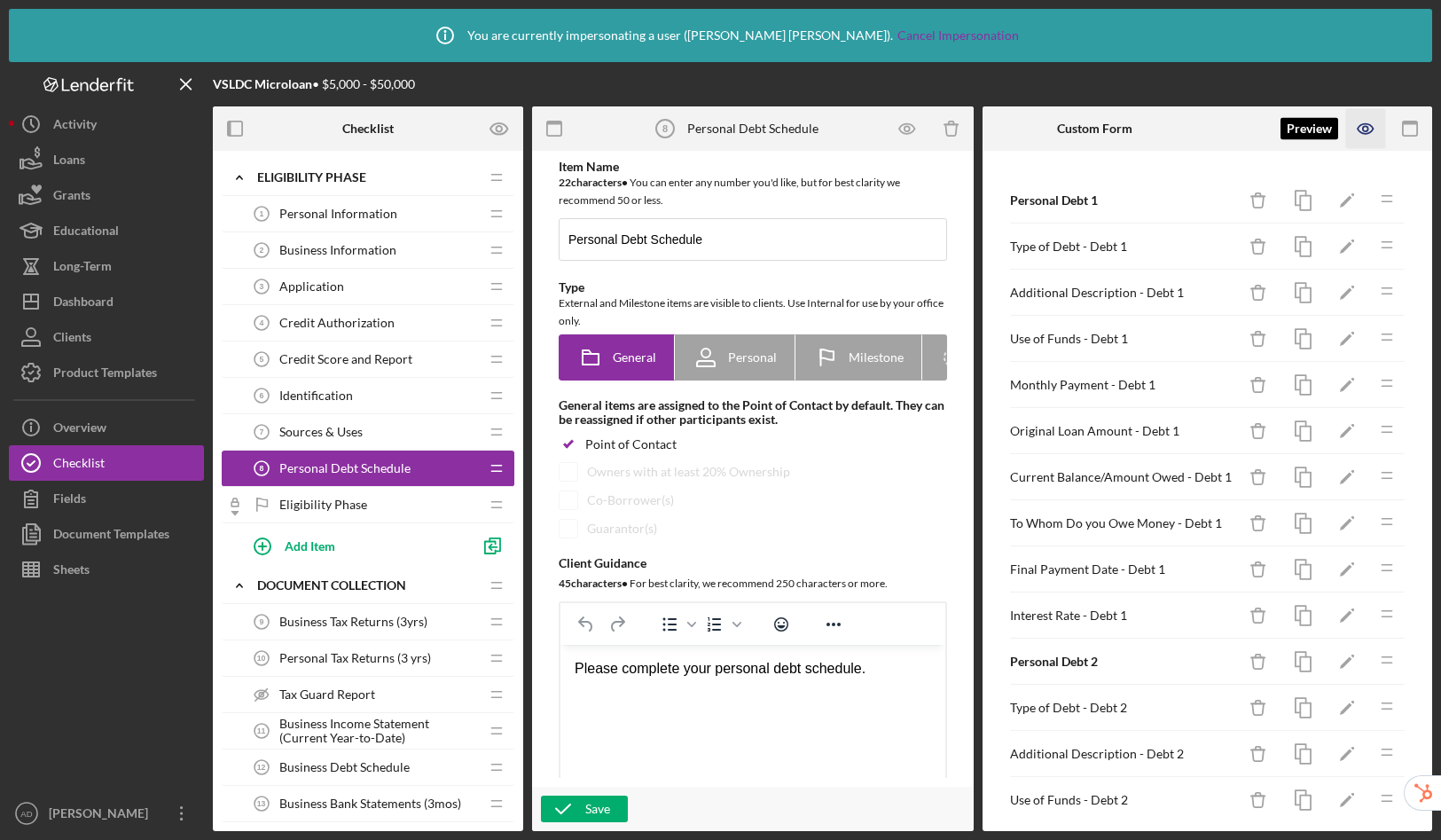
click at [1364, 128] on icon "button" at bounding box center [1366, 129] width 40 height 40
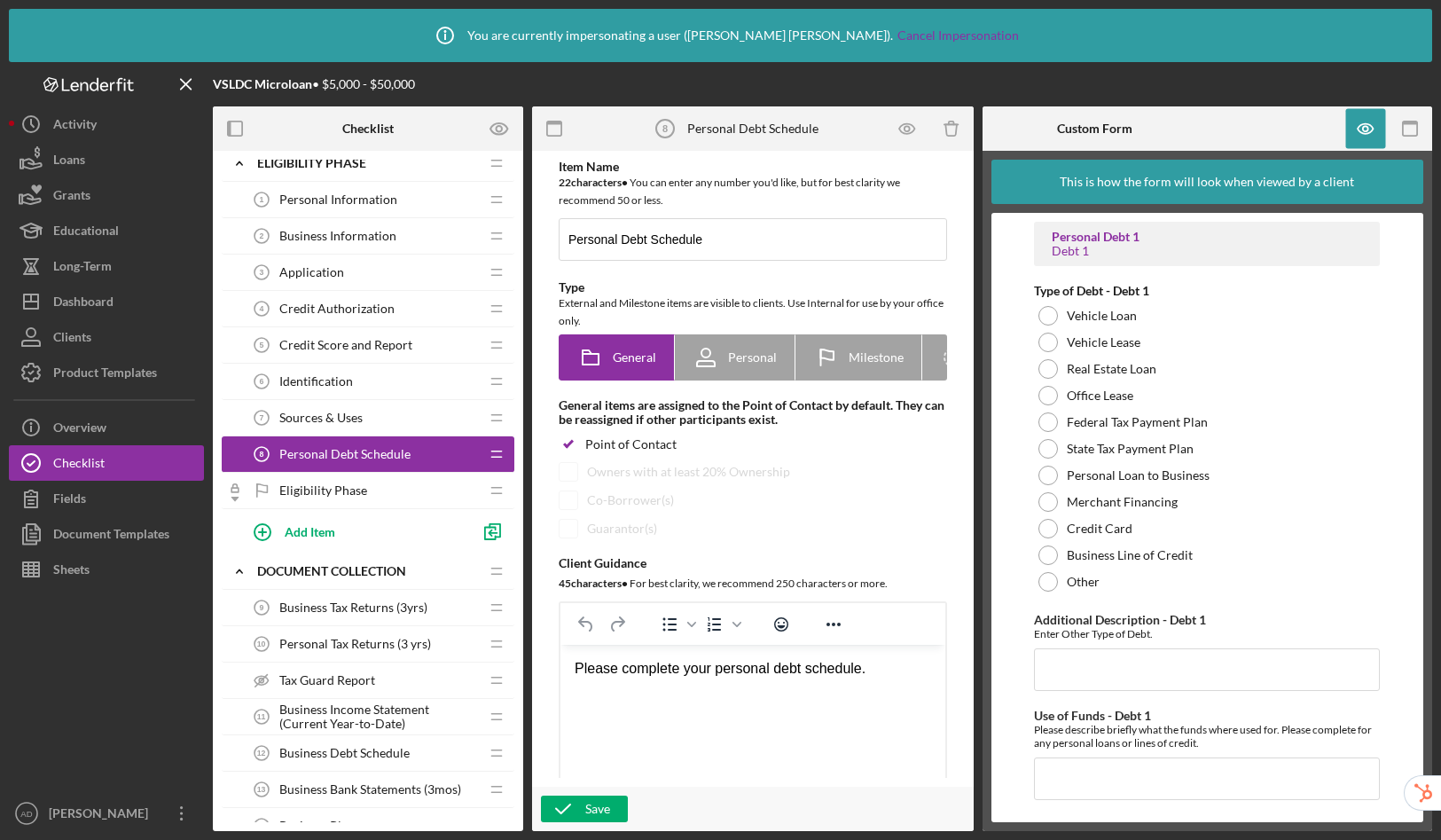
scroll to position [31, 0]
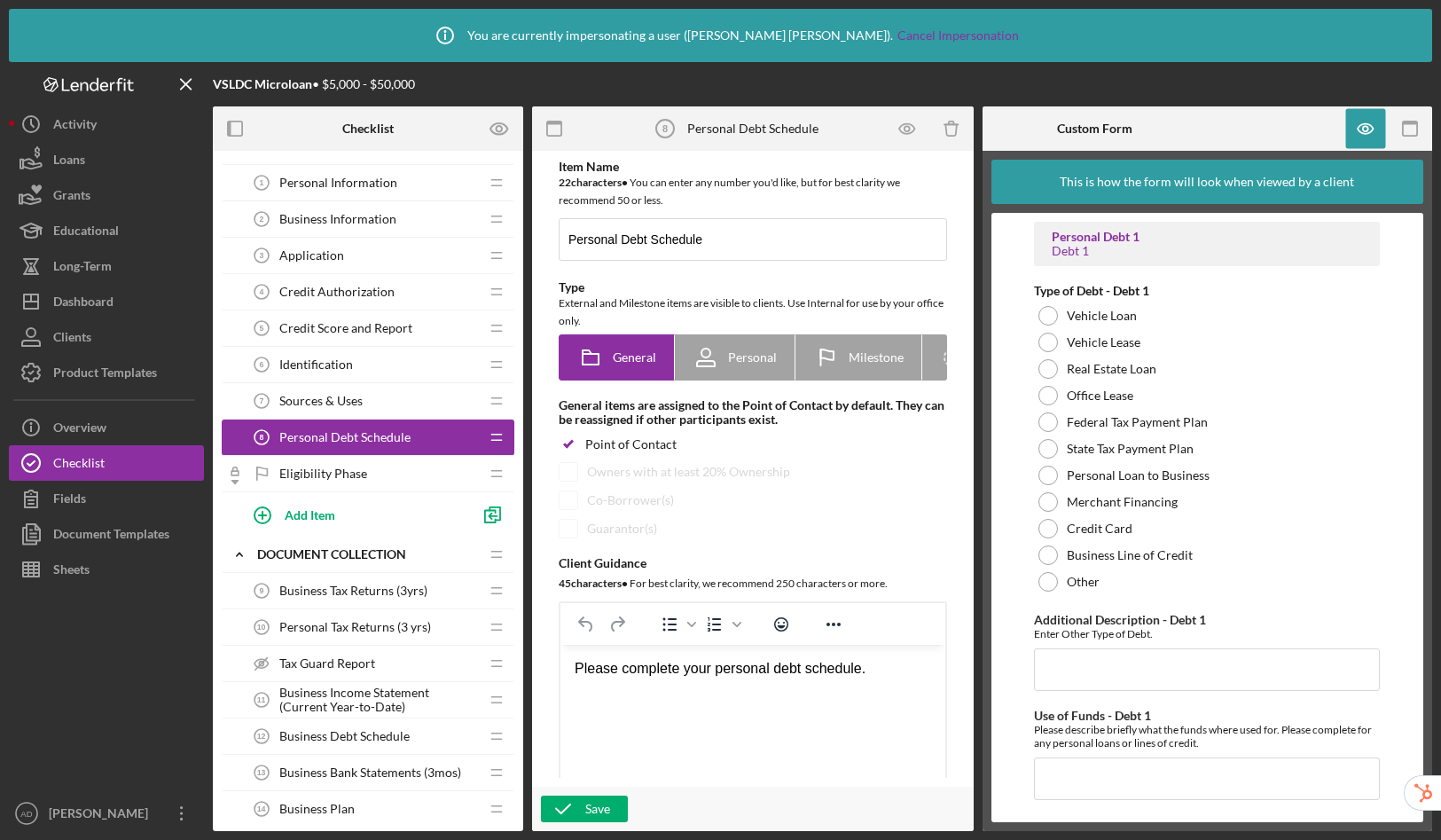
click at [366, 735] on span "Business Debt Schedule" at bounding box center [344, 736] width 131 height 14
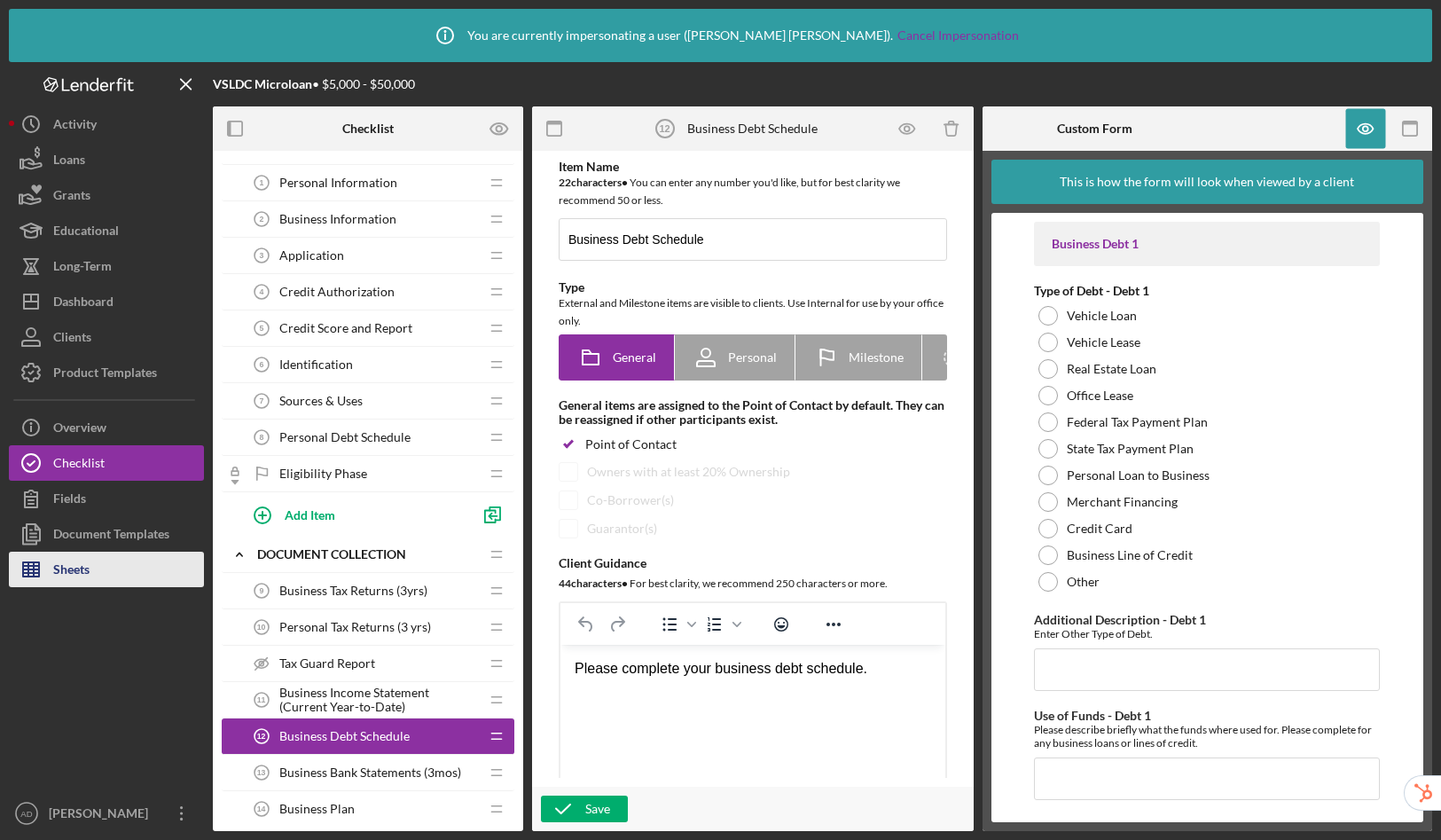
click at [107, 578] on button "Sheets" at bounding box center [106, 569] width 195 height 35
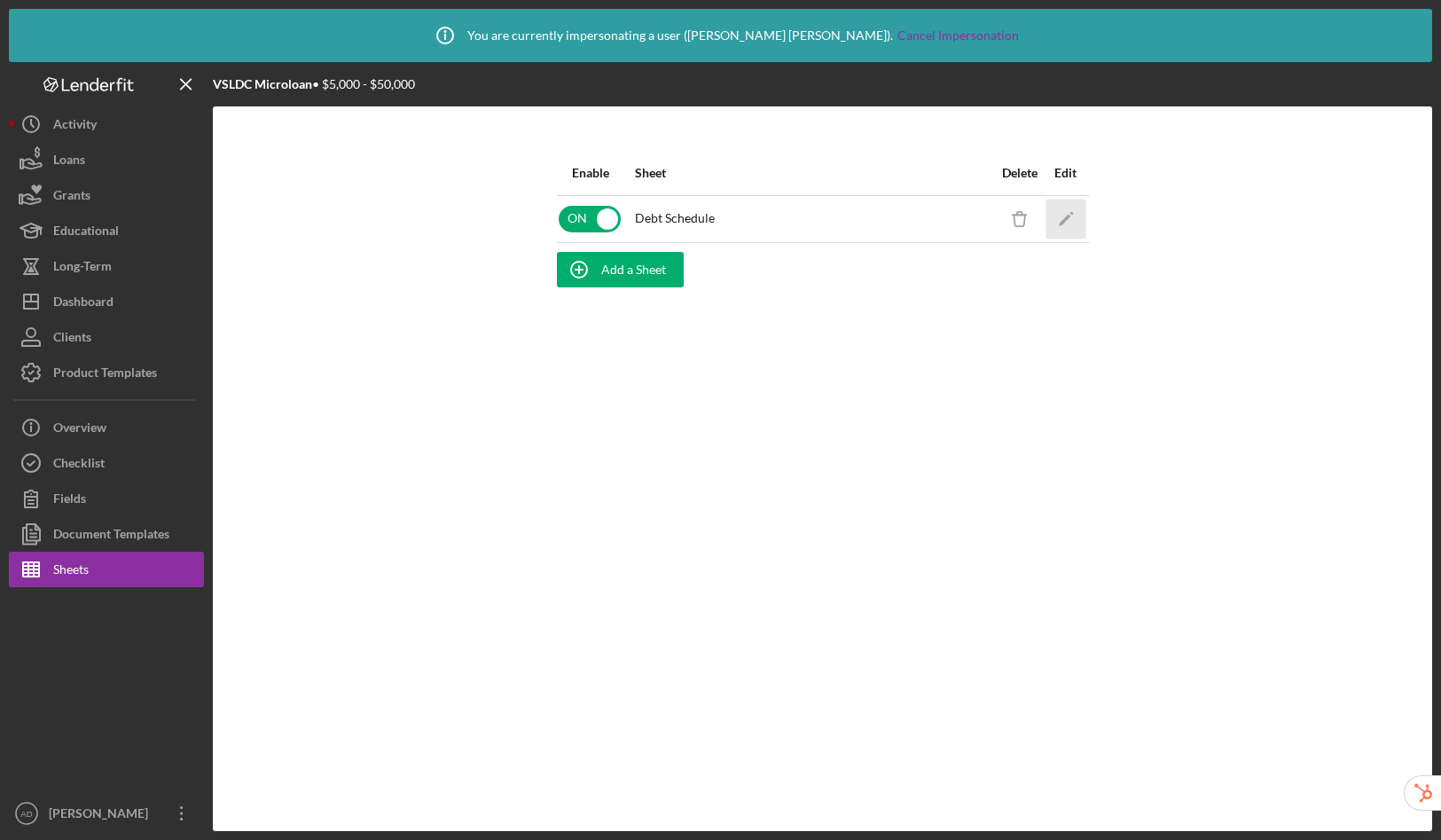
click at [1065, 222] on icon "Icon/Edit" at bounding box center [1065, 219] width 40 height 40
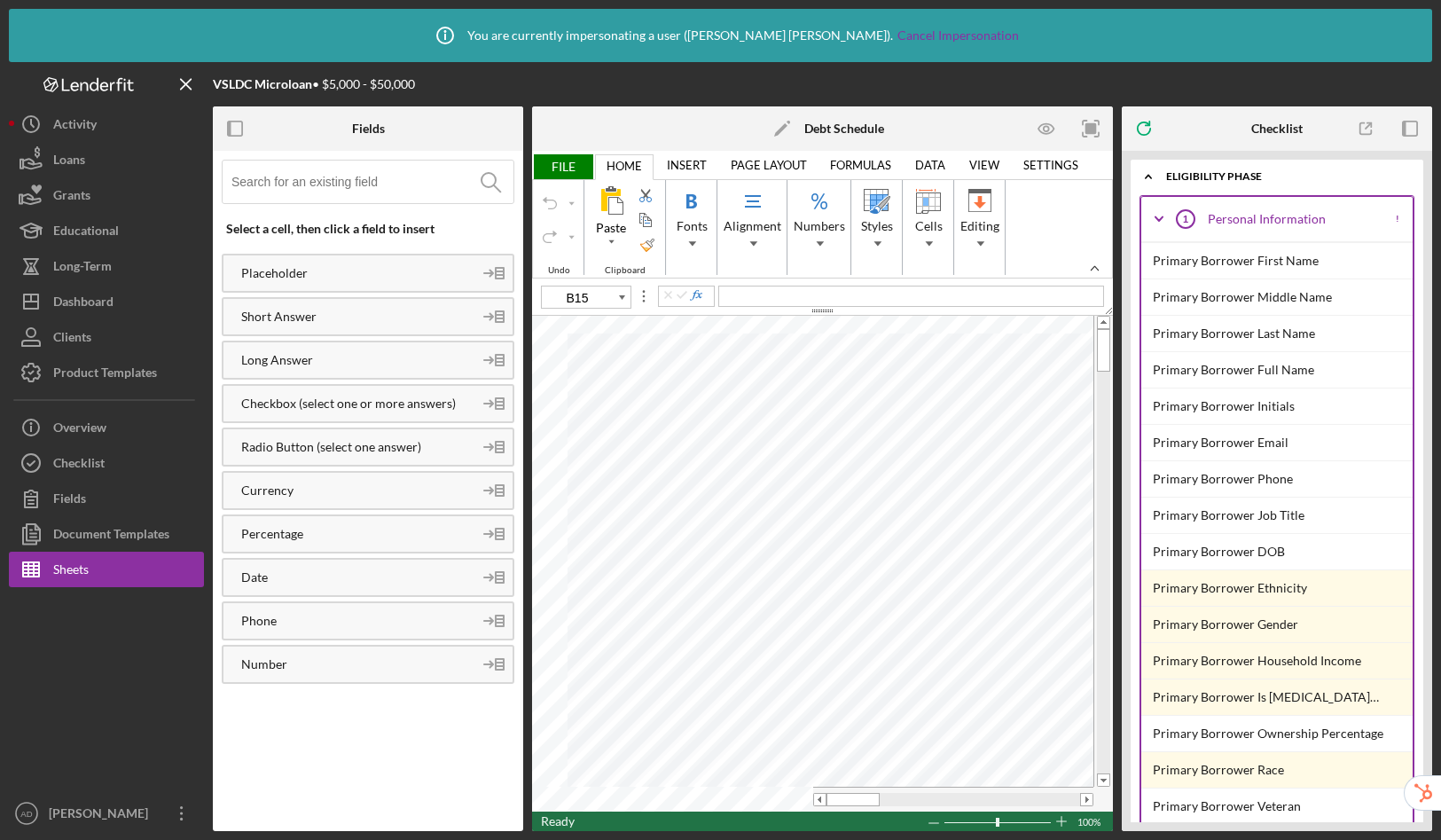
click at [781, 125] on icon "Icon/Edit" at bounding box center [782, 128] width 44 height 44
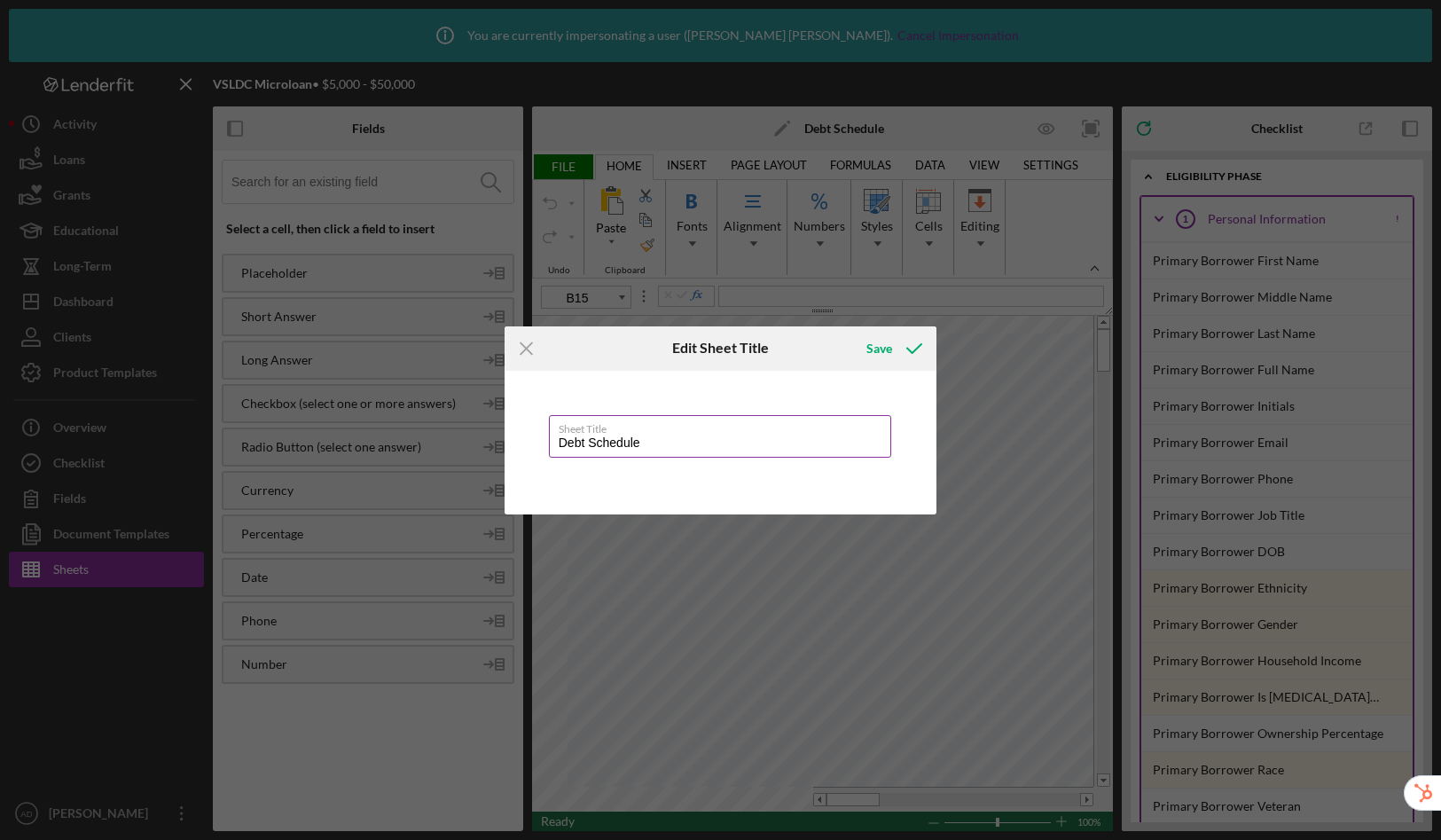
click at [560, 437] on input "Debt Schedule" at bounding box center [720, 436] width 343 height 43
click at [882, 348] on div "Save" at bounding box center [879, 348] width 26 height 35
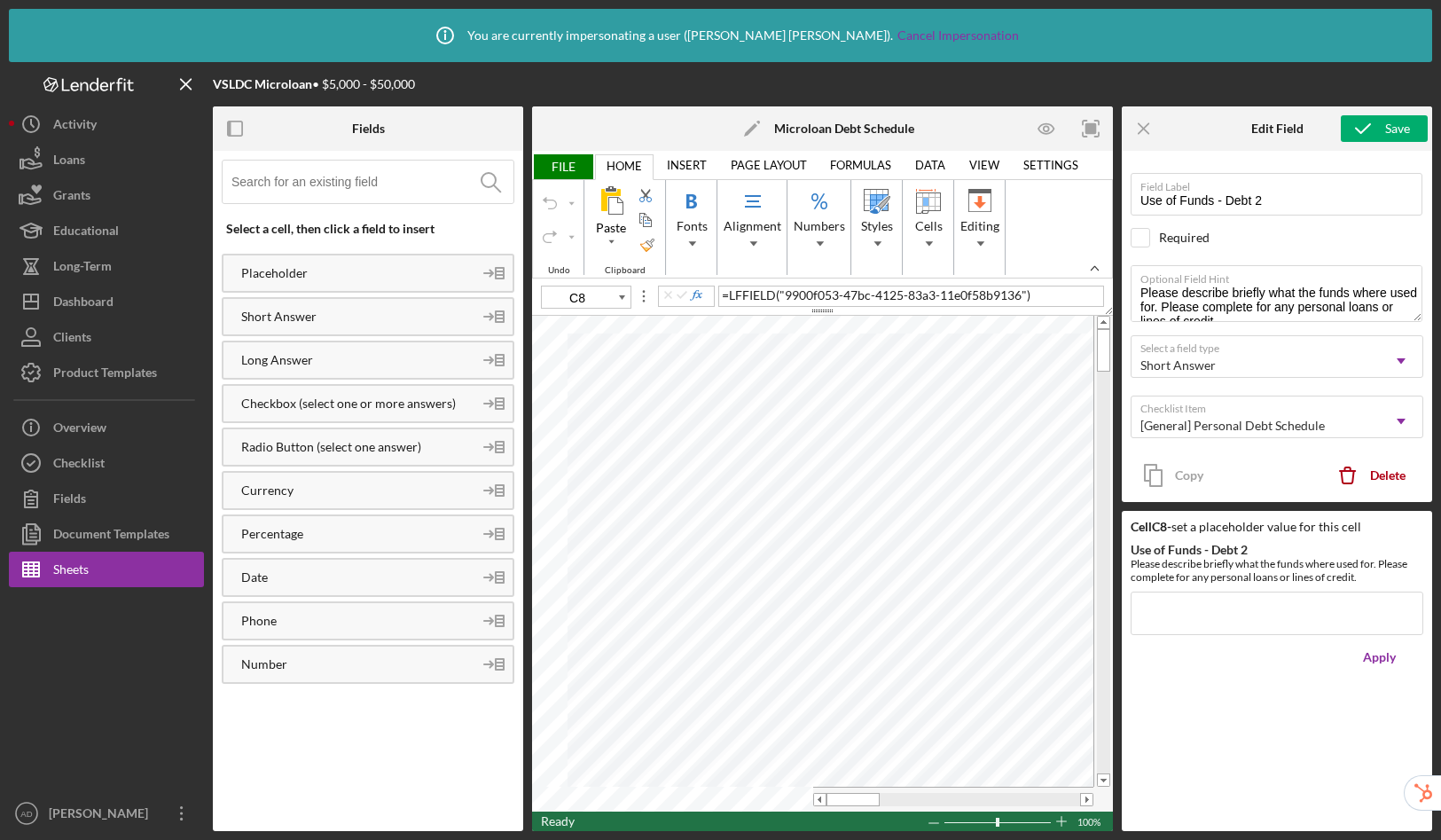
click at [551, 166] on span "FILE" at bounding box center [562, 166] width 62 height 25
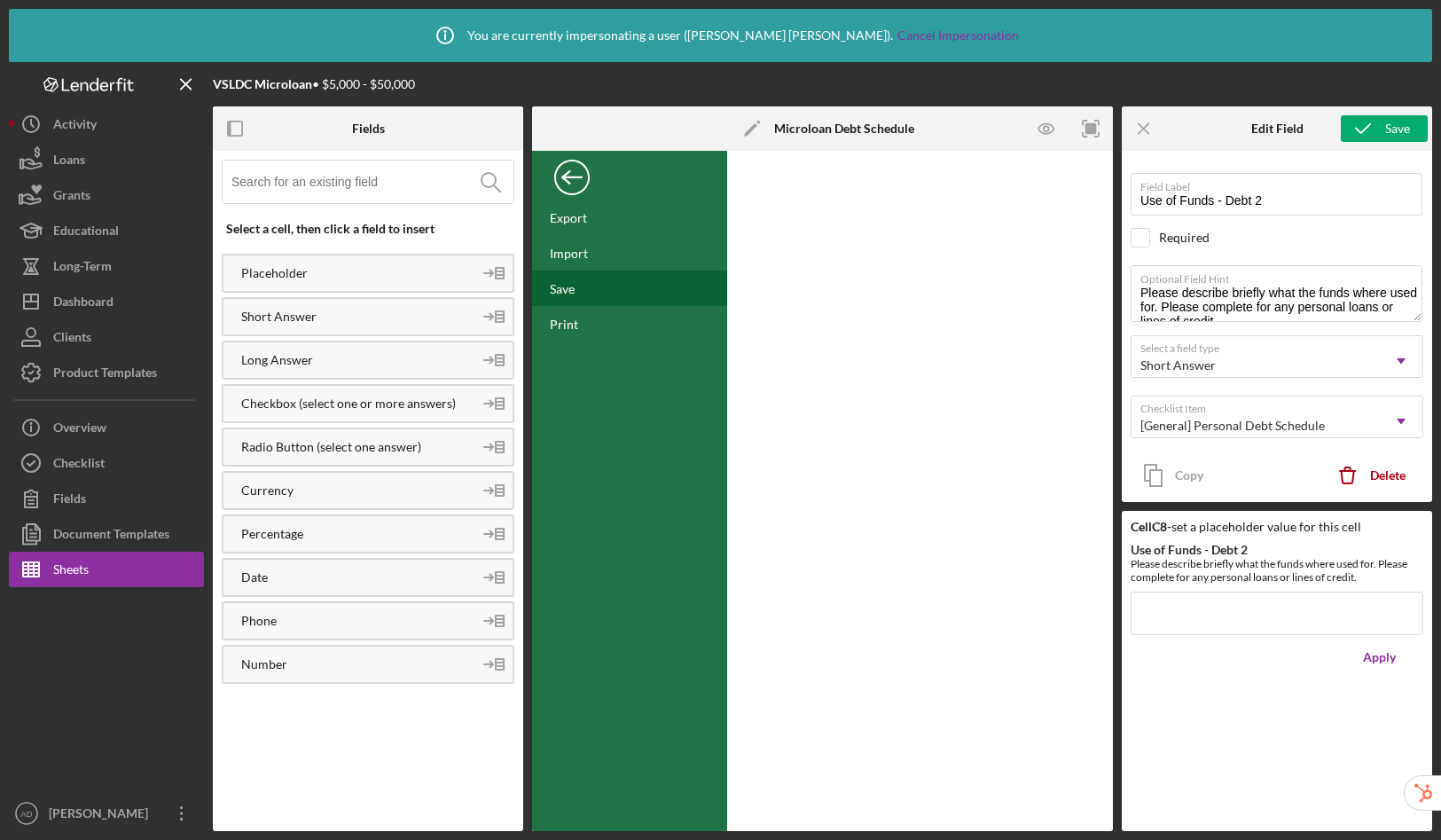
click at [558, 295] on div "Save" at bounding box center [629, 288] width 195 height 35
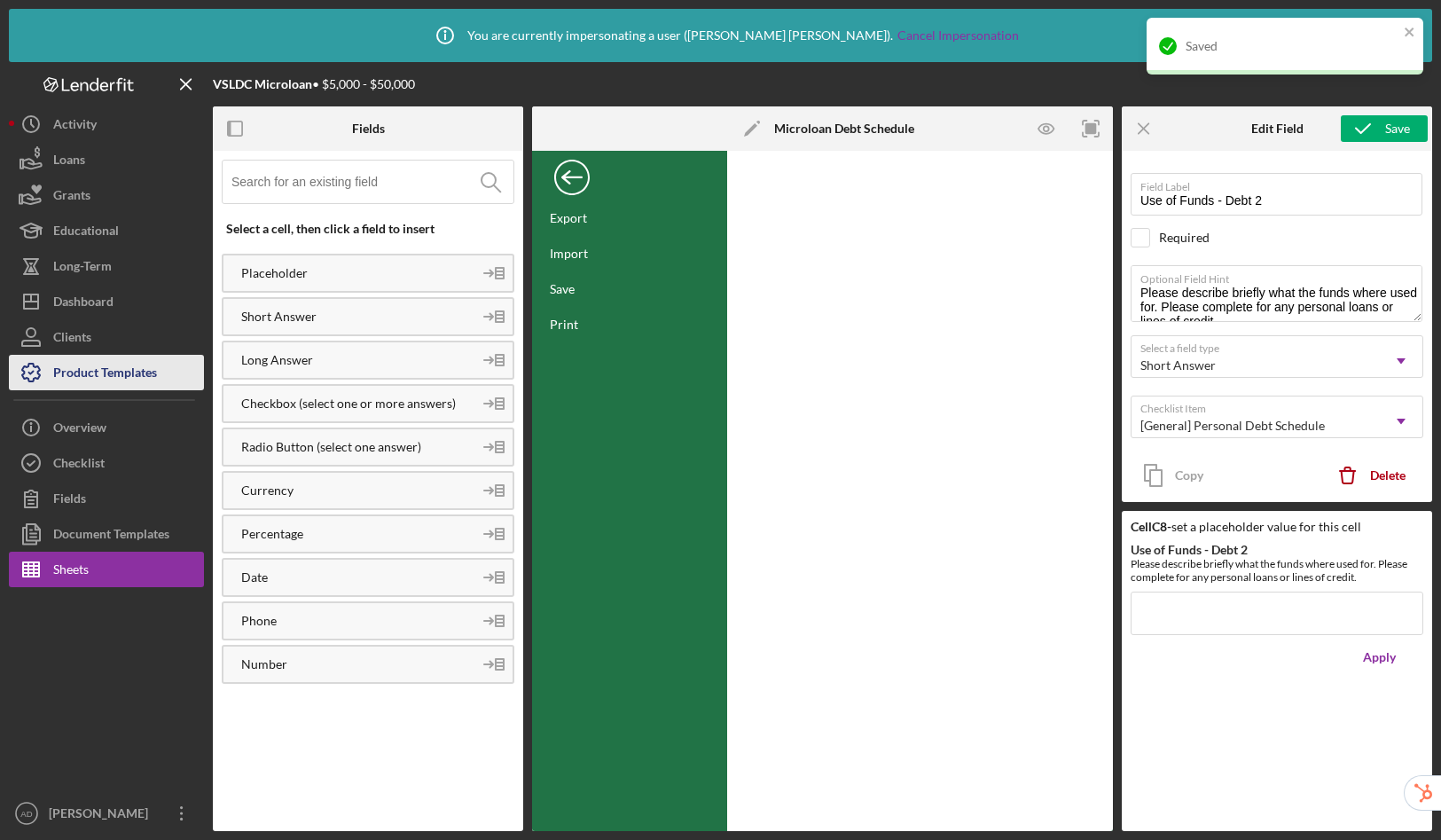
click at [124, 371] on div "Product Templates" at bounding box center [105, 375] width 104 height 40
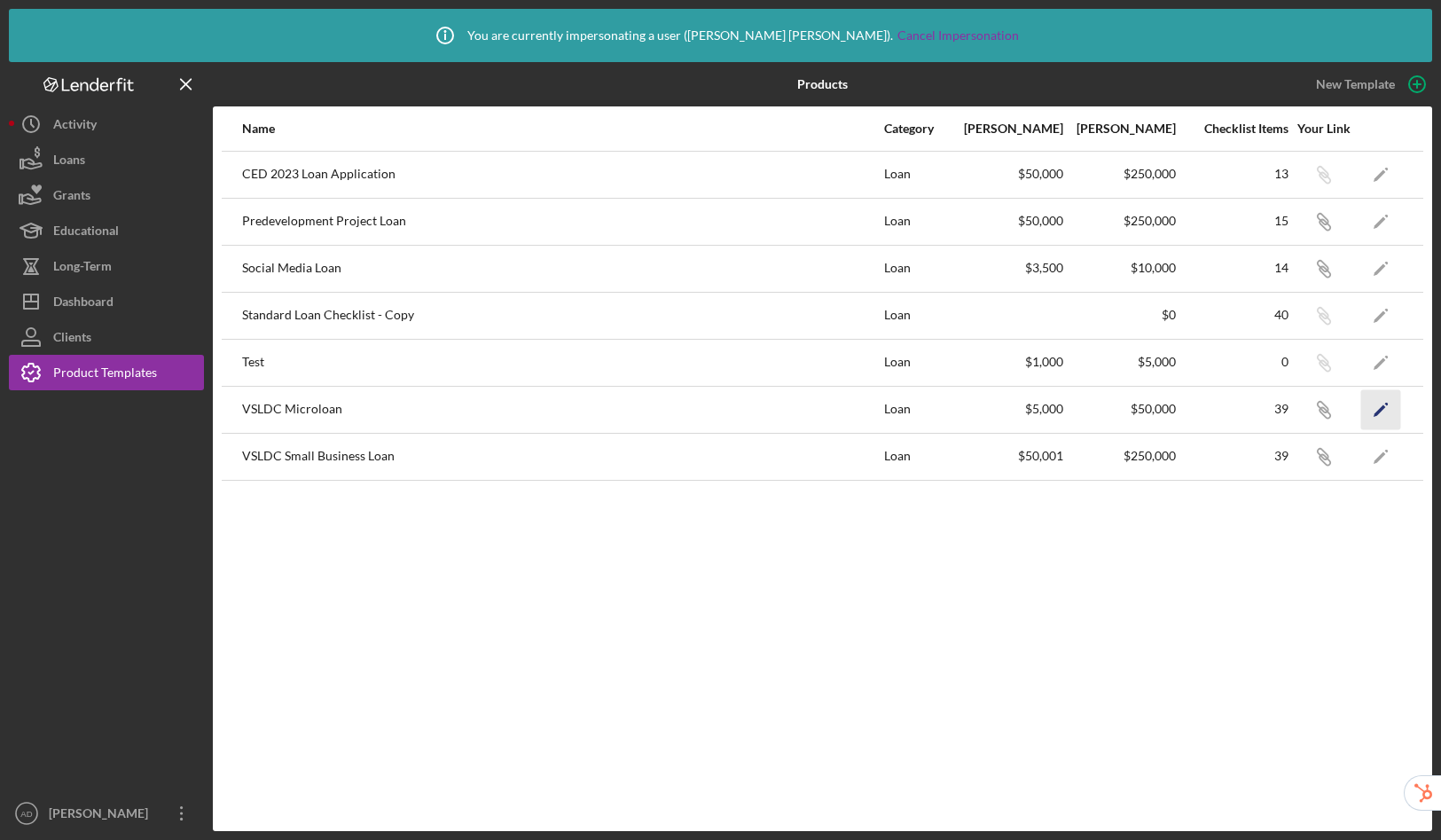
click at [1380, 411] on polygon "button" at bounding box center [1379, 410] width 12 height 12
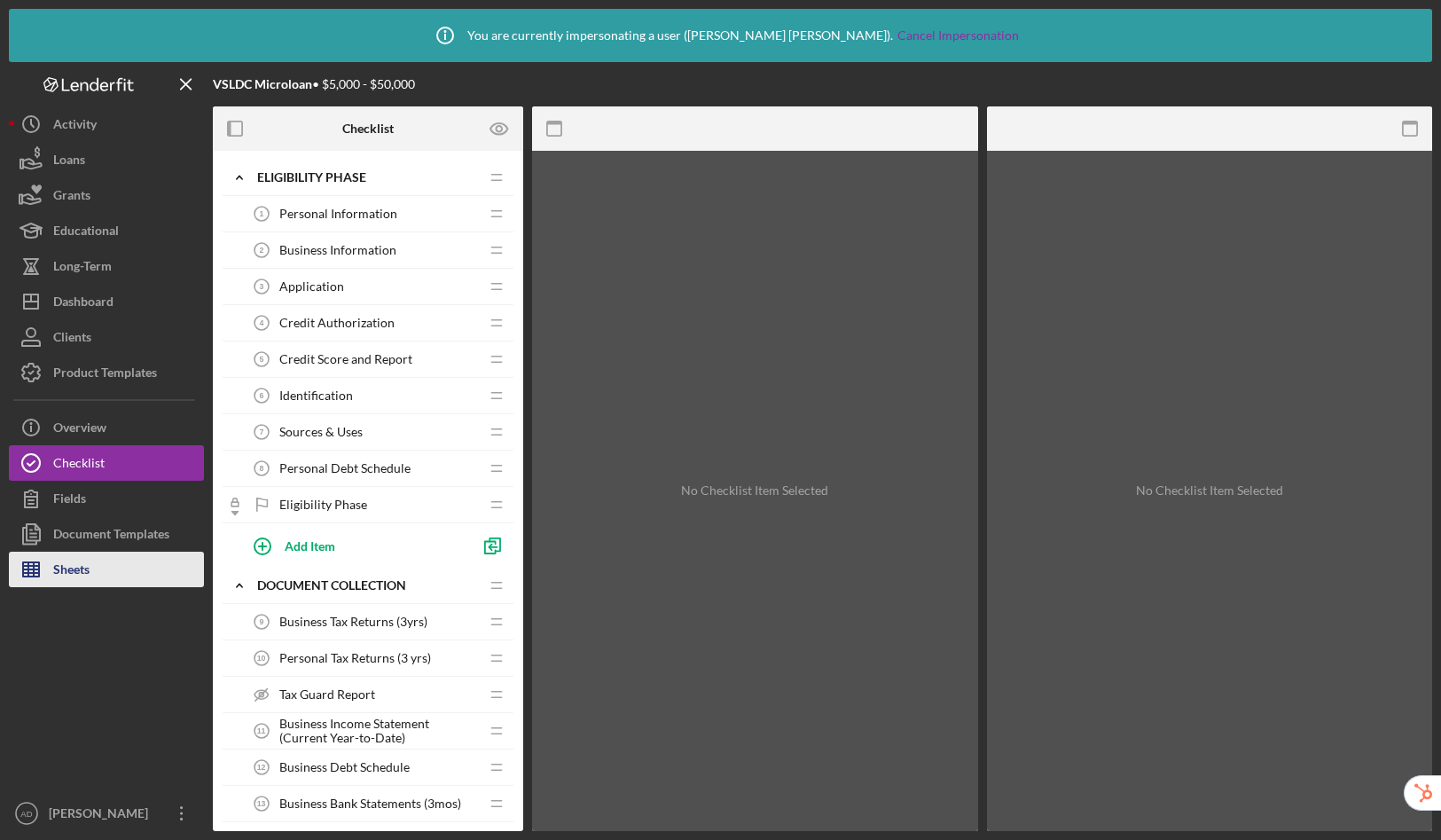
click at [118, 565] on button "Sheets" at bounding box center [106, 569] width 195 height 35
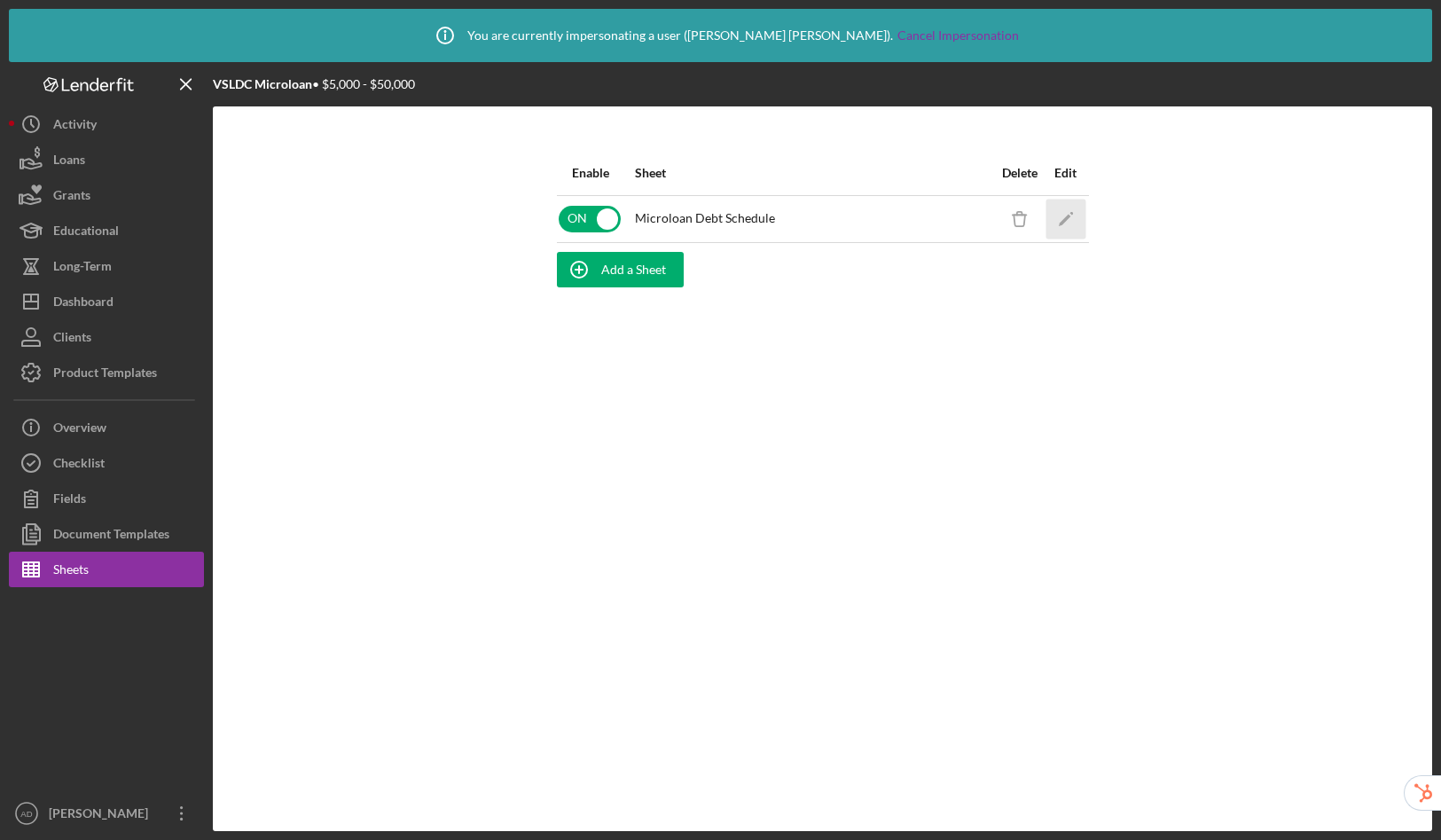
click at [1061, 219] on icon "Icon/Edit" at bounding box center [1065, 219] width 40 height 40
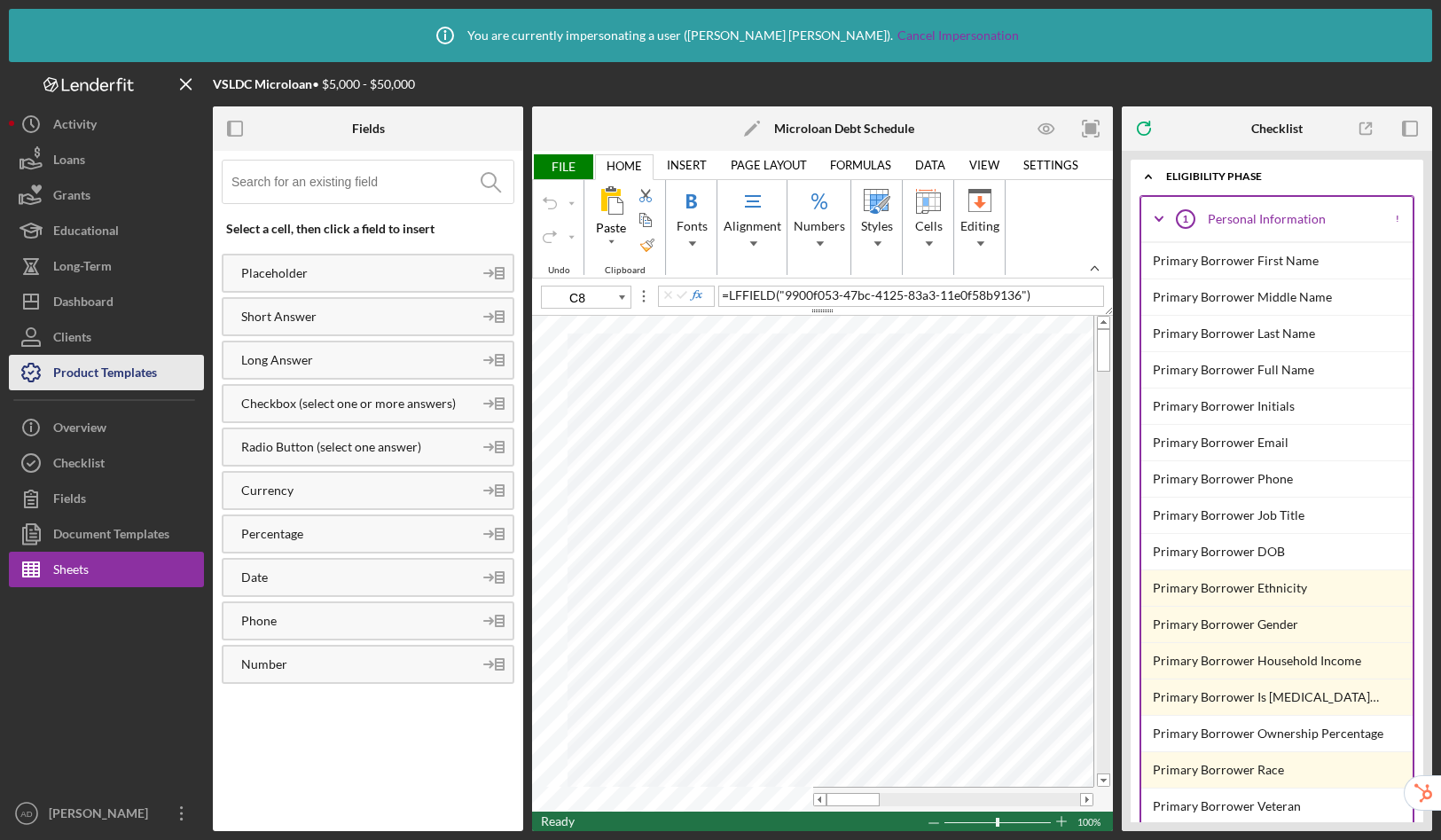
click at [114, 376] on div "Product Templates" at bounding box center [105, 375] width 104 height 40
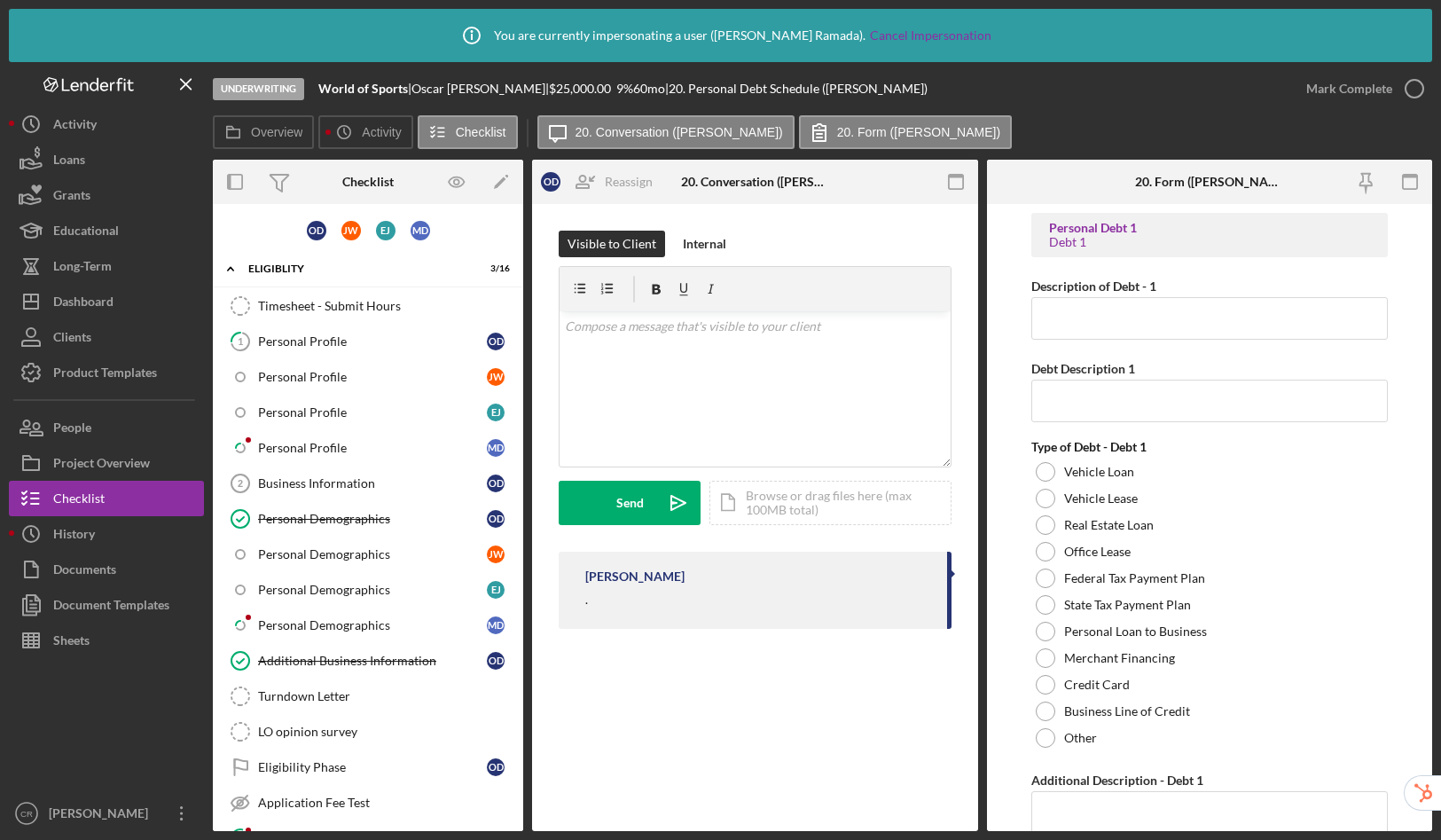
scroll to position [1394, 0]
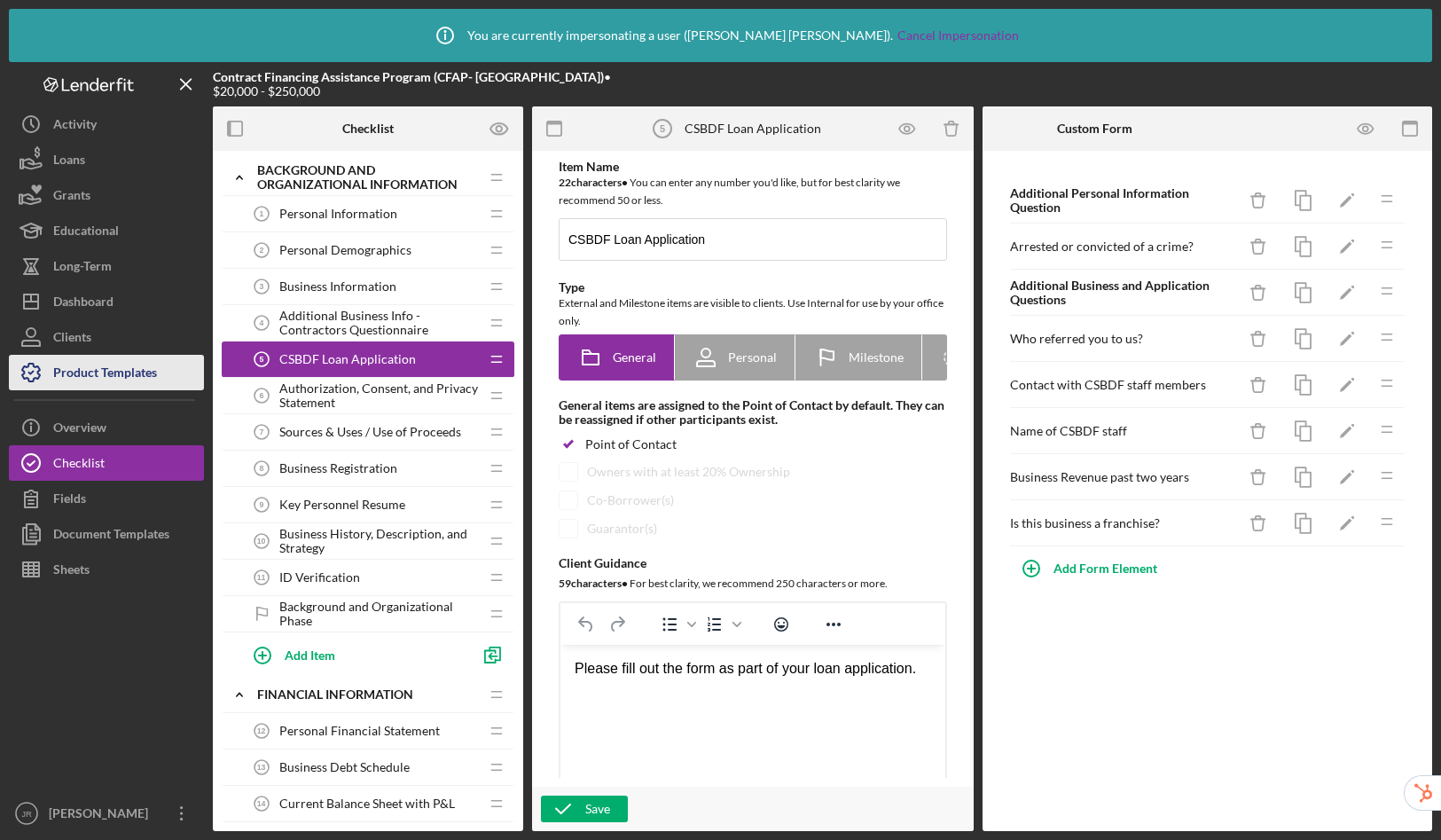
click at [136, 370] on div "Product Templates" at bounding box center [105, 375] width 104 height 40
